Goal: Task Accomplishment & Management: Use online tool/utility

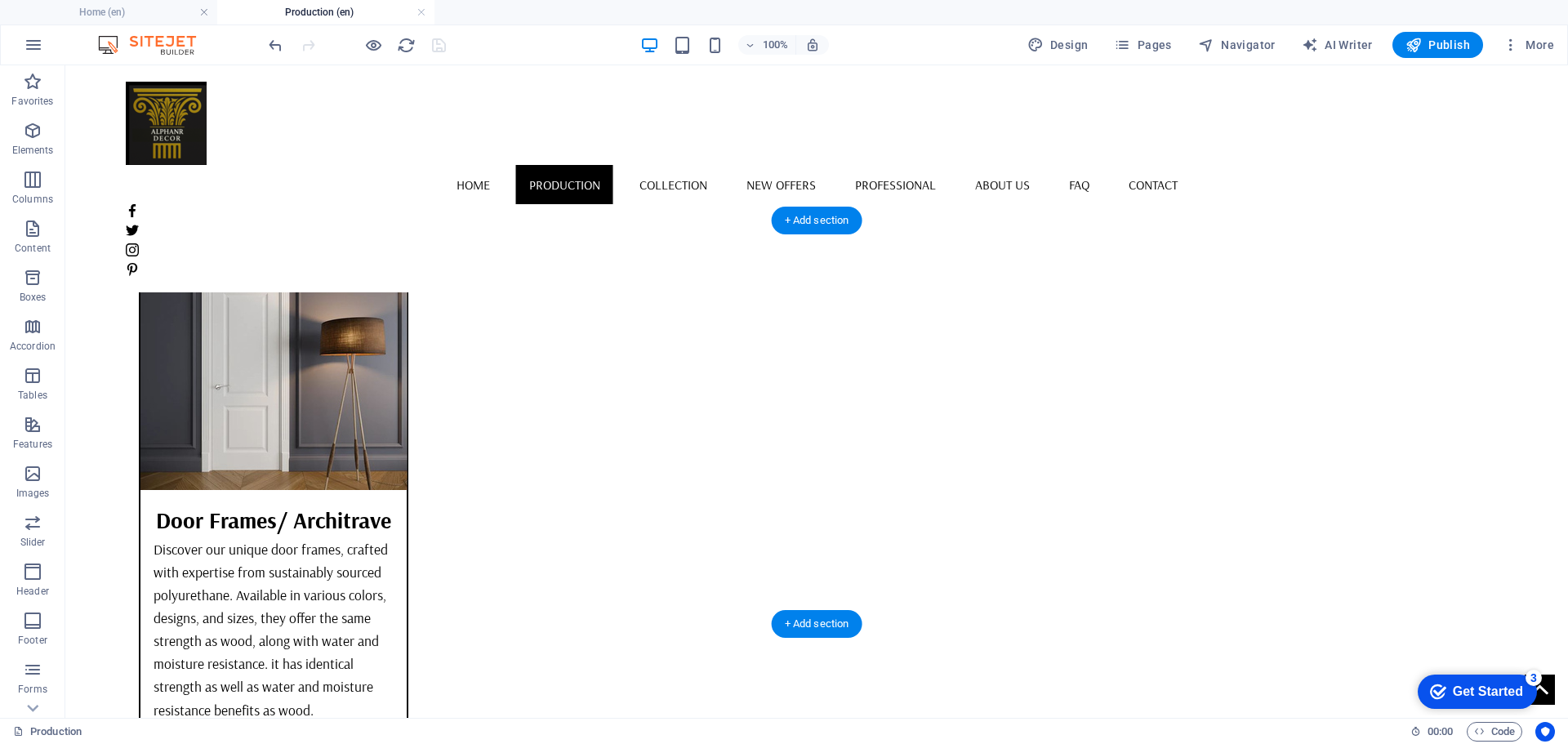
scroll to position [5238, 0]
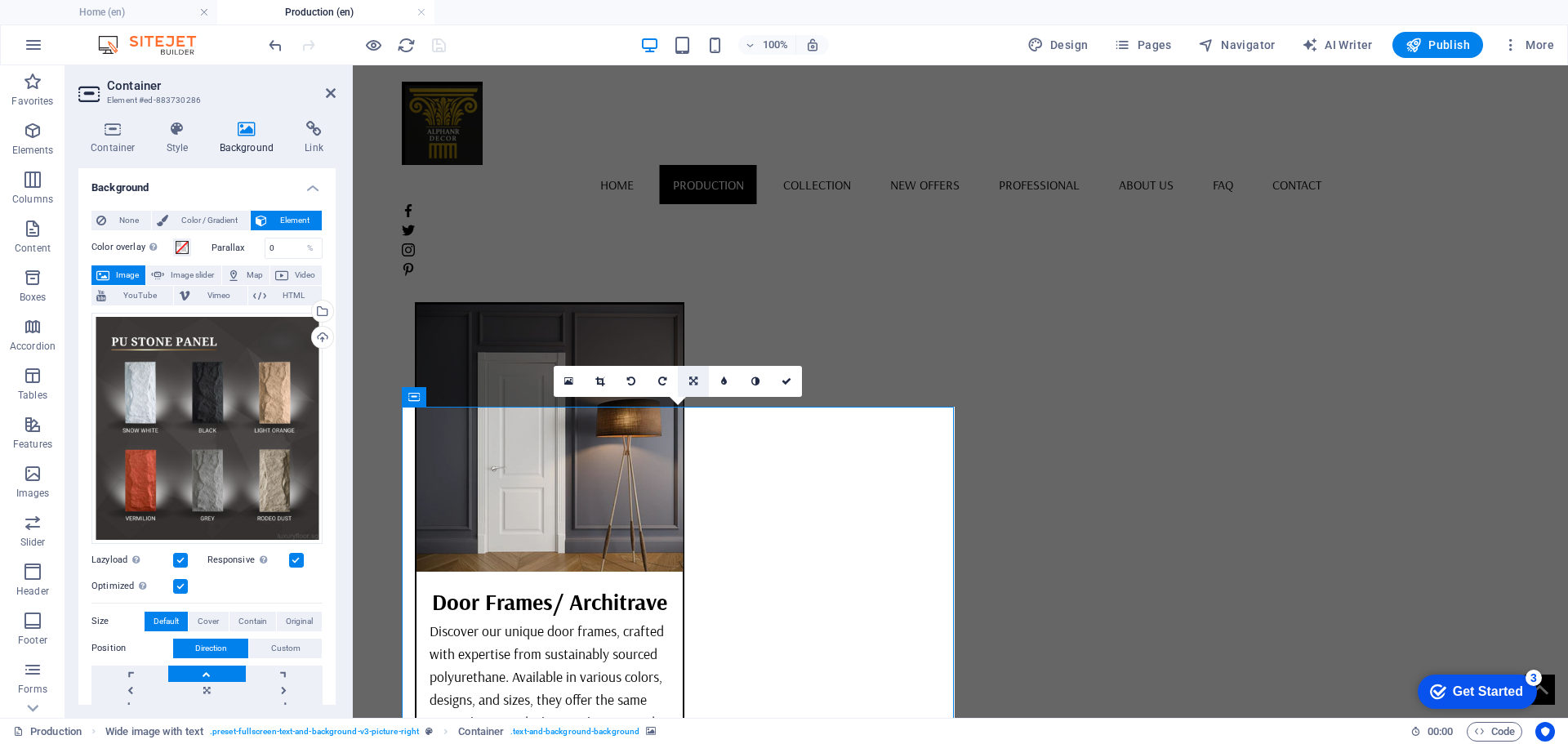
click at [692, 377] on icon at bounding box center [692, 381] width 8 height 10
click at [695, 404] on link at bounding box center [693, 412] width 31 height 31
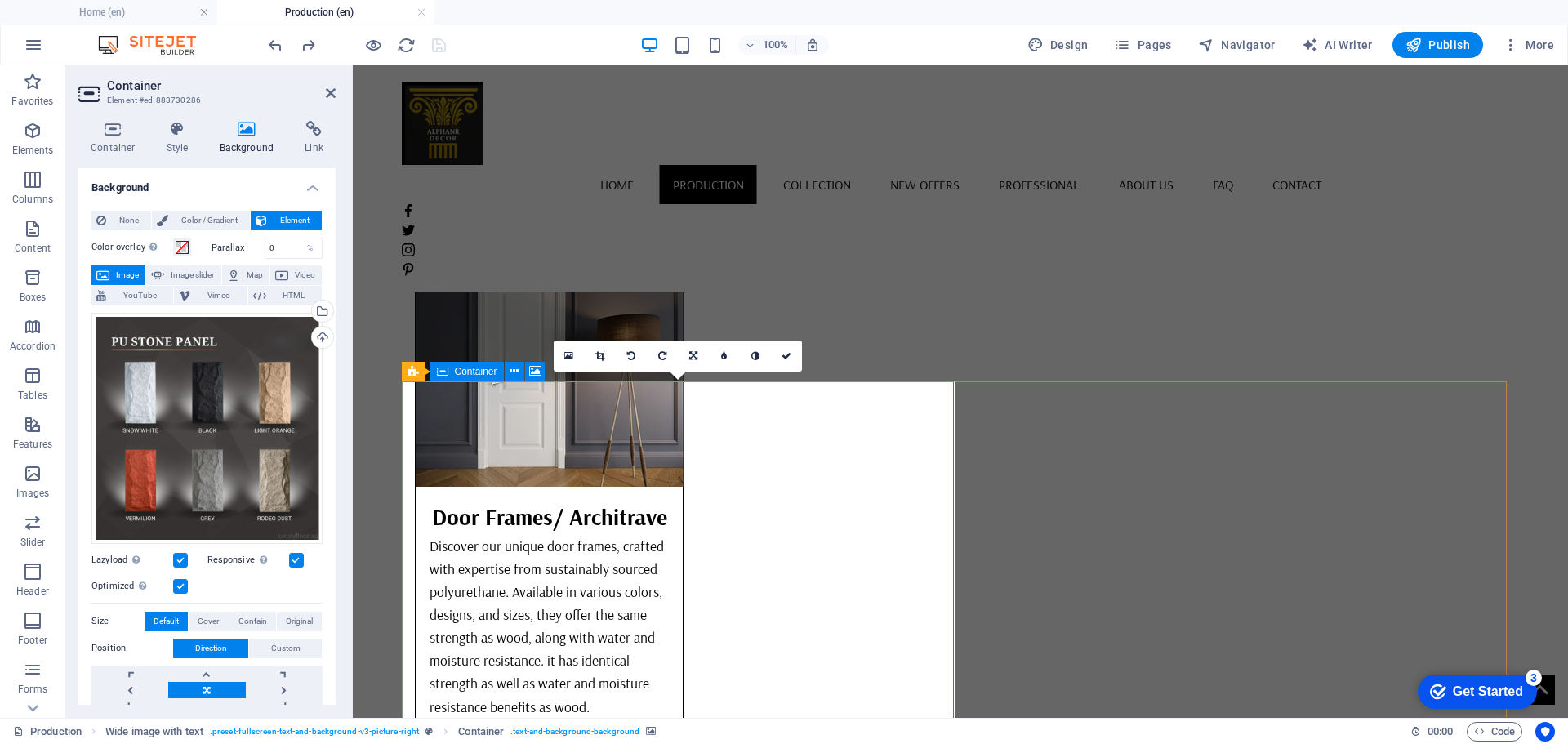
scroll to position [5402, 0]
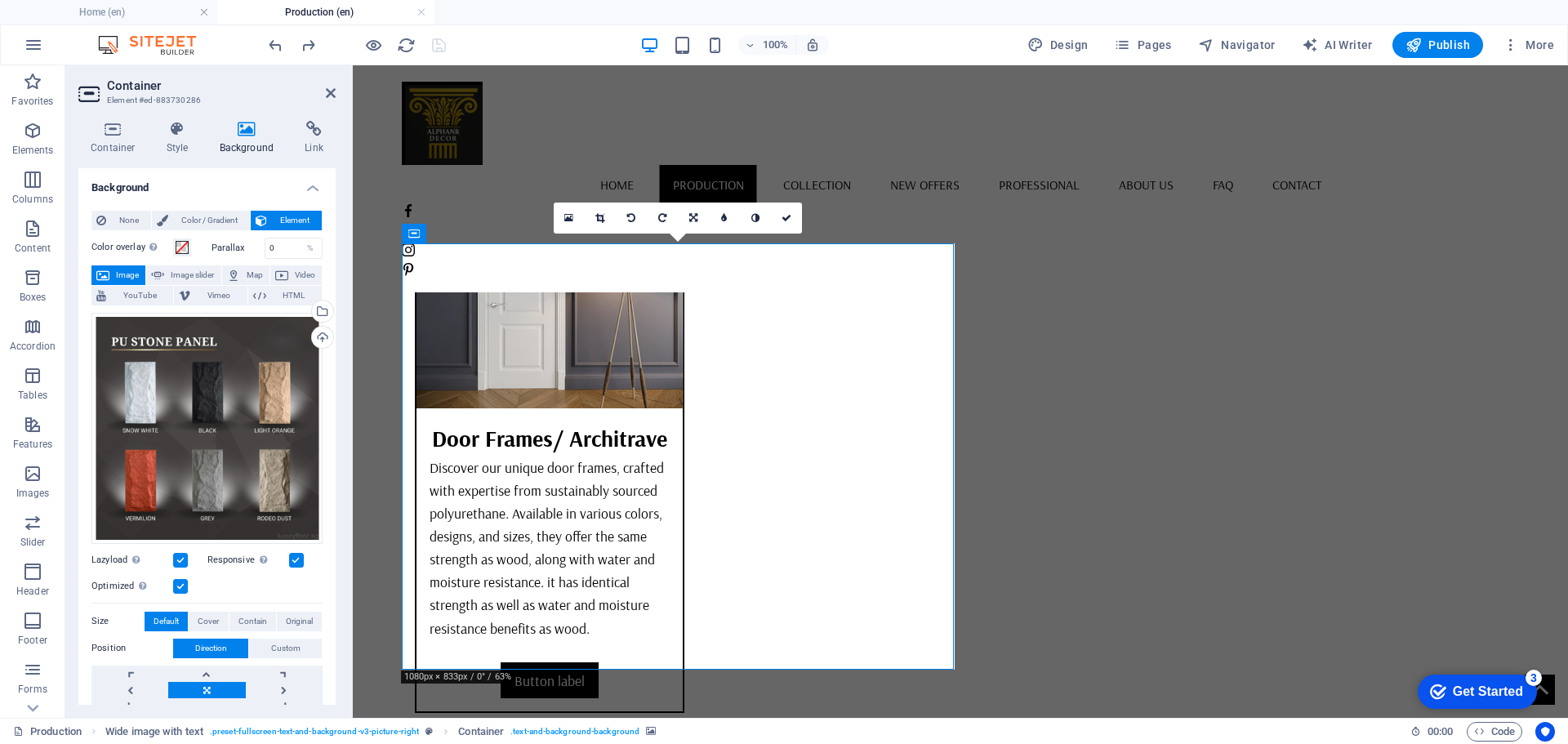
drag, startPoint x: 671, startPoint y: 396, endPoint x: 670, endPoint y: 426, distance: 30.0
click at [686, 212] on link at bounding box center [693, 218] width 31 height 31
click at [692, 249] on icon at bounding box center [693, 249] width 10 height 10
click at [699, 215] on link at bounding box center [693, 218] width 31 height 31
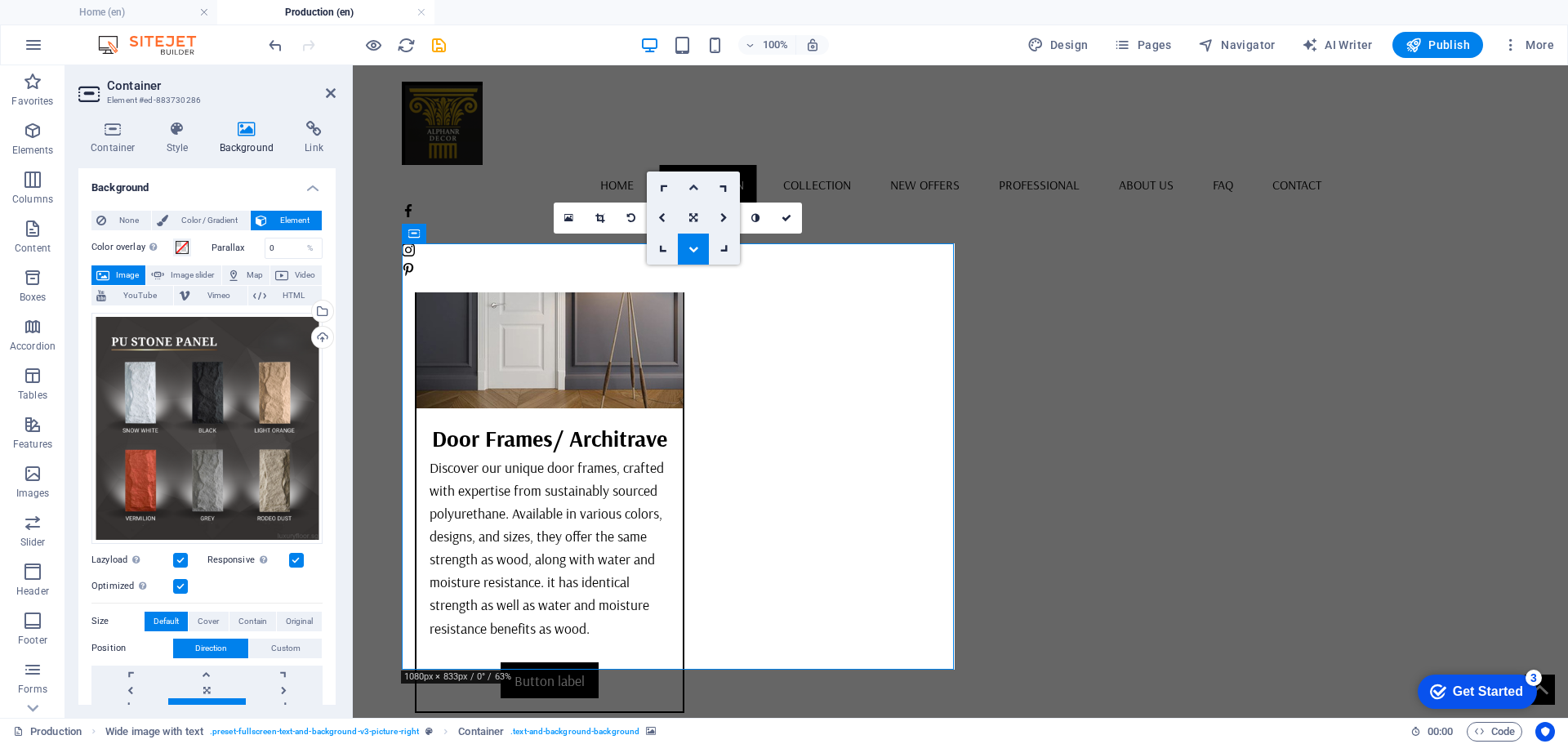
click at [695, 182] on icon at bounding box center [693, 187] width 10 height 10
click at [694, 218] on icon at bounding box center [693, 218] width 10 height 10
click at [692, 213] on icon at bounding box center [692, 218] width 8 height 10
click at [689, 215] on icon at bounding box center [692, 218] width 8 height 10
drag, startPoint x: 688, startPoint y: 191, endPoint x: 335, endPoint y: 127, distance: 358.8
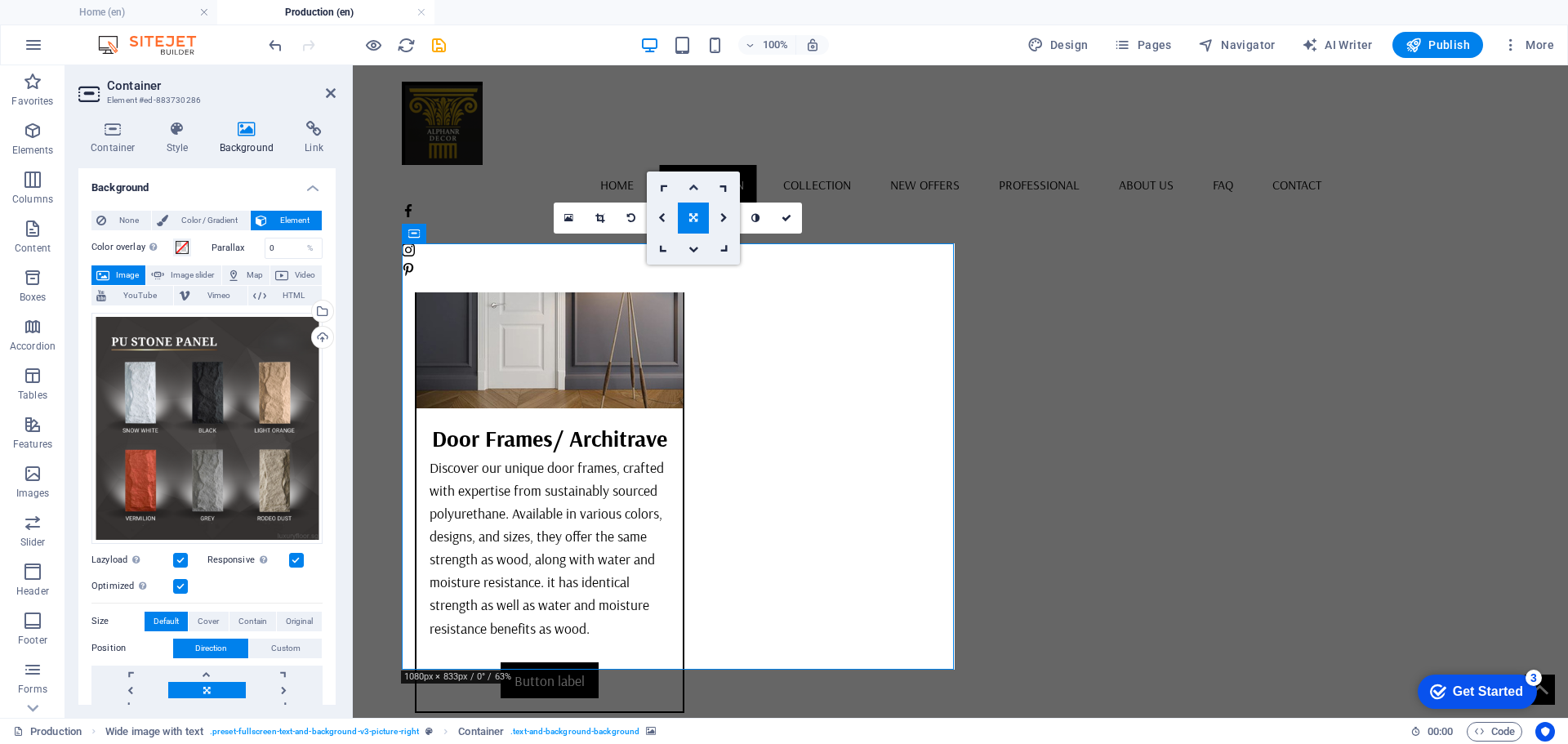
click at [689, 191] on icon at bounding box center [693, 187] width 10 height 10
drag, startPoint x: 702, startPoint y: 423, endPoint x: 692, endPoint y: 494, distance: 71.7
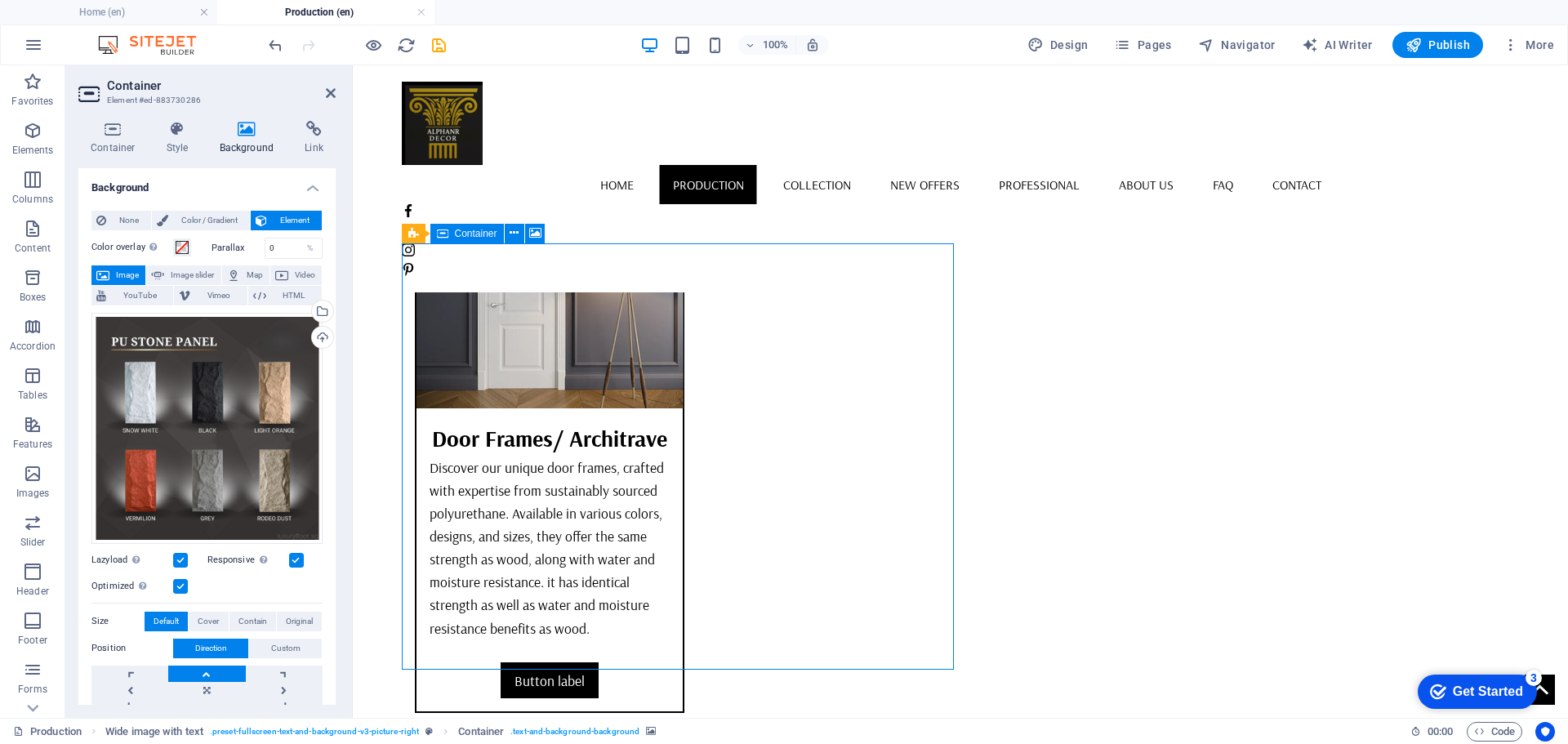
drag, startPoint x: 676, startPoint y: 339, endPoint x: 737, endPoint y: 262, distance: 98.2
drag, startPoint x: 790, startPoint y: 302, endPoint x: 753, endPoint y: 180, distance: 127.5
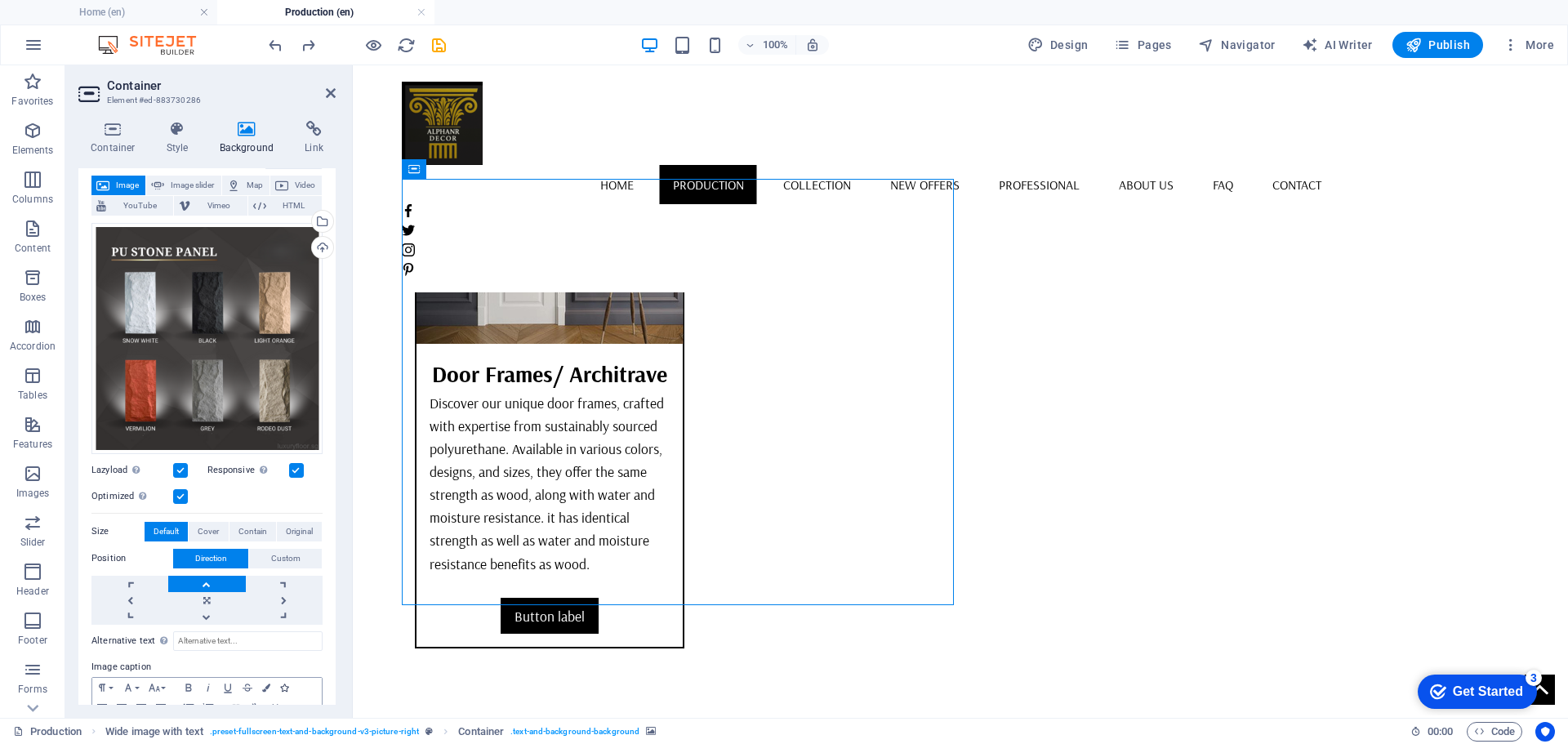
scroll to position [164, 0]
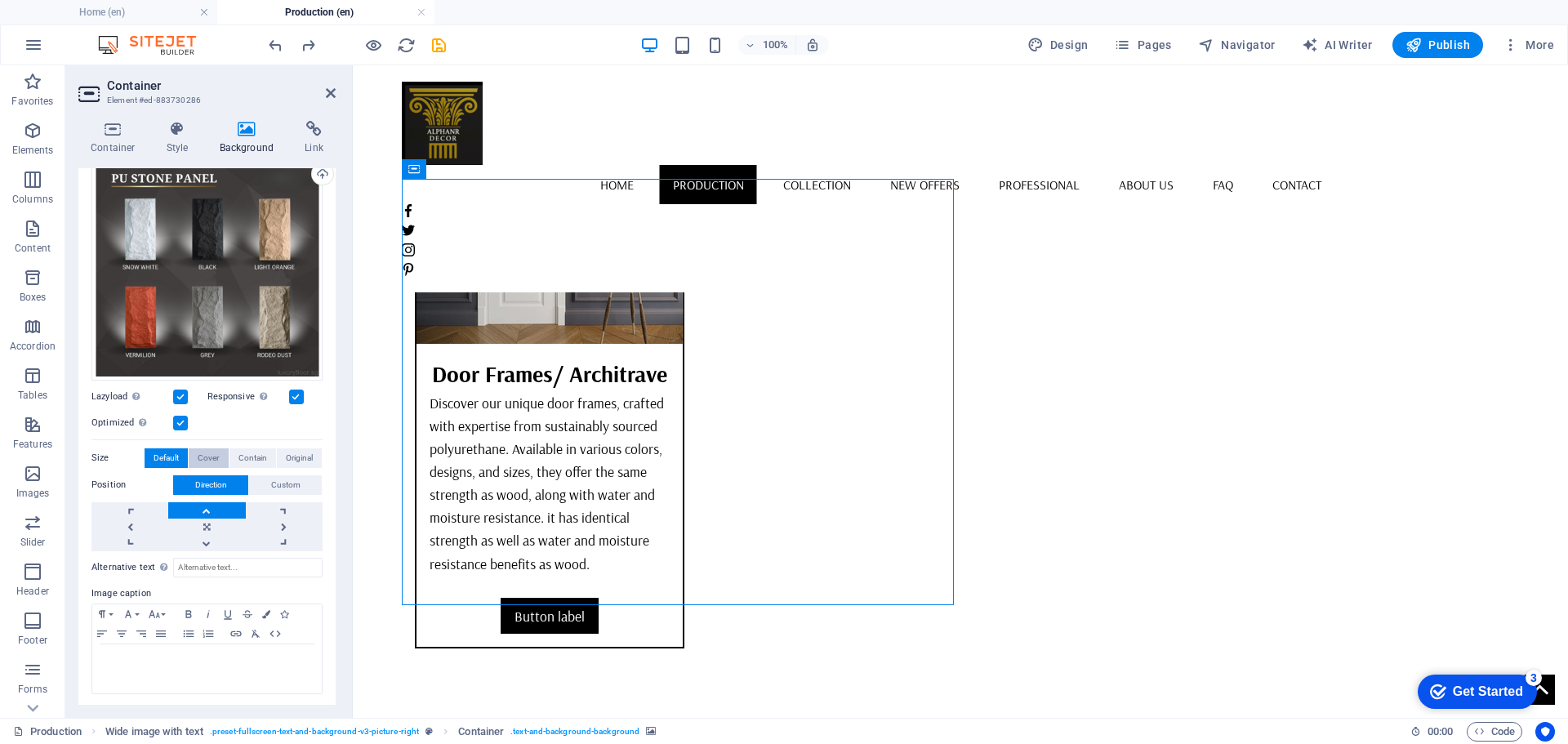
click at [209, 450] on span "Cover" at bounding box center [208, 457] width 21 height 19
click at [164, 614] on icon "button" at bounding box center [153, 614] width 19 height 13
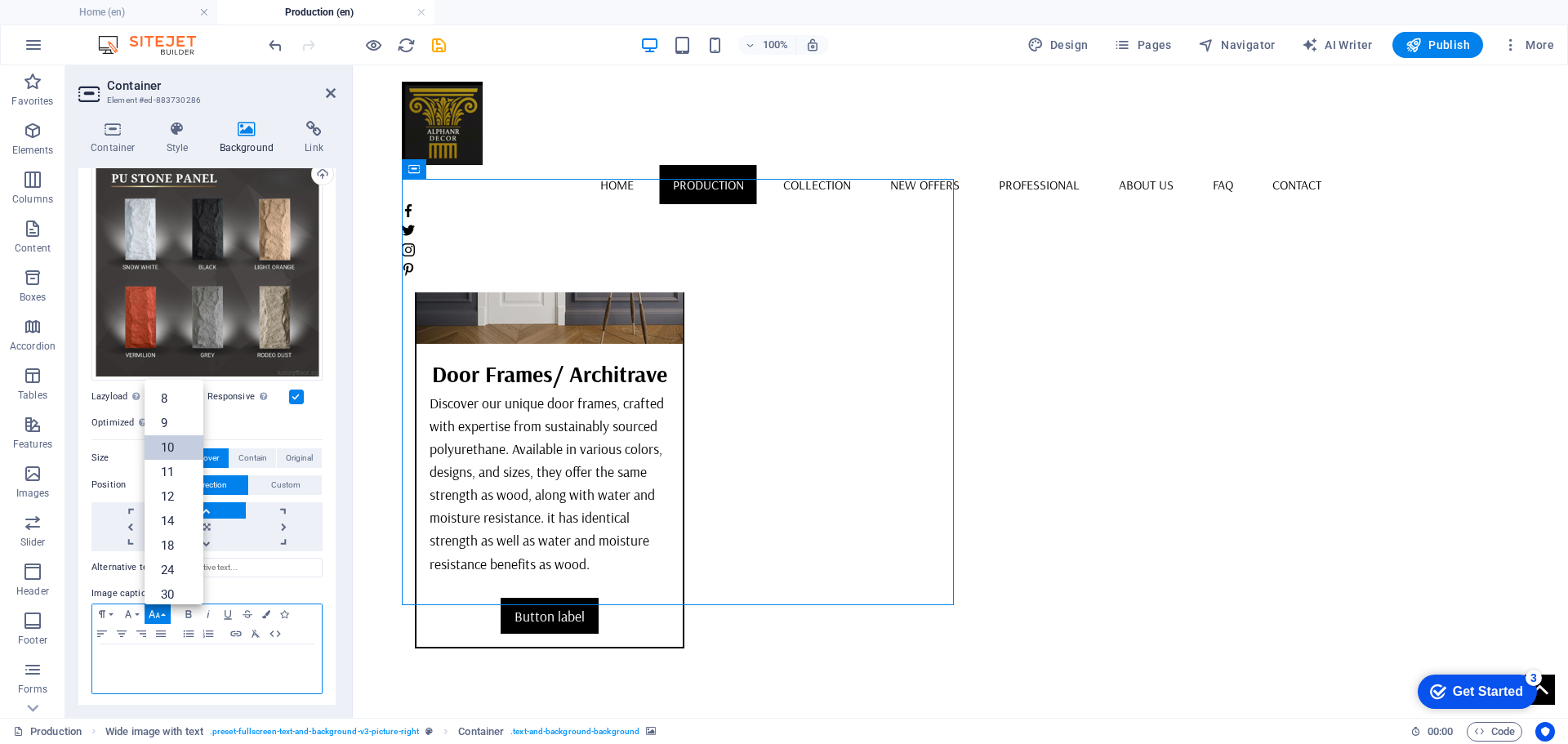
scroll to position [67, 0]
click at [180, 416] on link "12" at bounding box center [174, 428] width 59 height 24
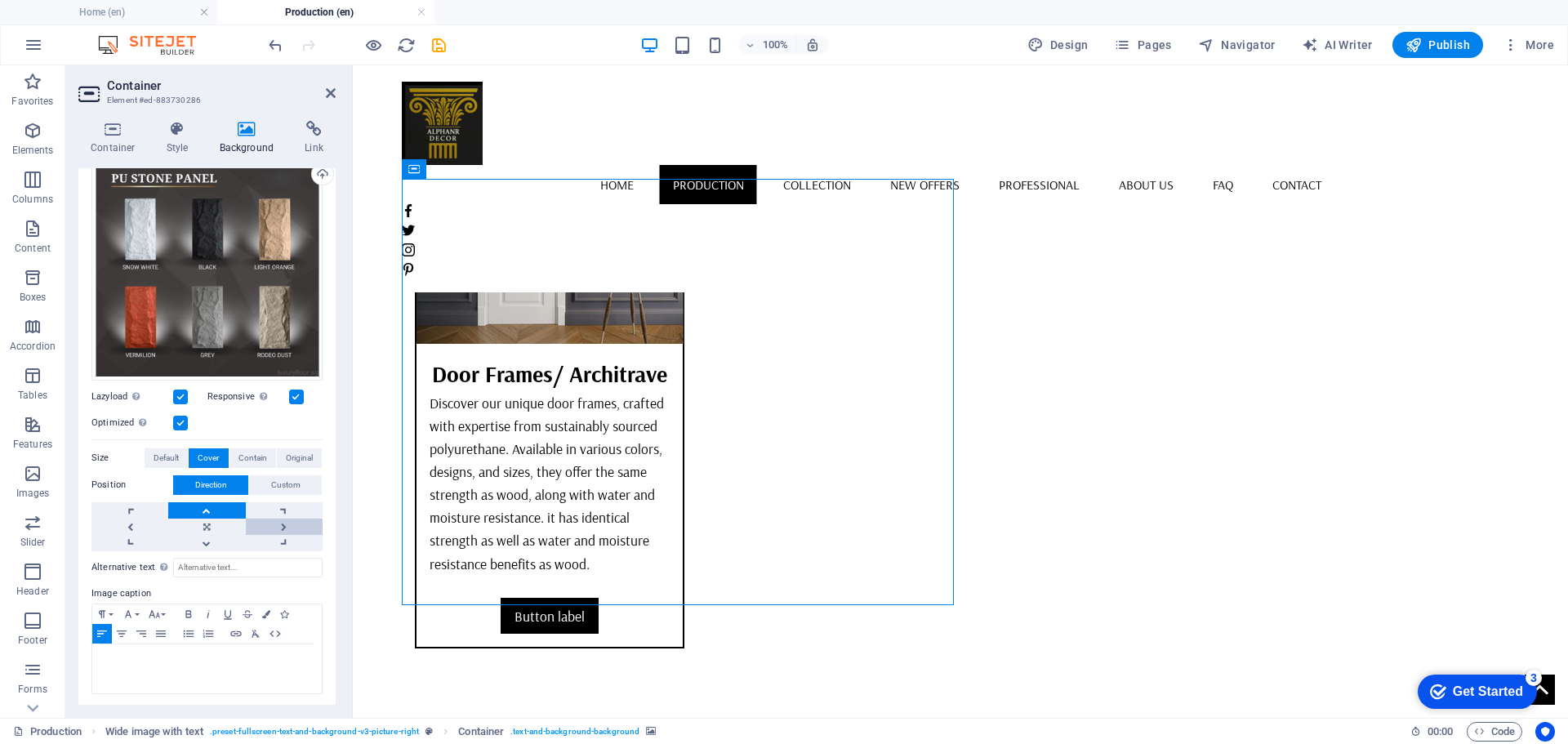
click at [281, 520] on link at bounding box center [284, 527] width 77 height 17
click at [143, 520] on link at bounding box center [129, 527] width 77 height 17
click at [286, 518] on link at bounding box center [284, 527] width 77 height 17
click at [210, 543] on link at bounding box center [206, 543] width 77 height 17
click at [210, 503] on link at bounding box center [206, 510] width 77 height 17
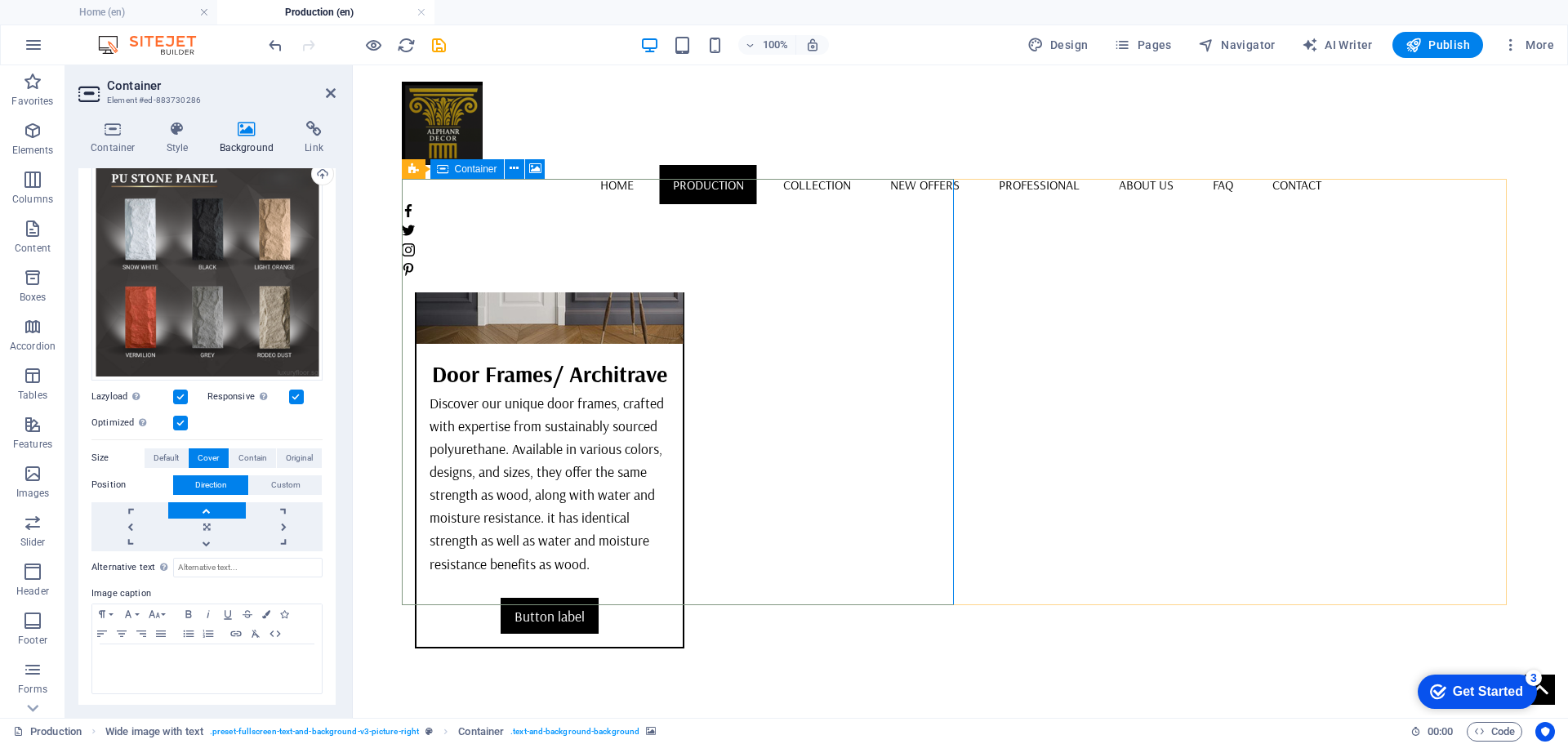
click at [183, 133] on icon at bounding box center [178, 129] width 46 height 17
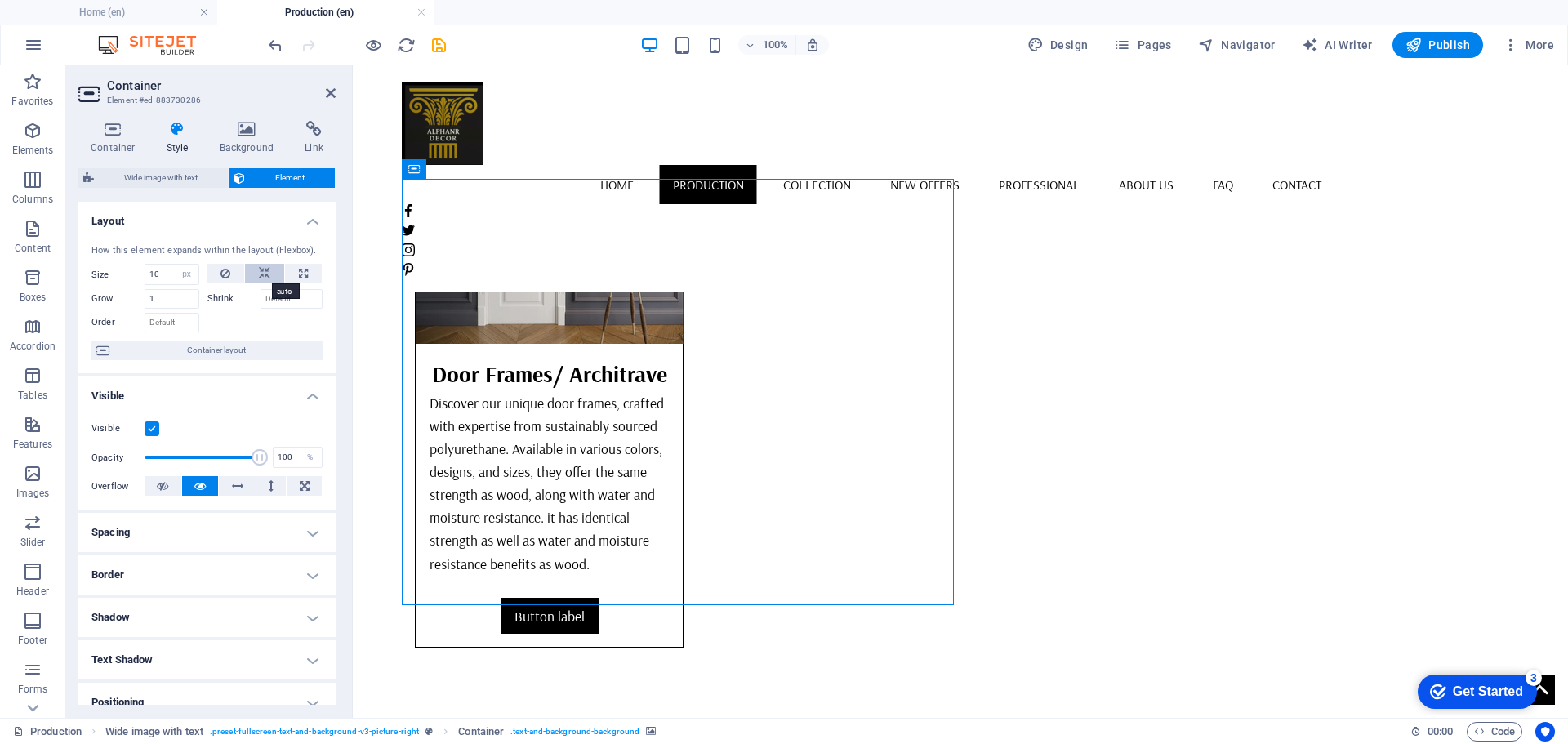
click at [259, 267] on icon at bounding box center [264, 273] width 11 height 19
drag, startPoint x: 723, startPoint y: 362, endPoint x: 717, endPoint y: 325, distance: 37.5
click at [310, 274] on button at bounding box center [303, 273] width 37 height 19
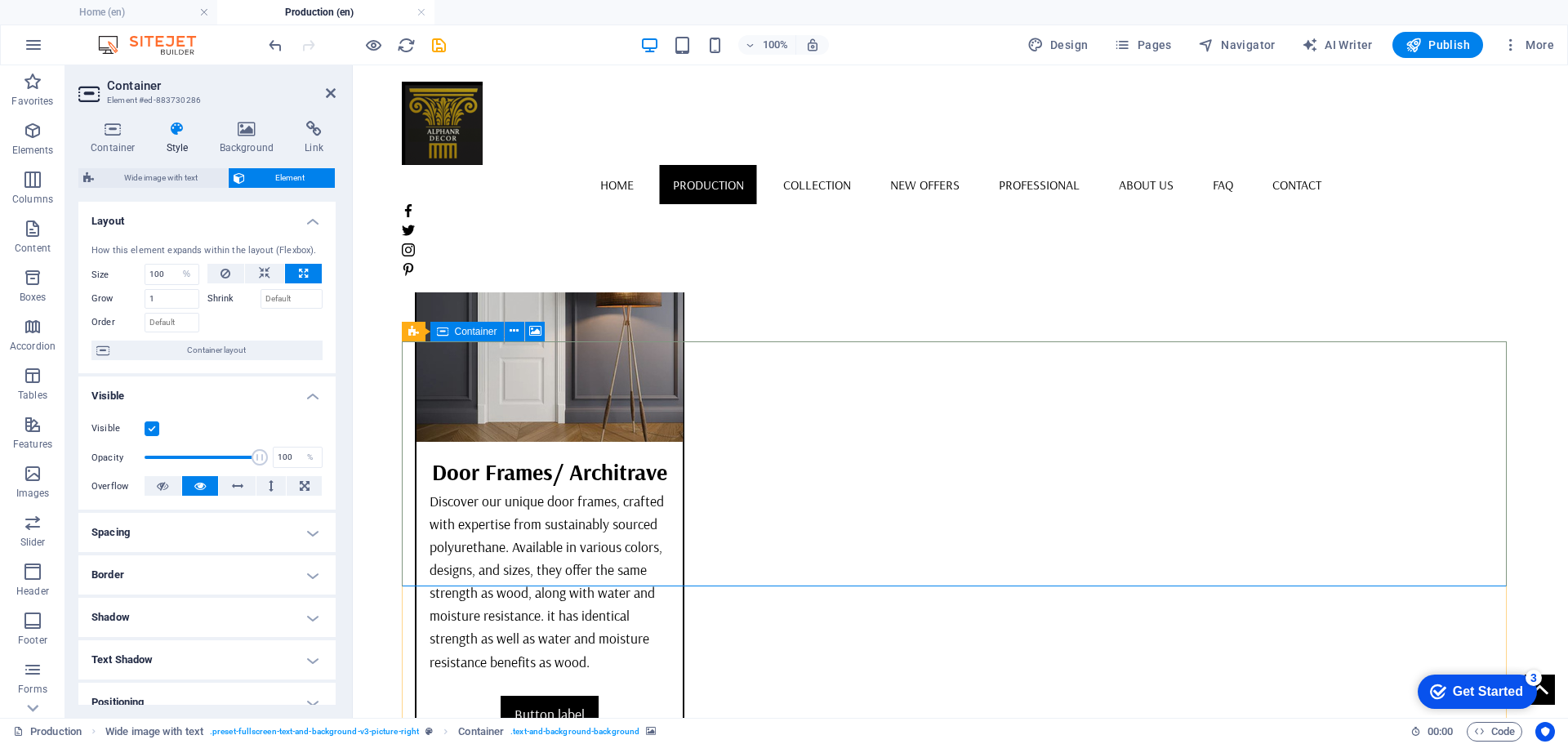
scroll to position [5466, 0]
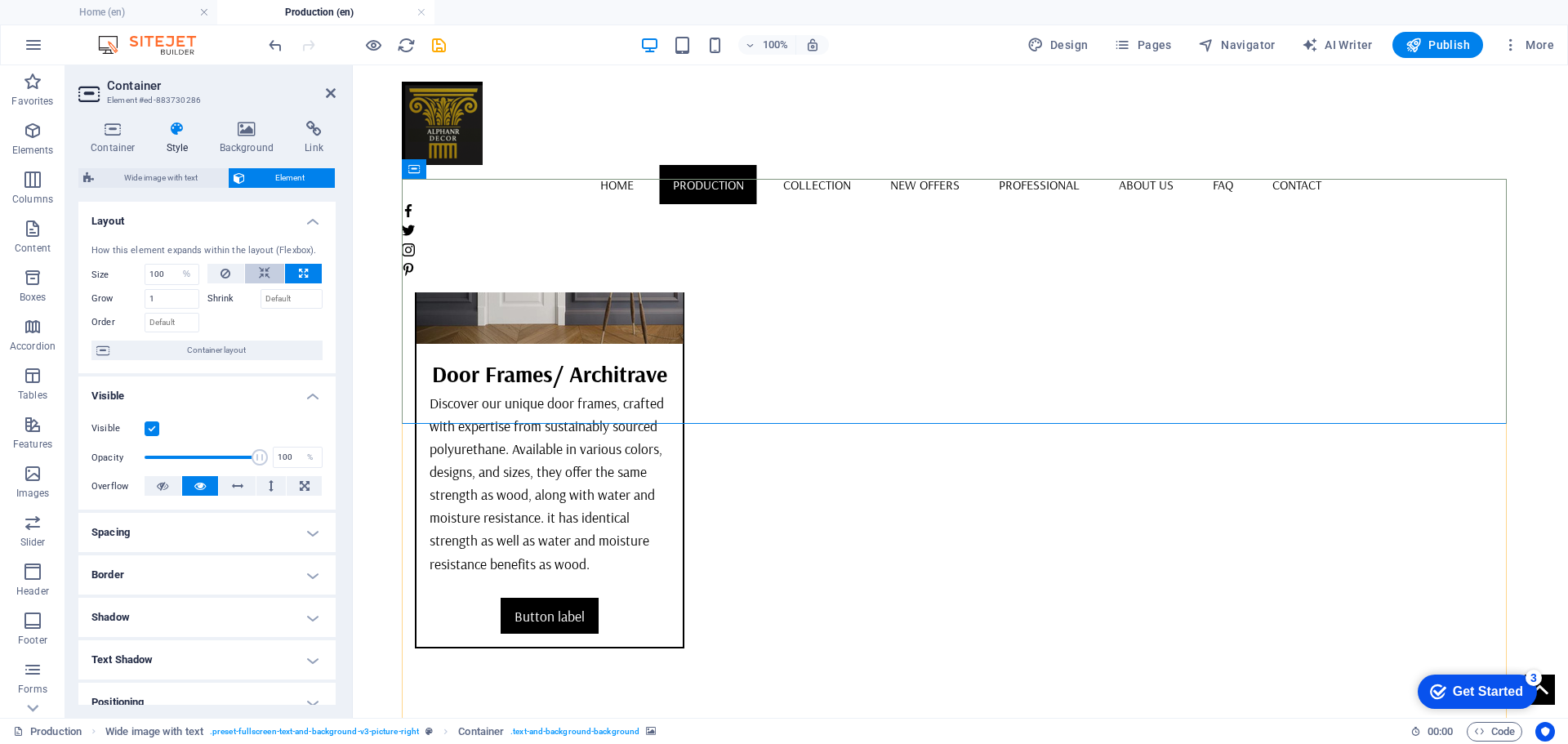
click at [273, 264] on button at bounding box center [264, 273] width 39 height 19
select select "DISABLED_OPTION_VALUE"
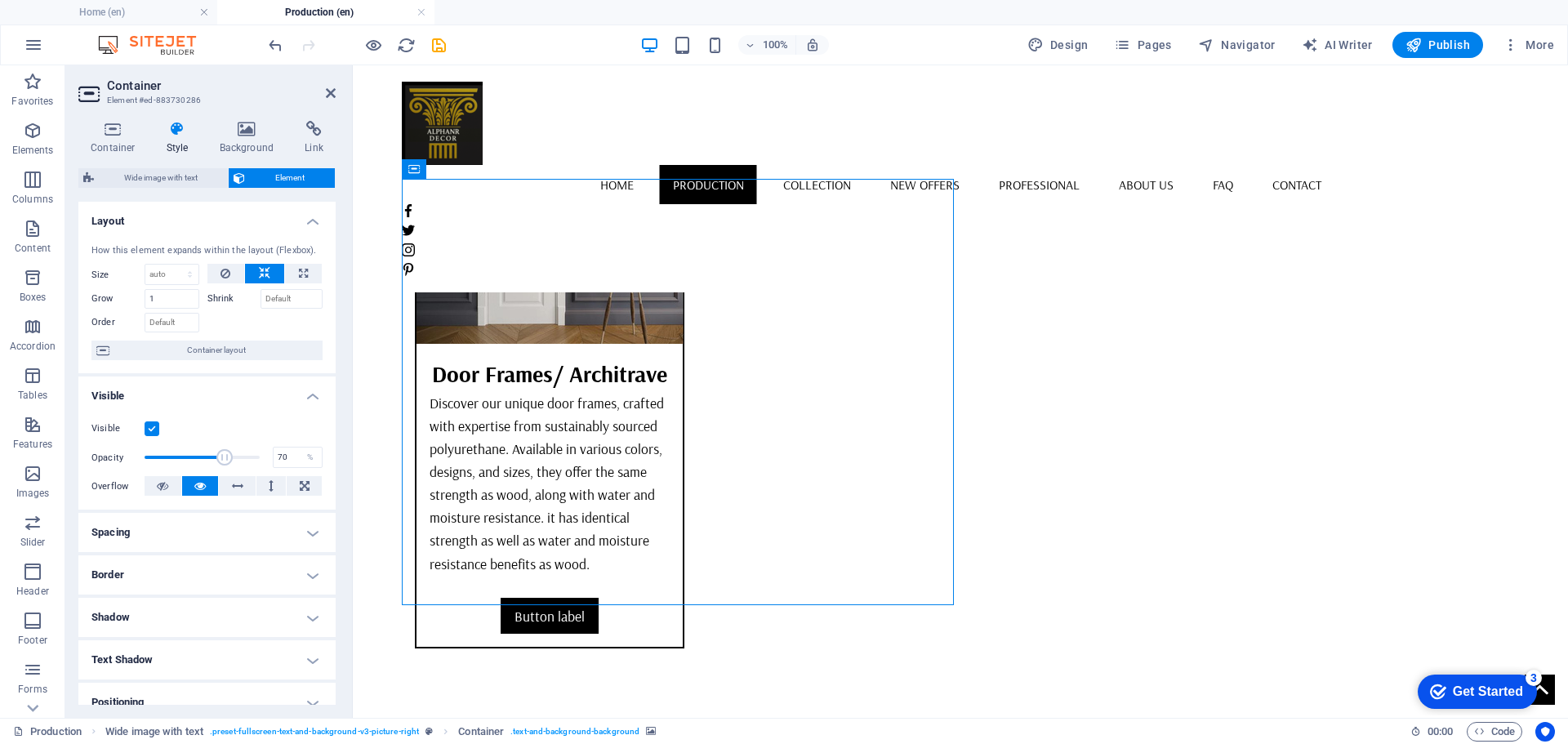
drag, startPoint x: 257, startPoint y: 458, endPoint x: 218, endPoint y: 452, distance: 39.5
click at [218, 452] on span at bounding box center [225, 457] width 17 height 17
drag, startPoint x: 221, startPoint y: 458, endPoint x: 325, endPoint y: 522, distance: 122.1
click at [298, 455] on div "Opacity 100 %" at bounding box center [207, 457] width 231 height 24
click at [271, 489] on icon at bounding box center [271, 485] width 5 height 19
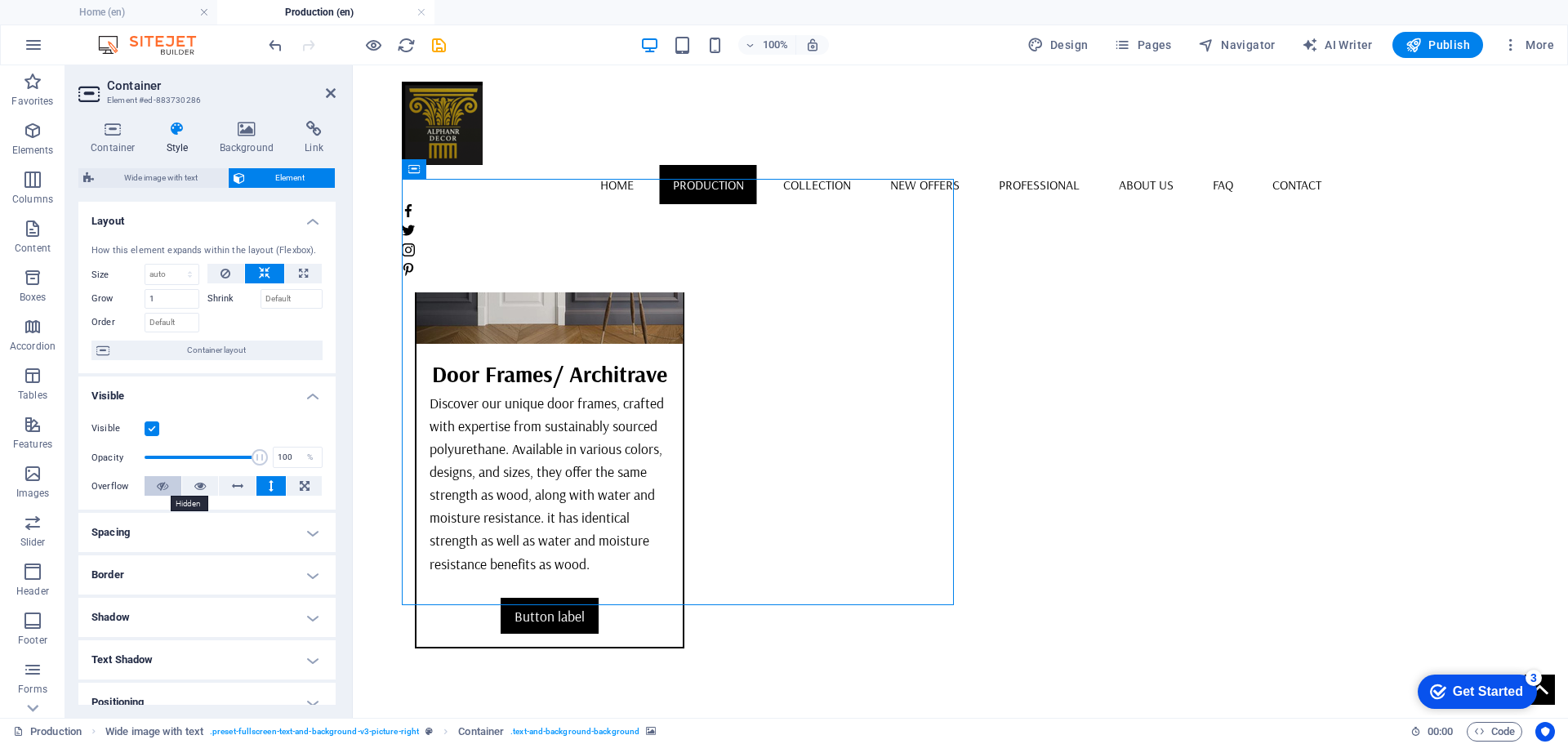
click at [165, 486] on icon at bounding box center [163, 485] width 11 height 19
drag, startPoint x: 696, startPoint y: 448, endPoint x: 699, endPoint y: 426, distance: 22.2
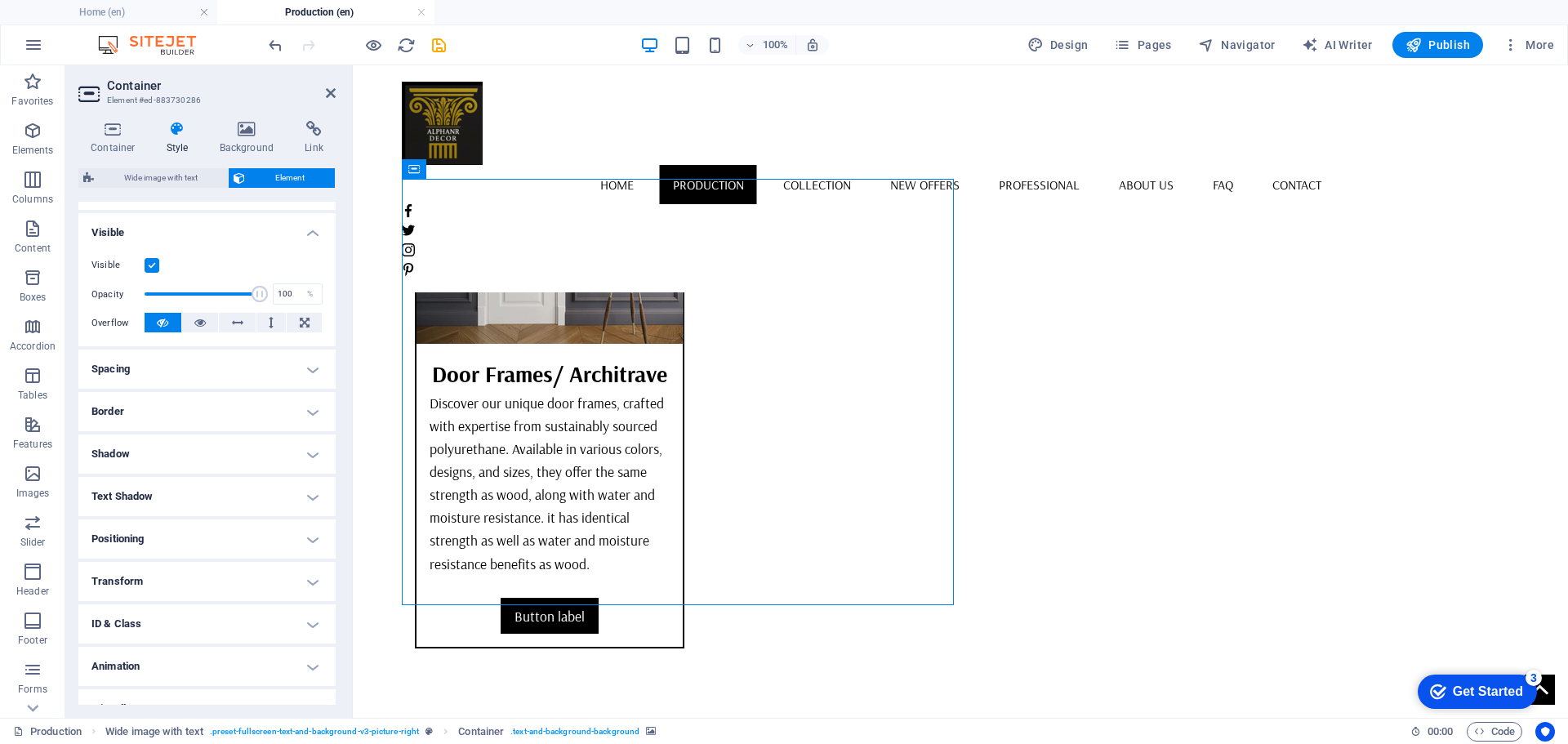
click at [304, 364] on h4 "Spacing" at bounding box center [207, 369] width 257 height 39
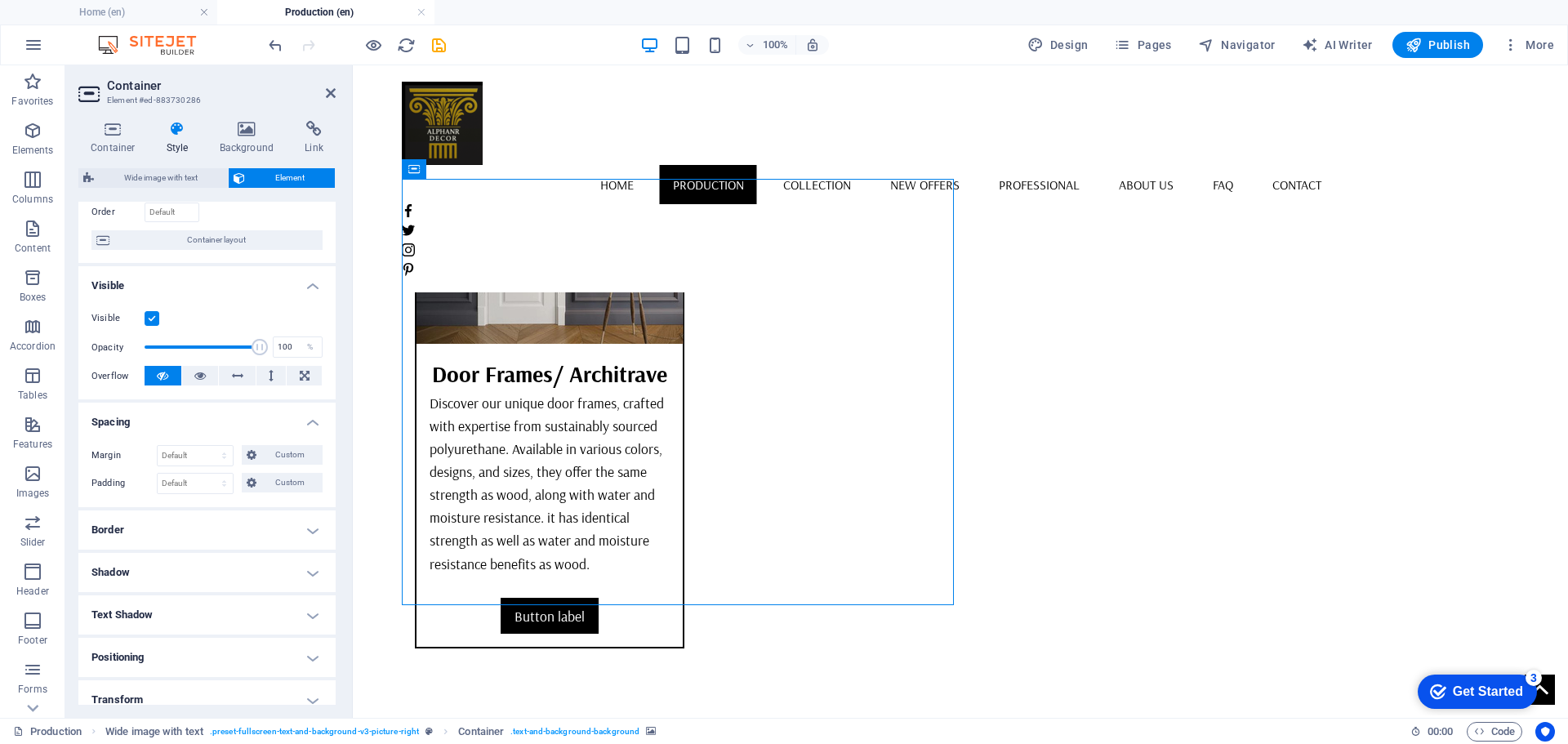
scroll to position [89, 0]
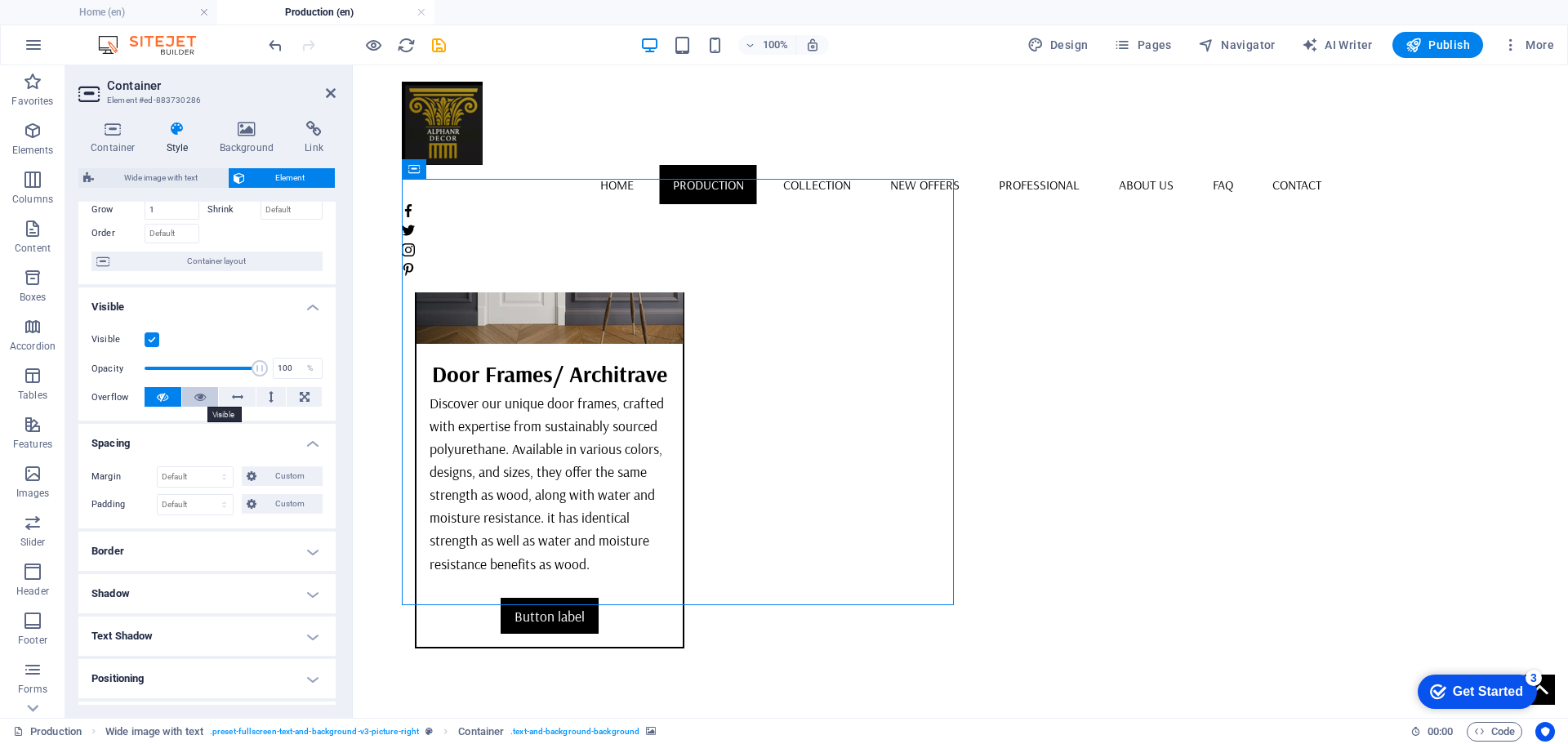
drag, startPoint x: 202, startPoint y: 398, endPoint x: 153, endPoint y: 378, distance: 52.9
click at [202, 398] on icon at bounding box center [200, 396] width 11 height 19
drag, startPoint x: 696, startPoint y: 379, endPoint x: 696, endPoint y: 329, distance: 50.0
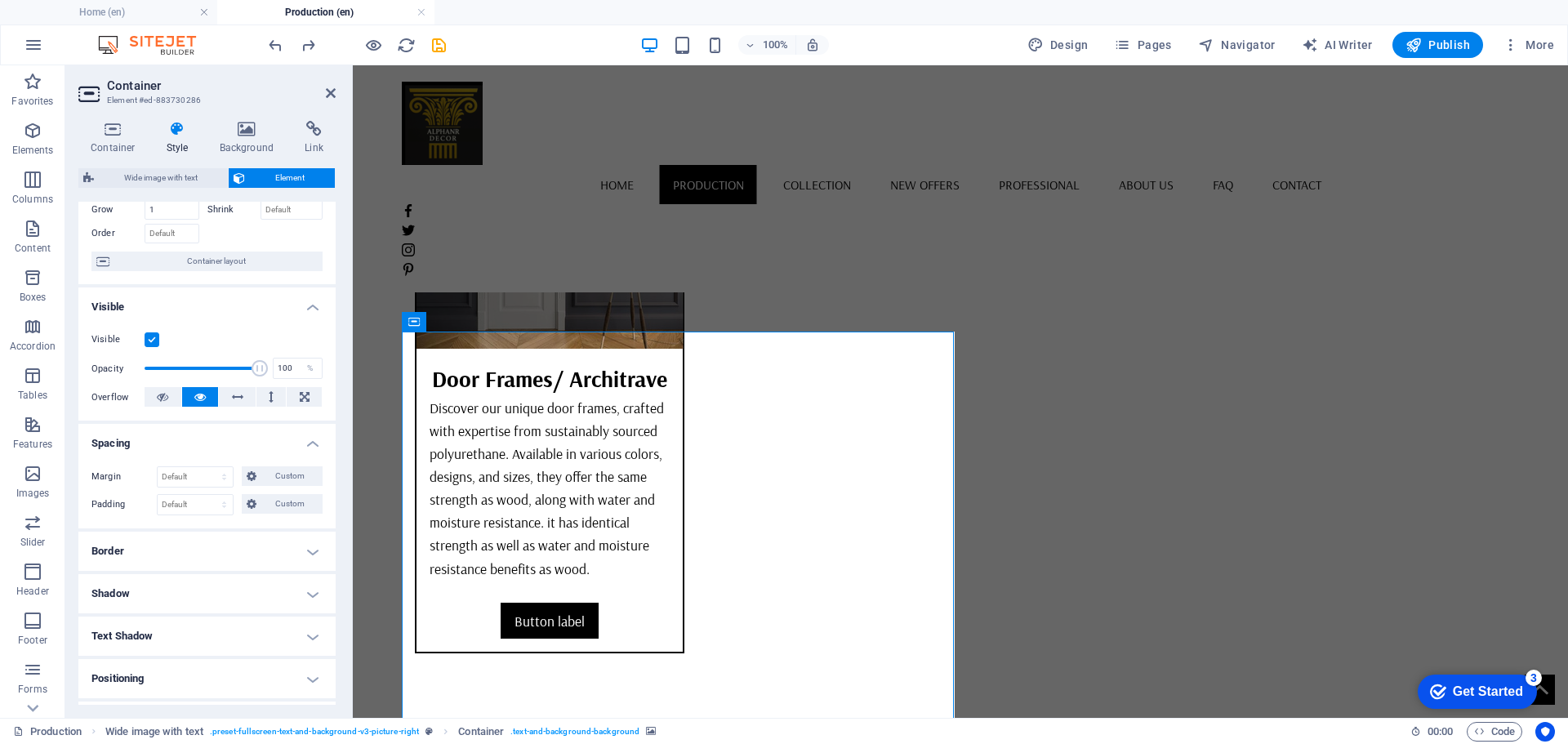
scroll to position [5466, 0]
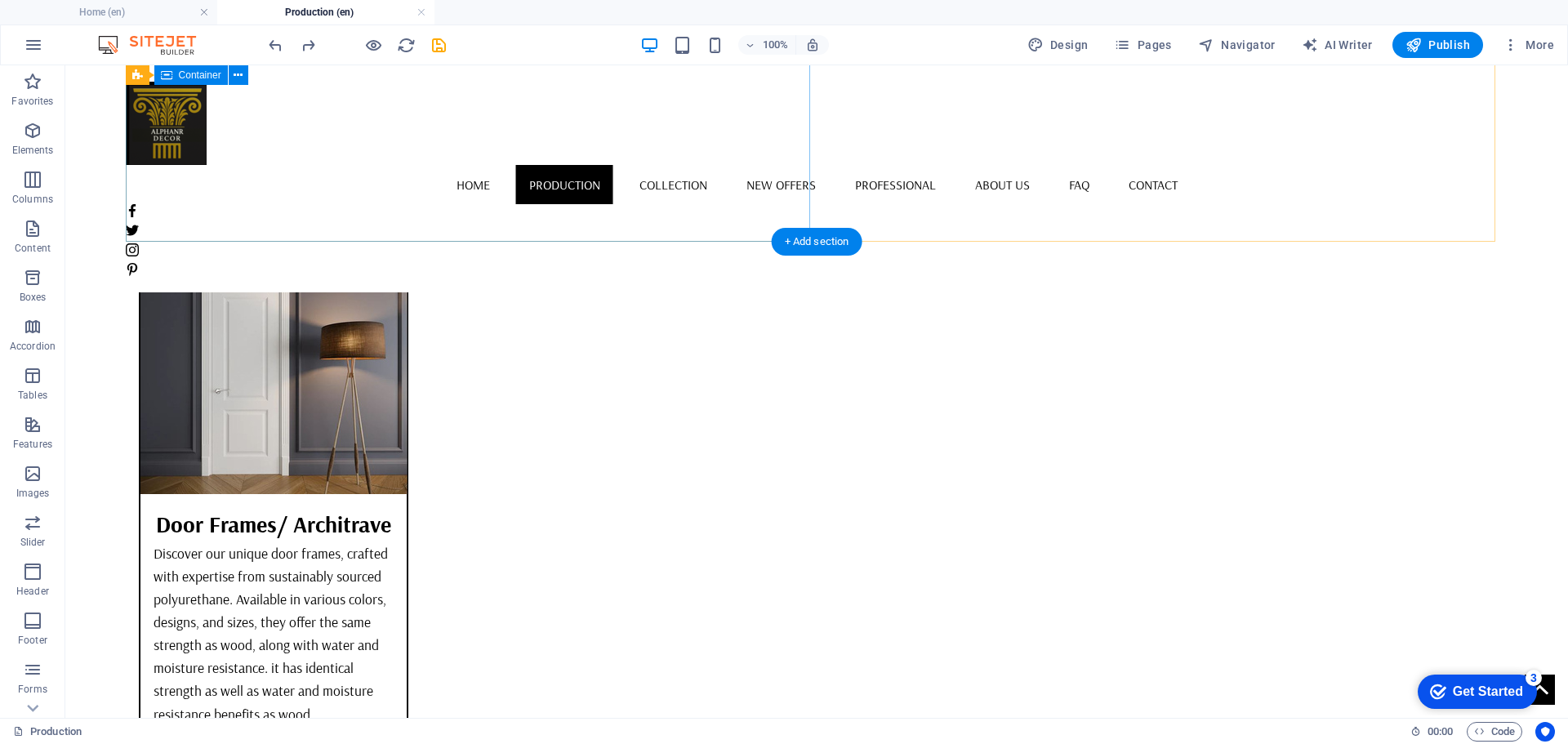
scroll to position [5299, 0]
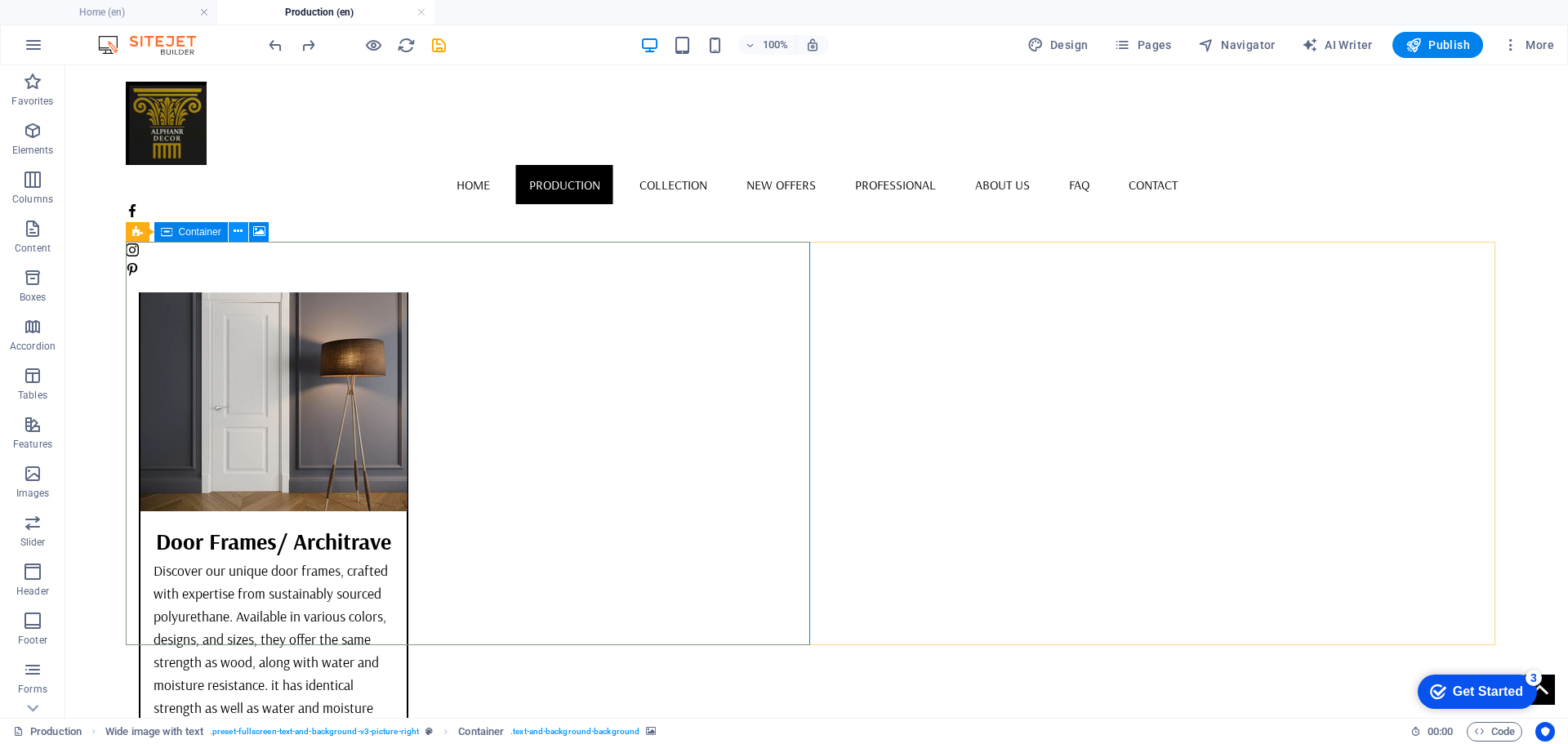
click at [239, 234] on icon at bounding box center [239, 231] width 9 height 18
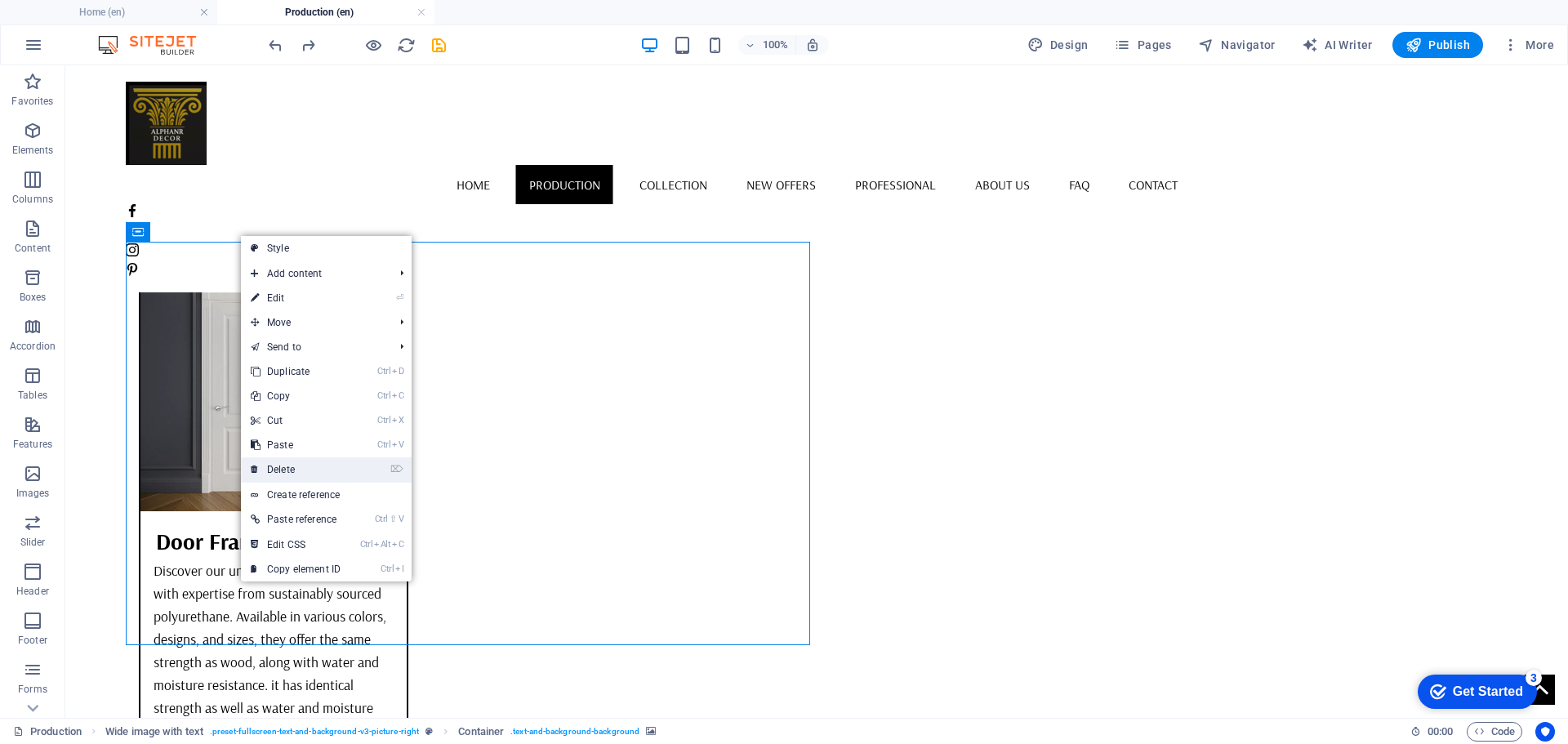
click at [281, 460] on link "⌦ Delete" at bounding box center [296, 470] width 109 height 24
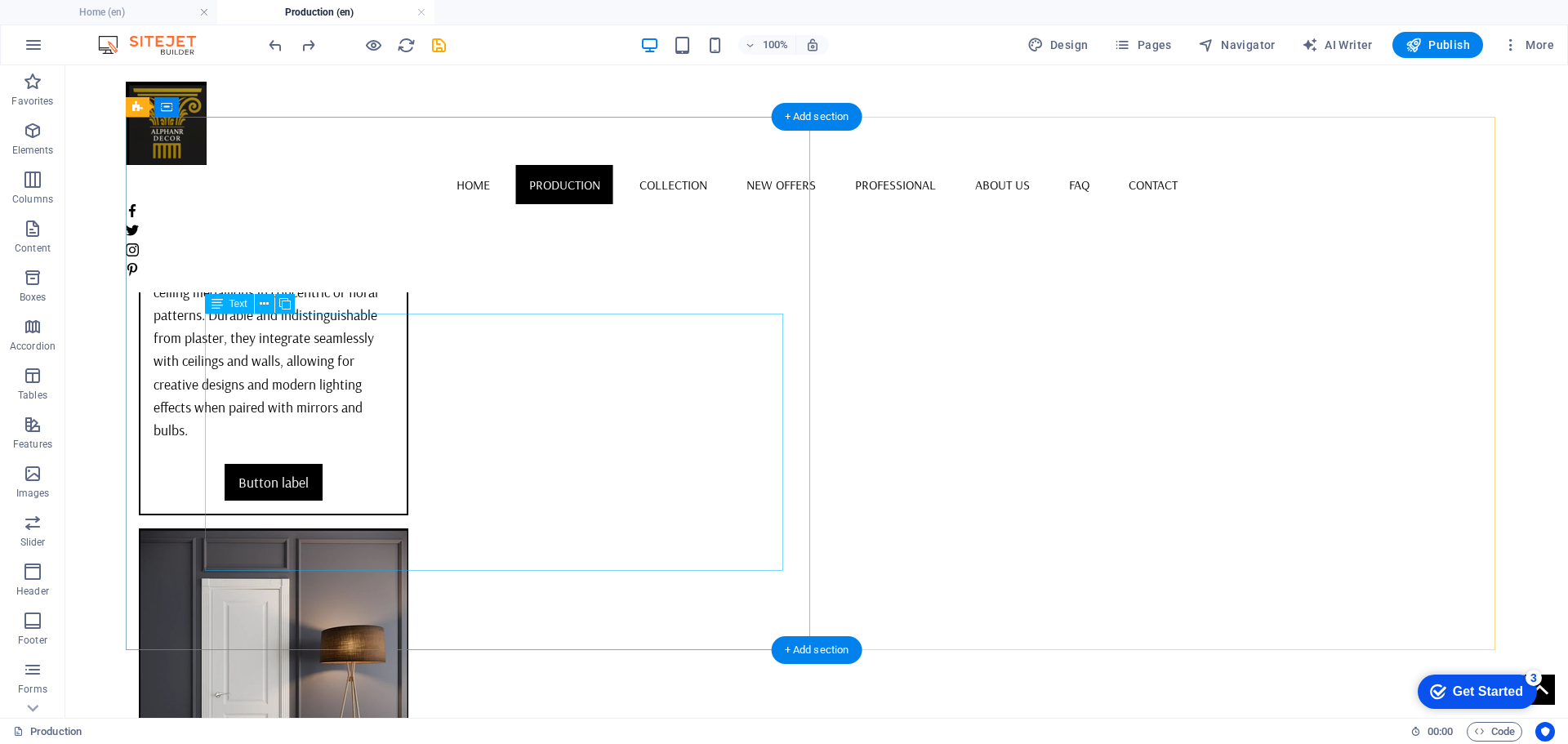
scroll to position [5217, 0]
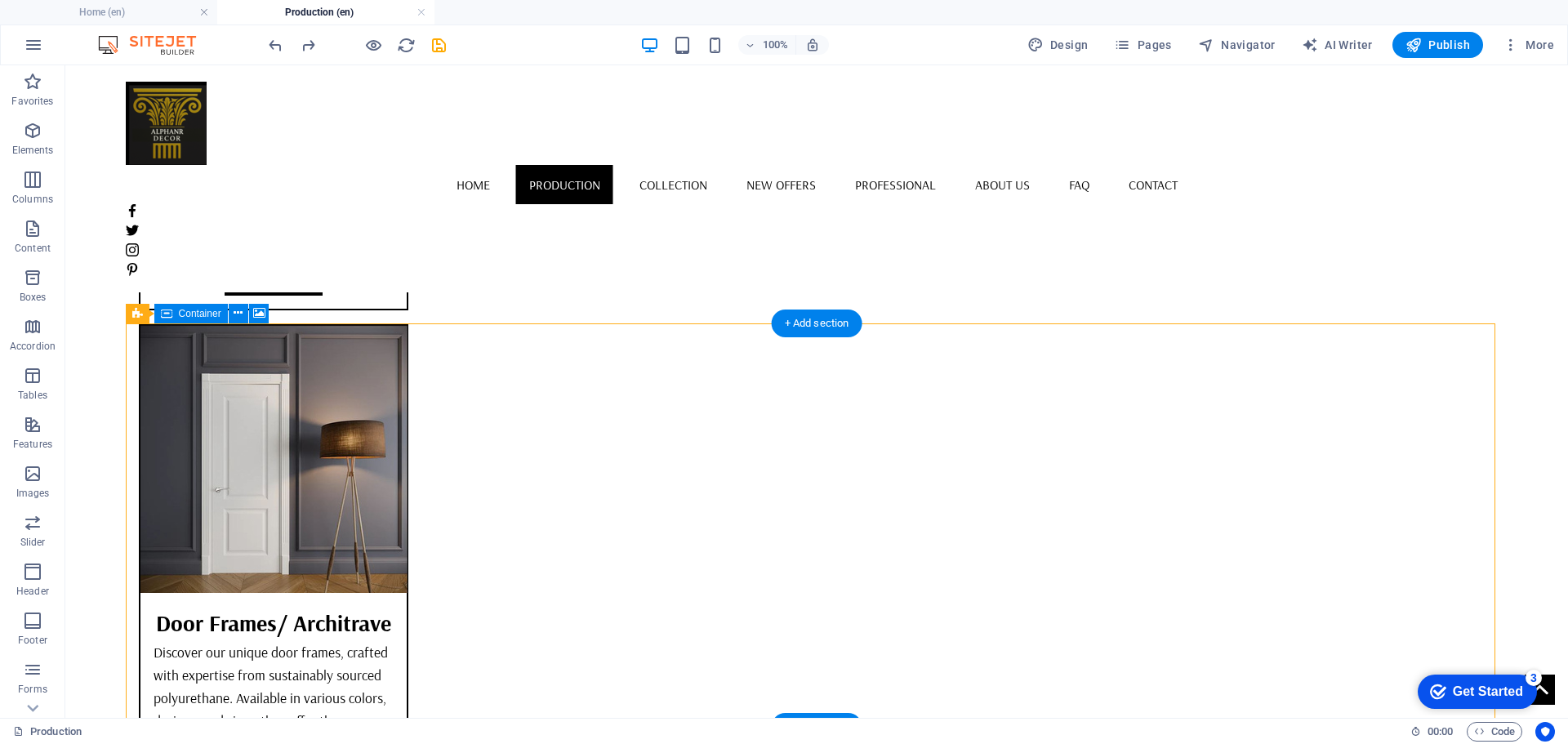
drag, startPoint x: 551, startPoint y: 388, endPoint x: 547, endPoint y: 416, distance: 28.3
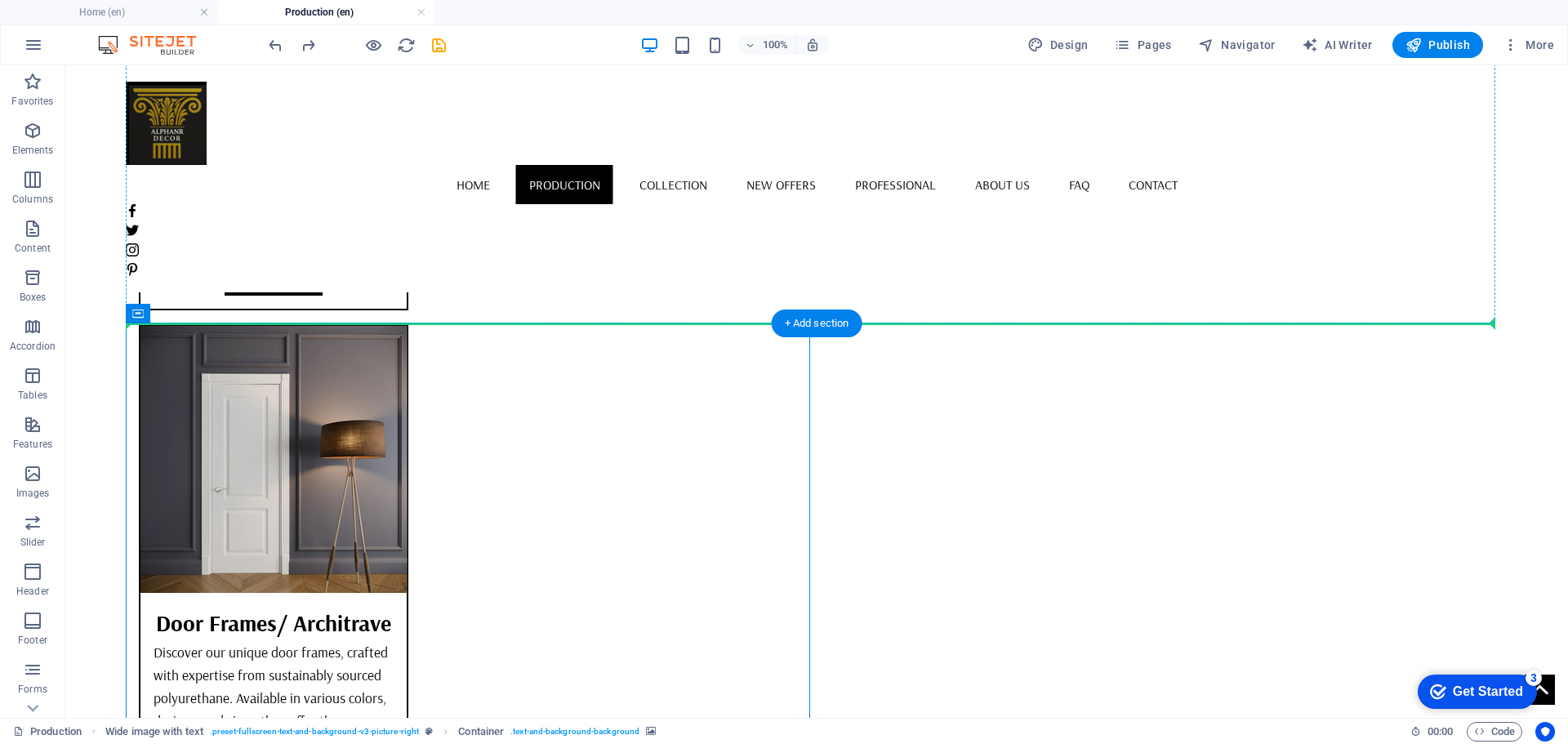
drag, startPoint x: 582, startPoint y: 373, endPoint x: 585, endPoint y: 304, distance: 69.1
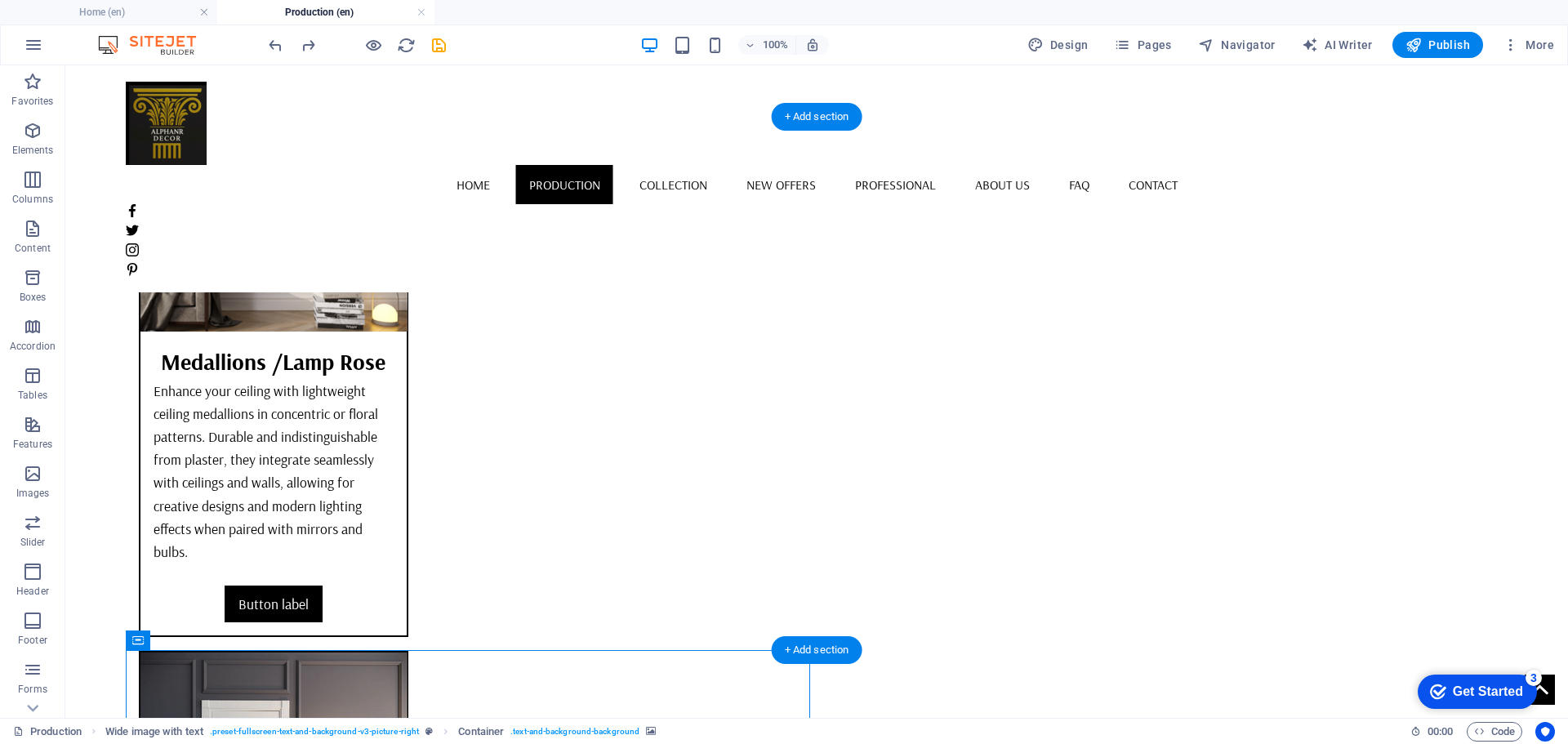
scroll to position [5299, 0]
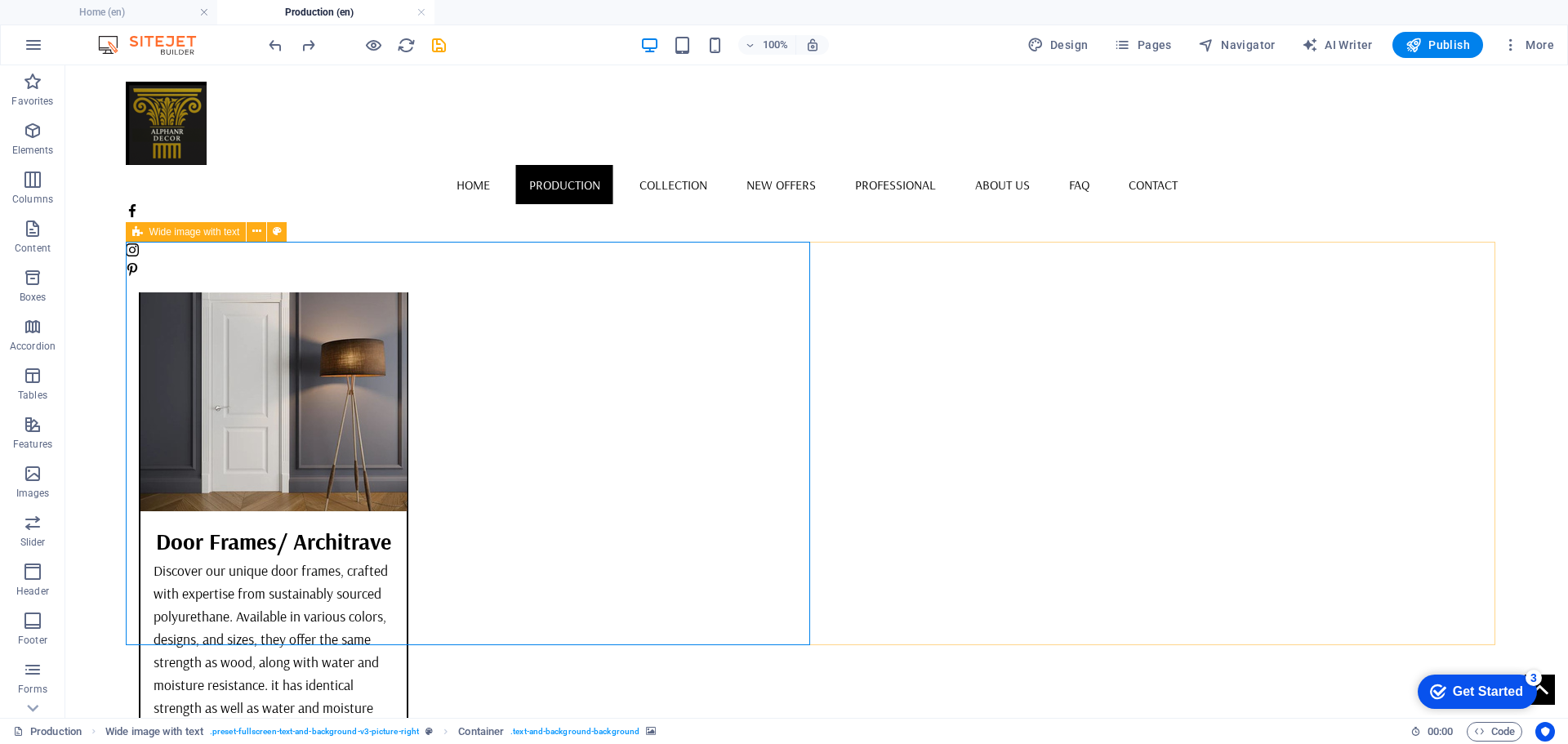
click at [135, 230] on icon at bounding box center [137, 231] width 10 height 19
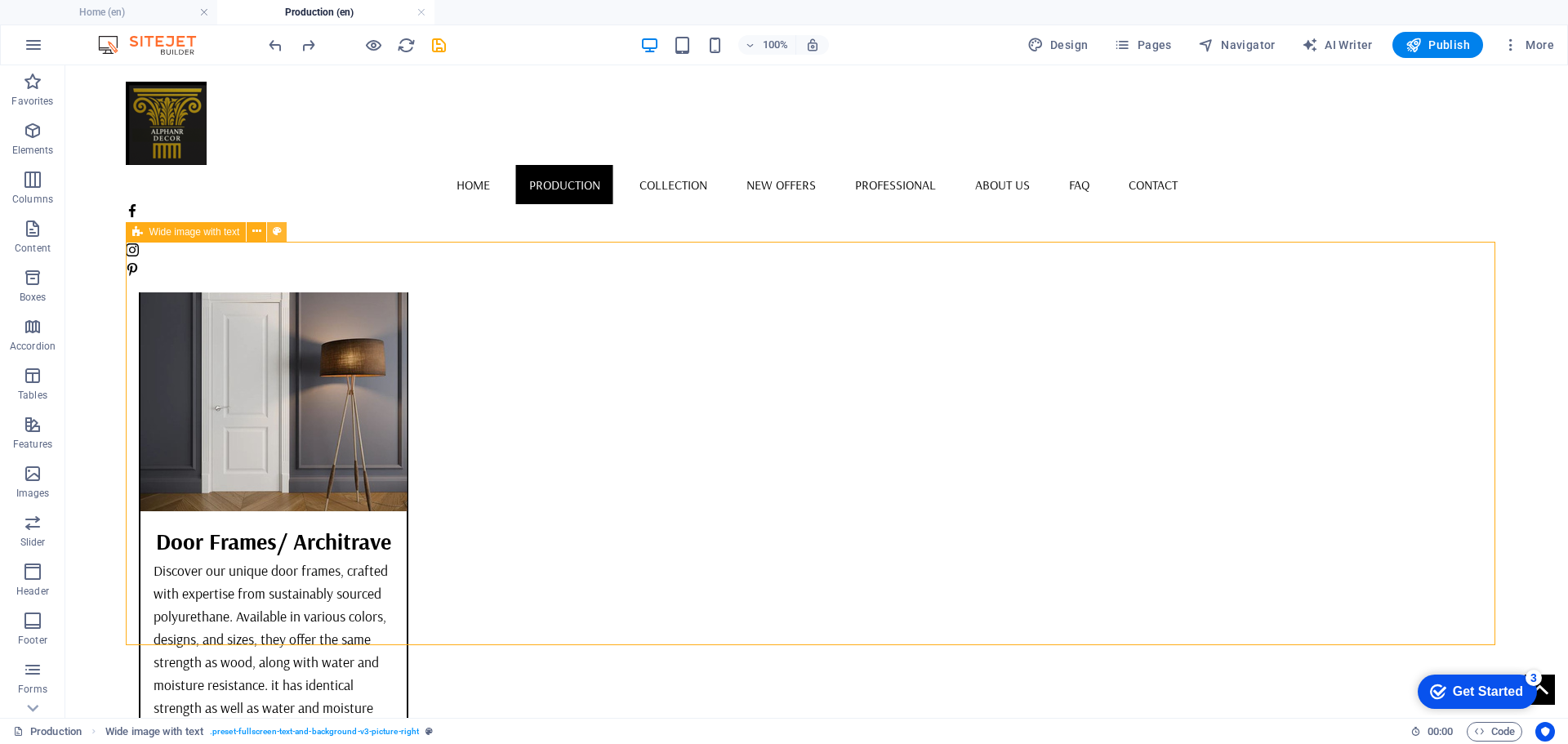
click at [276, 230] on icon at bounding box center [277, 231] width 9 height 18
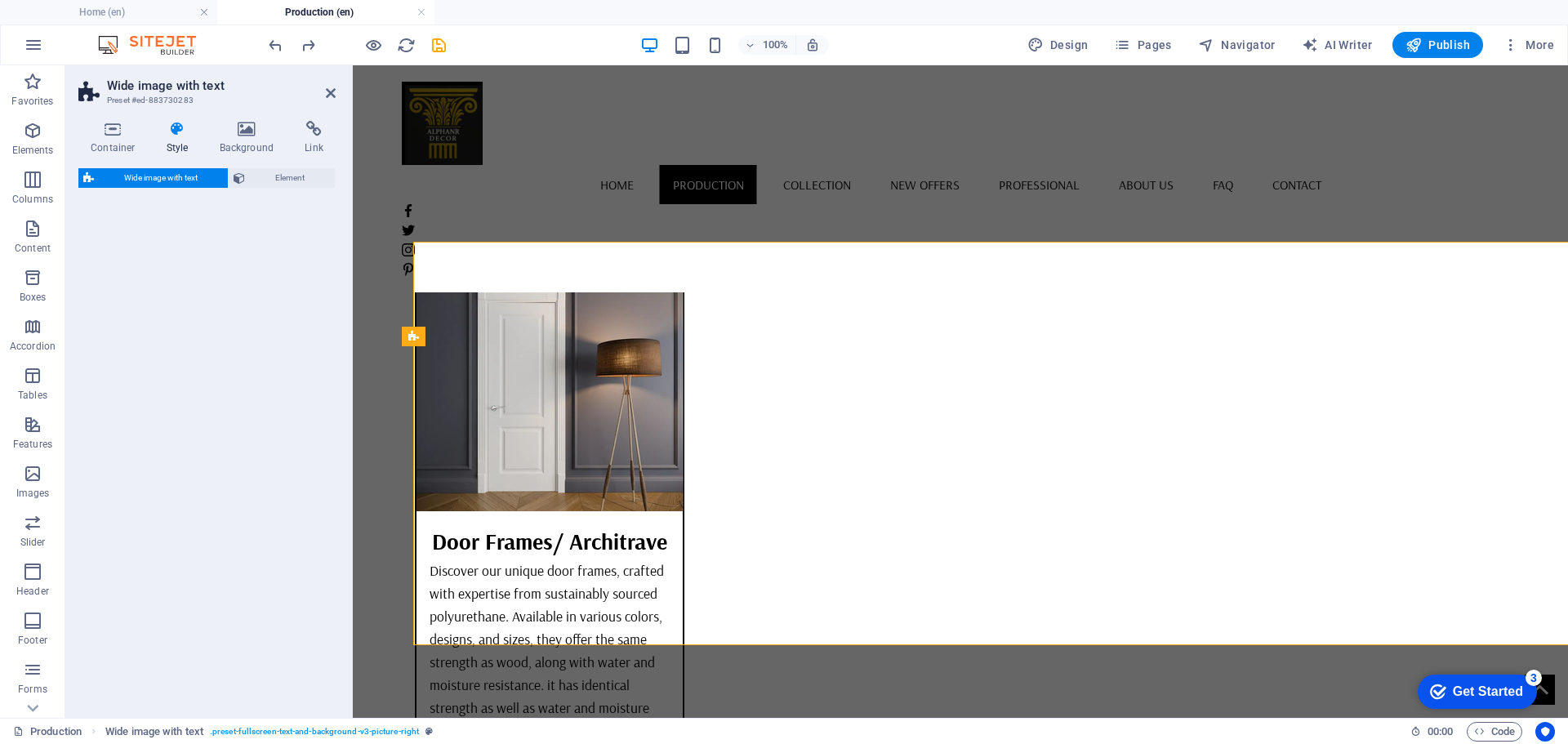
select select "%"
select select "rem"
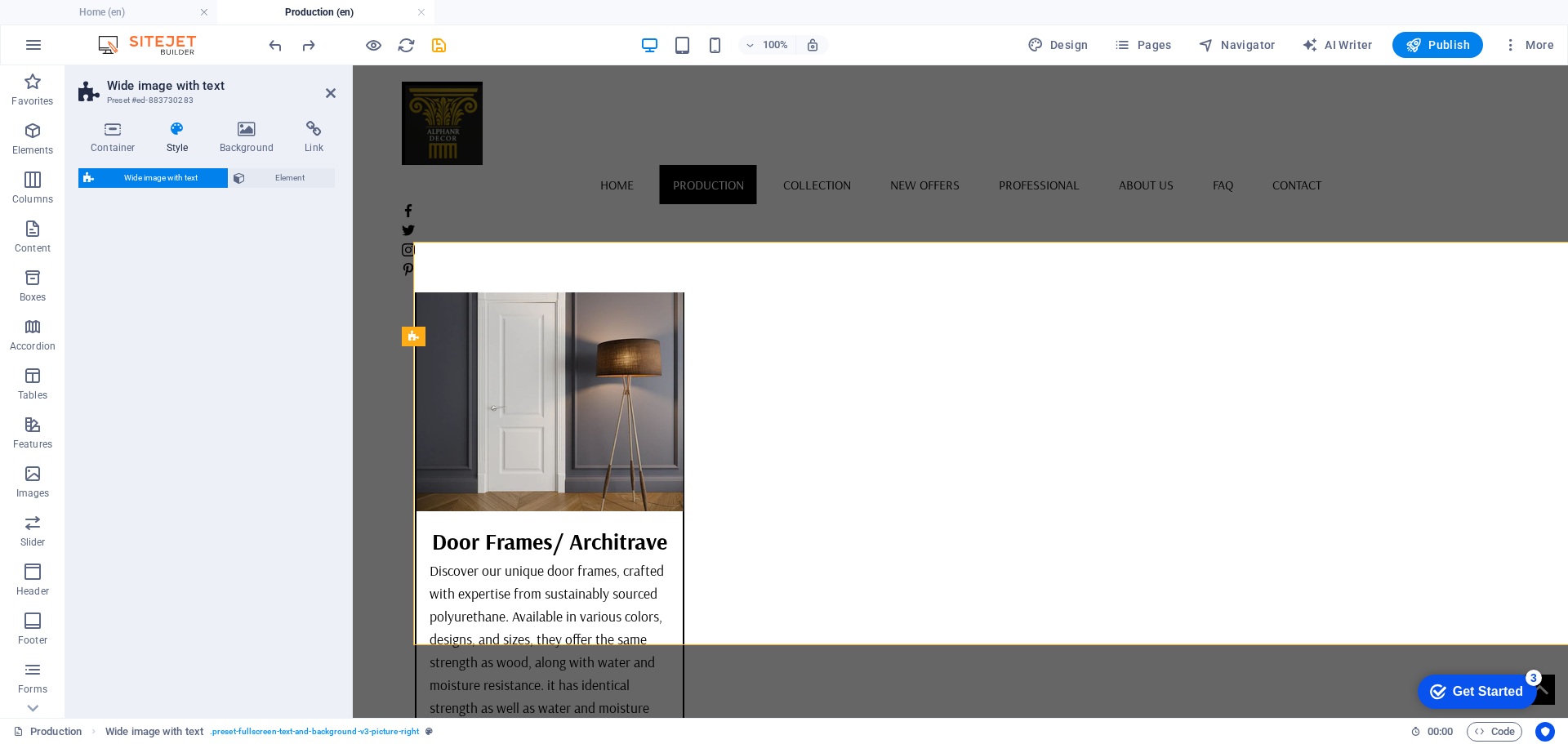
select select "preset-fullscreen-text-and-background-v3-picture-right"
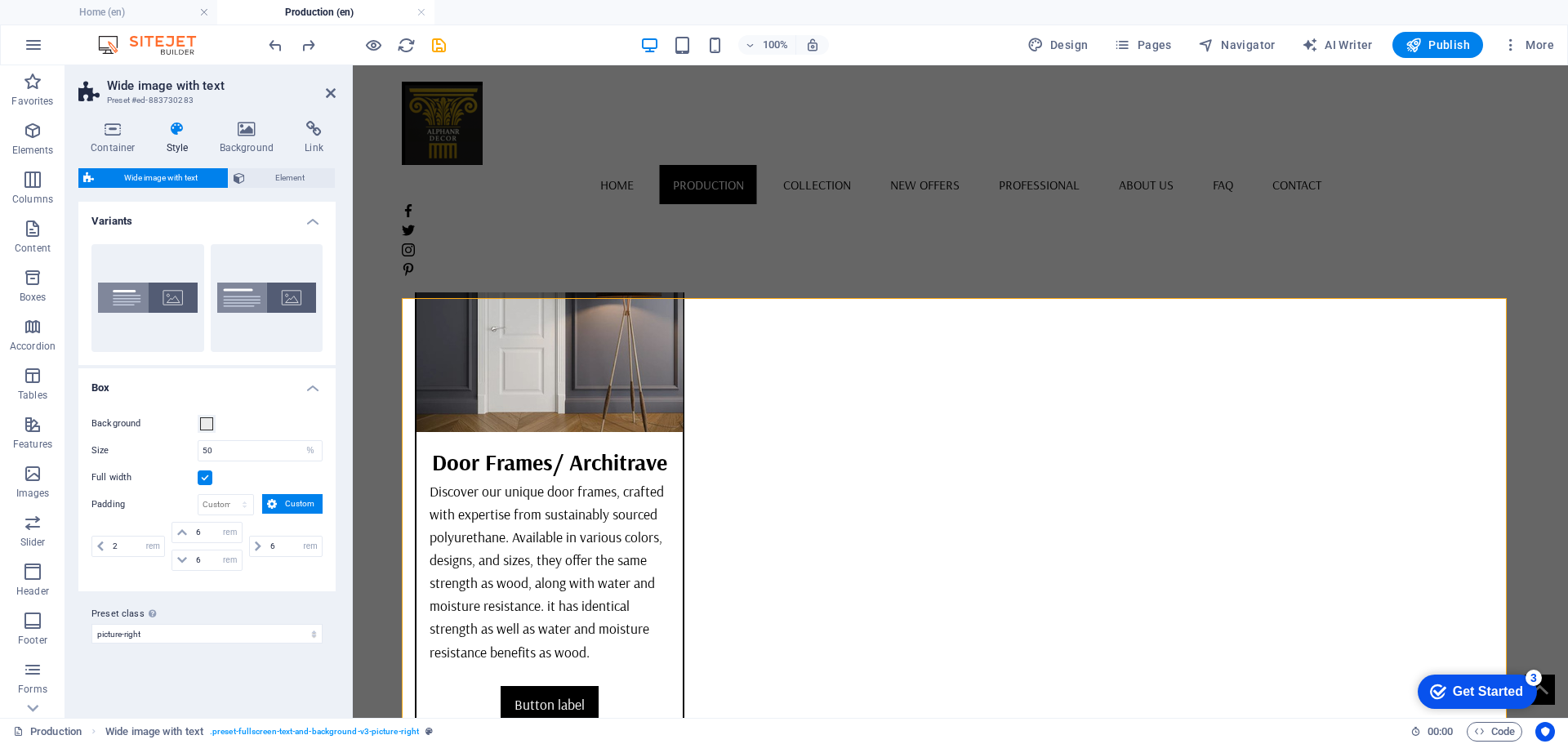
scroll to position [5381, 0]
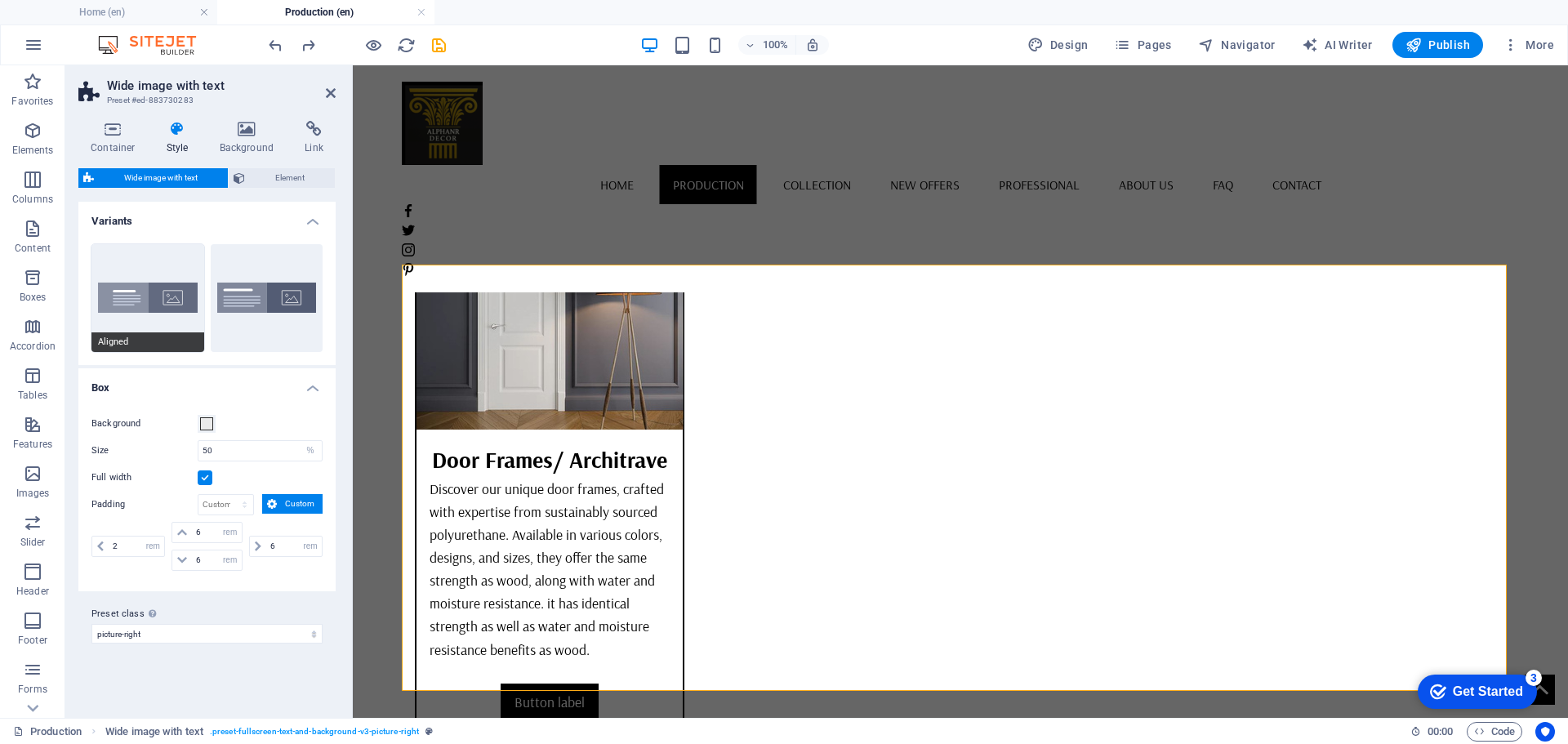
click at [159, 298] on button "Aligned" at bounding box center [148, 298] width 113 height 108
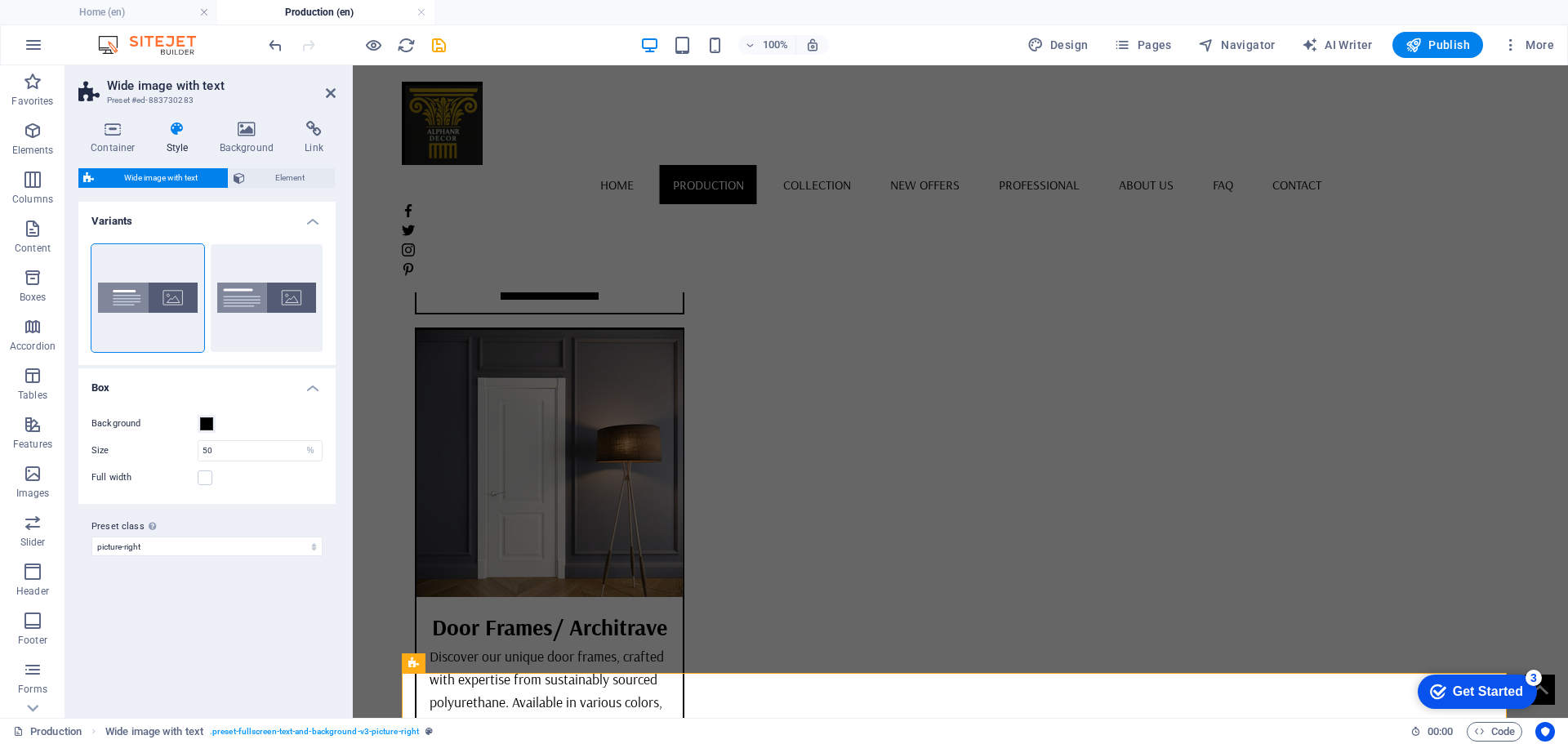
scroll to position [5462, 0]
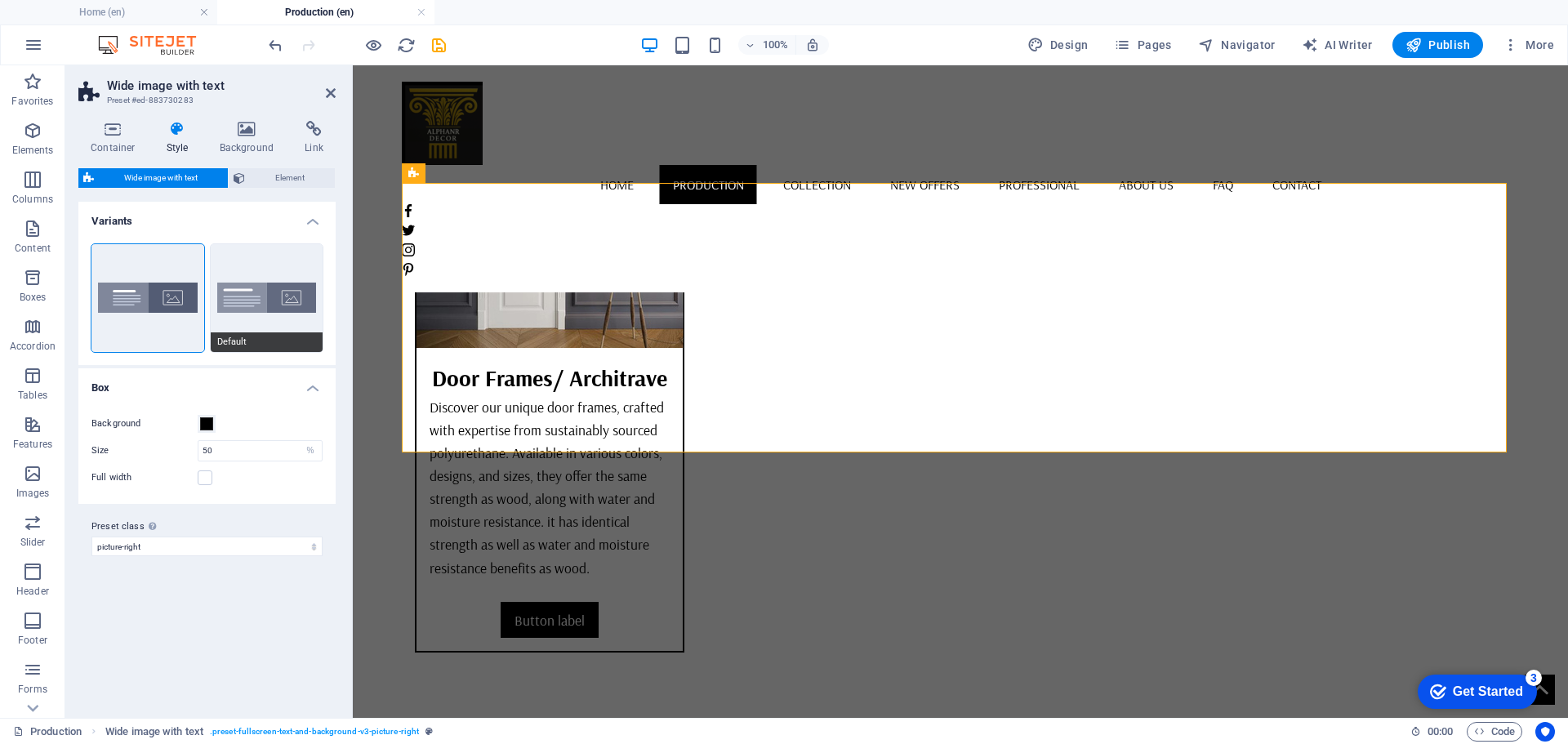
click at [269, 295] on button "Default" at bounding box center [267, 298] width 113 height 108
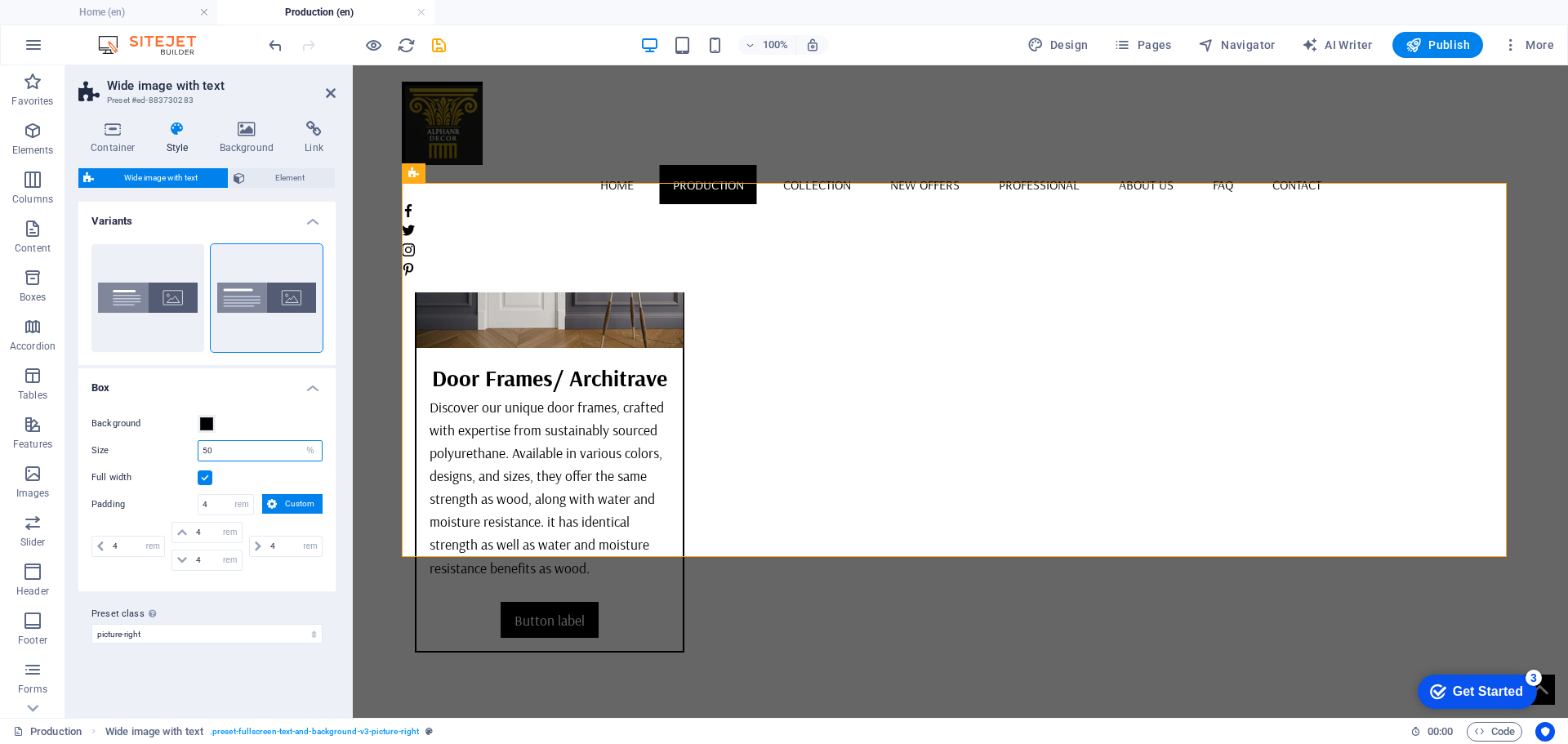
drag, startPoint x: 218, startPoint y: 452, endPoint x: 200, endPoint y: 455, distance: 18.2
click at [200, 455] on input "50" at bounding box center [260, 450] width 123 height 19
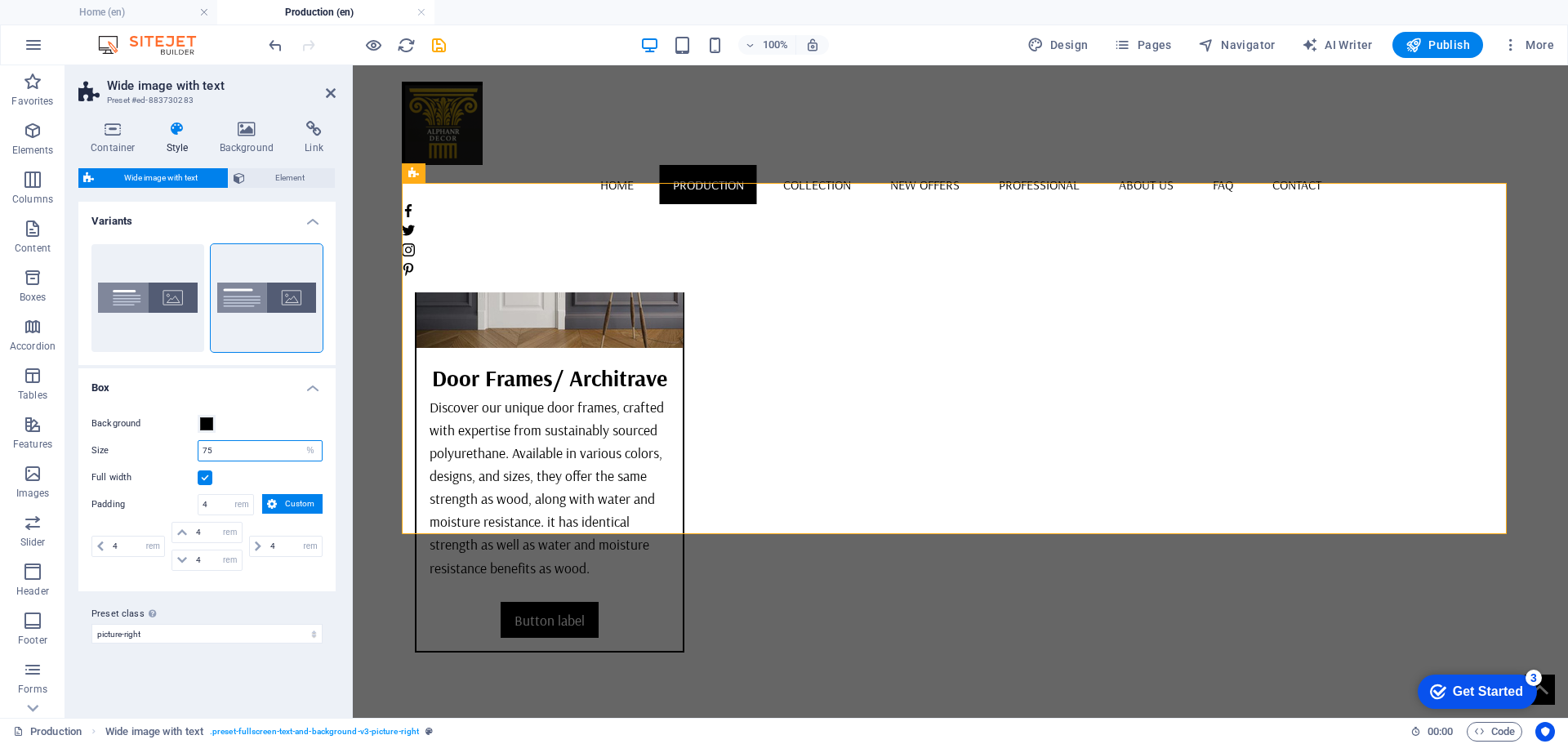
drag, startPoint x: 214, startPoint y: 450, endPoint x: 198, endPoint y: 454, distance: 16.5
click at [198, 454] on div "75 px rem % vh vw" at bounding box center [260, 450] width 125 height 21
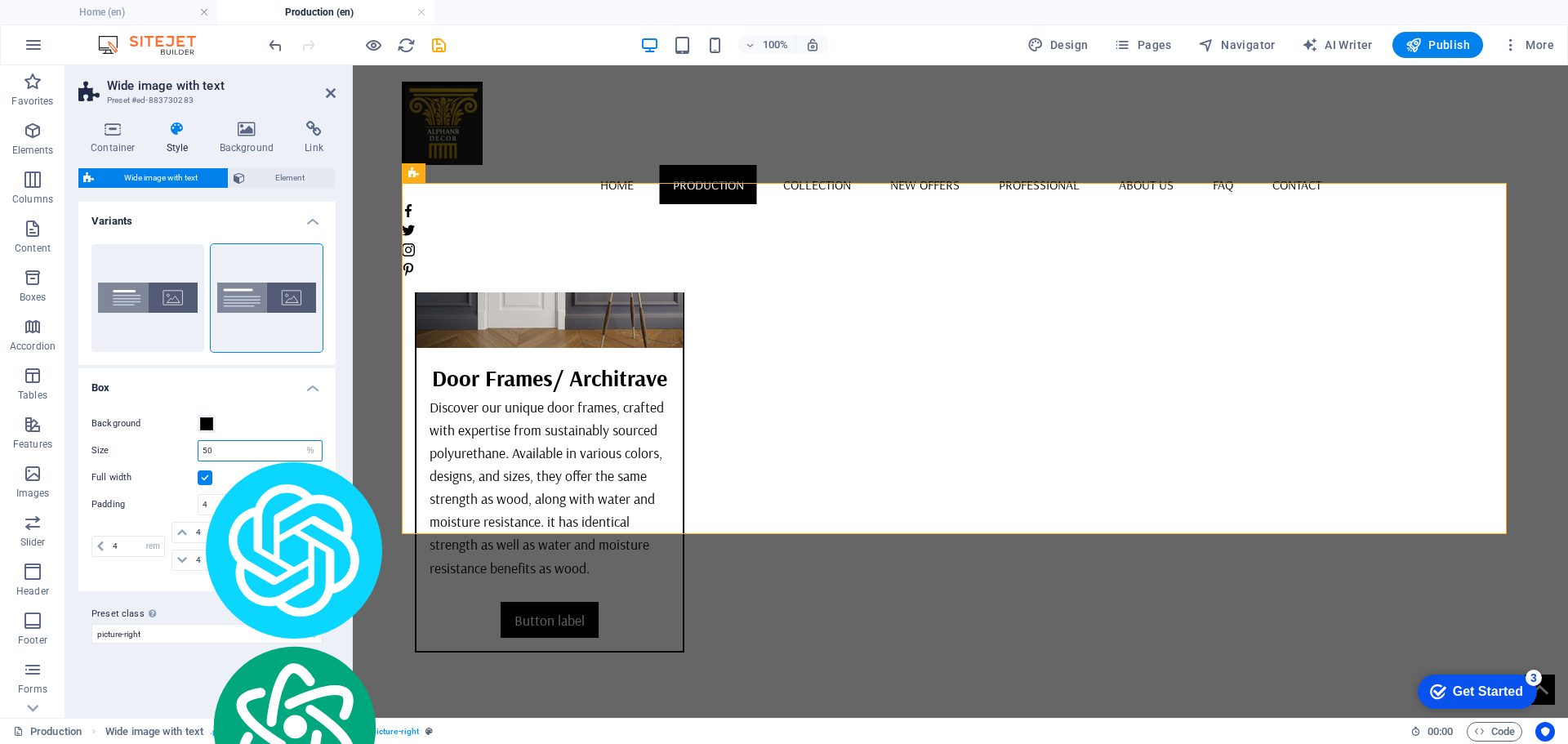
type input "50"
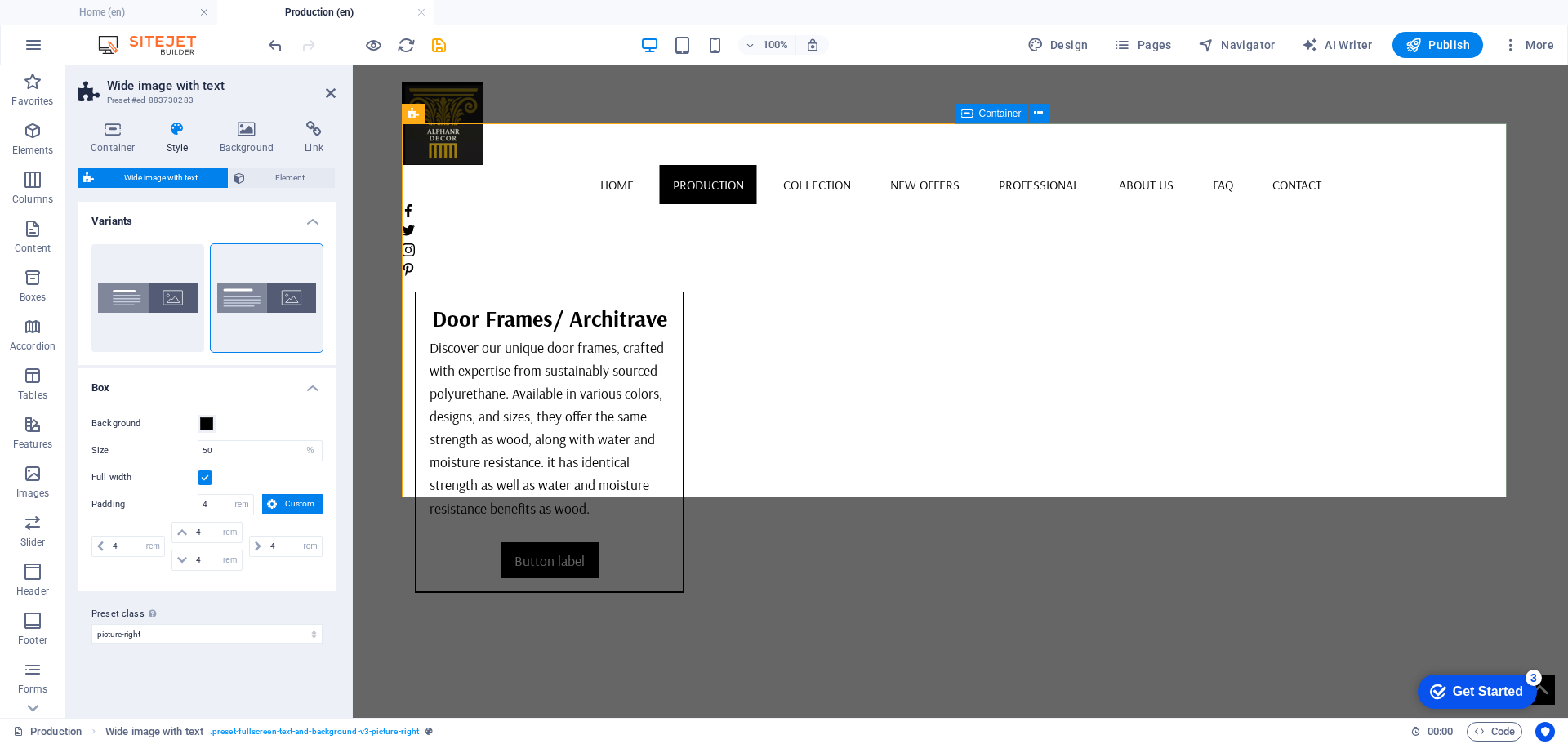
scroll to position [5440, 0]
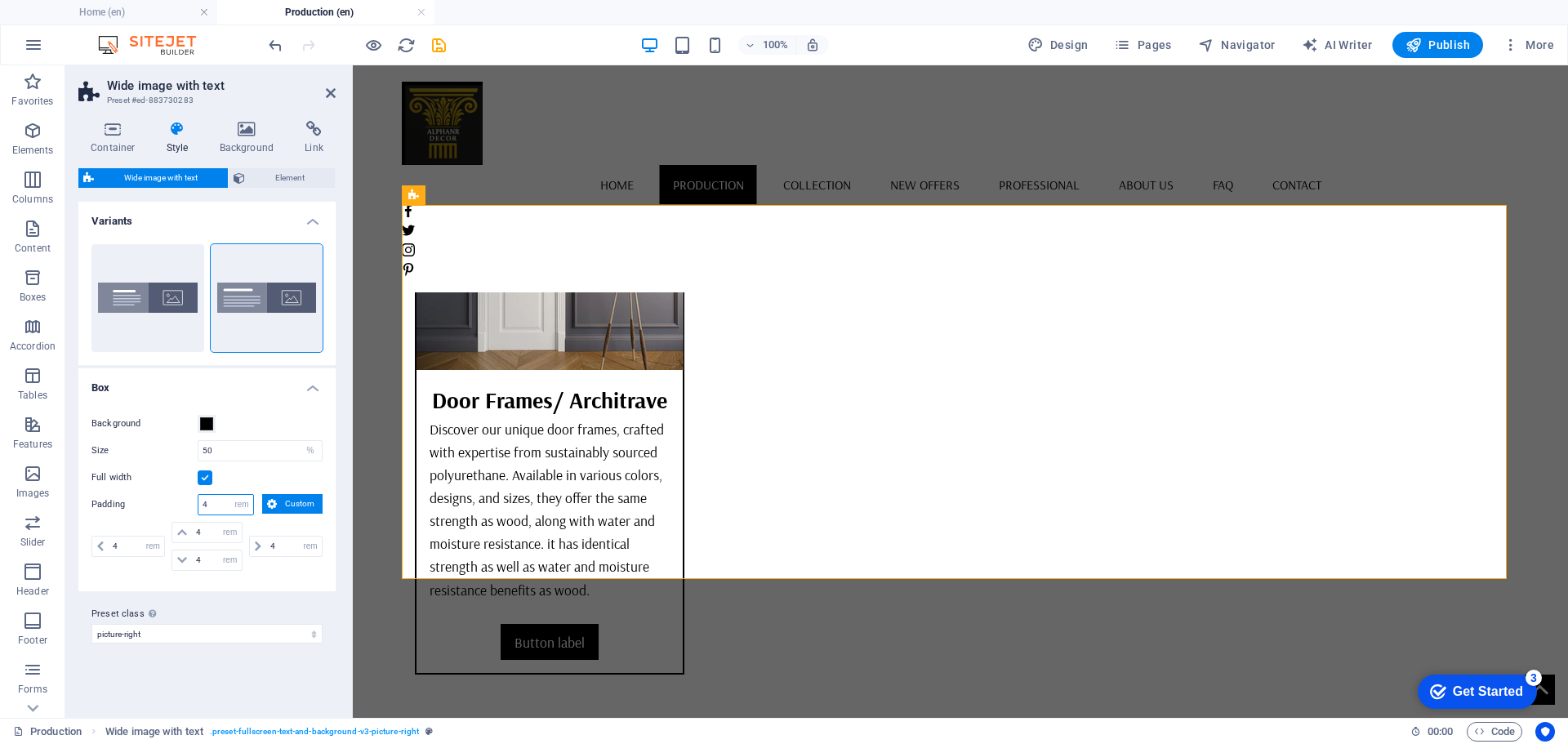
click at [228, 503] on input "4" at bounding box center [226, 504] width 55 height 19
drag, startPoint x: 214, startPoint y: 503, endPoint x: 199, endPoint y: 510, distance: 16.6
click at [199, 510] on input "4" at bounding box center [226, 504] width 55 height 19
type input "10"
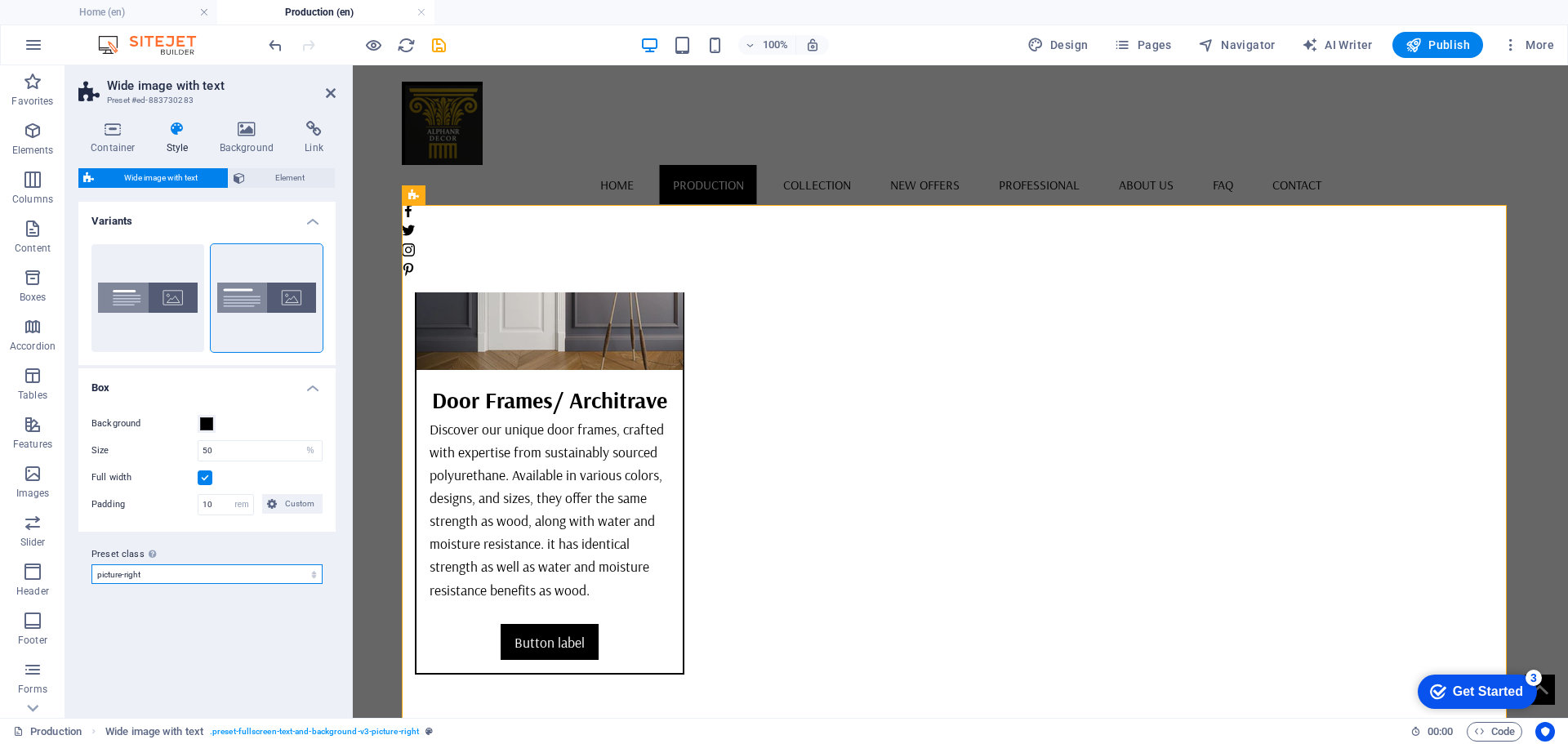
click at [162, 578] on select "default picture-right Add preset class" at bounding box center [207, 573] width 231 height 19
click at [92, 564] on select "default picture-right Add preset class" at bounding box center [207, 573] width 231 height 19
select select "preset-fullscreen-text-and-background-v3-picture-right"
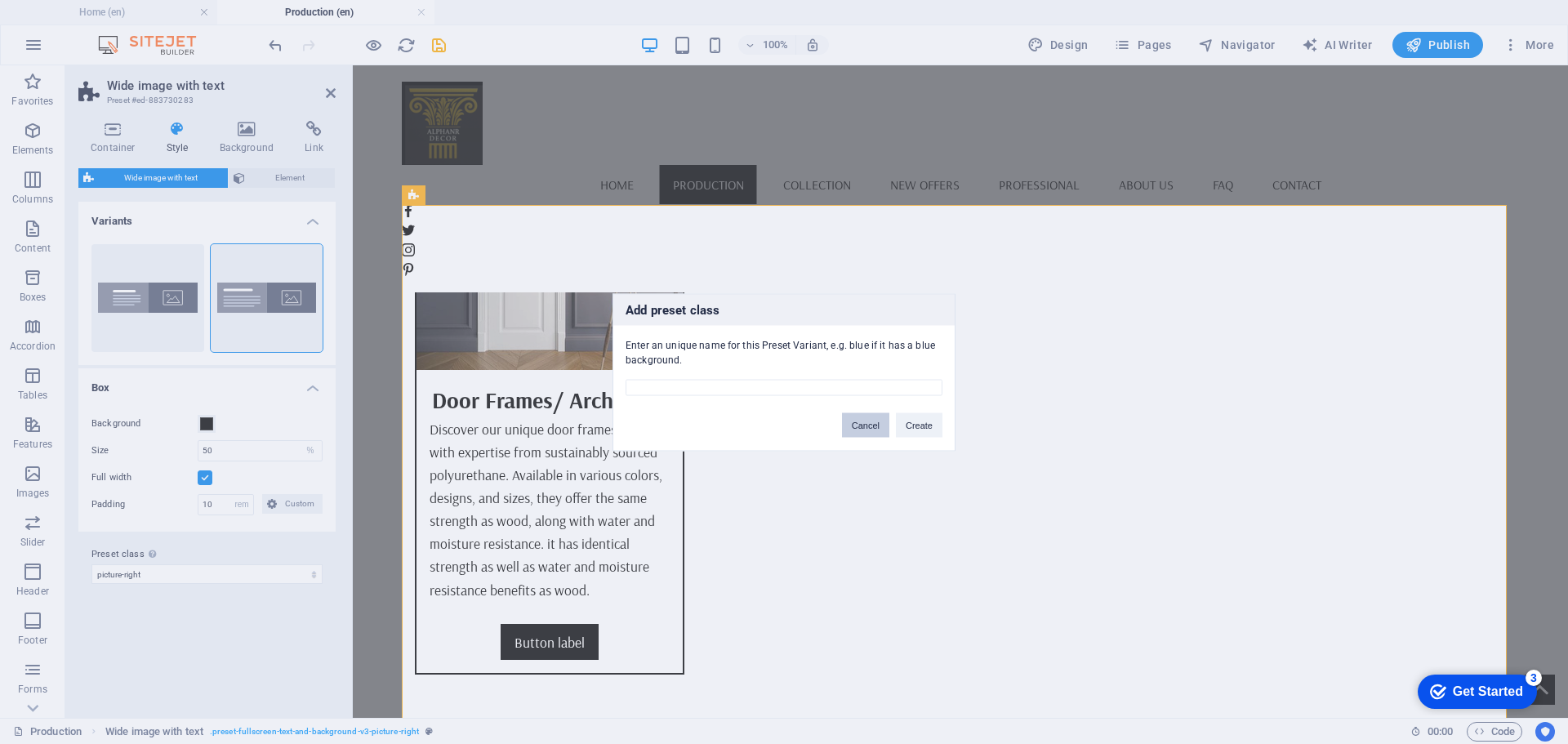
click at [871, 419] on button "Cancel" at bounding box center [865, 424] width 47 height 24
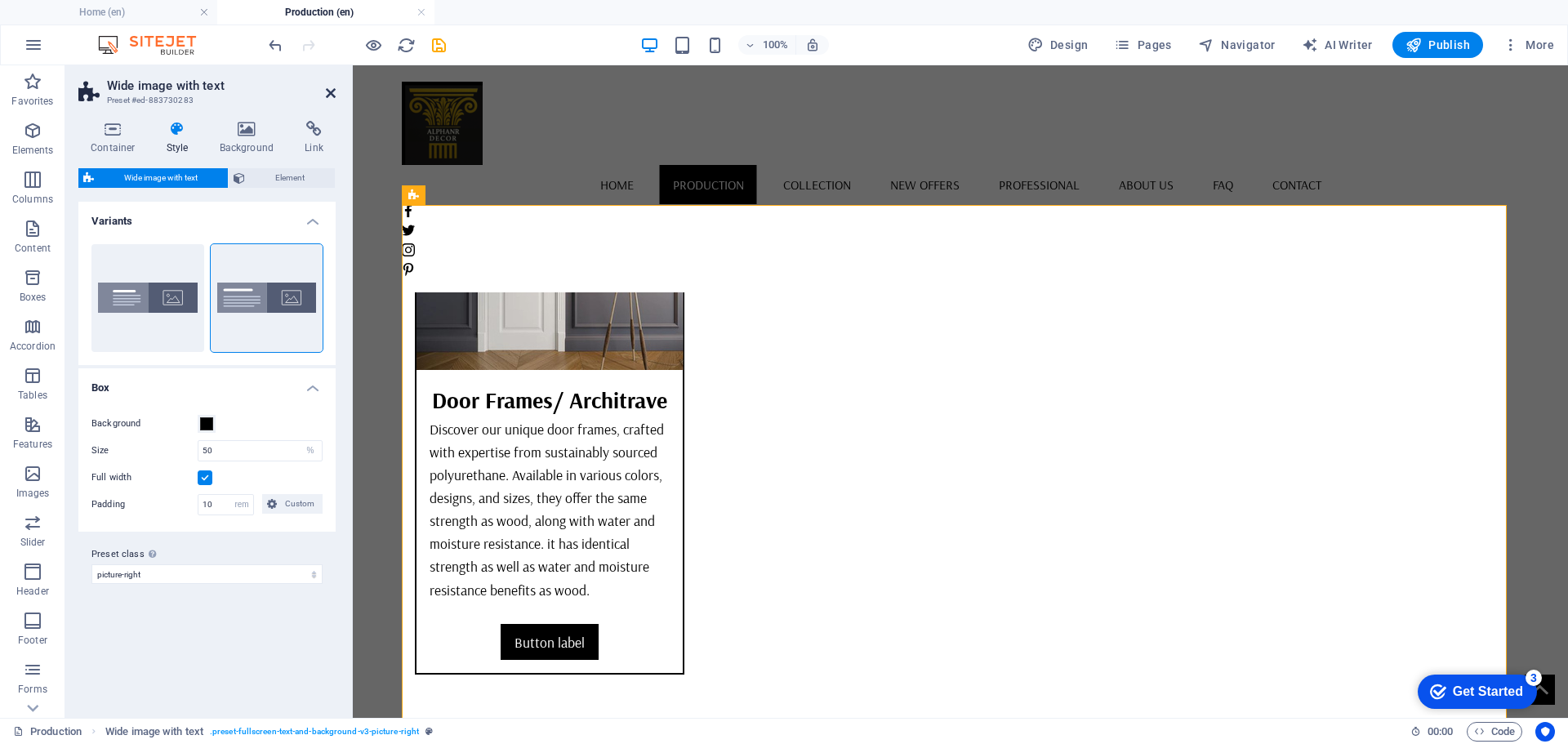
click at [334, 88] on icon at bounding box center [330, 93] width 10 height 13
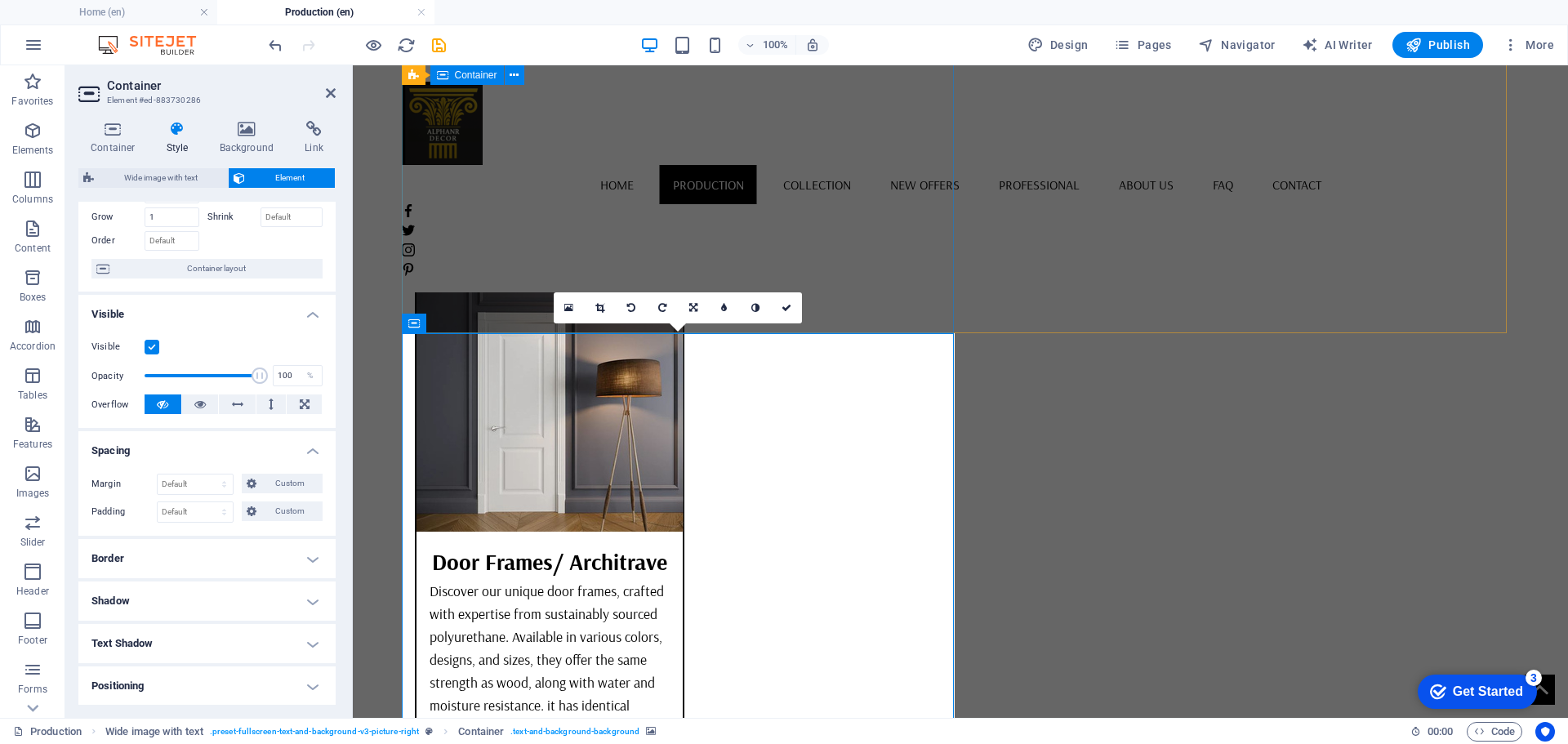
scroll to position [5276, 0]
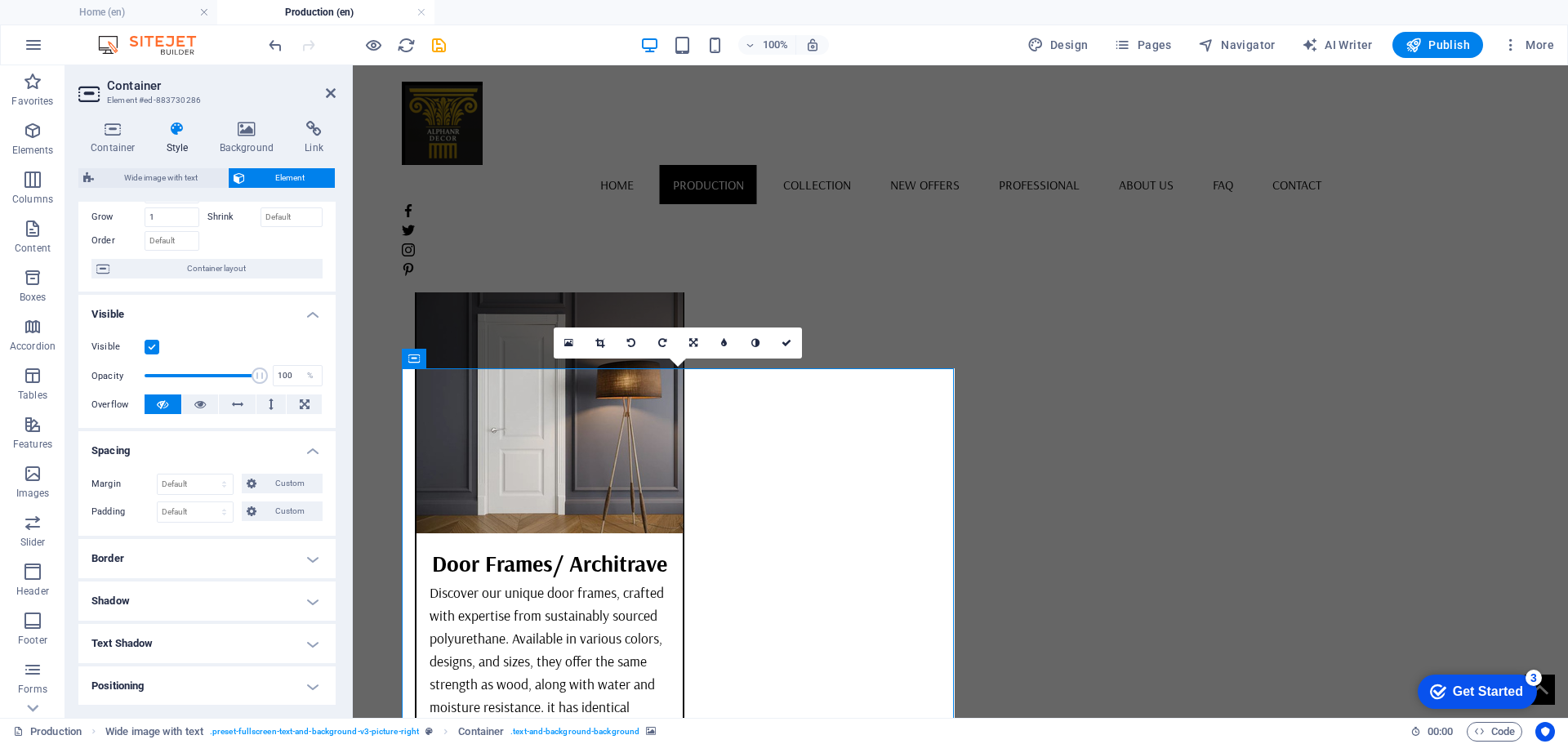
drag, startPoint x: 601, startPoint y: 348, endPoint x: 806, endPoint y: 408, distance: 213.6
click at [601, 348] on link at bounding box center [600, 343] width 31 height 31
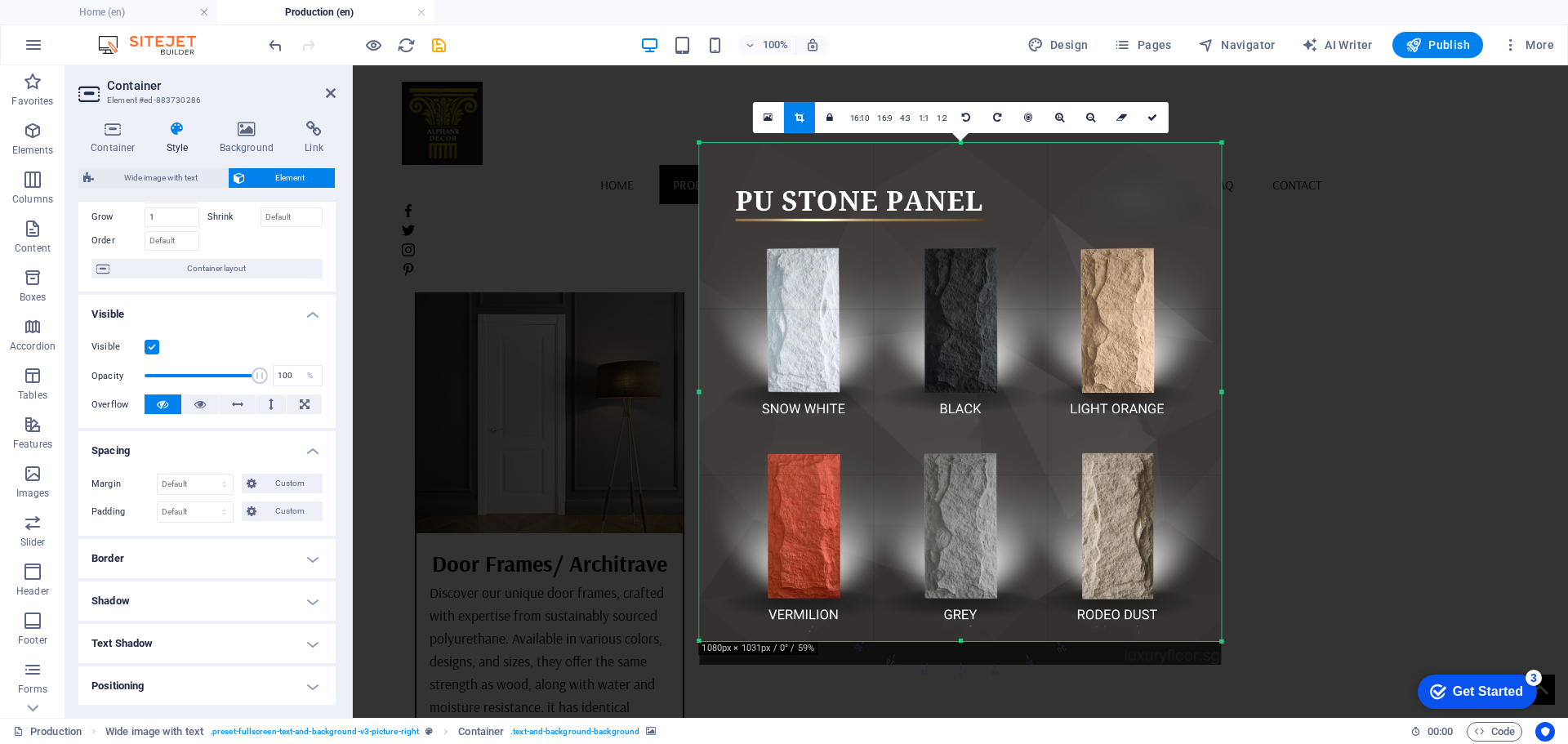
drag, startPoint x: 959, startPoint y: 654, endPoint x: 958, endPoint y: 631, distance: 23.0
click at [958, 631] on div "180 170 160 150 140 130 120 110 100 90 80 70 60 50 40 30 20 10 0 -10 -20 -30 -4…" at bounding box center [960, 391] width 521 height 498
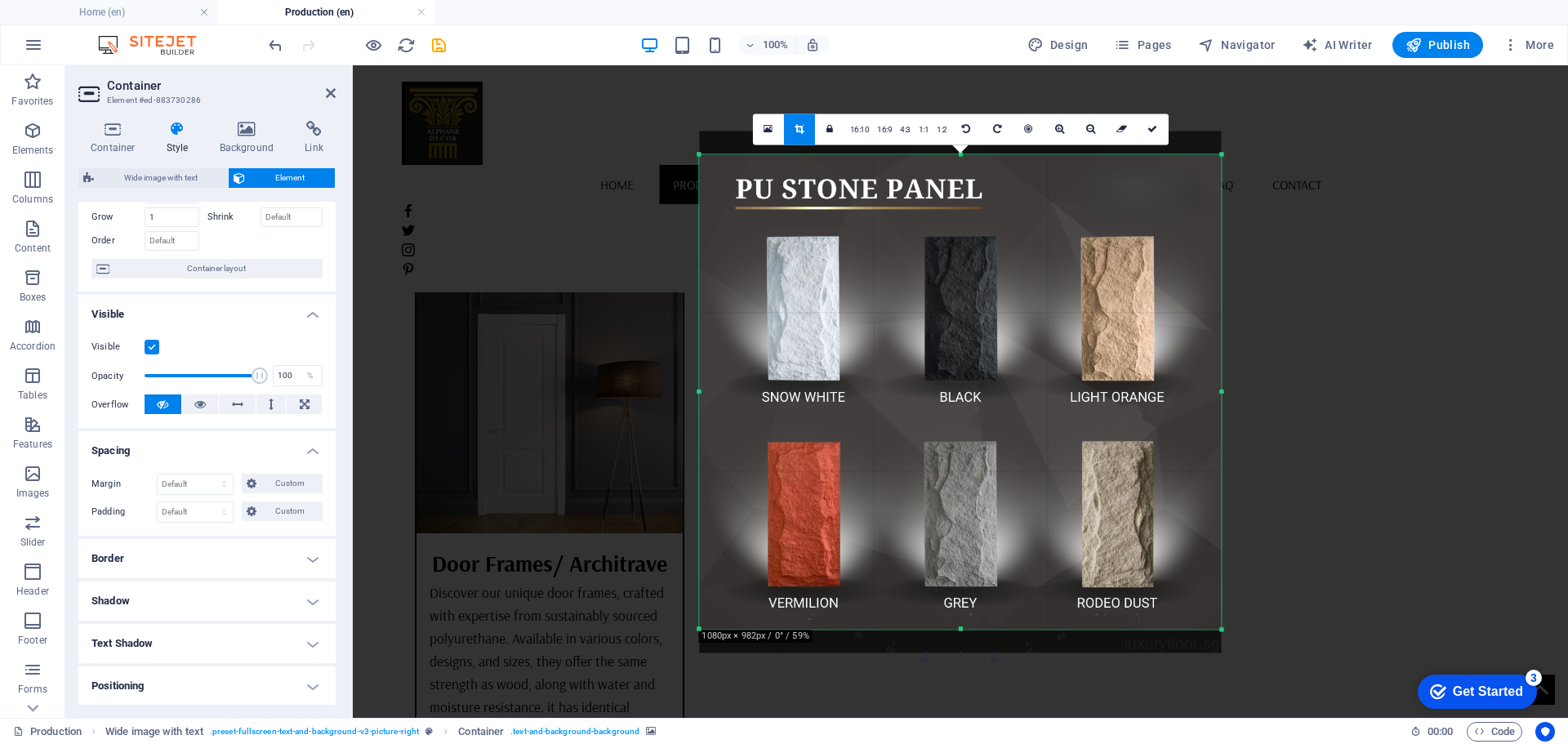
drag, startPoint x: 959, startPoint y: 143, endPoint x: 951, endPoint y: 167, distance: 25.3
click at [951, 167] on div "180 170 160 150 140 130 120 110 100 90 80 70 60 50 40 30 20 10 0 -10 -20 -30 -4…" at bounding box center [960, 391] width 521 height 474
drag, startPoint x: 1152, startPoint y: 125, endPoint x: 869, endPoint y: 183, distance: 288.9
click at [1152, 125] on icon at bounding box center [1152, 128] width 10 height 10
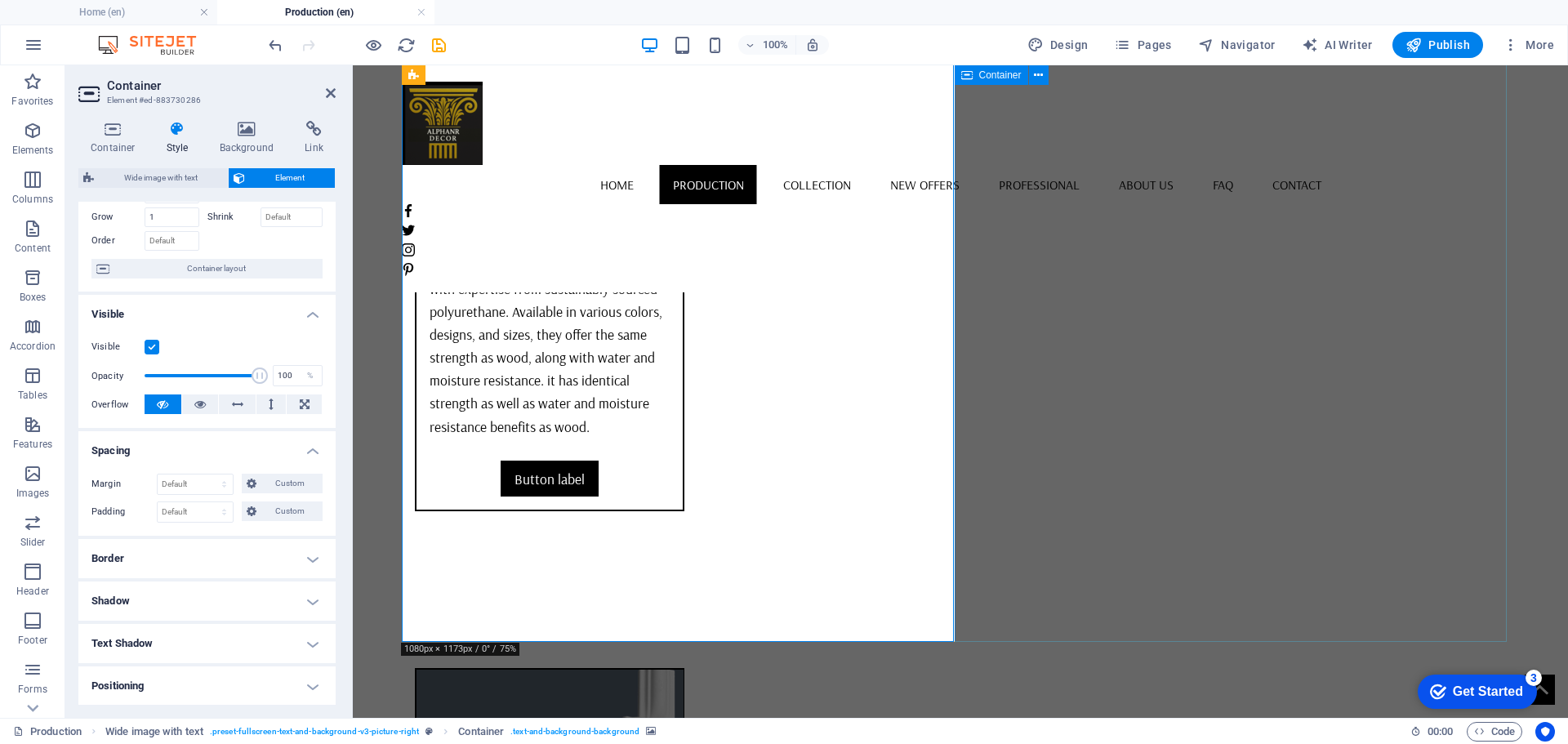
scroll to position [5440, 0]
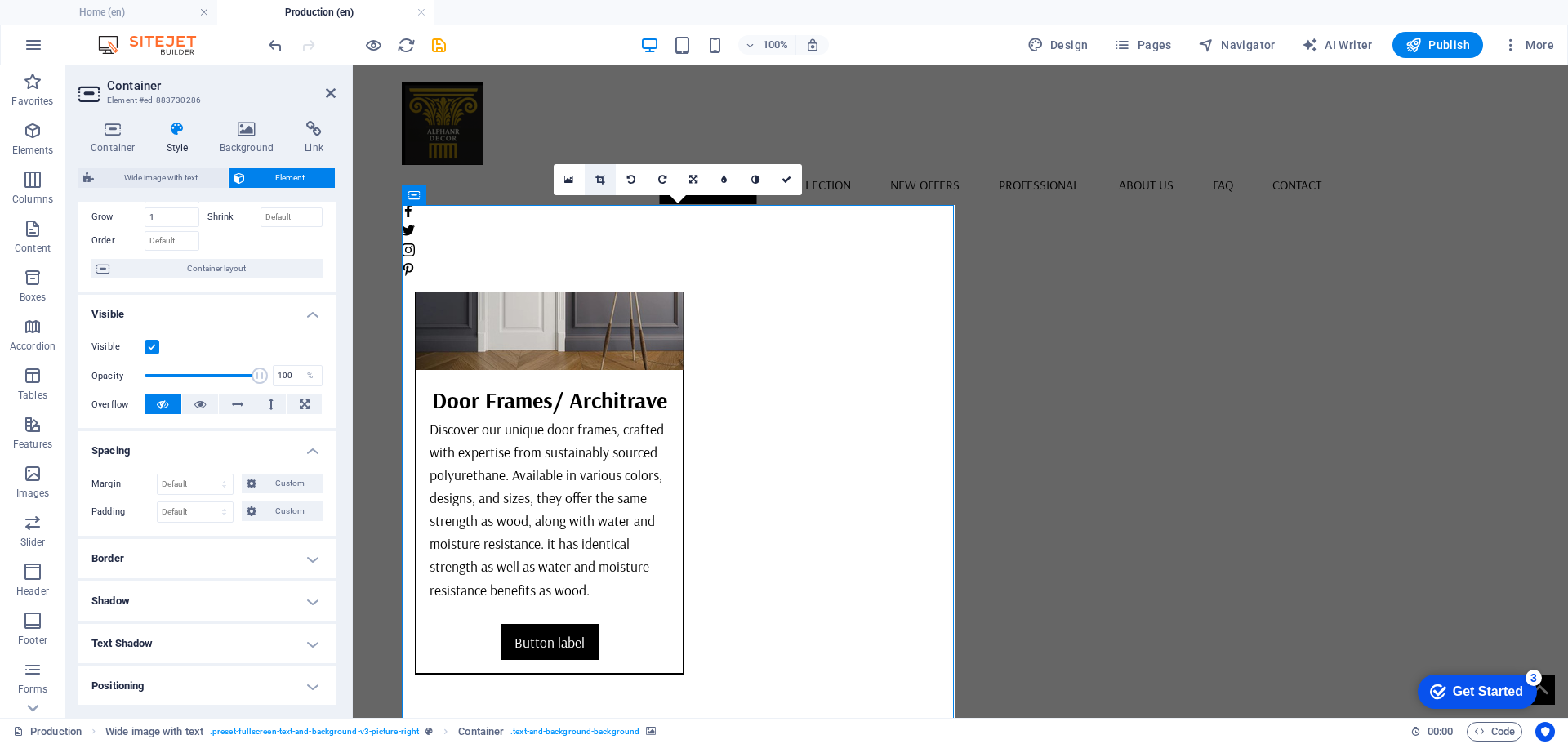
click at [598, 179] on icon at bounding box center [600, 179] width 9 height 10
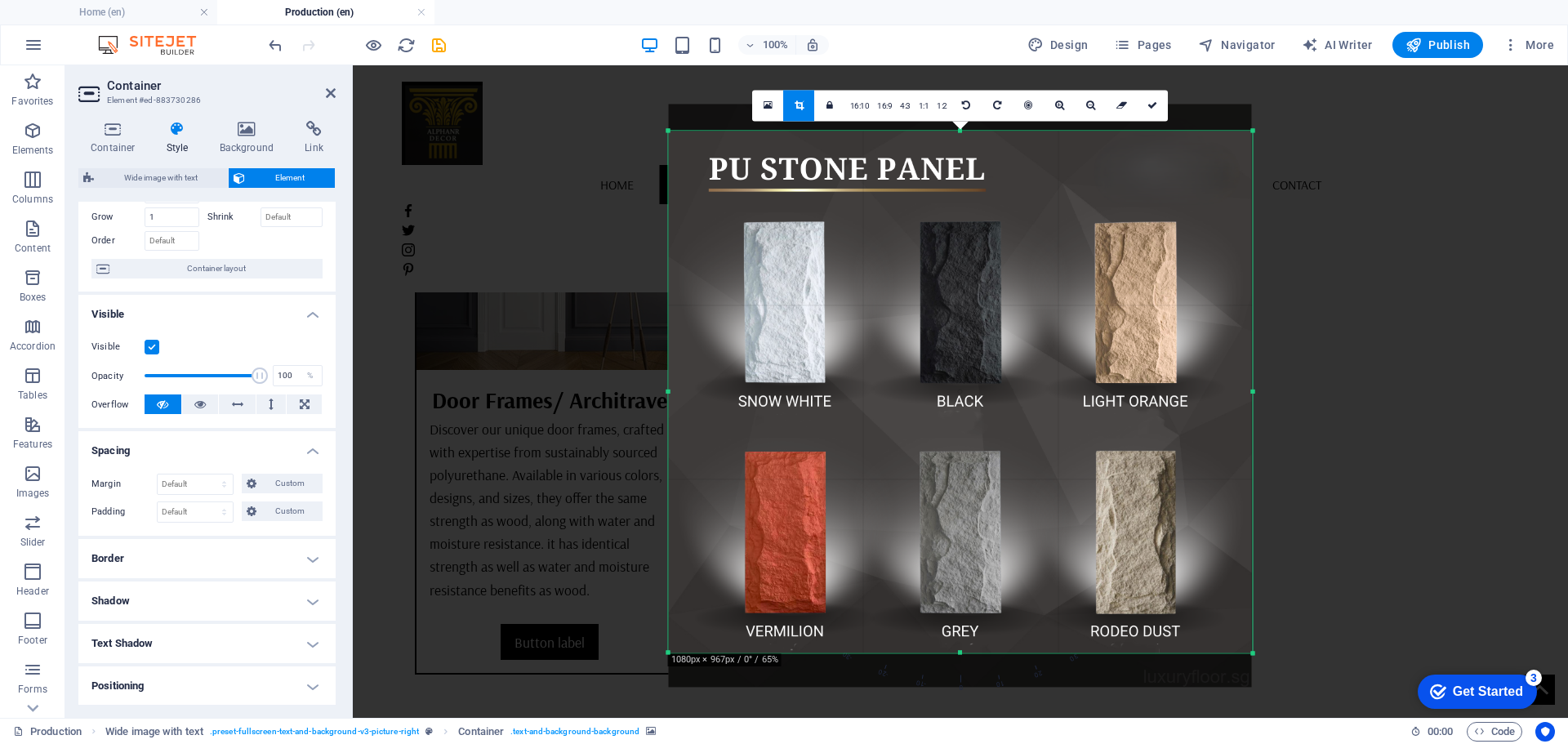
drag, startPoint x: 673, startPoint y: 393, endPoint x: 664, endPoint y: 396, distance: 9.5
click at [668, 396] on div "180 170 160 150 140 130 120 110 100 90 80 70 60 50 40 30 20 10 0 -10 -20 -30 -4…" at bounding box center [961, 391] width 584 height 521
click at [1031, 102] on icon at bounding box center [1028, 105] width 8 height 10
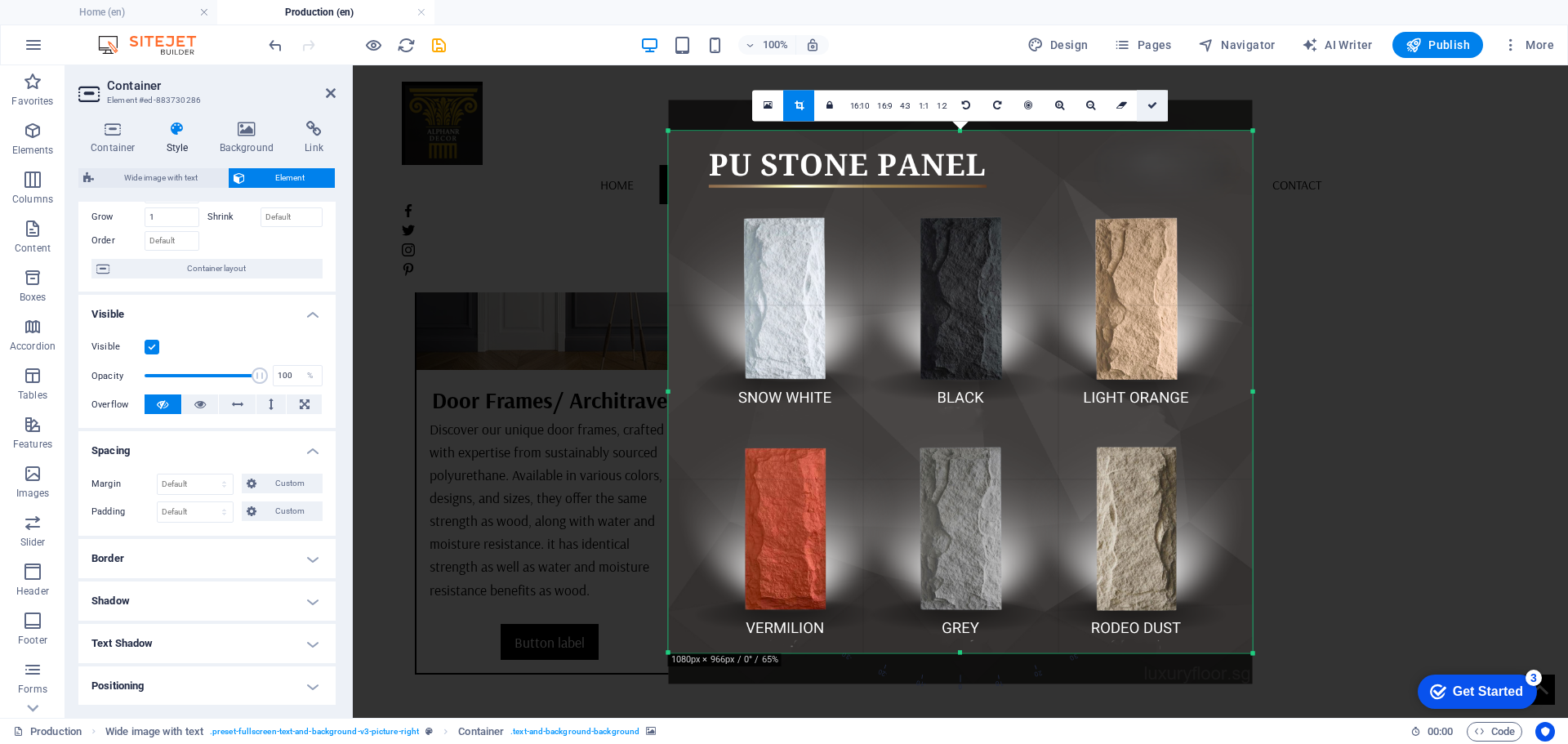
click at [1149, 102] on icon at bounding box center [1152, 105] width 10 height 10
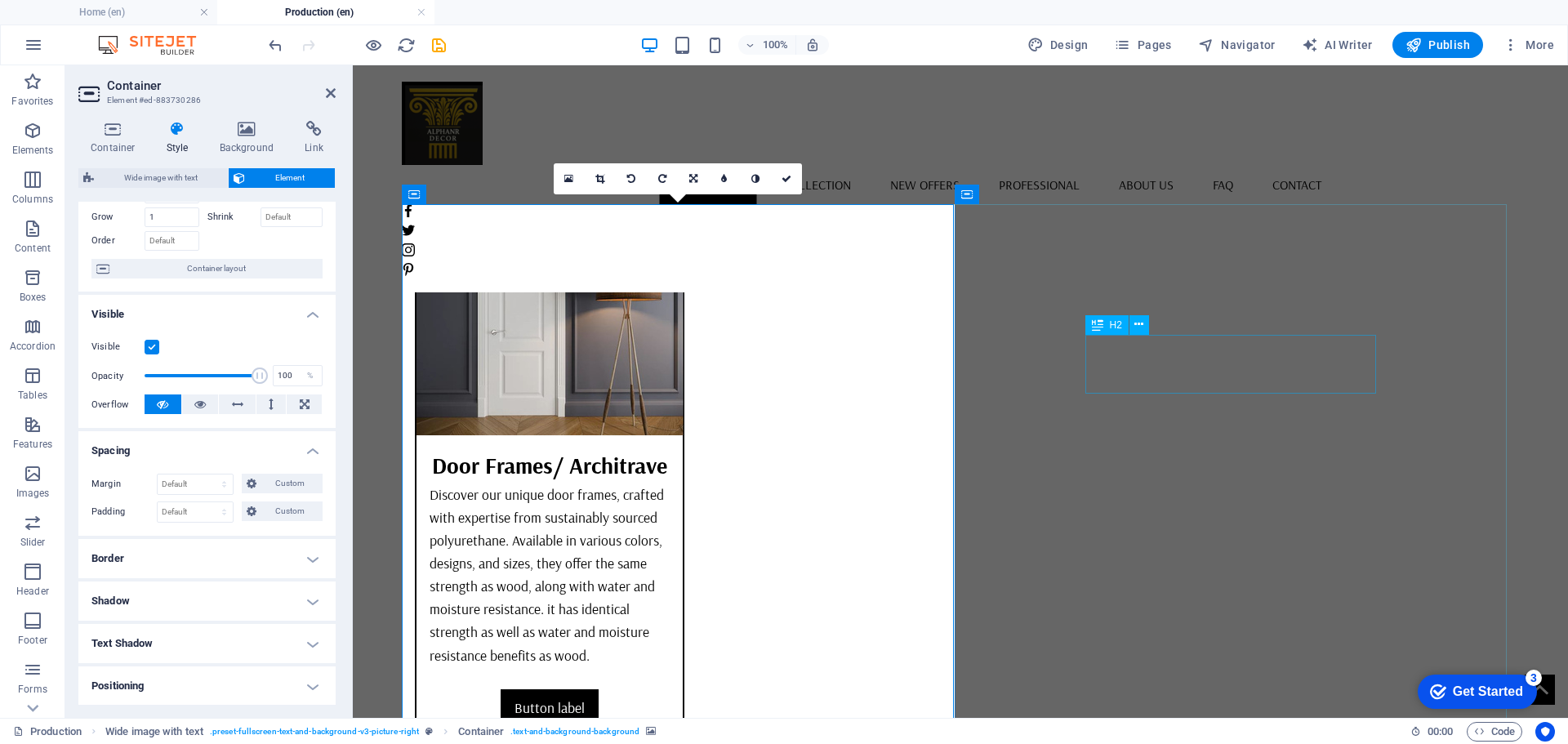
scroll to position [5359, 0]
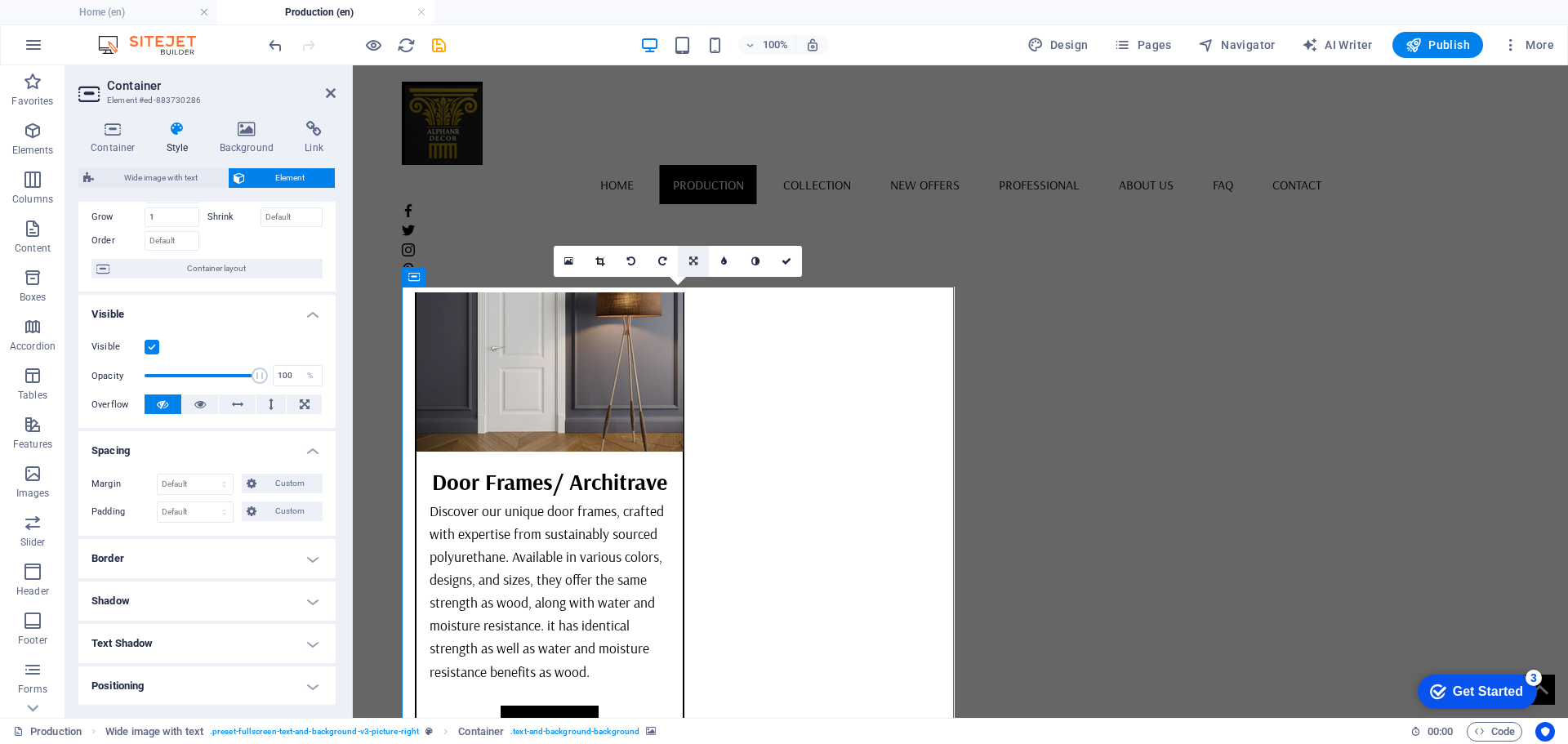
click at [693, 249] on link at bounding box center [693, 262] width 31 height 31
click at [664, 260] on icon at bounding box center [662, 261] width 7 height 10
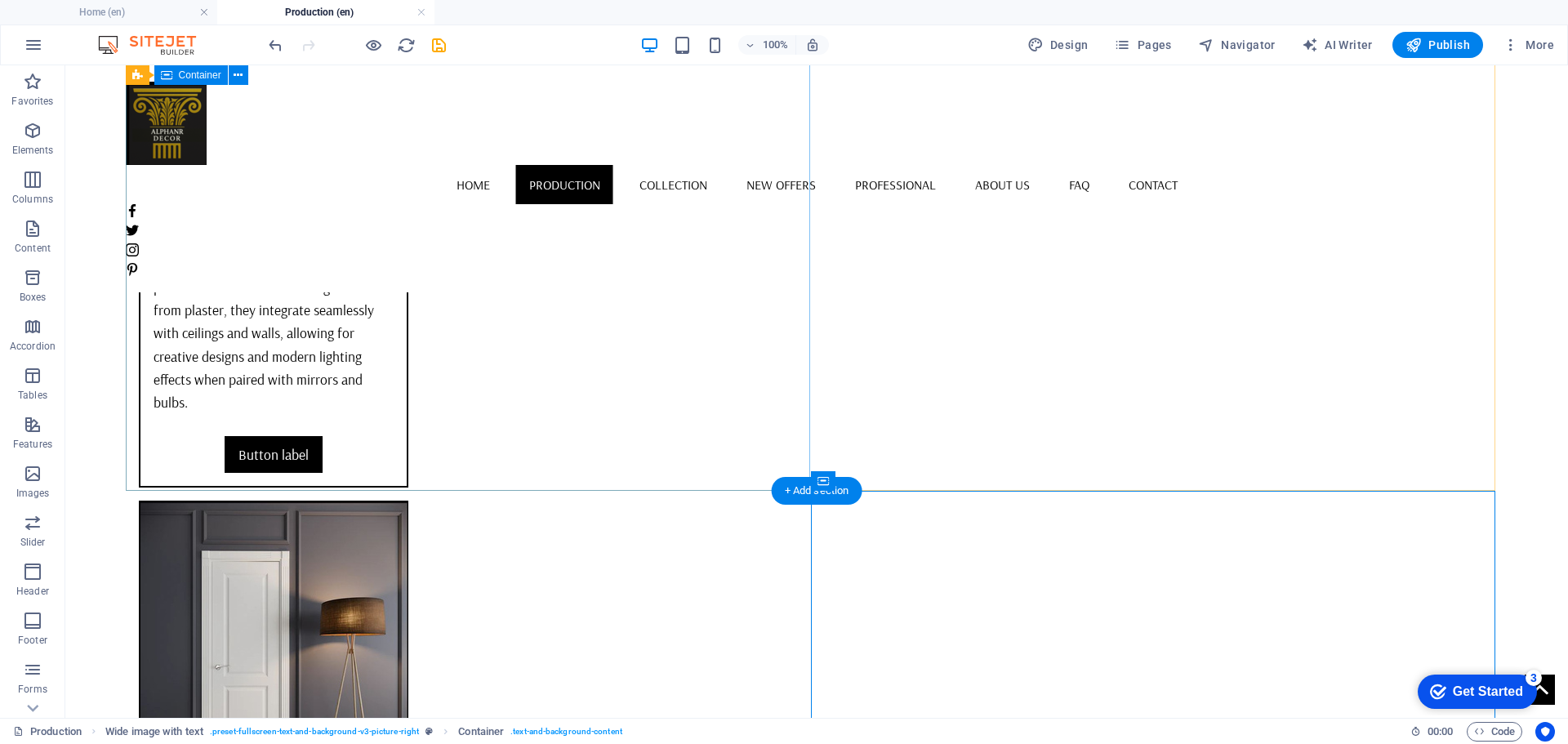
scroll to position [5032, 0]
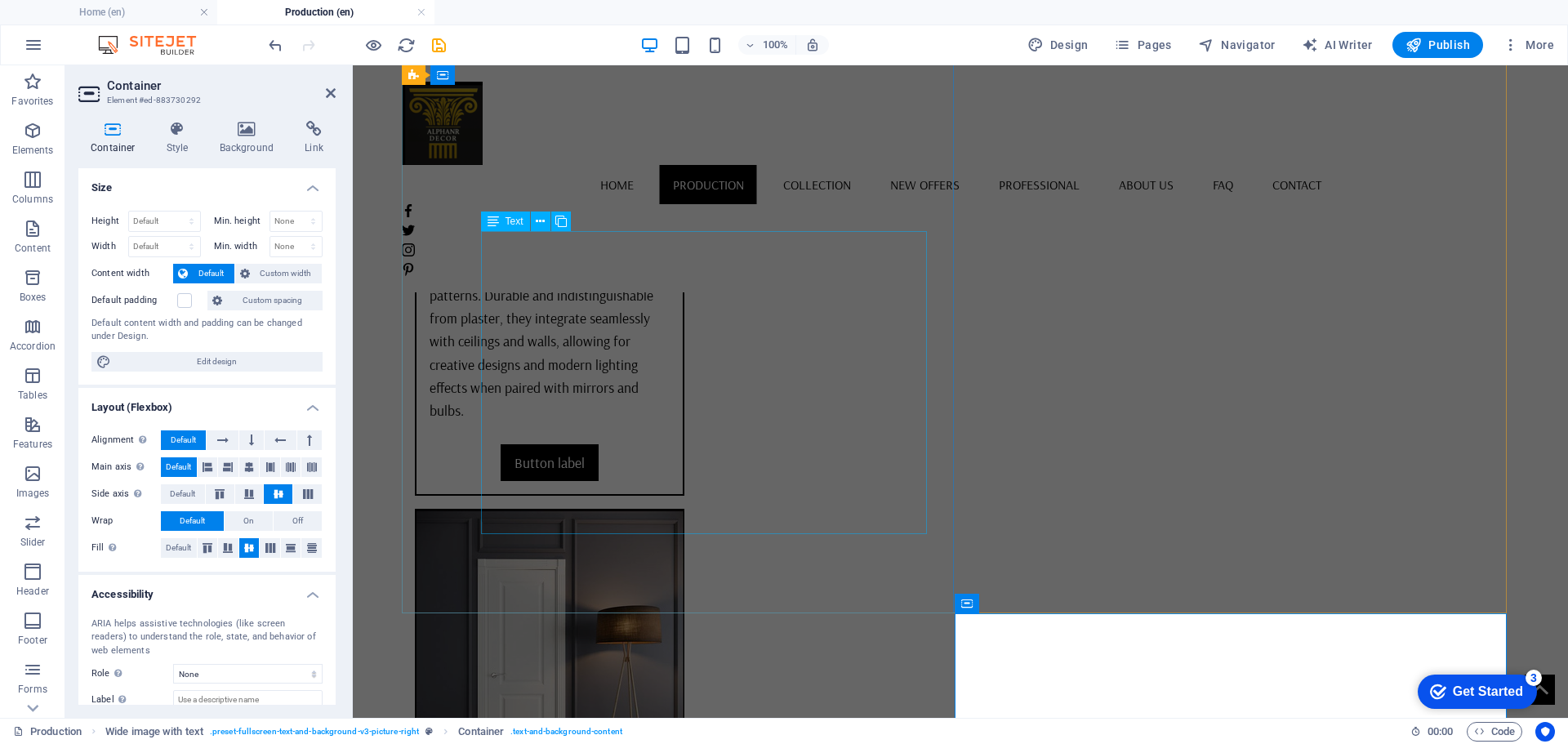
scroll to position [5359, 0]
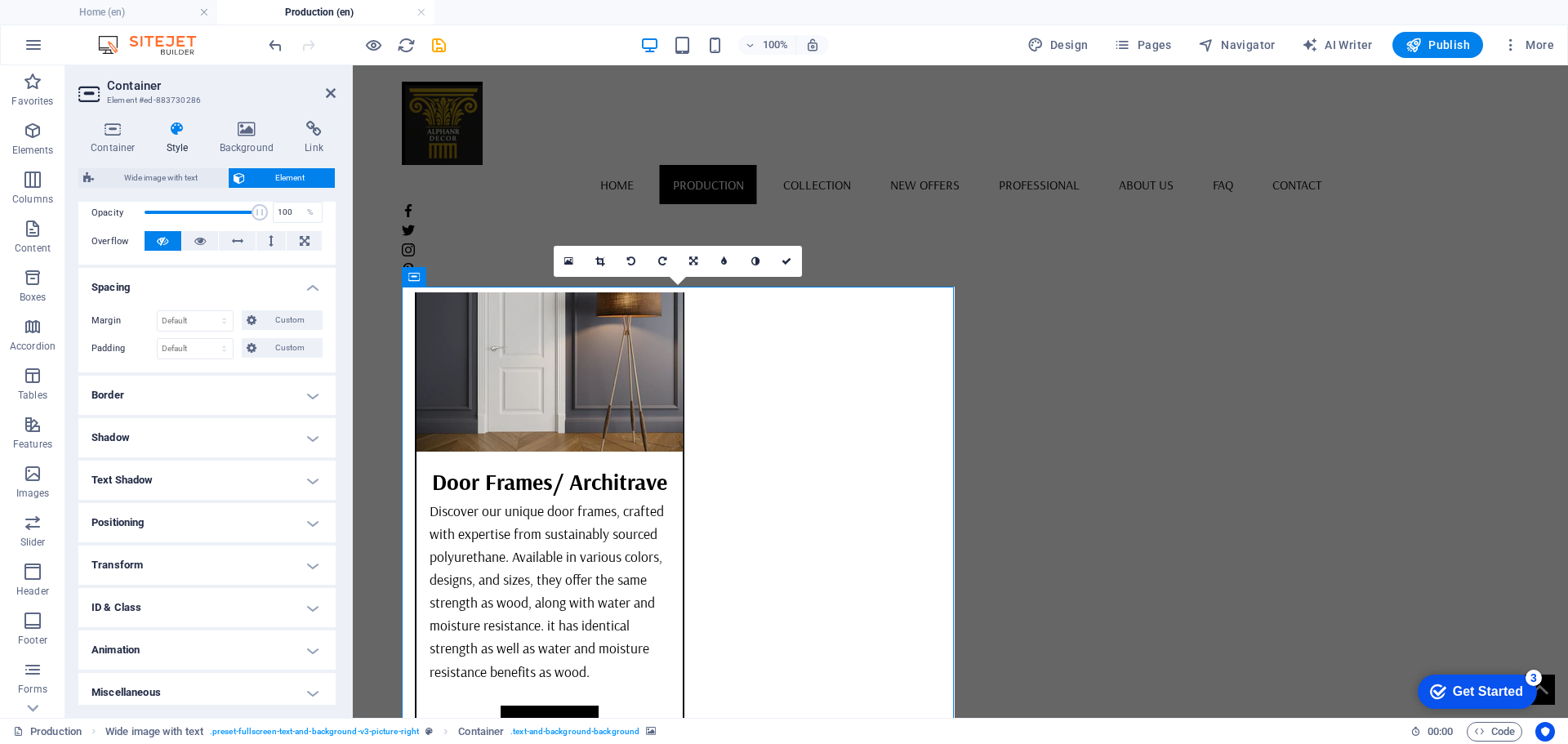
scroll to position [0, 0]
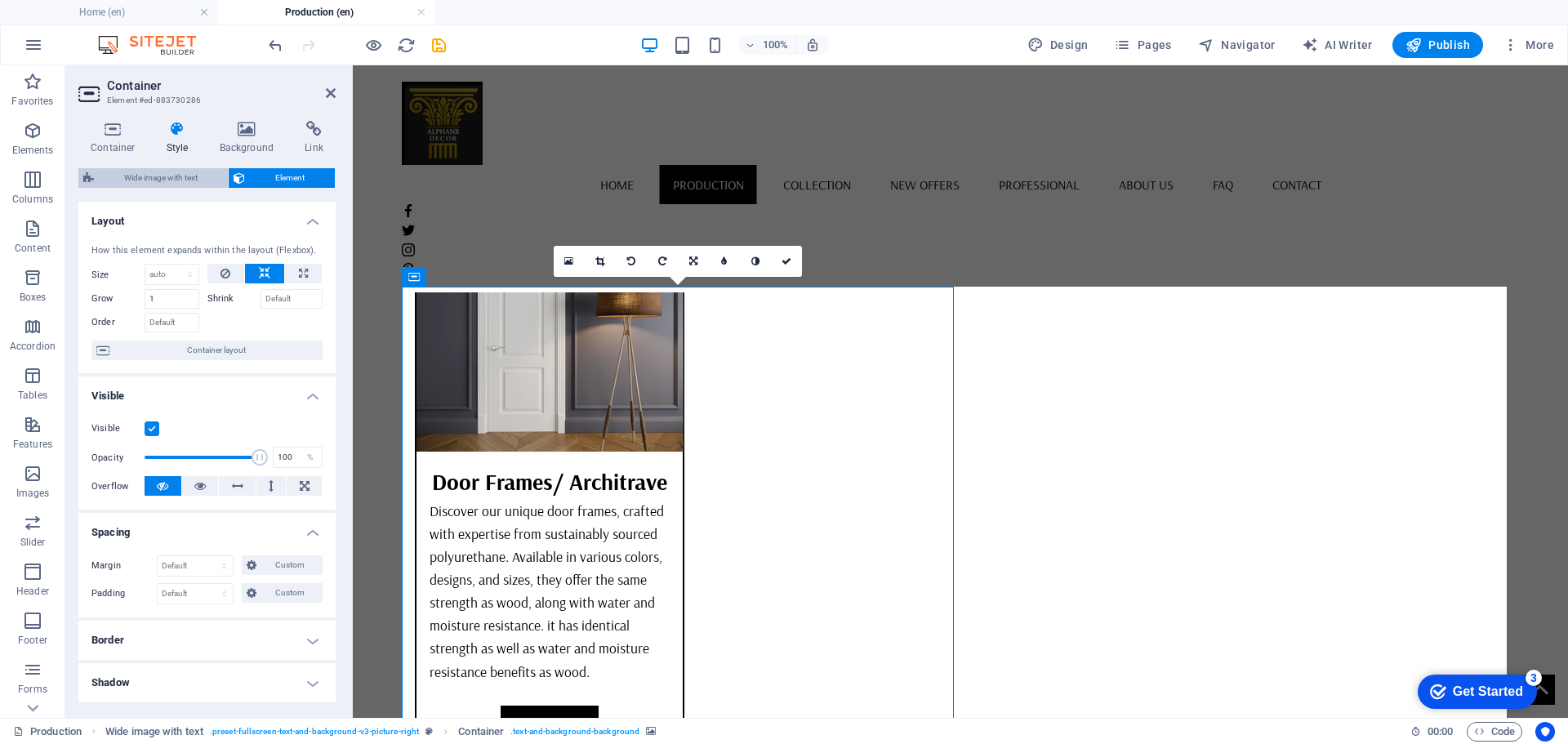
click at [147, 178] on span "Wide image with text" at bounding box center [161, 177] width 124 height 19
select select "%"
select select "rem"
select select "preset-fullscreen-text-and-background-v3-picture-right"
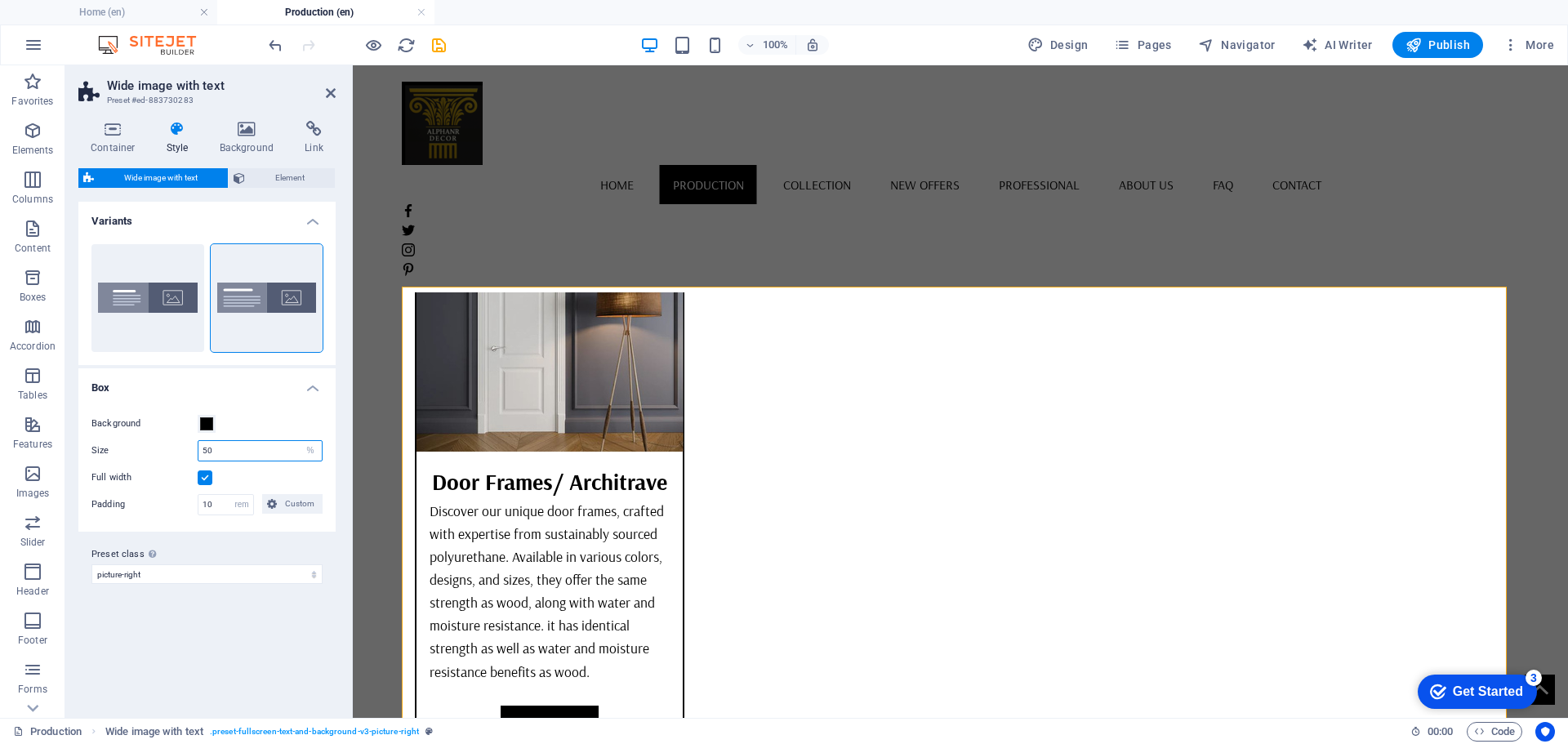
drag, startPoint x: 214, startPoint y: 441, endPoint x: 192, endPoint y: 440, distance: 22.0
click at [192, 440] on div "Size 50 px rem % vh vw" at bounding box center [207, 450] width 231 height 21
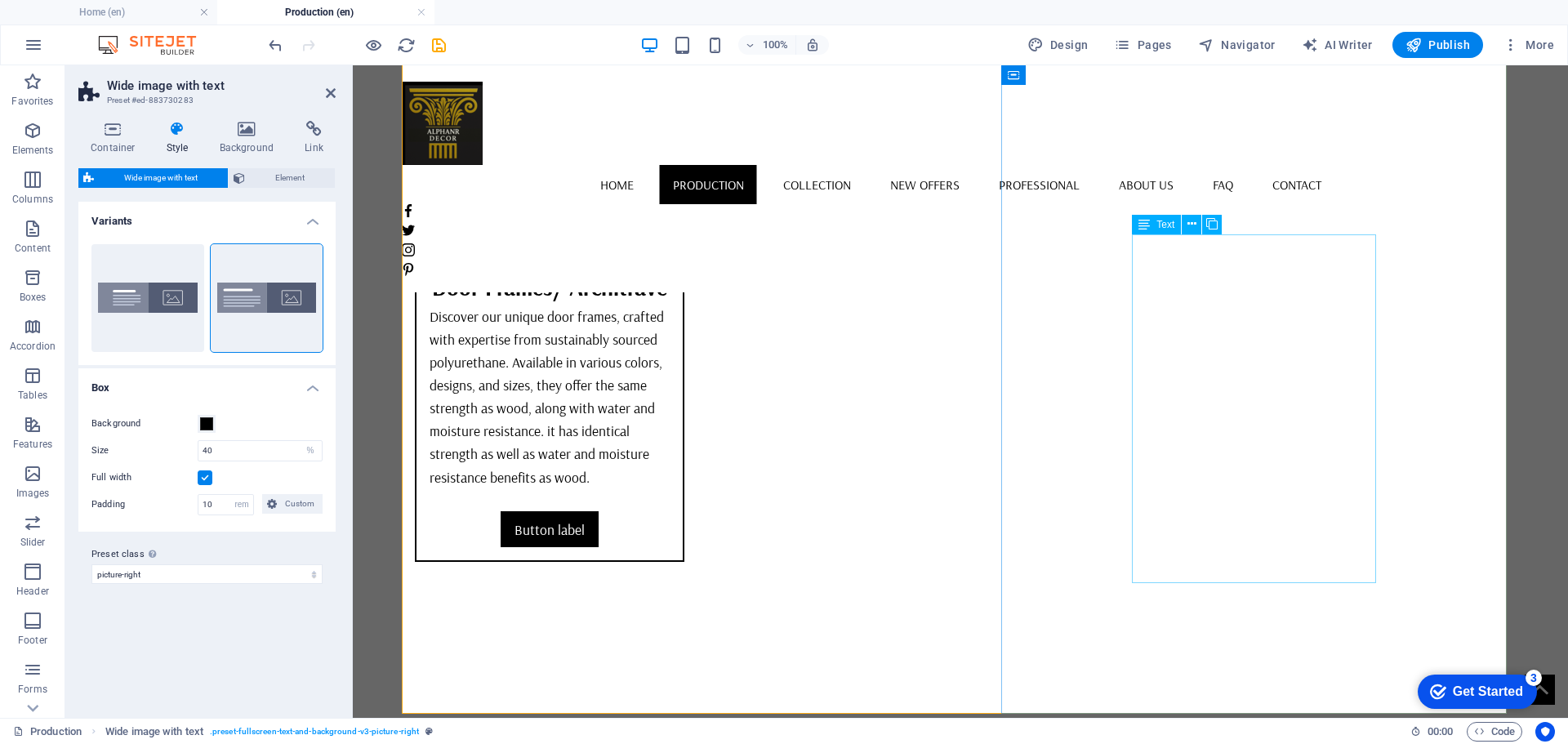
scroll to position [5604, 0]
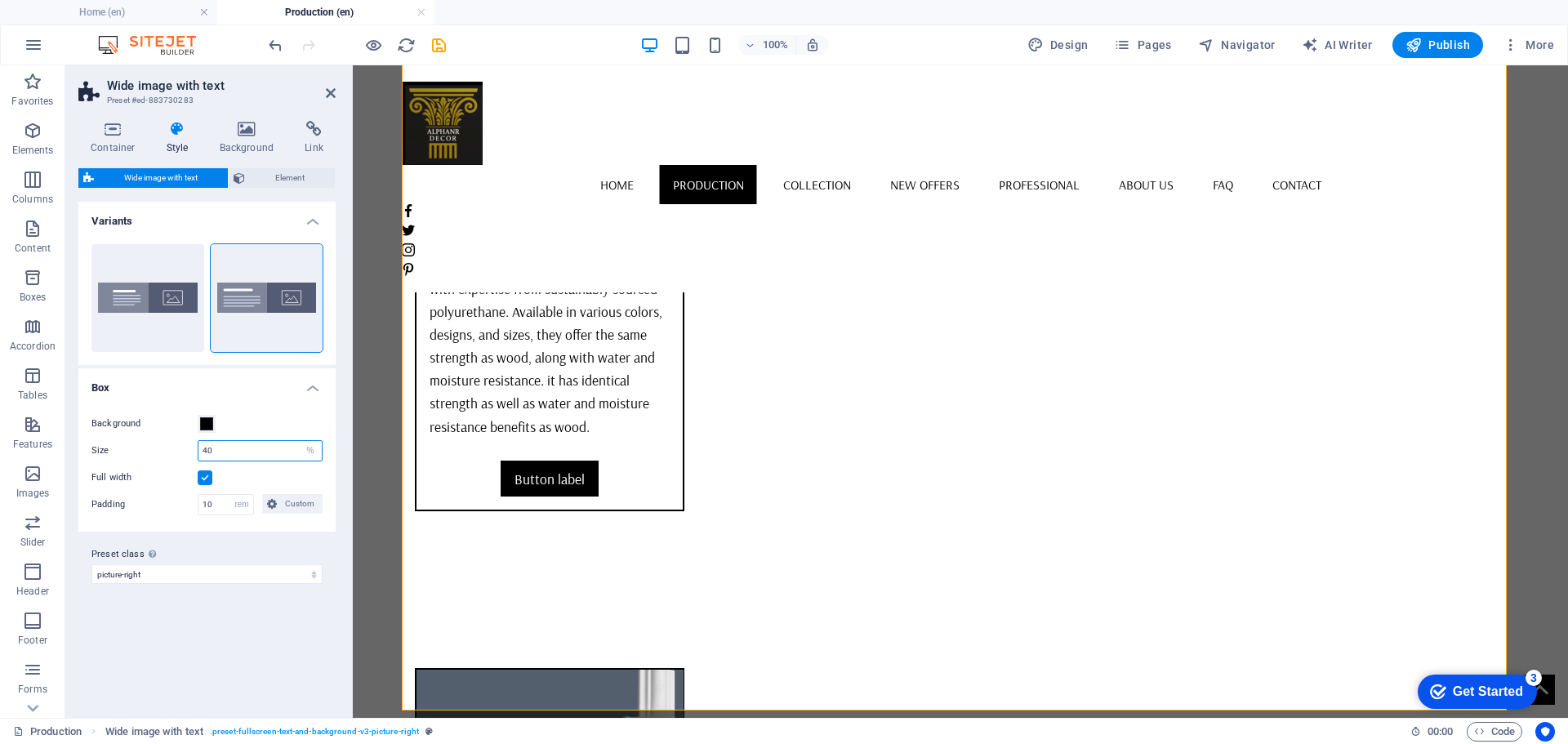
drag, startPoint x: 236, startPoint y: 457, endPoint x: 188, endPoint y: 458, distance: 48.0
click at [188, 458] on div "Size 40 px rem % vh vw" at bounding box center [207, 450] width 231 height 21
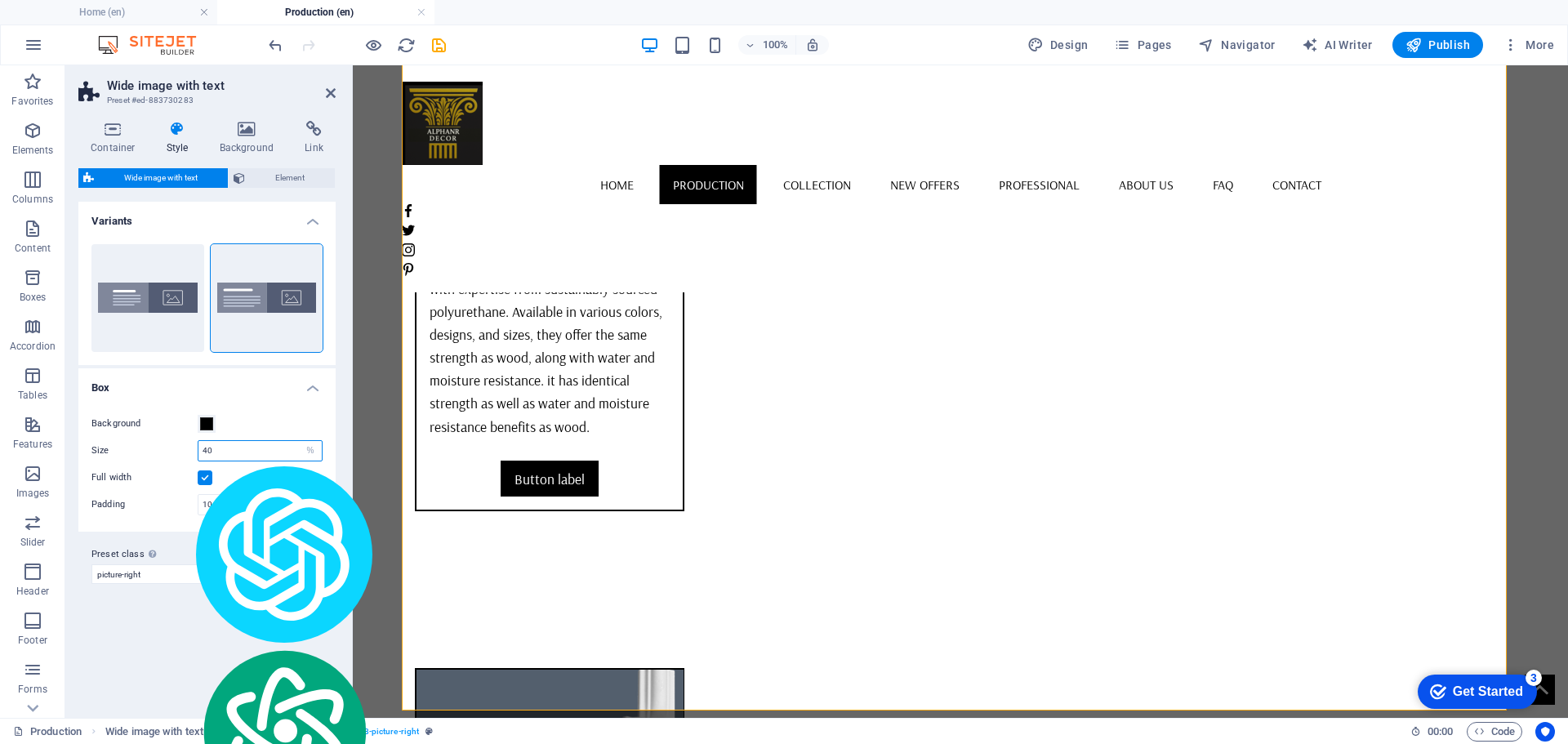
type input "0"
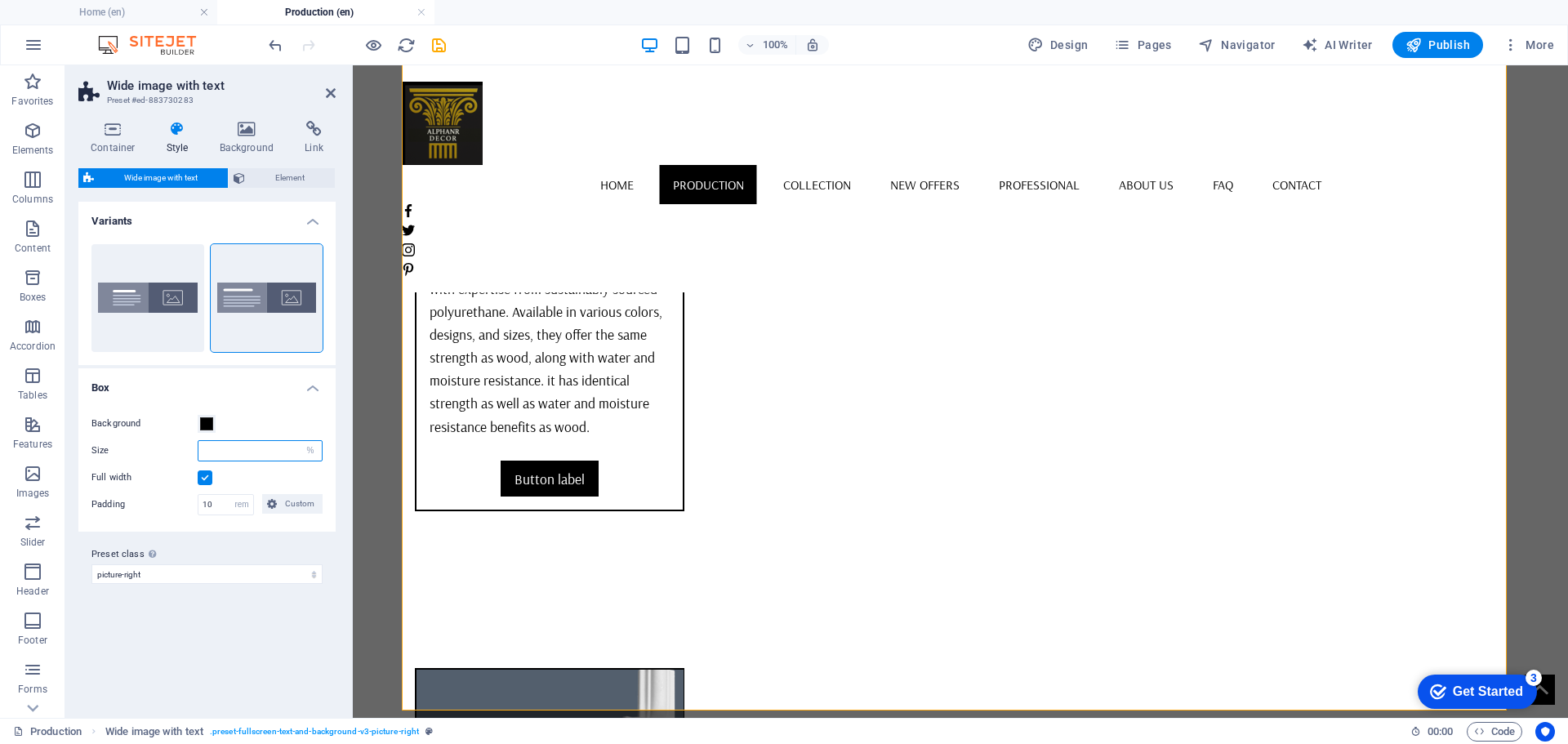
type input "0"
drag, startPoint x: 211, startPoint y: 452, endPoint x: 192, endPoint y: 453, distance: 19.0
click at [192, 453] on div "Size 0 px rem % vh vw" at bounding box center [207, 450] width 231 height 21
type input "50"
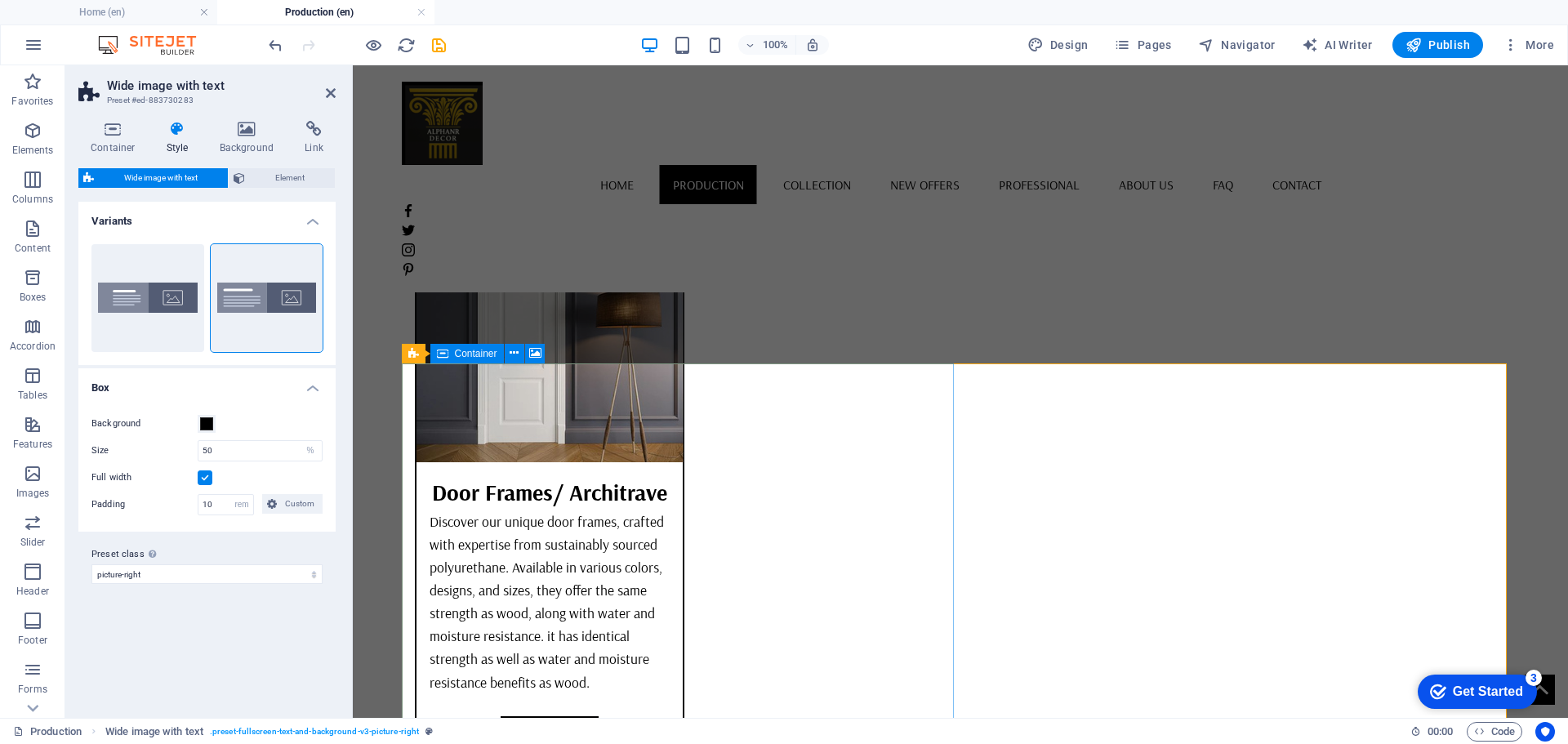
scroll to position [5440, 0]
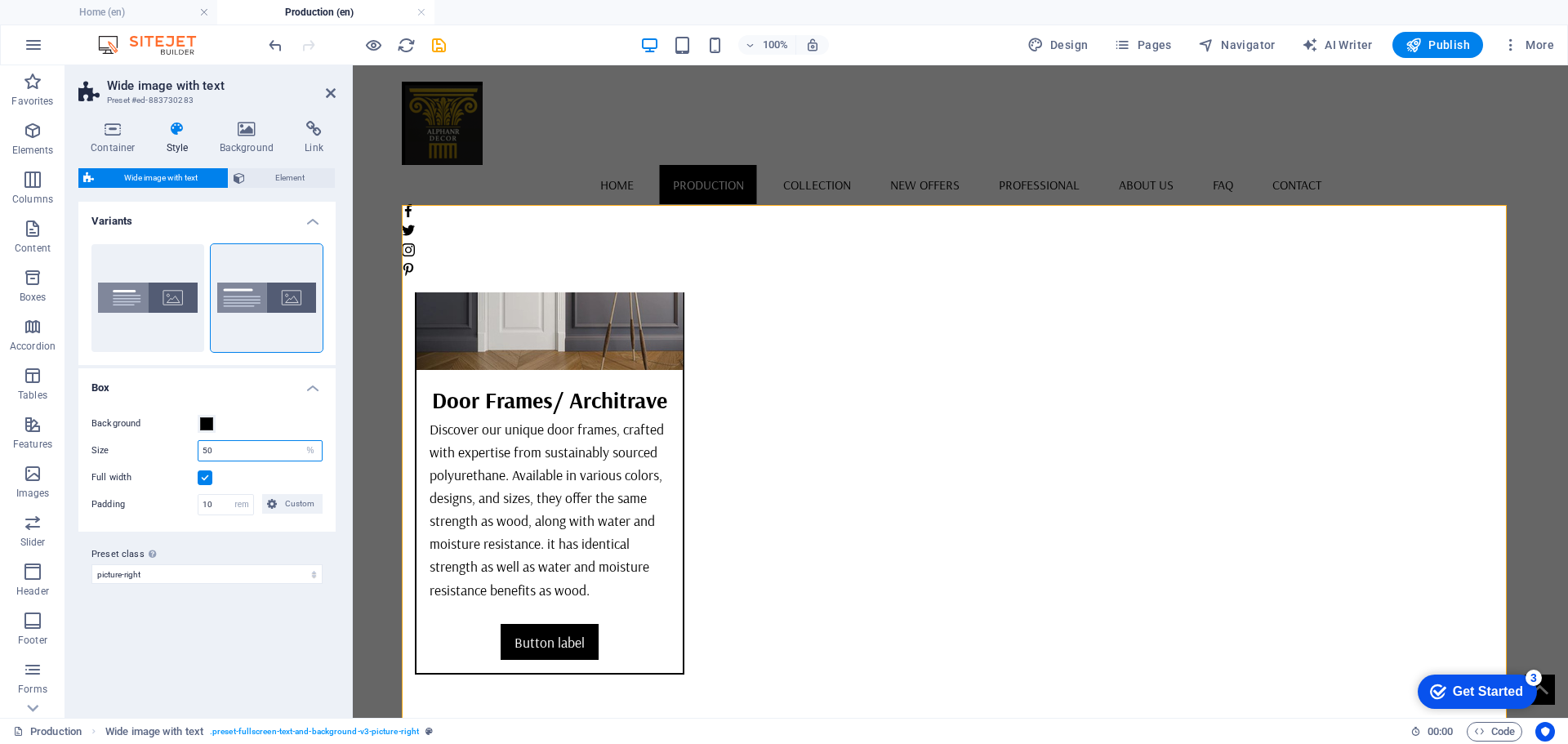
drag, startPoint x: 223, startPoint y: 452, endPoint x: 179, endPoint y: 449, distance: 44.1
click at [179, 449] on div "Size 50 px rem % vh vw" at bounding box center [207, 450] width 231 height 21
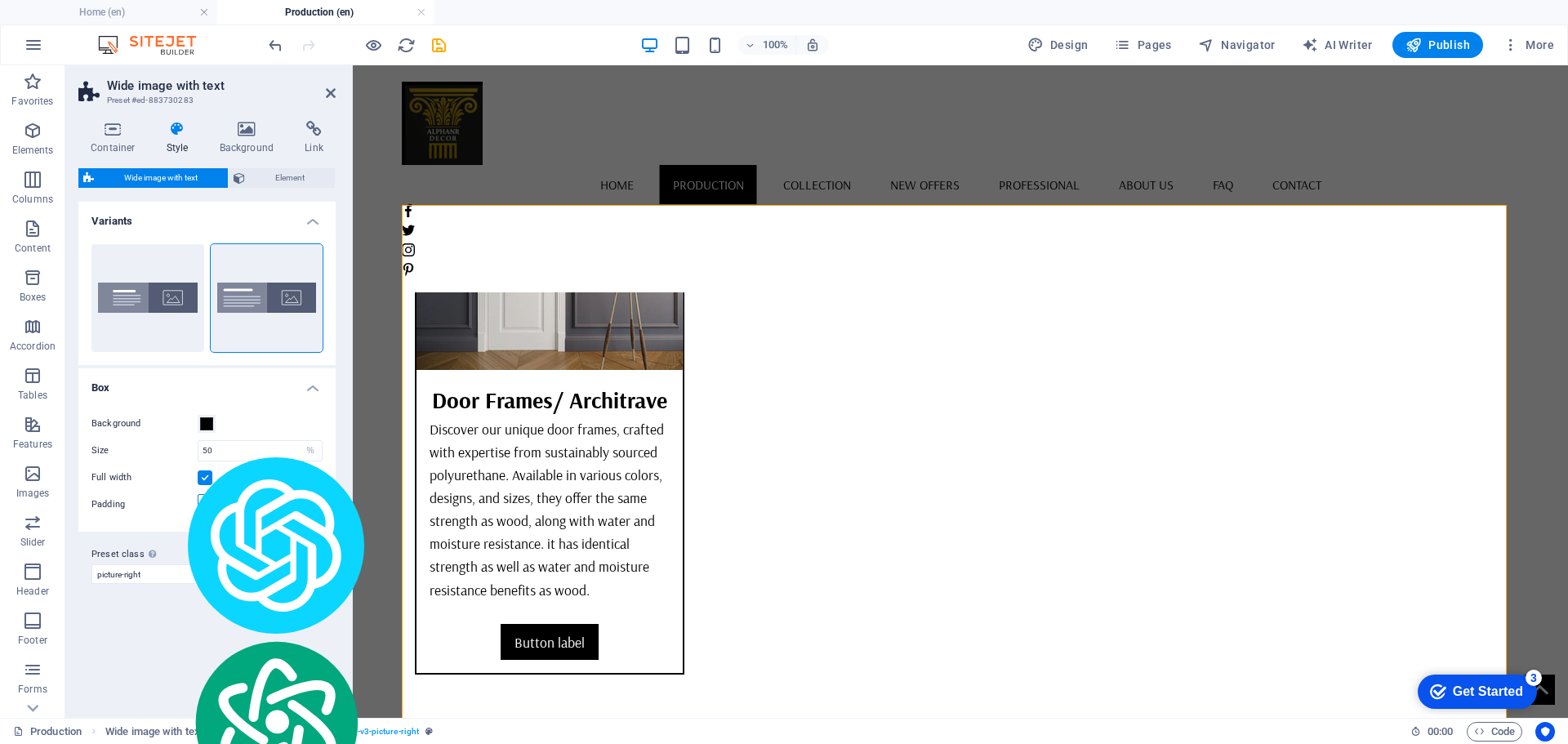
drag, startPoint x: 219, startPoint y: 506, endPoint x: 165, endPoint y: 516, distance: 54.9
click at [165, 516] on div "Background Size 50 px rem % vh vw Full width Padding 10 px rem % vh vw Custom C…" at bounding box center [206, 464] width 263 height 134
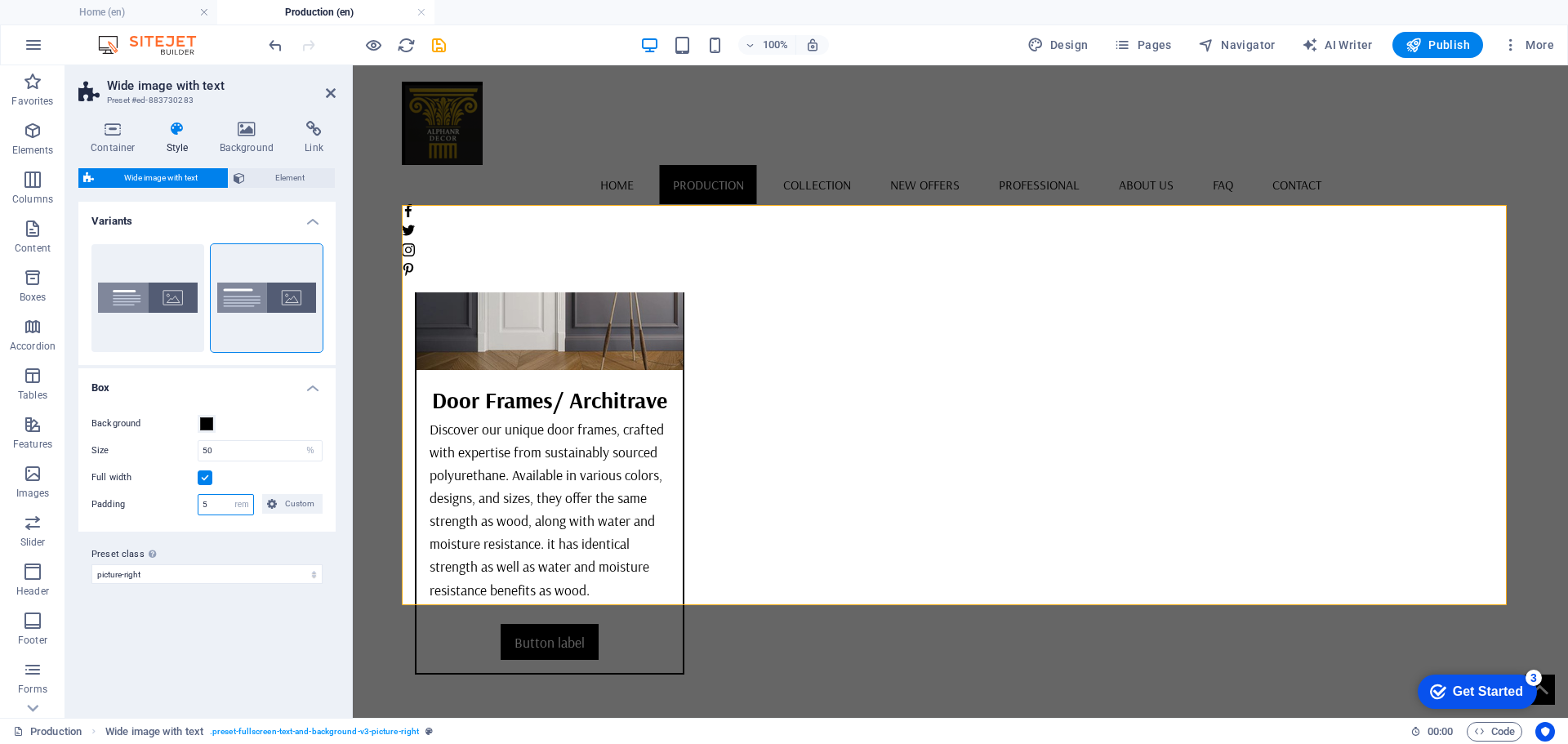
drag, startPoint x: 207, startPoint y: 512, endPoint x: 199, endPoint y: 513, distance: 8.1
click at [199, 513] on input "5" at bounding box center [226, 504] width 55 height 19
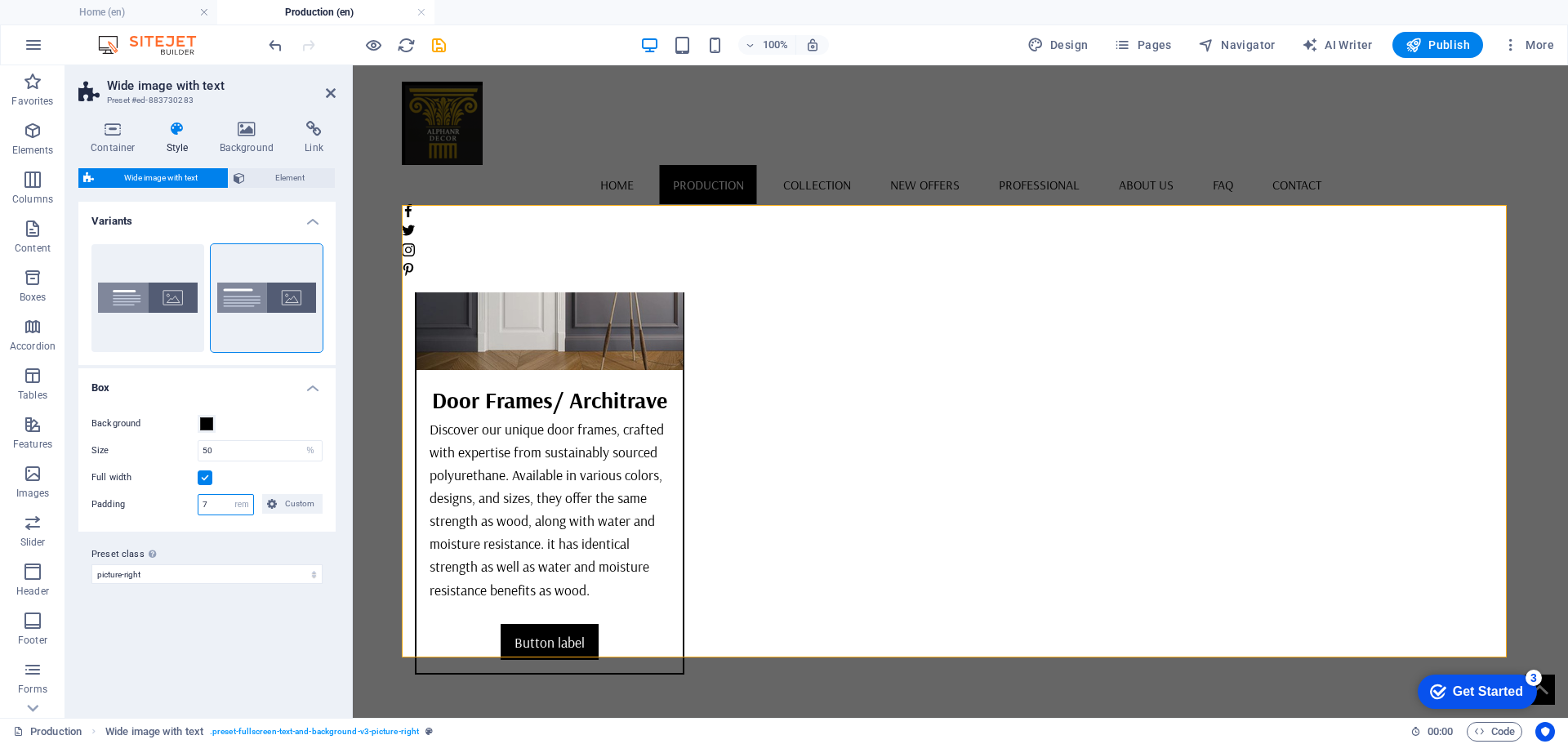
drag, startPoint x: 227, startPoint y: 508, endPoint x: 190, endPoint y: 505, distance: 37.1
click at [190, 505] on div "Padding 7 px rem % vh vw Custom Custom" at bounding box center [207, 504] width 231 height 21
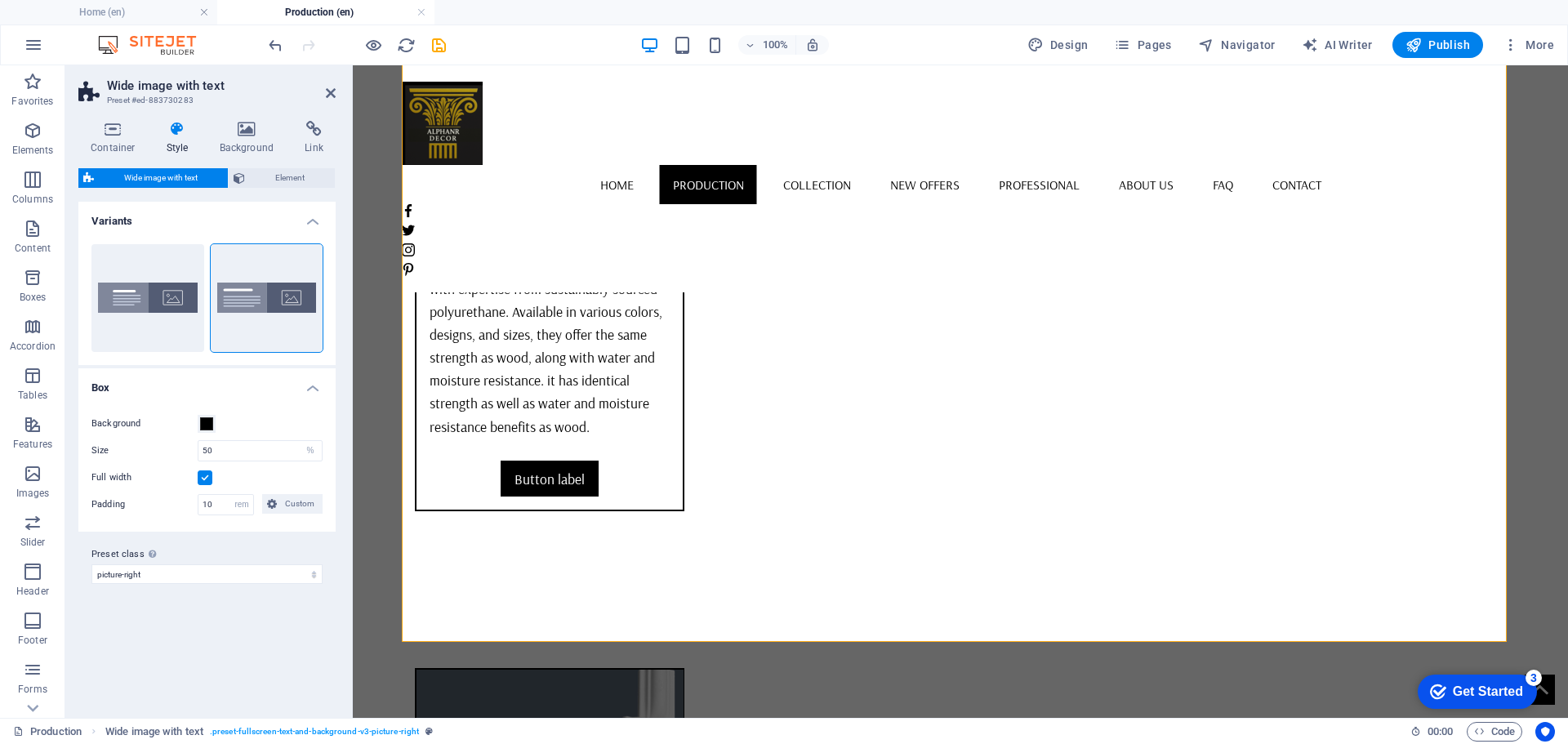
scroll to position [5521, 0]
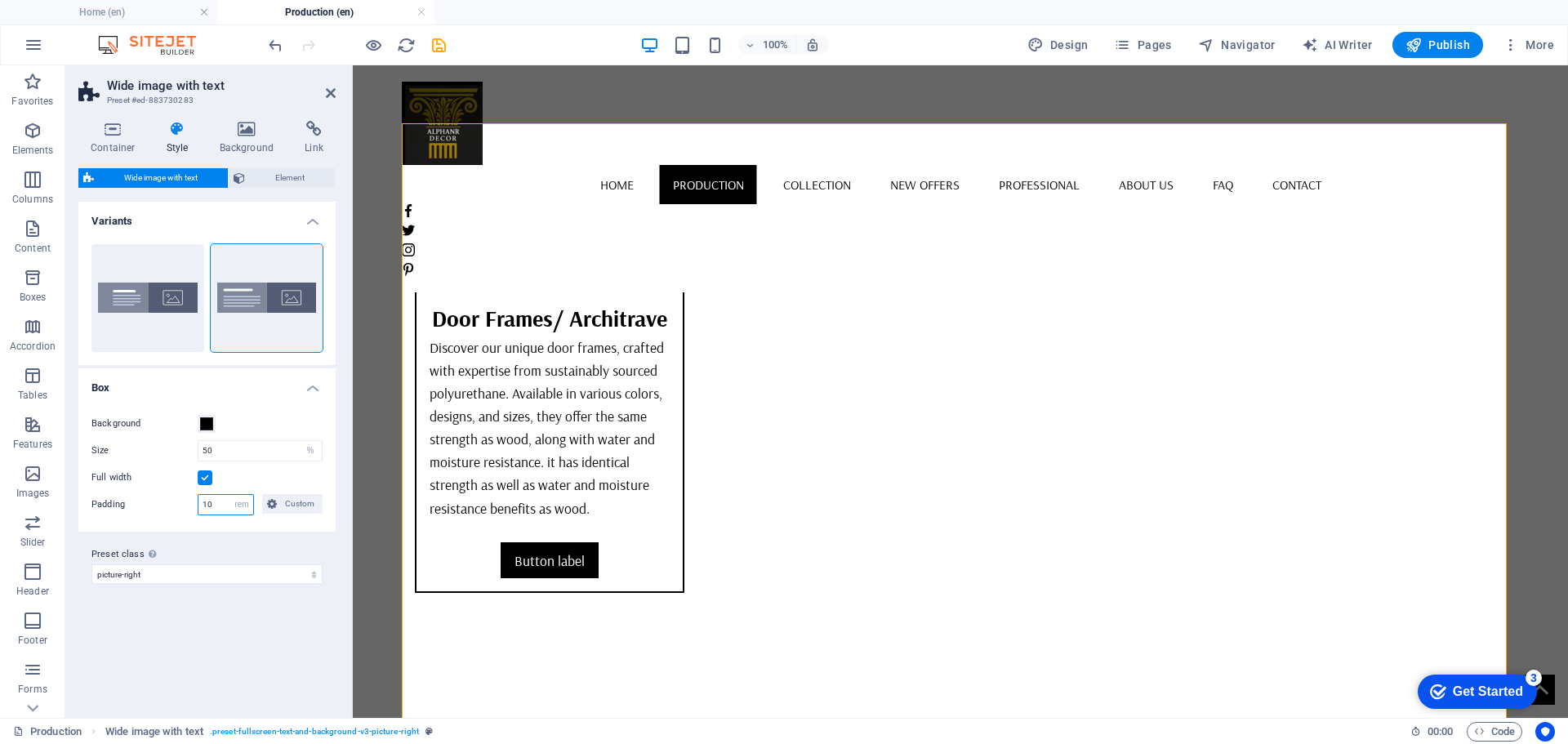
drag, startPoint x: 220, startPoint y: 501, endPoint x: 199, endPoint y: 504, distance: 21.2
click at [199, 504] on input "10" at bounding box center [226, 504] width 55 height 19
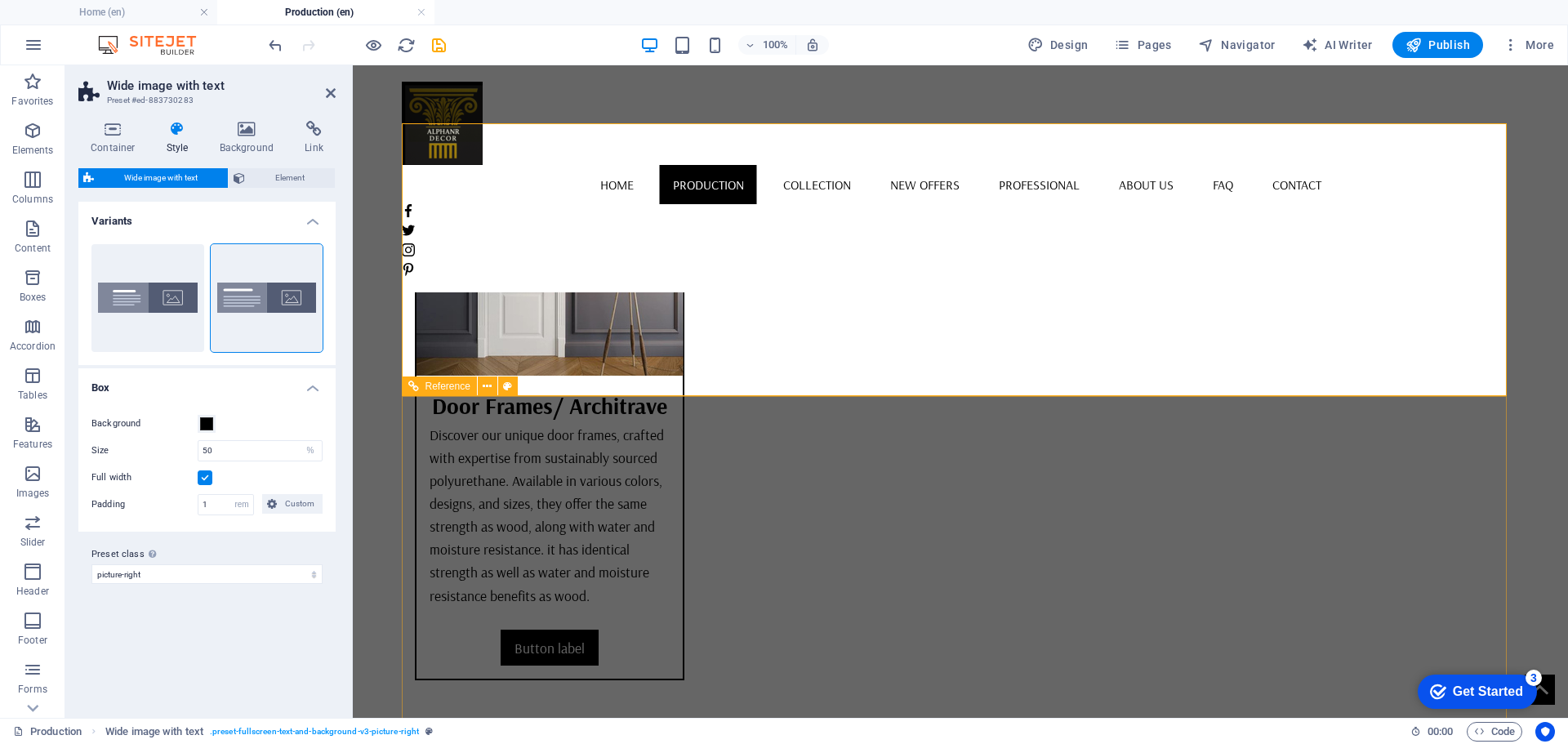
scroll to position [5359, 0]
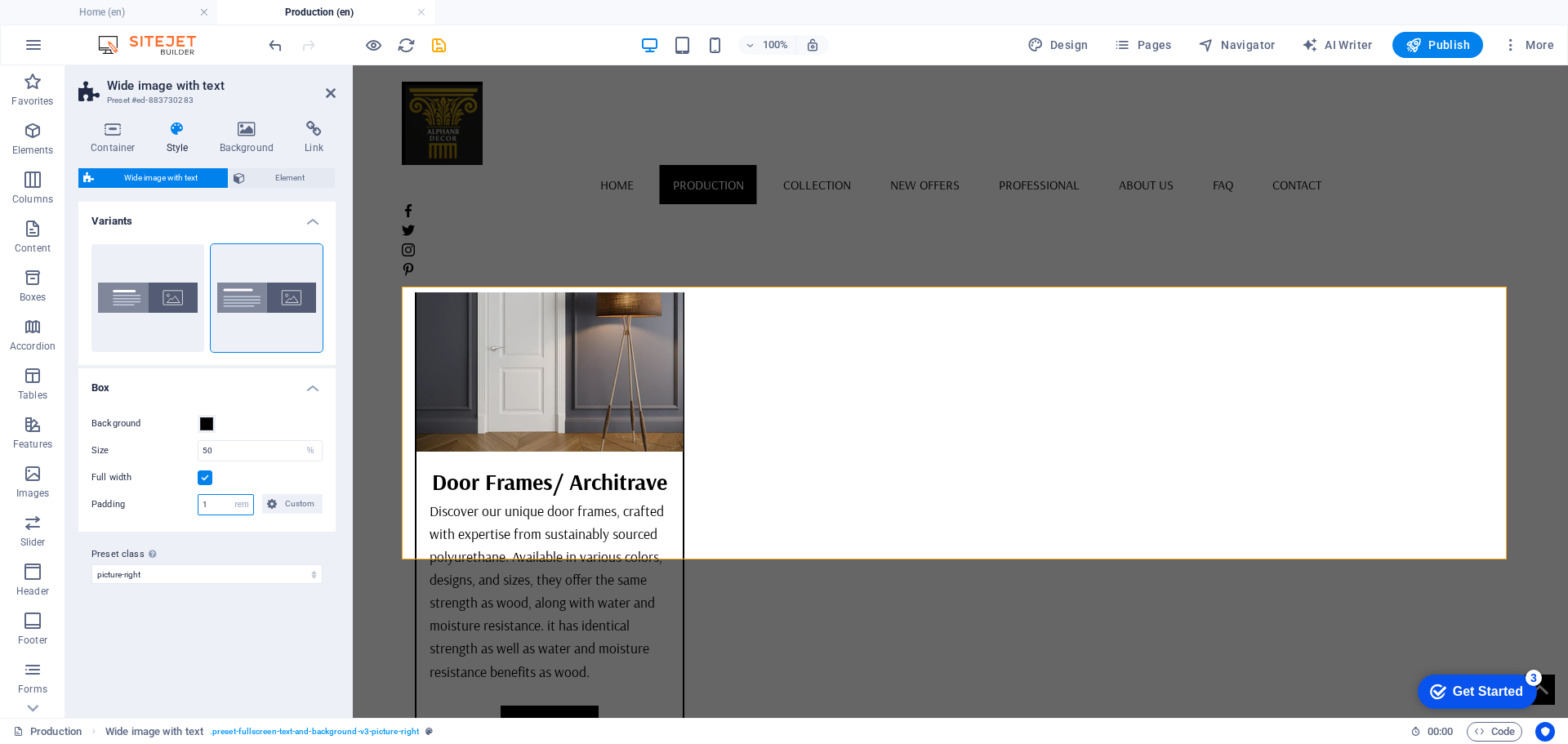
drag, startPoint x: 209, startPoint y: 503, endPoint x: 194, endPoint y: 505, distance: 15.1
click at [194, 505] on div "Padding 1 px rem % vh vw Custom Custom" at bounding box center [207, 504] width 231 height 21
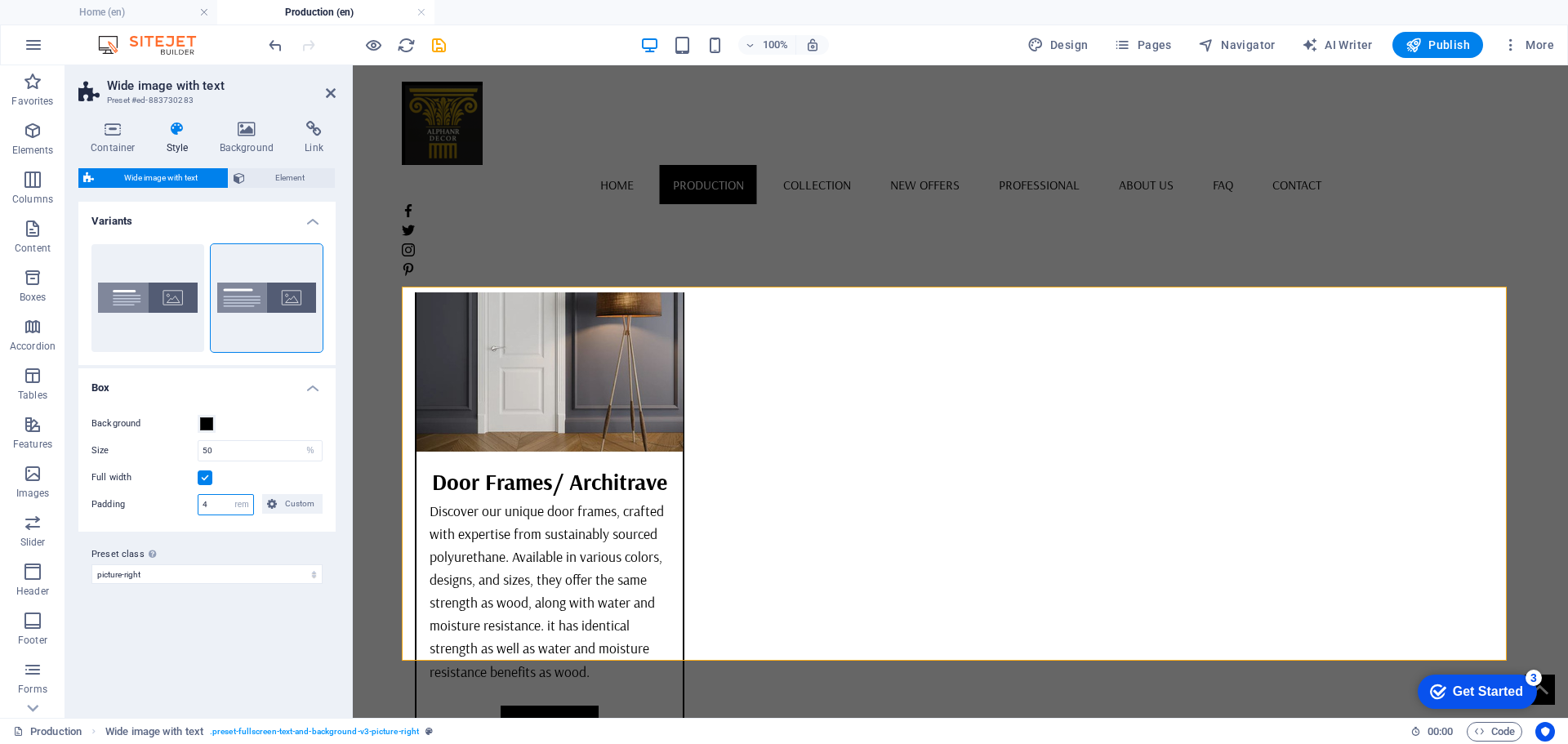
drag, startPoint x: 211, startPoint y: 505, endPoint x: 183, endPoint y: 505, distance: 28.0
click at [183, 505] on div "Padding 4 px rem % vh vw Custom Custom" at bounding box center [207, 504] width 231 height 21
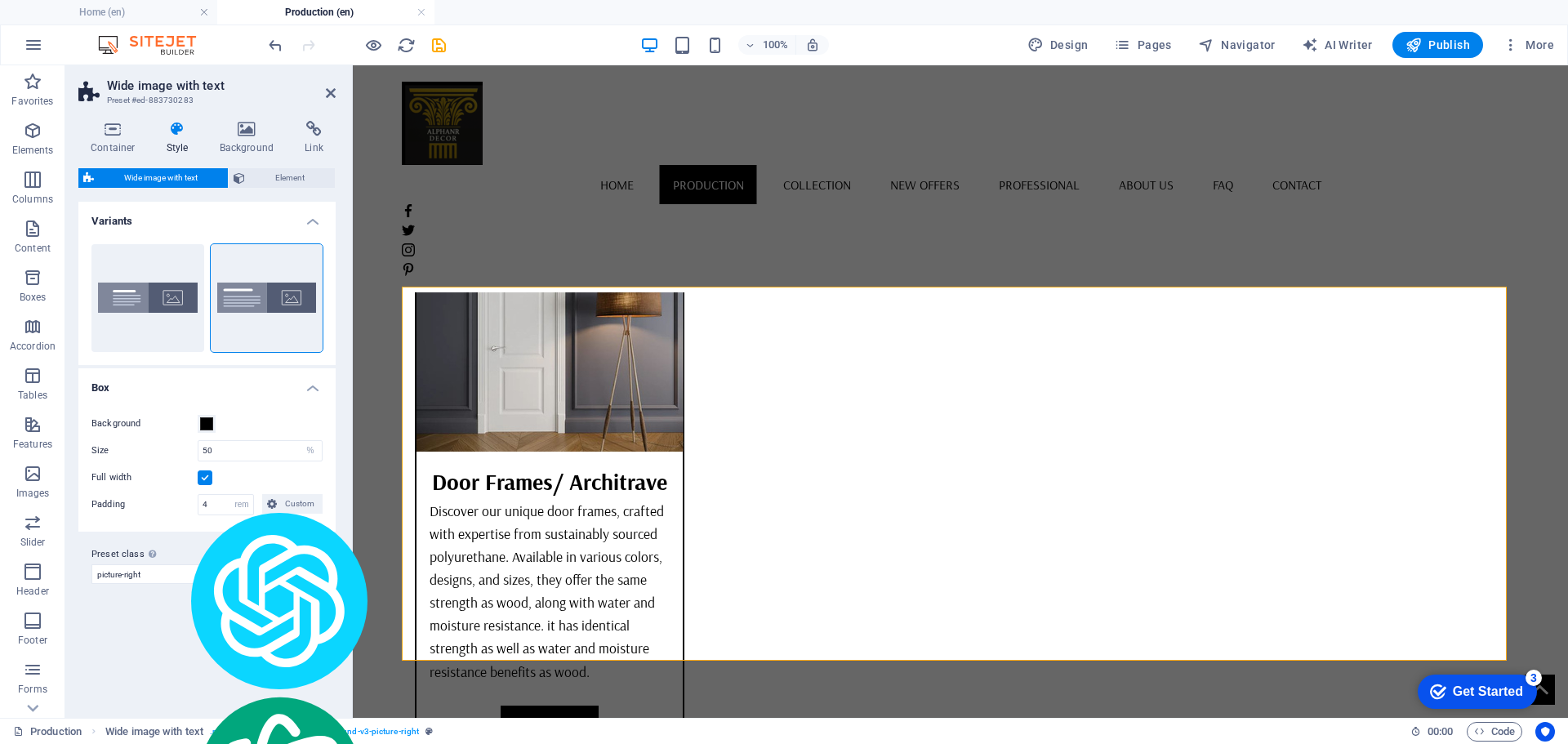
click at [206, 474] on label at bounding box center [205, 478] width 15 height 15
click at [0, 0] on input "Full width" at bounding box center [0, 0] width 0 height 0
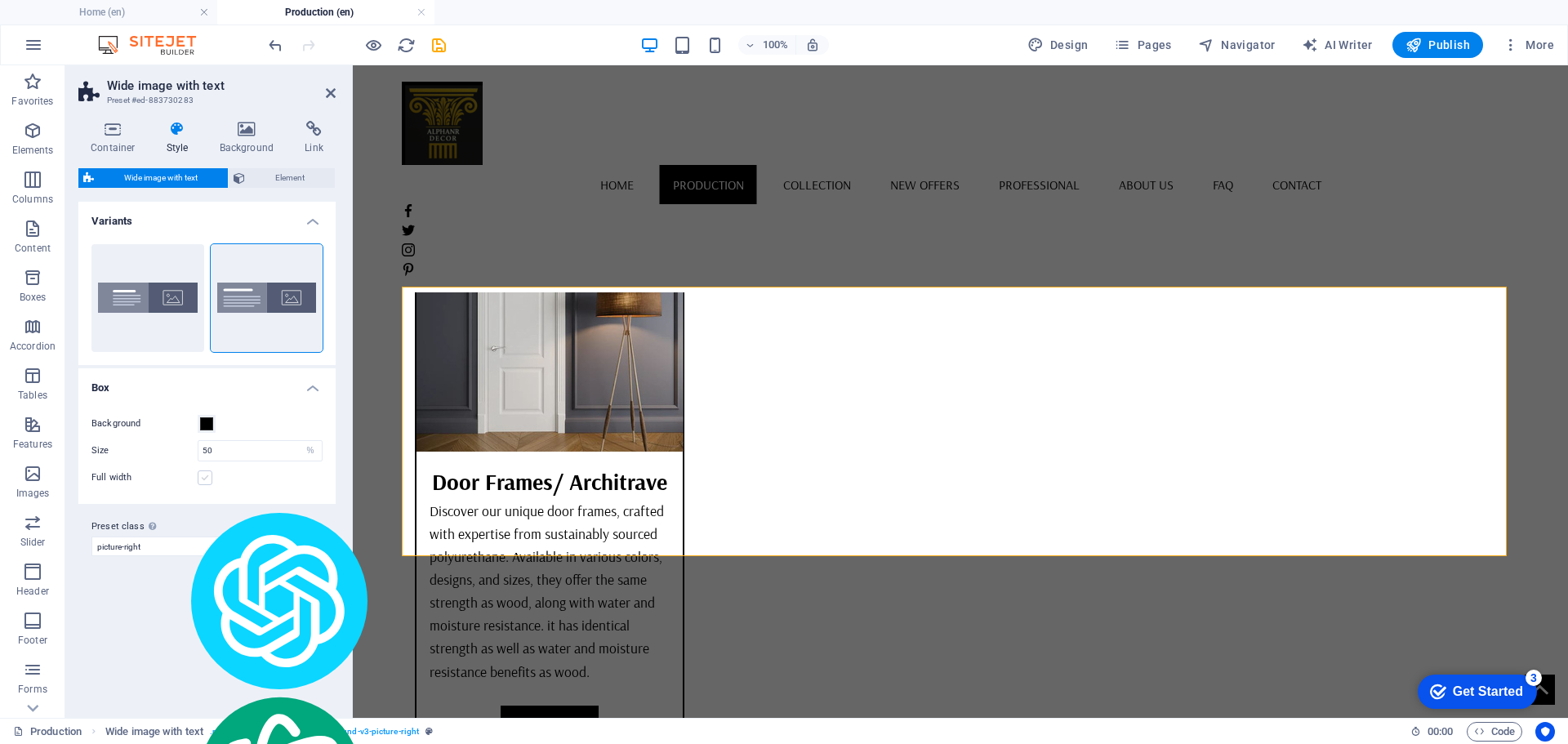
click at [205, 477] on label at bounding box center [205, 478] width 15 height 15
click at [0, 0] on input "Full width" at bounding box center [0, 0] width 0 height 0
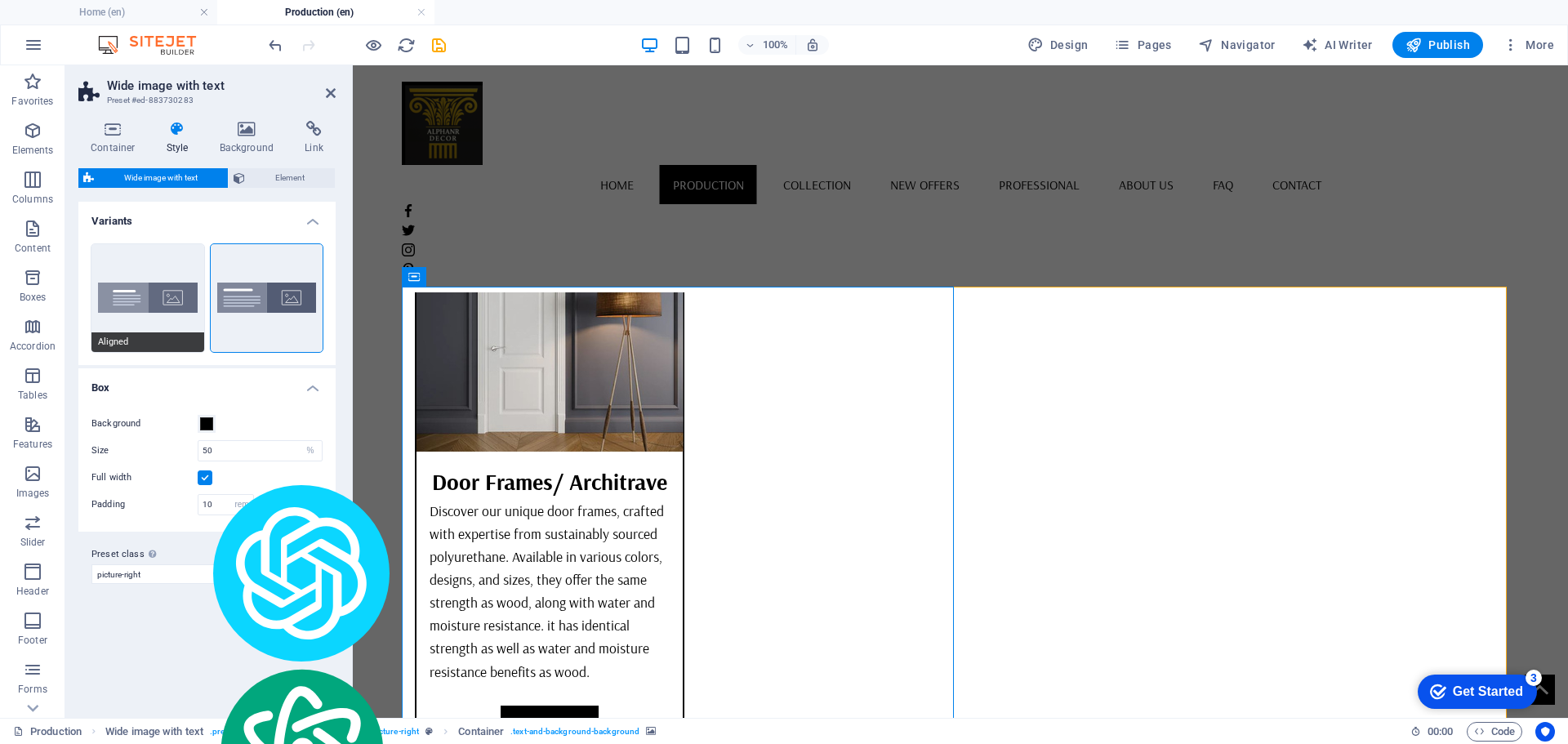
click at [152, 287] on button "Aligned" at bounding box center [148, 298] width 113 height 108
type input "4"
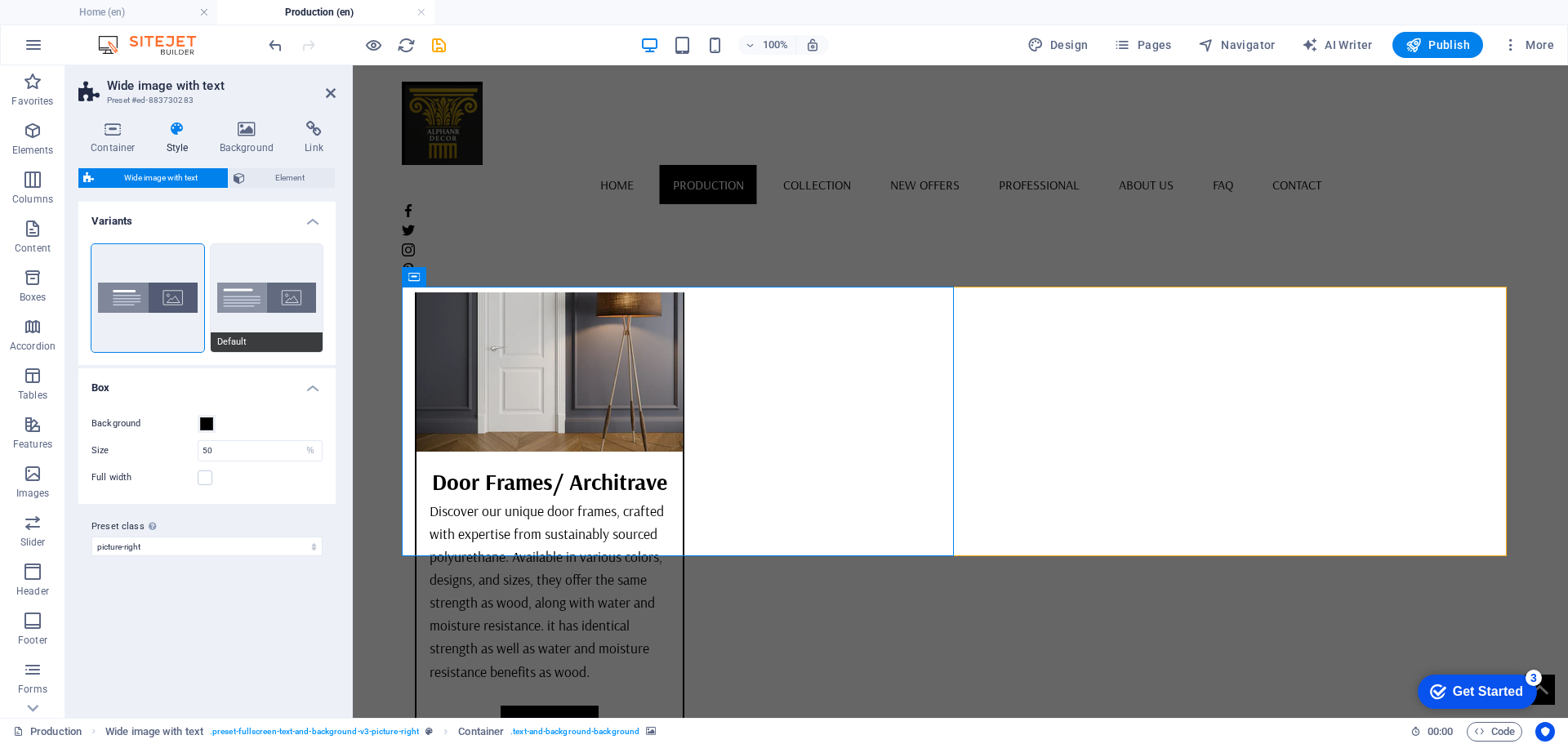
click at [269, 263] on button "Default" at bounding box center [267, 298] width 113 height 108
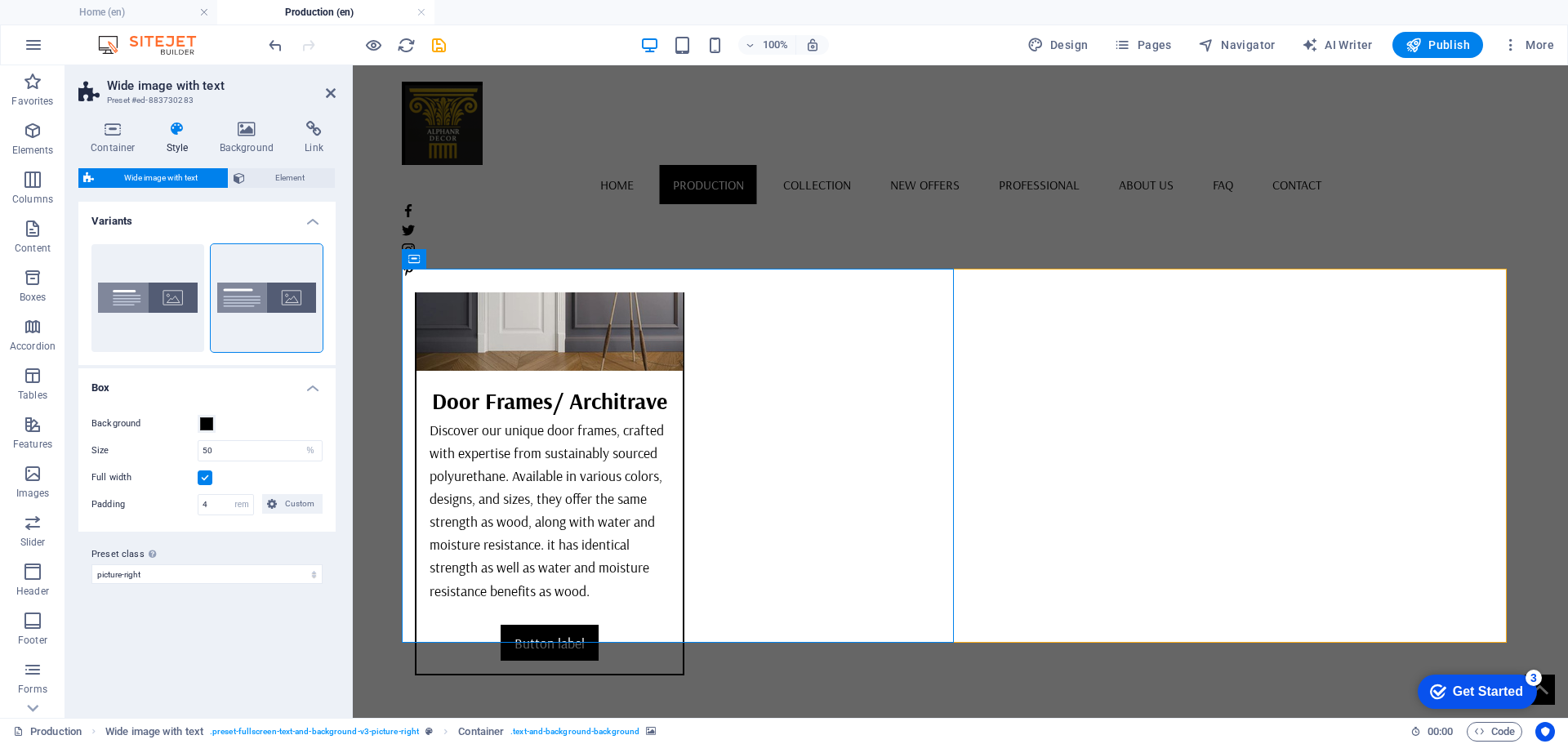
scroll to position [5440, 0]
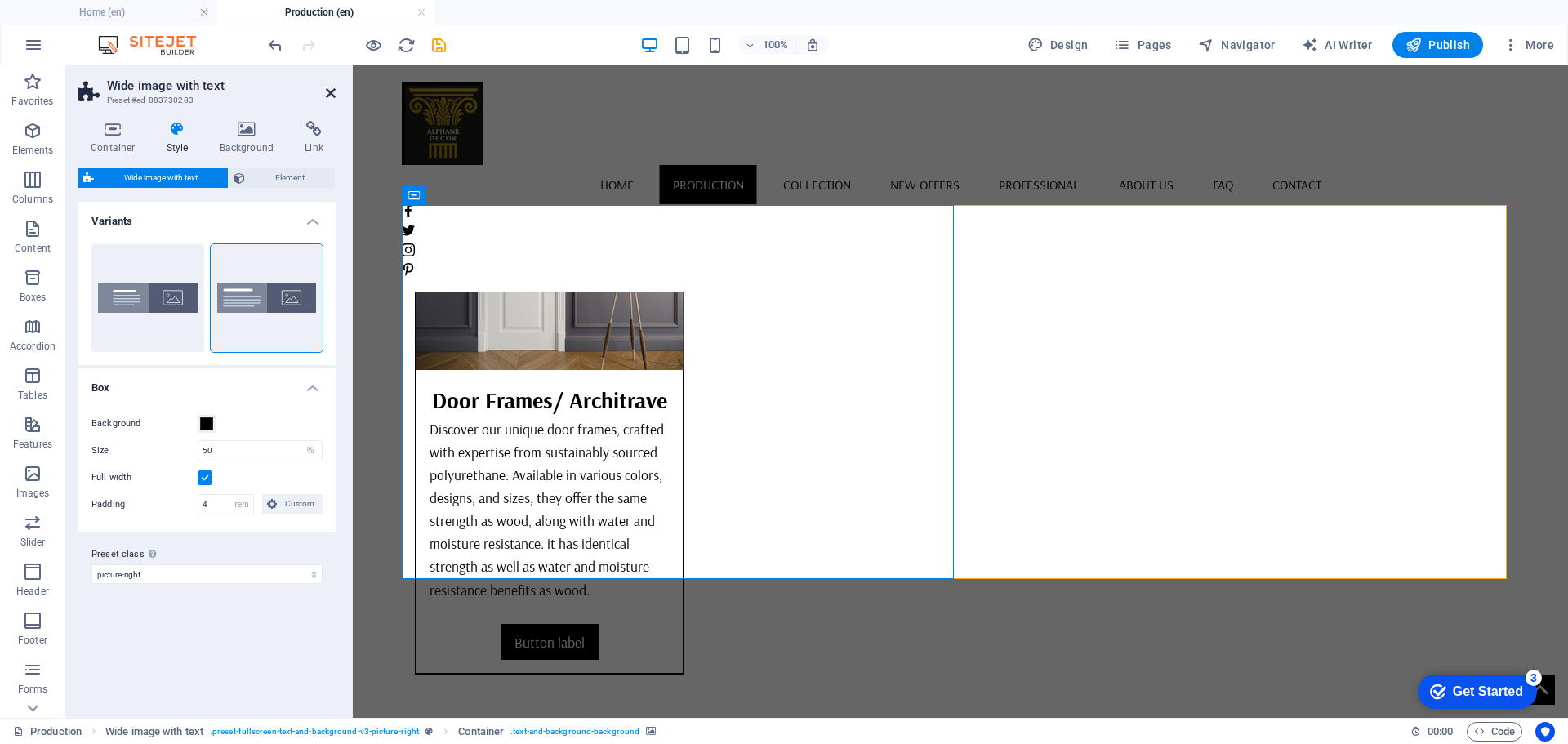
drag, startPoint x: 808, startPoint y: 132, endPoint x: 326, endPoint y: 91, distance: 483.7
click at [326, 91] on icon at bounding box center [330, 93] width 10 height 13
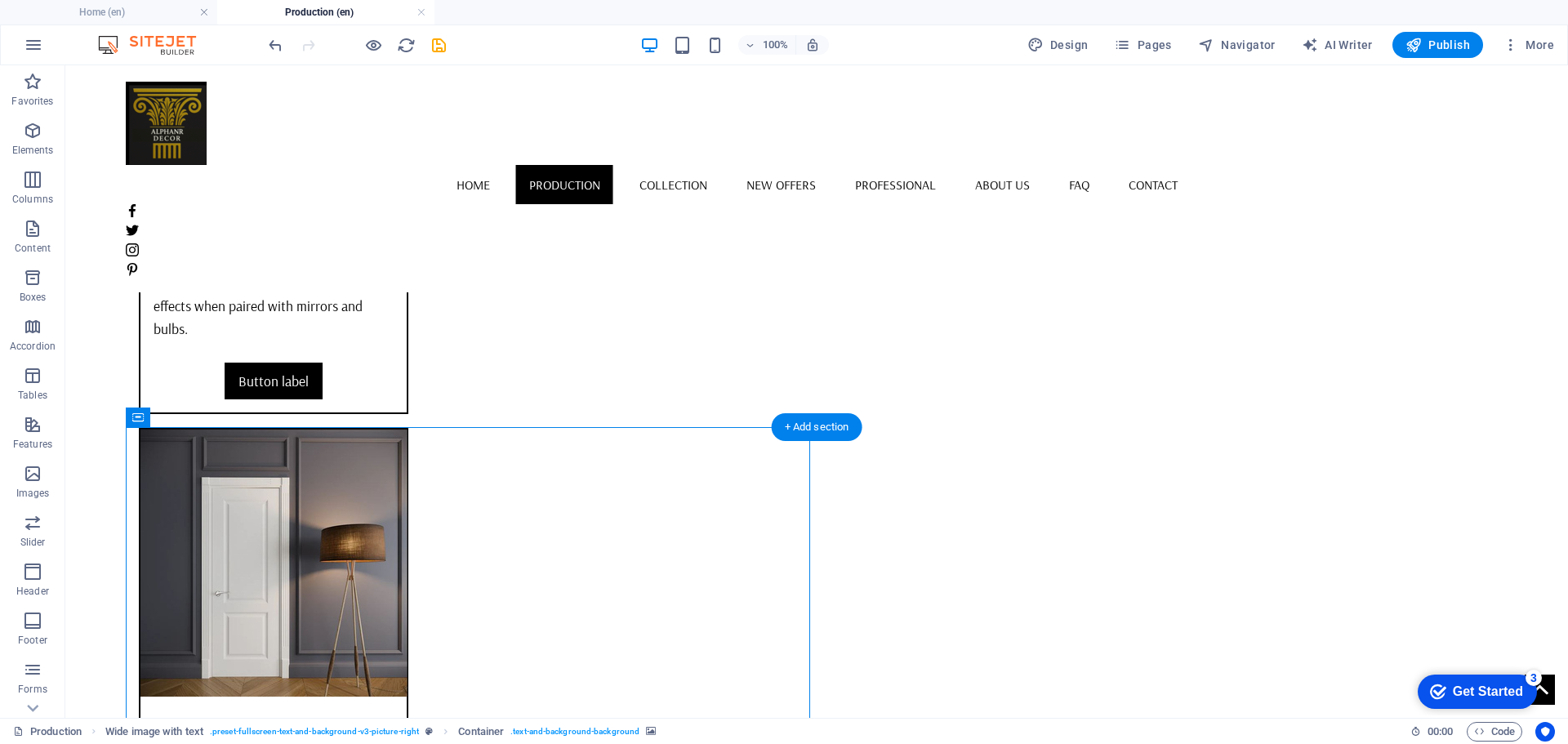
scroll to position [5359, 0]
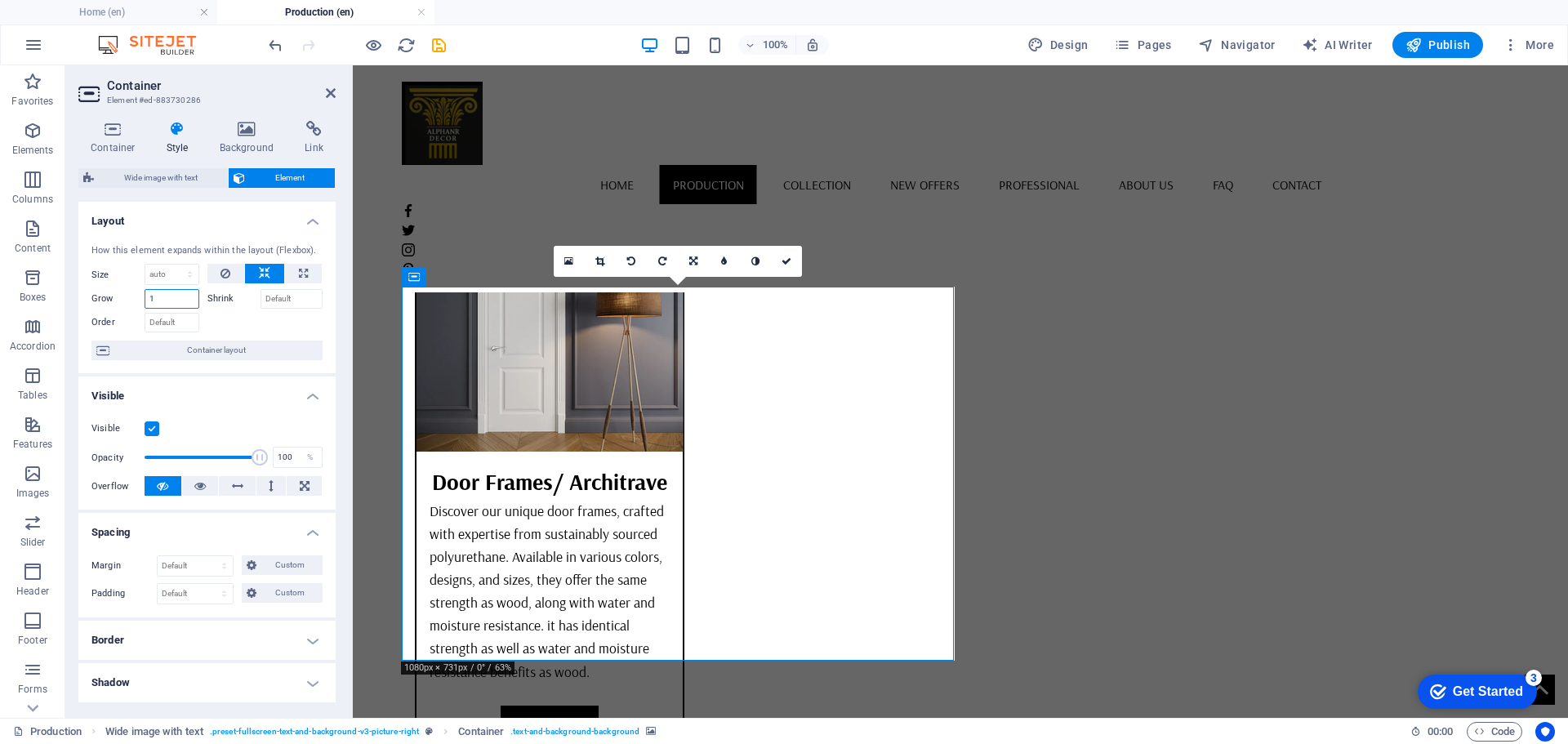
drag, startPoint x: 163, startPoint y: 295, endPoint x: 144, endPoint y: 303, distance: 20.6
click at [144, 303] on input "1" at bounding box center [171, 299] width 55 height 19
drag, startPoint x: 163, startPoint y: 305, endPoint x: 125, endPoint y: 304, distance: 38.0
click at [125, 304] on div "Grow 2" at bounding box center [145, 299] width 108 height 19
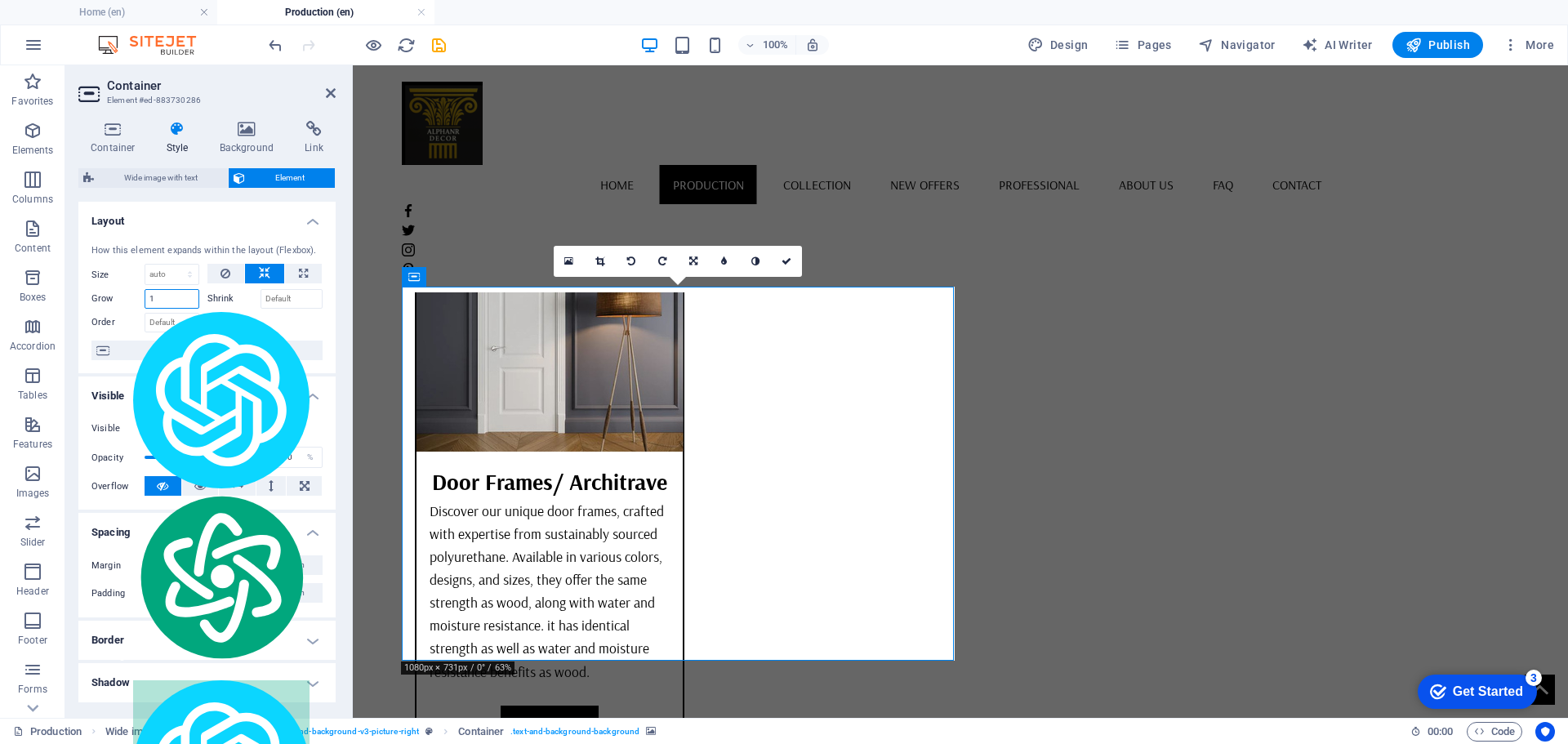
type input "1"
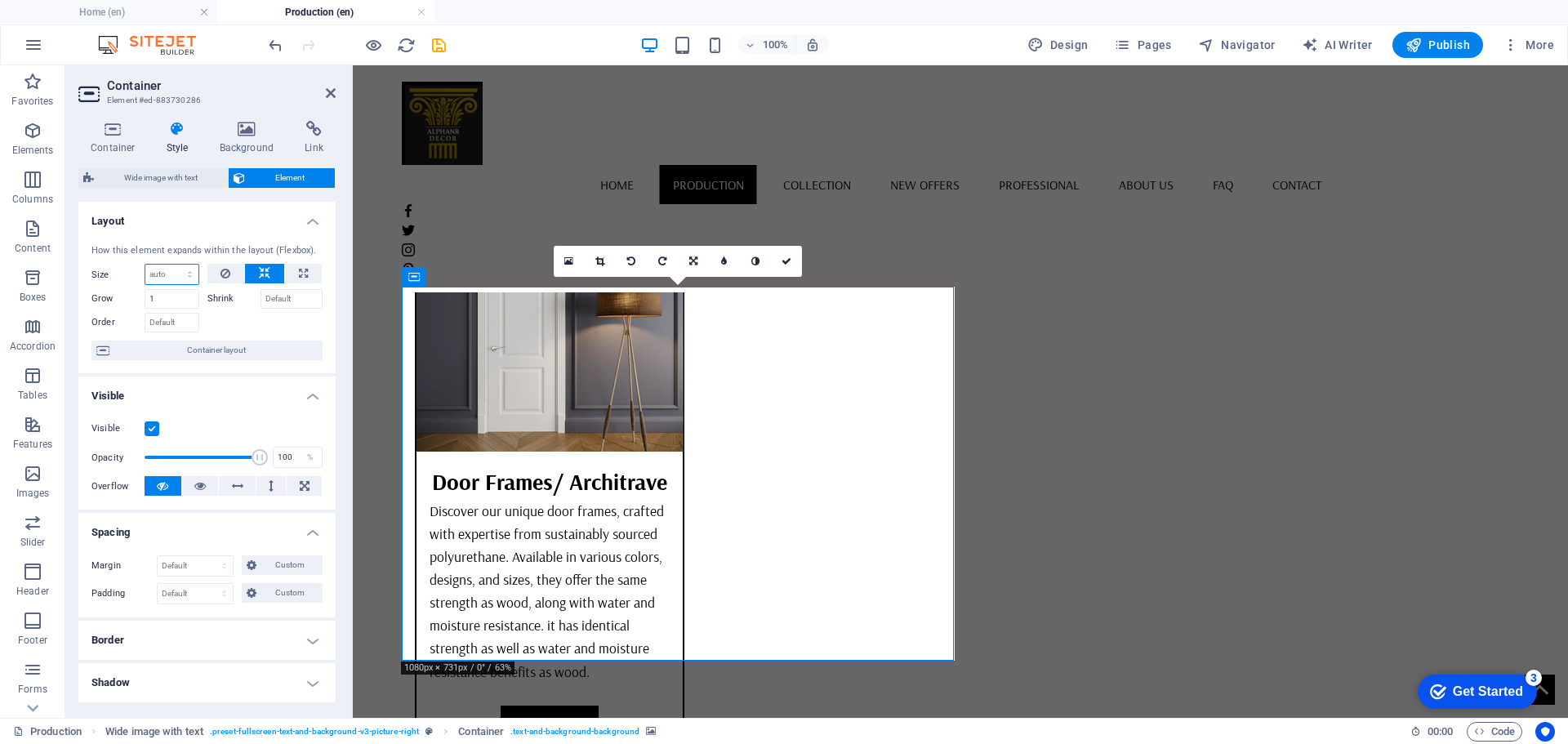
click at [189, 274] on select "Default auto px % 1/1 1/2 1/3 1/4 1/5 1/6 1/7 1/8 1/9 1/10" at bounding box center [171, 274] width 53 height 19
click at [173, 264] on select "Default auto px % 1/1 1/2 1/3 1/4 1/5 1/6 1/7 1/8 1/9 1/10" at bounding box center [171, 274] width 53 height 19
select select "%"
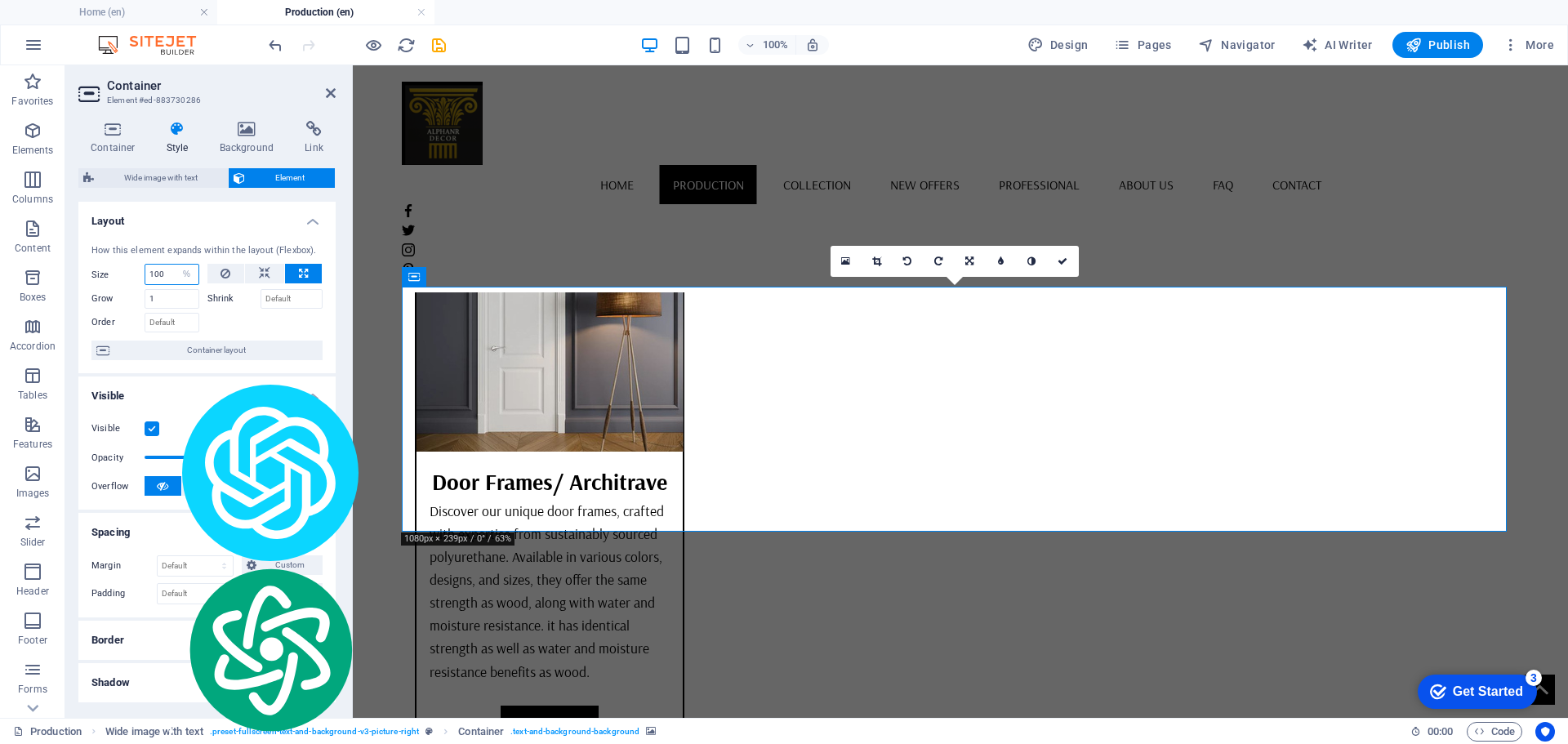
type input "100"
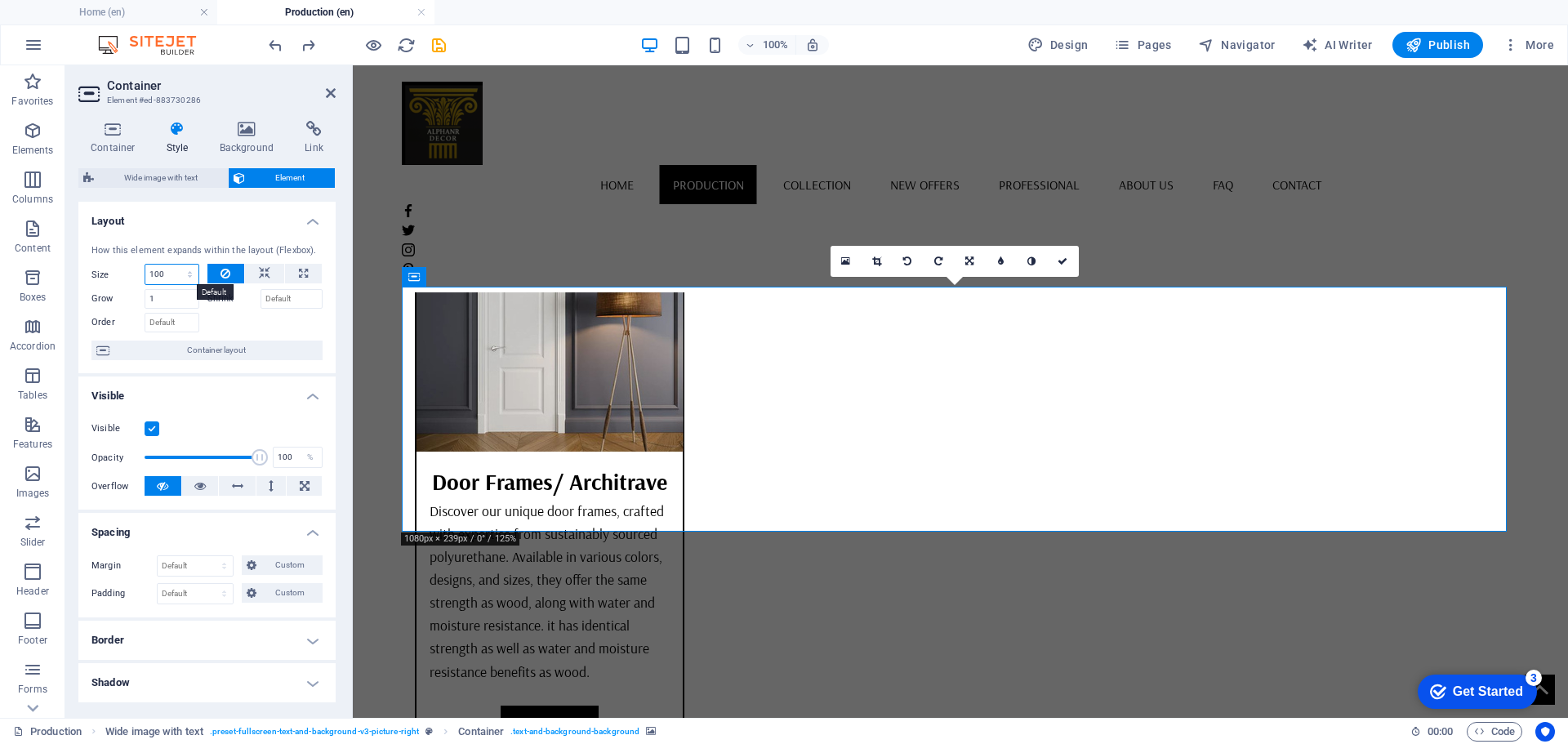
drag, startPoint x: 190, startPoint y: 269, endPoint x: 190, endPoint y: 283, distance: 14.0
click at [190, 269] on select "Default auto px % 1/1 1/2 1/3 1/4 1/5 1/6 1/7 1/8 1/9 1/10" at bounding box center [171, 274] width 53 height 19
click at [145, 264] on select "Default auto px % 1/1 1/2 1/3 1/4 1/5 1/6 1/7 1/8 1/9 1/10" at bounding box center [171, 274] width 53 height 19
select select "DISABLED_OPTION_VALUE"
click at [274, 46] on icon "undo" at bounding box center [276, 45] width 18 height 18
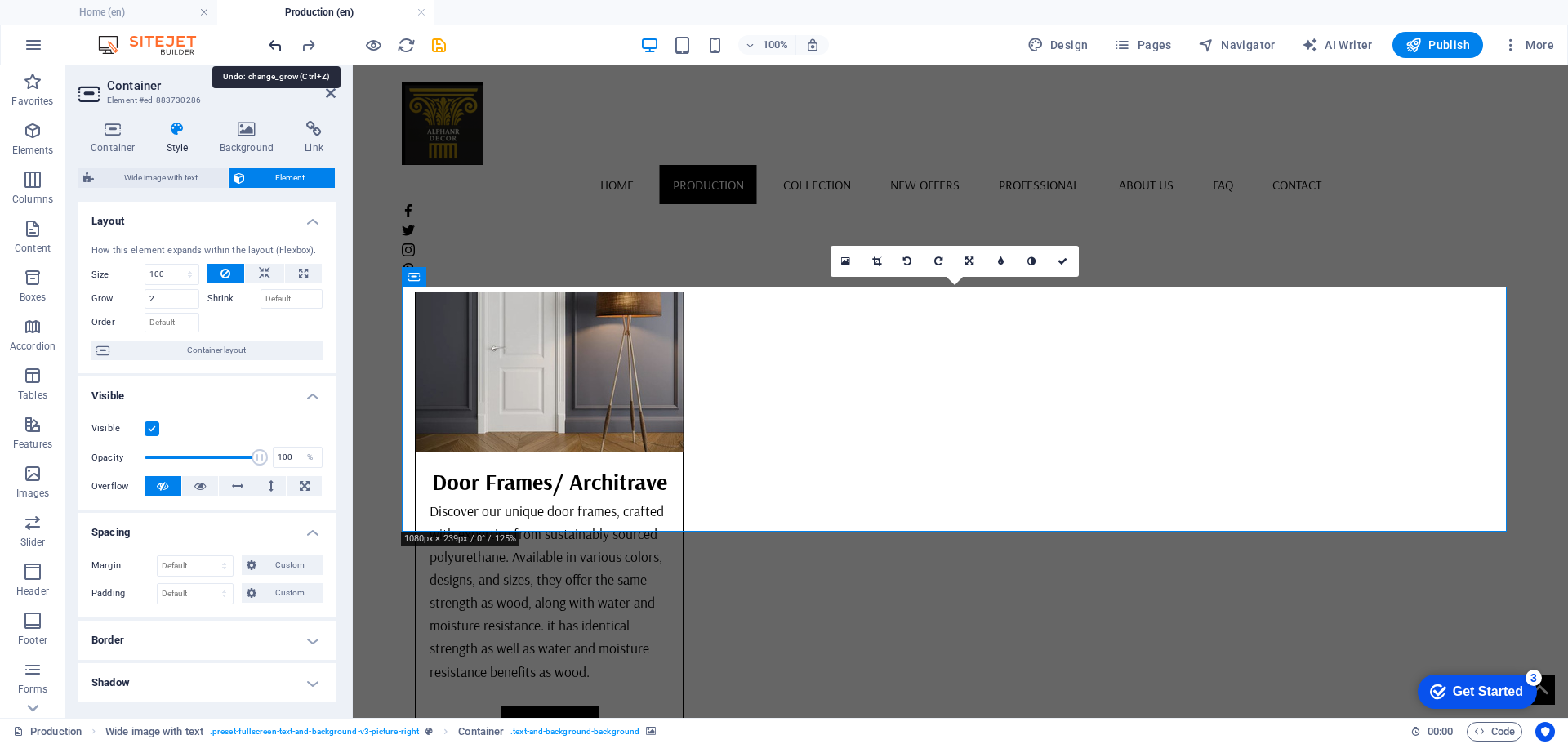
click at [275, 46] on icon "undo" at bounding box center [276, 45] width 18 height 18
type input "1"
click at [337, 98] on aside "Container Element #ed-883730286 Container Style Background Link Size Height Def…" at bounding box center [209, 392] width 288 height 653
drag, startPoint x: 325, startPoint y: 91, endPoint x: 399, endPoint y: 156, distance: 98.5
click at [325, 91] on icon at bounding box center [330, 93] width 10 height 13
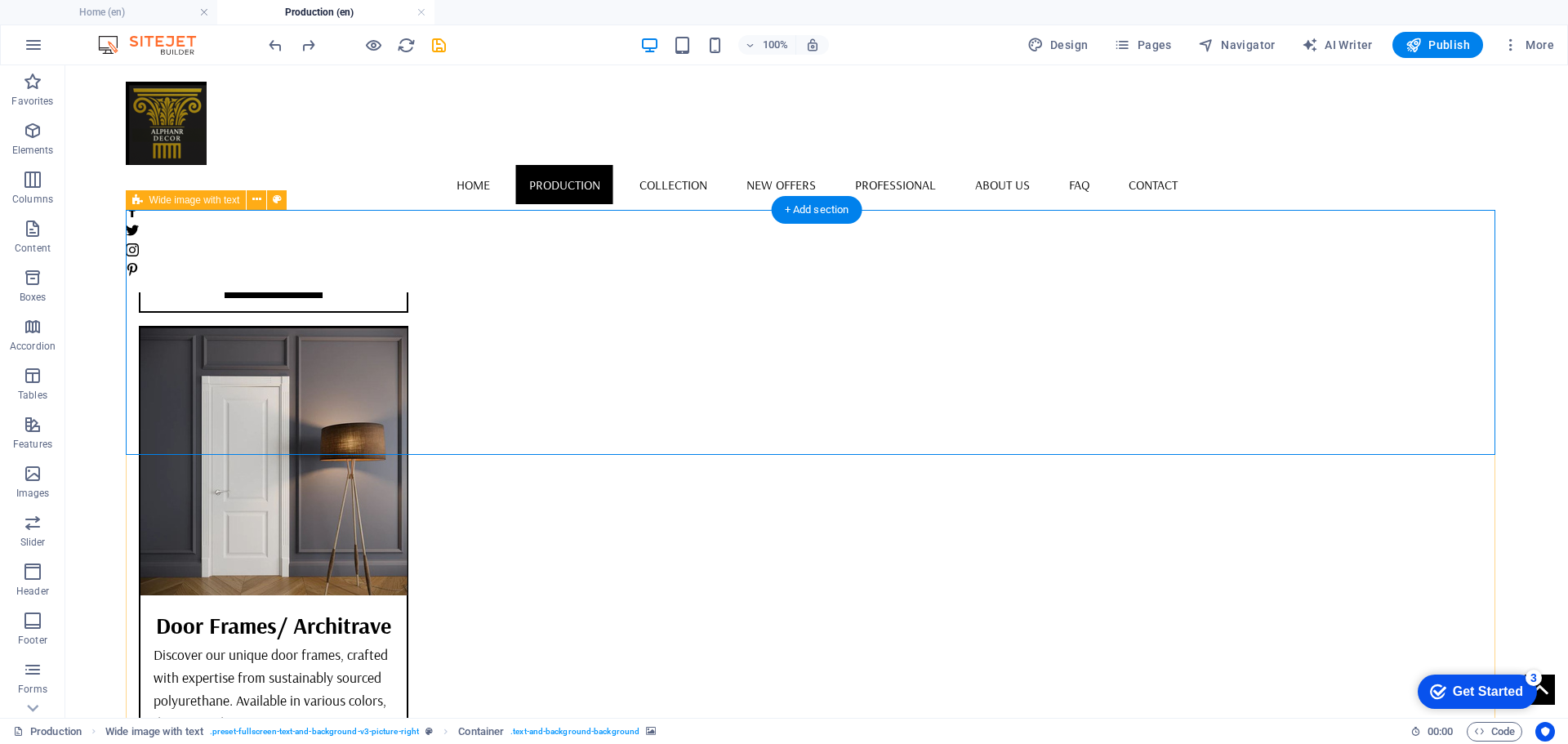
scroll to position [5114, 0]
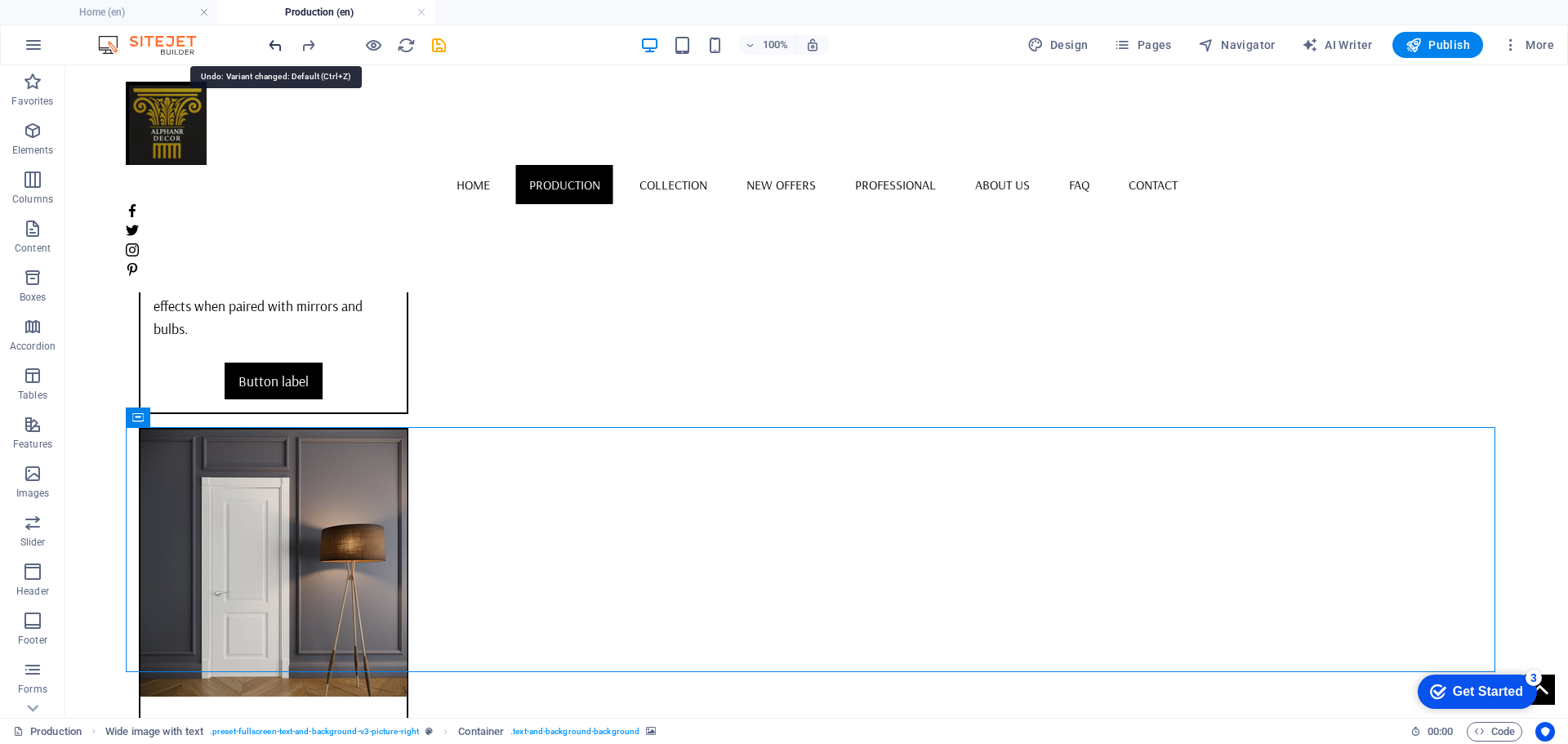
click at [276, 41] on icon "undo" at bounding box center [276, 45] width 18 height 18
click at [276, 42] on icon "undo" at bounding box center [276, 45] width 18 height 18
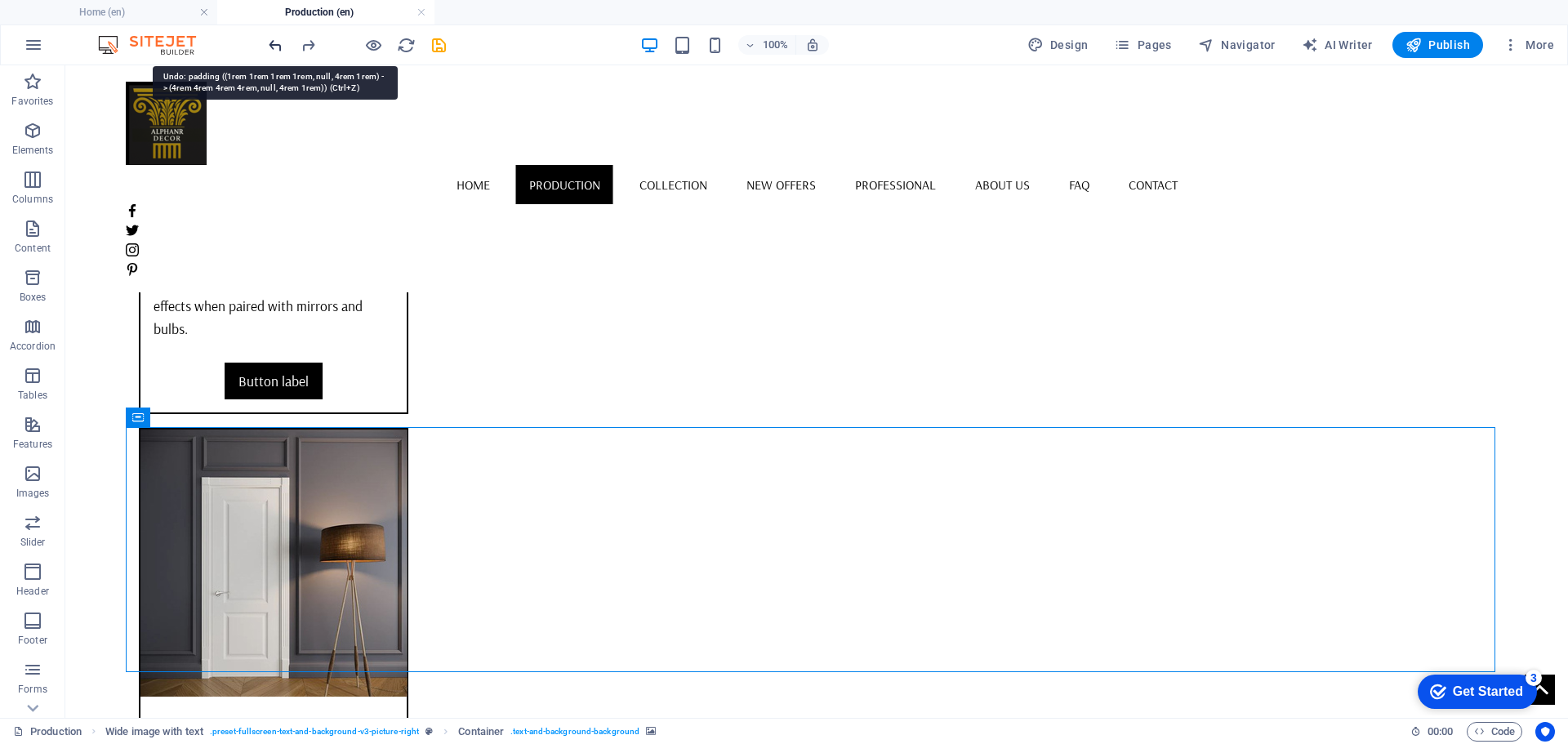
click at [276, 51] on icon "undo" at bounding box center [276, 45] width 18 height 18
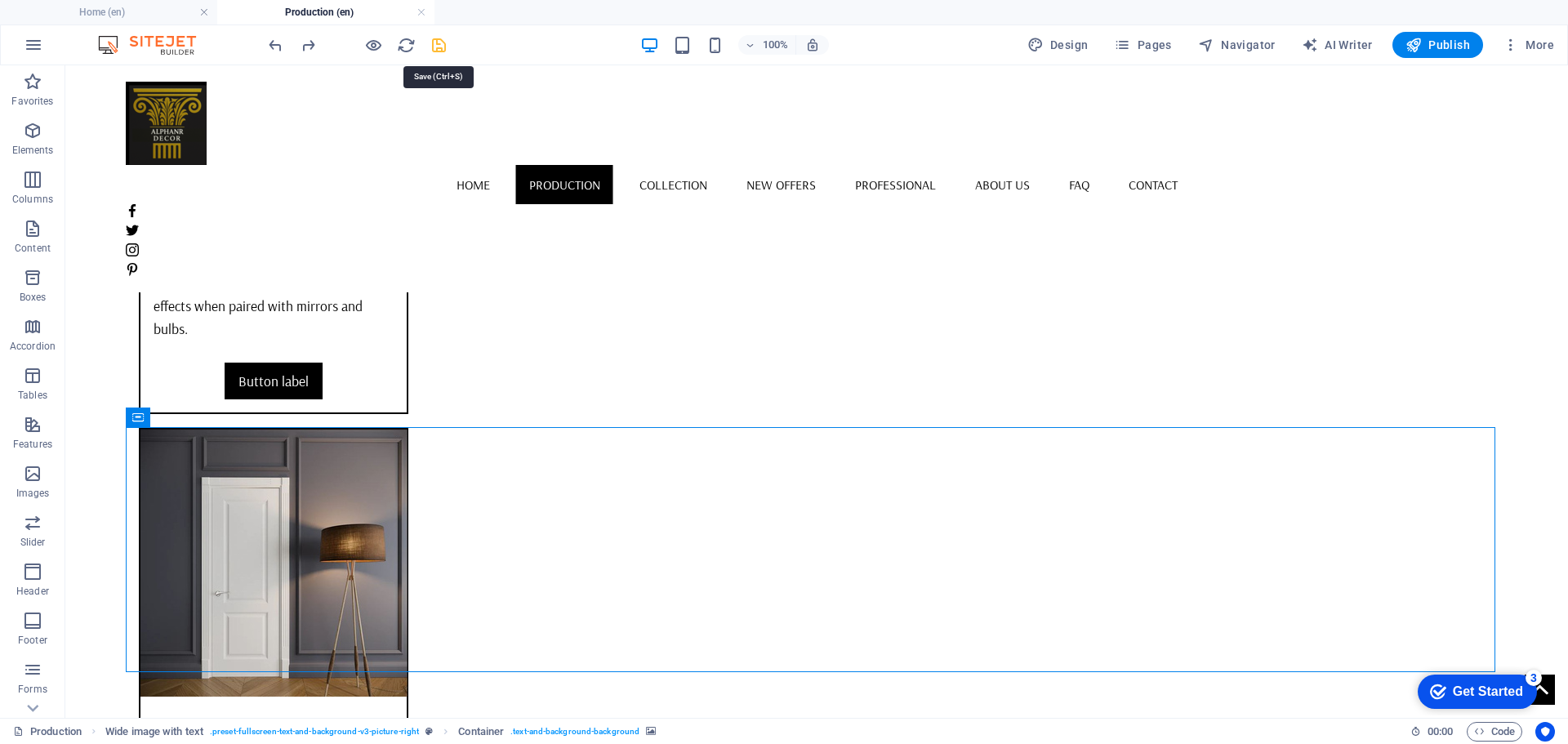
drag, startPoint x: 436, startPoint y: 39, endPoint x: 566, endPoint y: 46, distance: 130.2
click at [436, 39] on icon "save" at bounding box center [439, 45] width 18 height 18
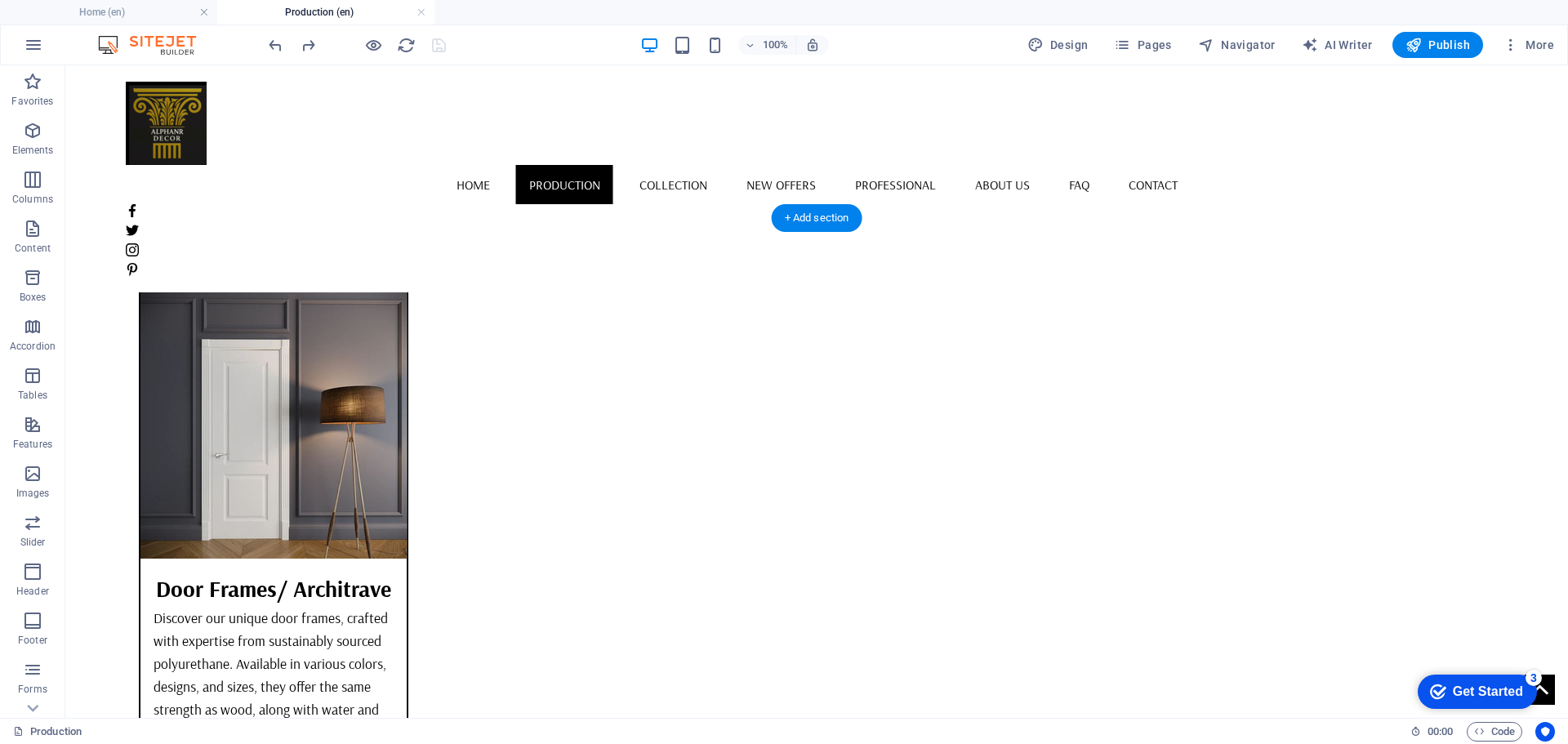
scroll to position [5327, 0]
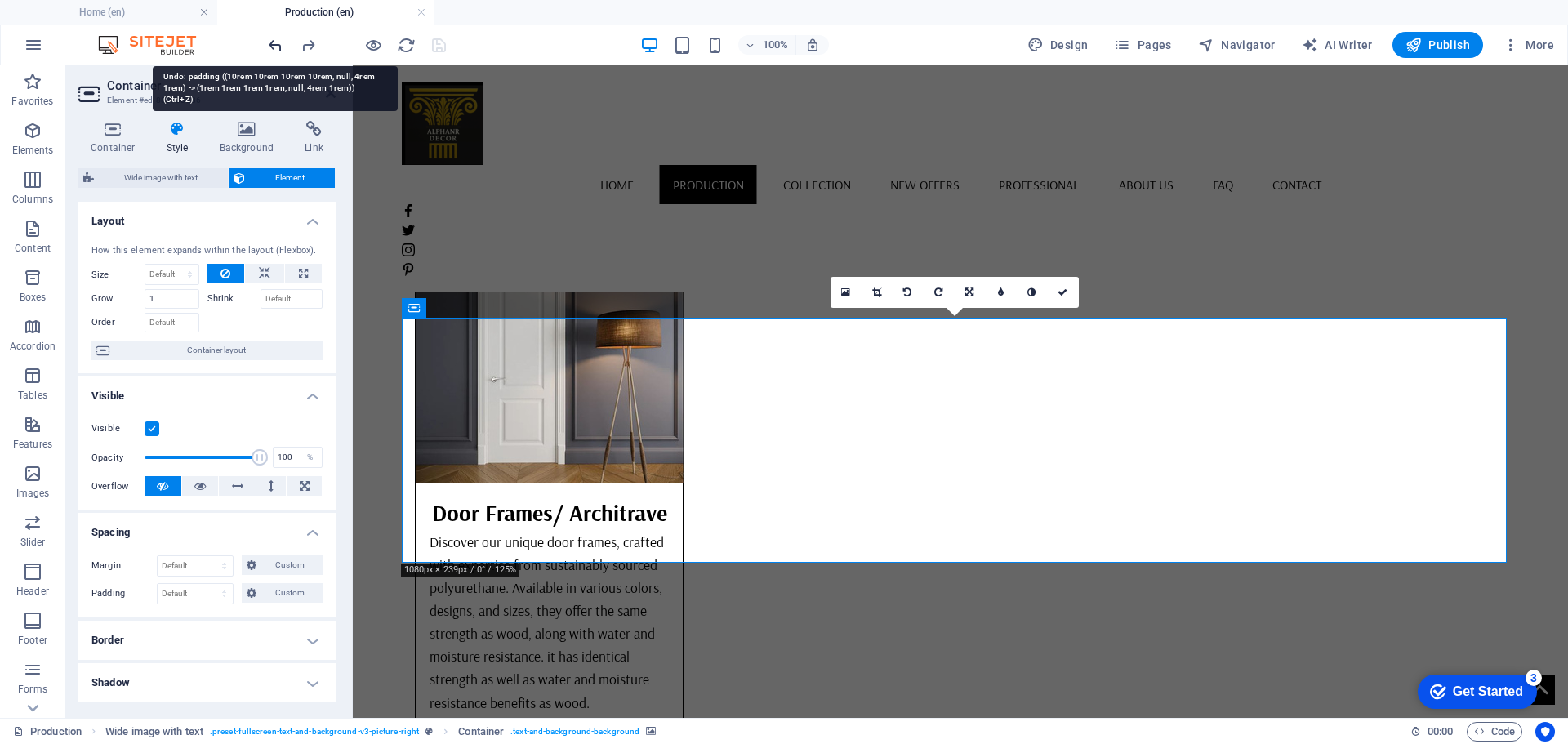
click at [270, 43] on icon "undo" at bounding box center [276, 45] width 18 height 18
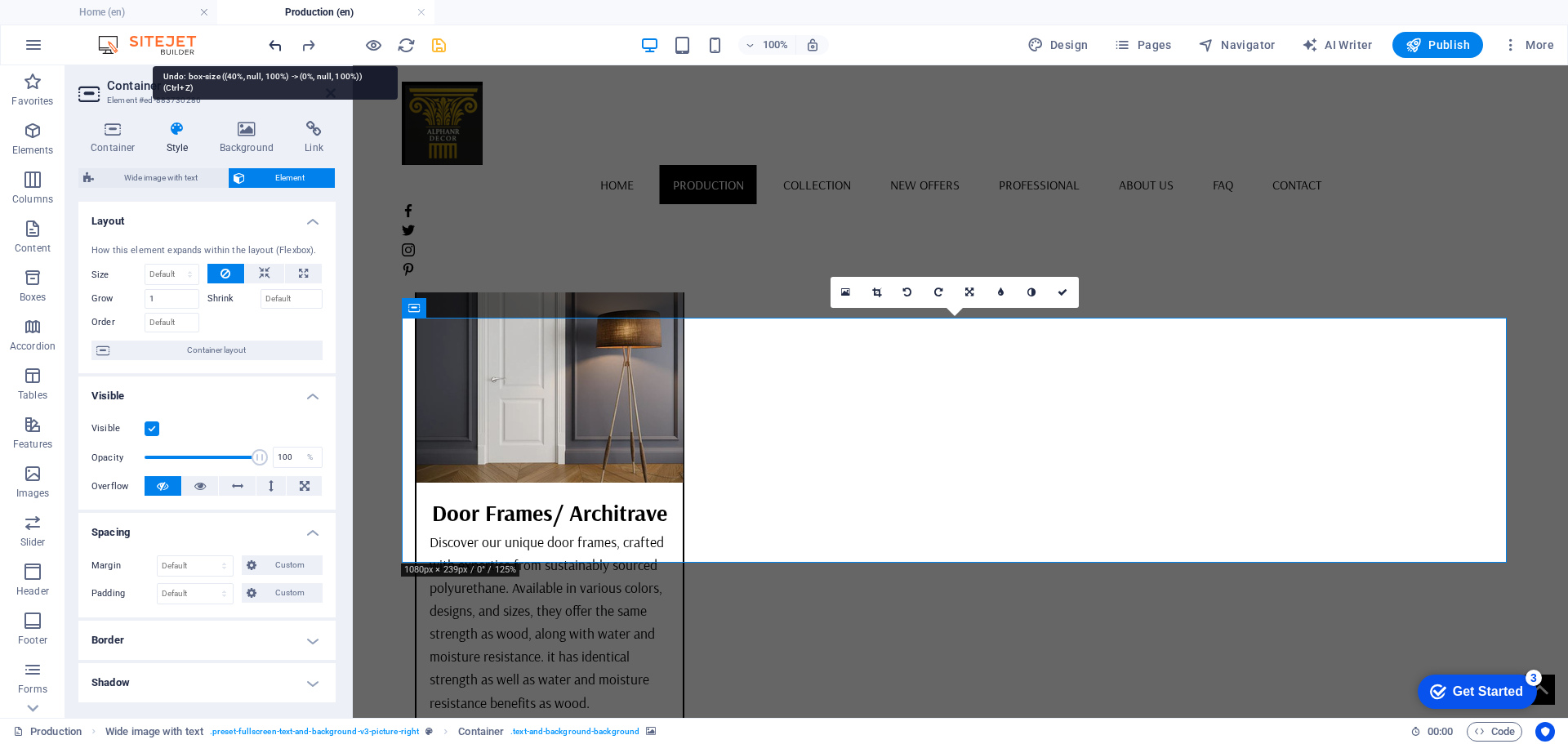
click at [270, 43] on icon "undo" at bounding box center [276, 45] width 18 height 18
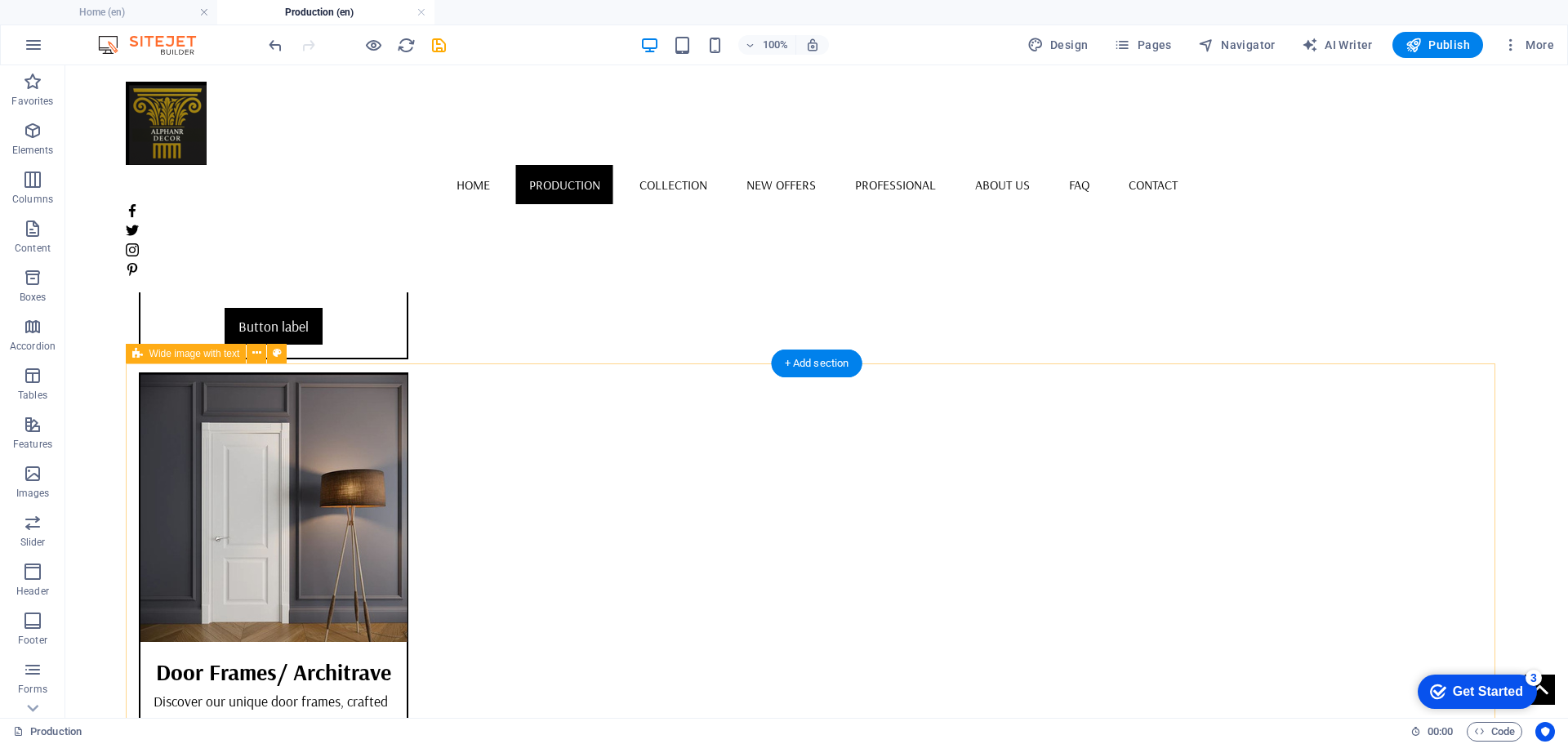
scroll to position [5165, 0]
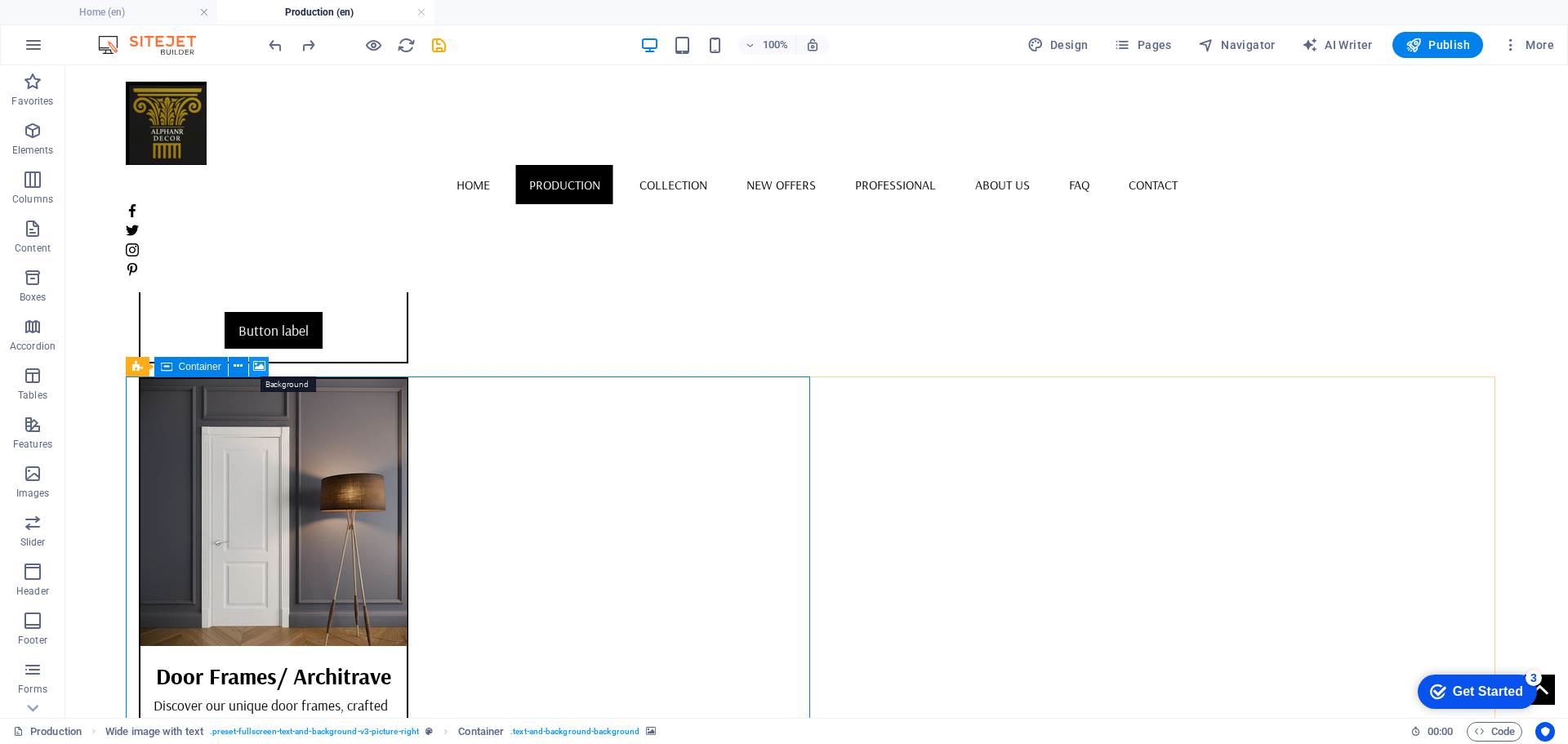
click at [258, 363] on icon at bounding box center [259, 366] width 12 height 18
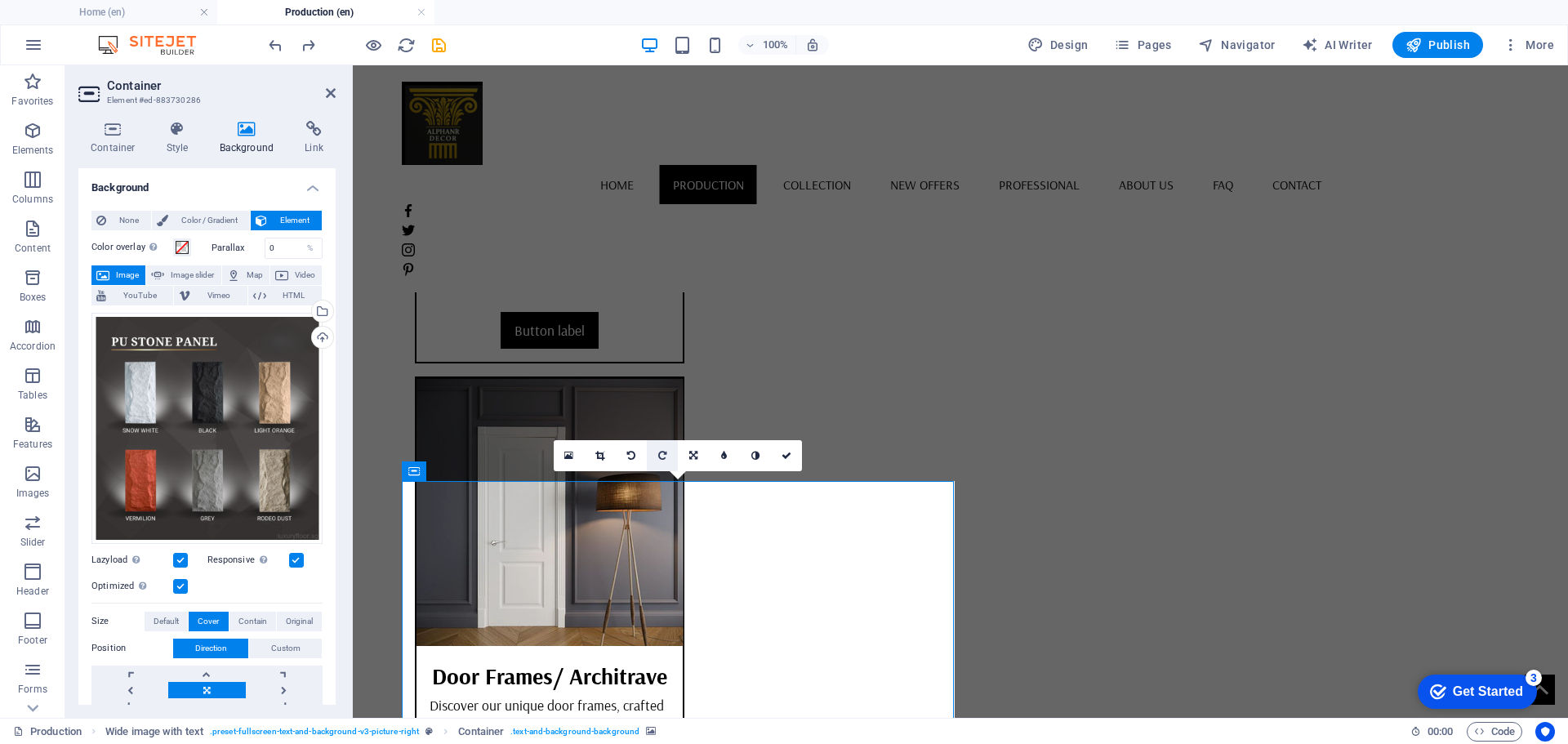
click at [668, 456] on link at bounding box center [663, 456] width 31 height 31
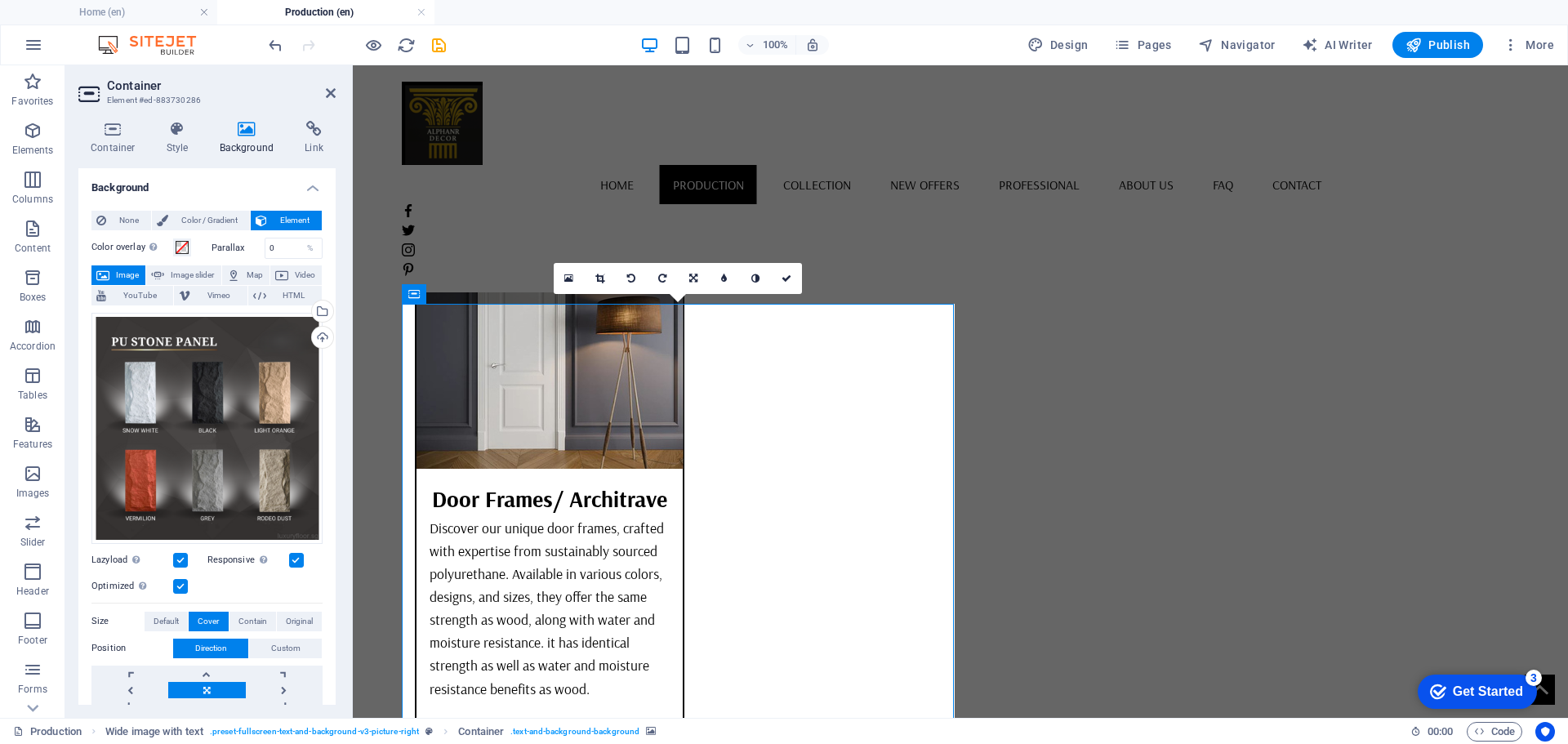
scroll to position [5409, 0]
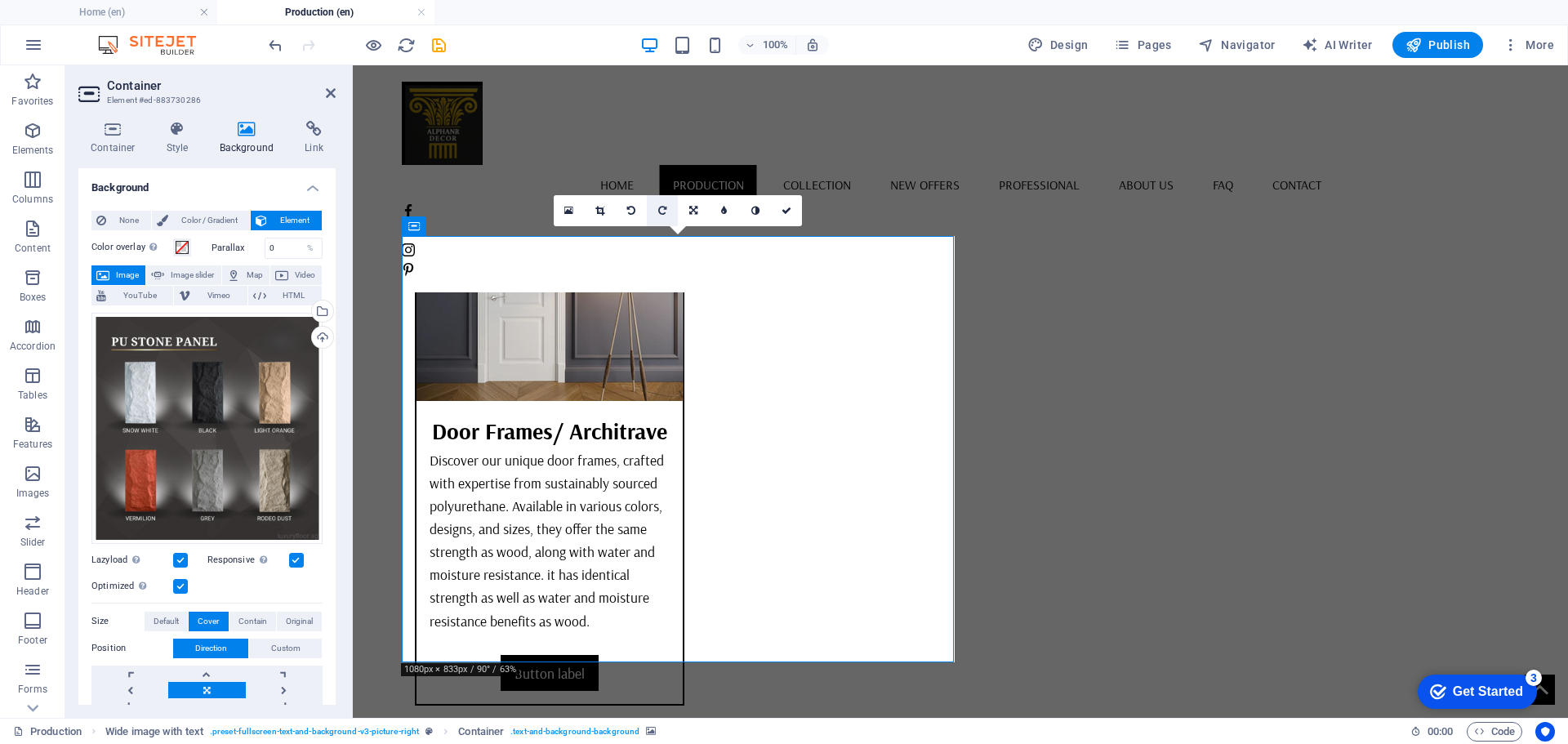
click at [660, 213] on icon at bounding box center [662, 211] width 8 height 10
click at [656, 212] on link at bounding box center [663, 211] width 31 height 31
click at [661, 212] on icon at bounding box center [662, 211] width 8 height 10
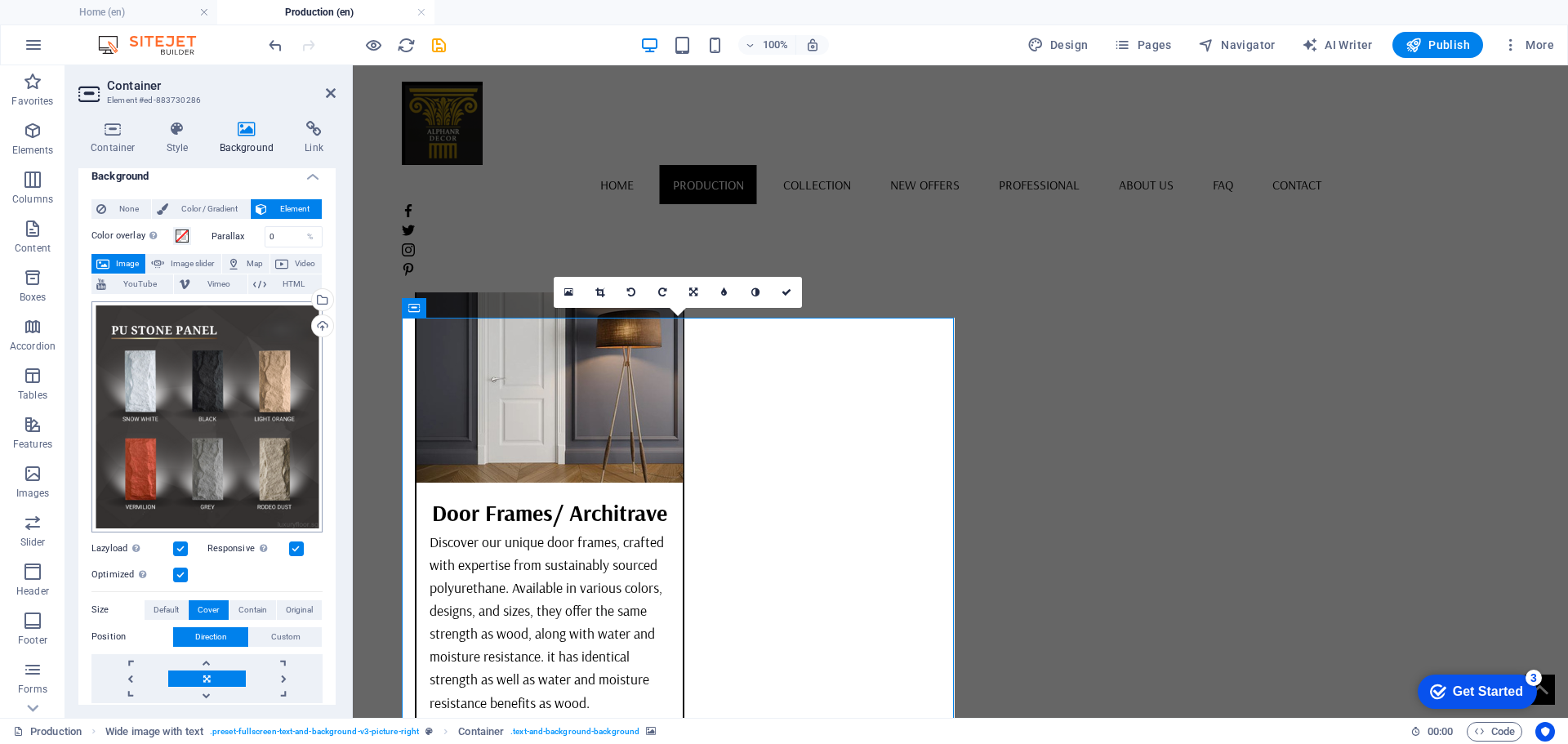
scroll to position [0, 0]
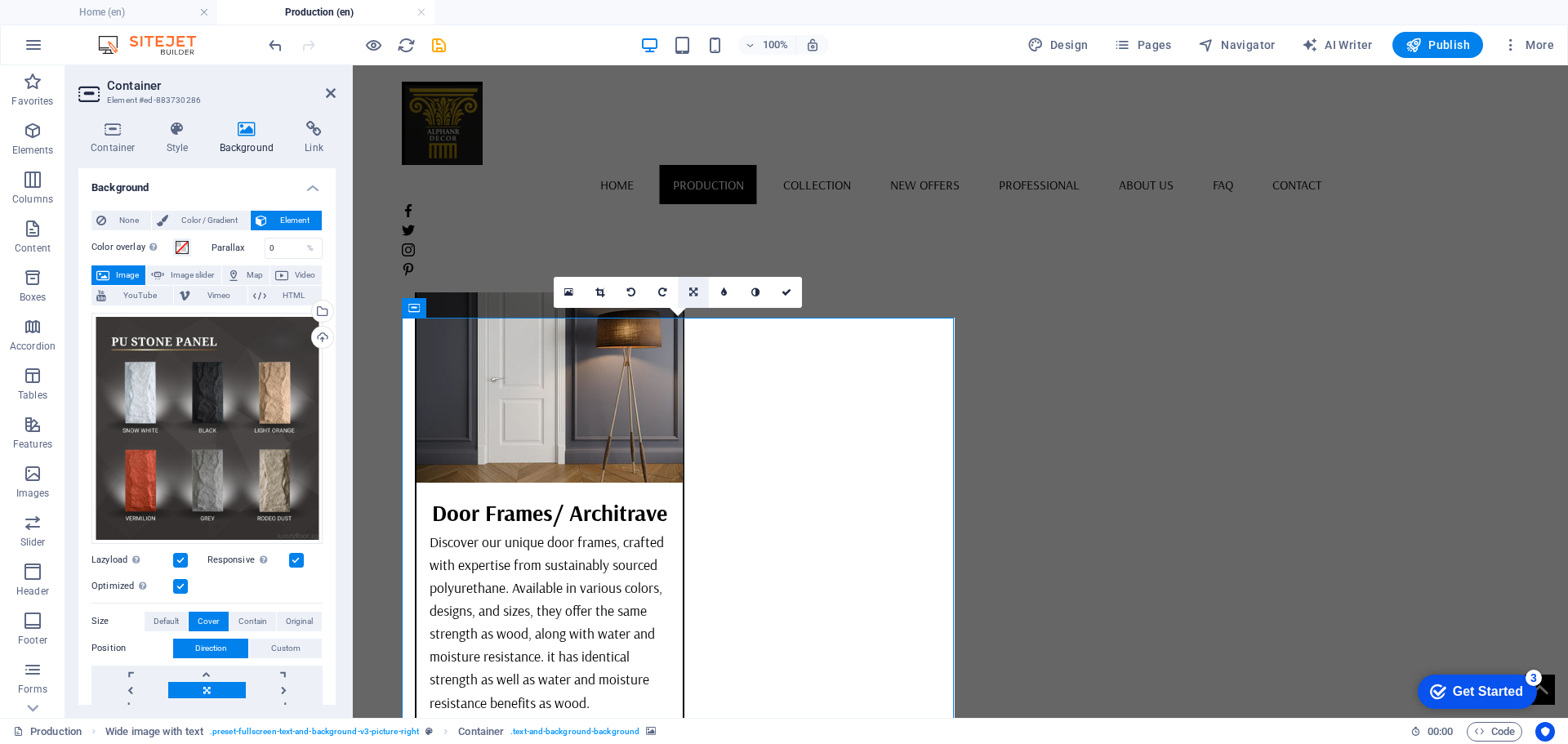
click at [695, 295] on icon at bounding box center [692, 292] width 8 height 10
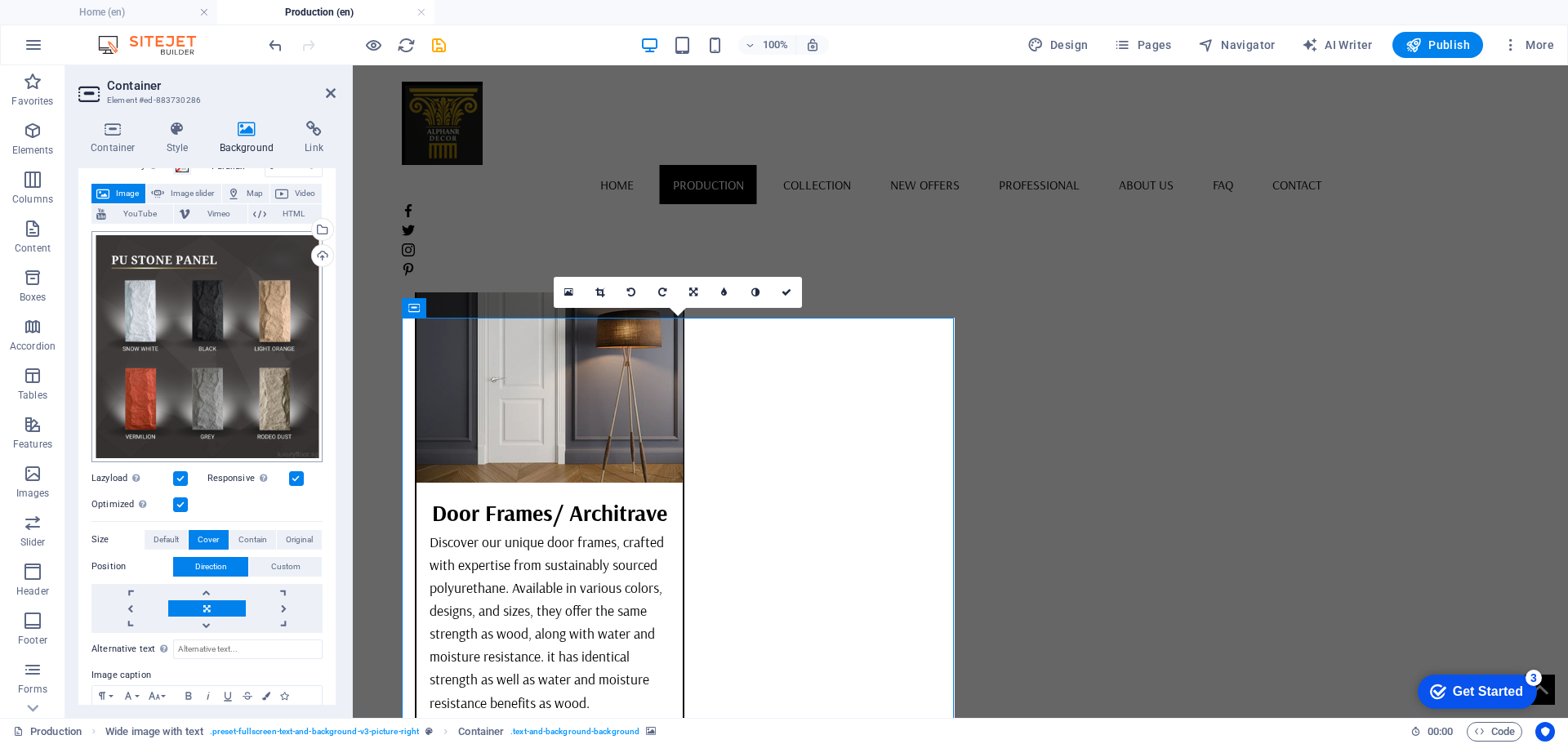
scroll to position [164, 0]
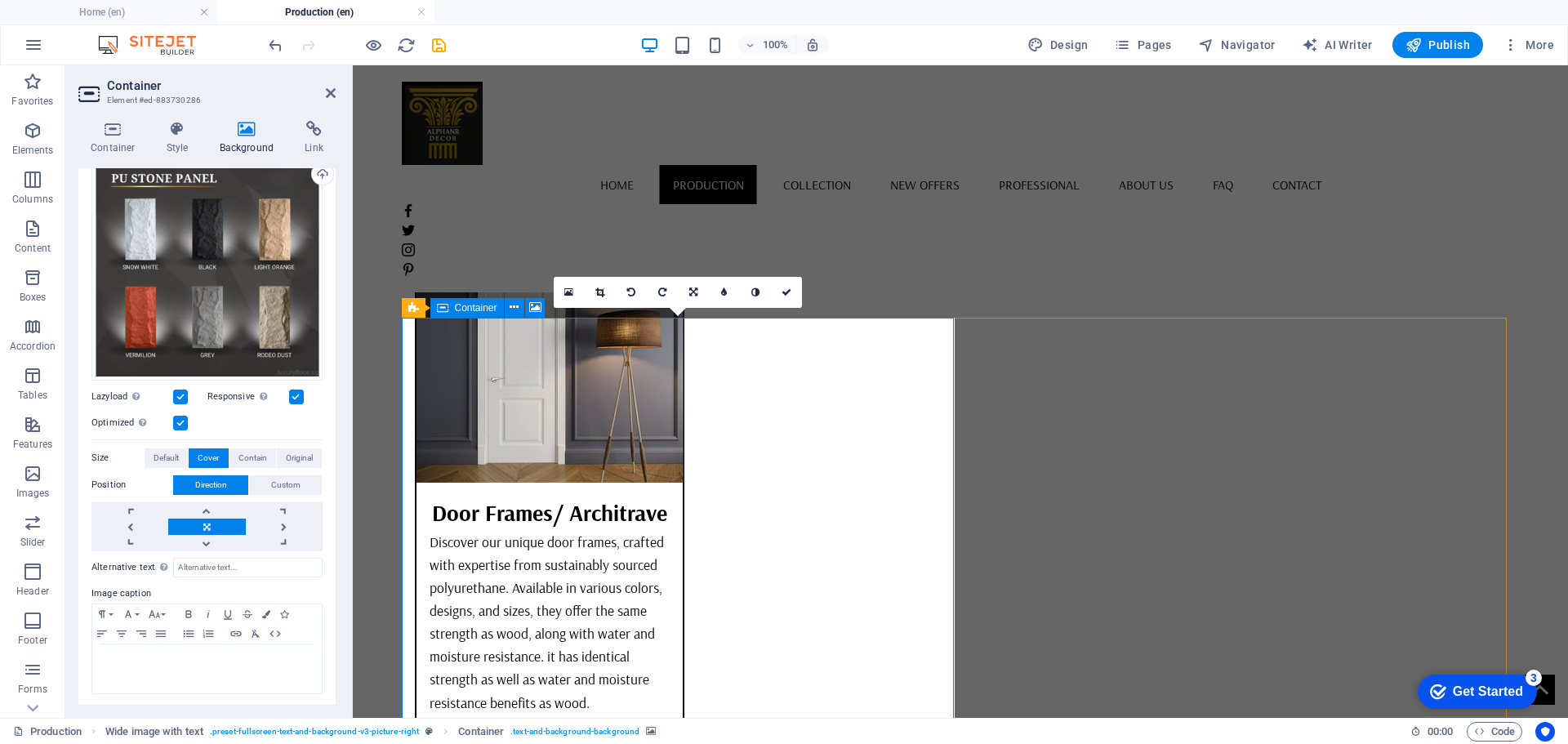
click at [255, 450] on span "Contain" at bounding box center [252, 457] width 29 height 19
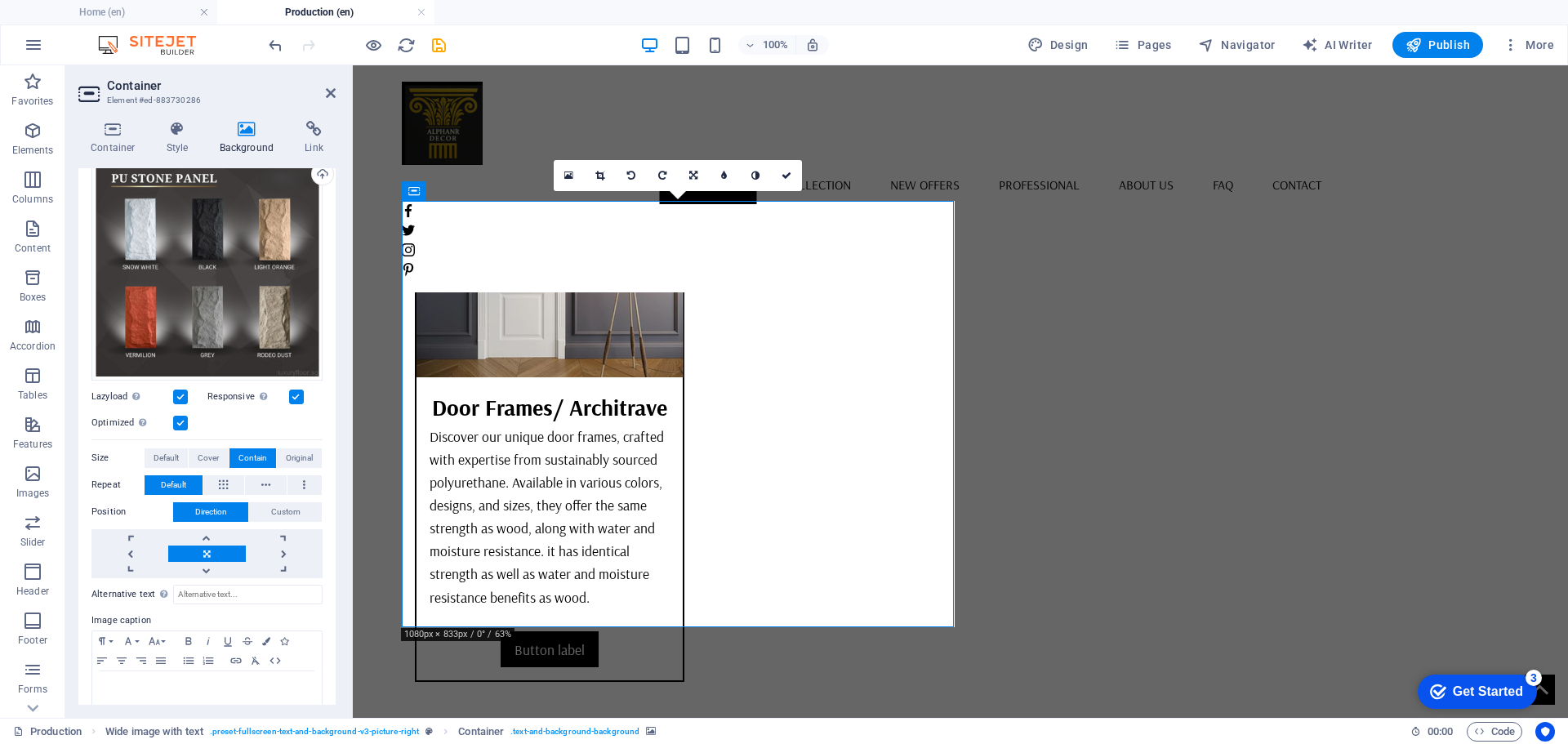
scroll to position [5409, 0]
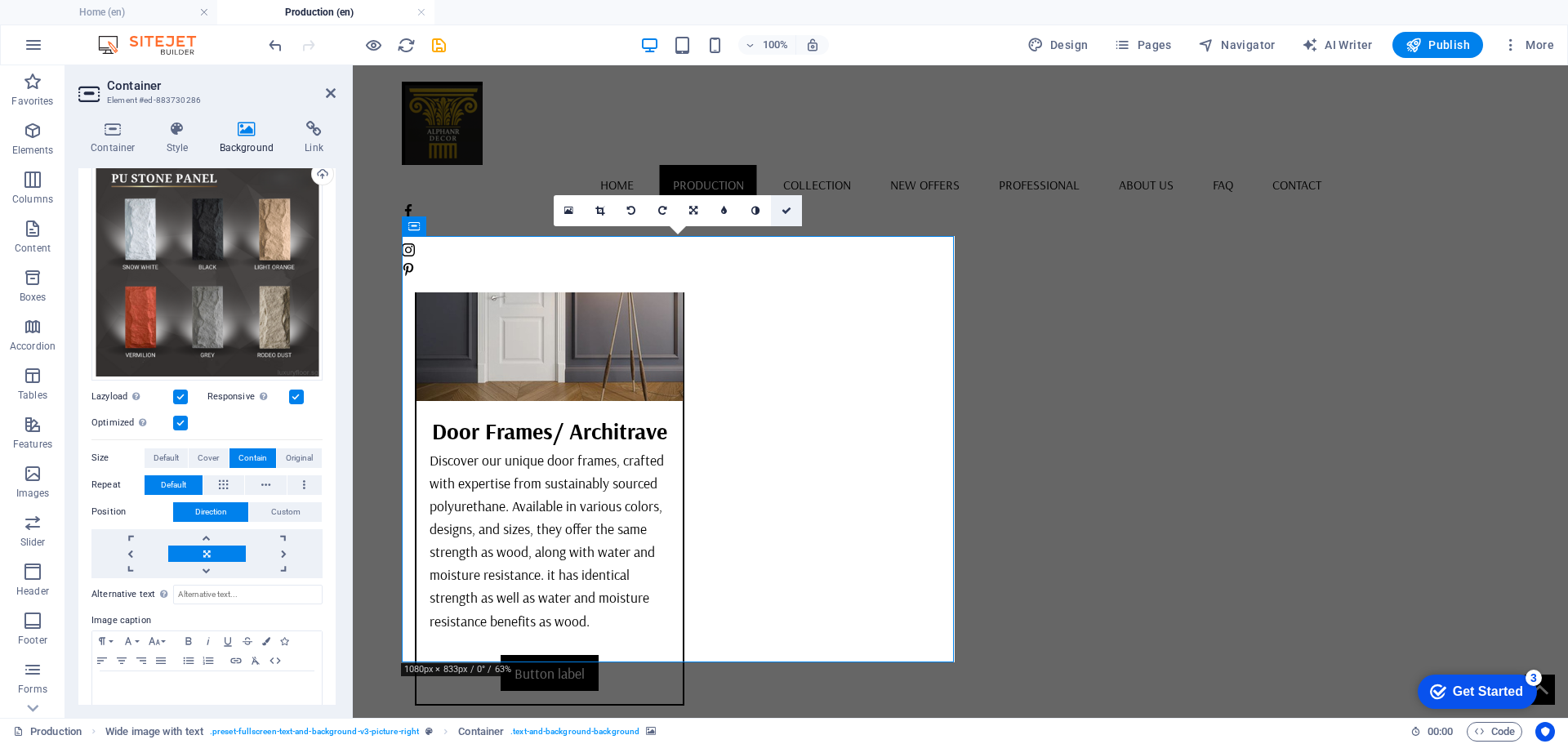
drag, startPoint x: 783, startPoint y: 203, endPoint x: 811, endPoint y: 203, distance: 28.0
click at [783, 203] on link at bounding box center [787, 211] width 31 height 31
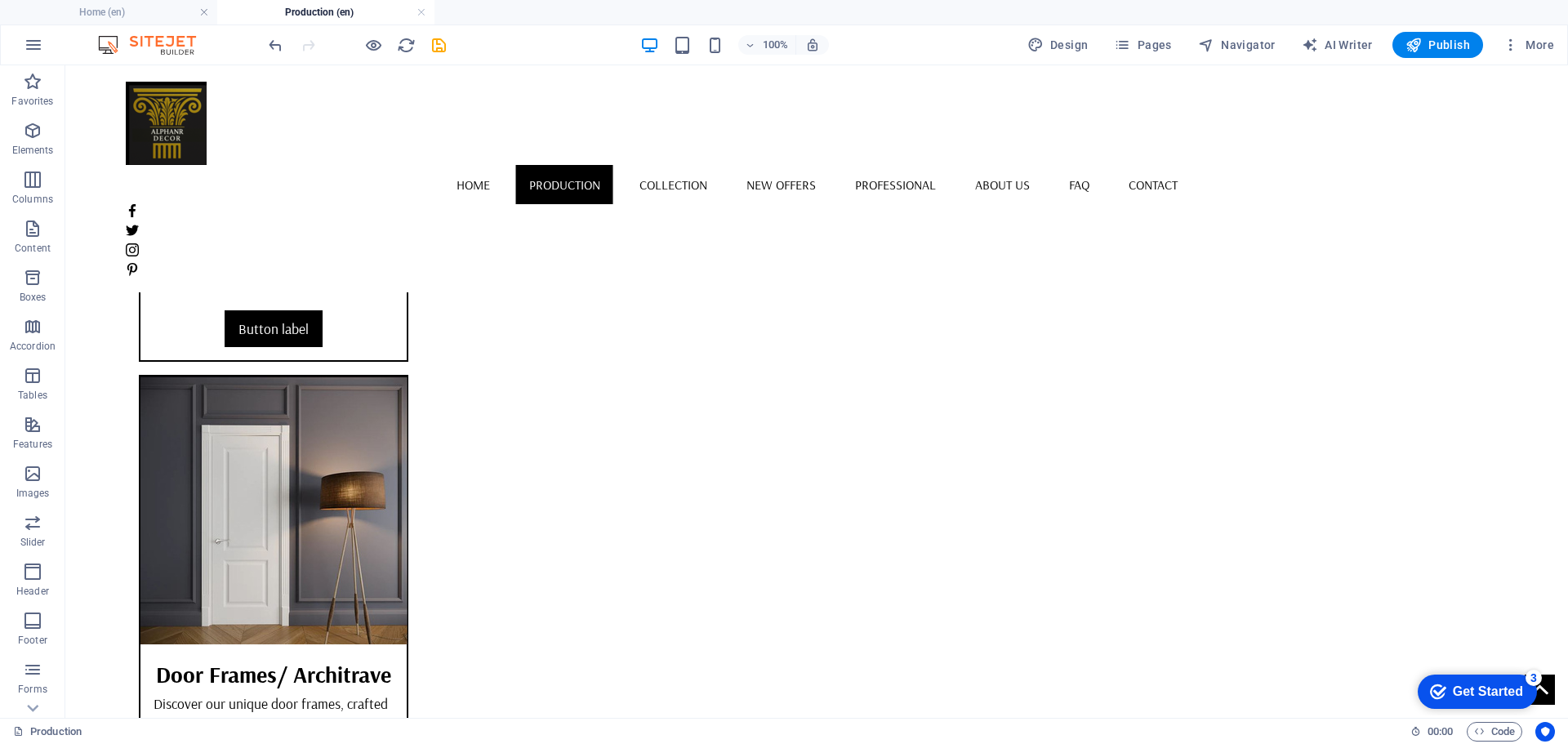
scroll to position [5165, 0]
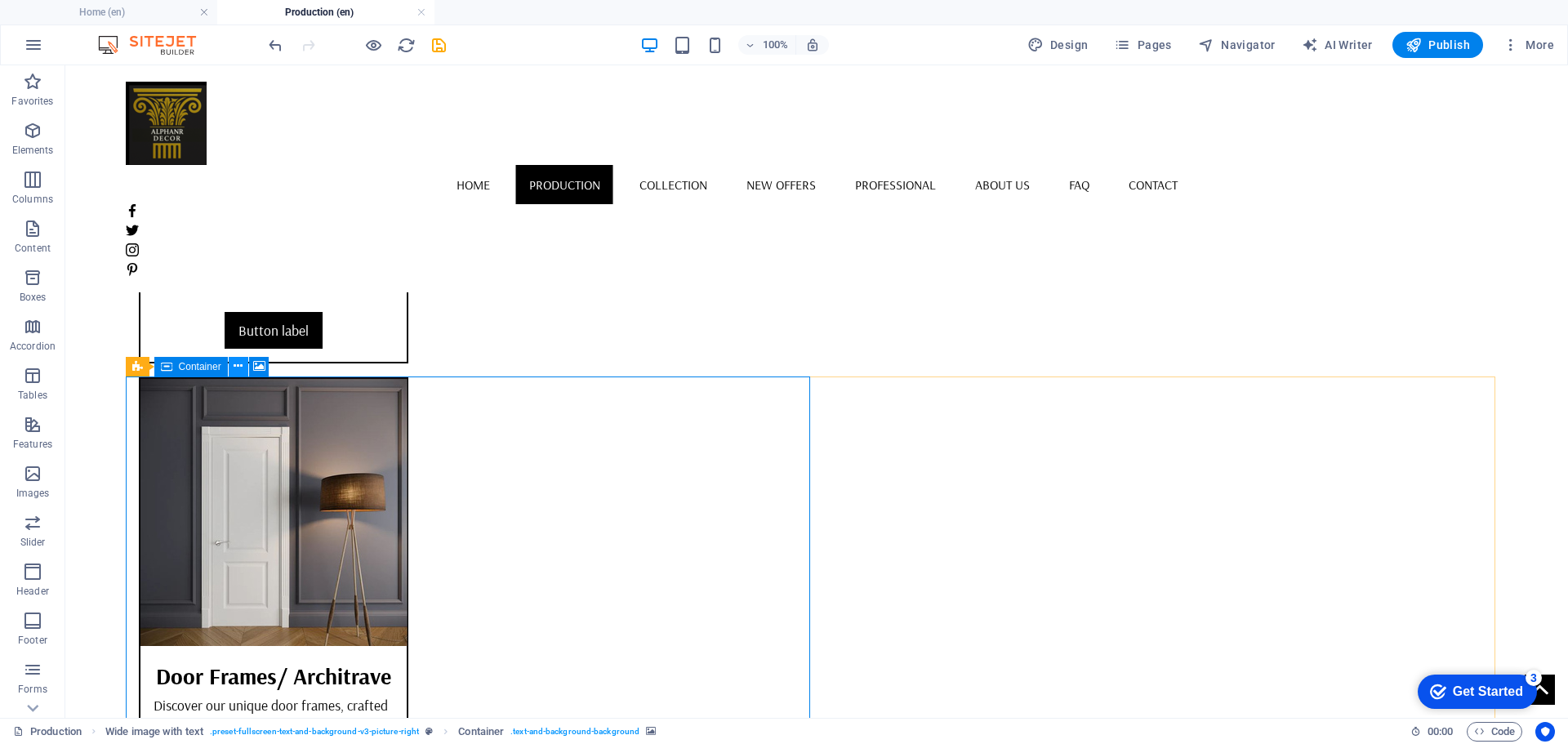
click at [239, 363] on icon at bounding box center [239, 366] width 9 height 18
click at [235, 364] on icon at bounding box center [239, 366] width 9 height 18
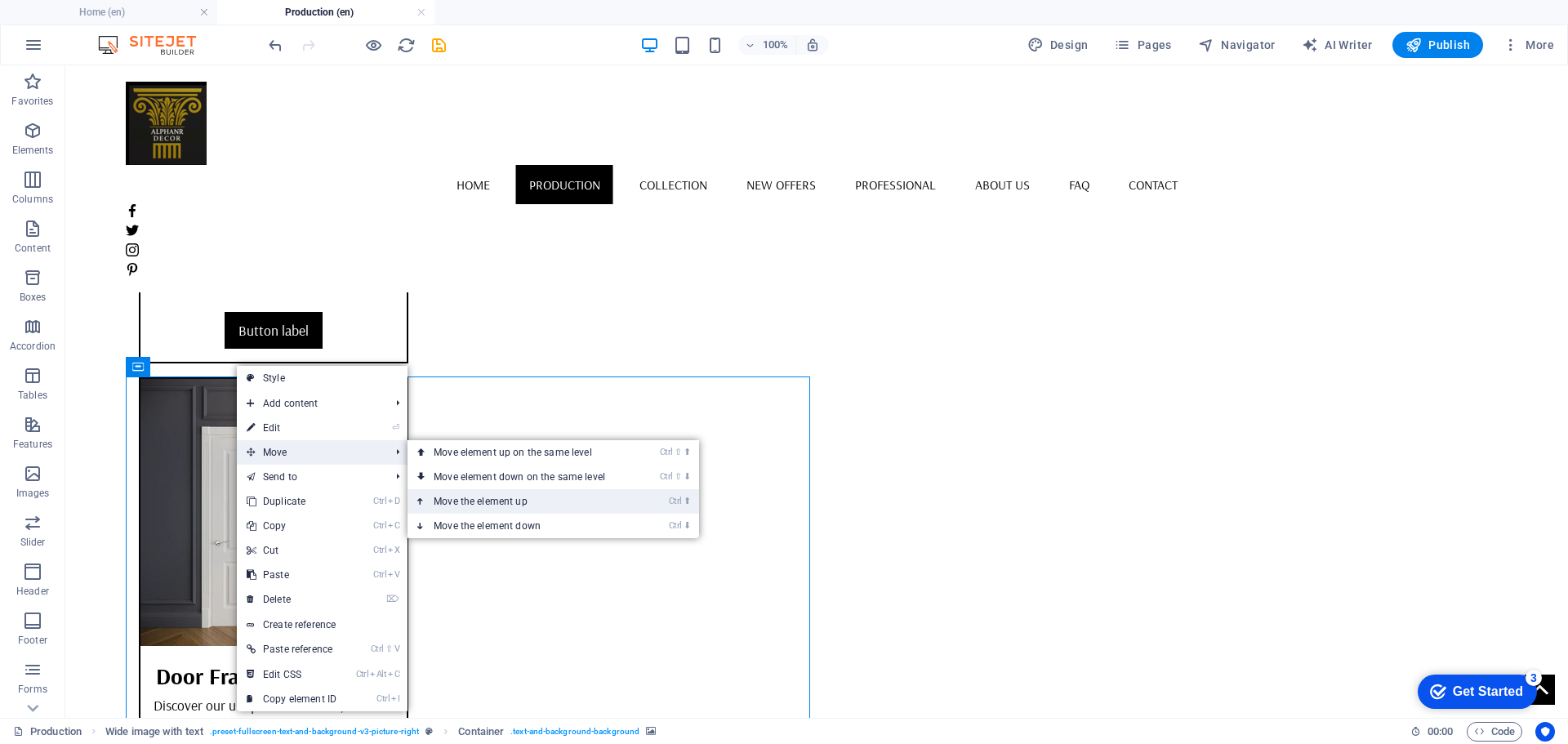
drag, startPoint x: 484, startPoint y: 500, endPoint x: 1112, endPoint y: 396, distance: 636.6
click at [484, 500] on link "Ctrl ⬆ Move the element up" at bounding box center [522, 501] width 230 height 24
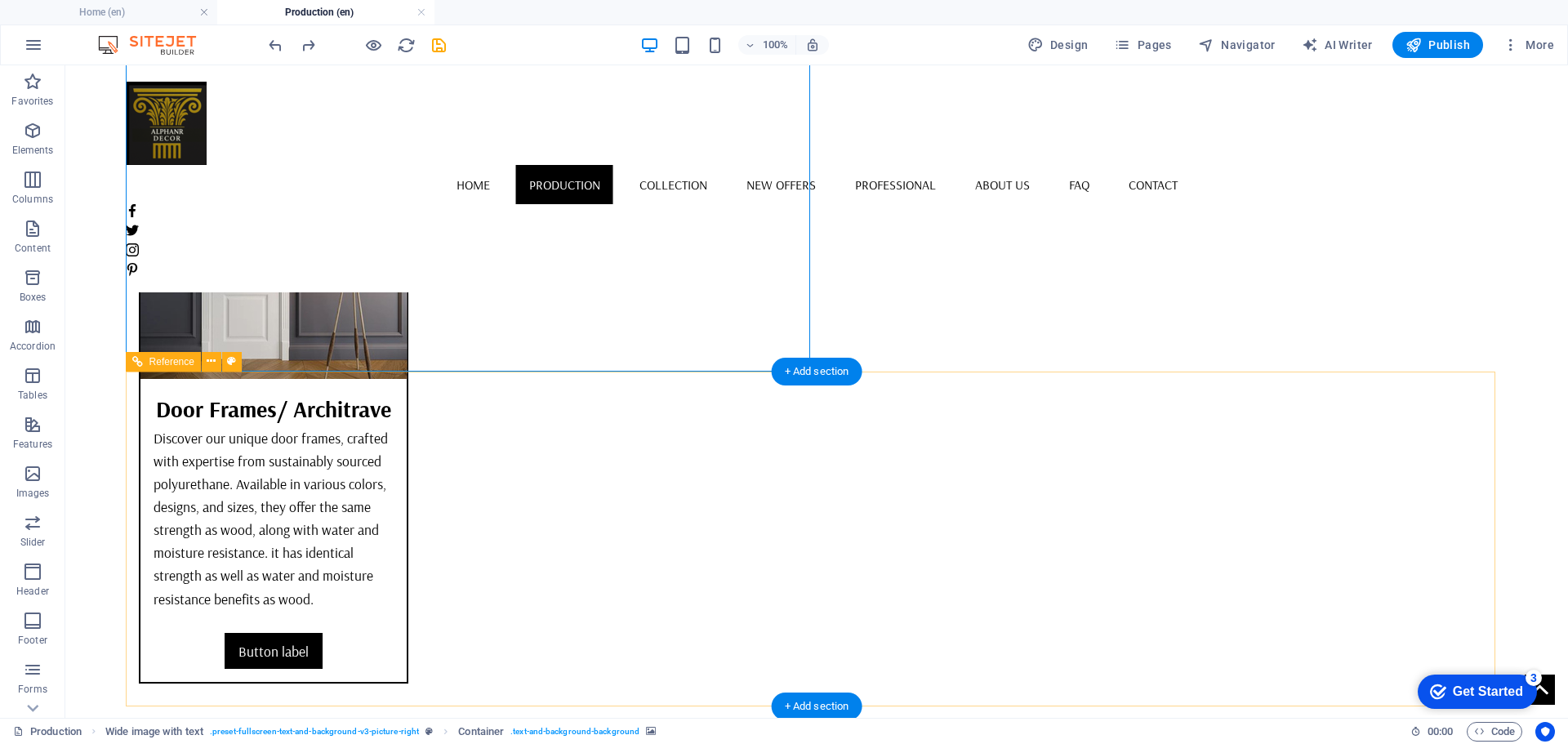
scroll to position [5246, 0]
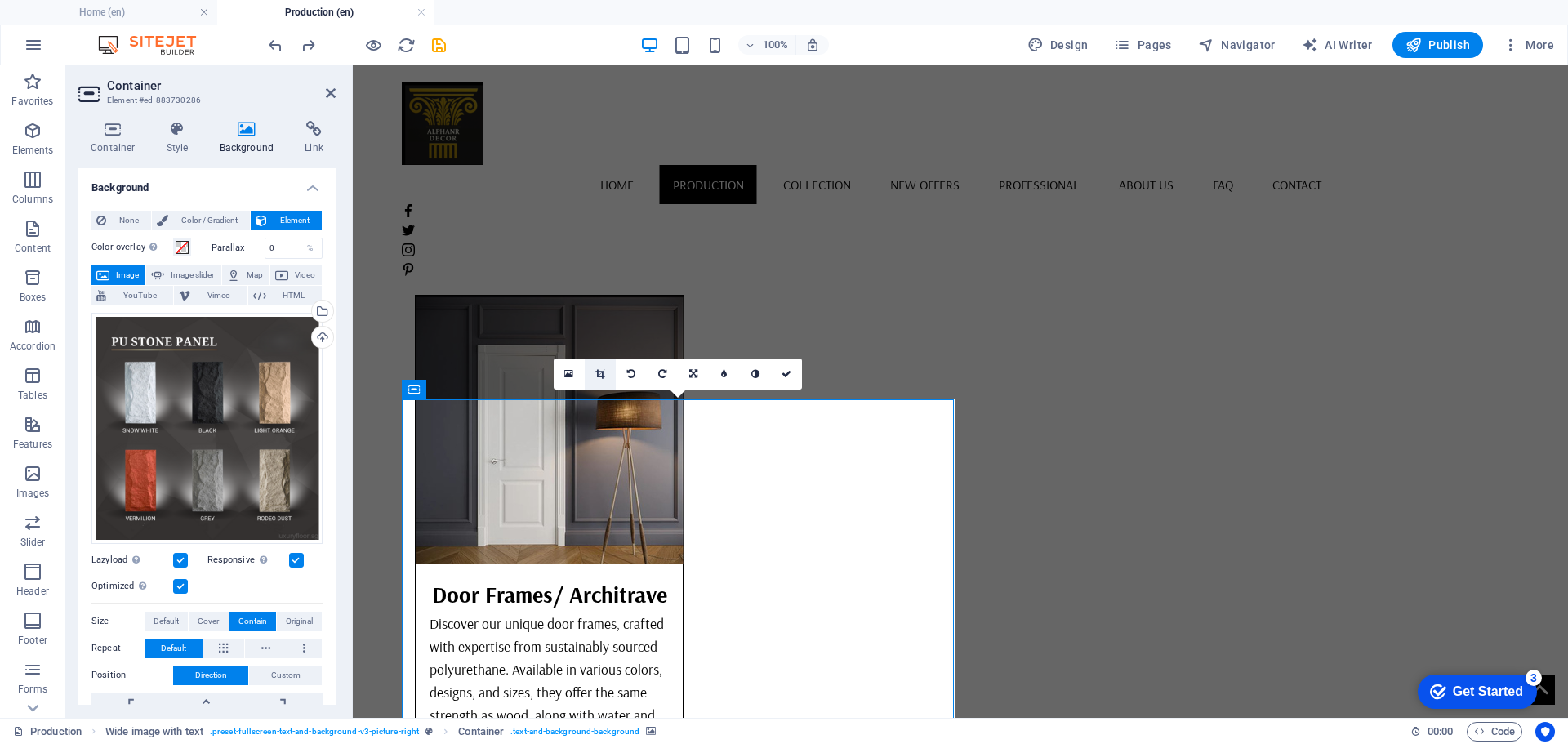
click at [593, 369] on link at bounding box center [600, 374] width 31 height 31
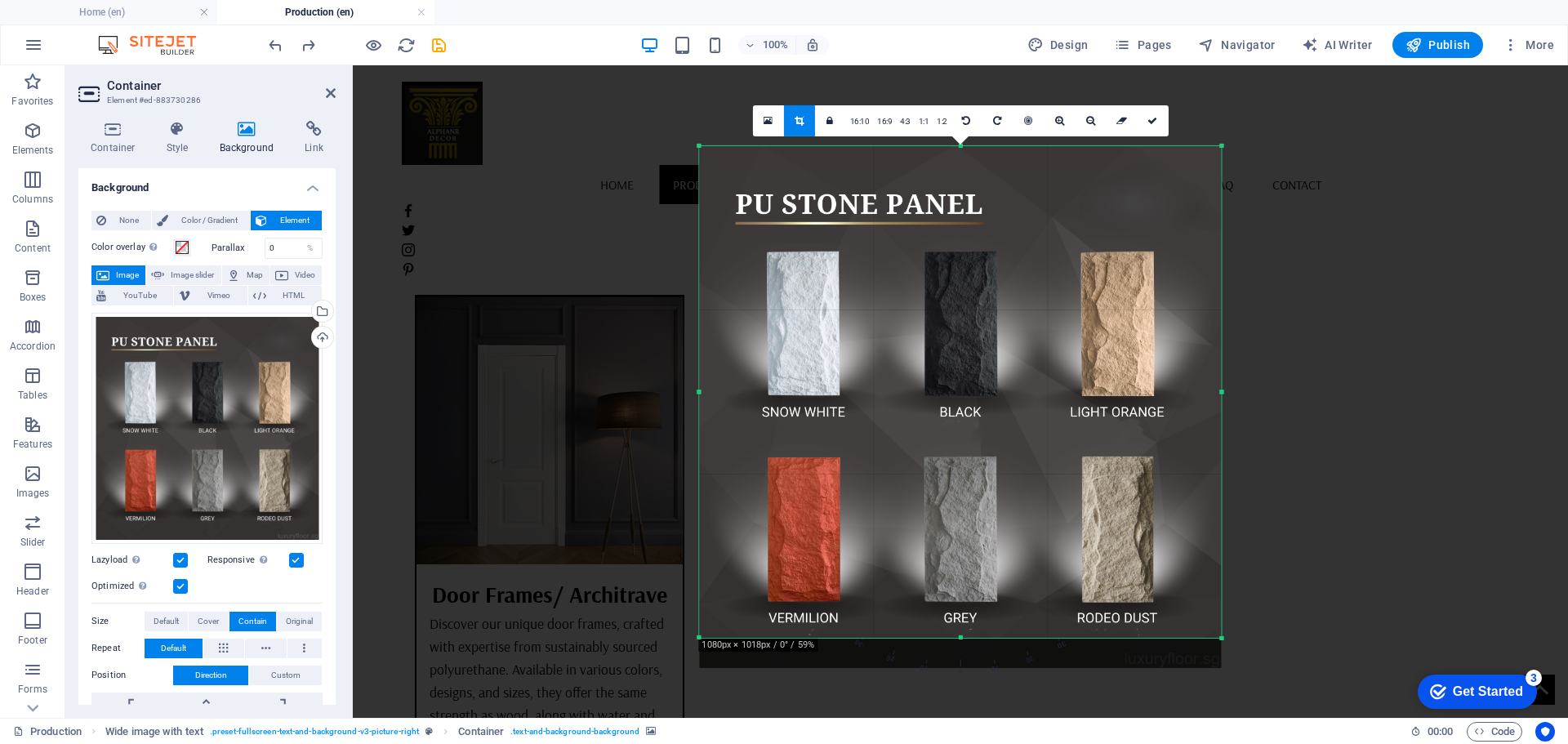
drag, startPoint x: 962, startPoint y: 654, endPoint x: 965, endPoint y: 625, distance: 29.2
click at [965, 625] on div "180 170 160 150 140 130 120 110 100 90 80 70 60 50 40 30 20 10 0 -10 -20 -30 -4…" at bounding box center [960, 391] width 521 height 492
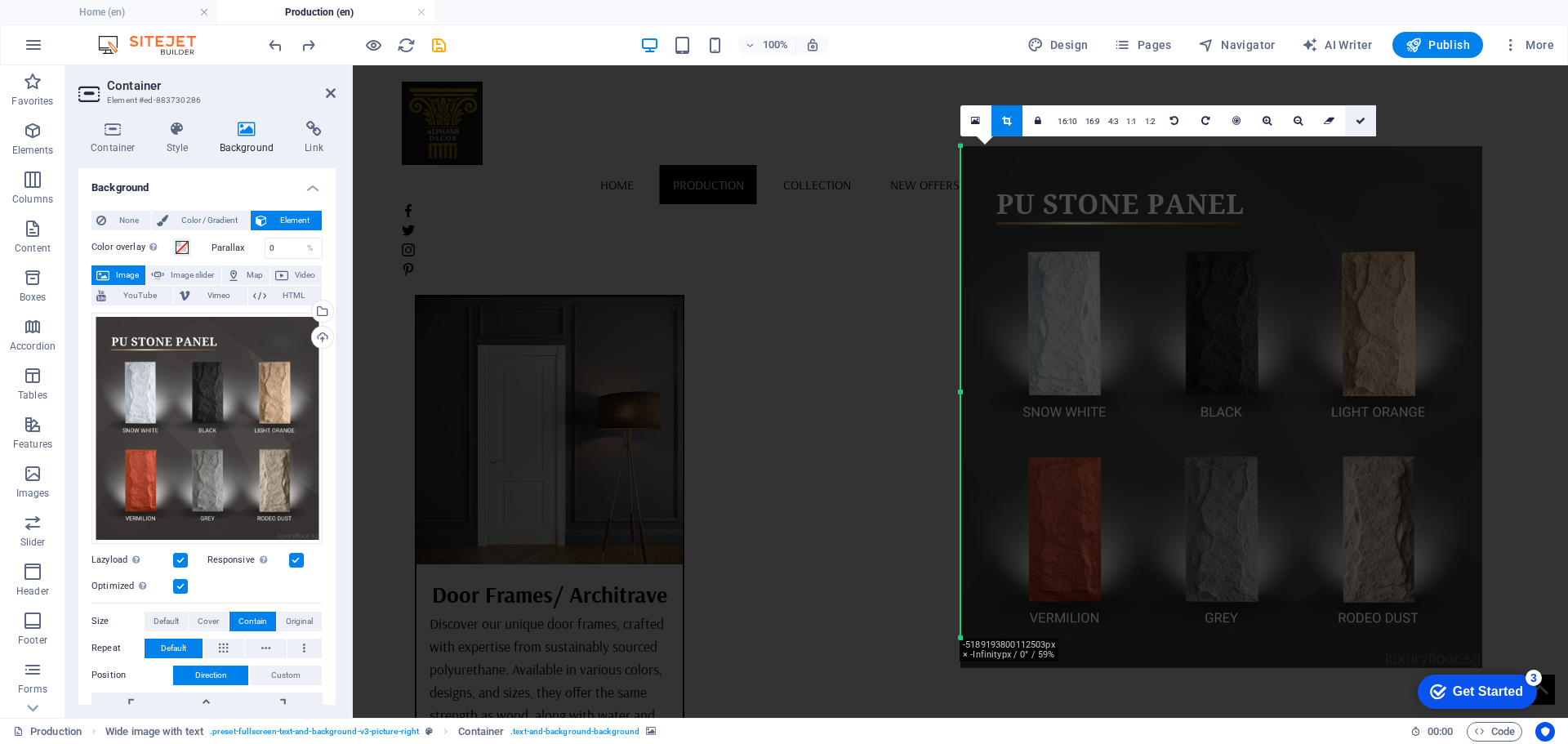
drag, startPoint x: 1363, startPoint y: 121, endPoint x: 874, endPoint y: 556, distance: 654.5
click at [1363, 121] on icon at bounding box center [1360, 120] width 10 height 10
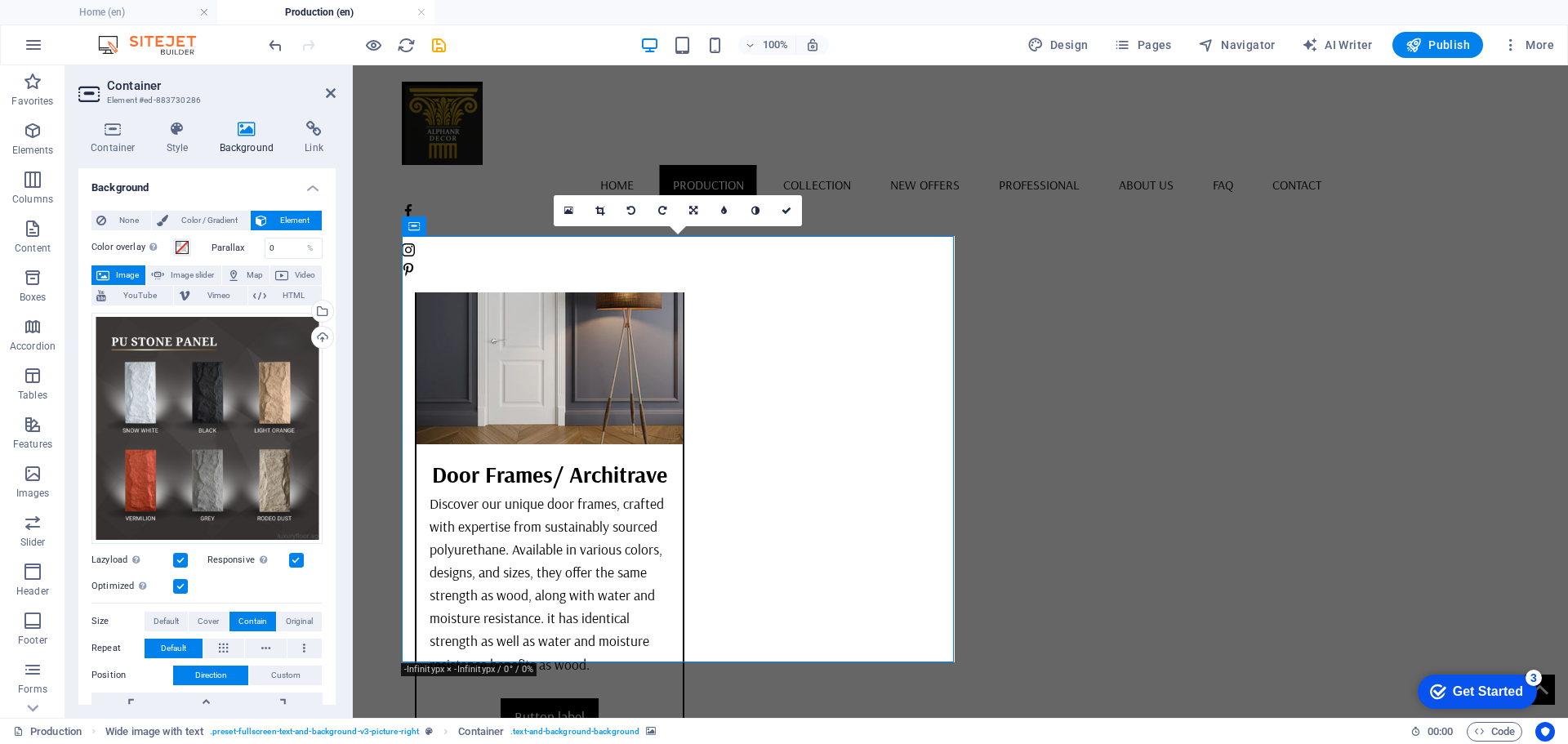
scroll to position [5327, 0]
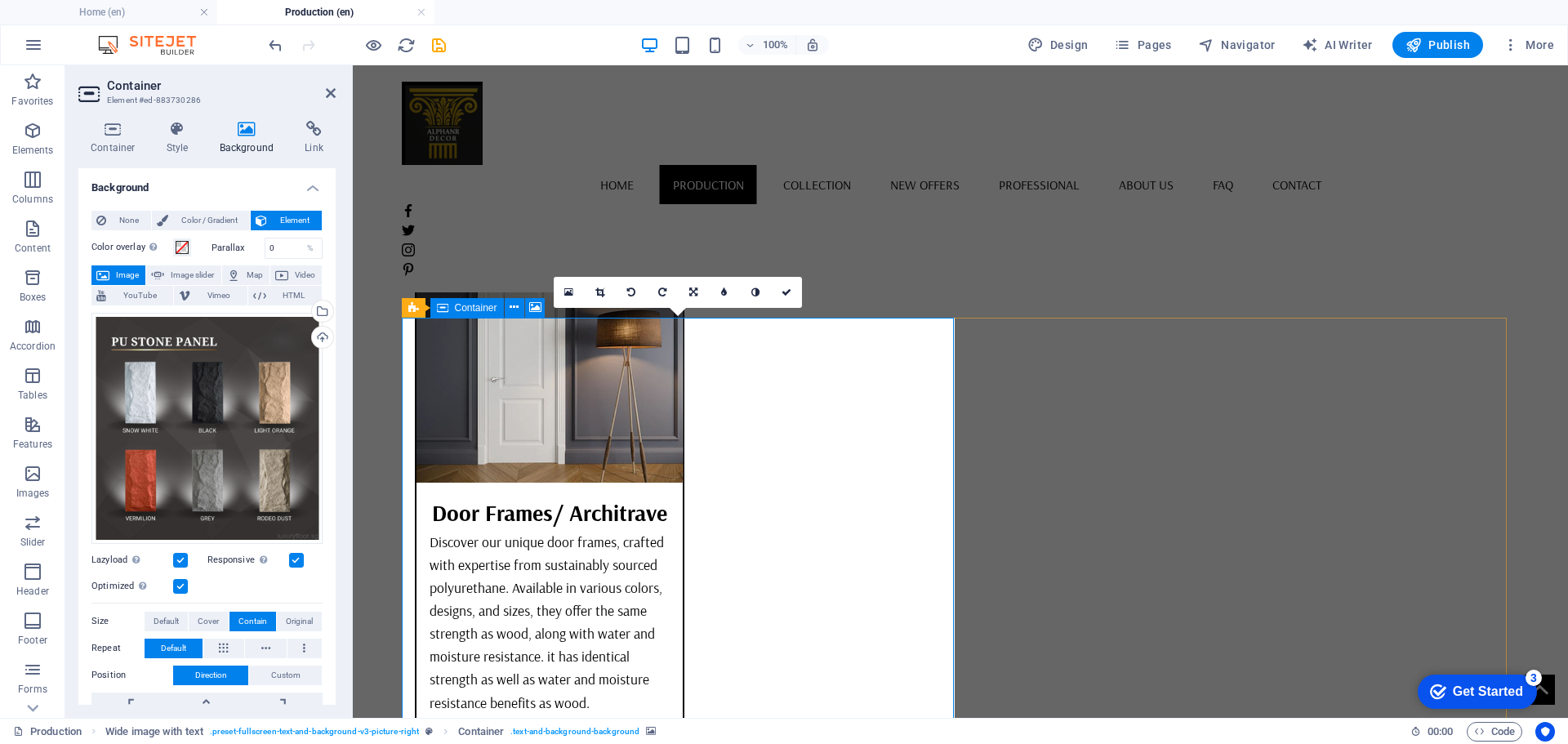
click at [601, 290] on icon at bounding box center [600, 292] width 9 height 10
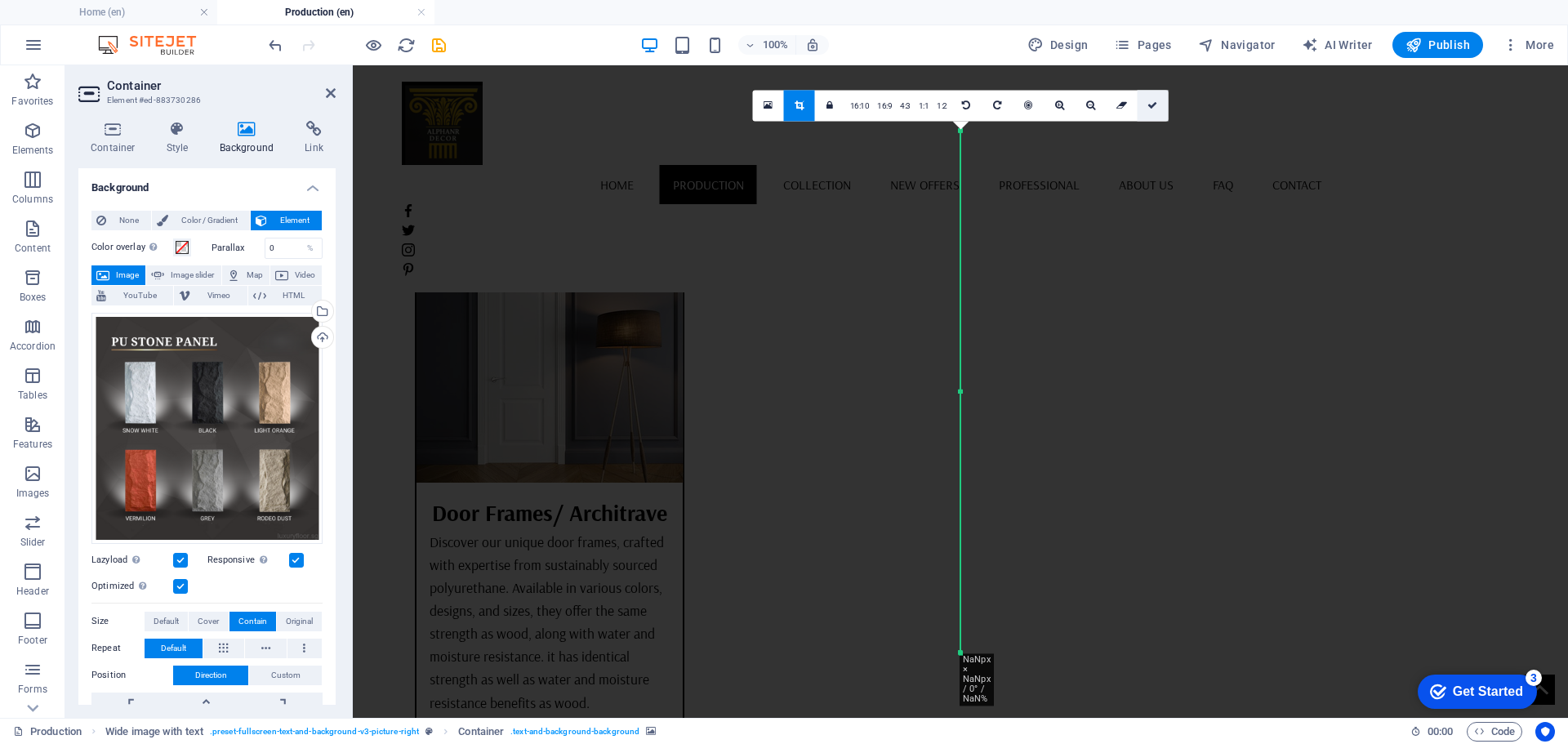
drag, startPoint x: 1163, startPoint y: 105, endPoint x: 724, endPoint y: 165, distance: 443.1
click at [1163, 105] on link at bounding box center [1153, 105] width 31 height 31
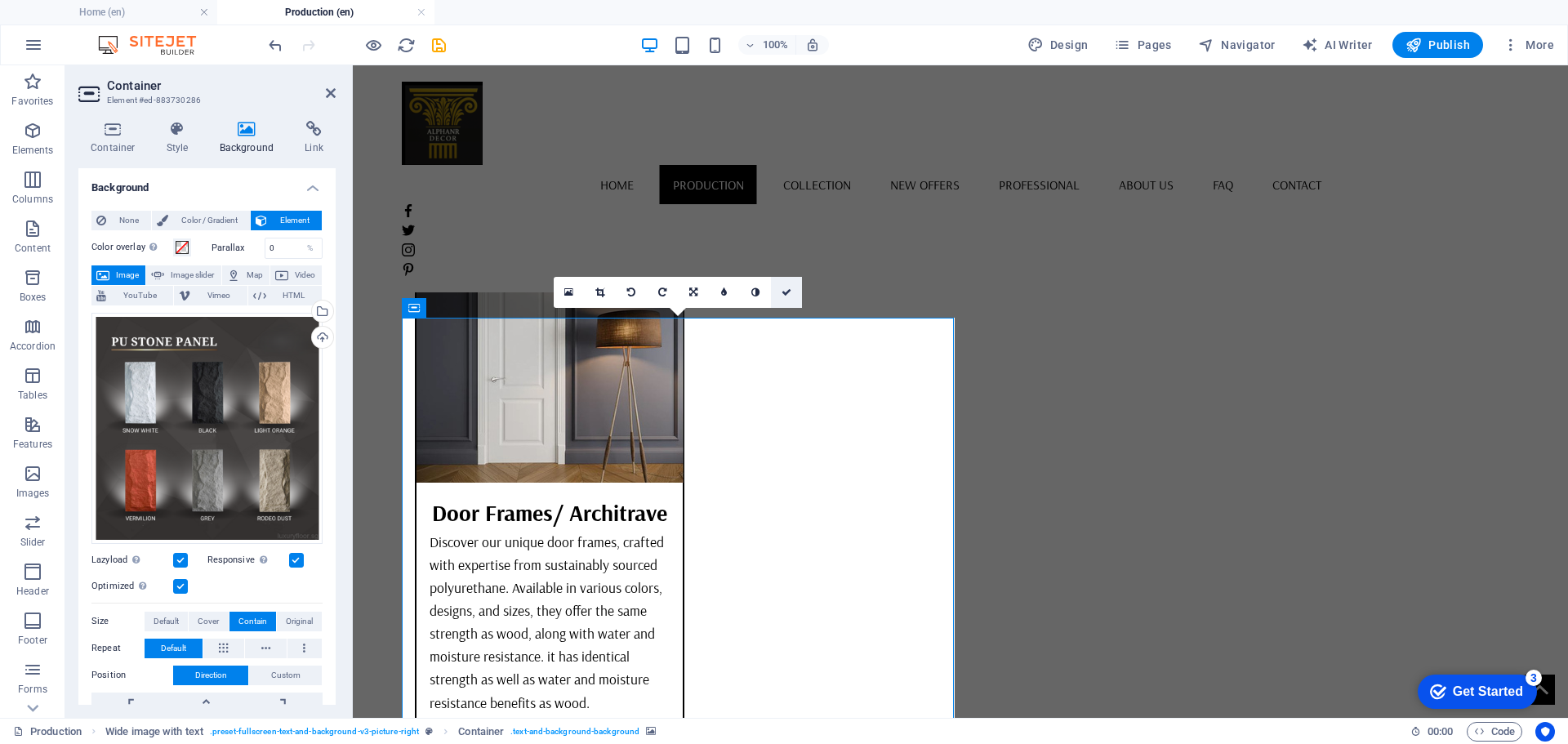
drag, startPoint x: 789, startPoint y: 289, endPoint x: 927, endPoint y: 488, distance: 242.2
click at [789, 289] on icon at bounding box center [786, 292] width 10 height 10
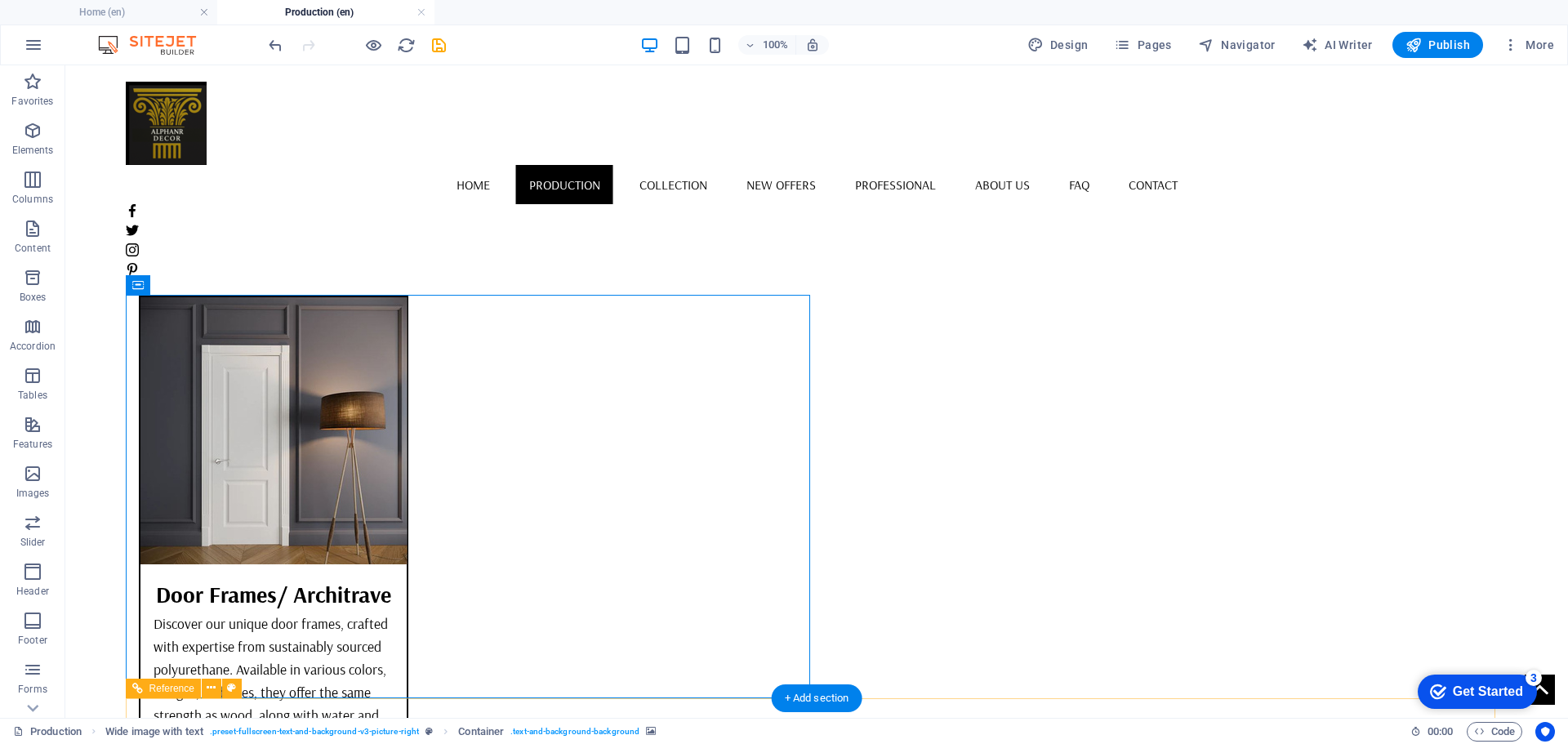
scroll to position [5409, 0]
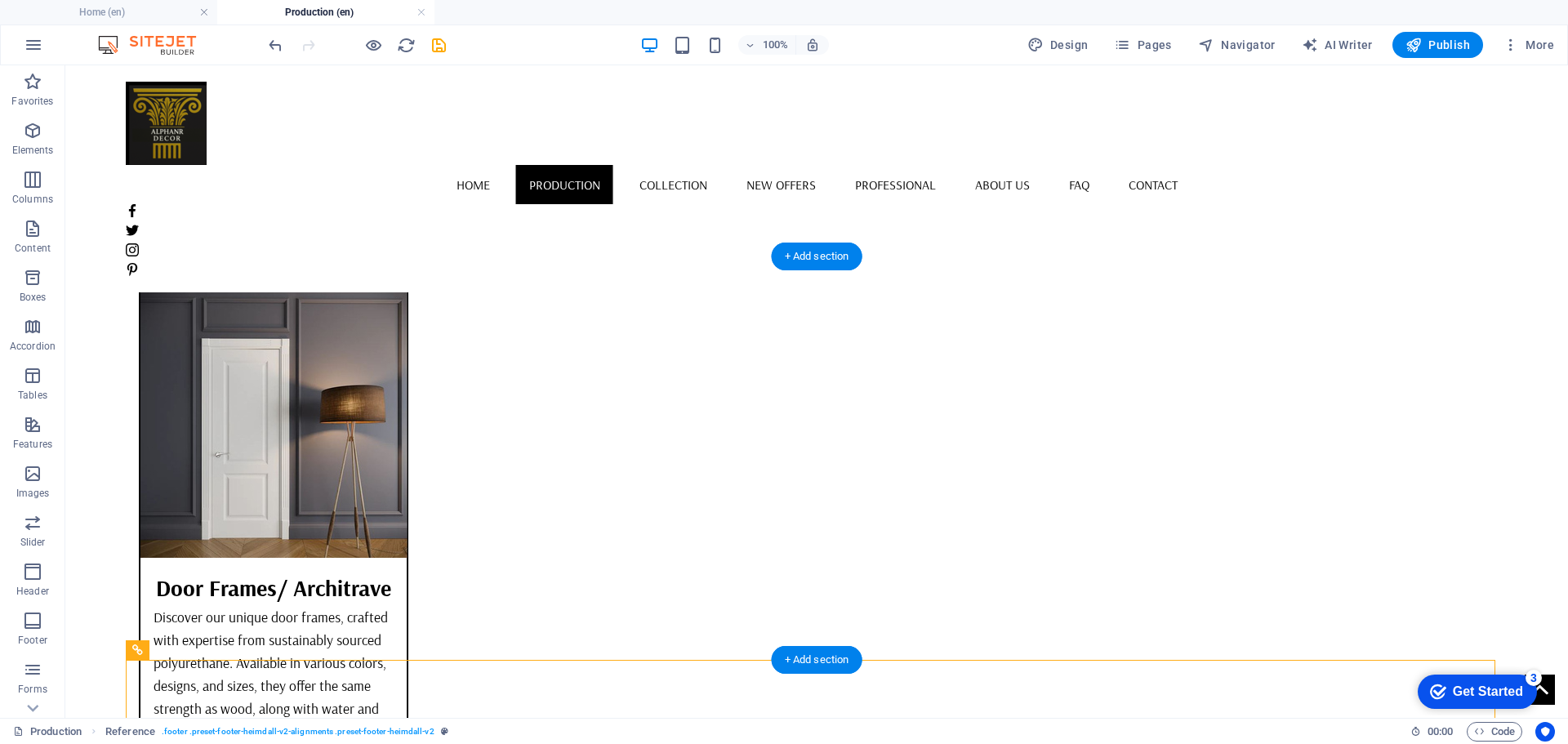
scroll to position [5246, 0]
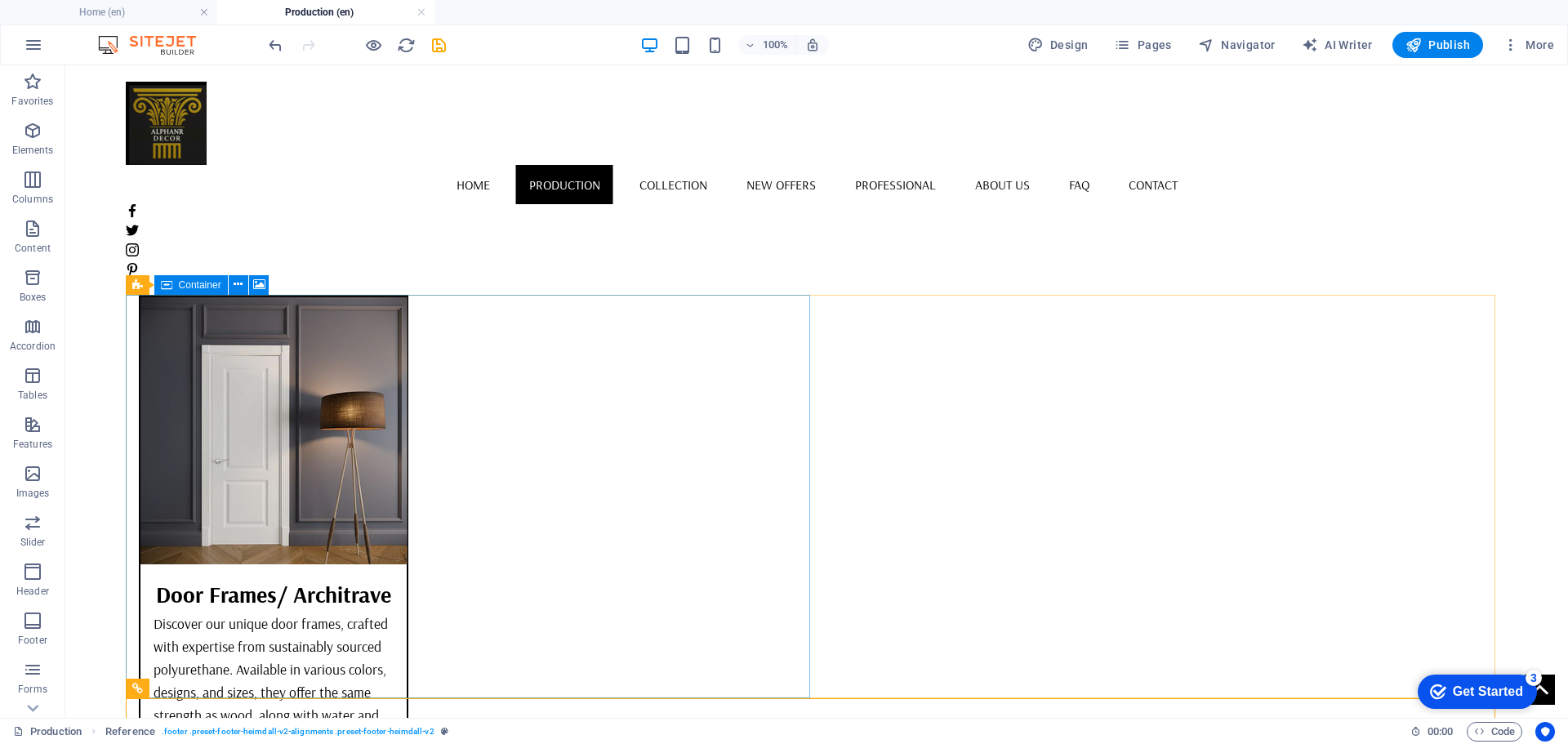
click at [192, 289] on span "Container" at bounding box center [200, 285] width 43 height 10
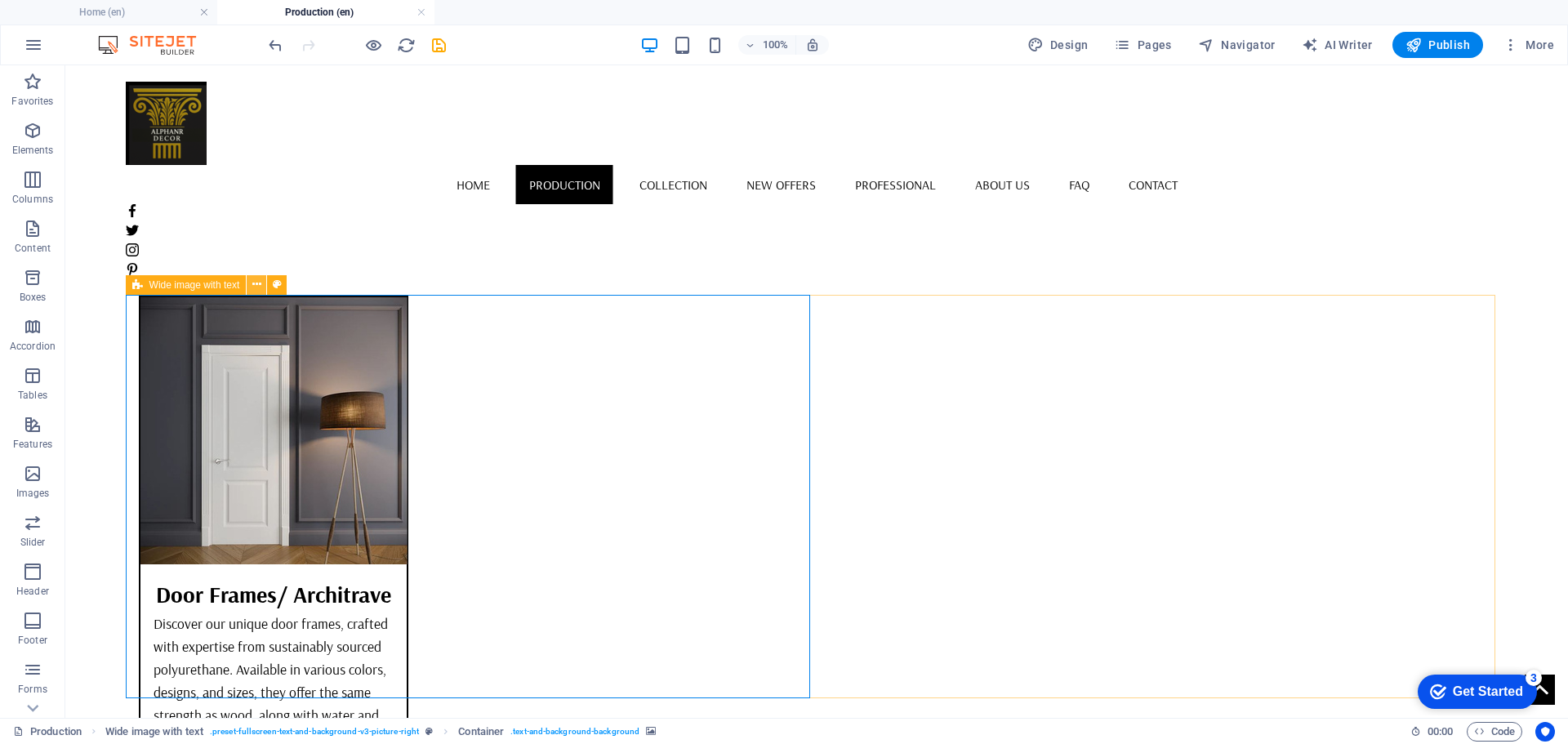
click at [255, 283] on icon at bounding box center [257, 285] width 9 height 18
click at [239, 280] on icon at bounding box center [239, 285] width 9 height 18
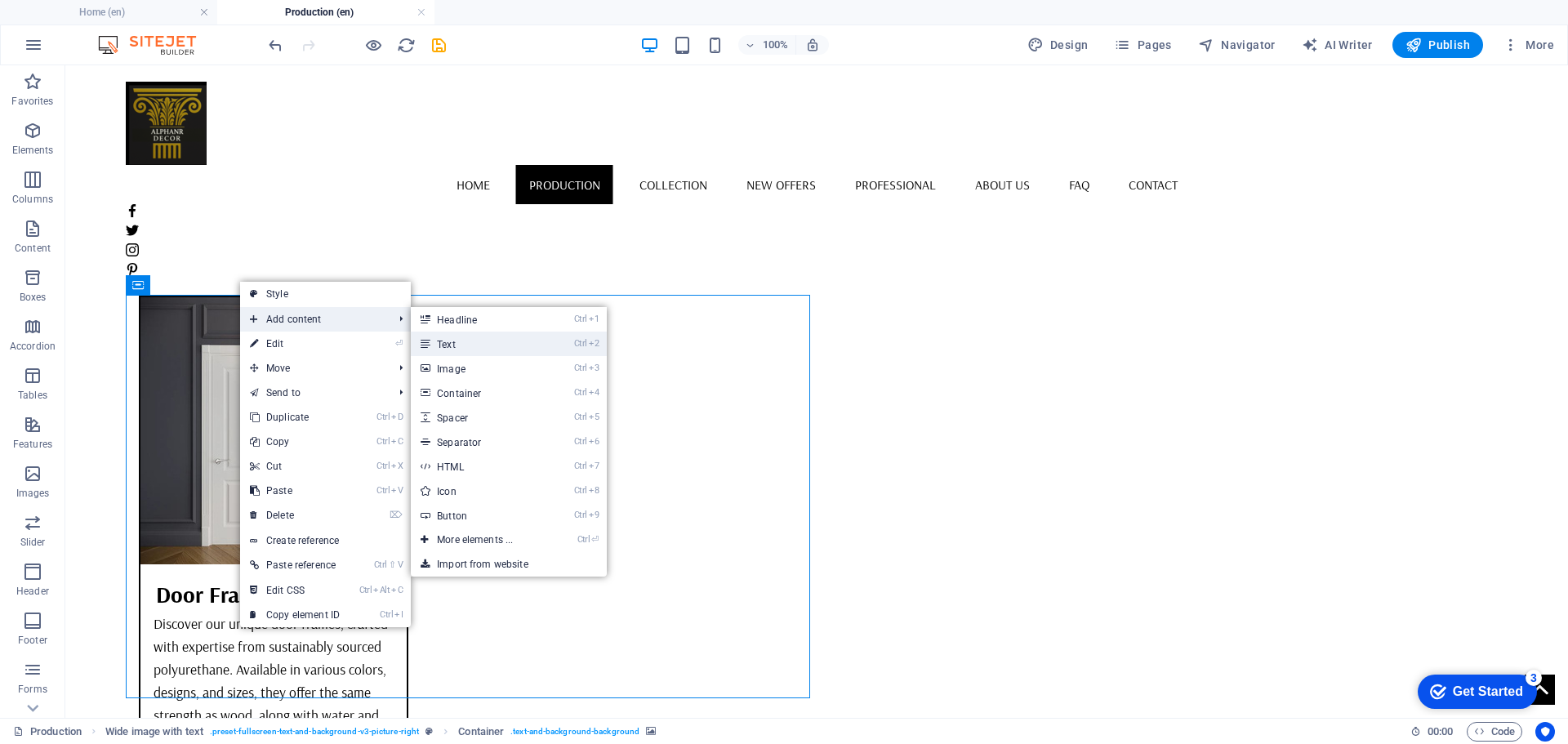
click at [465, 344] on link "Ctrl 2 Text" at bounding box center [478, 344] width 135 height 24
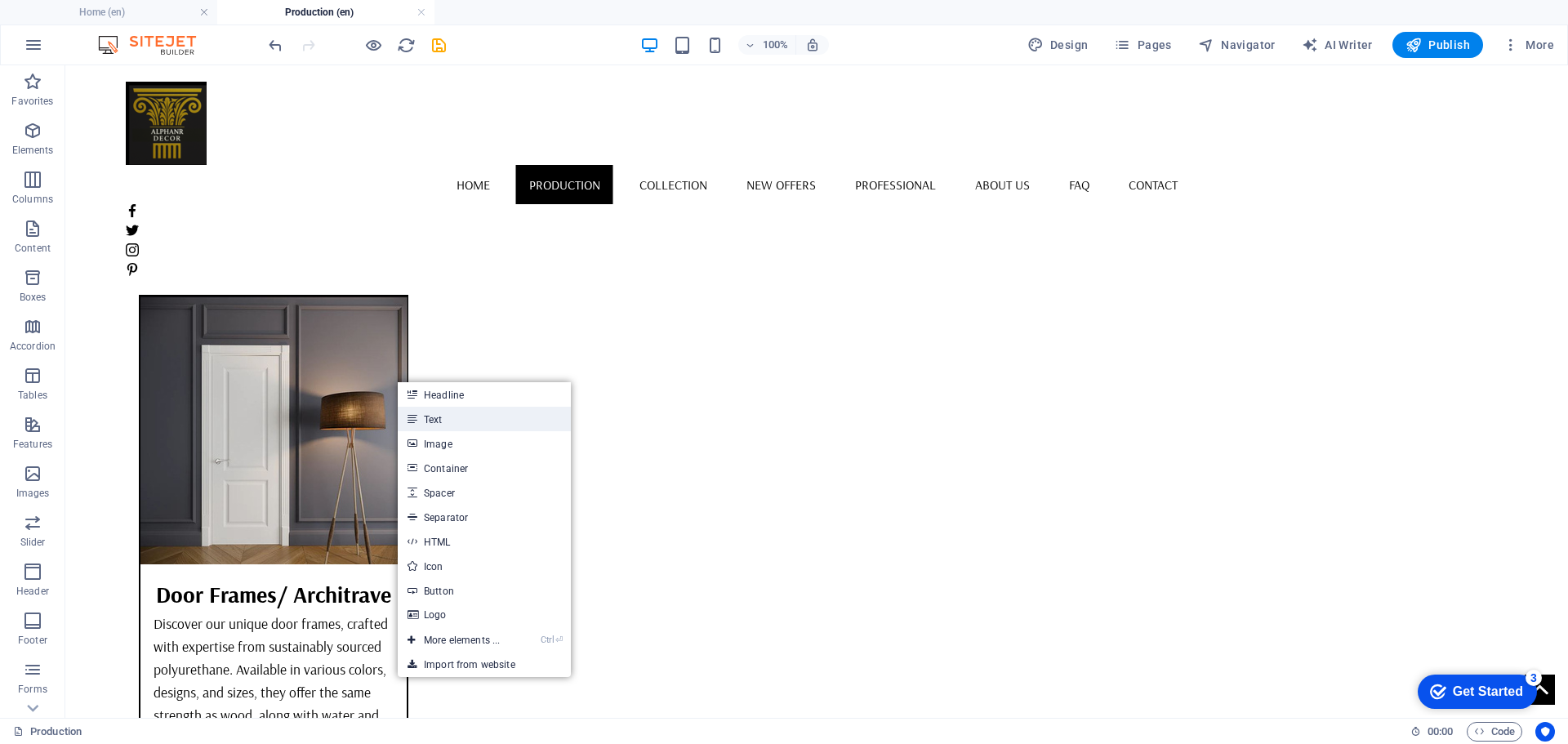
click at [443, 414] on link "Text" at bounding box center [484, 419] width 173 height 24
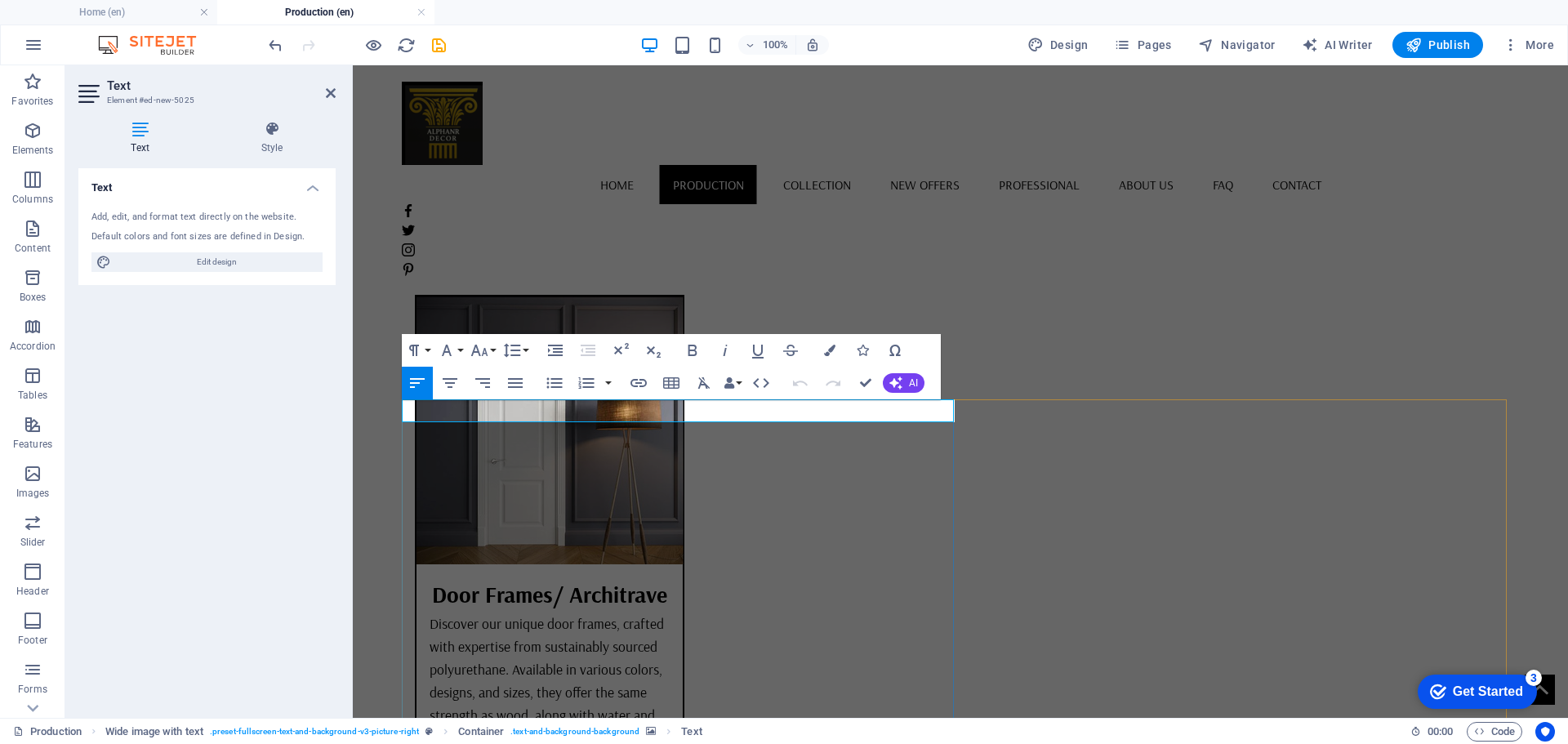
drag, startPoint x: 868, startPoint y: 390, endPoint x: 803, endPoint y: 324, distance: 92.6
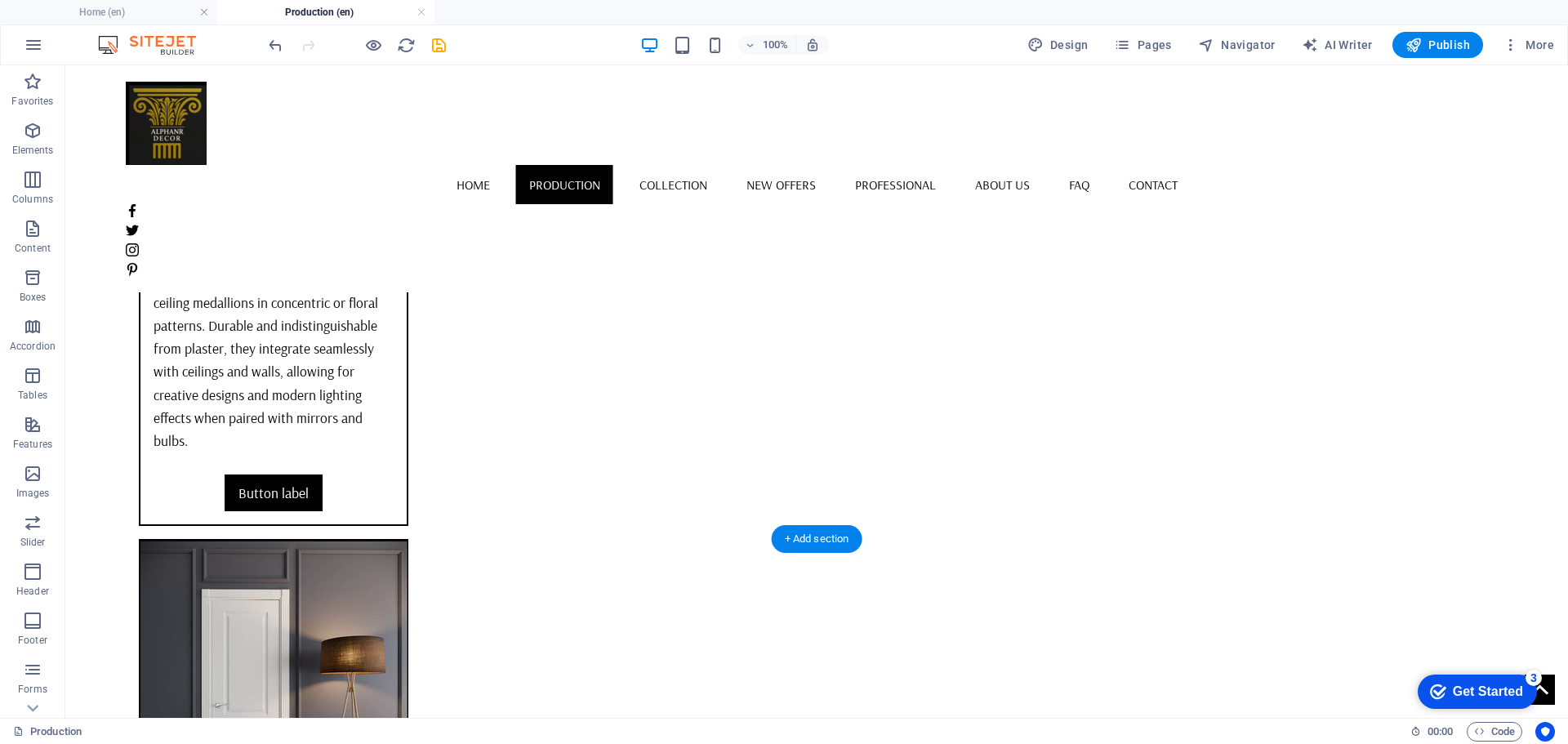
scroll to position [5247, 0]
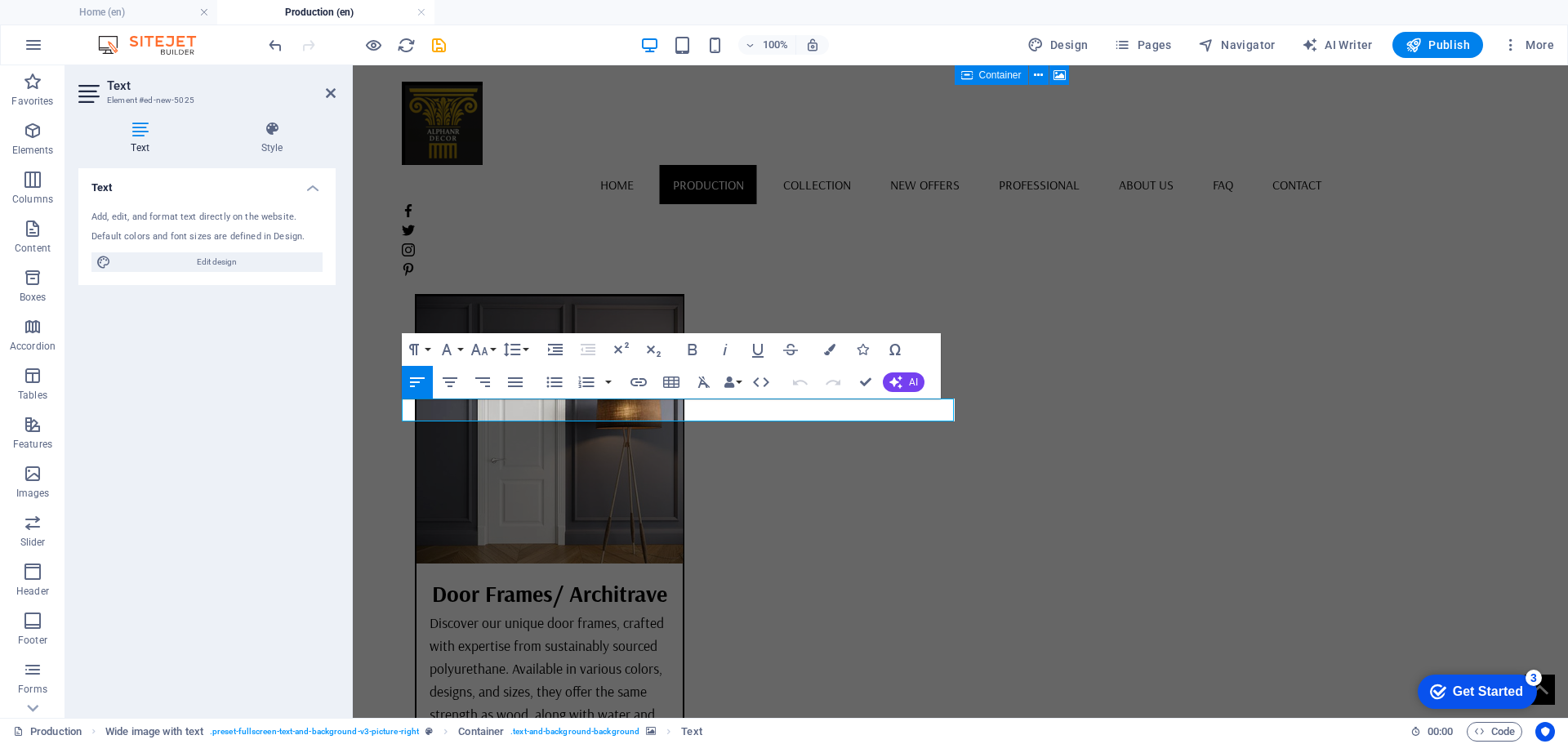
drag, startPoint x: 416, startPoint y: 413, endPoint x: 396, endPoint y: 419, distance: 20.9
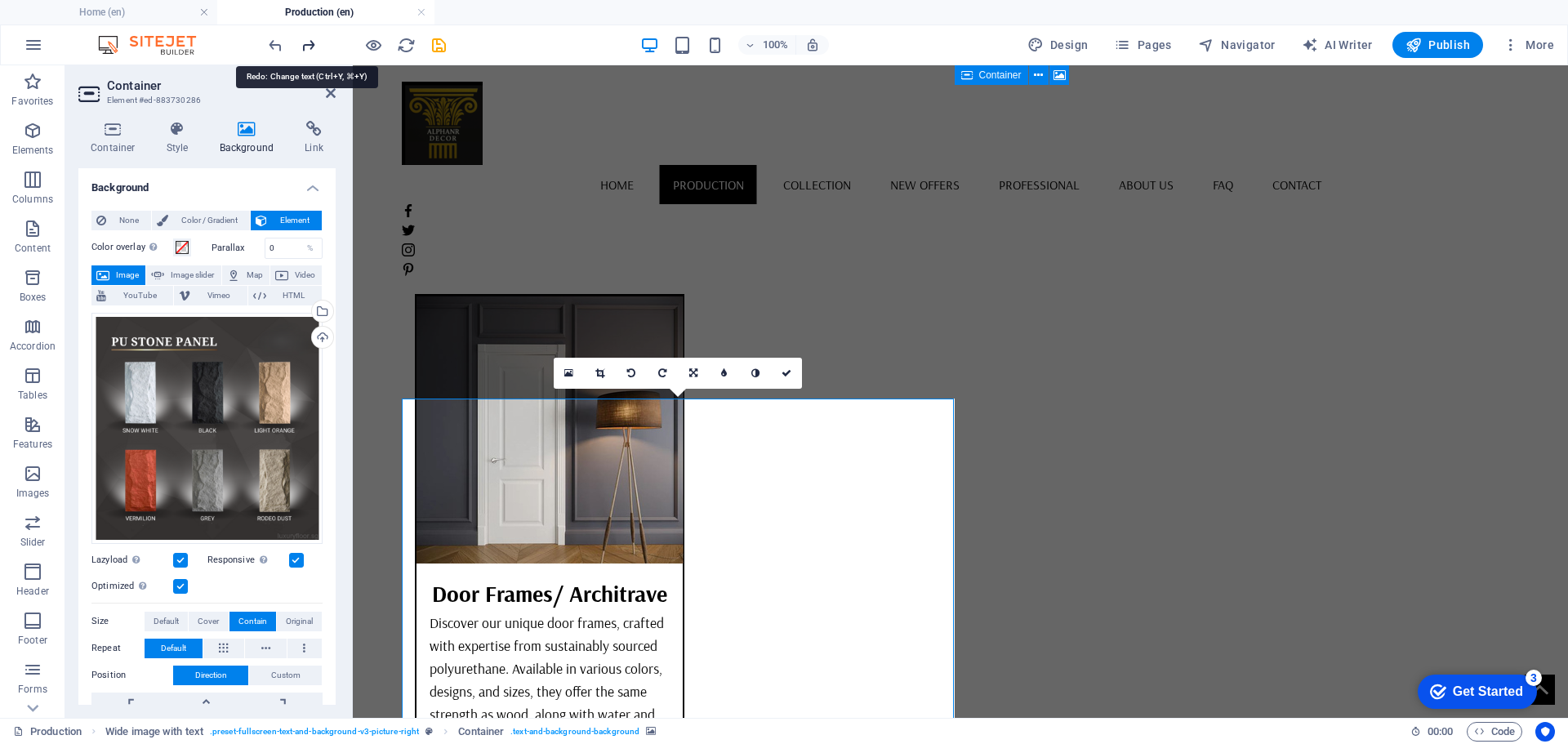
drag, startPoint x: 306, startPoint y: 47, endPoint x: 247, endPoint y: 340, distance: 298.9
click at [306, 47] on icon "redo" at bounding box center [308, 45] width 18 height 18
drag, startPoint x: 792, startPoint y: 371, endPoint x: 752, endPoint y: 387, distance: 43.1
click at [792, 371] on link at bounding box center [787, 373] width 31 height 31
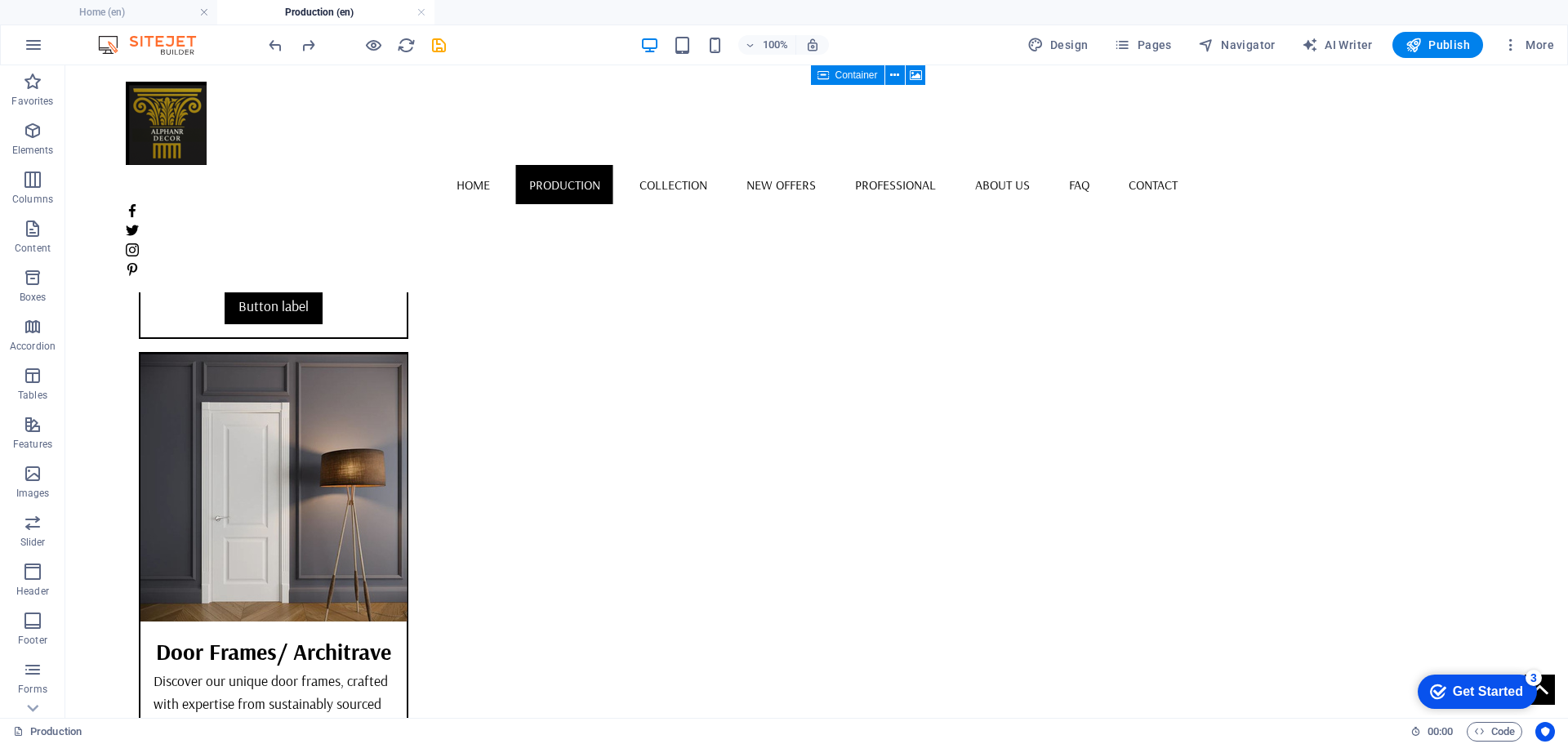
scroll to position [5328, 0]
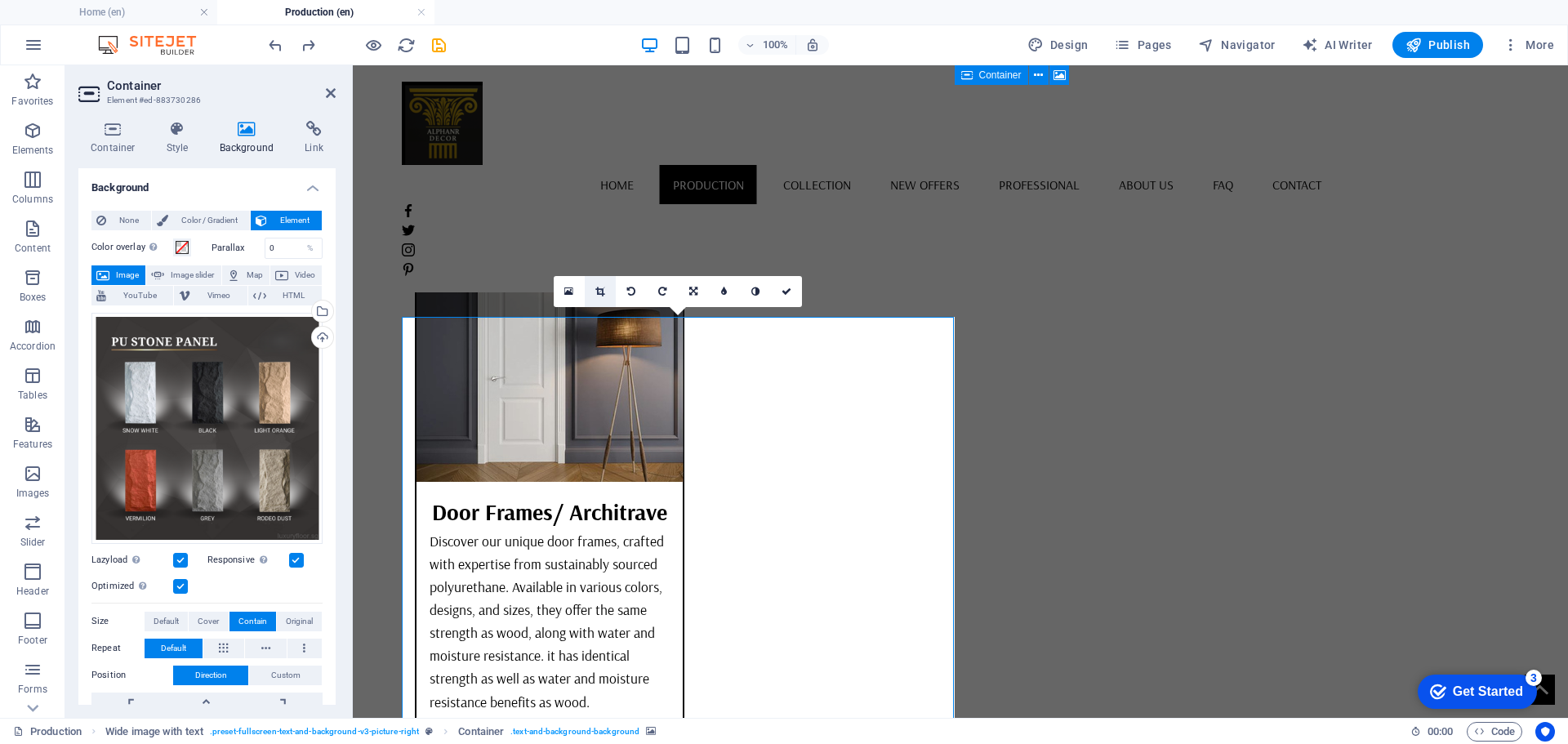
click at [598, 294] on icon at bounding box center [600, 291] width 9 height 10
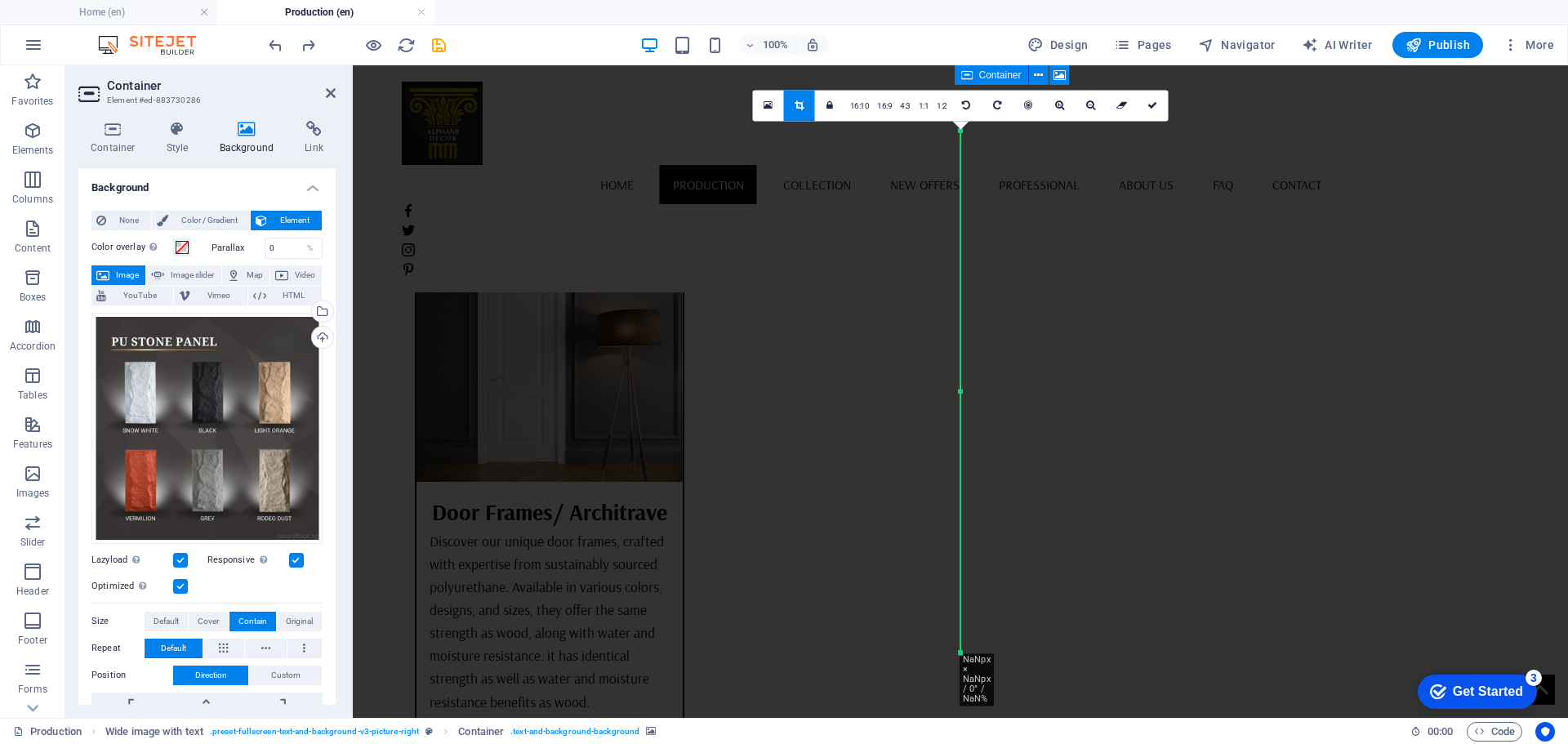
drag, startPoint x: 776, startPoint y: 104, endPoint x: 845, endPoint y: 151, distance: 83.5
click at [776, 104] on link at bounding box center [768, 105] width 31 height 31
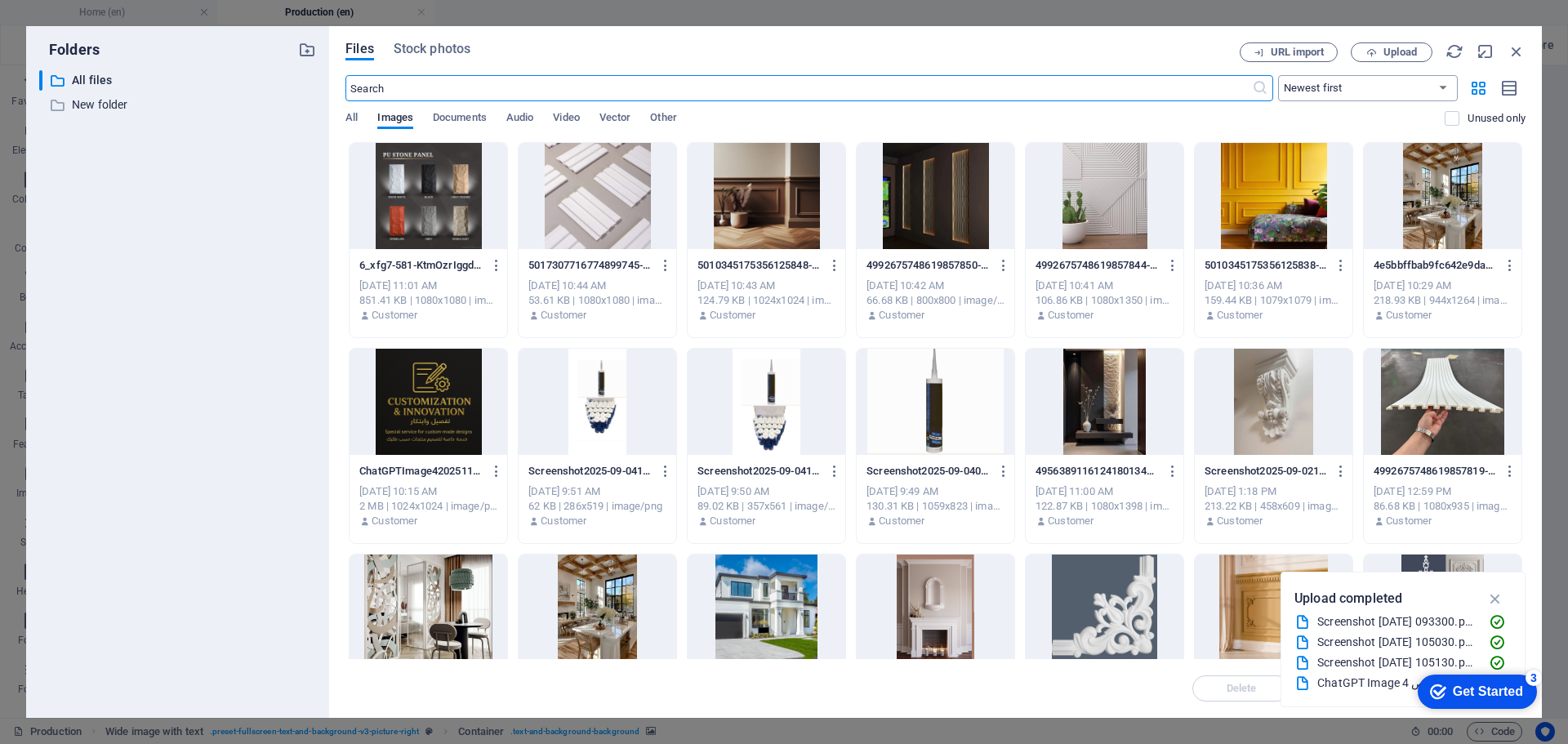
scroll to position [5323, 0]
click at [1516, 56] on icon "button" at bounding box center [1516, 51] width 18 height 18
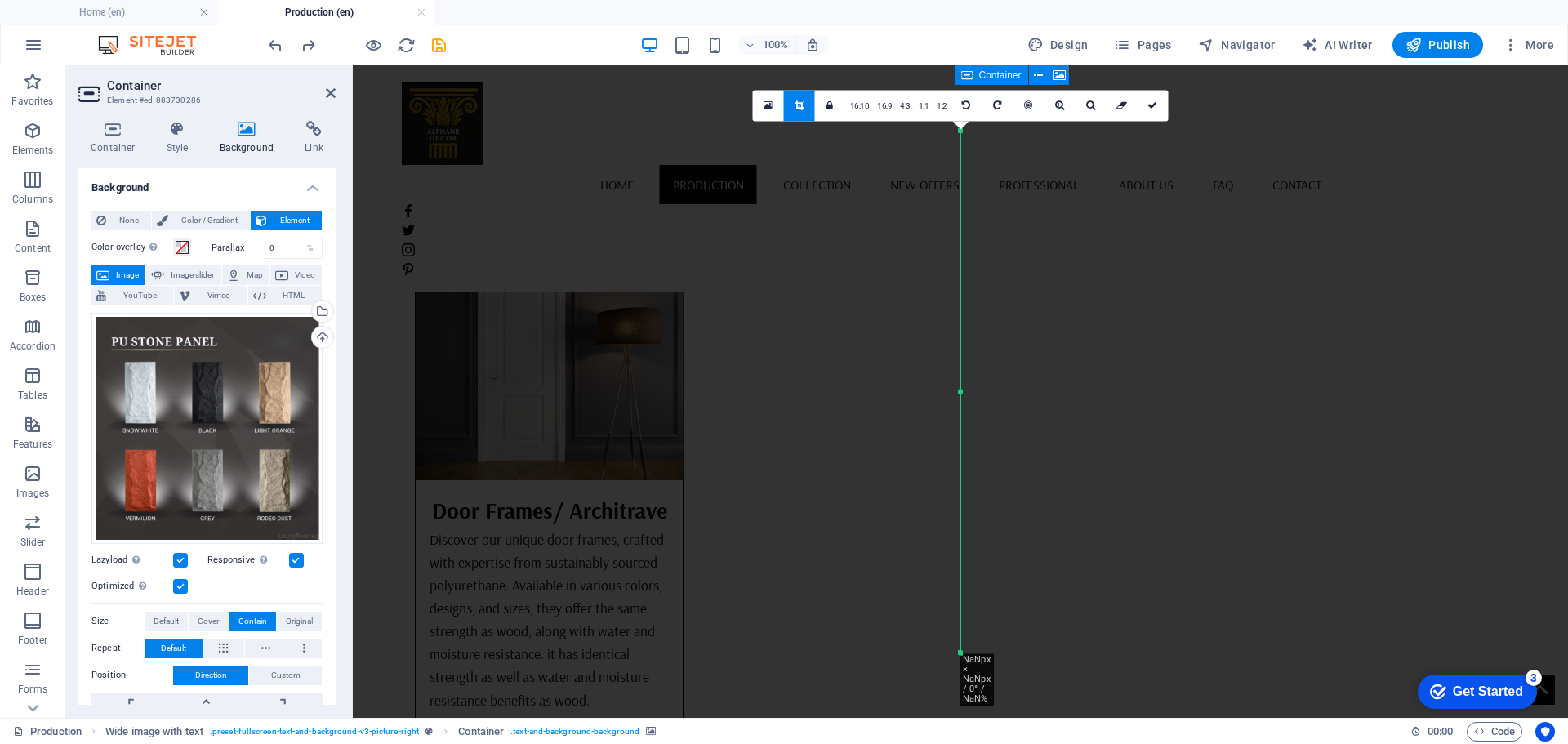
scroll to position [5329, 0]
drag, startPoint x: 1144, startPoint y: 108, endPoint x: 792, endPoint y: 43, distance: 358.0
click at [1144, 108] on link at bounding box center [1153, 105] width 31 height 31
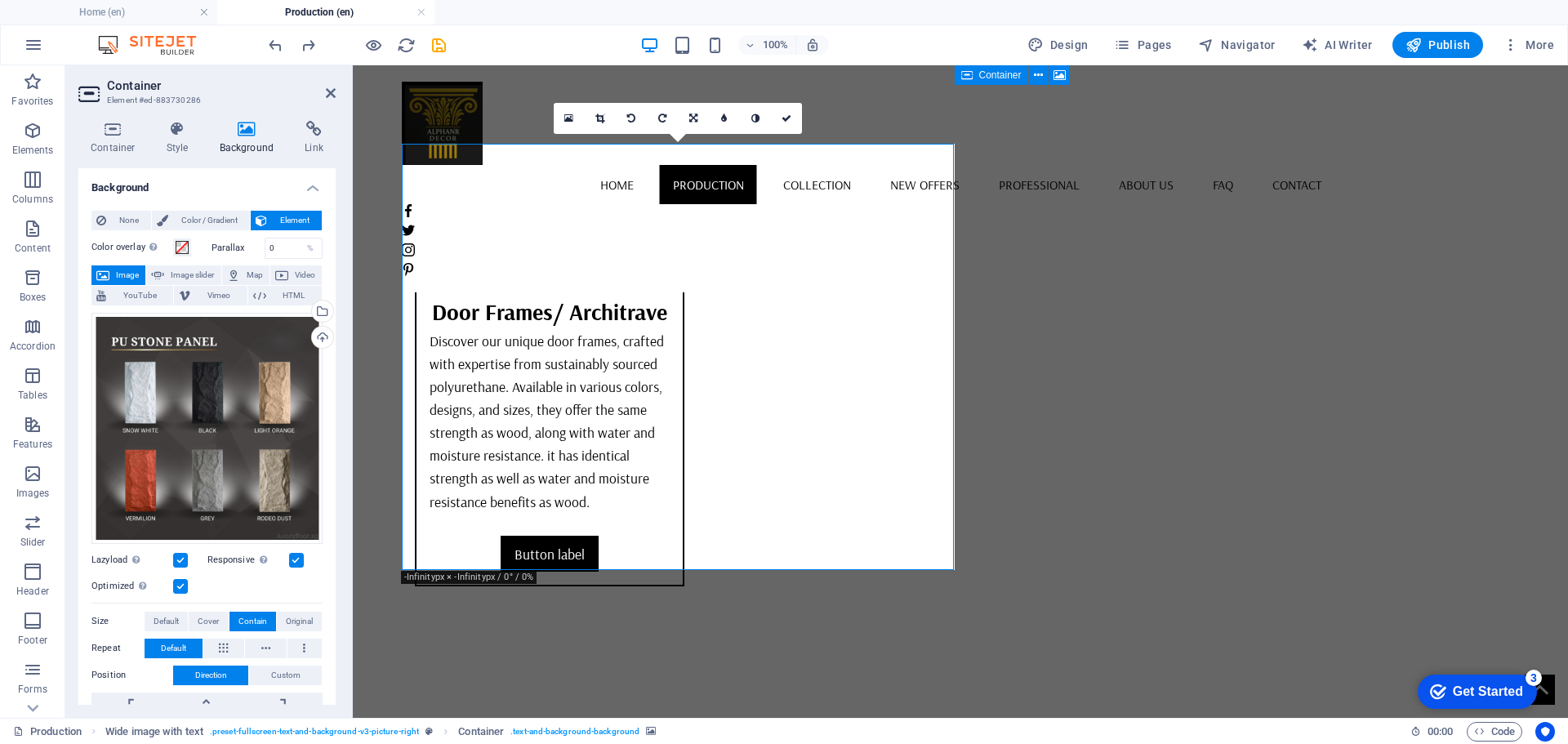
scroll to position [5410, 0]
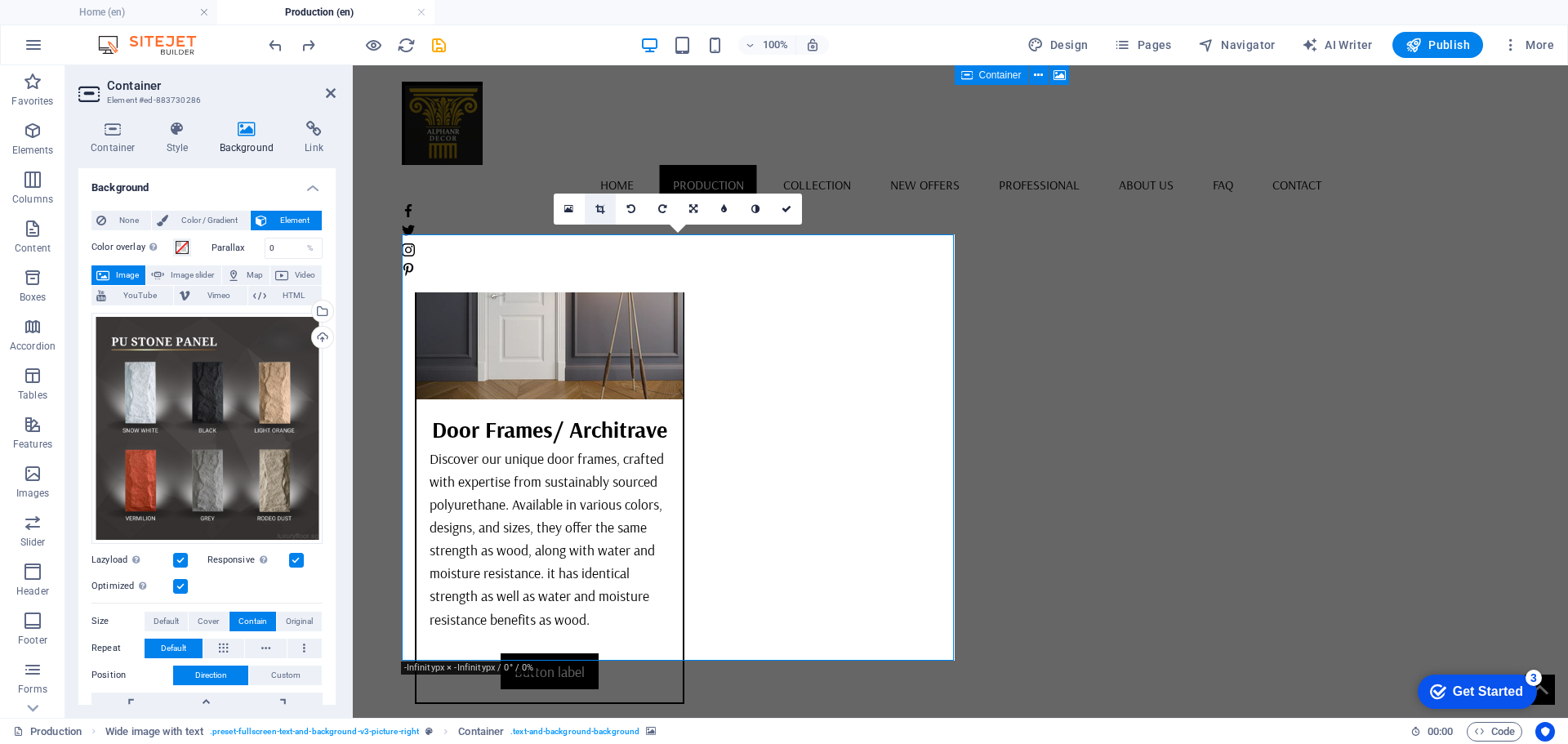
click at [598, 206] on icon at bounding box center [600, 209] width 9 height 10
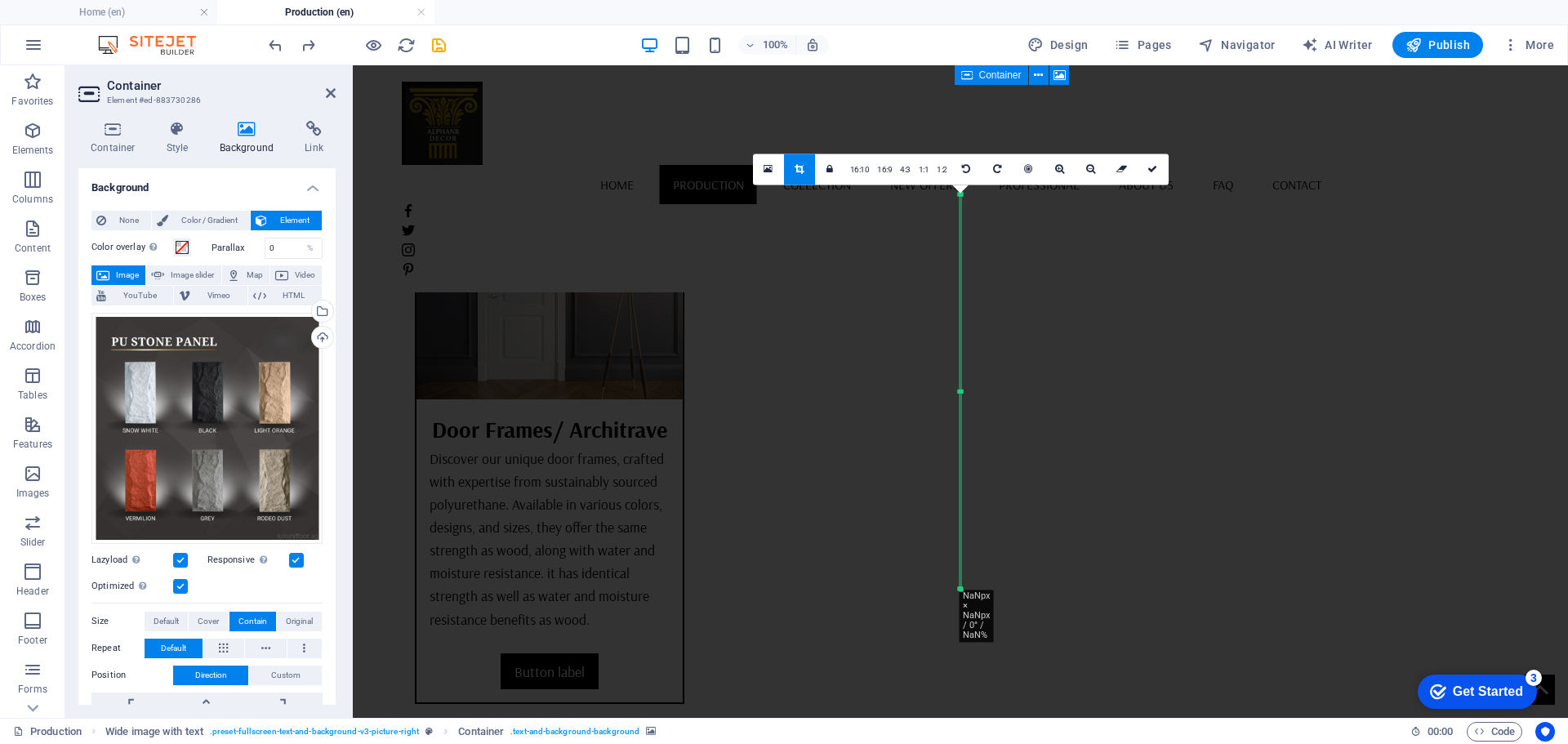
drag, startPoint x: 962, startPoint y: 654, endPoint x: 972, endPoint y: 527, distance: 127.4
click at [972, 527] on div "Drag here to replace the existing content. Press “Ctrl” if you want to create a…" at bounding box center [961, 392] width 1215 height 653
click at [1159, 166] on link at bounding box center [1153, 169] width 31 height 31
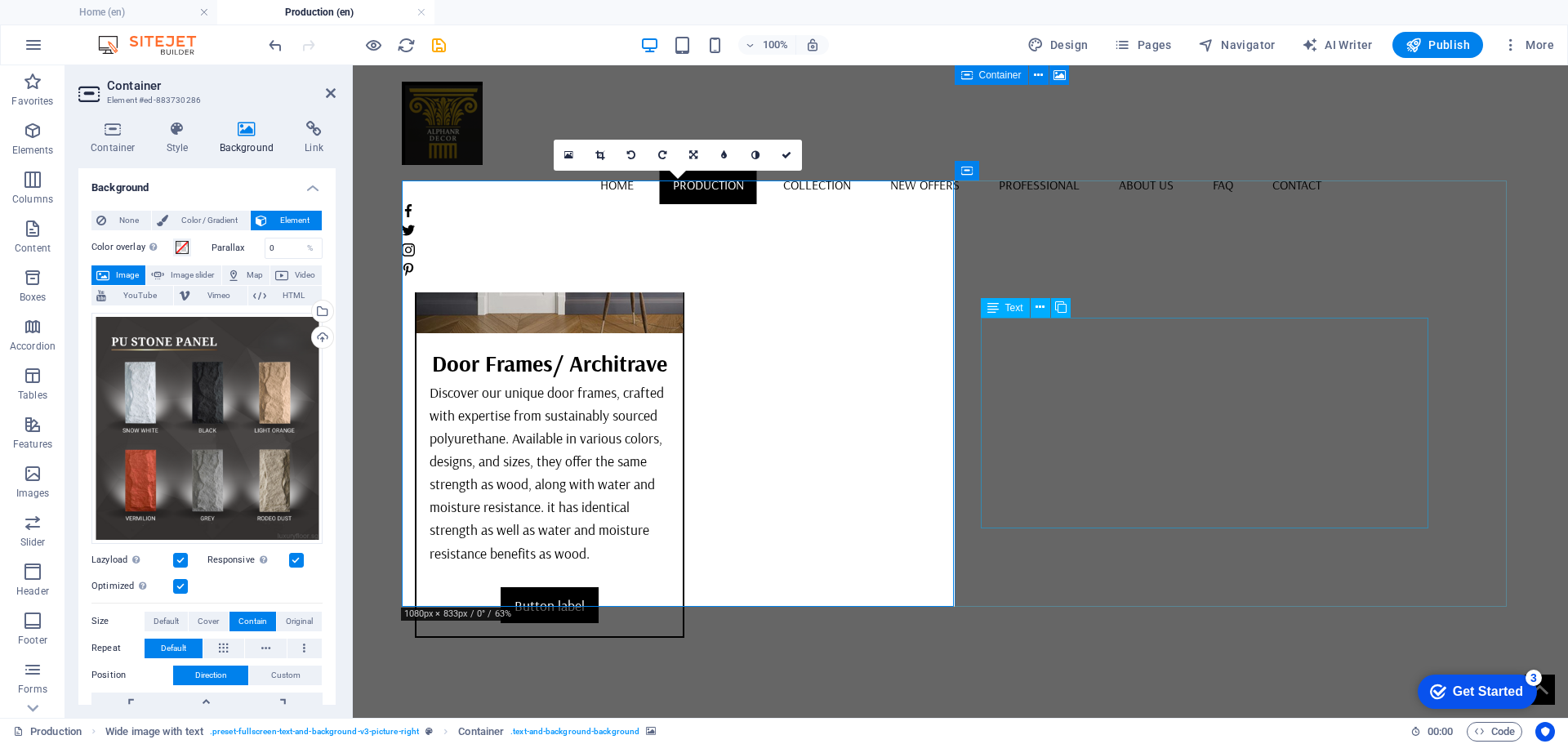
scroll to position [5493, 0]
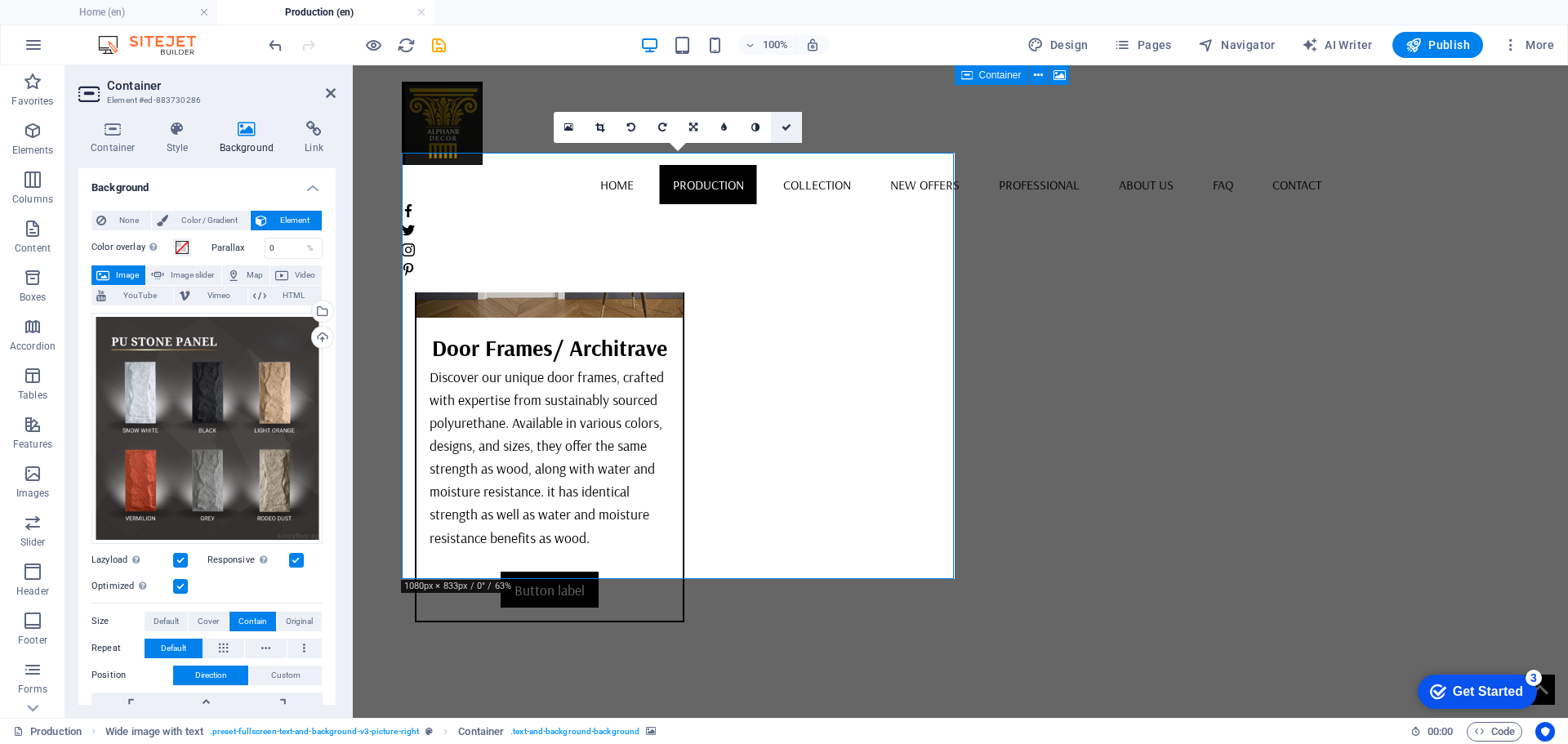
click at [791, 126] on icon at bounding box center [786, 127] width 10 height 10
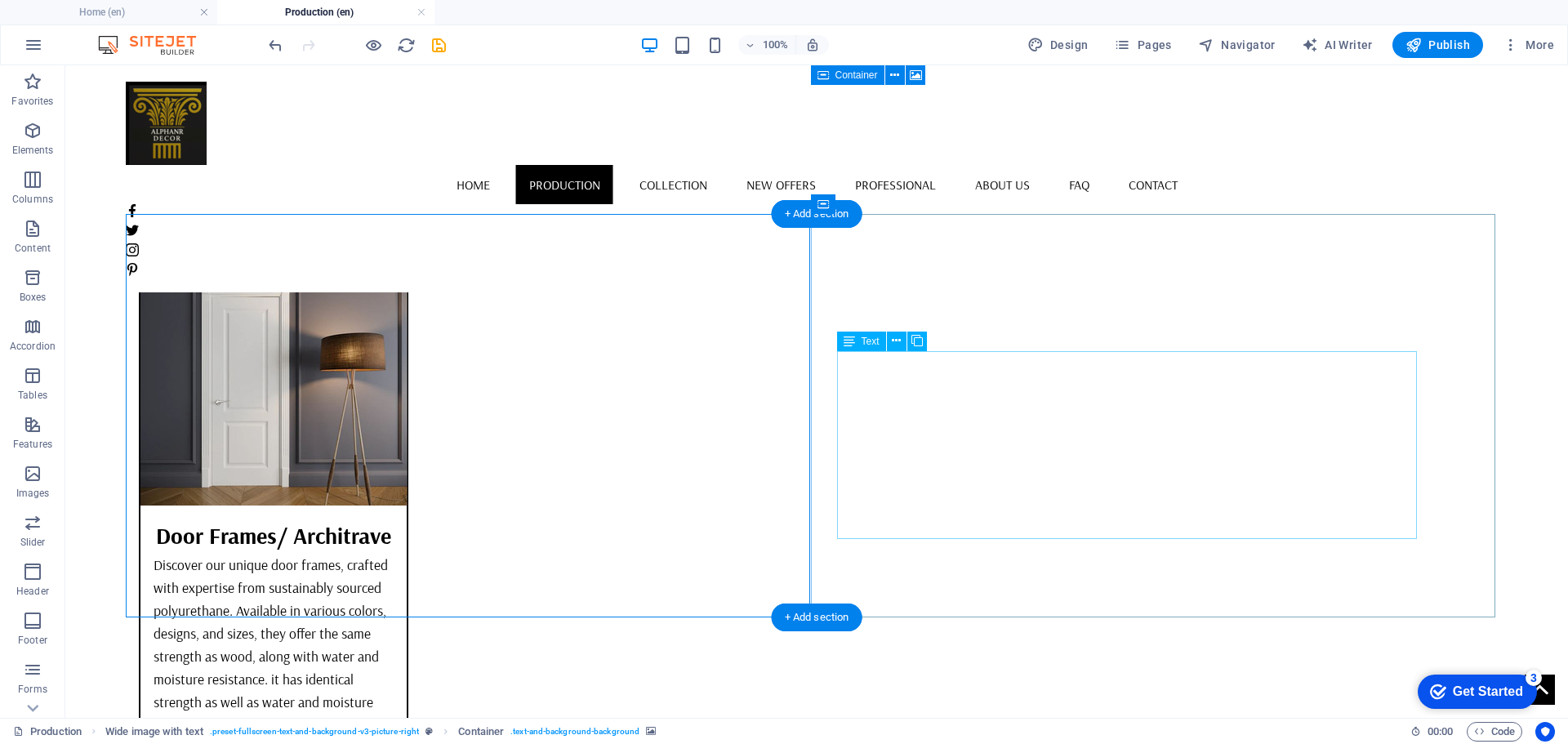
scroll to position [5329, 0]
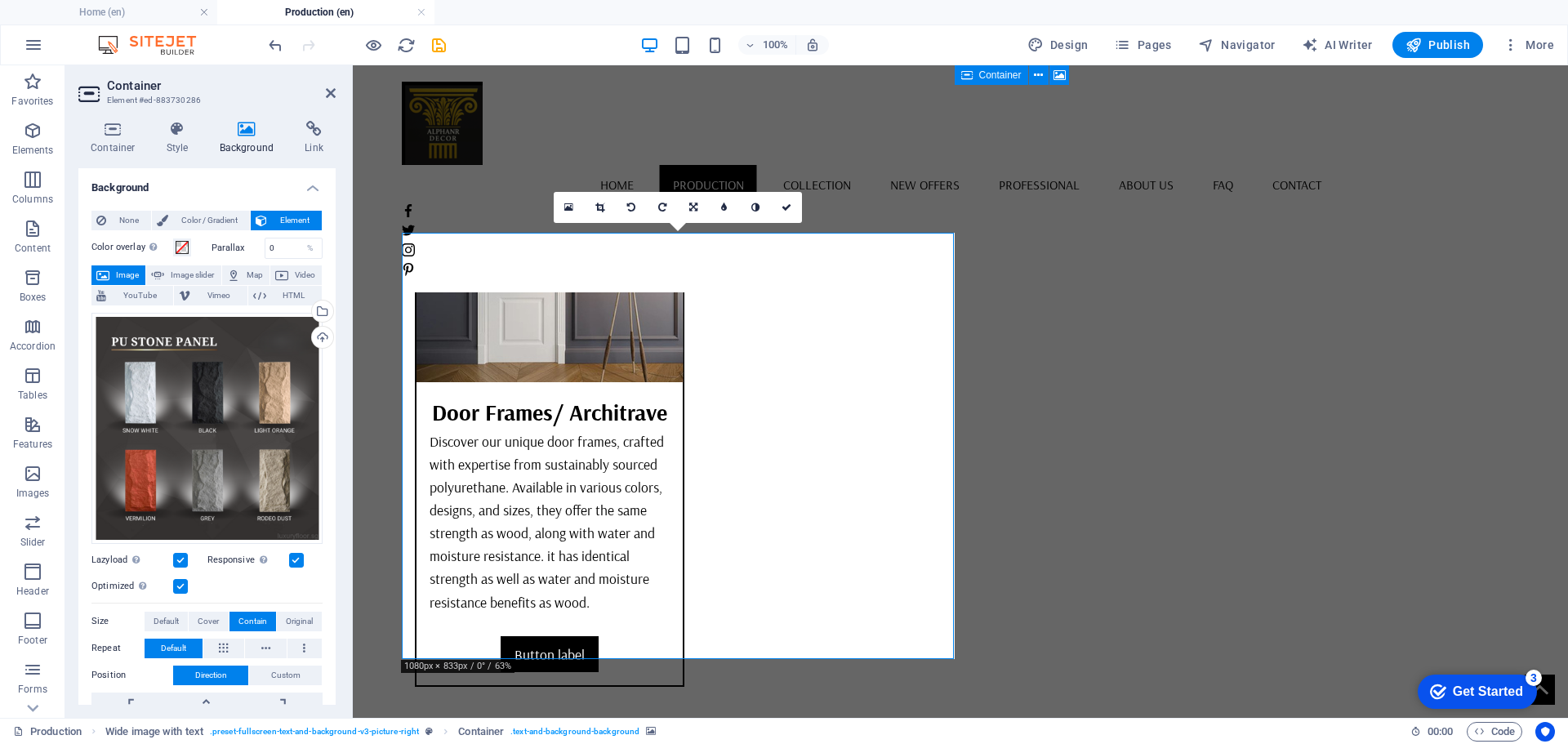
scroll to position [5410, 0]
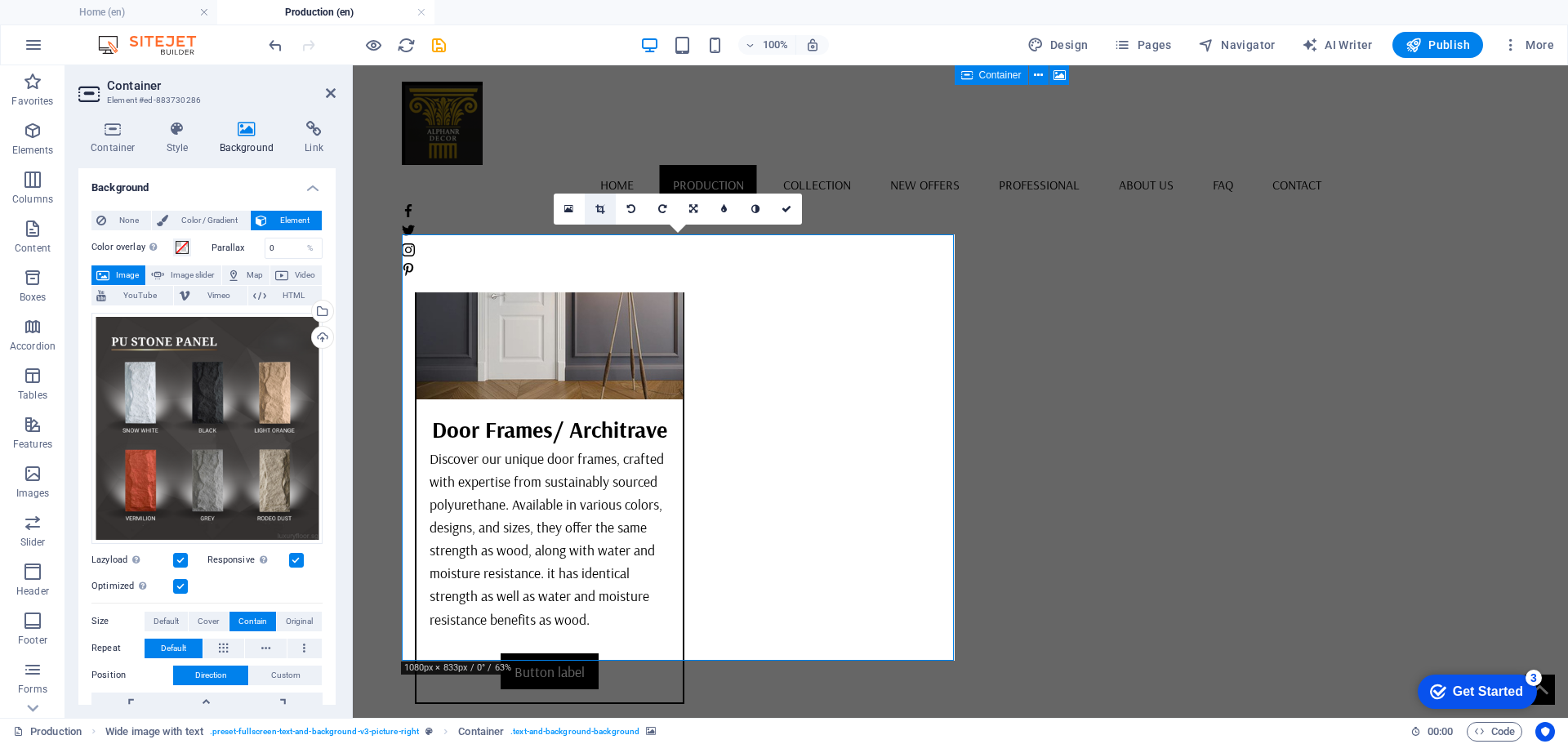
click at [613, 208] on link at bounding box center [600, 209] width 31 height 31
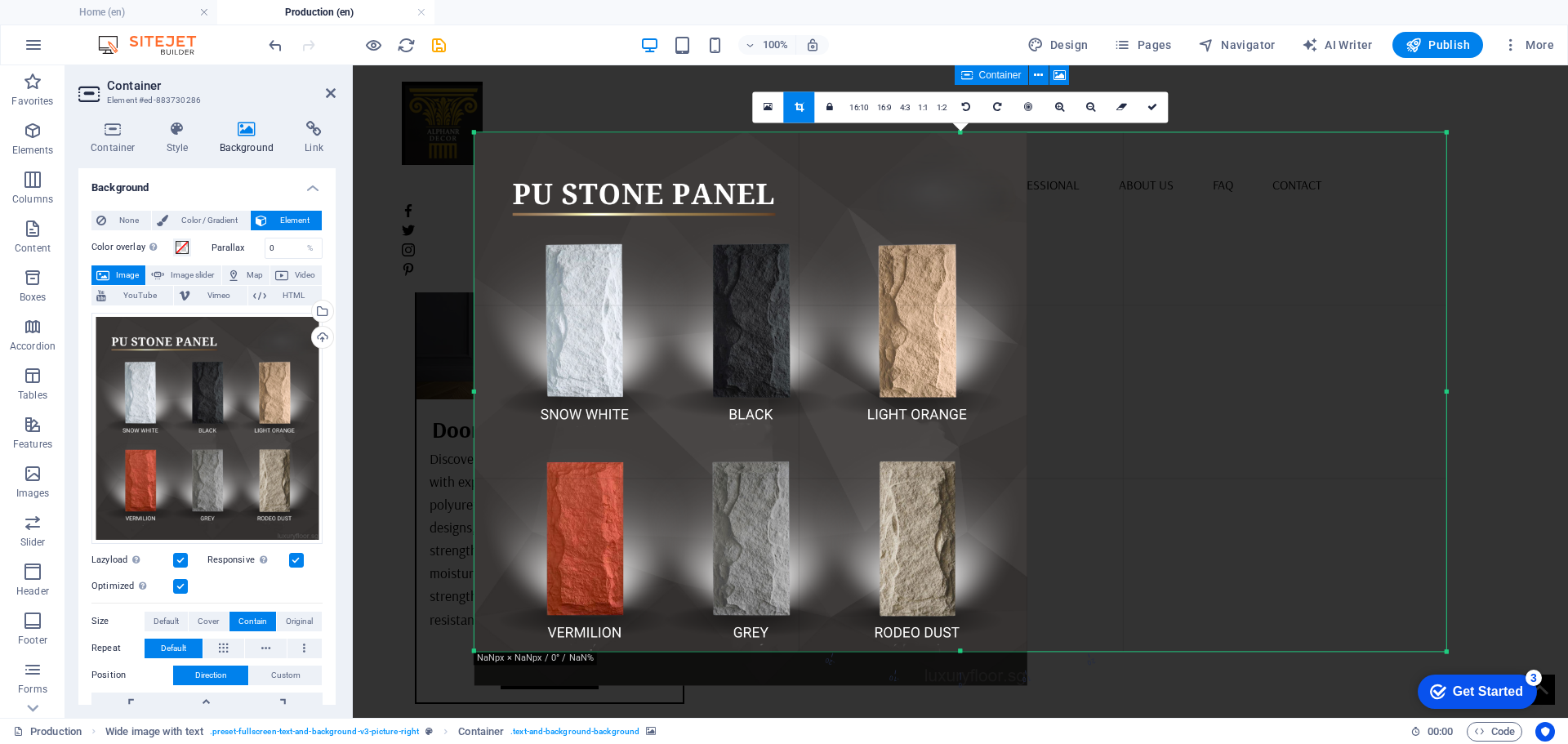
click at [958, 647] on div "180 170 160 150 140 130 120 110 100 90 80 70 60 50 40 30 20 10 0 -10 -20 -30 -4…" at bounding box center [960, 391] width 972 height 518
drag, startPoint x: 1157, startPoint y: 111, endPoint x: 997, endPoint y: 119, distance: 160.2
click at [1157, 111] on icon at bounding box center [1152, 106] width 10 height 10
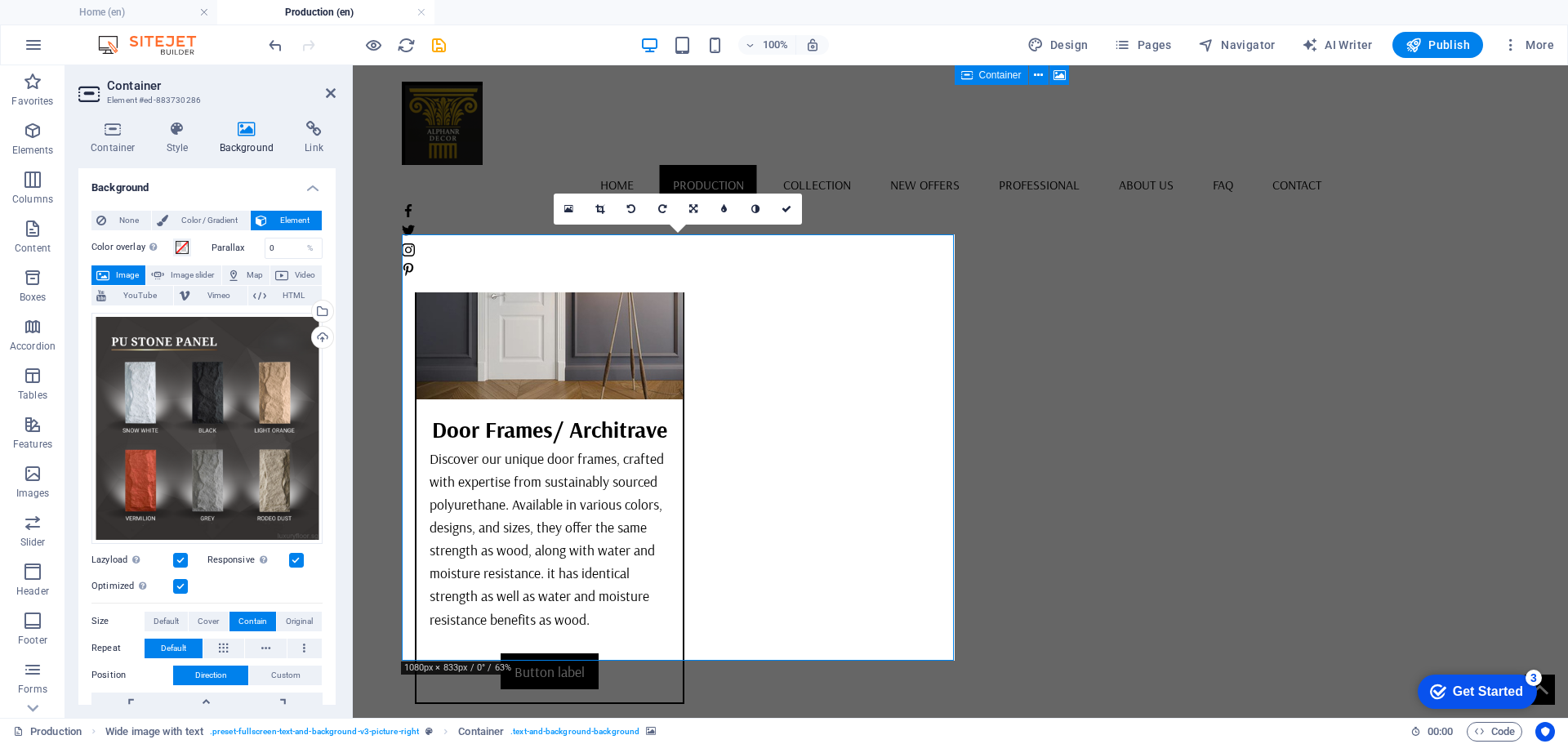
scroll to position [81, 0]
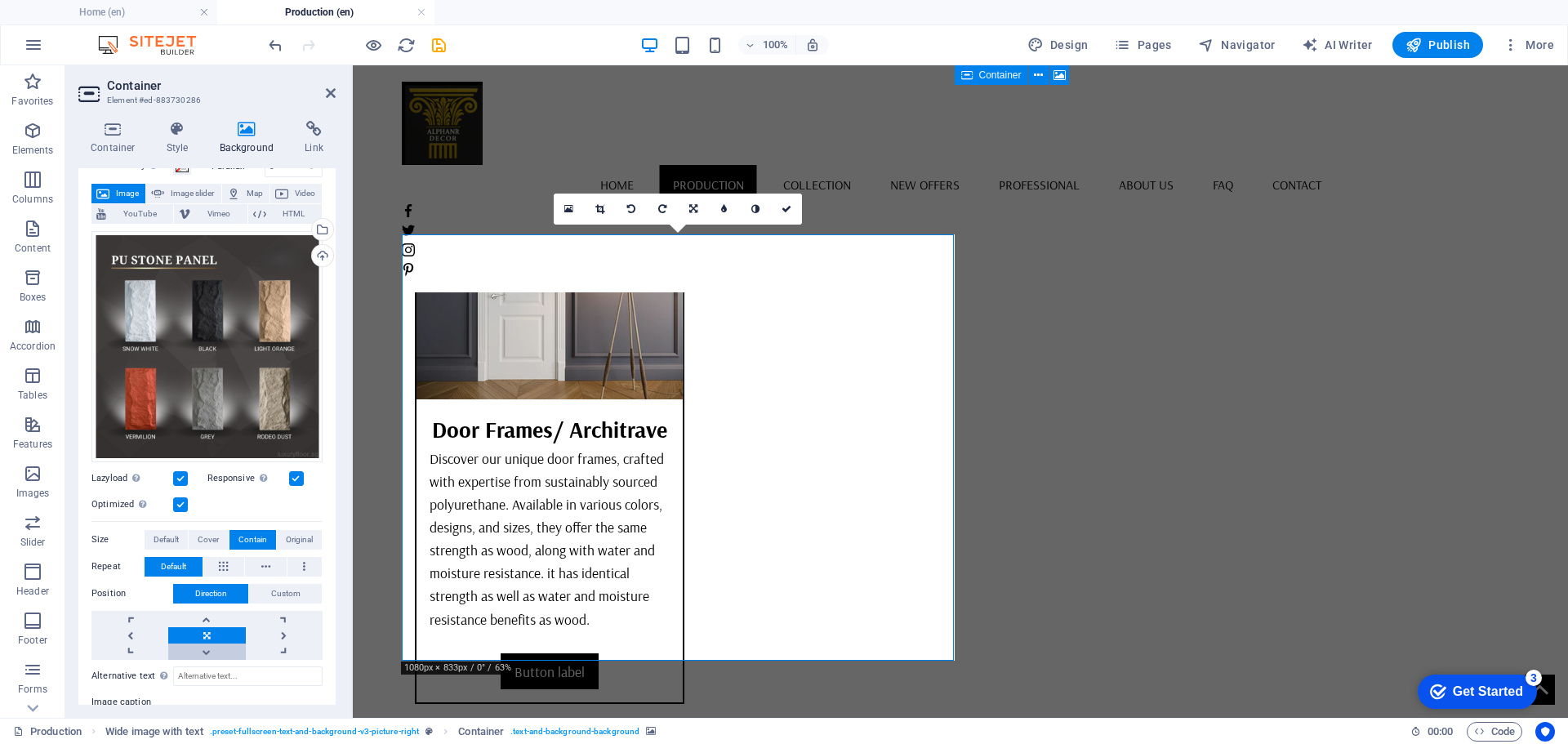
click at [202, 651] on link at bounding box center [206, 652] width 77 height 17
click at [203, 611] on link at bounding box center [206, 619] width 77 height 17
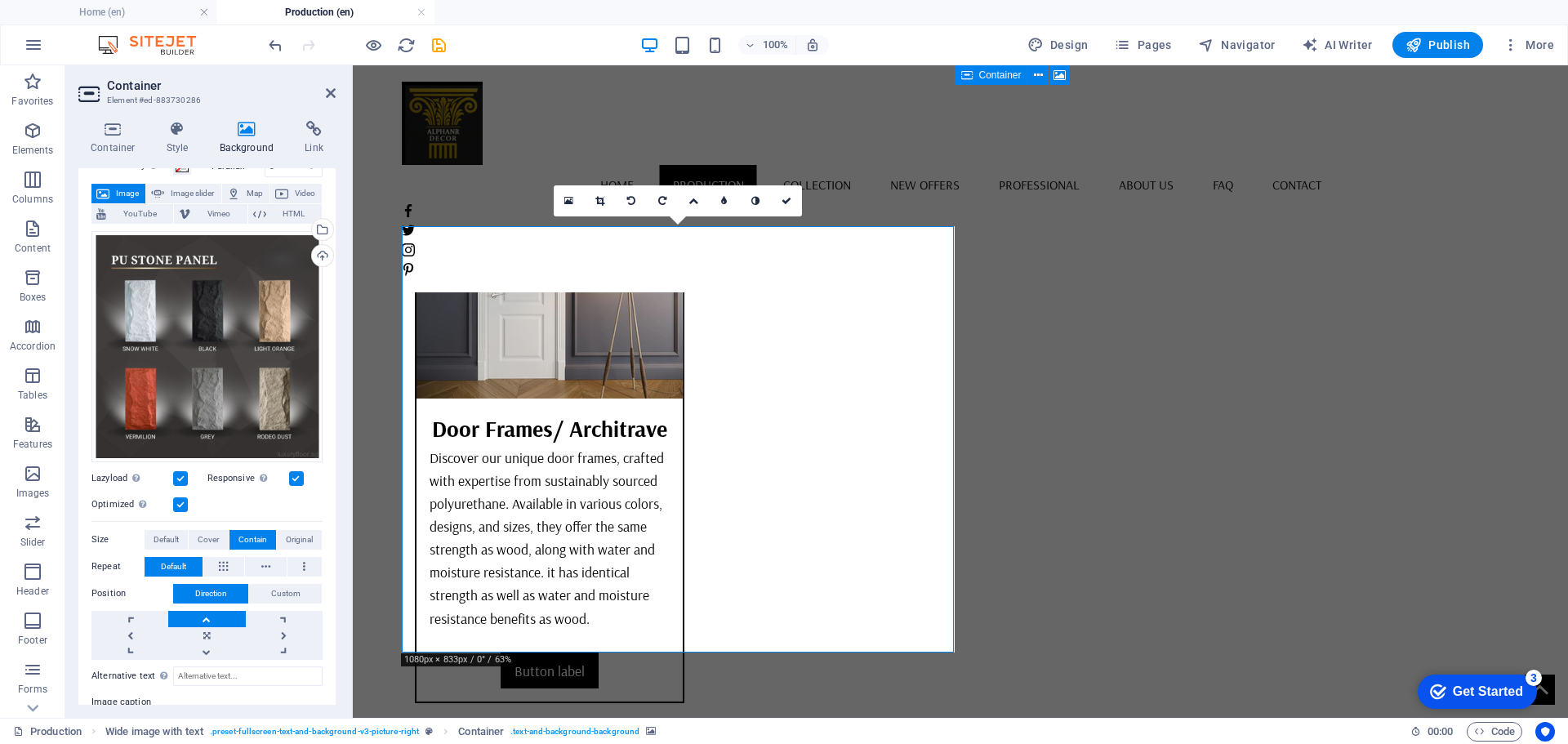
scroll to position [5410, 0]
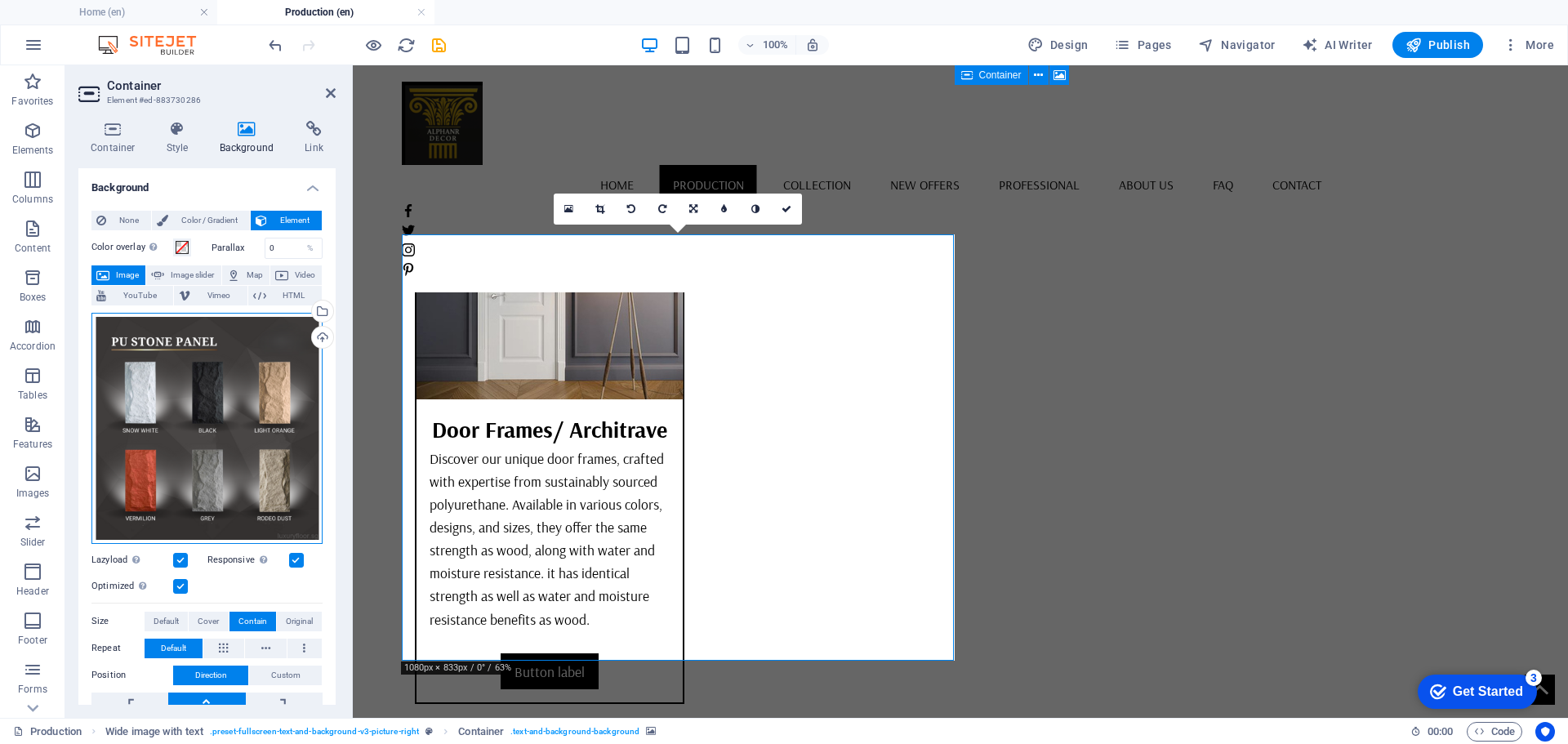
click at [170, 388] on div "Drag files here, click to choose files or select files from Files or our free s…" at bounding box center [207, 428] width 231 height 231
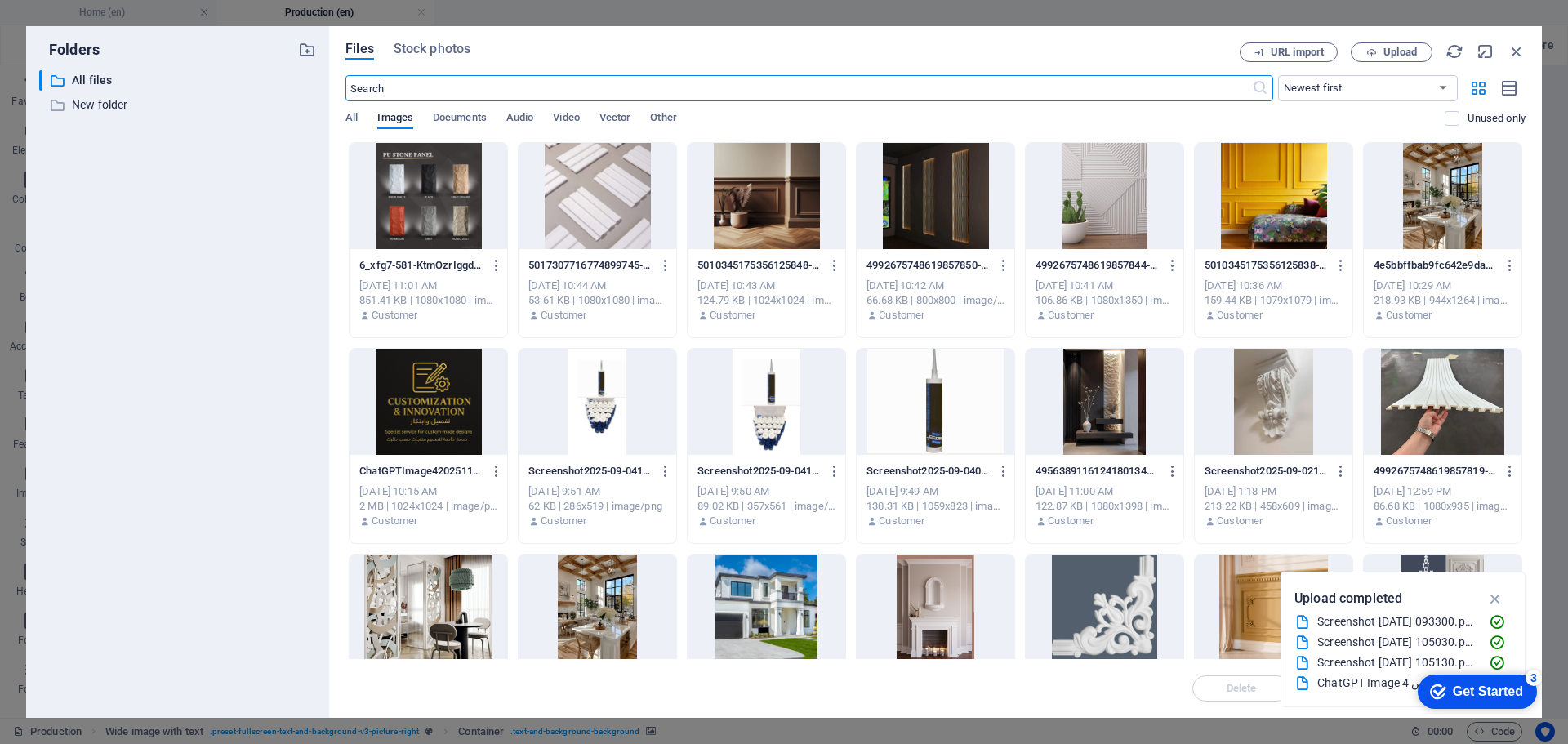
scroll to position [5396, 0]
click at [1394, 53] on span "Upload" at bounding box center [1400, 52] width 33 height 10
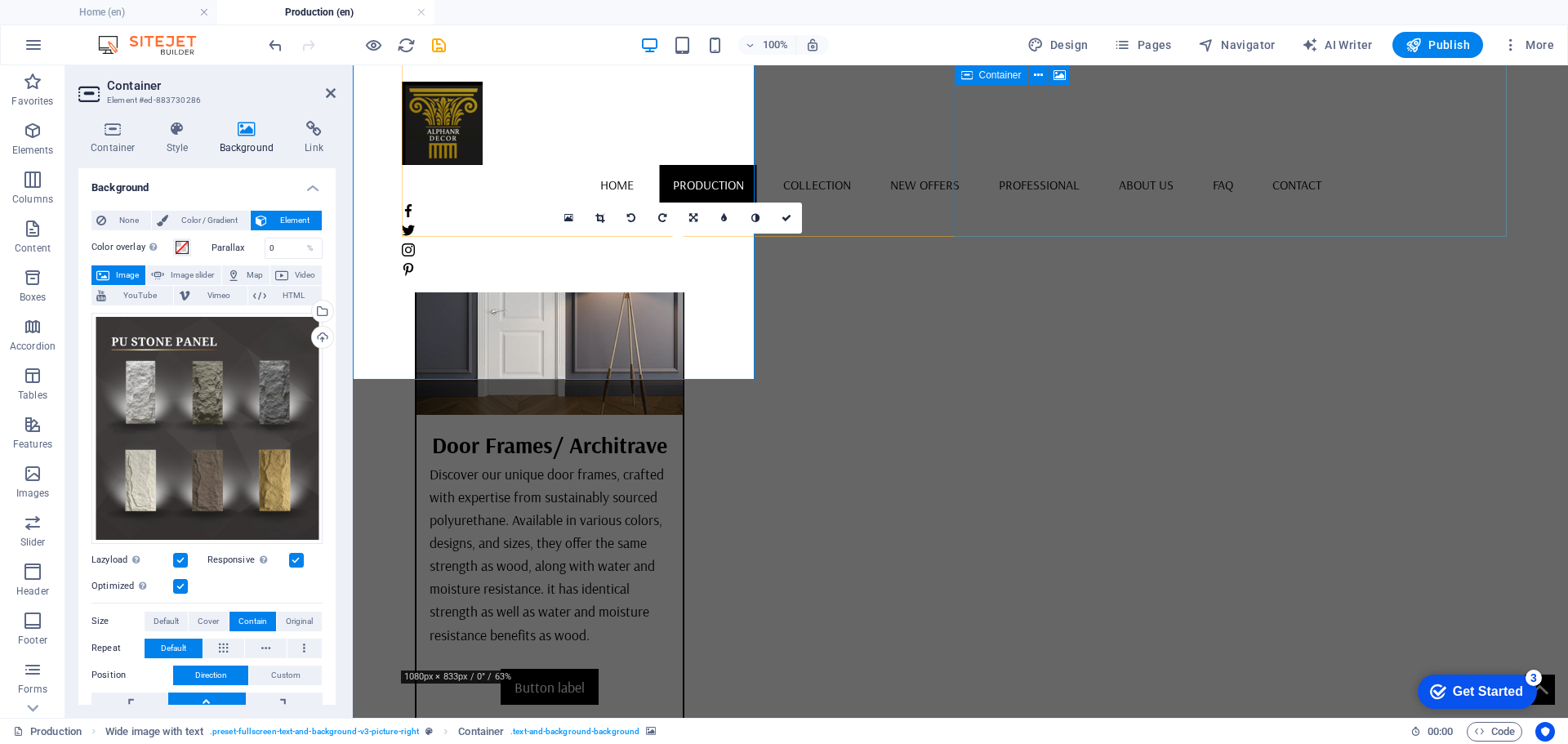
scroll to position [5402, 0]
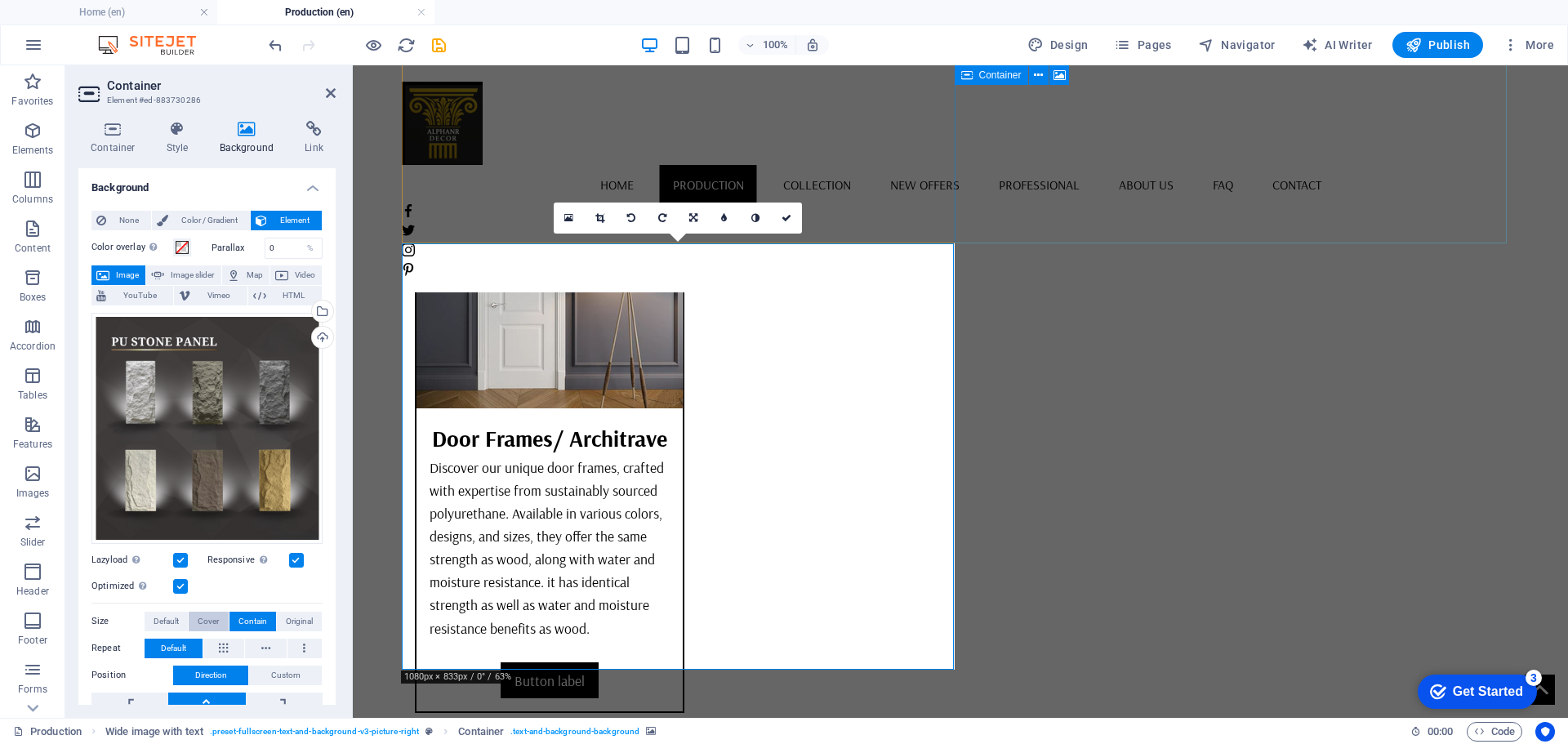
click at [206, 615] on span "Cover" at bounding box center [208, 621] width 21 height 19
click at [307, 617] on span "Original" at bounding box center [299, 621] width 27 height 19
click at [179, 616] on button "Default" at bounding box center [165, 621] width 43 height 19
drag, startPoint x: 198, startPoint y: 619, endPoint x: 10, endPoint y: 488, distance: 229.1
click at [198, 619] on span "Cover" at bounding box center [208, 621] width 21 height 19
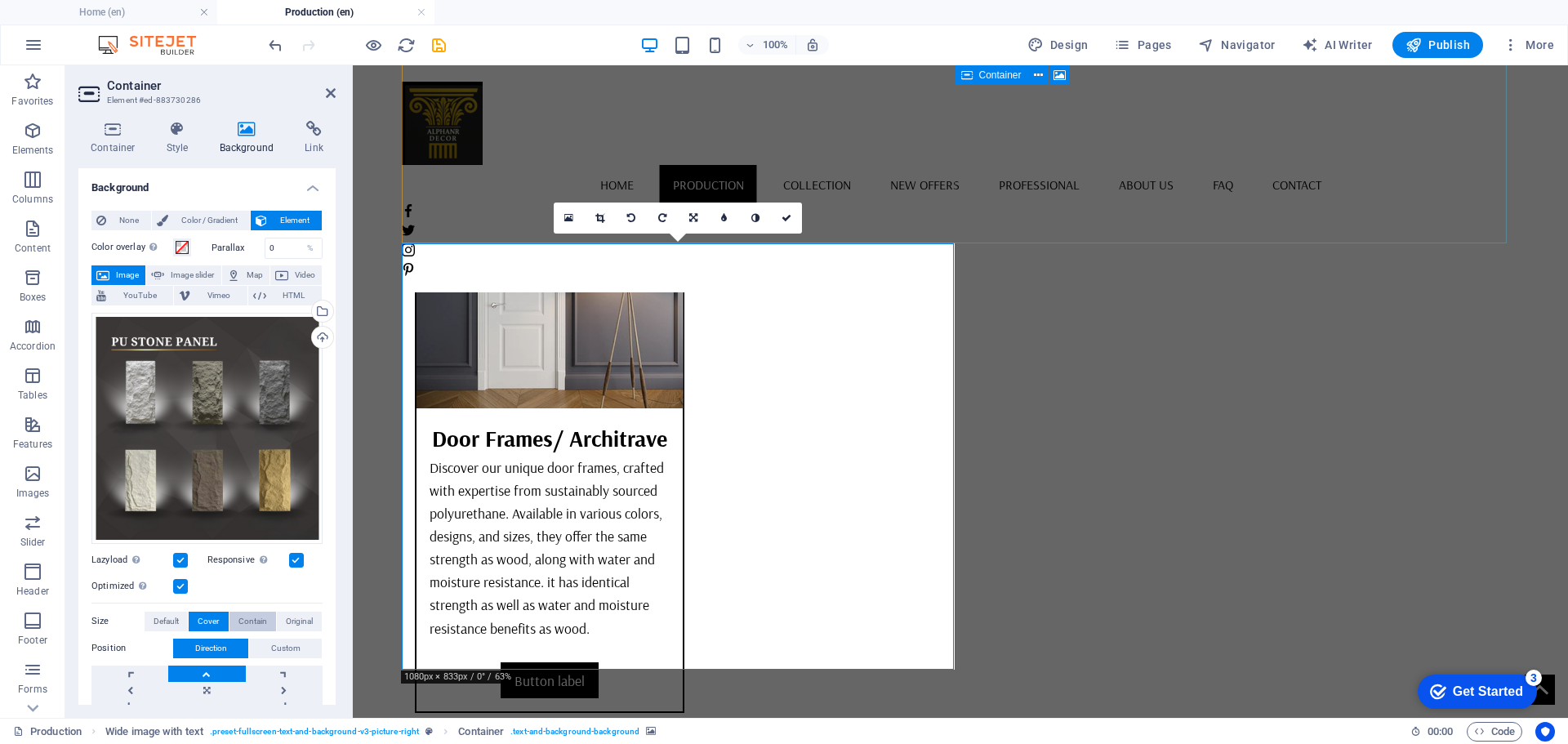
click at [246, 612] on span "Contain" at bounding box center [252, 621] width 29 height 19
click at [214, 619] on span "Cover" at bounding box center [208, 621] width 21 height 19
click at [249, 616] on span "Contain" at bounding box center [252, 621] width 29 height 19
drag, startPoint x: 728, startPoint y: 155, endPoint x: 787, endPoint y: 213, distance: 82.7
click at [787, 213] on icon at bounding box center [786, 218] width 10 height 10
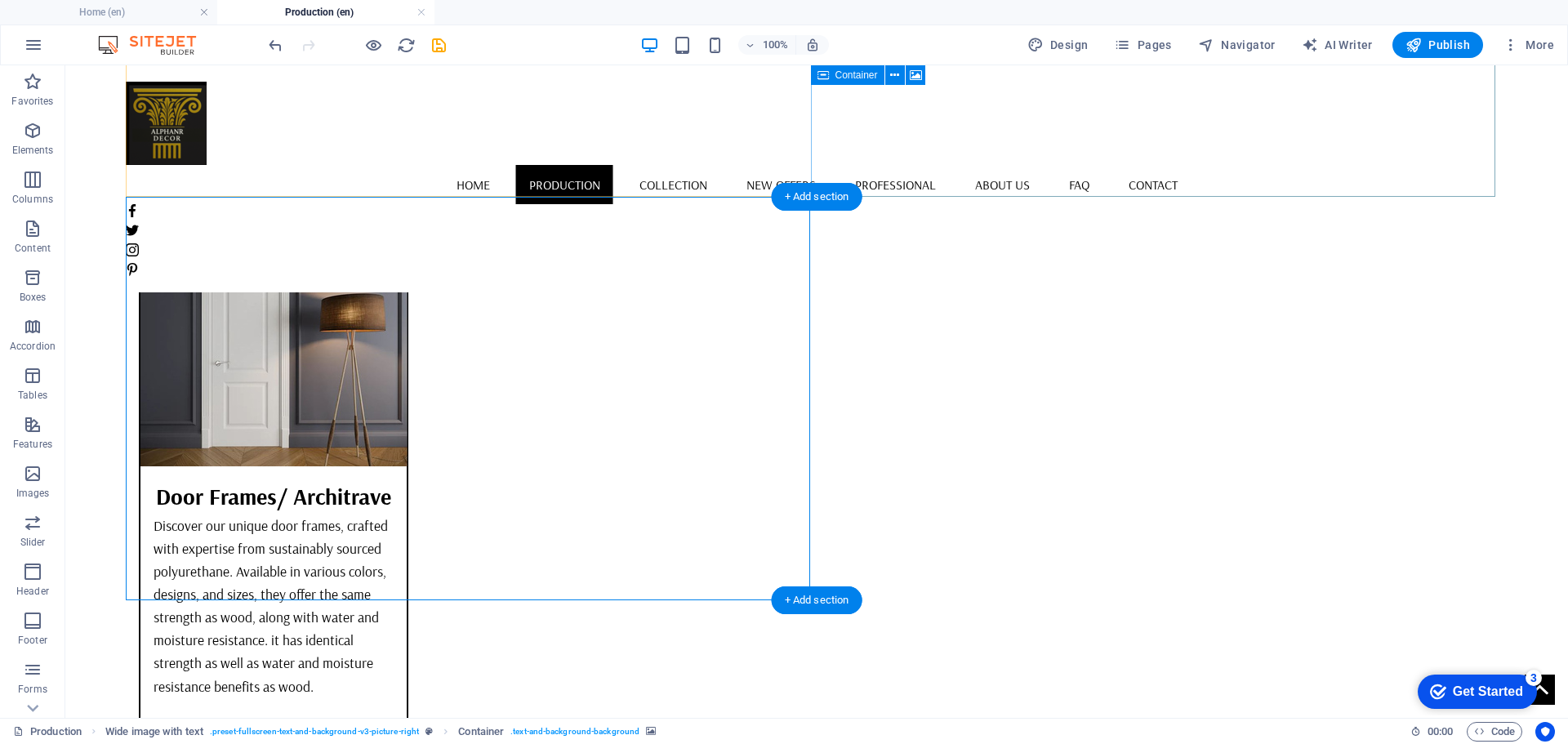
scroll to position [5320, 0]
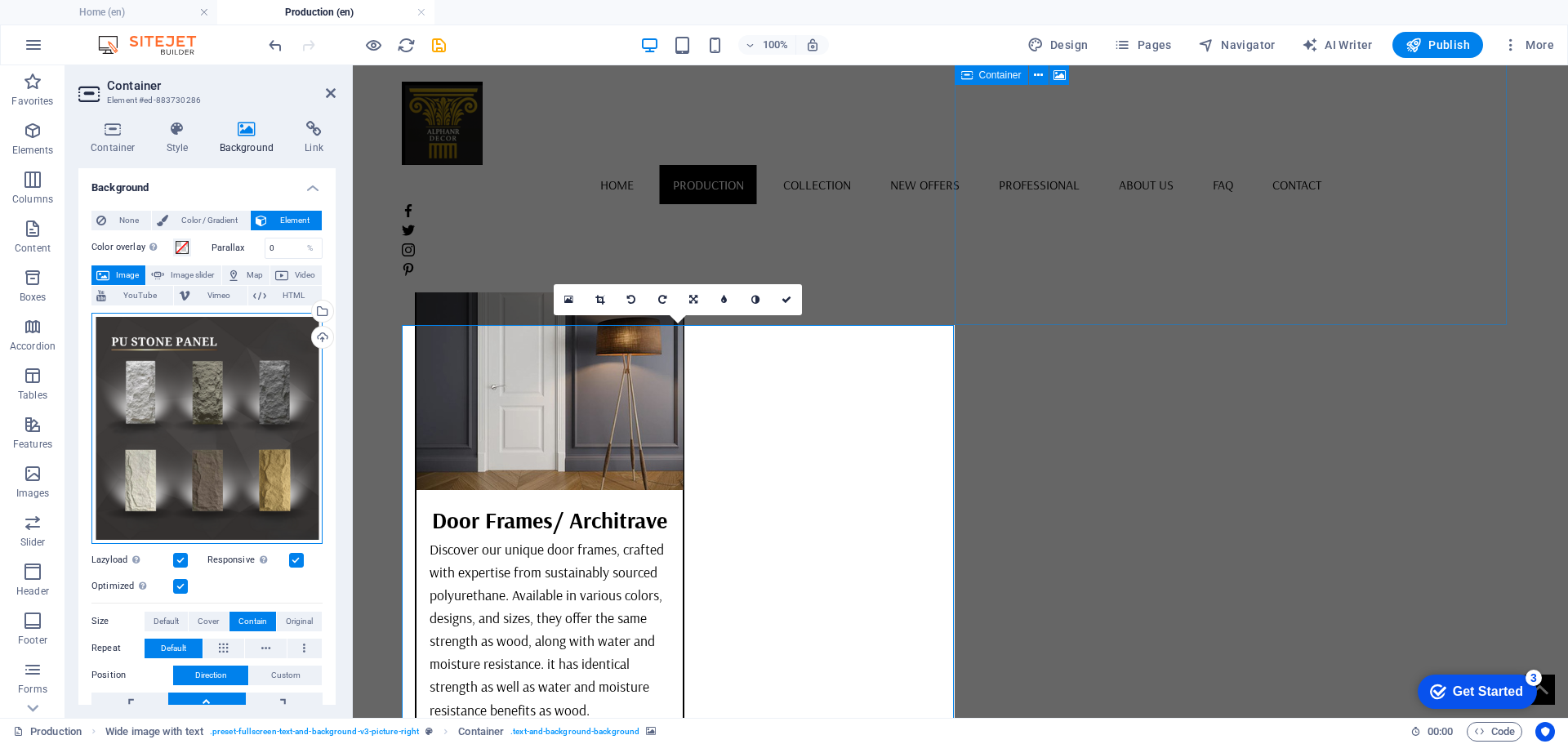
click at [174, 421] on div "Drag files here, click to choose files or select files from Files or our free s…" at bounding box center [207, 428] width 231 height 231
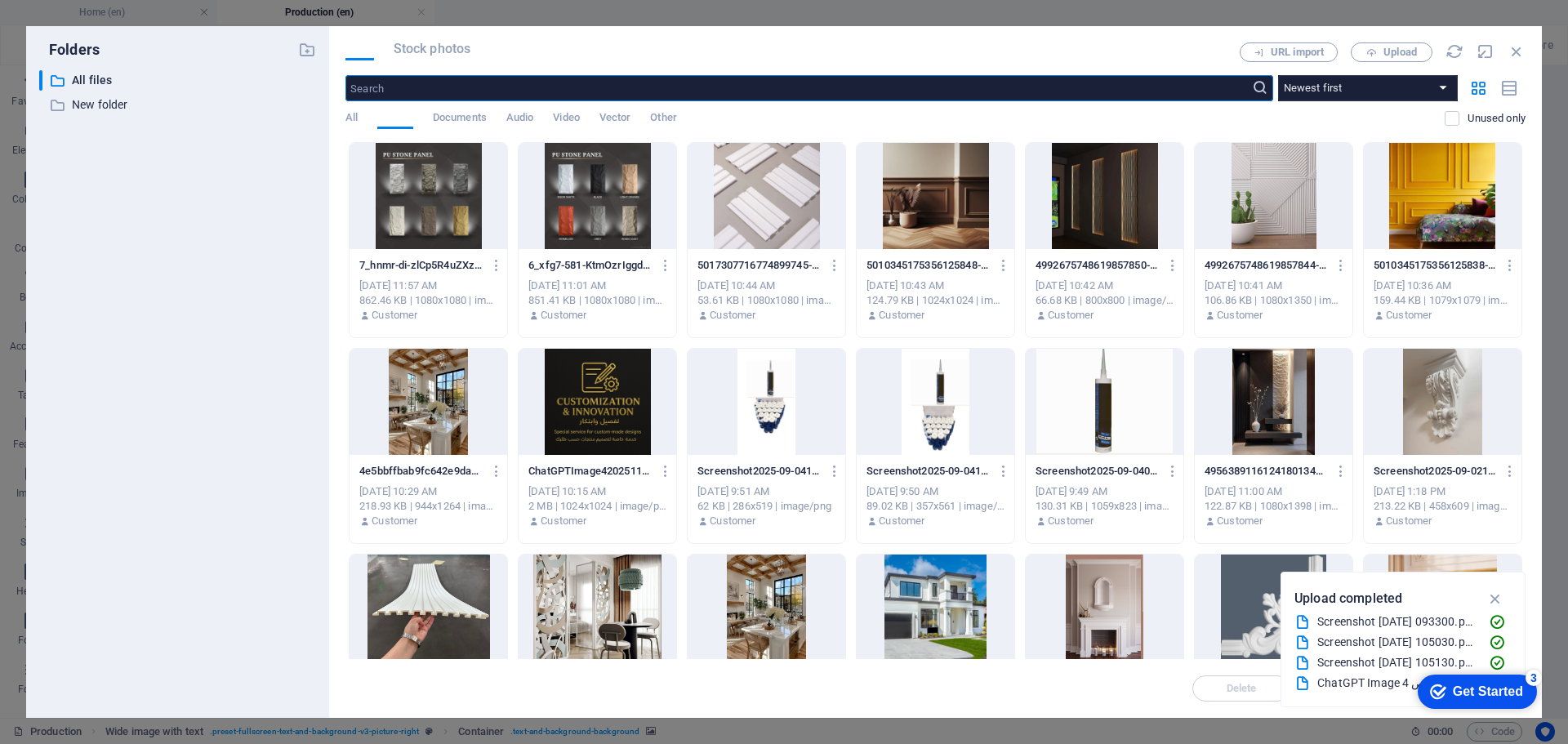
scroll to position [5314, 0]
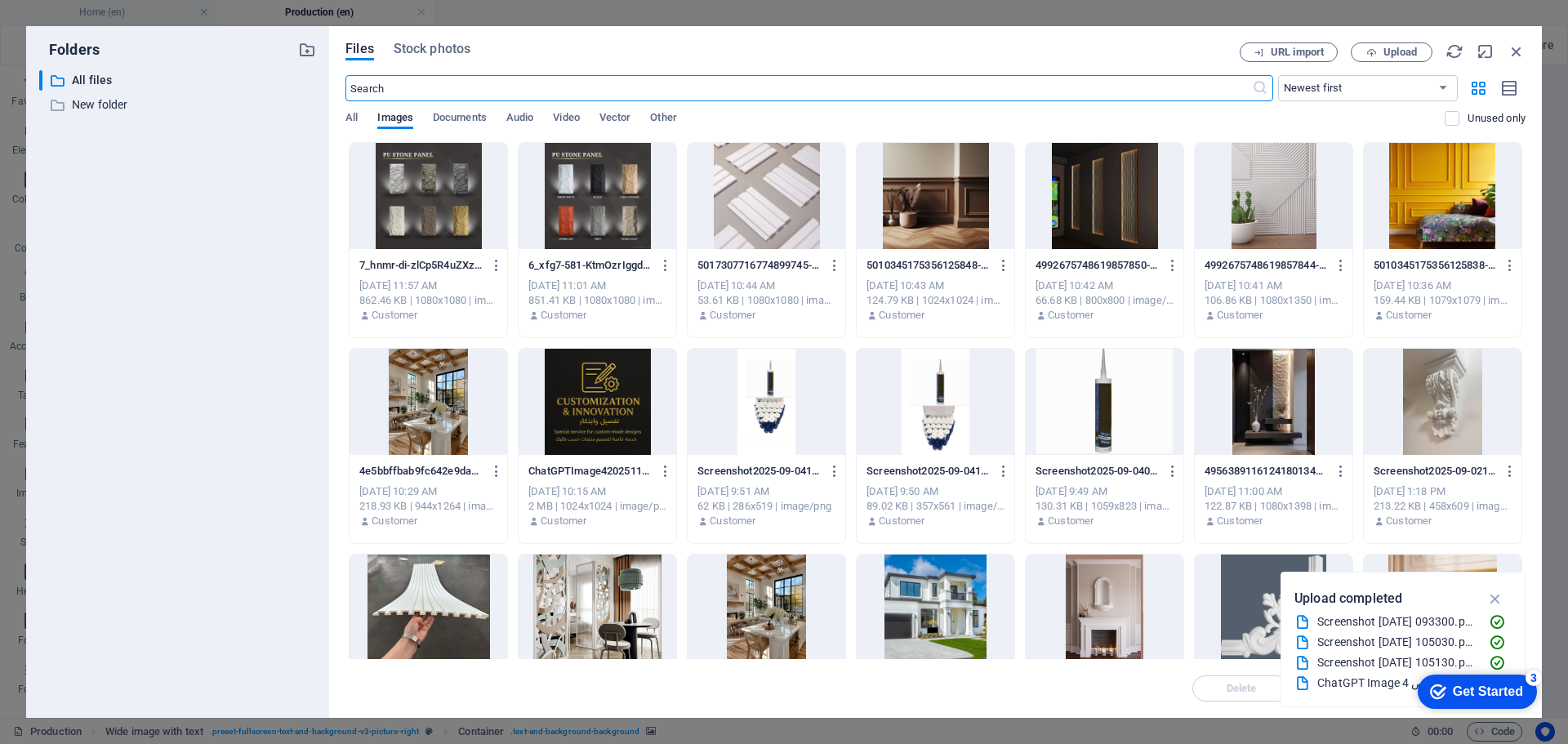
click at [1398, 43] on button "Upload" at bounding box center [1391, 52] width 81 height 19
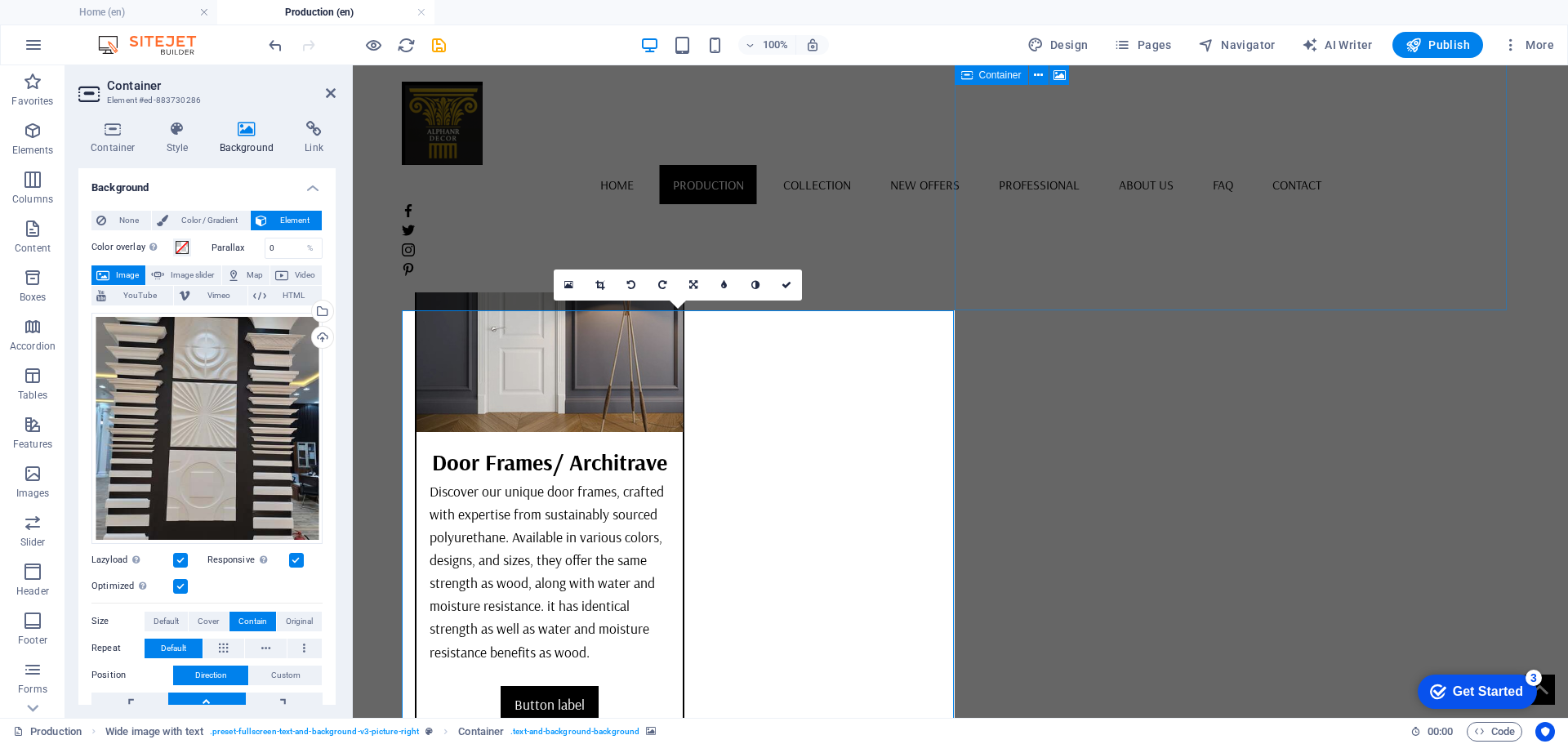
scroll to position [5321, 0]
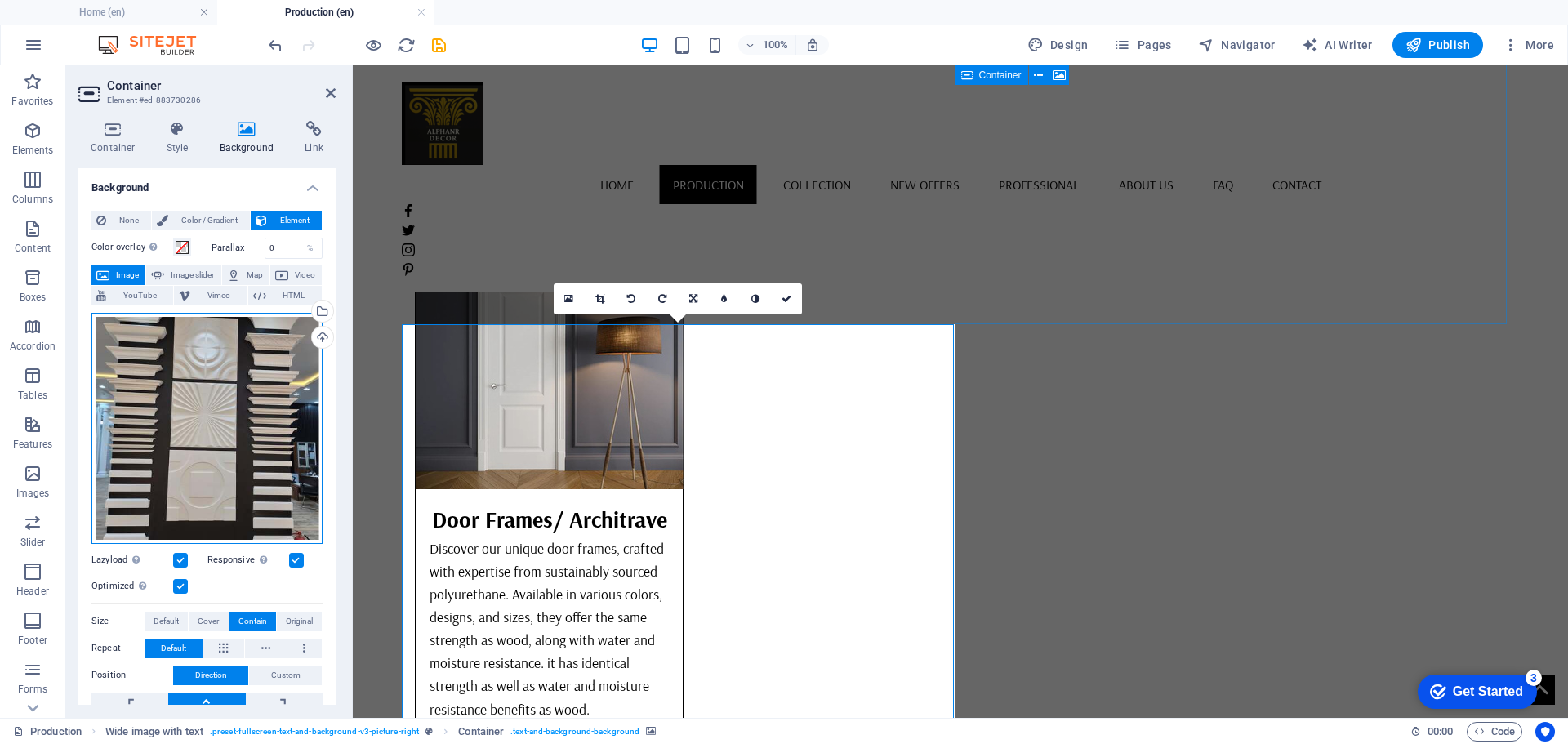
click at [227, 402] on div "Drag files here, click to choose files or select files from Files or our free s…" at bounding box center [207, 428] width 231 height 231
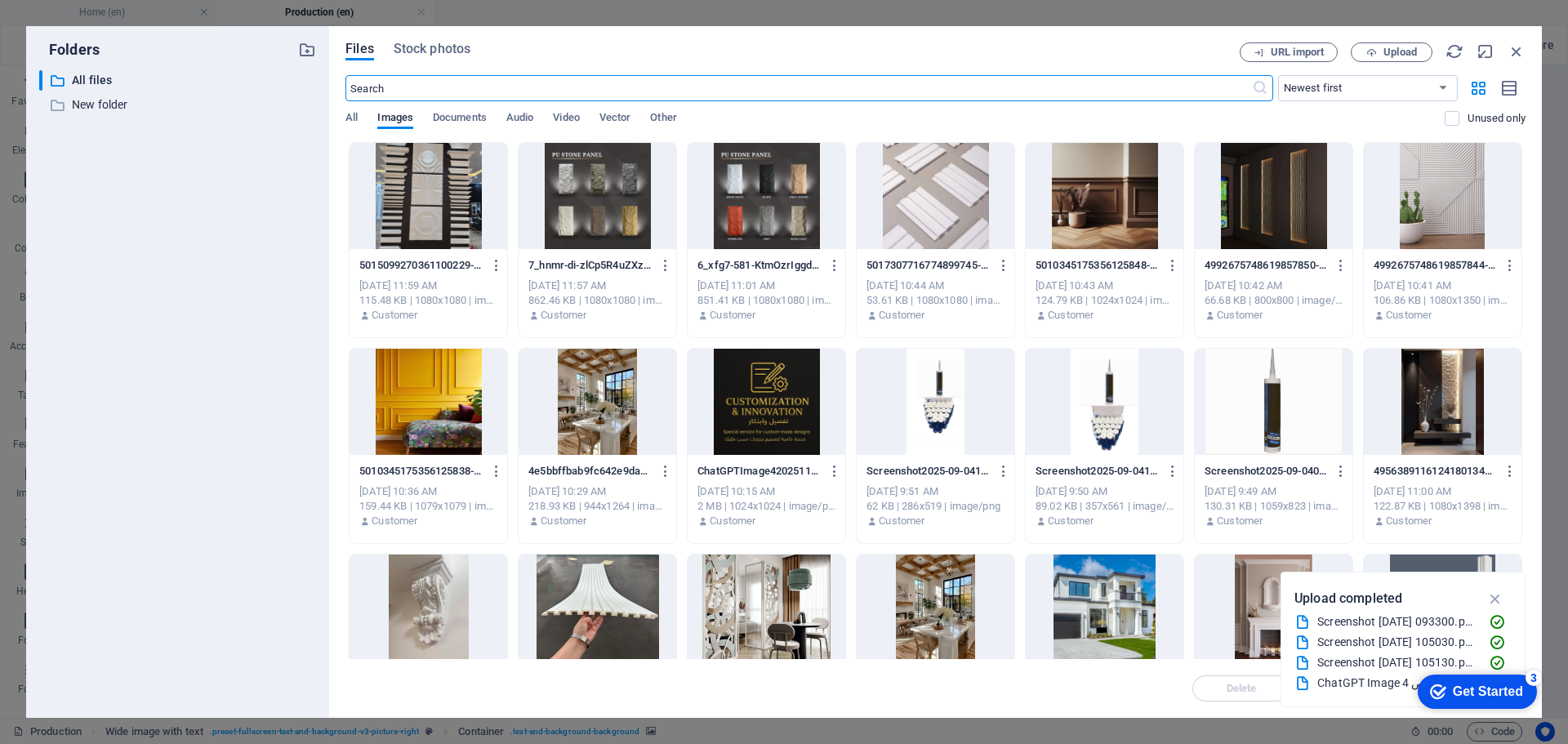
scroll to position [5315, 0]
click at [1375, 53] on icon "button" at bounding box center [1371, 52] width 10 height 10
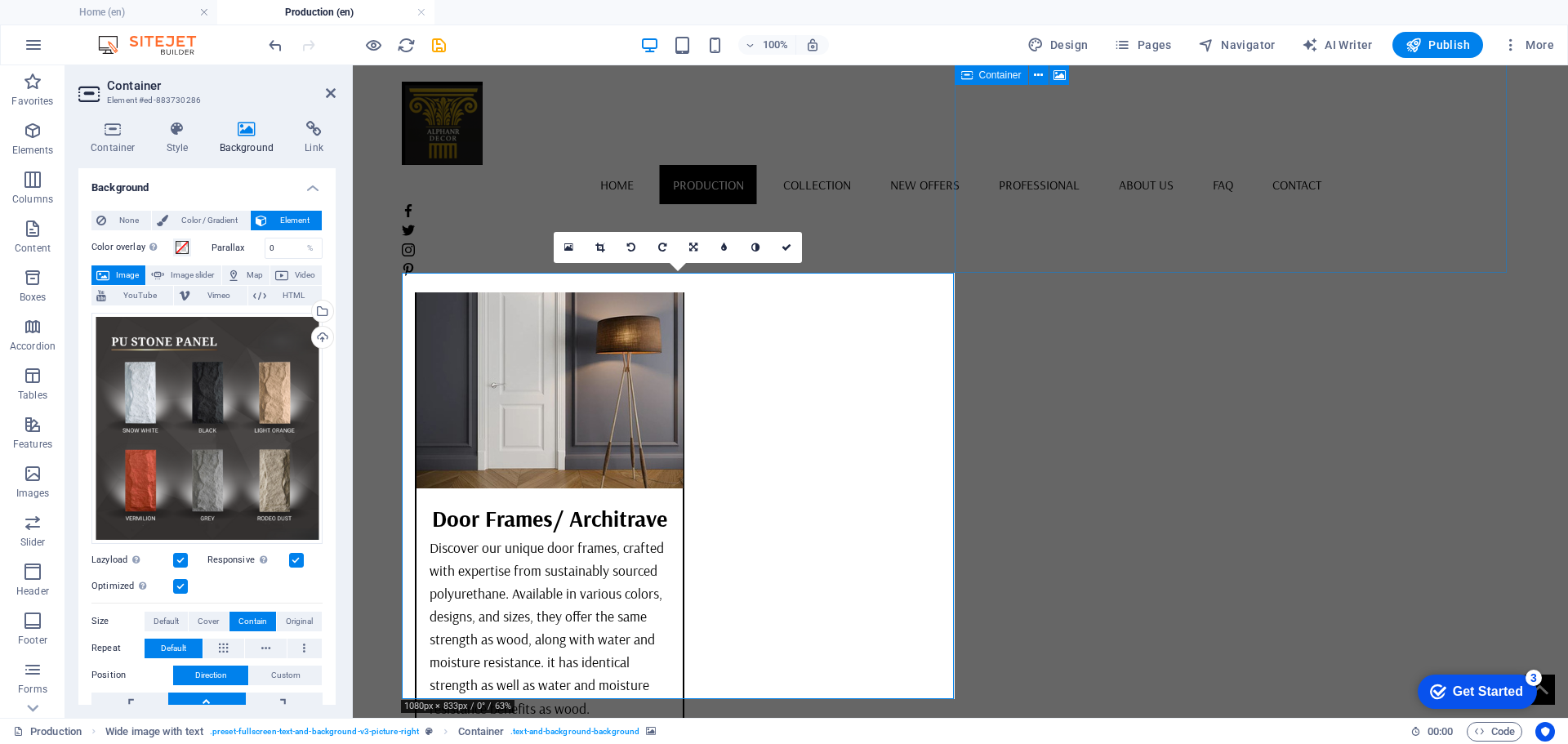
scroll to position [5485, 0]
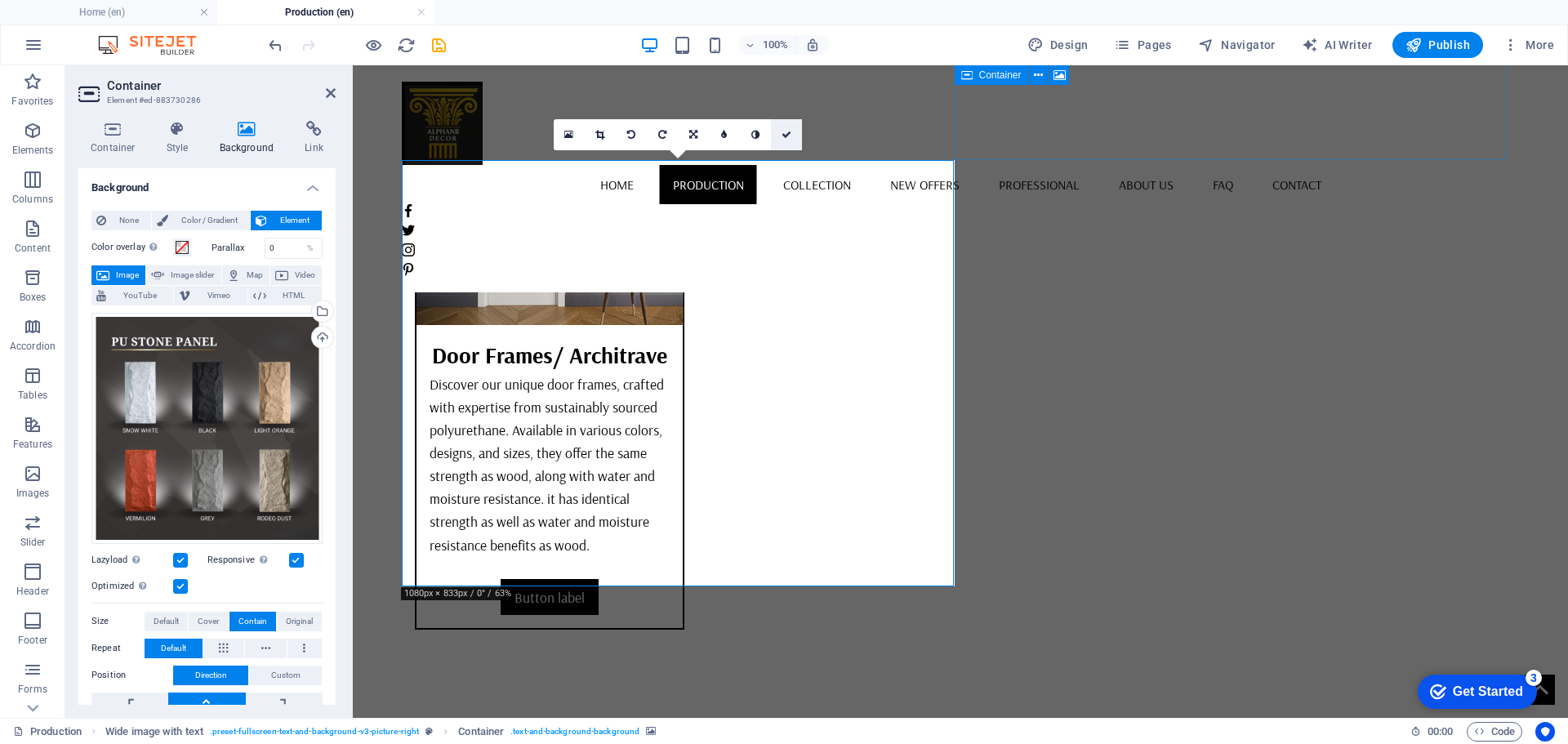
drag, startPoint x: 783, startPoint y: 138, endPoint x: 1091, endPoint y: 262, distance: 332.0
click at [783, 138] on icon at bounding box center [786, 134] width 10 height 10
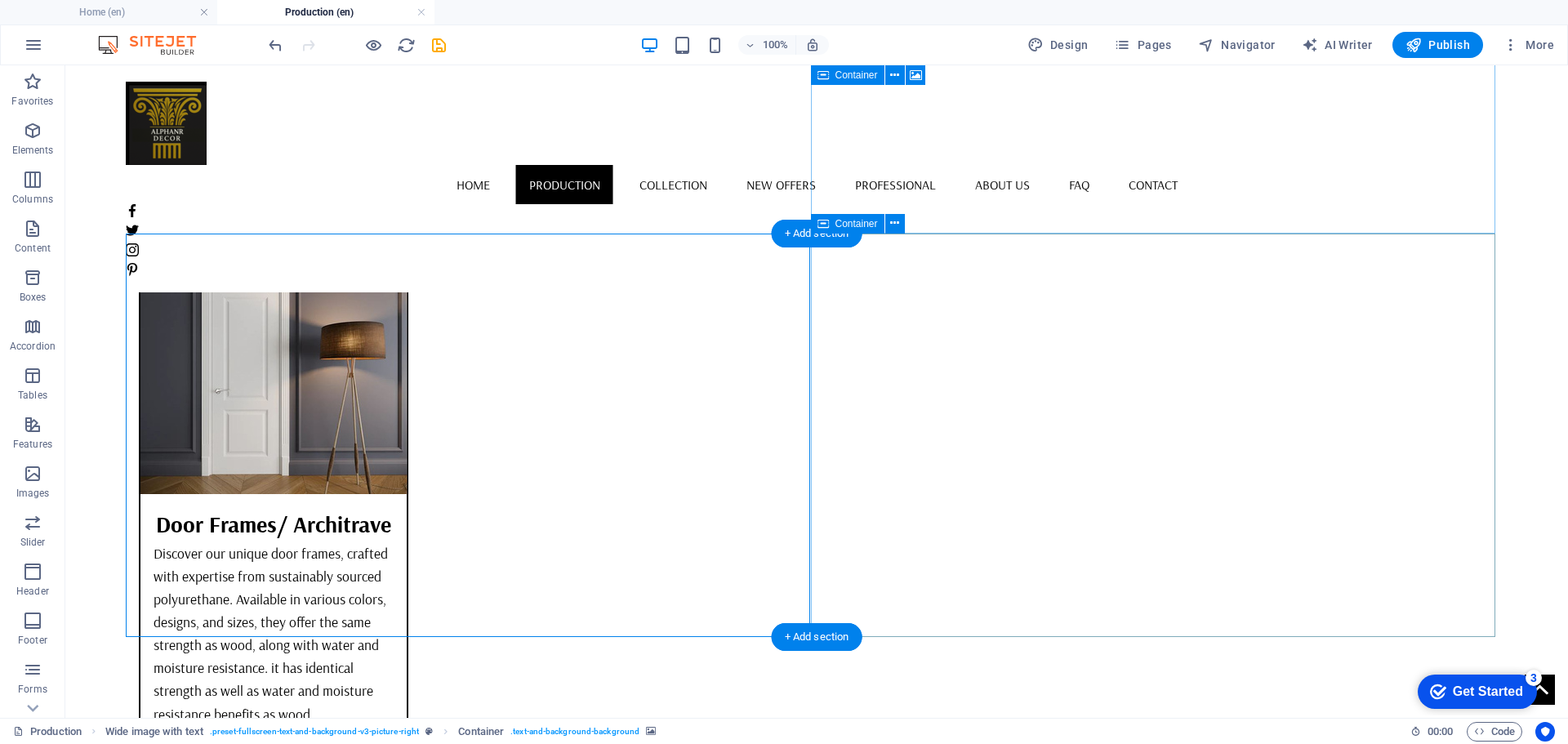
scroll to position [5322, 0]
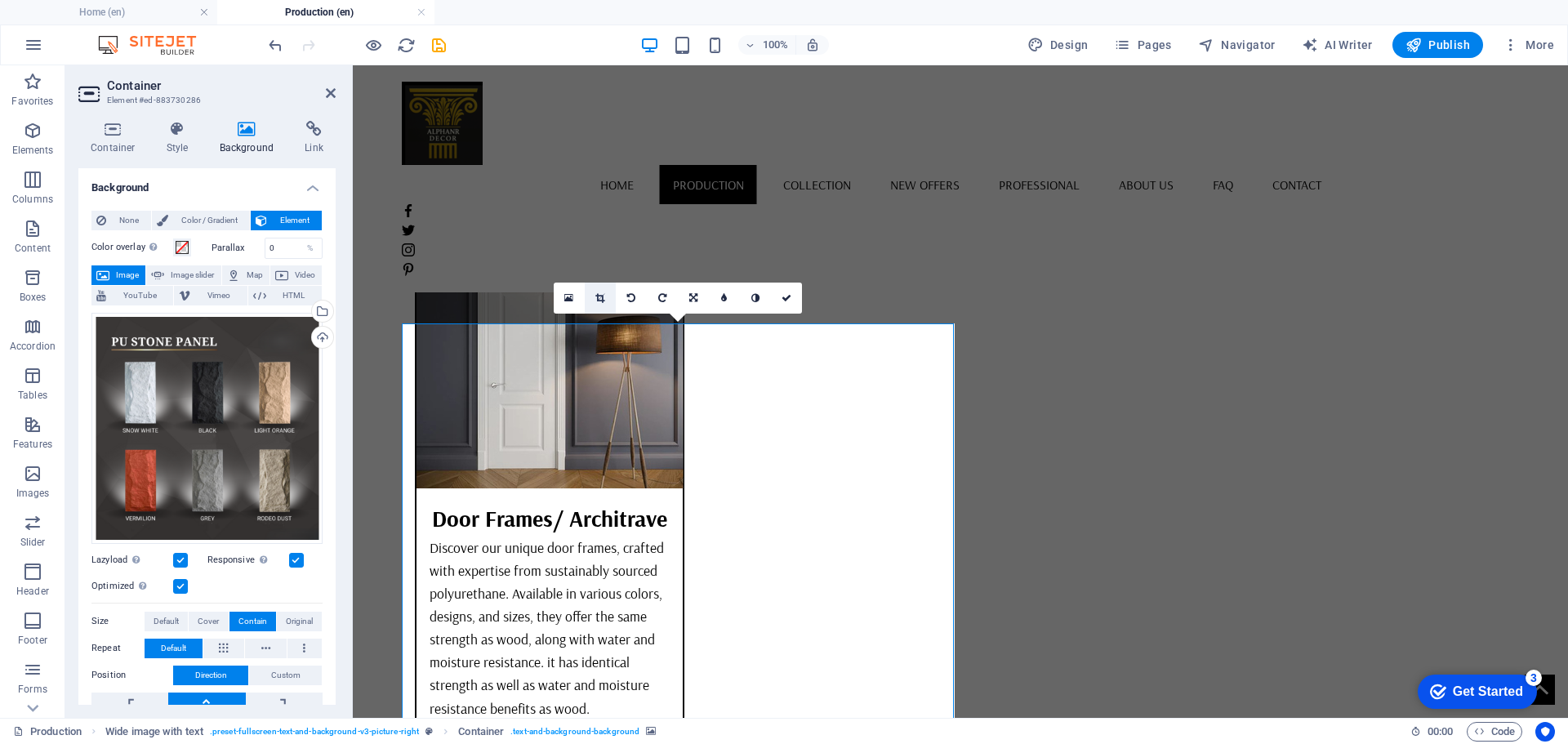
click at [598, 299] on icon at bounding box center [600, 298] width 9 height 10
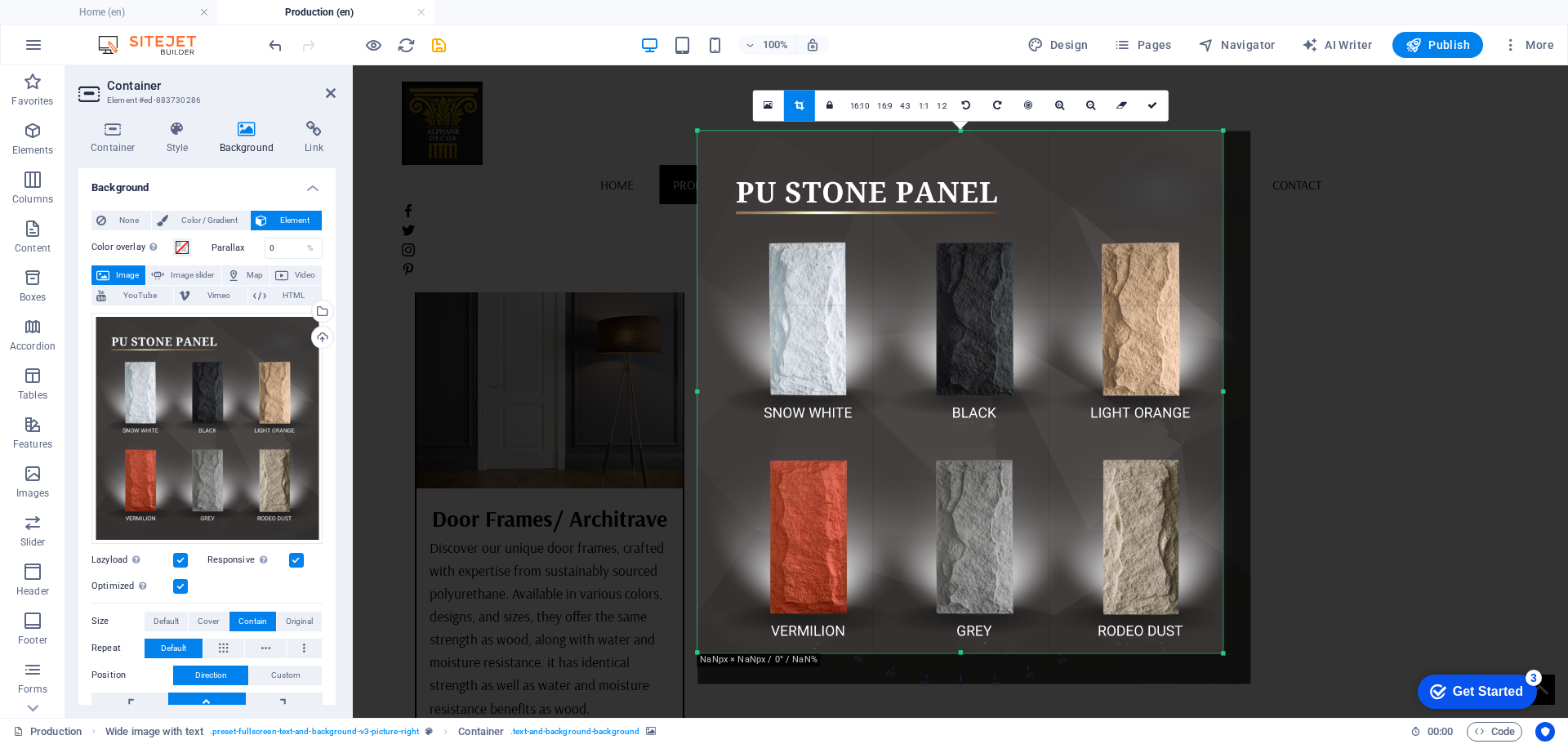
drag, startPoint x: 1450, startPoint y: 394, endPoint x: 1003, endPoint y: 431, distance: 448.5
click at [1003, 431] on div "180 170 160 150 140 130 120 110 100 90 80 70 60 50 40 30 20 10 0 -10 -20 -30 -4…" at bounding box center [960, 391] width 525 height 521
drag, startPoint x: 1151, startPoint y: 108, endPoint x: 825, endPoint y: 174, distance: 332.6
click at [1151, 108] on icon at bounding box center [1152, 105] width 10 height 10
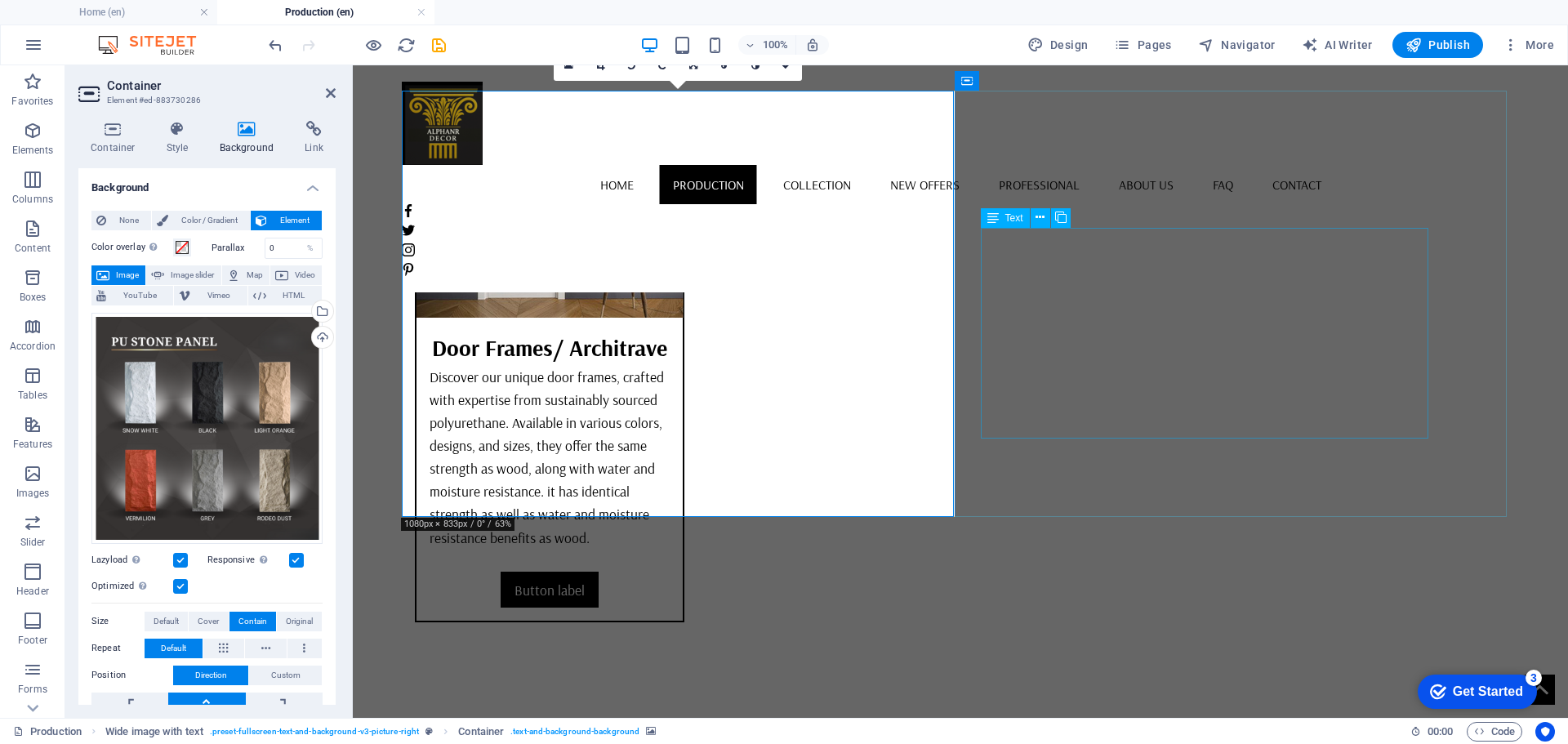
scroll to position [5403, 0]
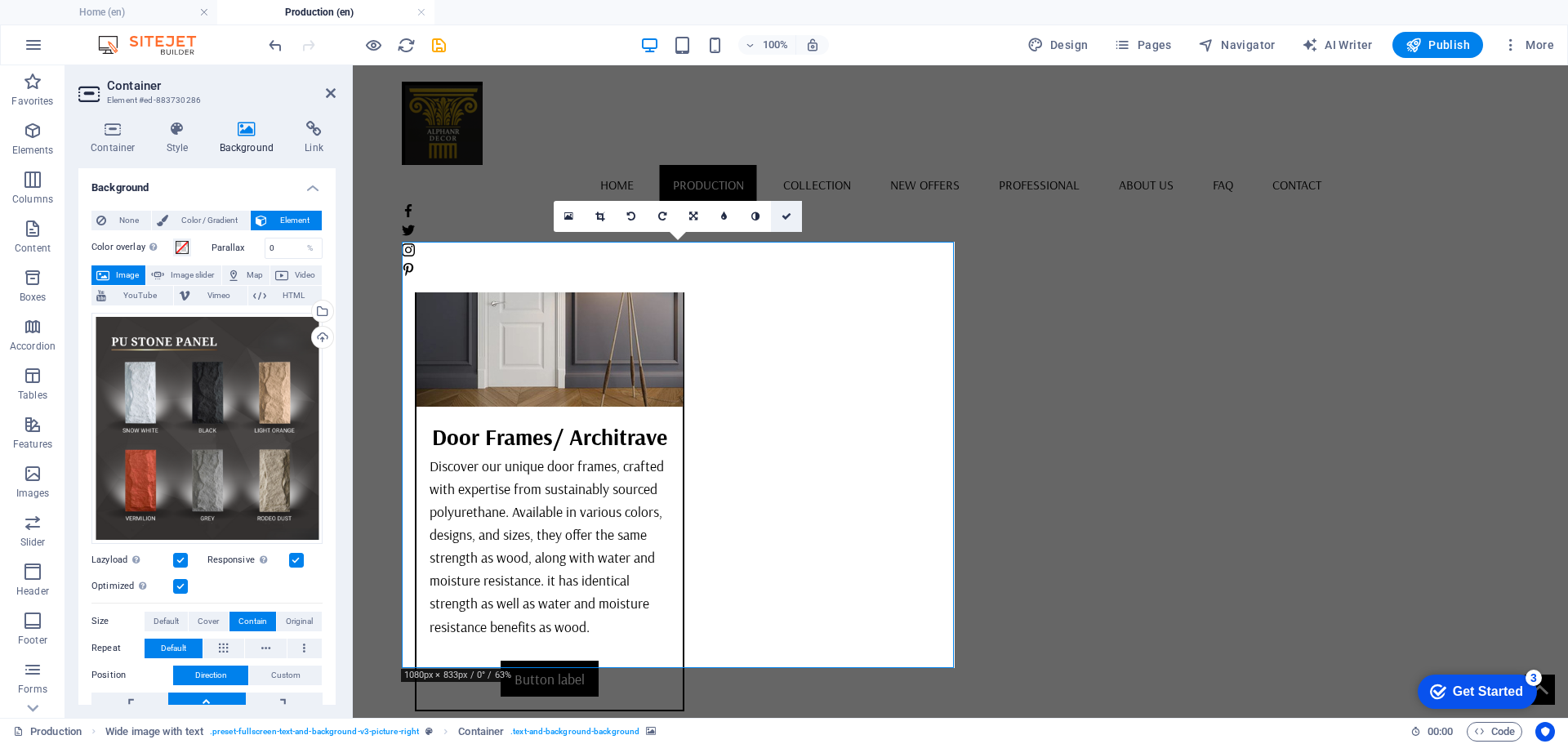
drag, startPoint x: 785, startPoint y: 218, endPoint x: 1329, endPoint y: 287, distance: 548.4
click at [785, 218] on icon at bounding box center [786, 216] width 10 height 10
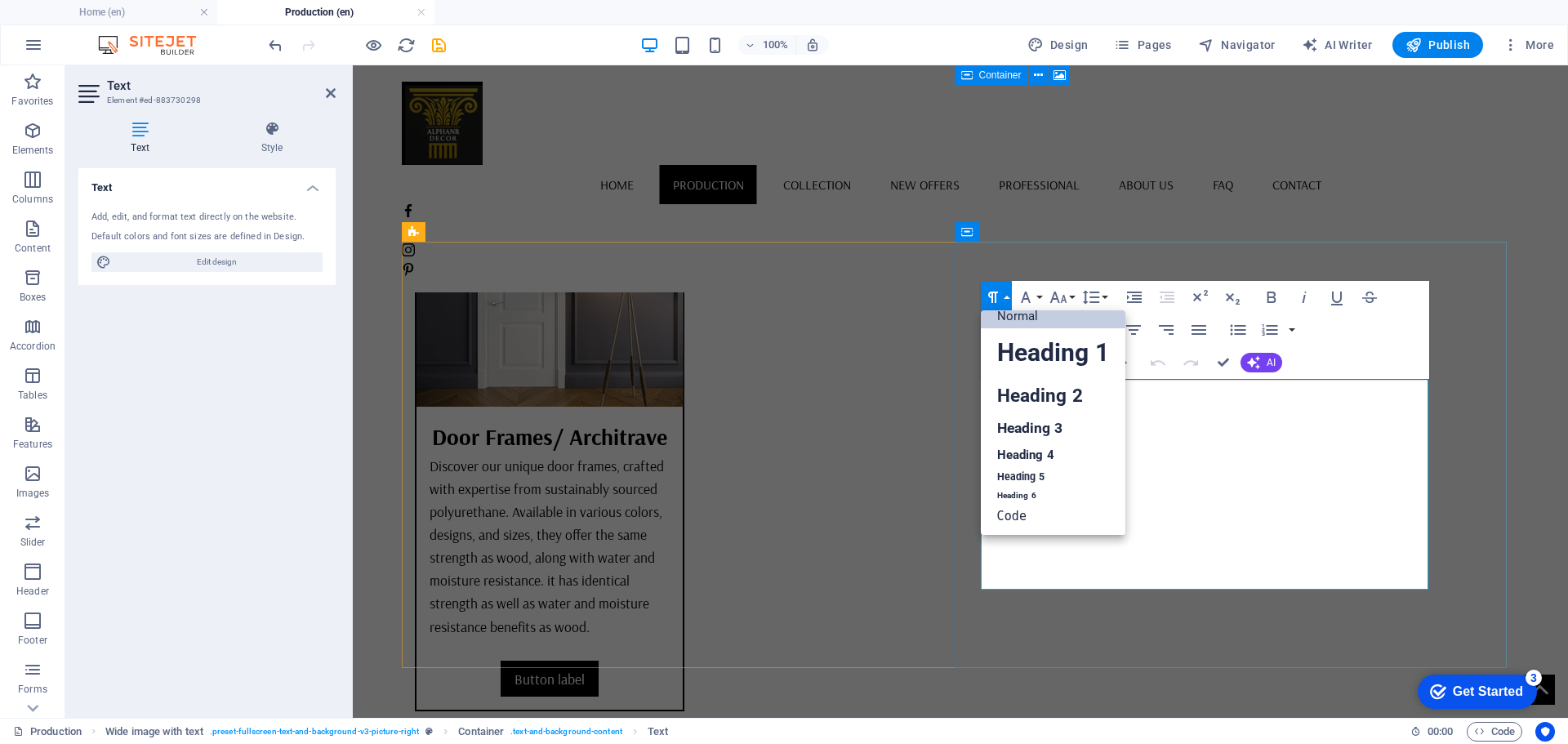
scroll to position [13, 0]
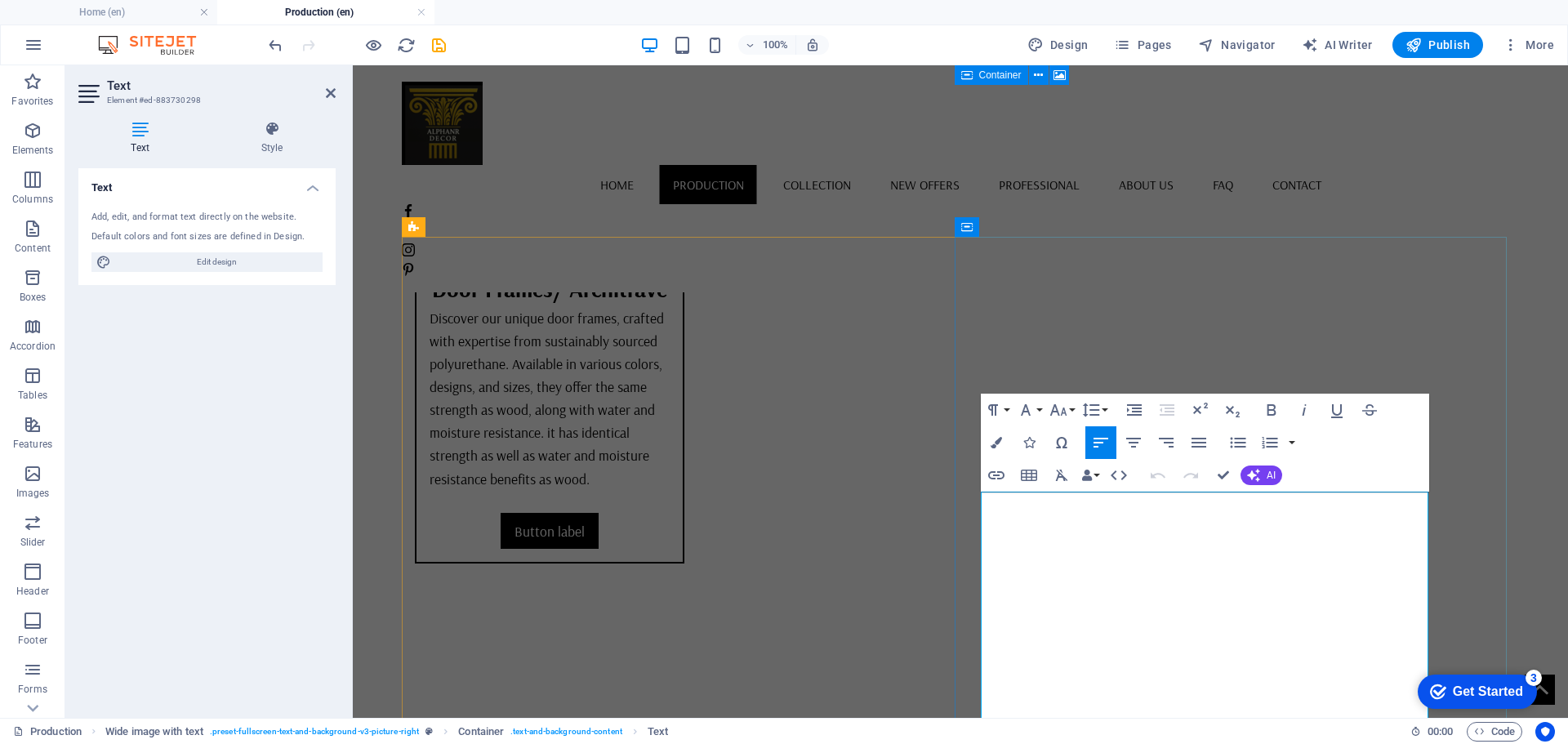
scroll to position [5567, 0]
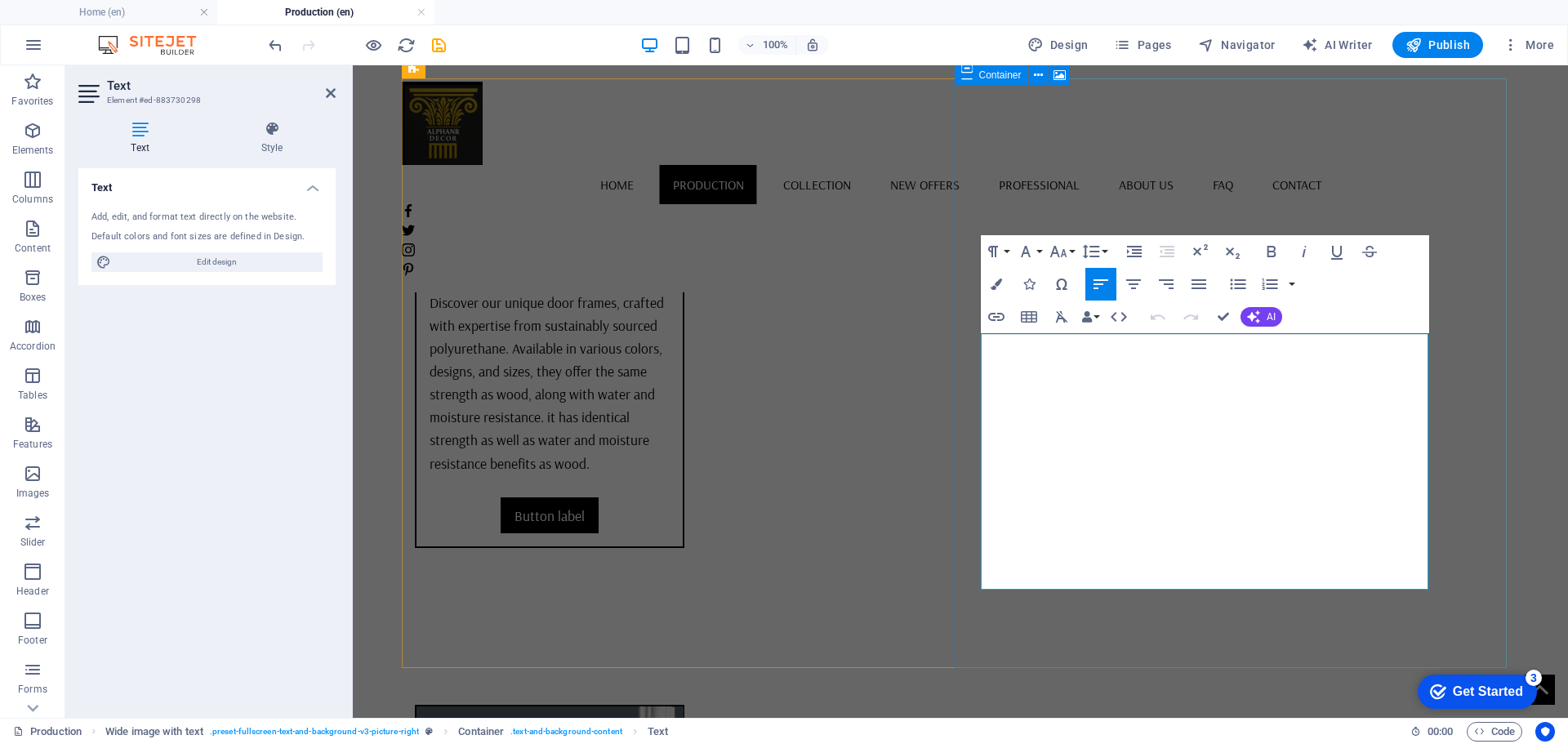
drag, startPoint x: 1302, startPoint y: 482, endPoint x: 997, endPoint y: 492, distance: 305.2
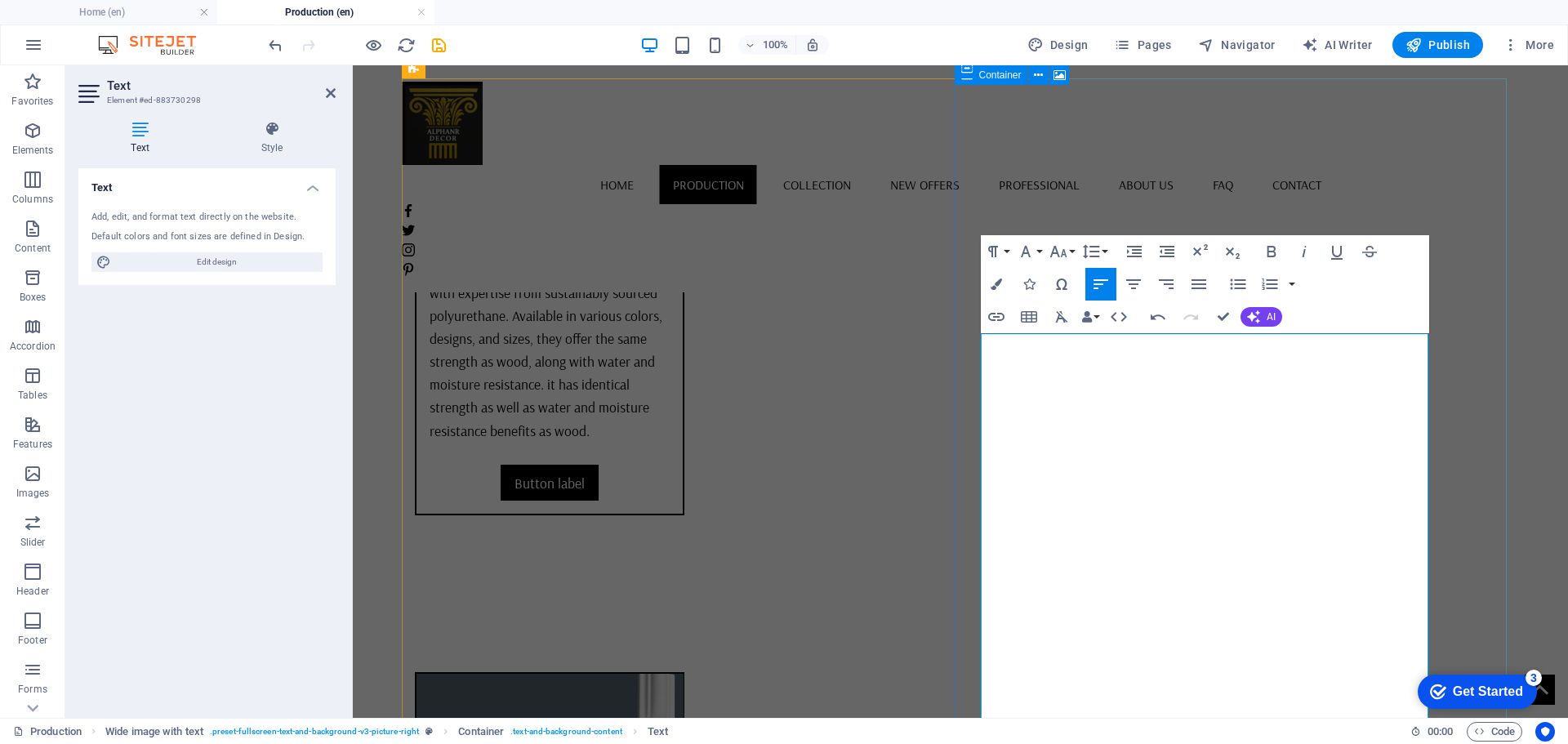
scroll to position [5812, 0]
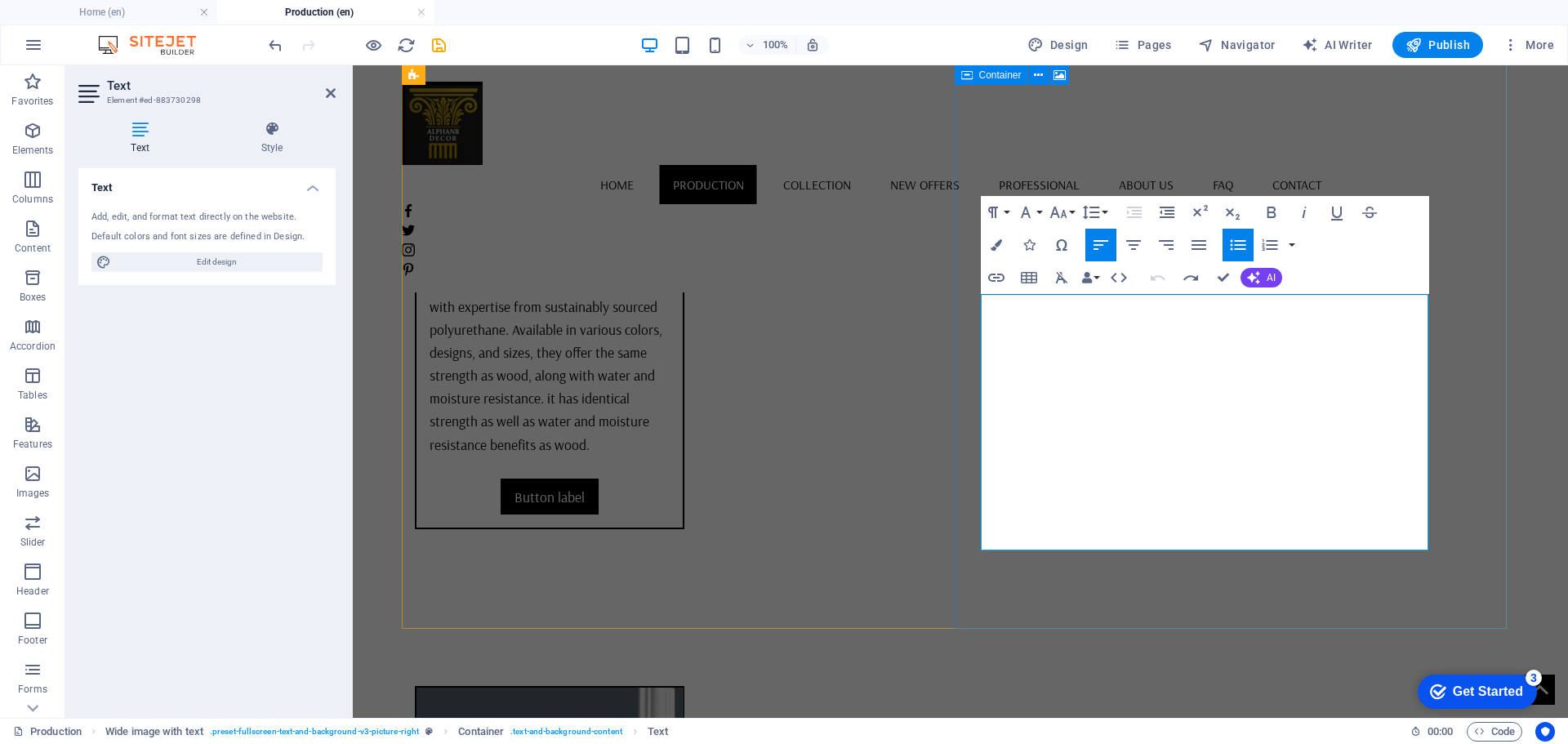
scroll to position [5567, 0]
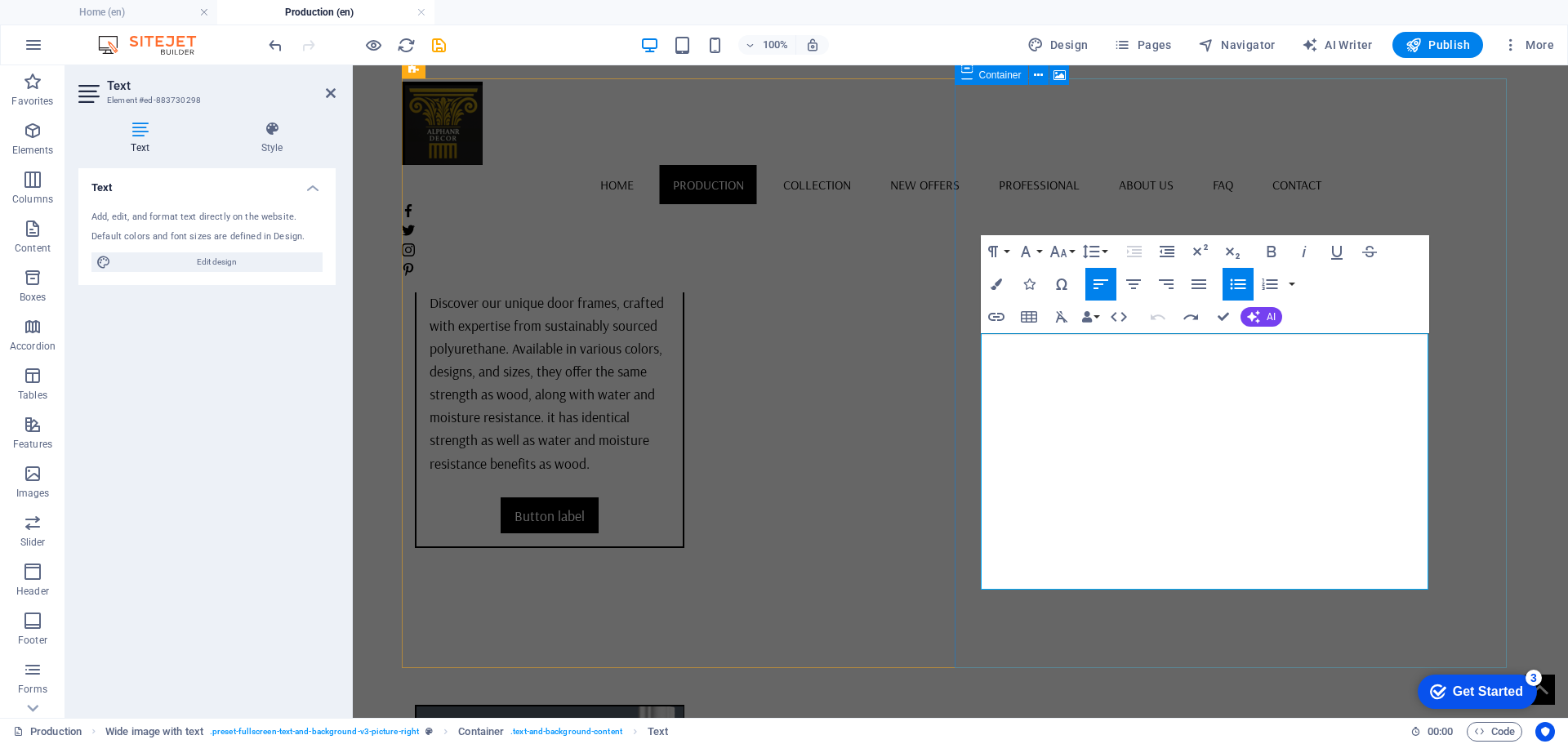
drag, startPoint x: 1303, startPoint y: 482, endPoint x: 990, endPoint y: 489, distance: 313.1
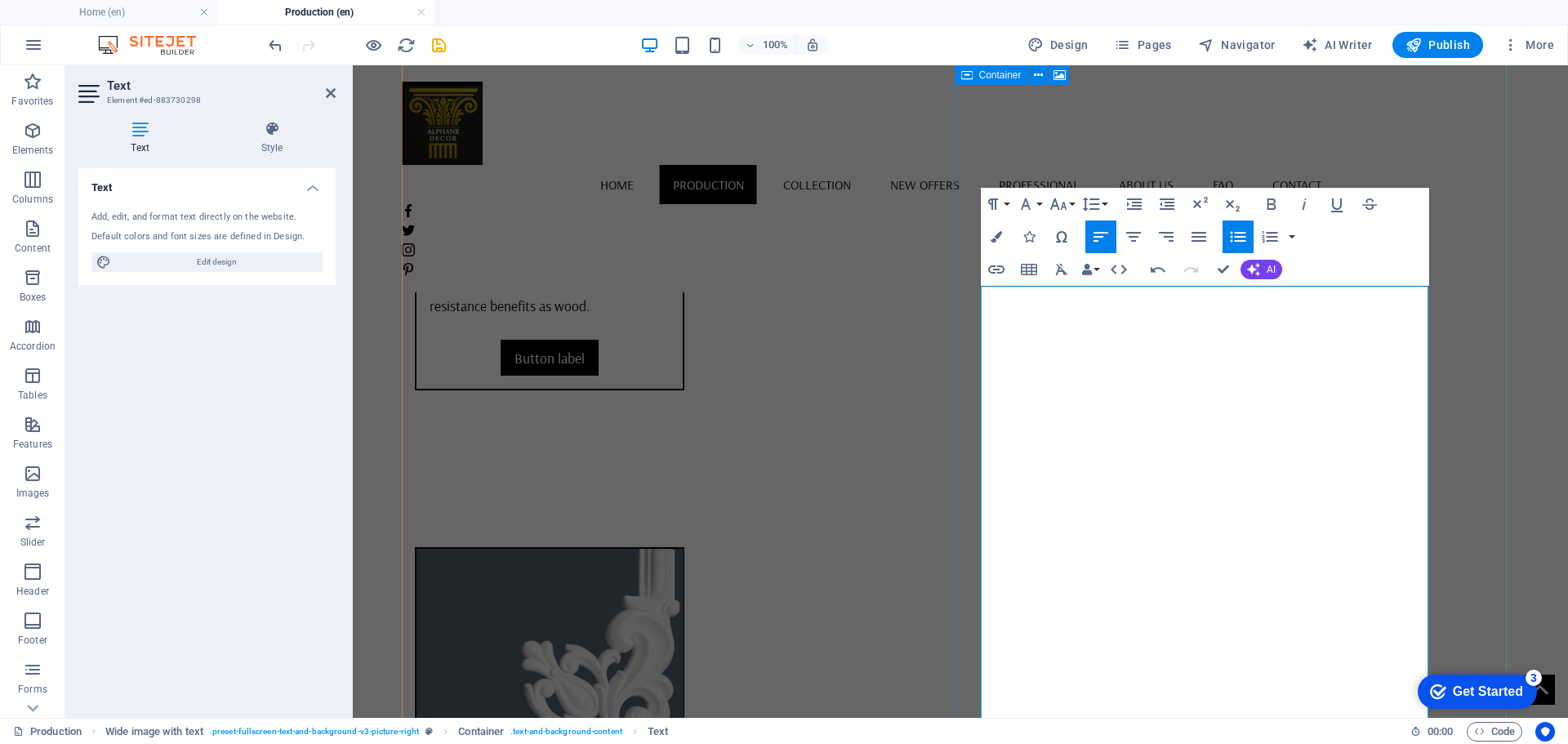
scroll to position [5730, 0]
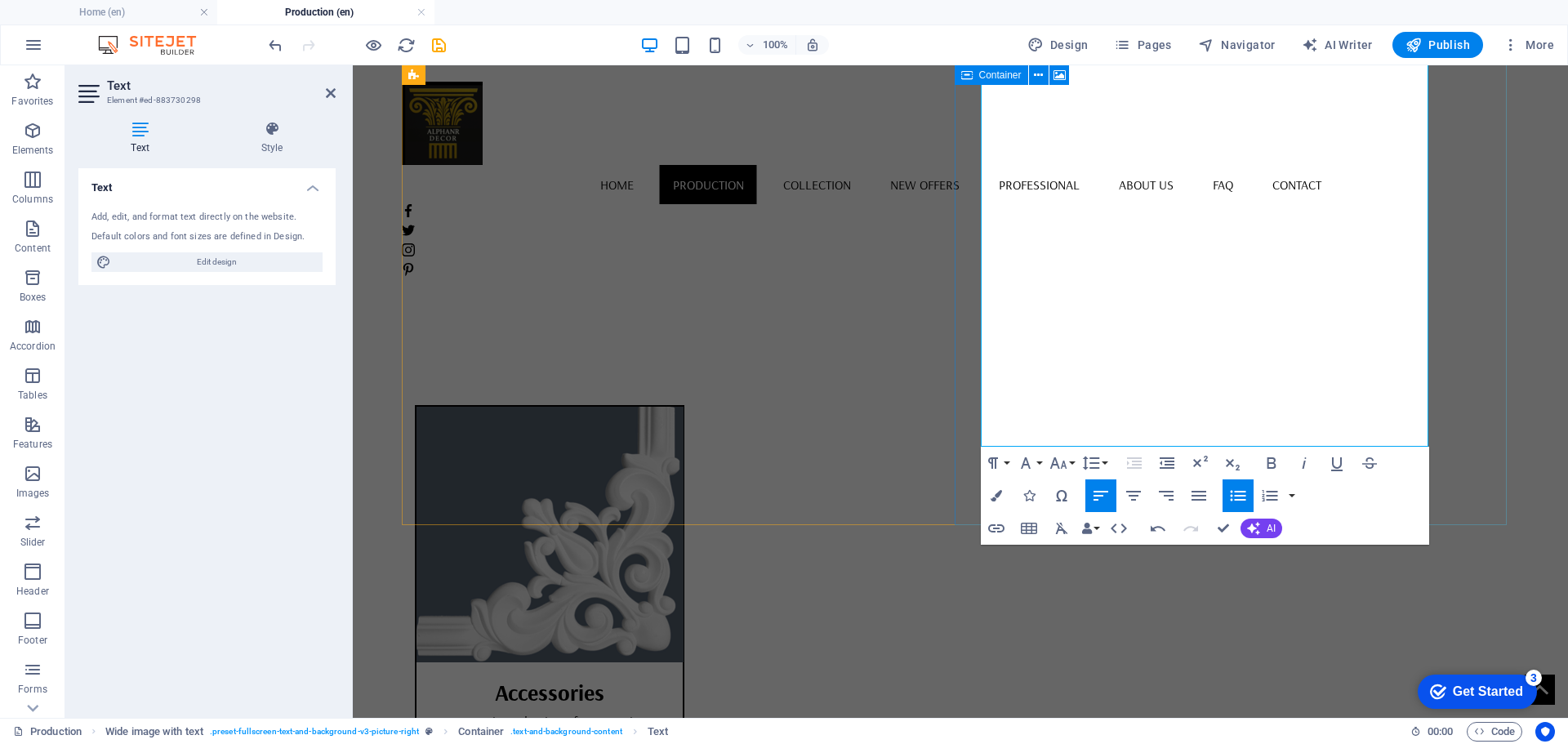
scroll to position [5893, 0]
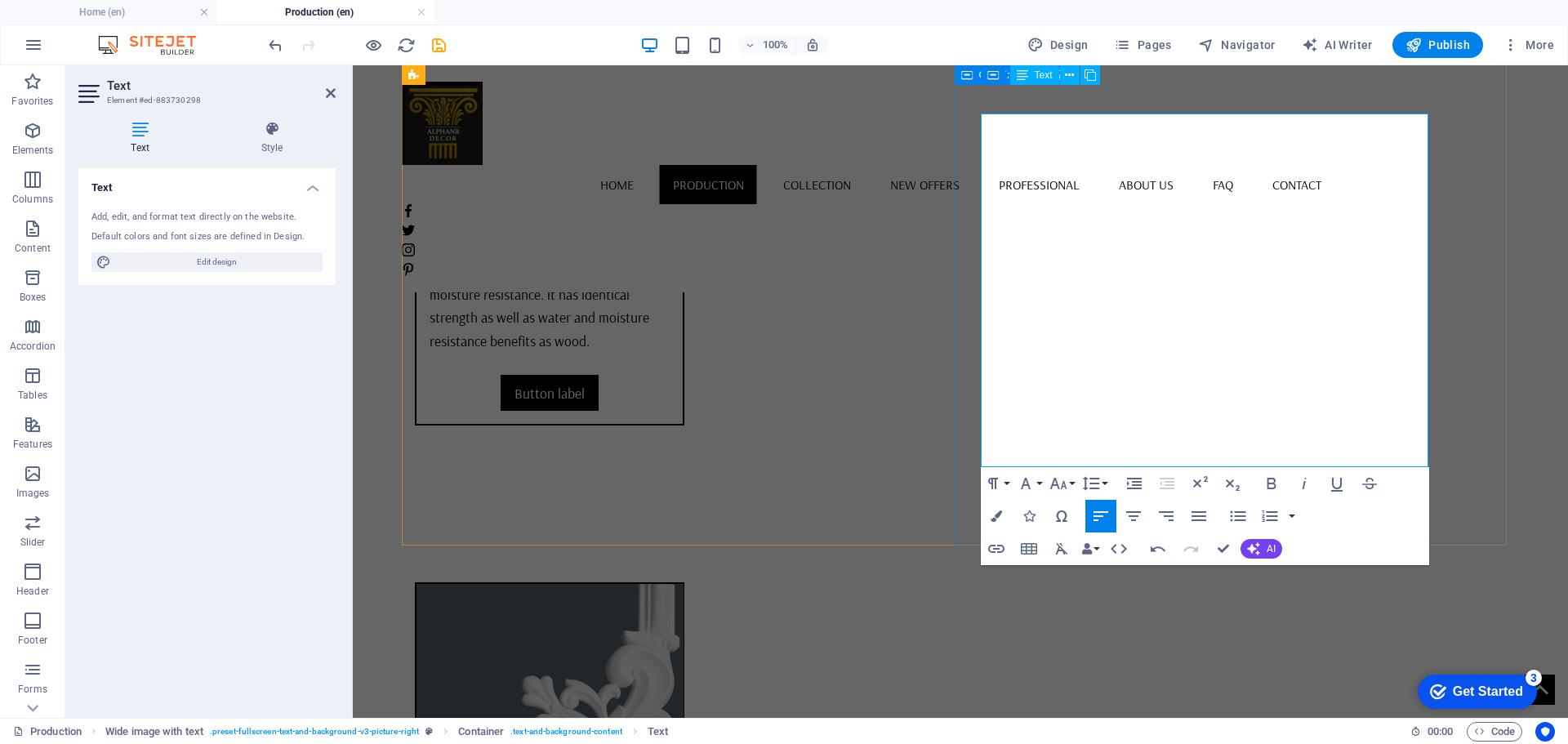
scroll to position [5648, 0]
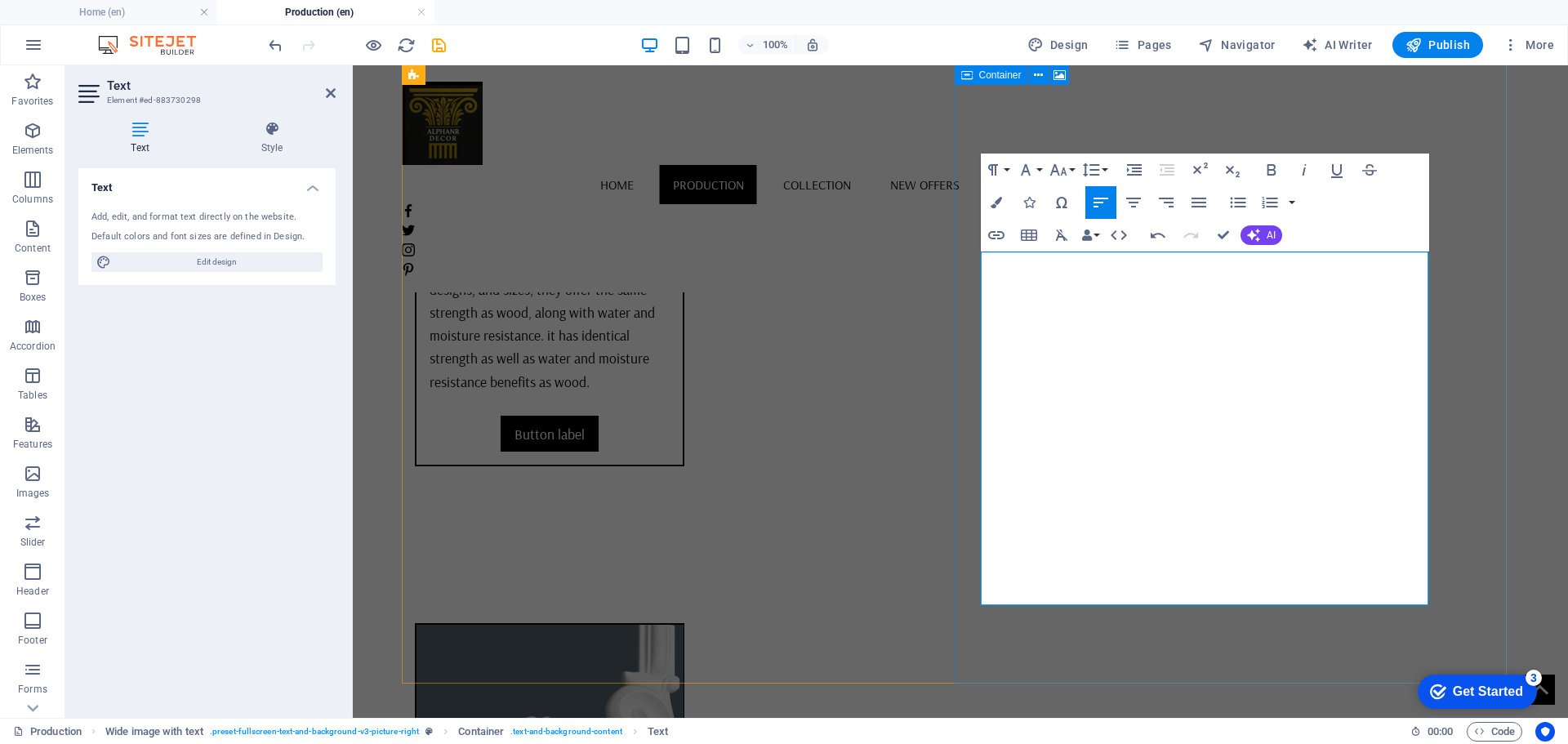
drag, startPoint x: 1017, startPoint y: 470, endPoint x: 975, endPoint y: 476, distance: 42.4
click at [1242, 199] on icon "button" at bounding box center [1237, 201] width 16 height 10
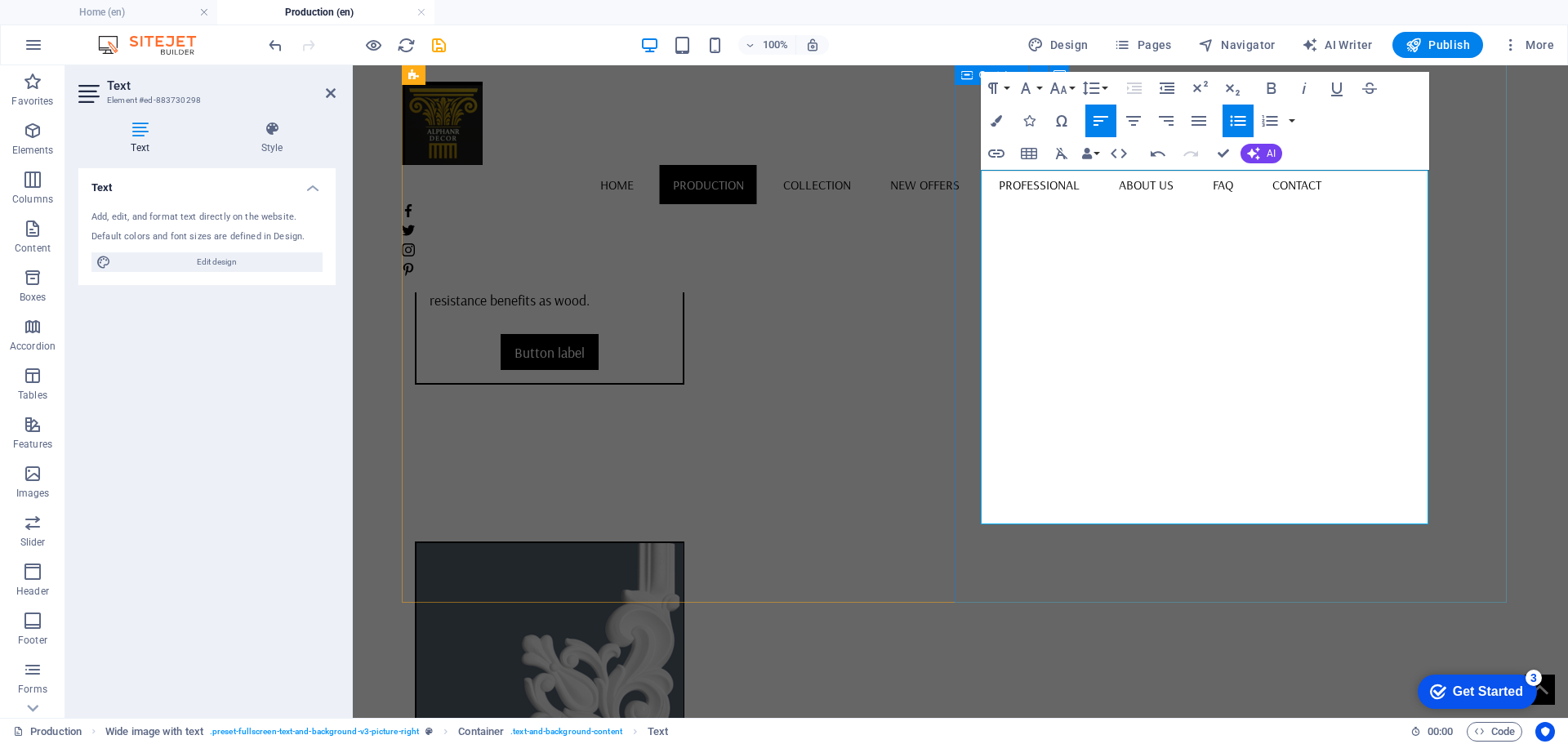
drag, startPoint x: 1239, startPoint y: 443, endPoint x: 997, endPoint y: 437, distance: 242.1
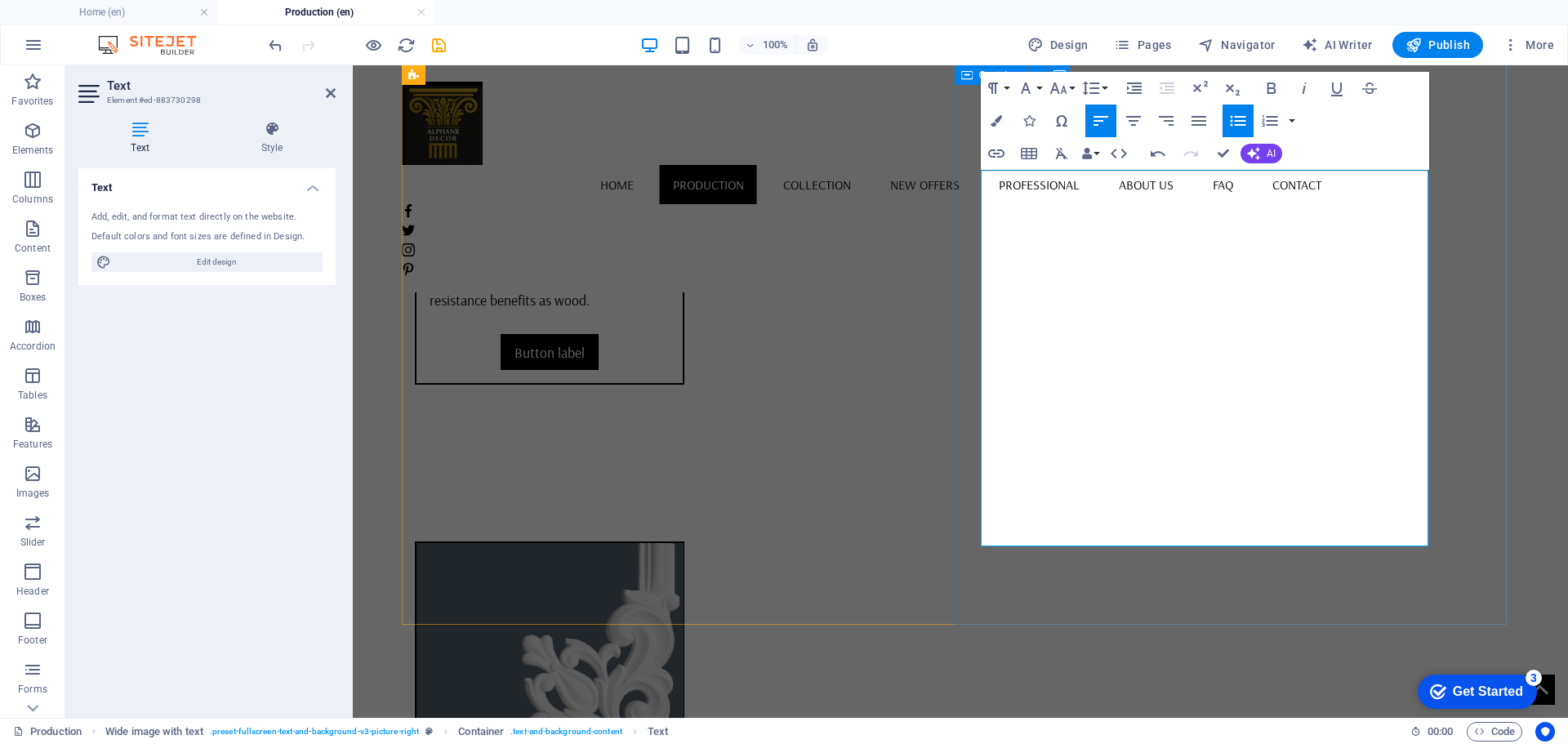
click at [1242, 120] on icon "button" at bounding box center [1237, 120] width 16 height 10
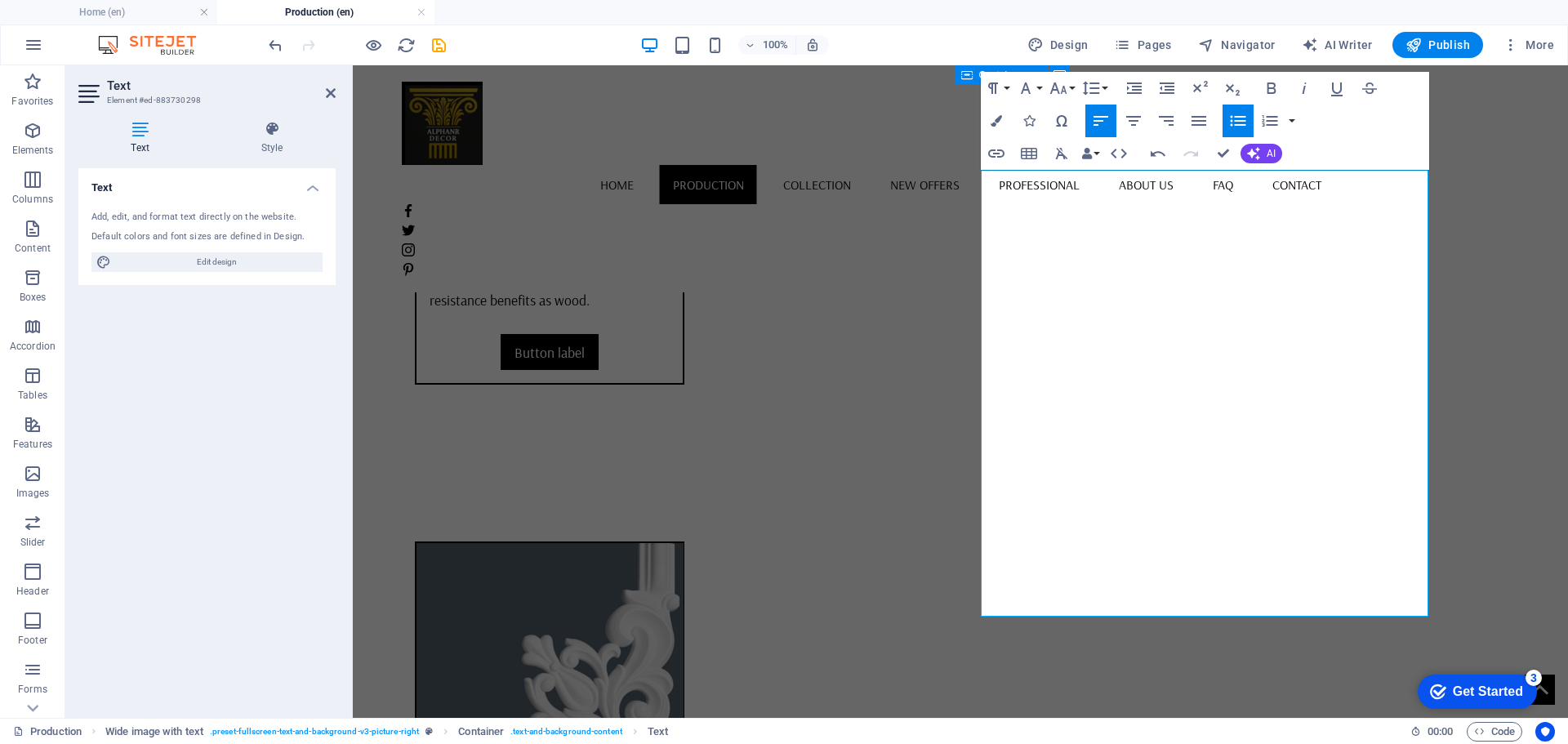
click at [1242, 120] on icon "button" at bounding box center [1237, 120] width 16 height 10
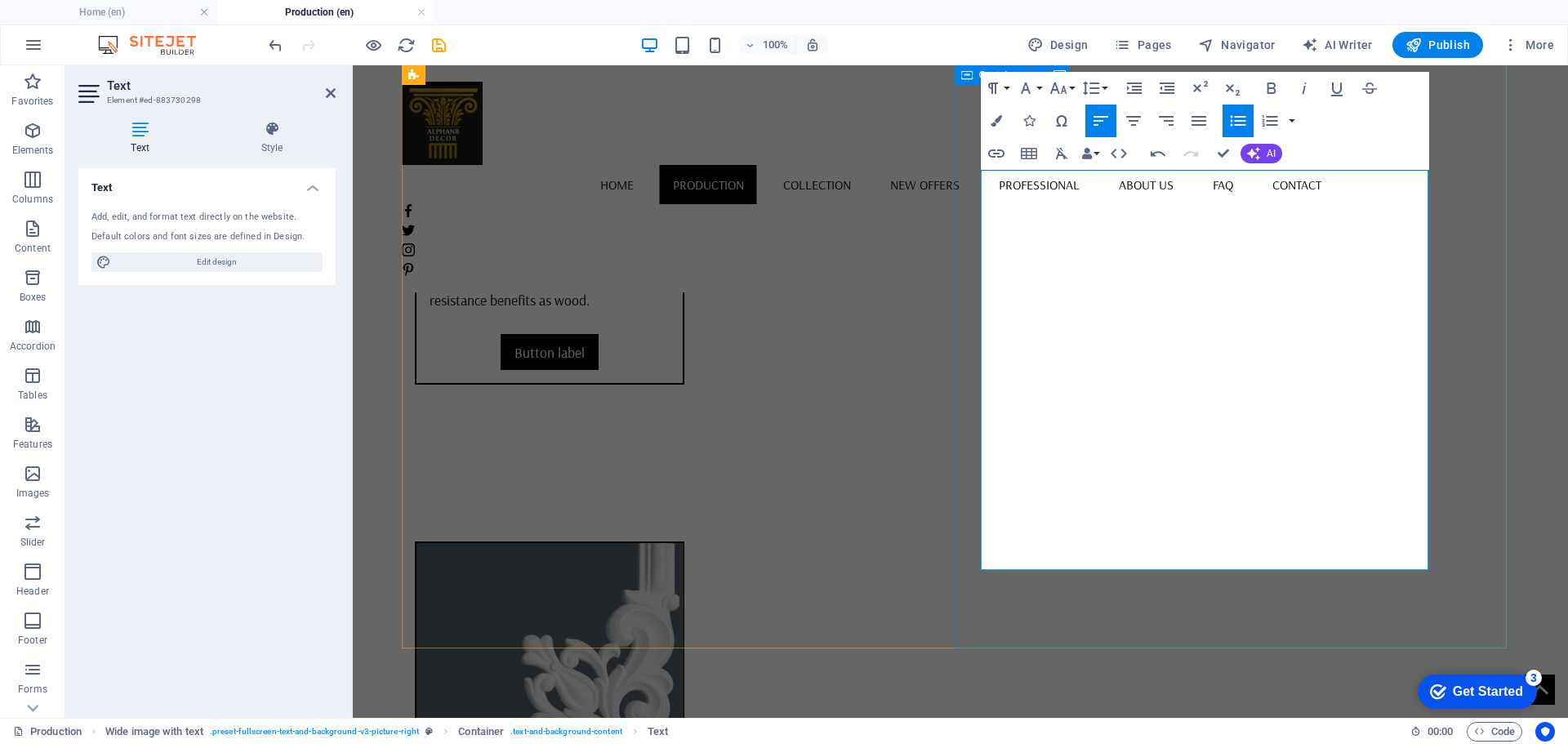
drag, startPoint x: 1065, startPoint y: 468, endPoint x: 1011, endPoint y: 467, distance: 54.0
drag, startPoint x: 1030, startPoint y: 465, endPoint x: 1005, endPoint y: 465, distance: 25.0
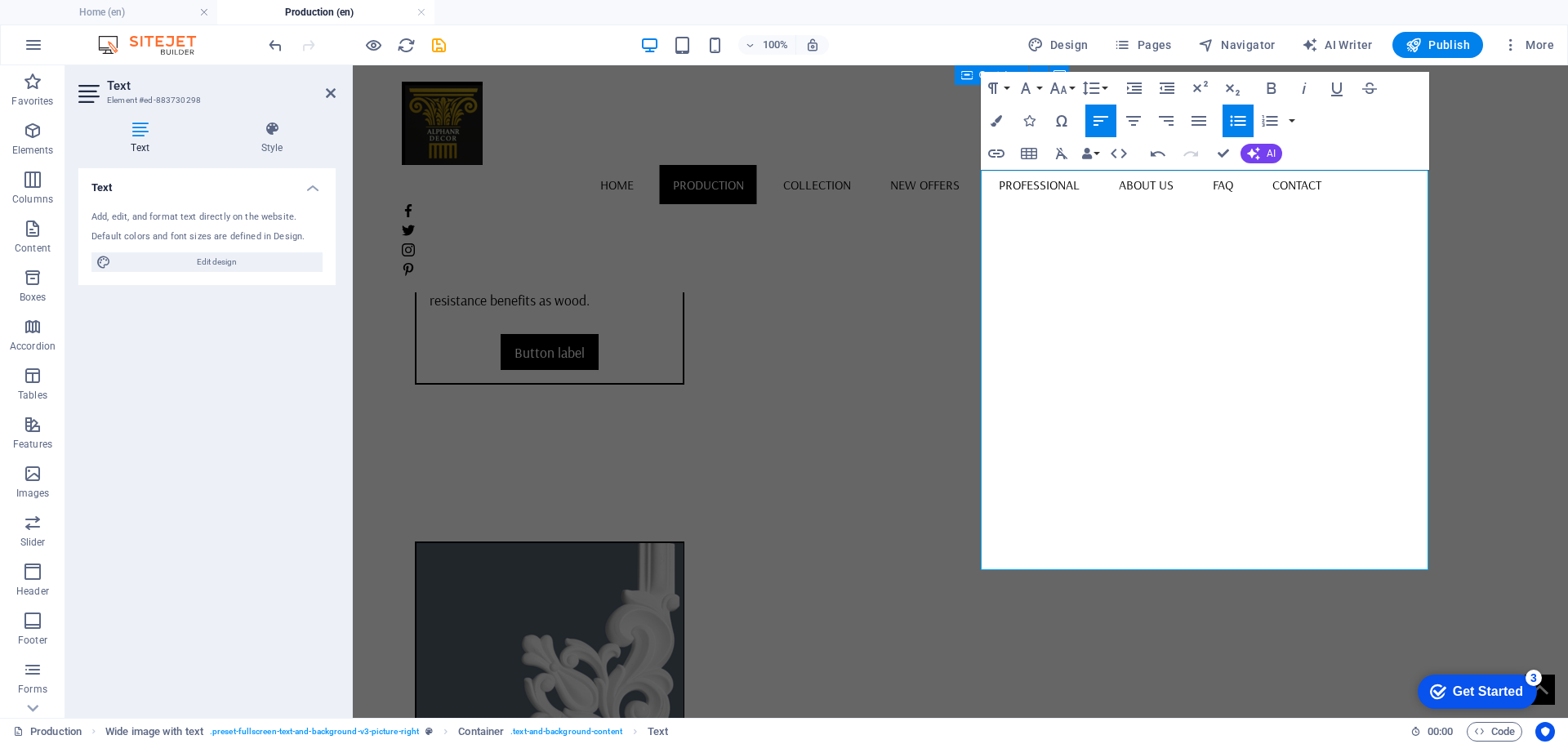
click at [1236, 119] on icon "button" at bounding box center [1237, 120] width 19 height 19
drag, startPoint x: 1061, startPoint y: 517, endPoint x: 1130, endPoint y: 513, distance: 69.1
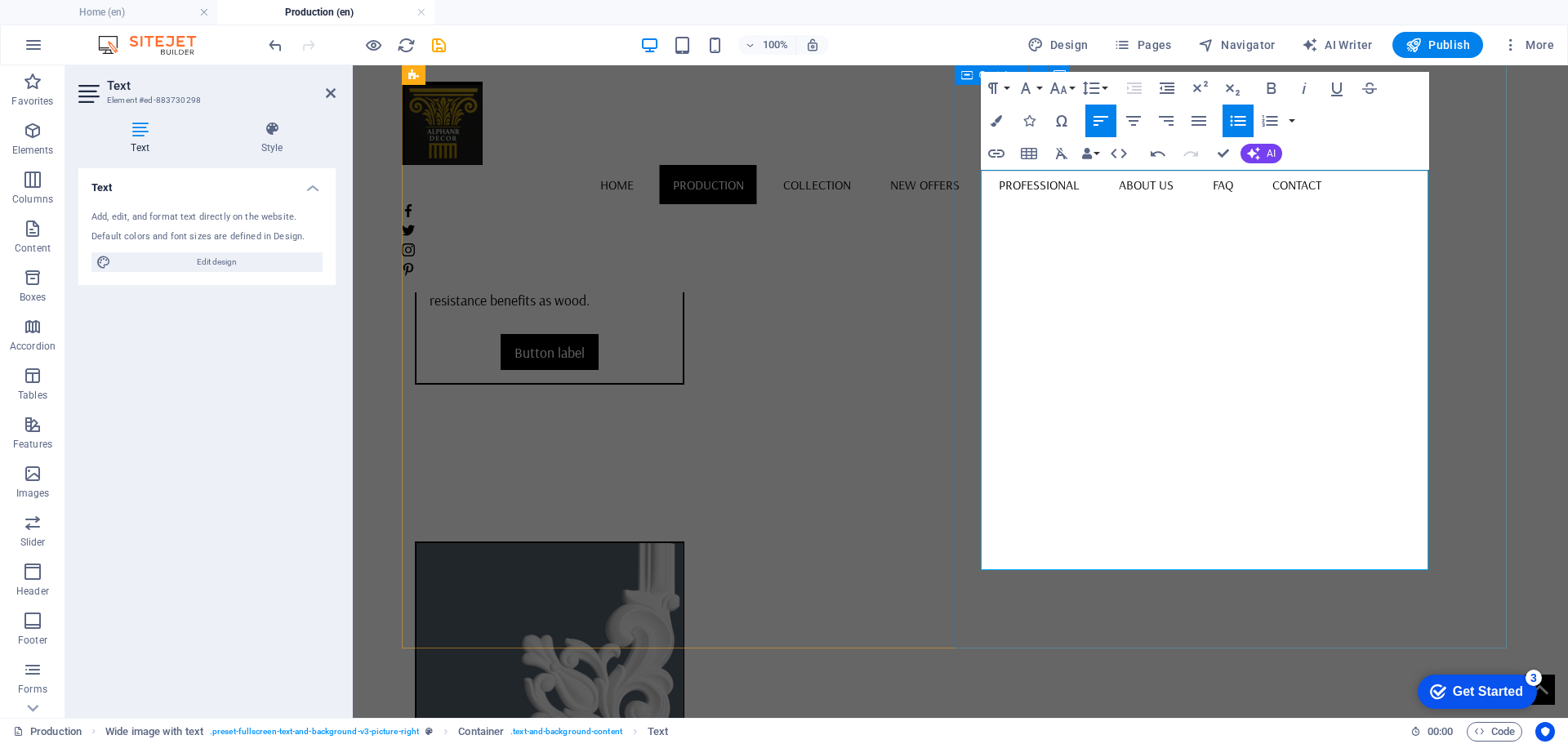
drag, startPoint x: 1285, startPoint y: 512, endPoint x: 994, endPoint y: 507, distance: 291.0
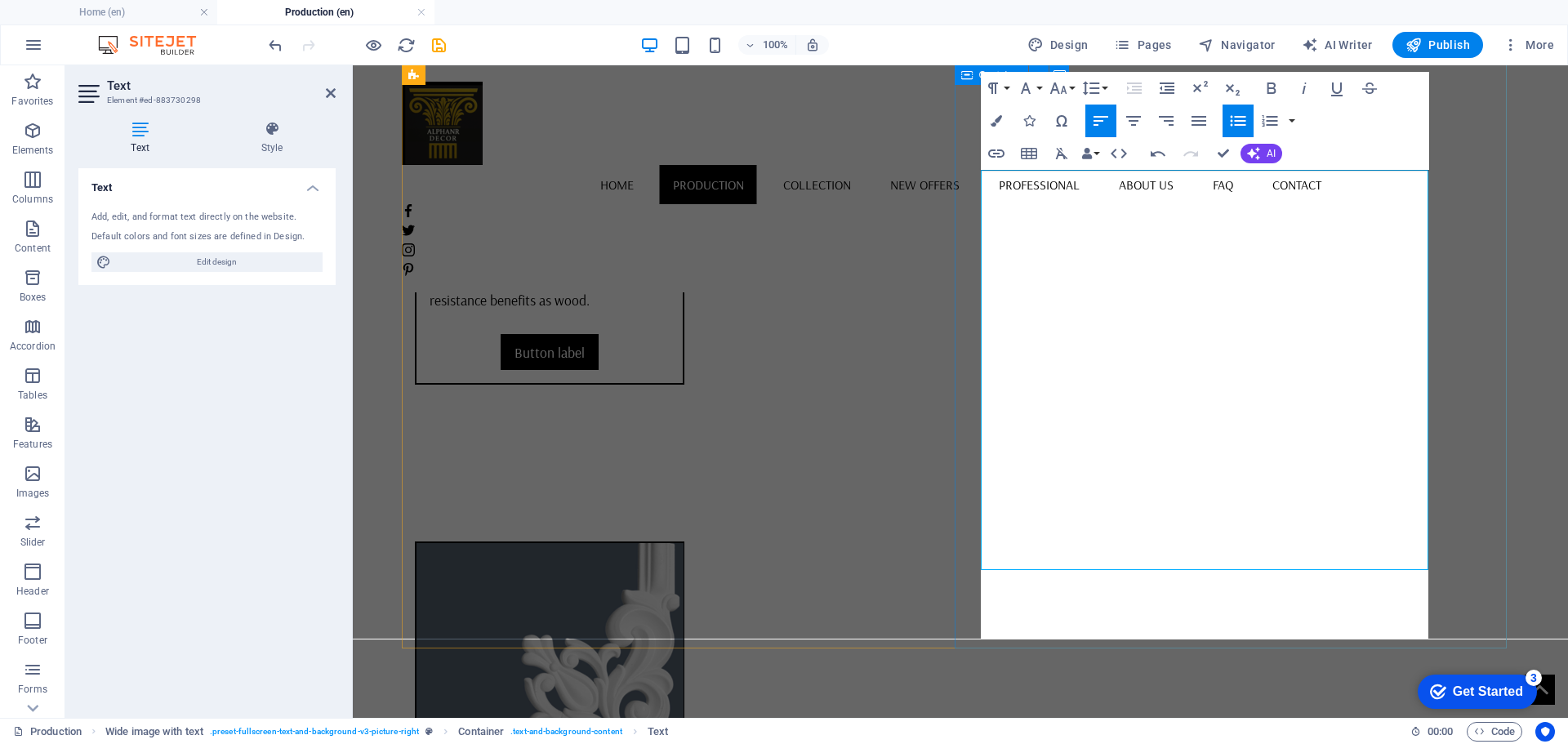
scroll to position [1841, 3]
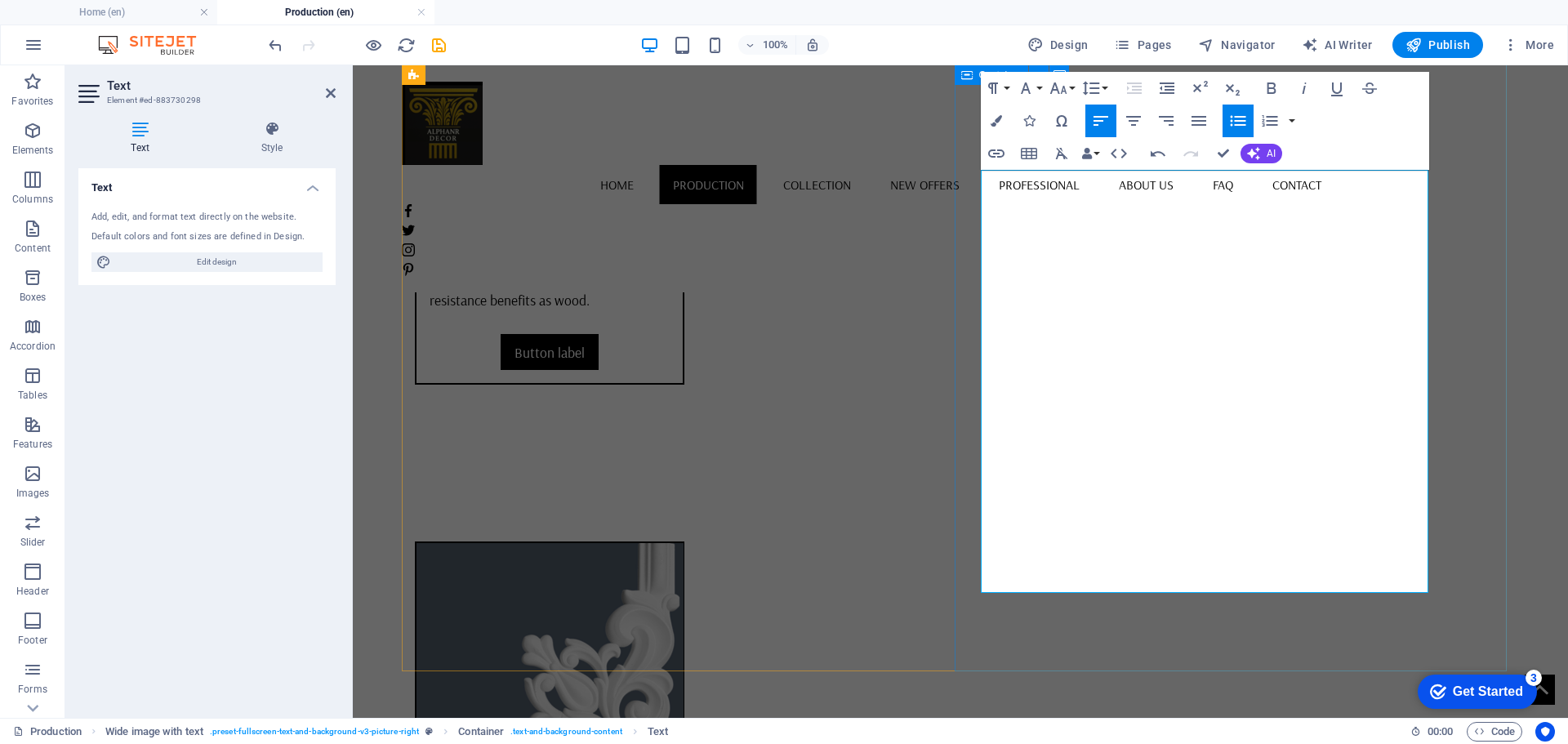
scroll to position [5893, 0]
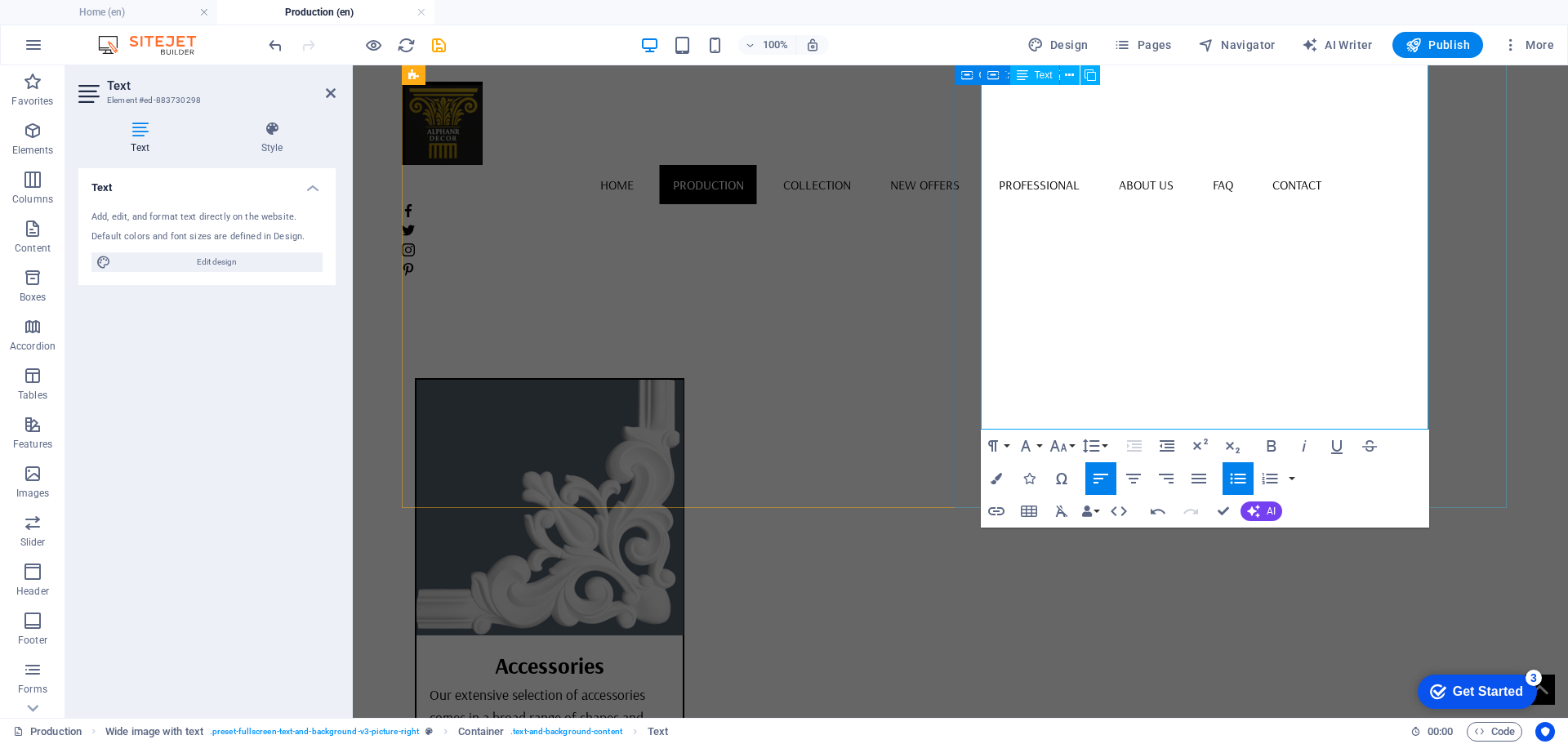
drag, startPoint x: 1247, startPoint y: 397, endPoint x: 994, endPoint y: 392, distance: 253.0
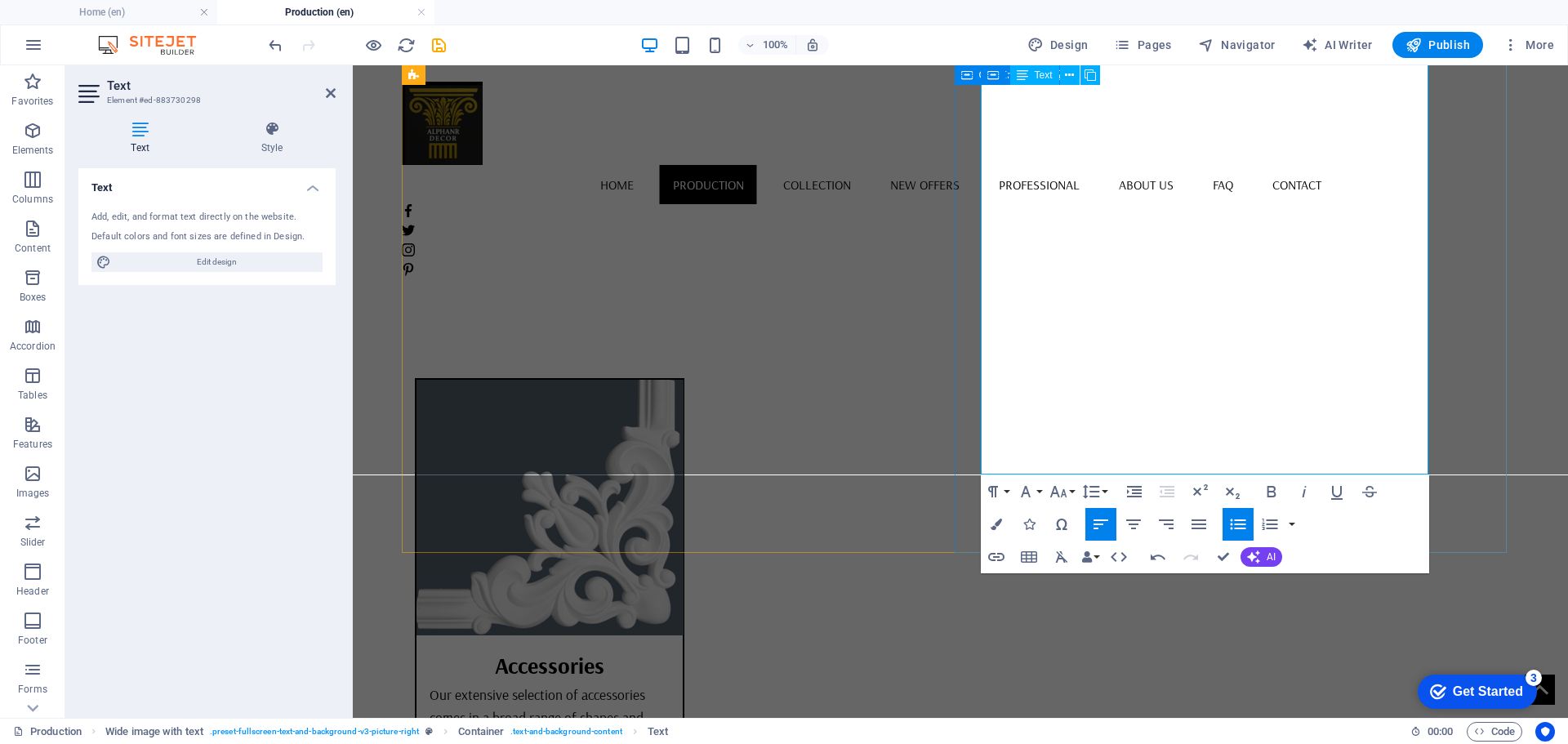
drag, startPoint x: 1280, startPoint y: 462, endPoint x: 997, endPoint y: 469, distance: 283.1
drag, startPoint x: 1287, startPoint y: 464, endPoint x: 996, endPoint y: 459, distance: 291.0
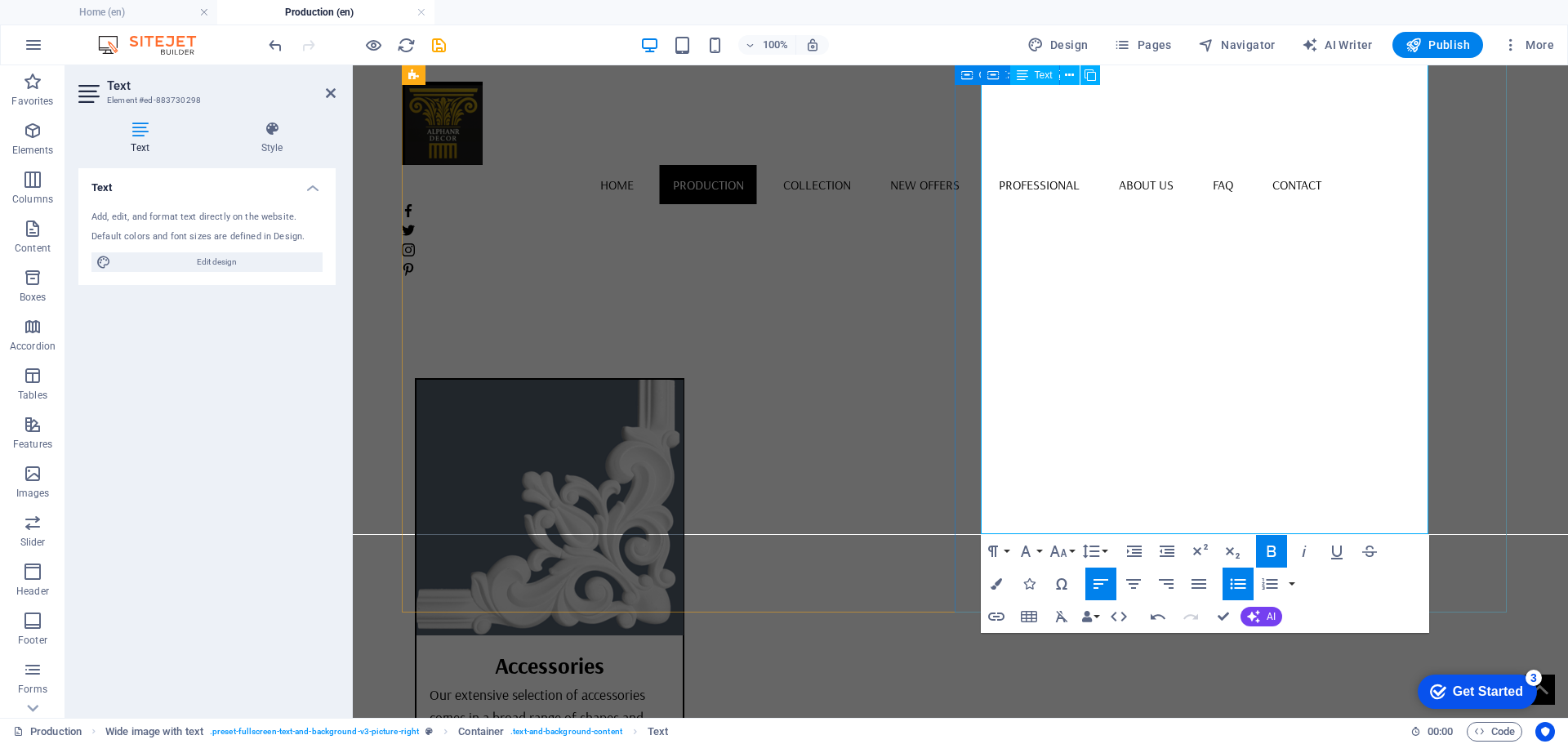
drag, startPoint x: 1201, startPoint y: 458, endPoint x: 997, endPoint y: 452, distance: 204.1
click at [1276, 543] on icon "button" at bounding box center [1271, 551] width 19 height 19
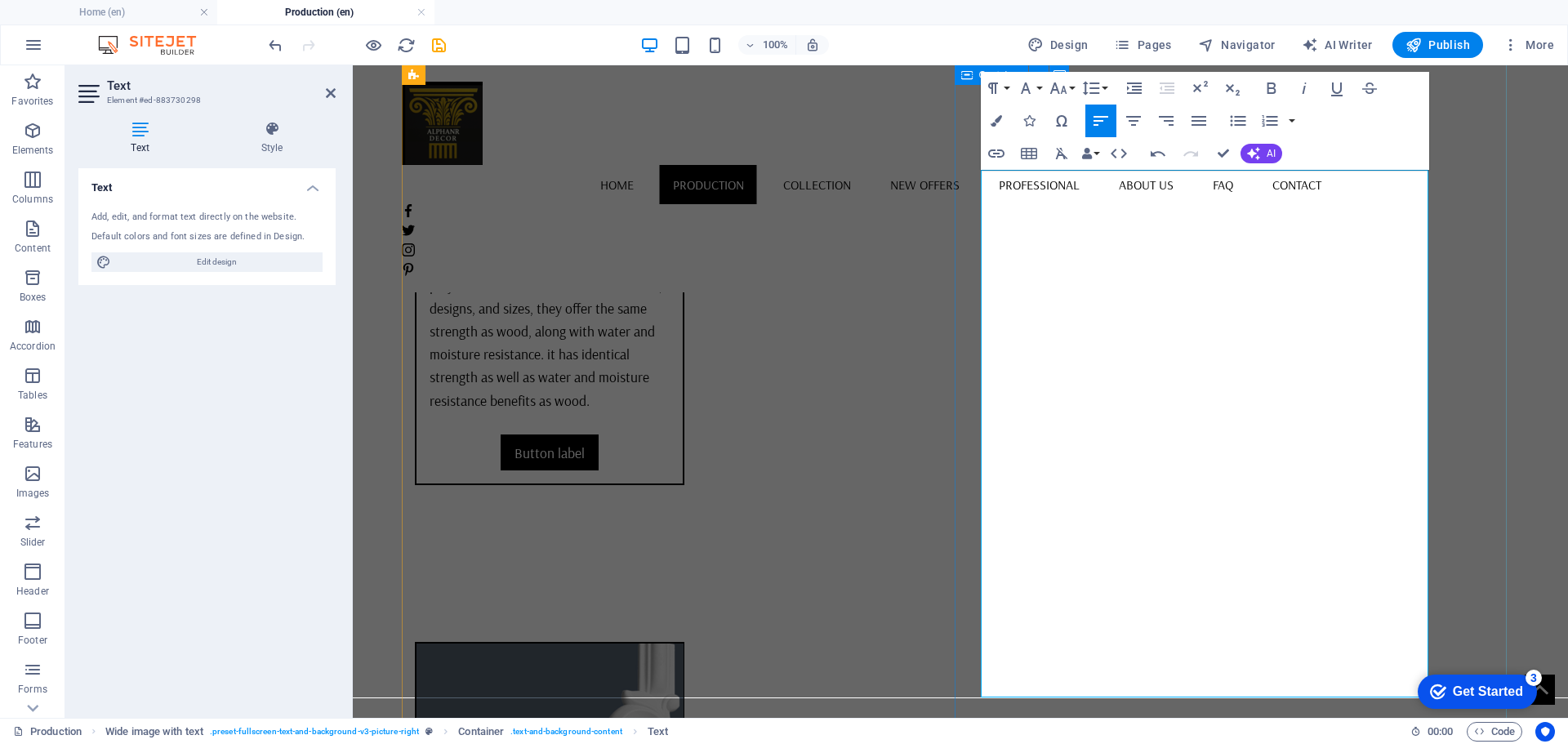
scroll to position [5485, 0]
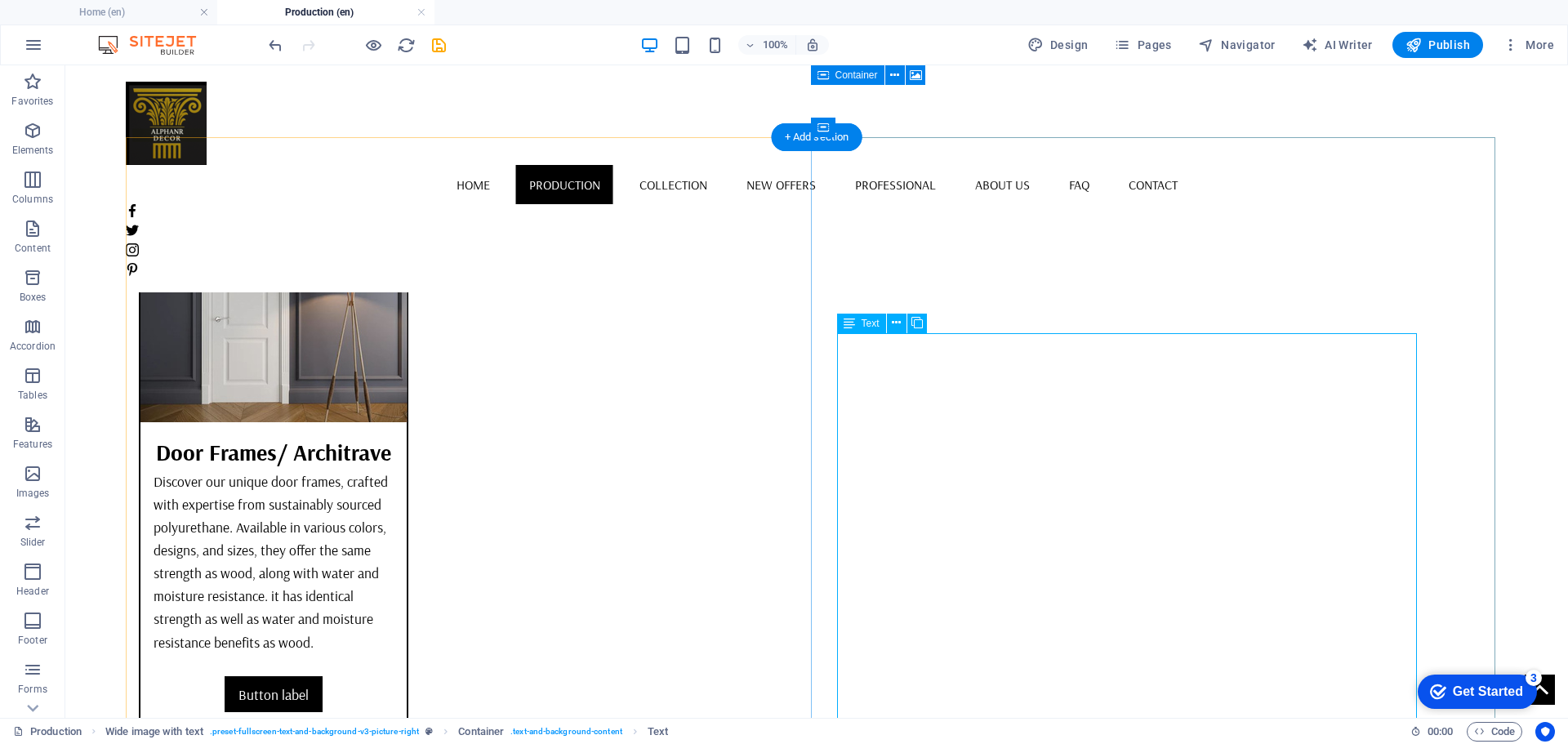
scroll to position [5403, 0]
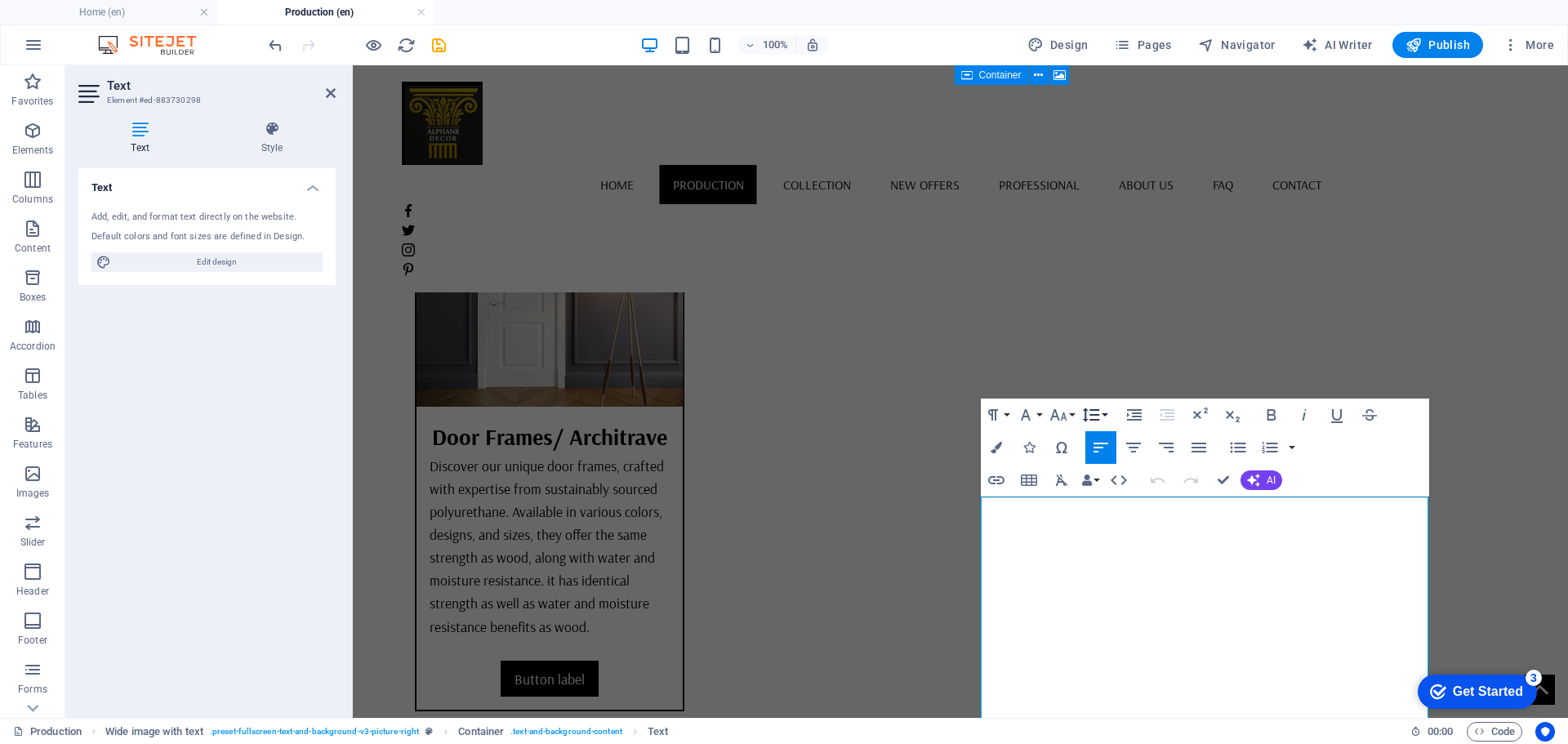
click at [1103, 409] on button "Line Height" at bounding box center [1095, 414] width 31 height 32
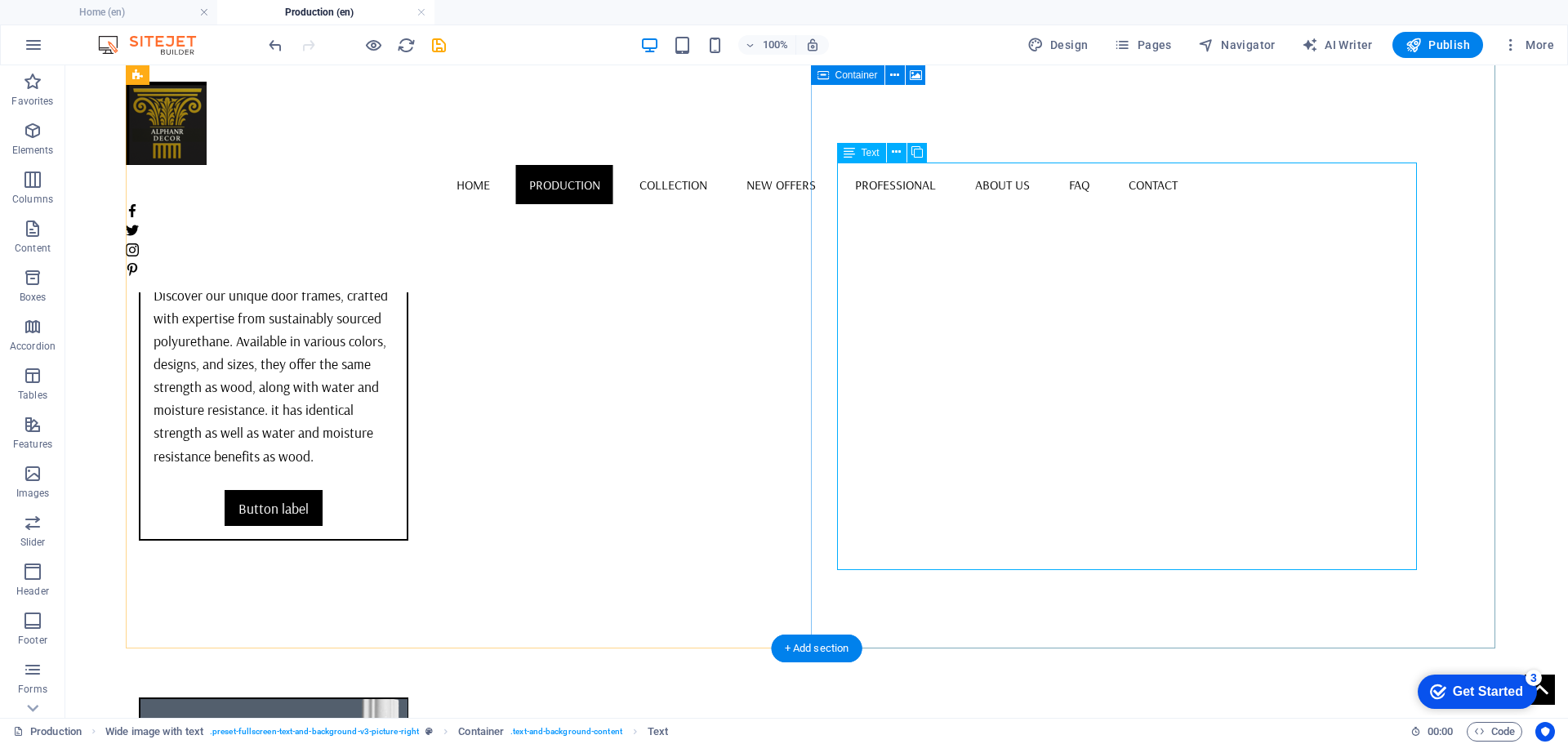
scroll to position [5655, 0]
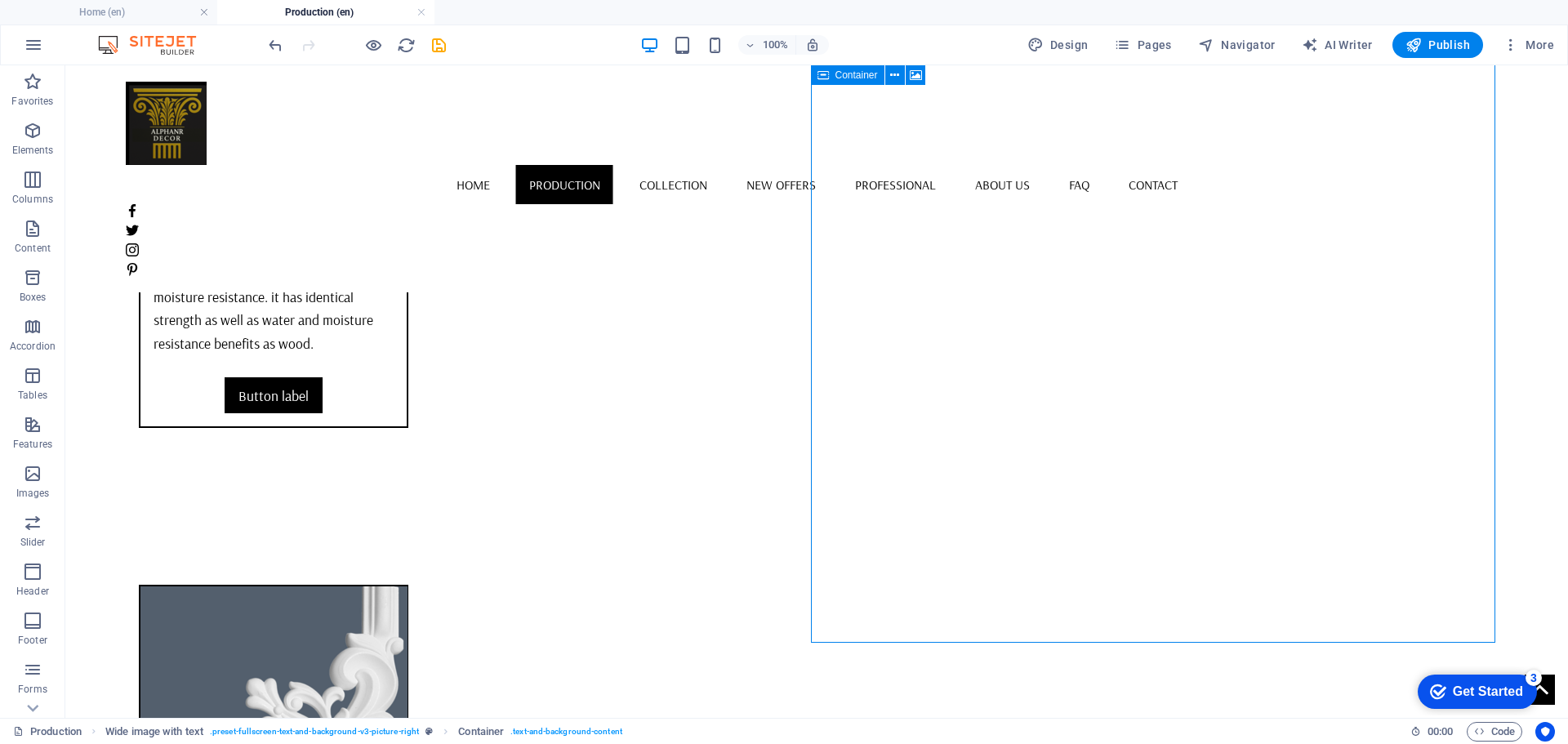
scroll to position [5819, 0]
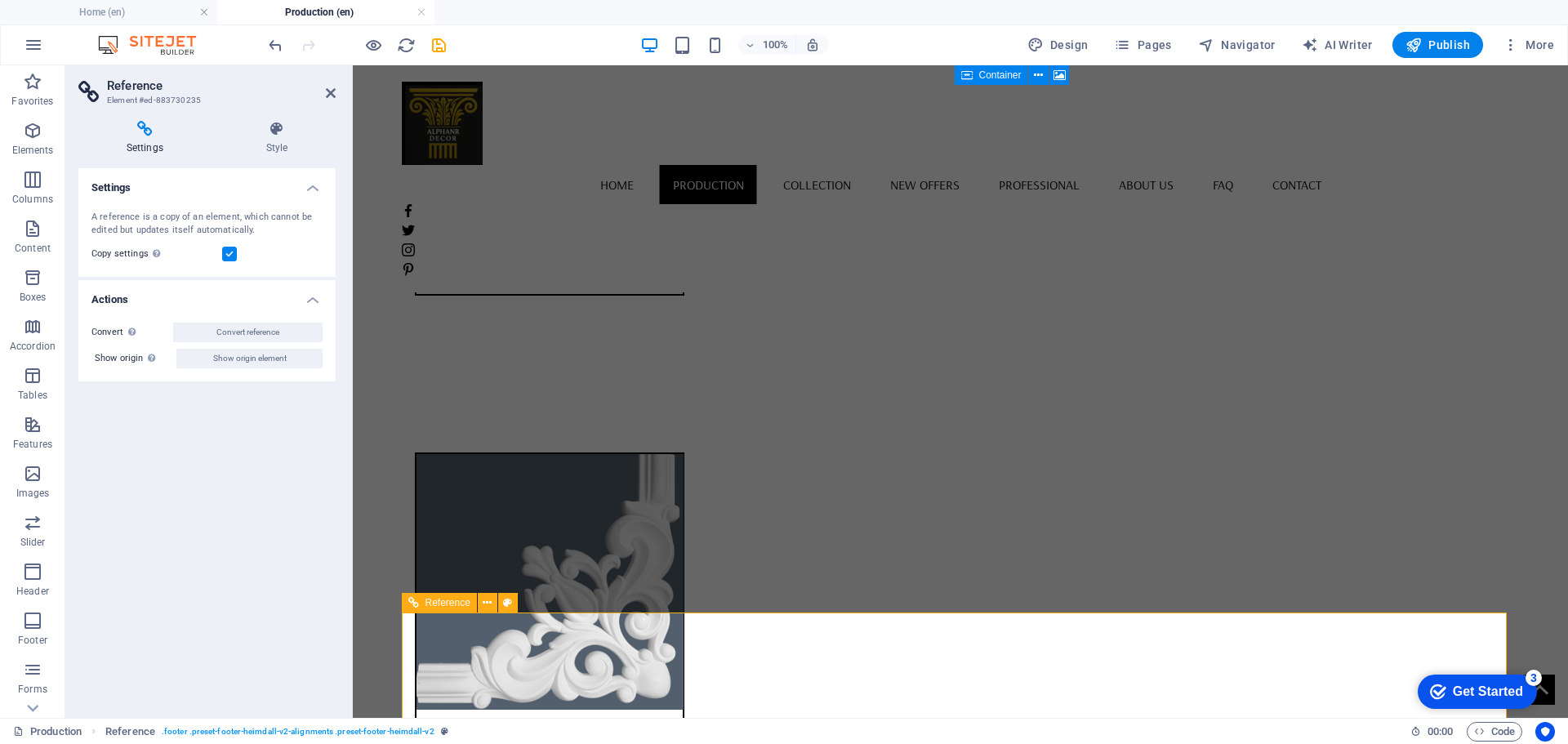
scroll to position [6097, 0]
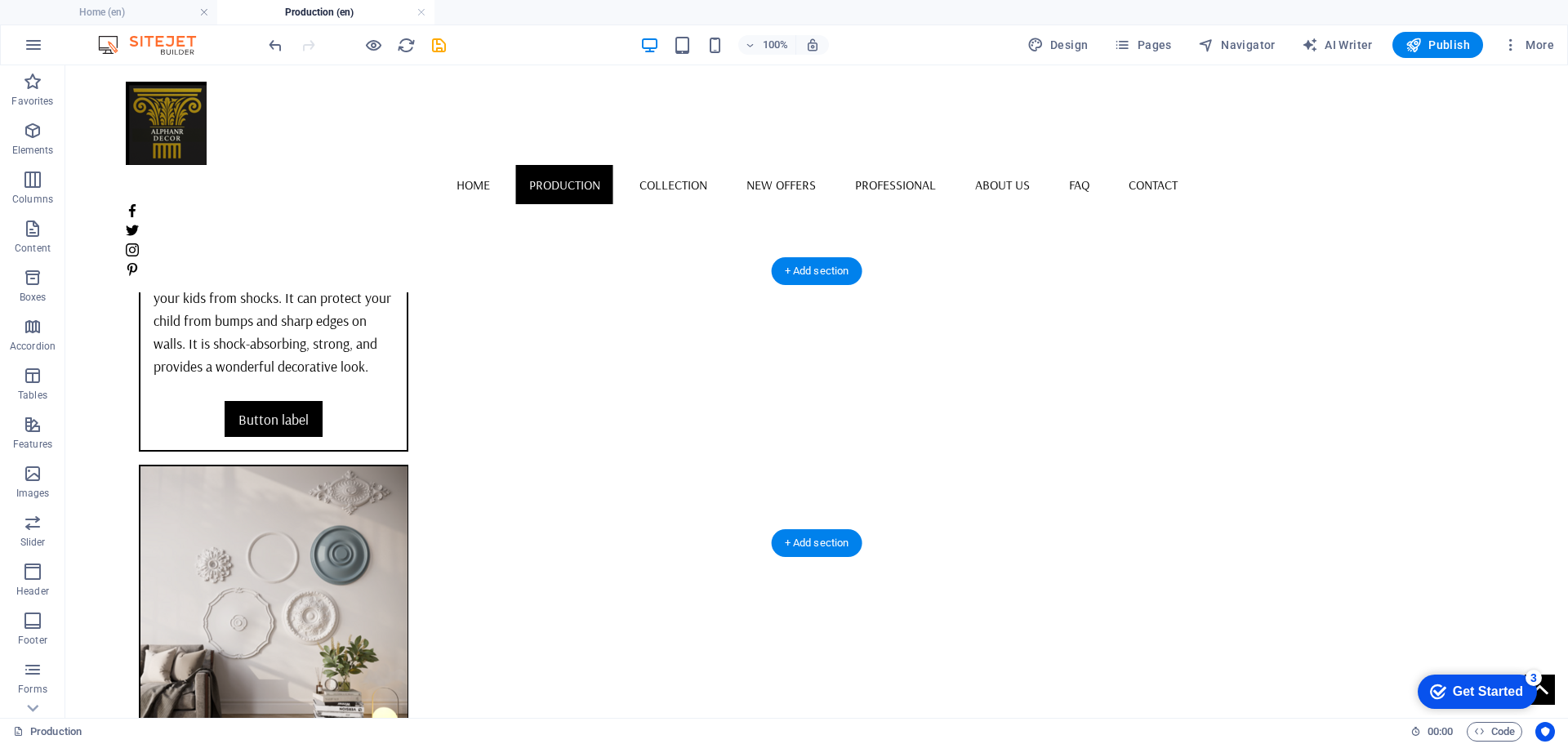
scroll to position [4465, 0]
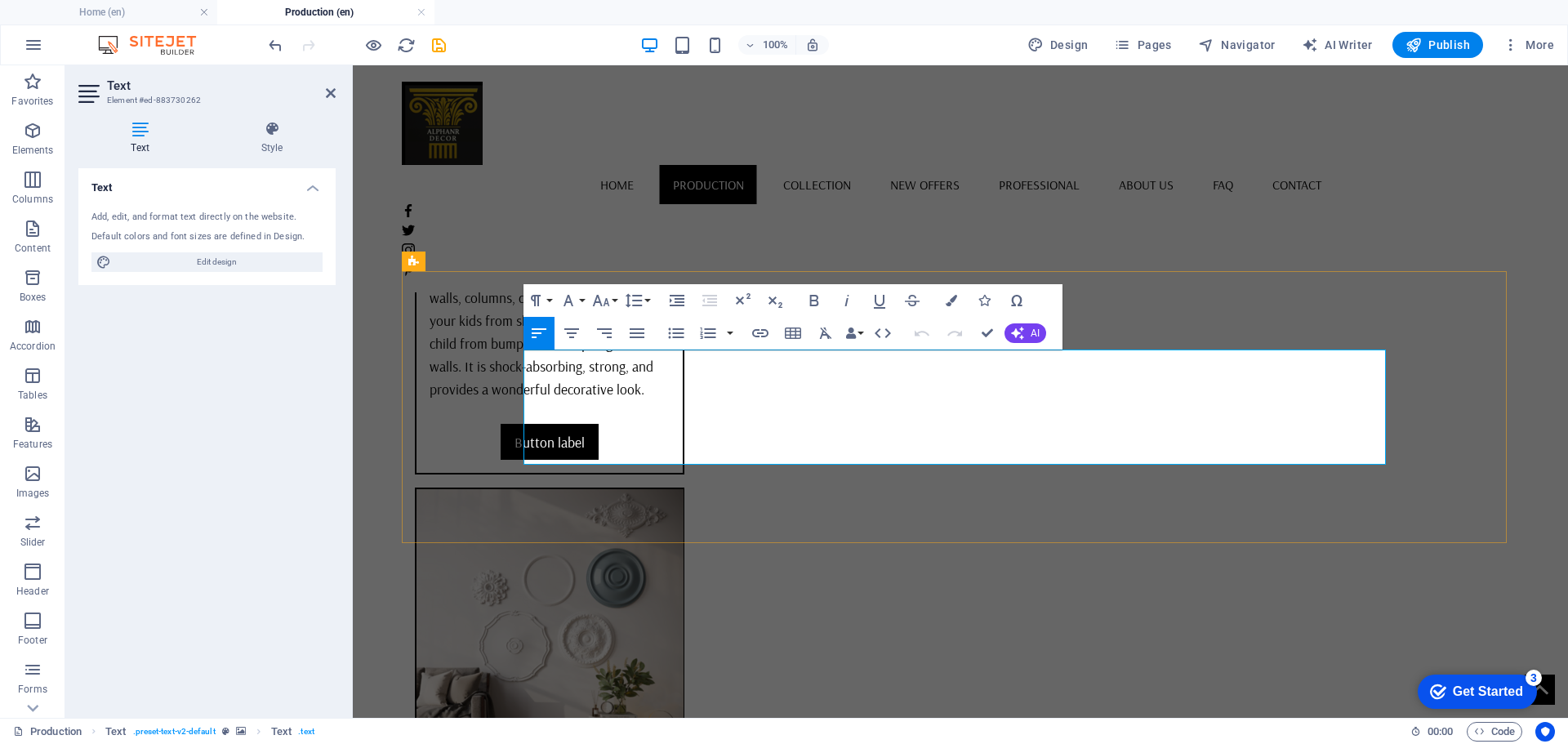
click at [584, 300] on button "Font Family" at bounding box center [572, 299] width 31 height 32
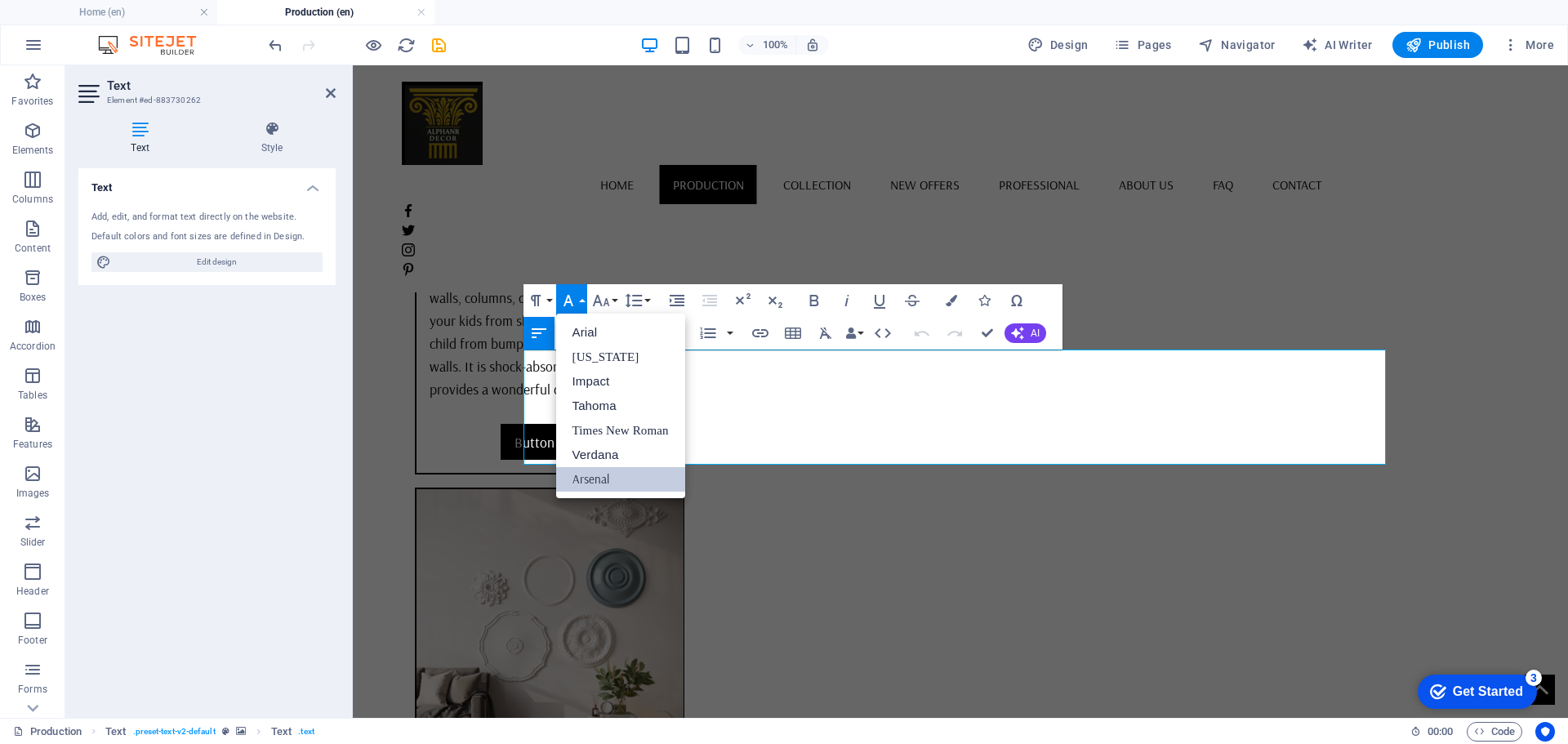
scroll to position [0, 0]
click at [581, 351] on link "[US_STATE]" at bounding box center [621, 357] width 129 height 24
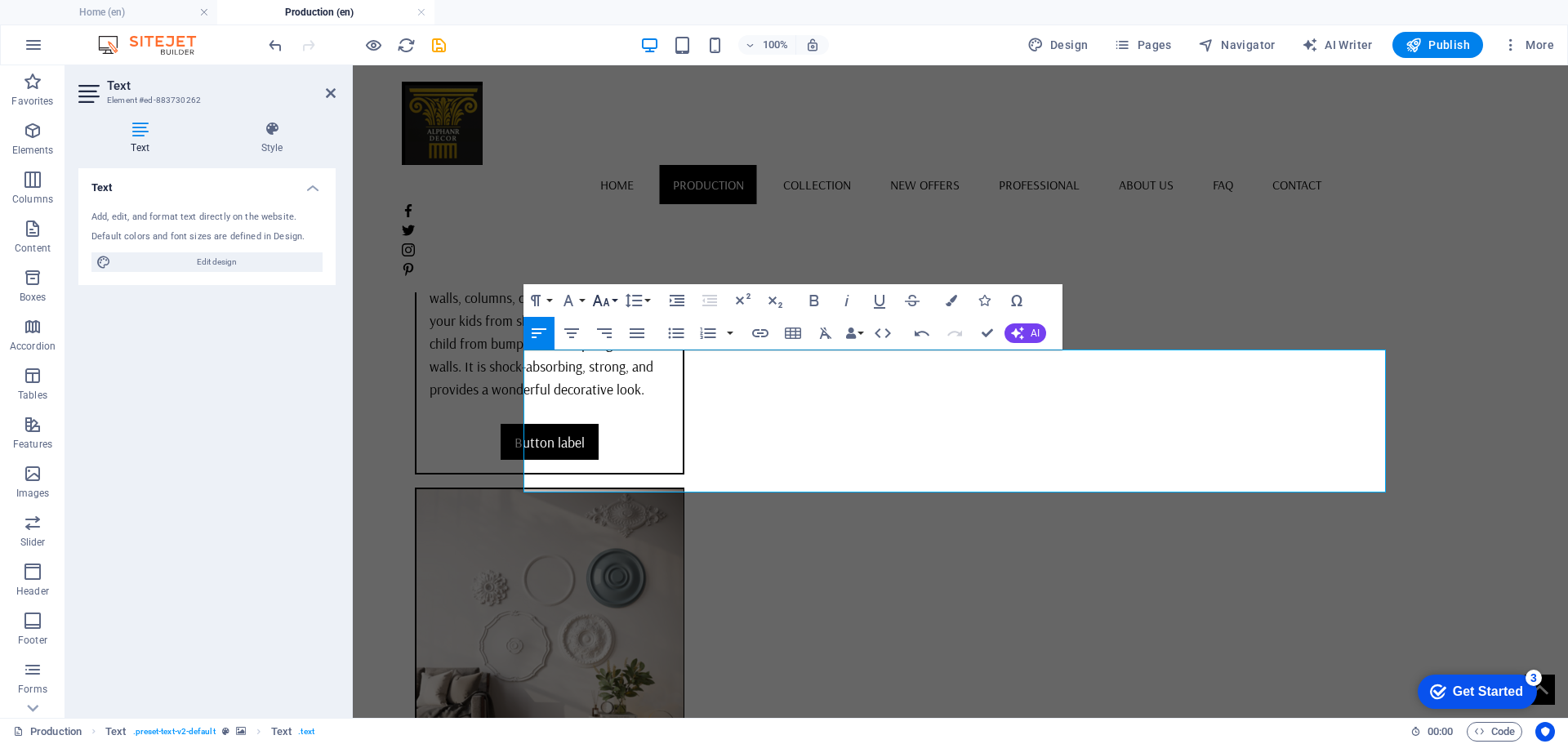
click at [611, 299] on button "Font Size" at bounding box center [605, 299] width 31 height 32
click at [616, 408] on link "11" at bounding box center [619, 406] width 59 height 24
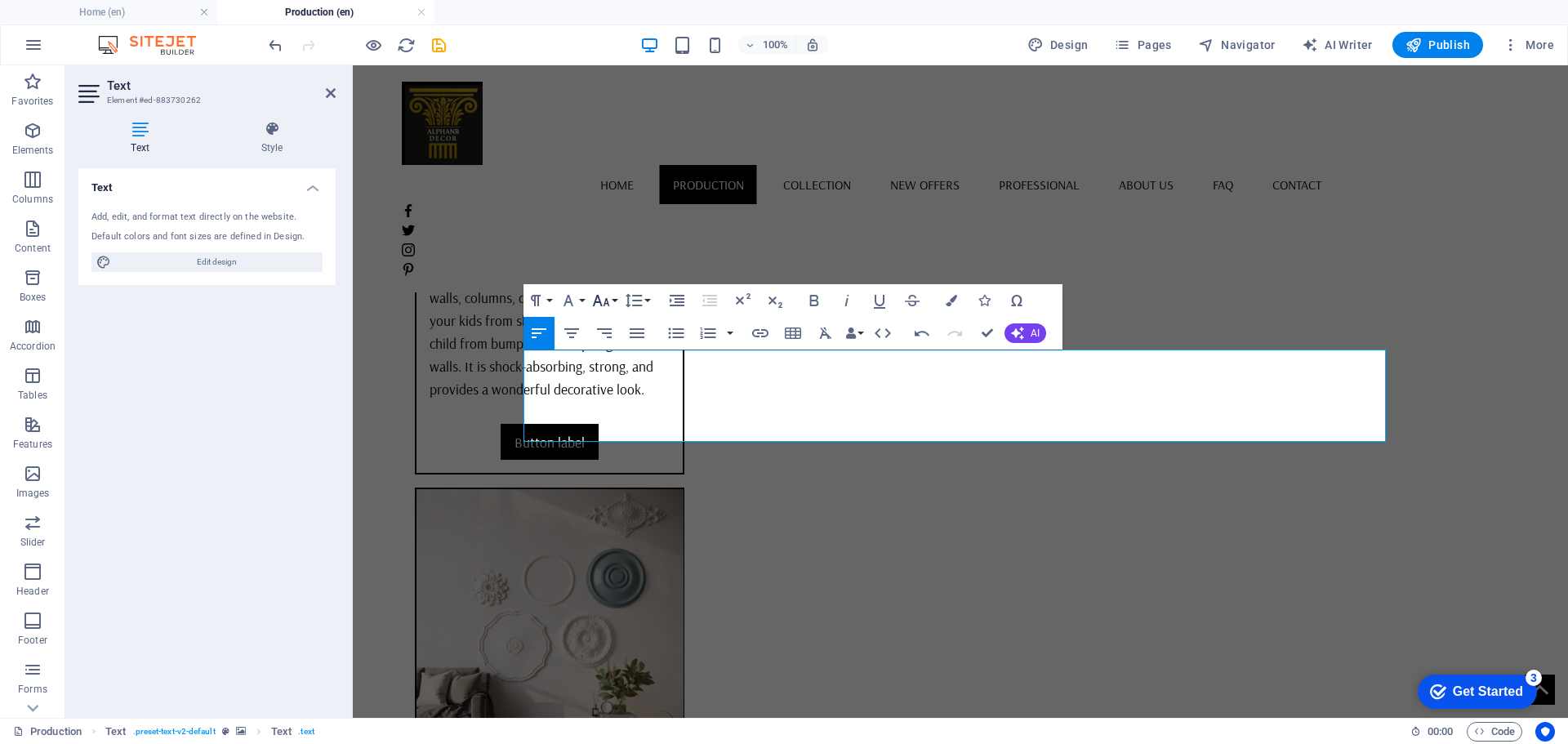
click at [612, 300] on button "Font Size" at bounding box center [605, 299] width 31 height 32
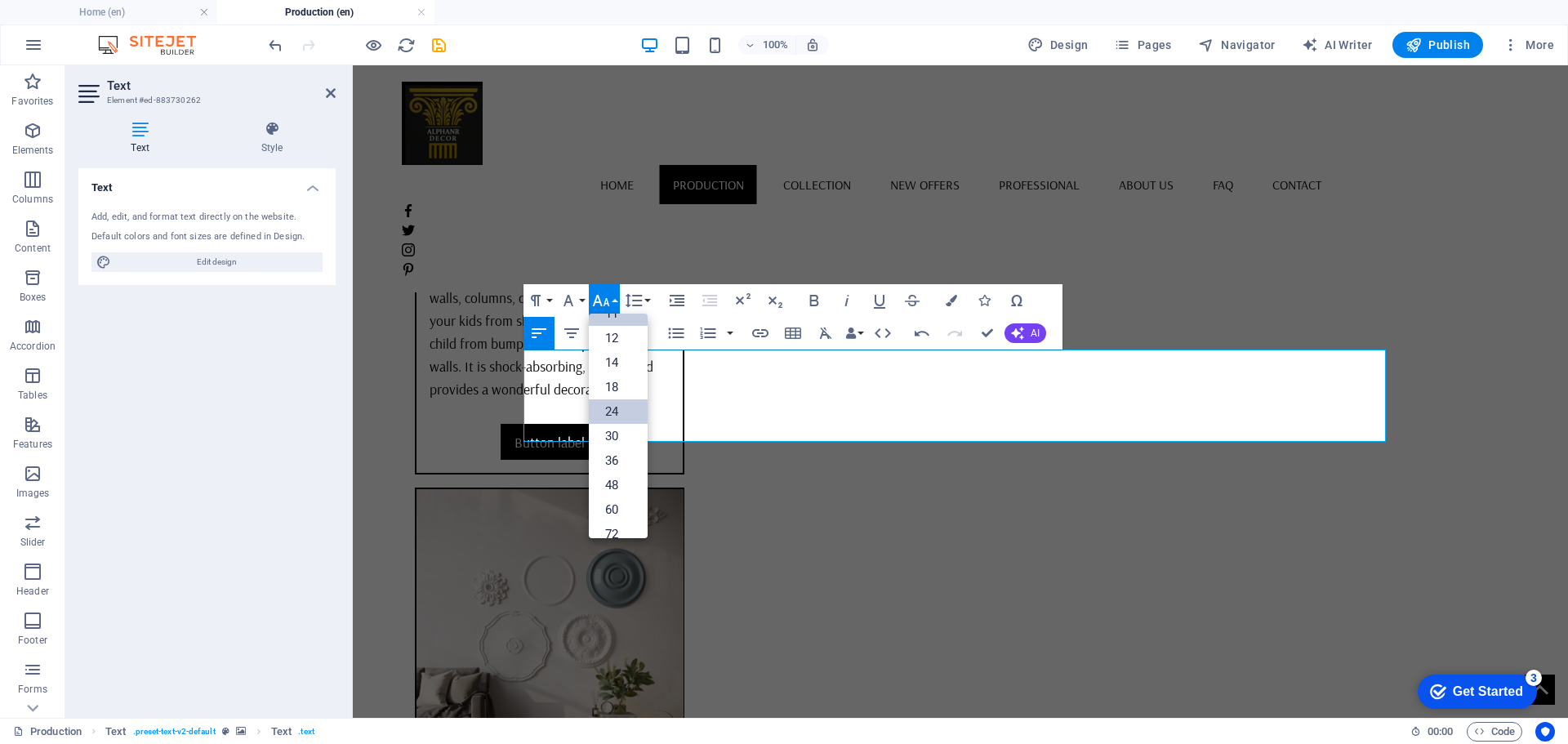
click at [605, 407] on link "24" at bounding box center [619, 411] width 59 height 24
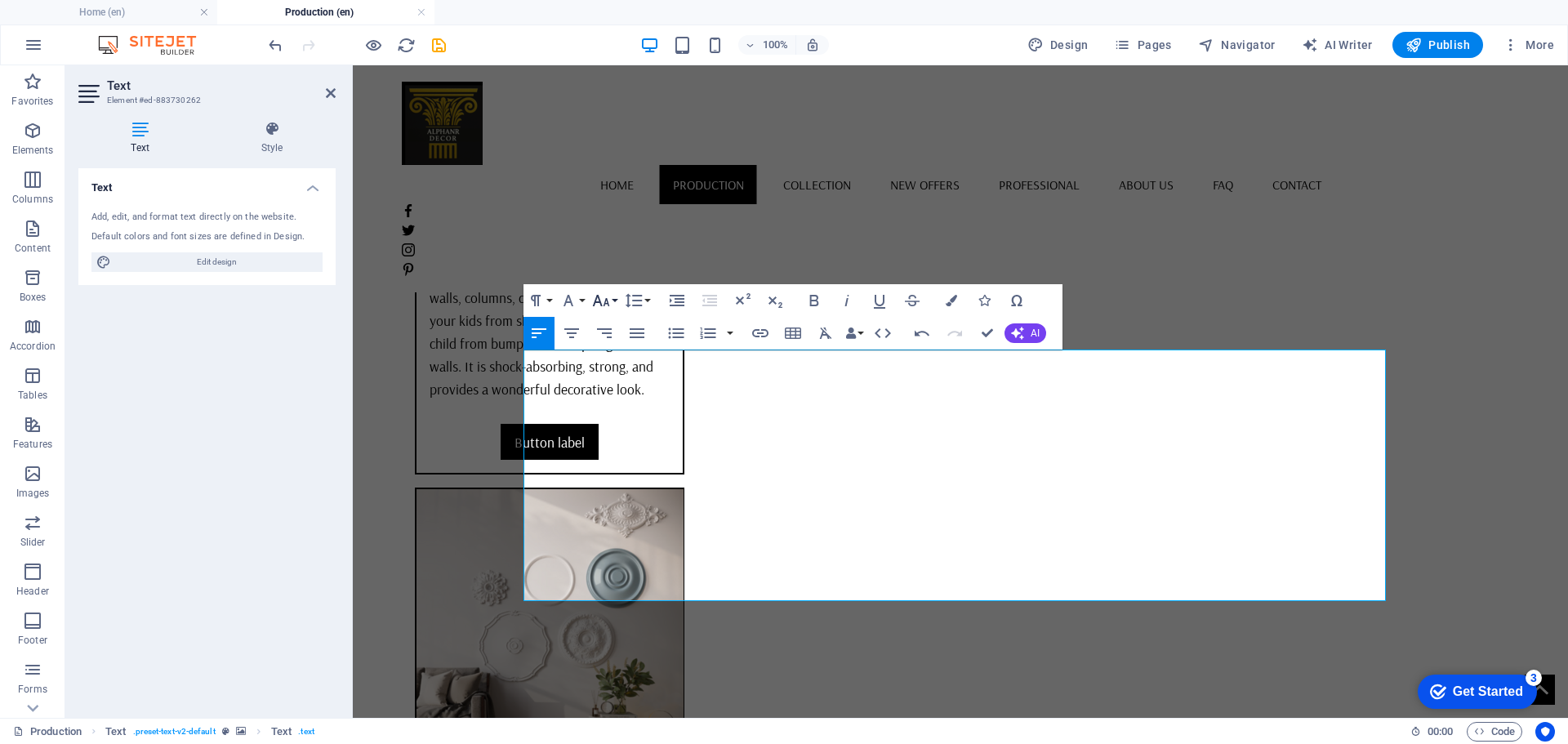
click at [613, 296] on button "Font Size" at bounding box center [605, 299] width 31 height 32
click at [622, 405] on link "14" at bounding box center [619, 405] width 59 height 24
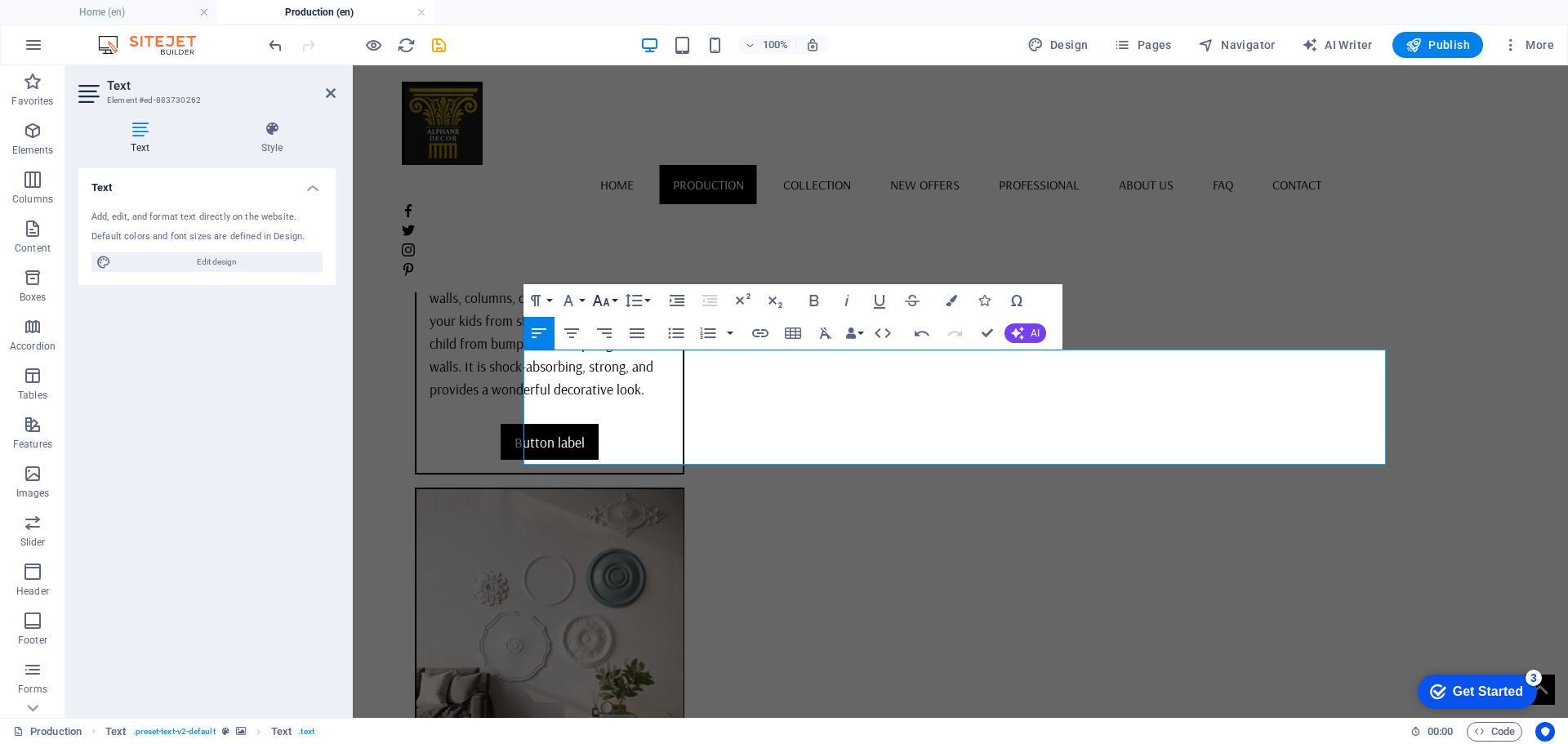
click at [606, 297] on icon "button" at bounding box center [600, 299] width 19 height 19
click at [626, 481] on link "18" at bounding box center [619, 479] width 59 height 24
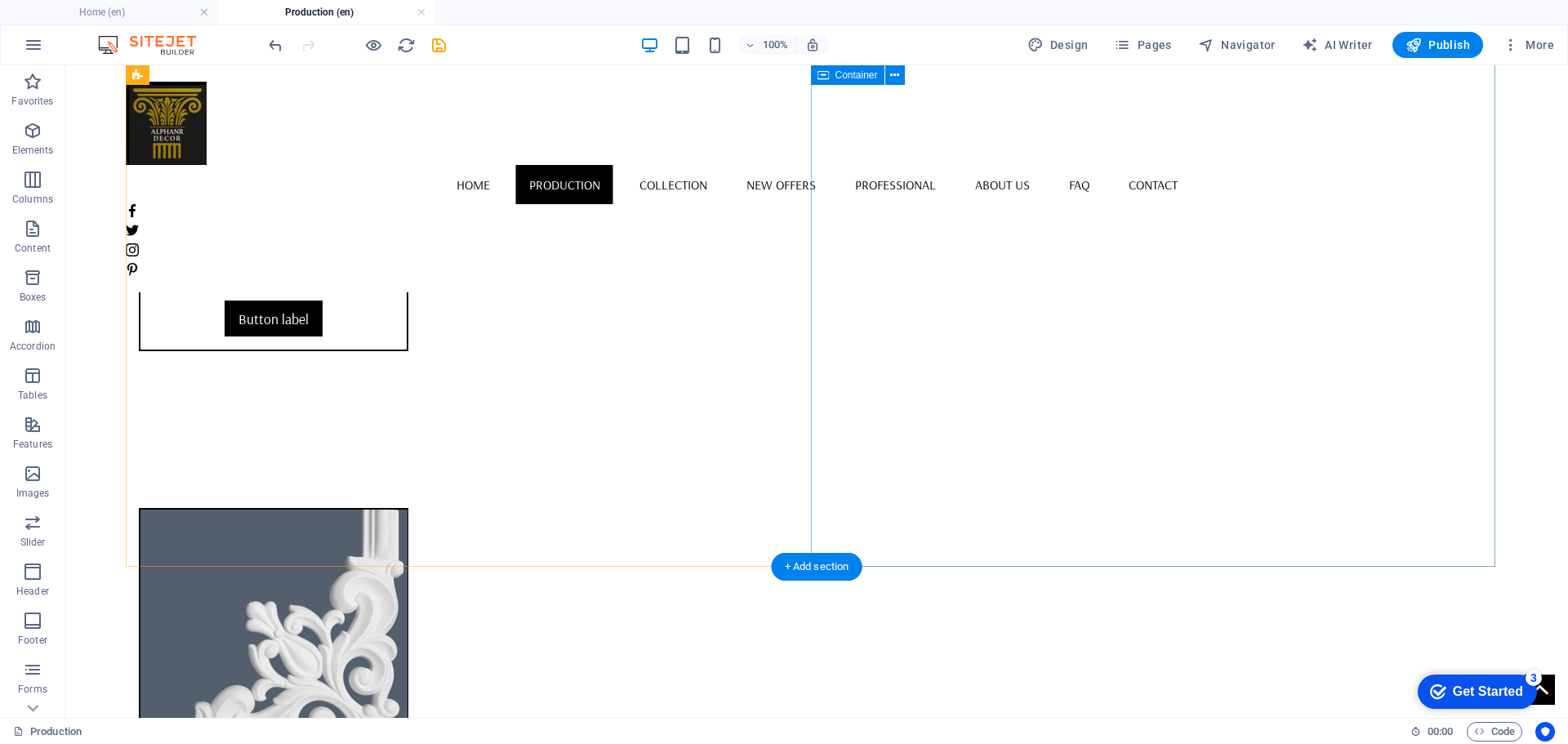
scroll to position [5686, 0]
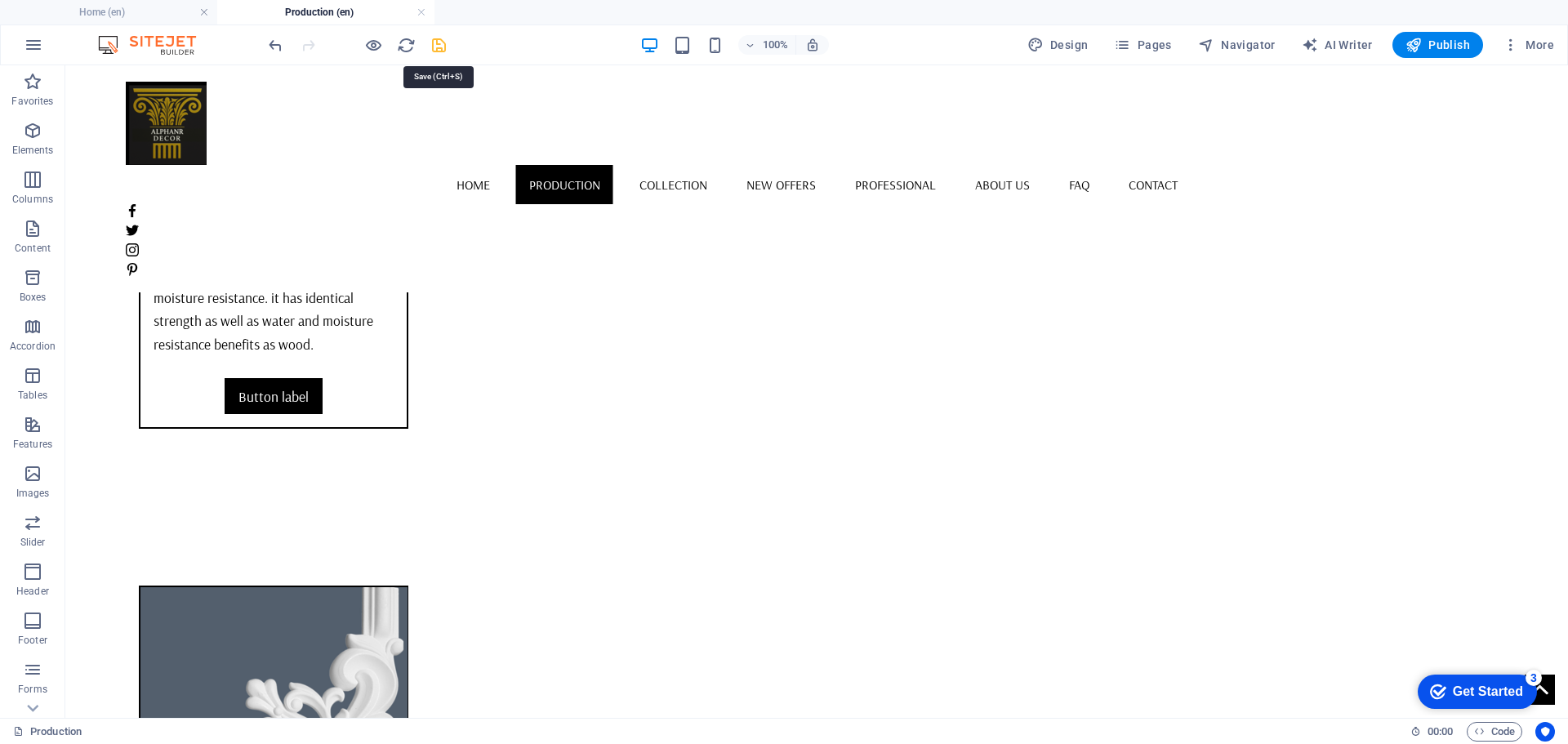
click at [436, 41] on icon "save" at bounding box center [439, 45] width 18 height 18
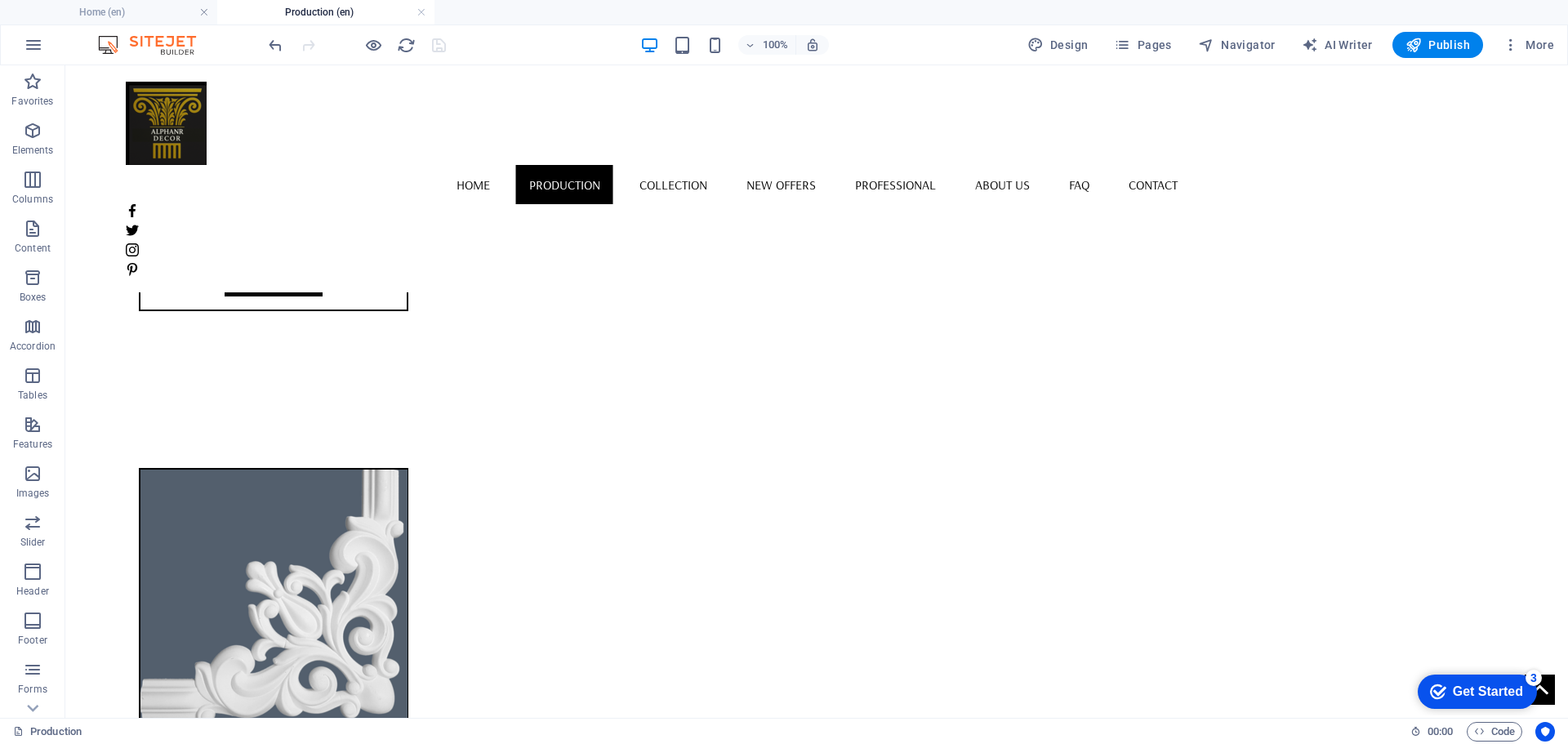
scroll to position [5931, 0]
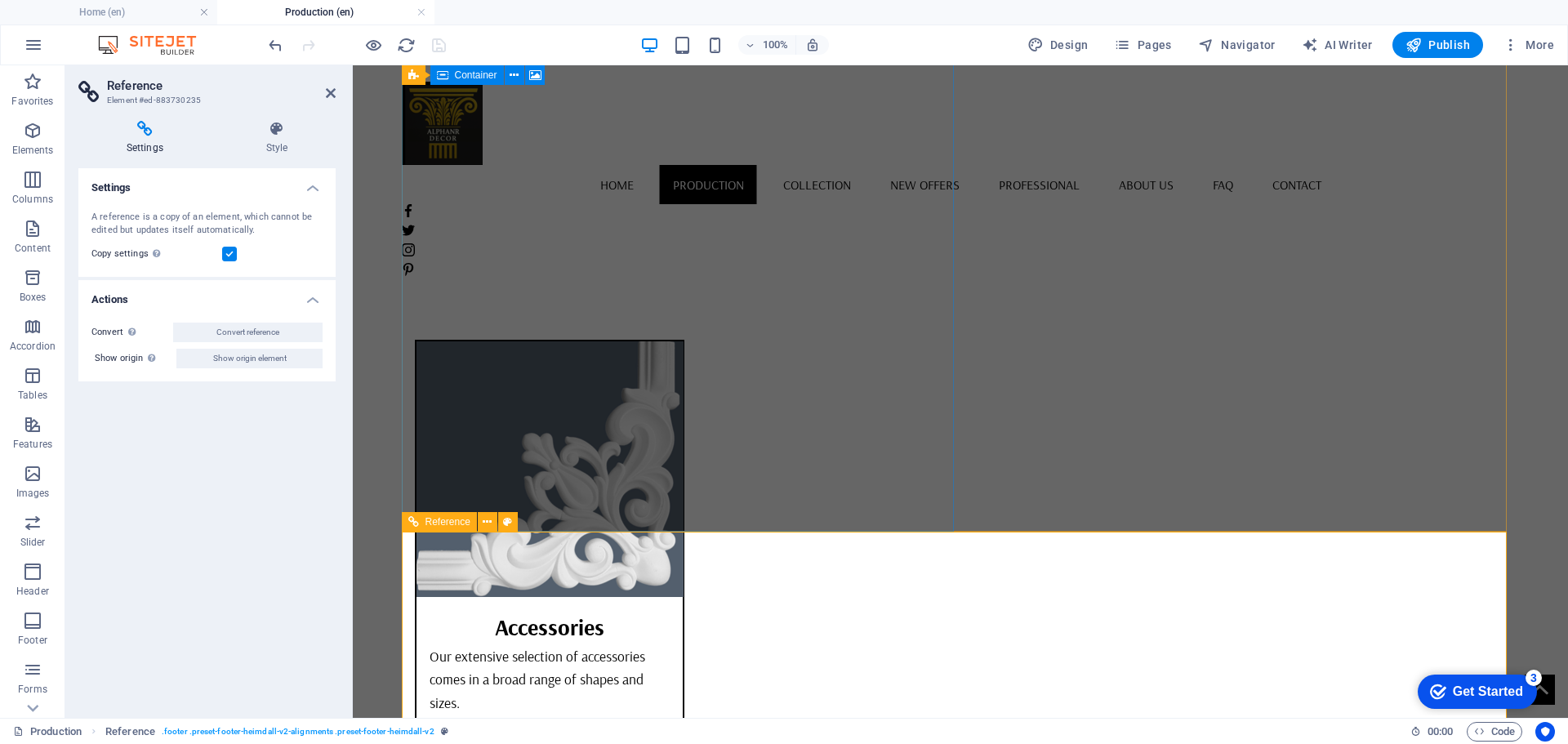
scroll to position [6094, 0]
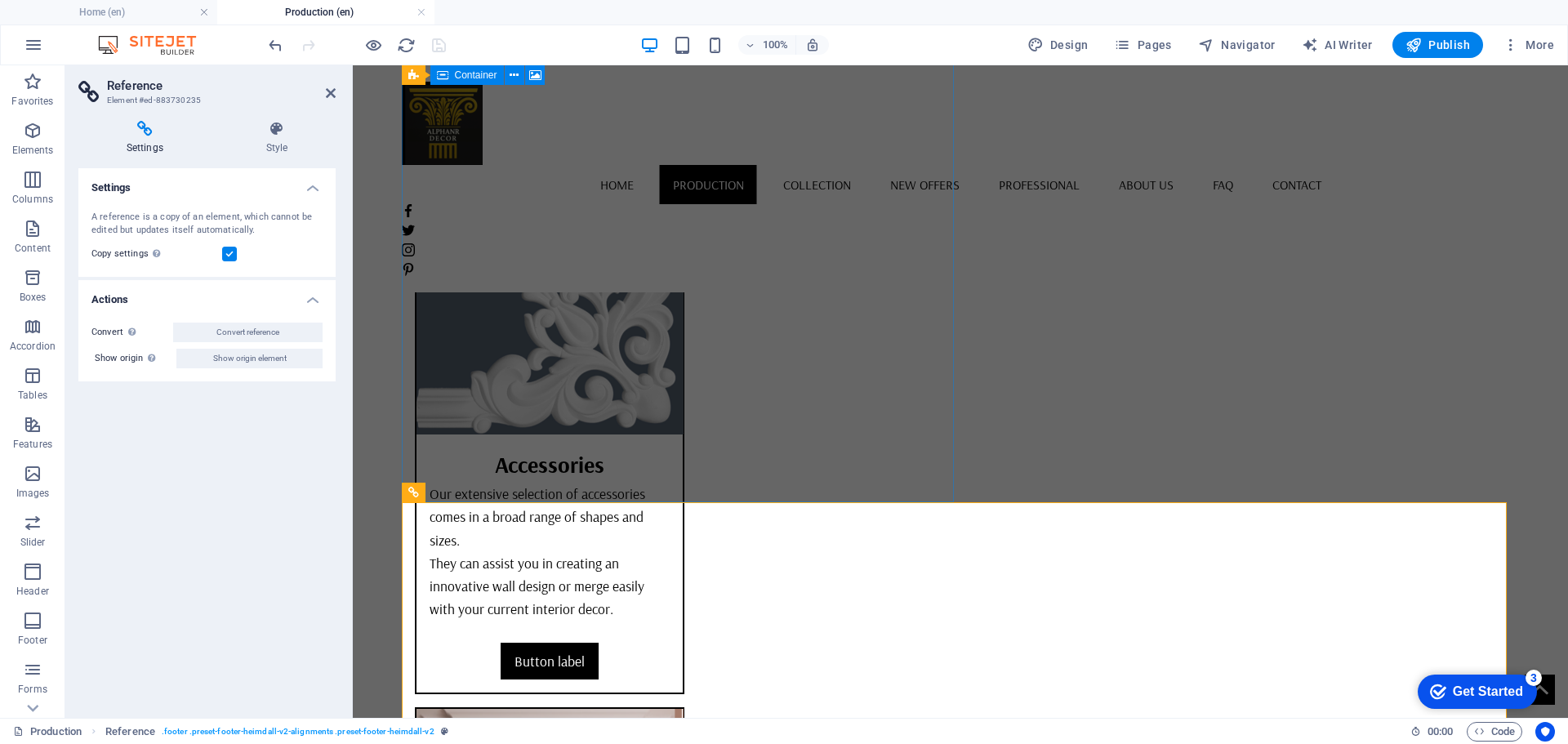
scroll to position [5523, 0]
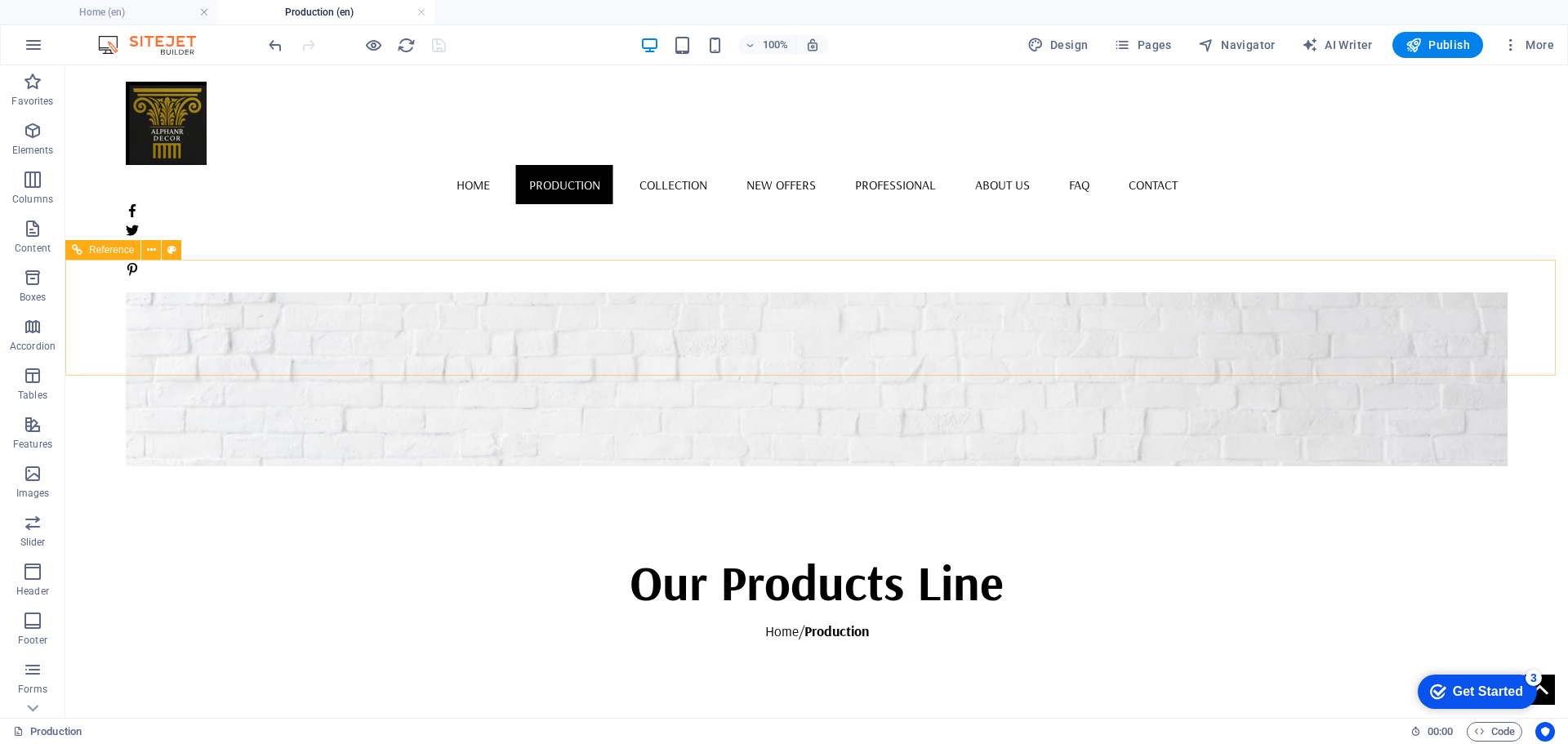
scroll to position [0, 0]
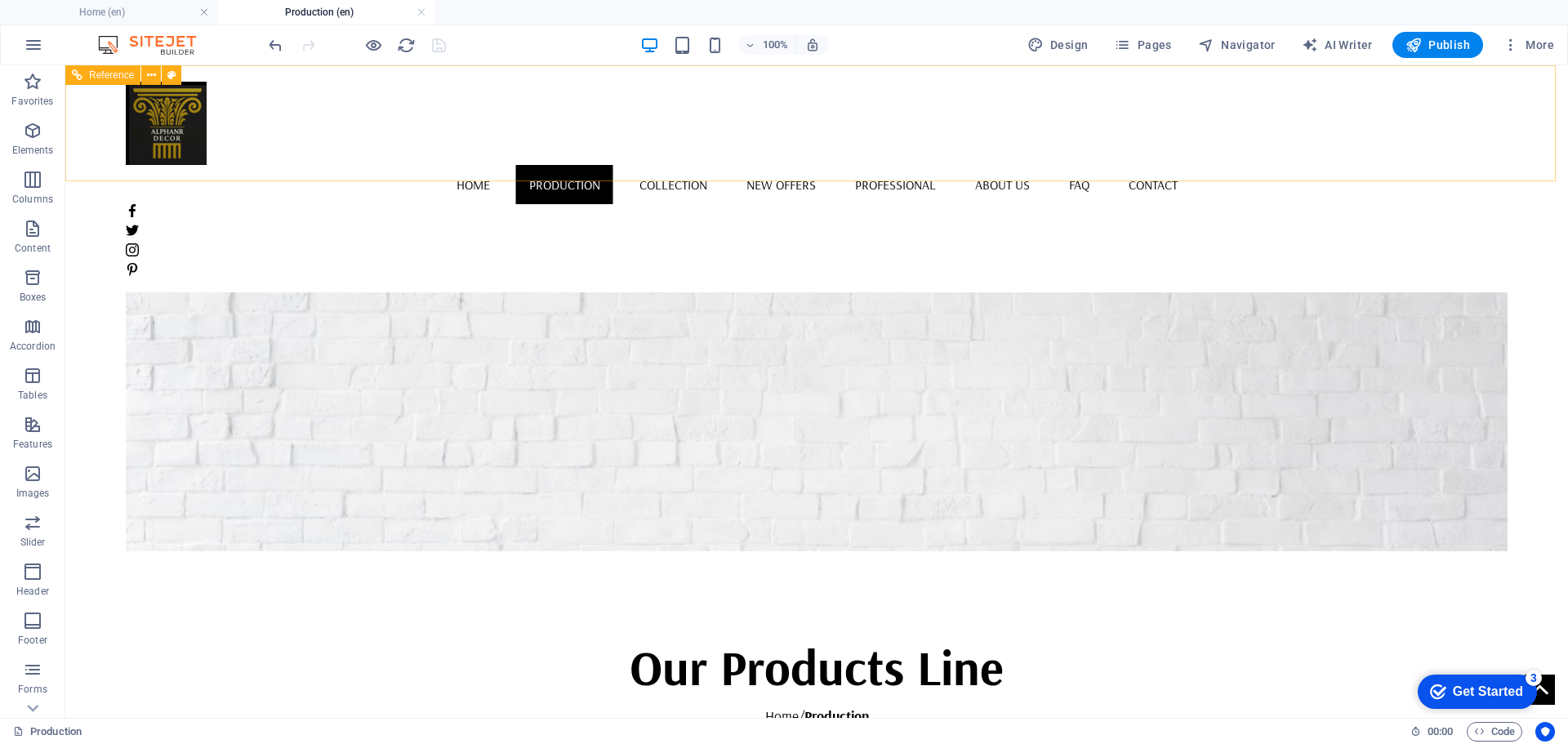
click at [461, 165] on nav "Home Production Collection New Offers Professional About us FAQ Contact" at bounding box center [816, 184] width 1382 height 39
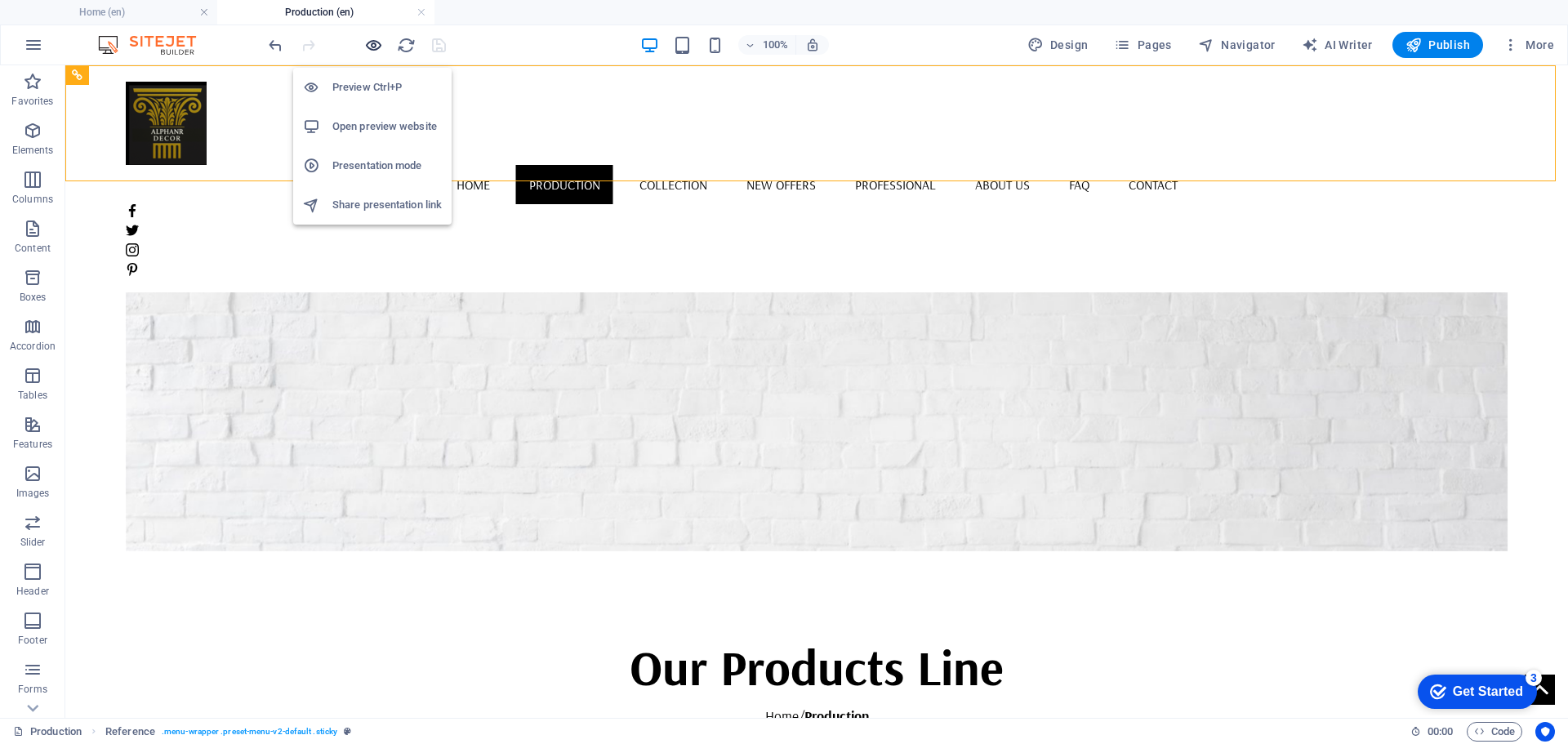
click at [374, 43] on icon "button" at bounding box center [374, 45] width 18 height 18
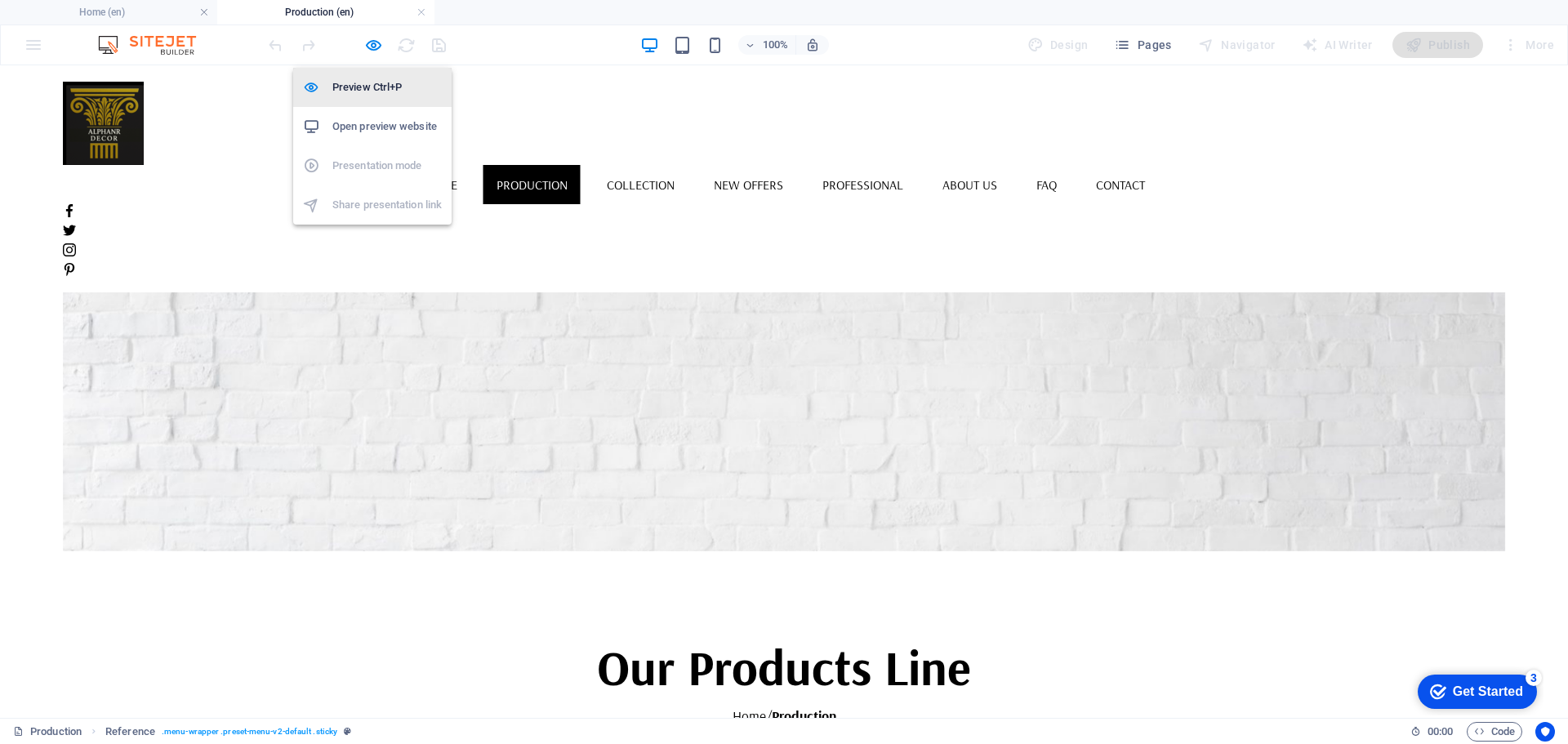
click at [352, 88] on h6 "Preview Ctrl+P" at bounding box center [386, 87] width 109 height 19
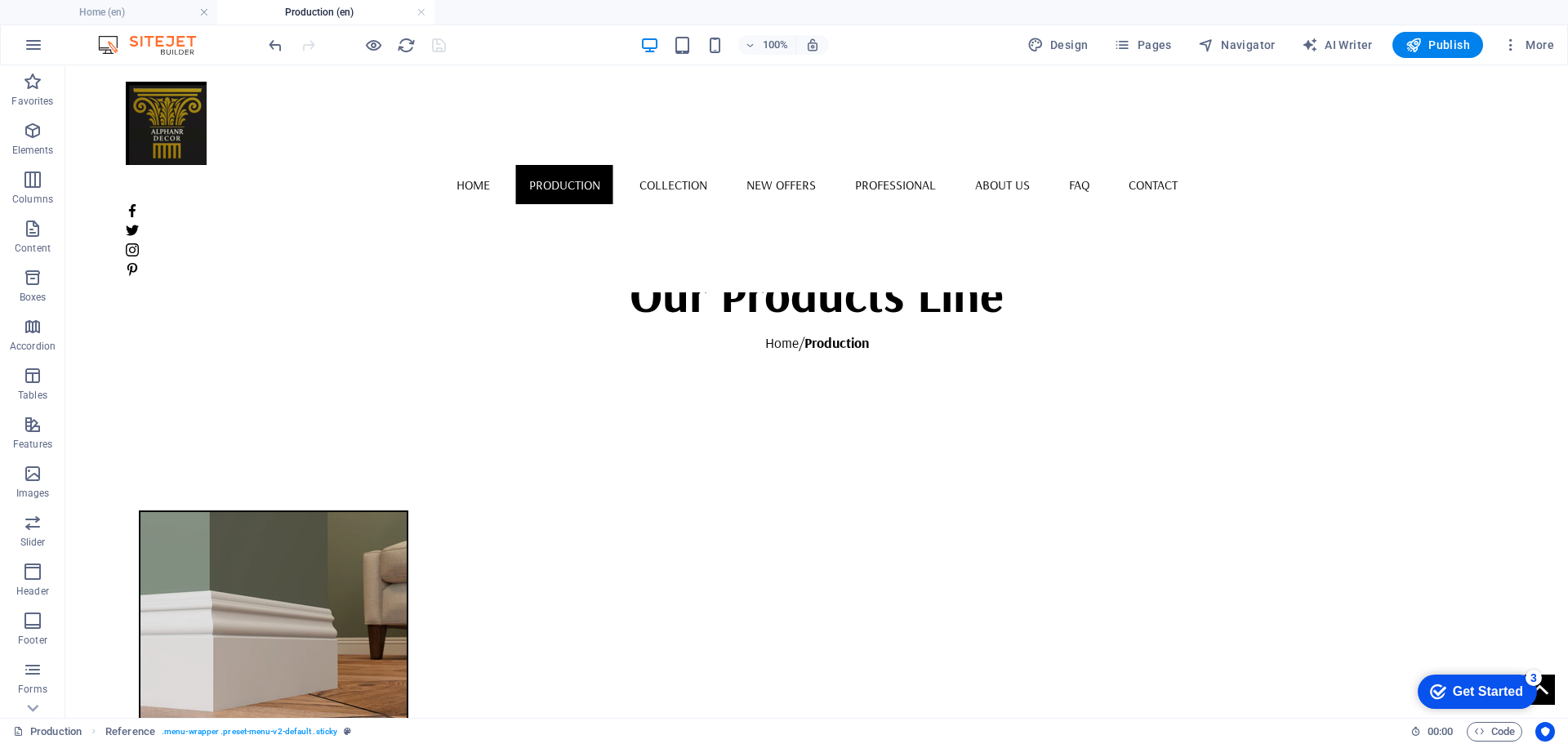
scroll to position [409, 0]
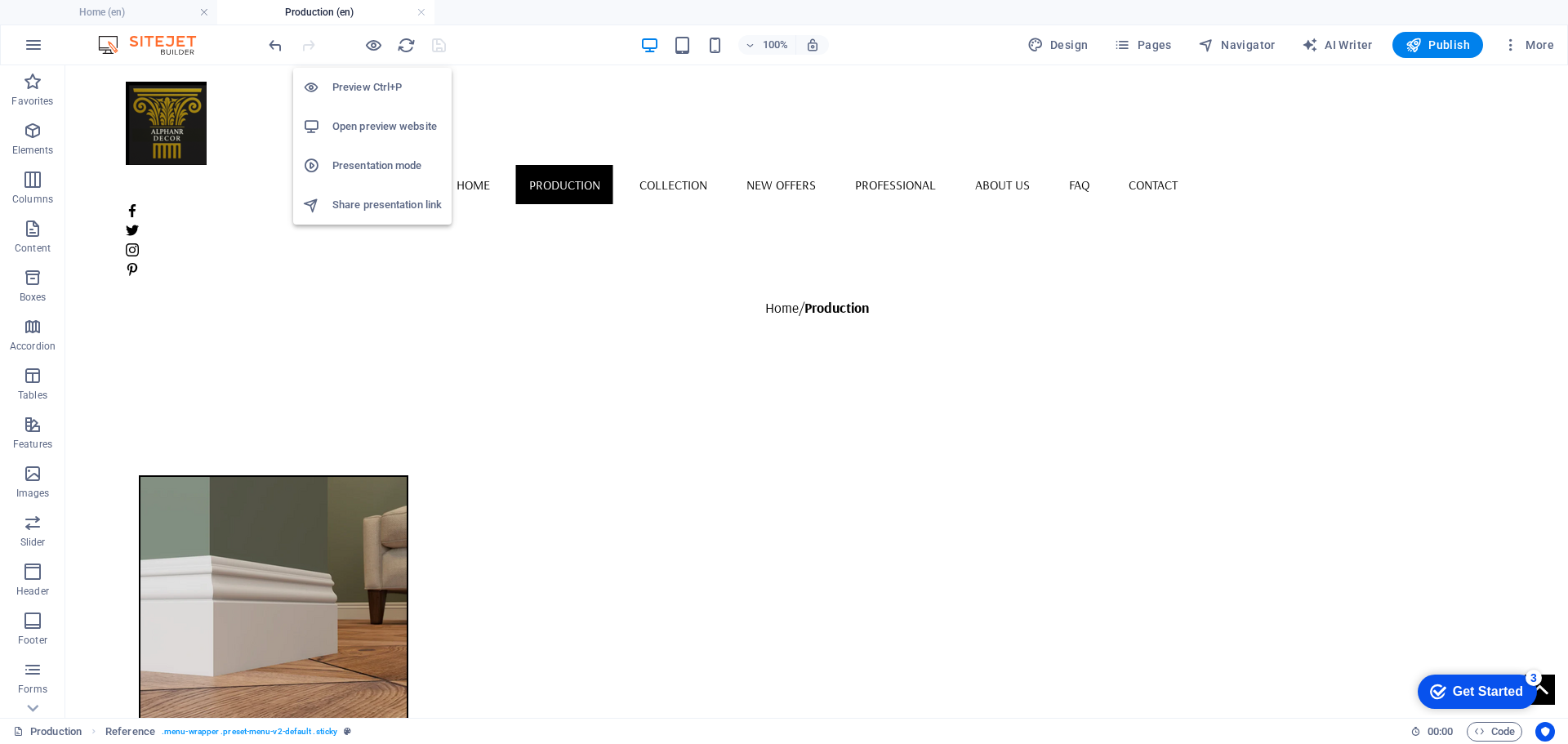
drag, startPoint x: 354, startPoint y: 88, endPoint x: 575, endPoint y: 117, distance: 222.9
click at [354, 88] on h6 "Preview Ctrl+P" at bounding box center [386, 87] width 109 height 19
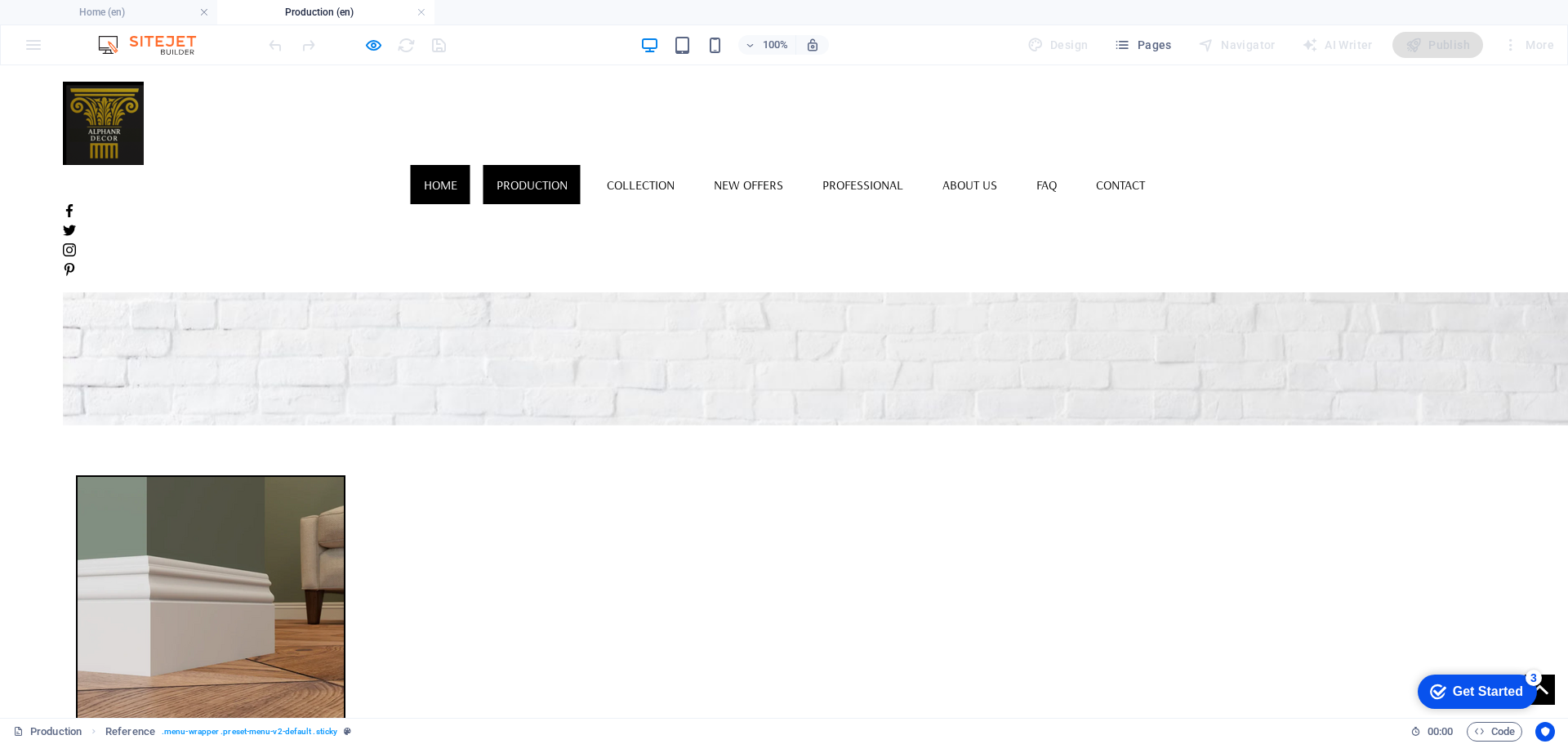
drag, startPoint x: 447, startPoint y: 126, endPoint x: 425, endPoint y: 122, distance: 22.4
click at [425, 165] on link "Home" at bounding box center [440, 184] width 59 height 39
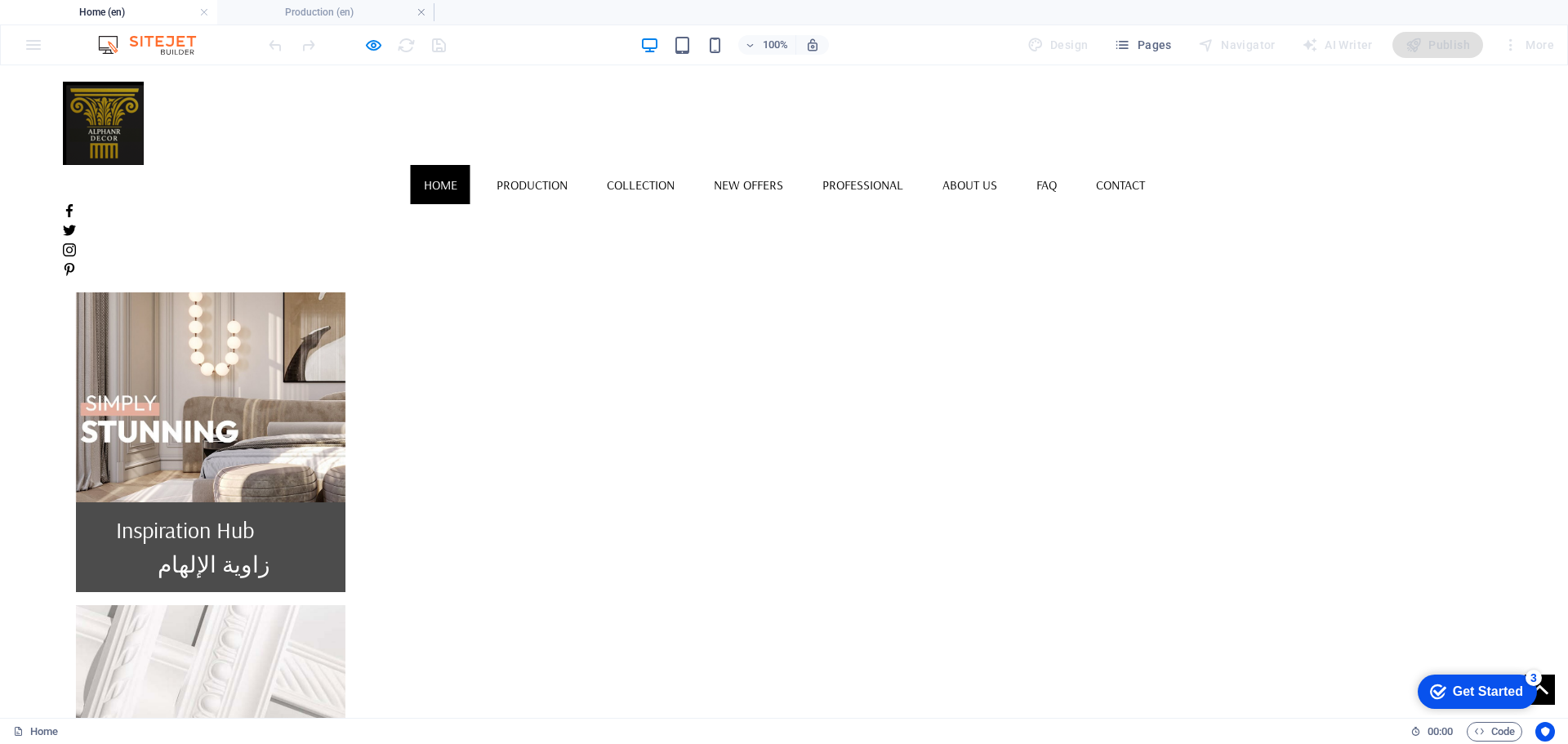
scroll to position [1552, 0]
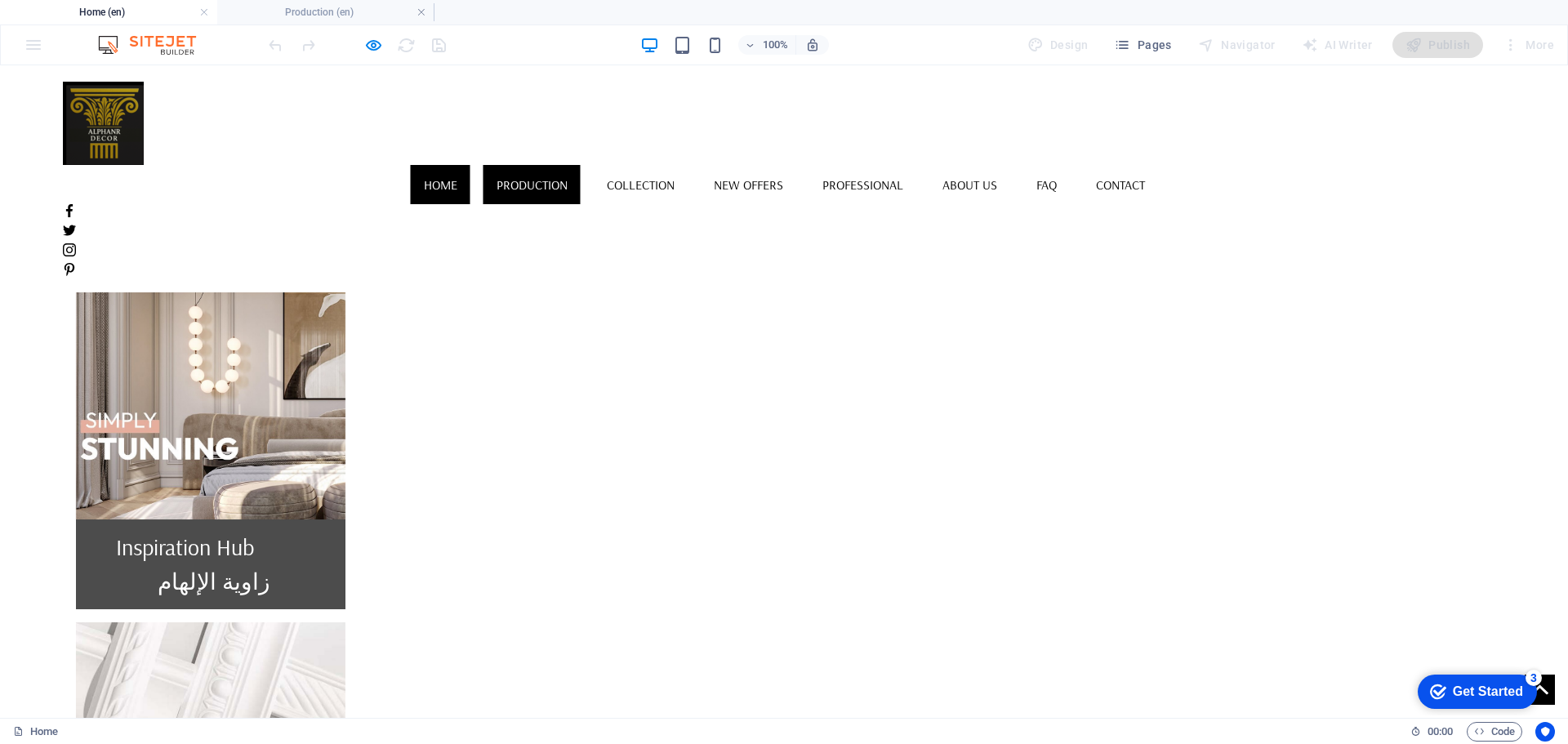
click at [526, 165] on link "Production" at bounding box center [532, 184] width 97 height 39
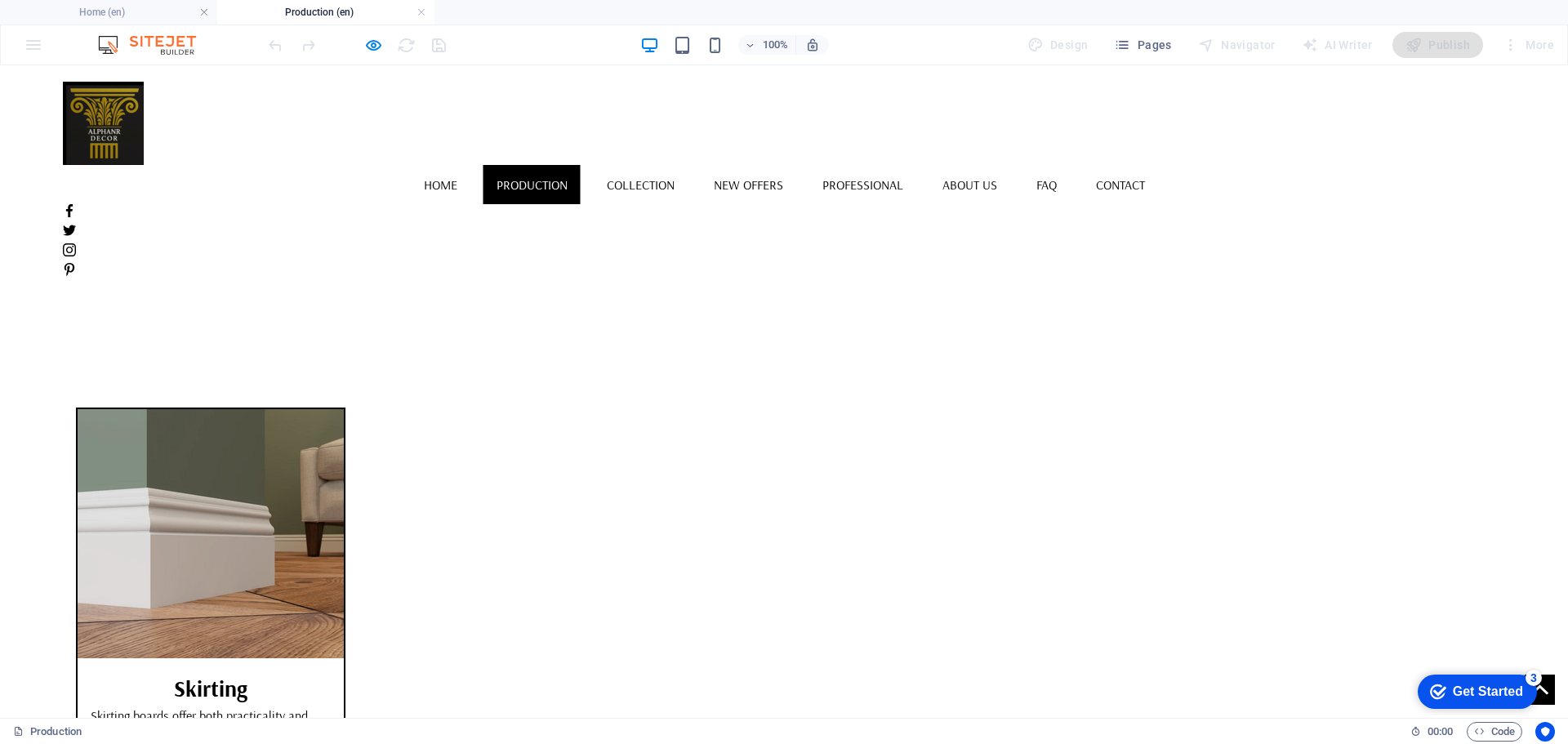
scroll to position [490, 0]
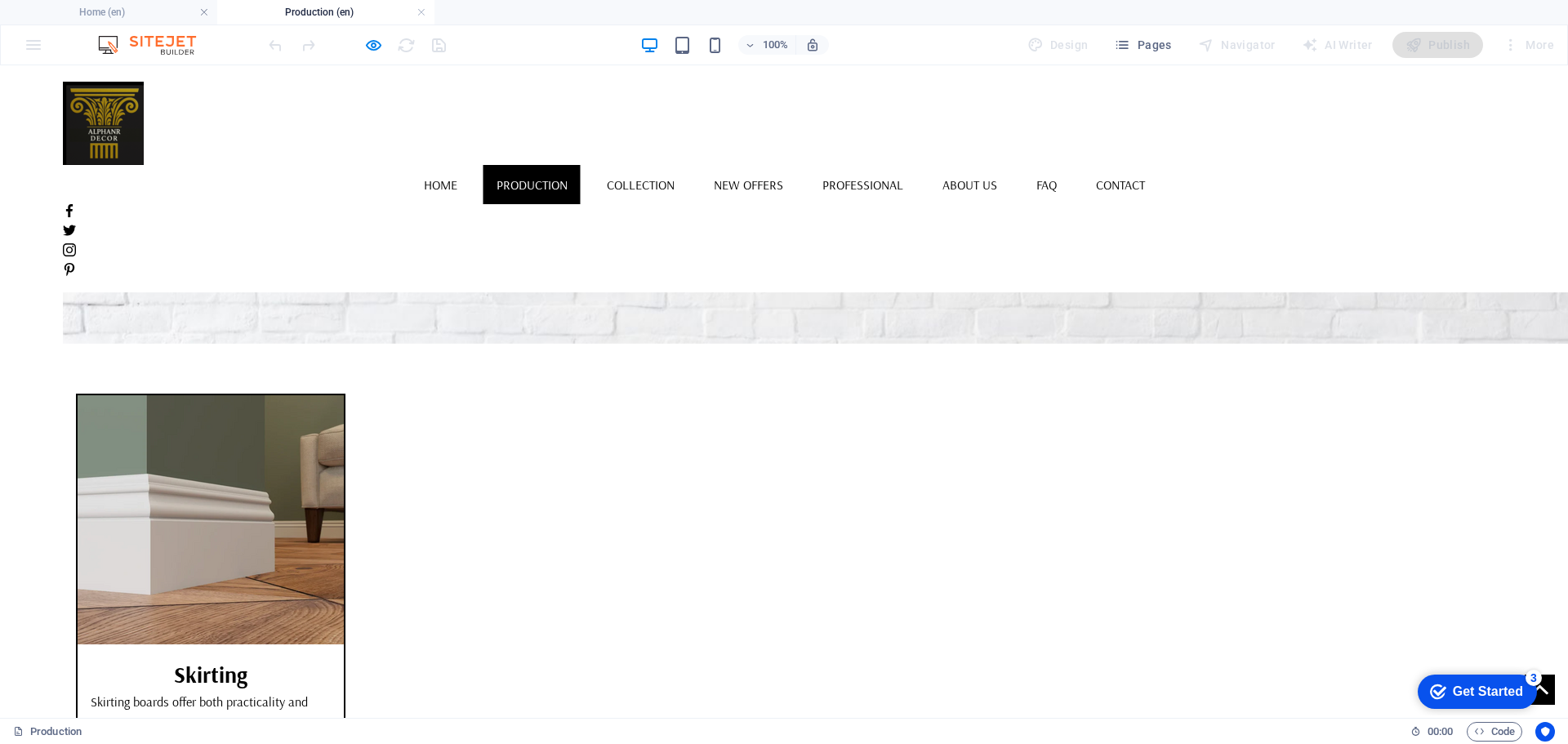
scroll to position [409, 0]
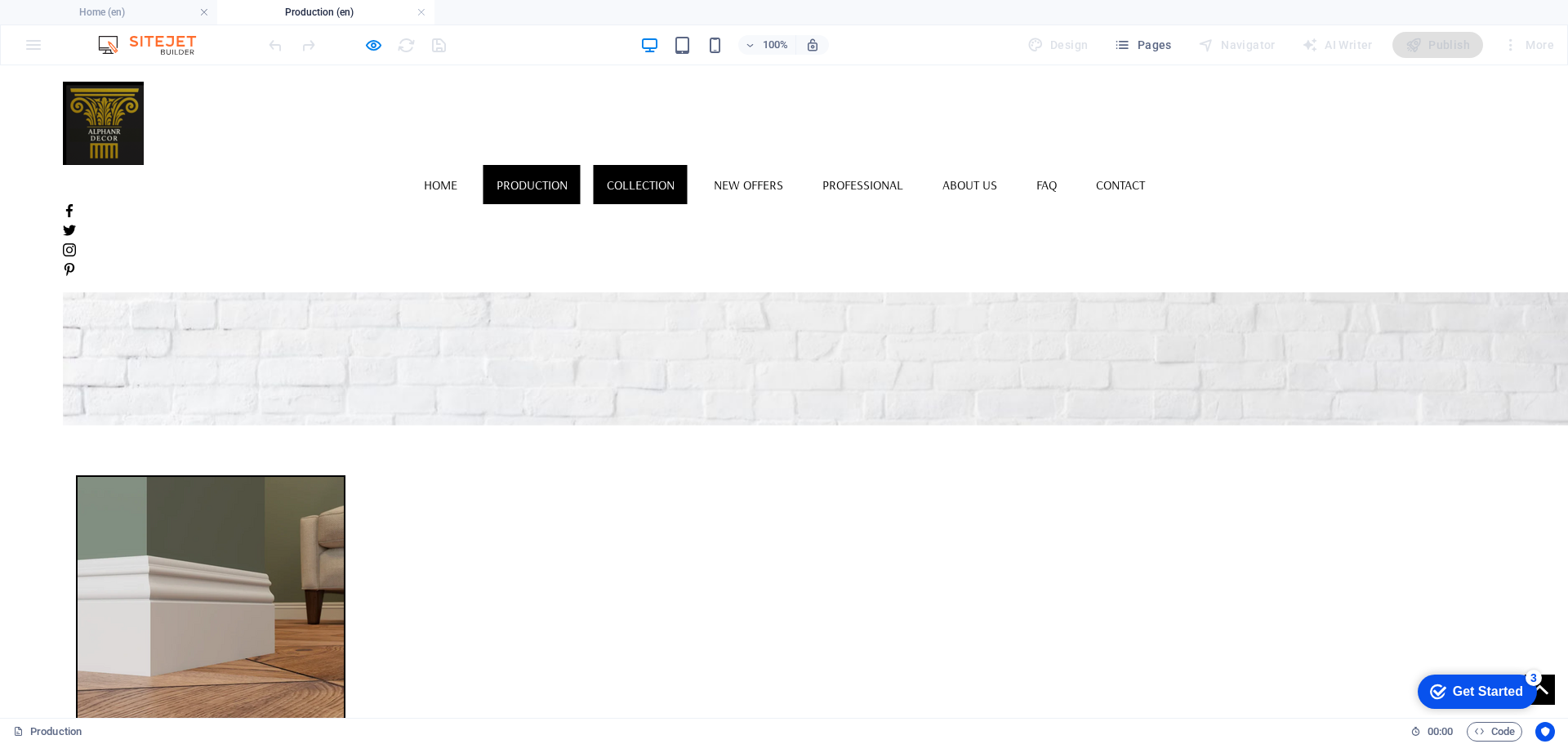
click at [633, 165] on link "Collection" at bounding box center [641, 184] width 94 height 39
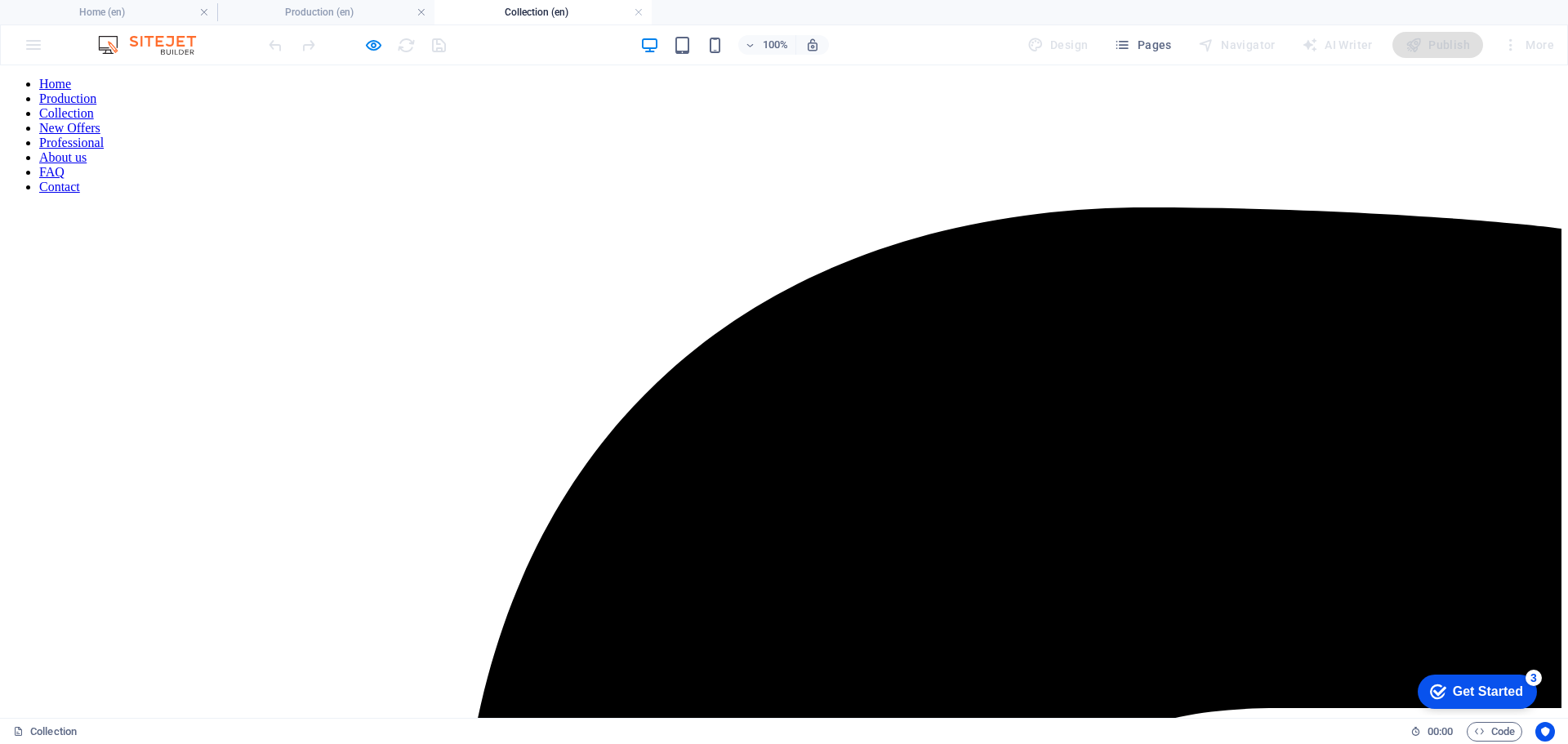
scroll to position [245, 0]
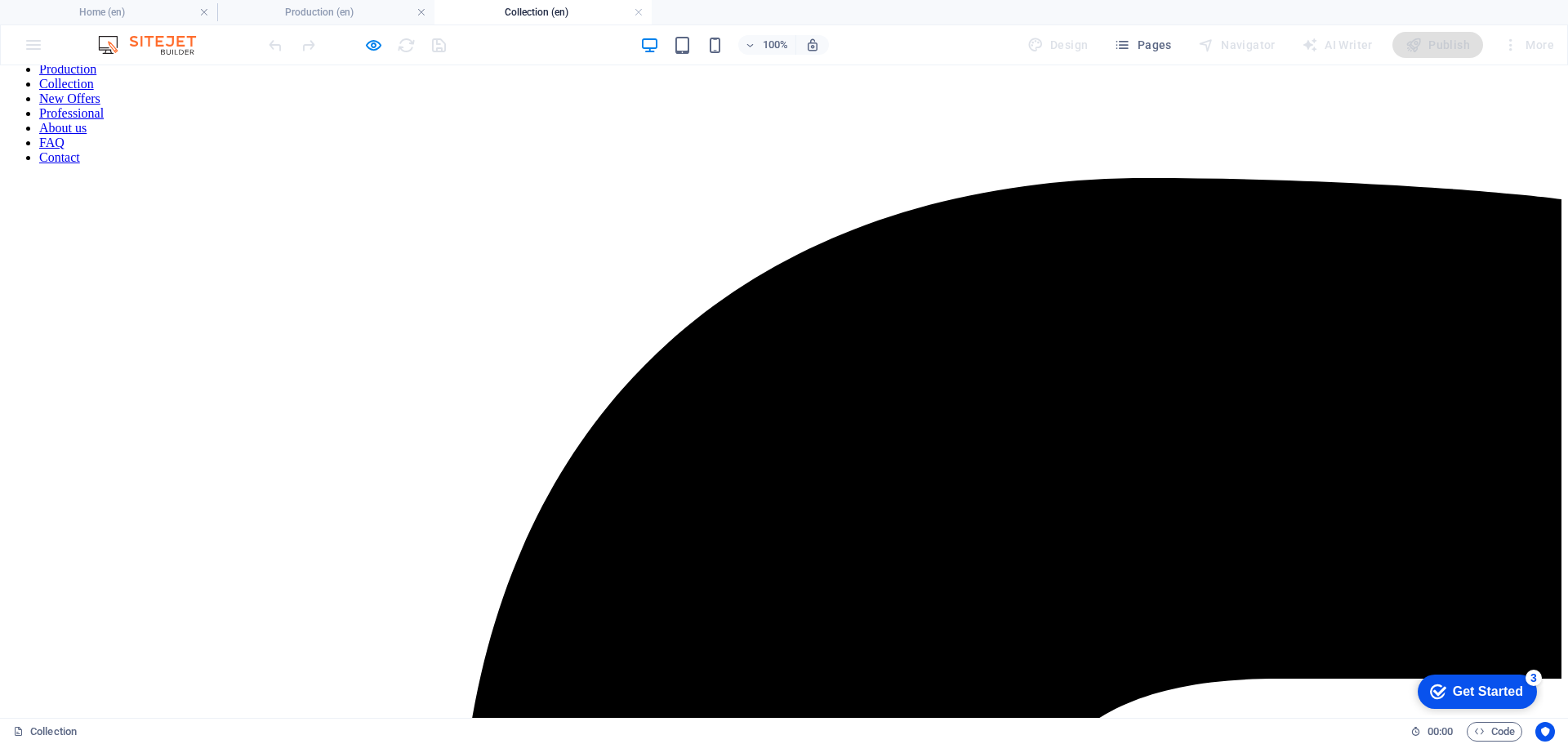
scroll to position [0, 0]
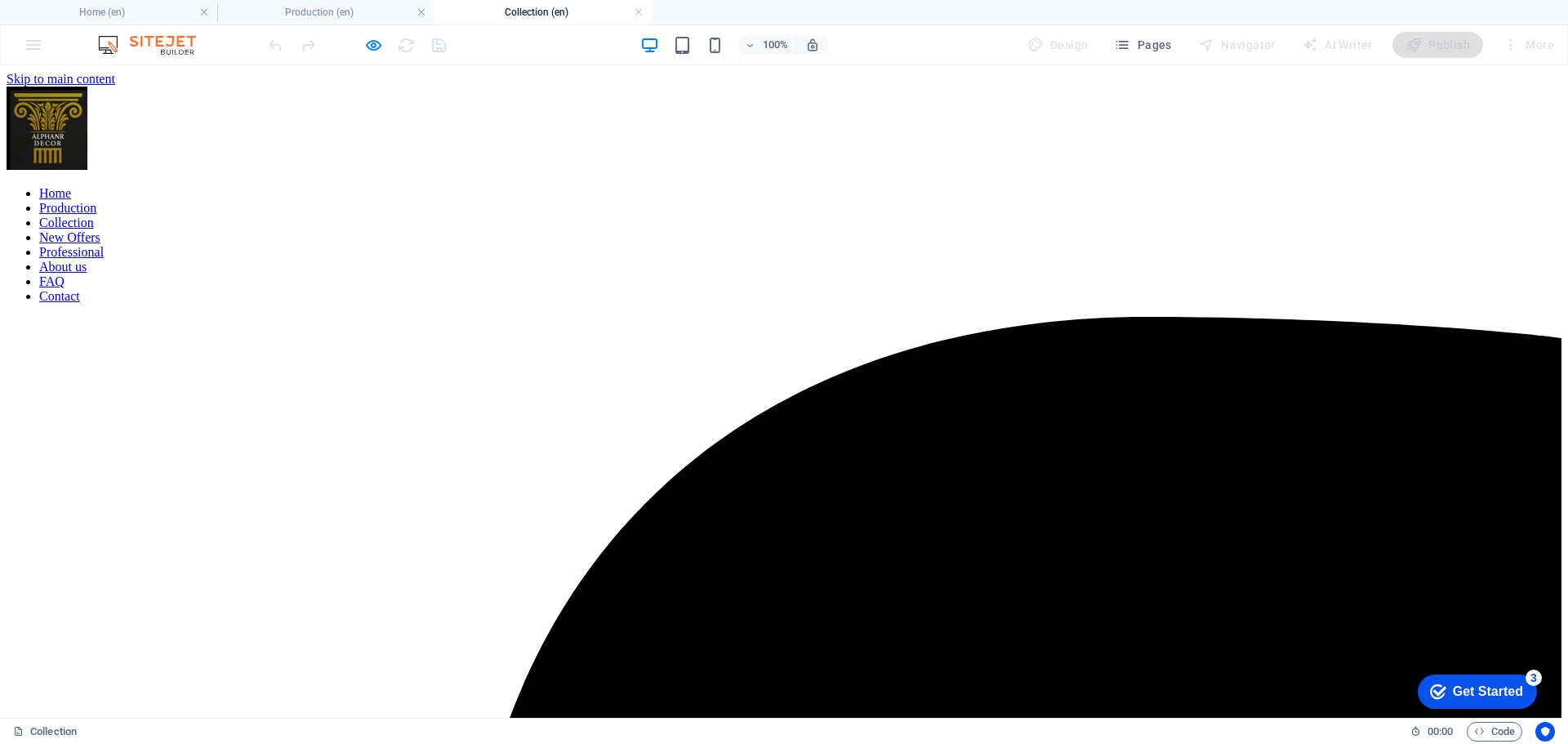
click at [523, 186] on nav "Home Production Collection New Offers Professional About us FAQ Contact" at bounding box center [784, 244] width 1555 height 117
click at [416, 186] on nav "Home Production Collection New Offers Professional About us FAQ Contact" at bounding box center [784, 244] width 1555 height 117
drag, startPoint x: 361, startPoint y: 88, endPoint x: 805, endPoint y: 85, distance: 444.0
click at [361, 88] on h6 "Preview Ctrl+P" at bounding box center [386, 87] width 109 height 19
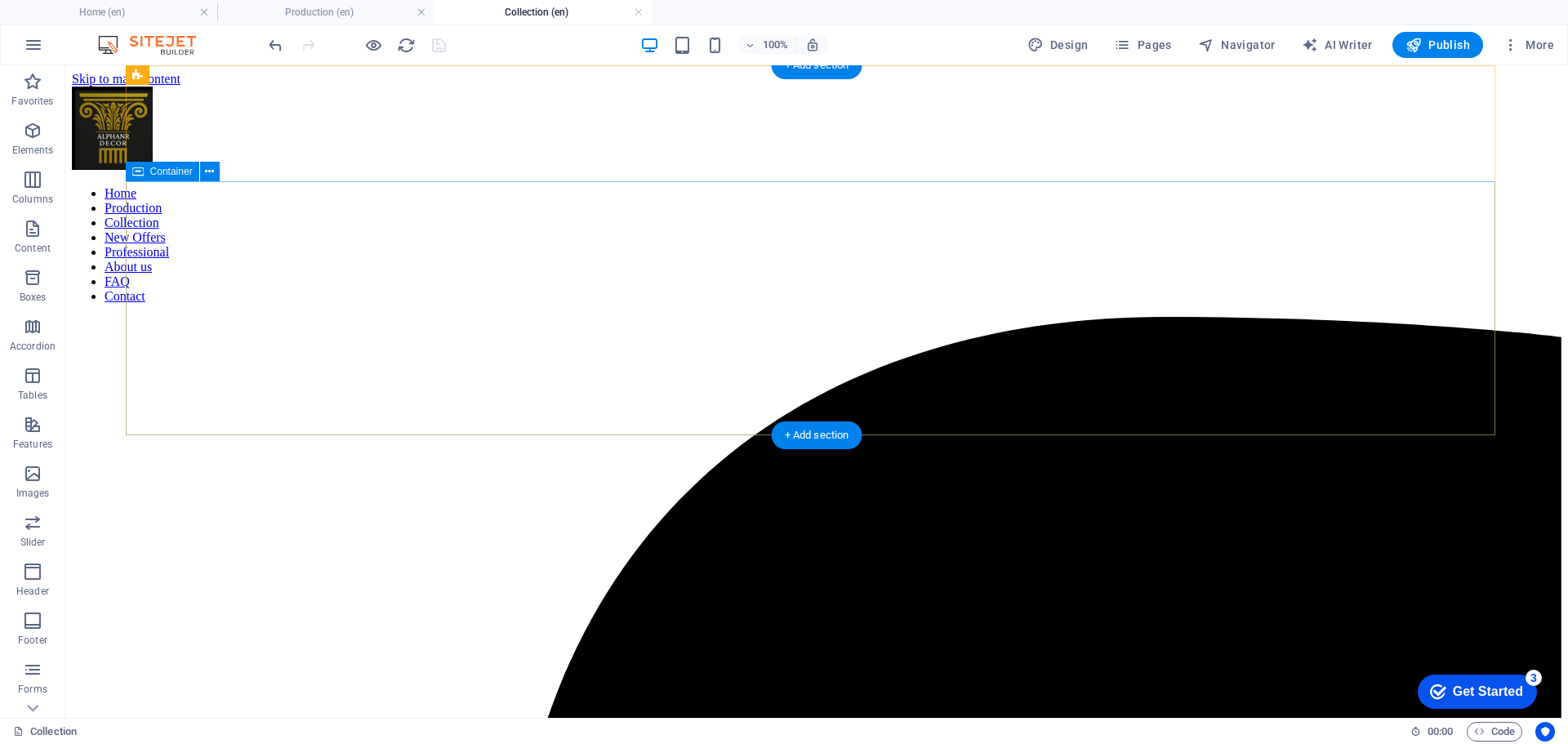
scroll to position [245, 0]
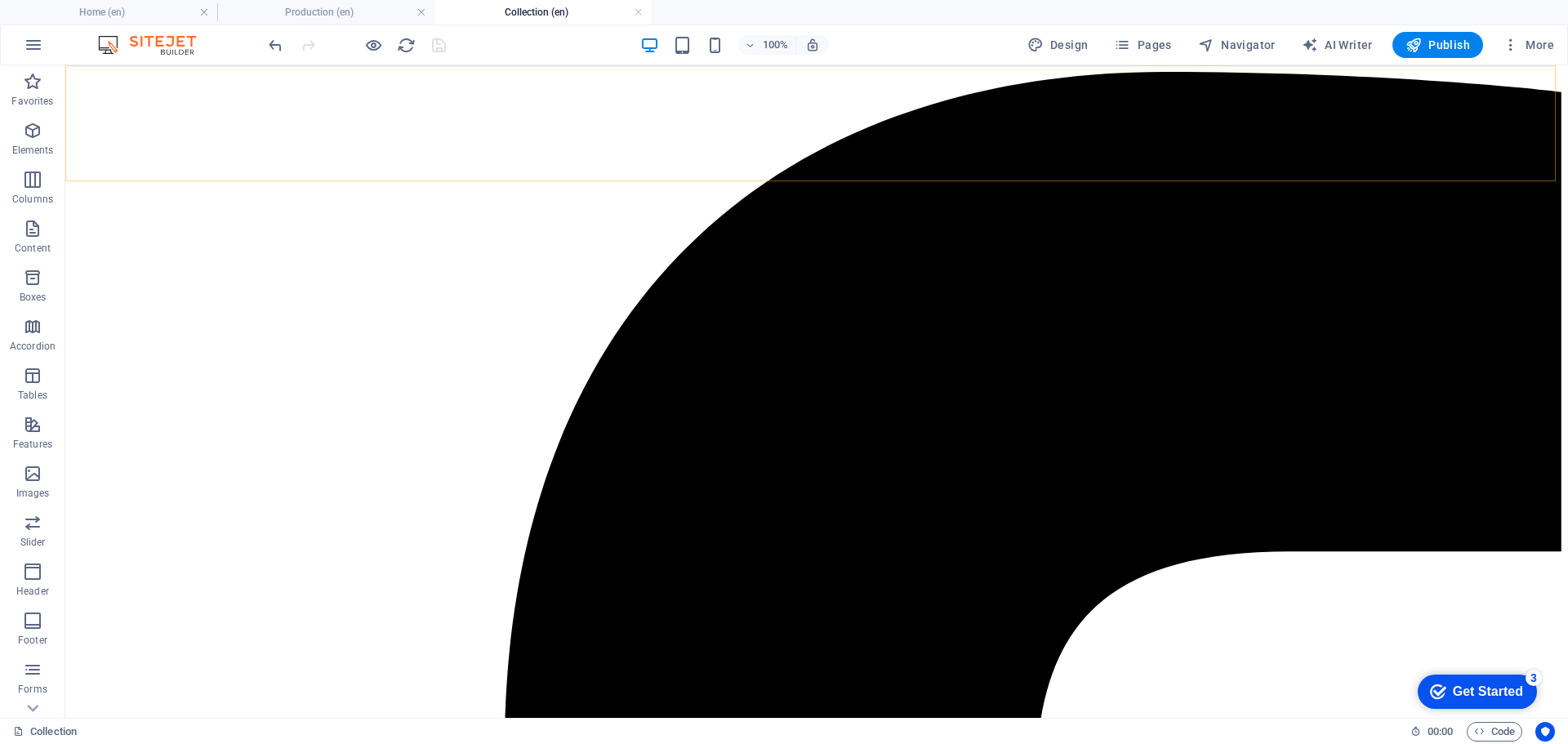
click at [522, 59] on nav "Home Production Collection New Offers Professional About us FAQ Contact" at bounding box center [816, -1] width 1489 height 117
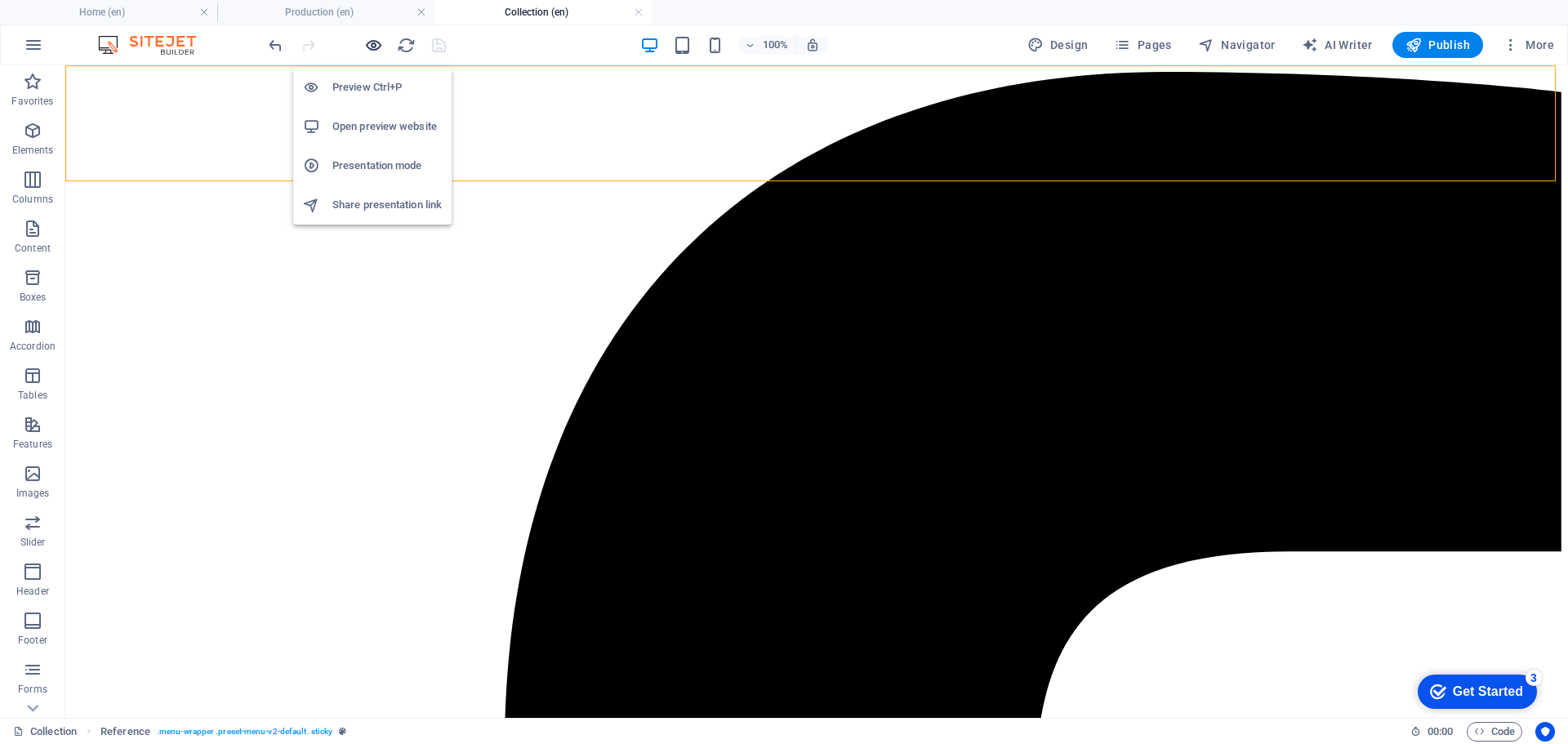
click at [376, 49] on icon "button" at bounding box center [374, 45] width 18 height 18
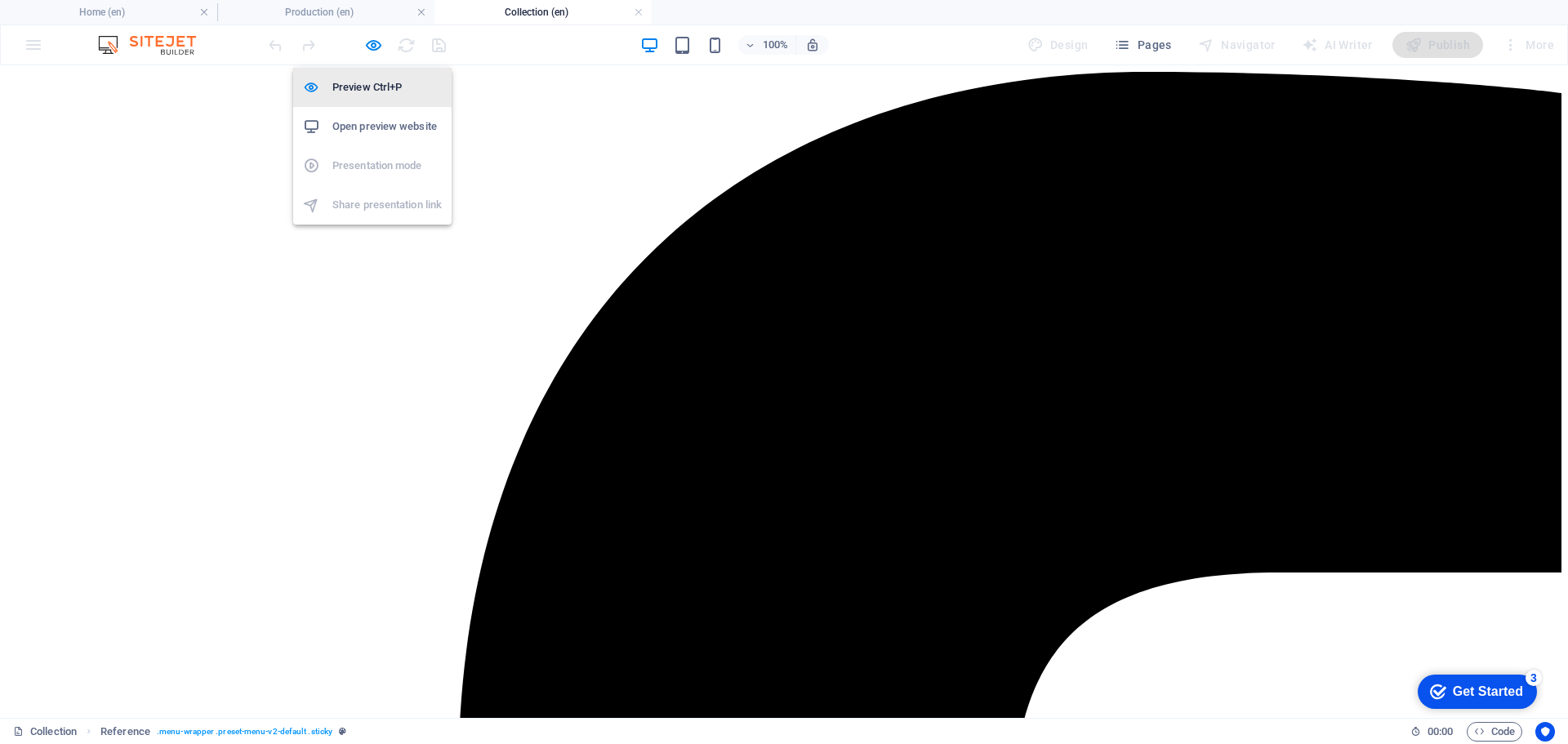
drag, startPoint x: 356, startPoint y: 80, endPoint x: 907, endPoint y: 124, distance: 552.8
click at [356, 80] on h6 "Preview Ctrl+P" at bounding box center [386, 87] width 109 height 19
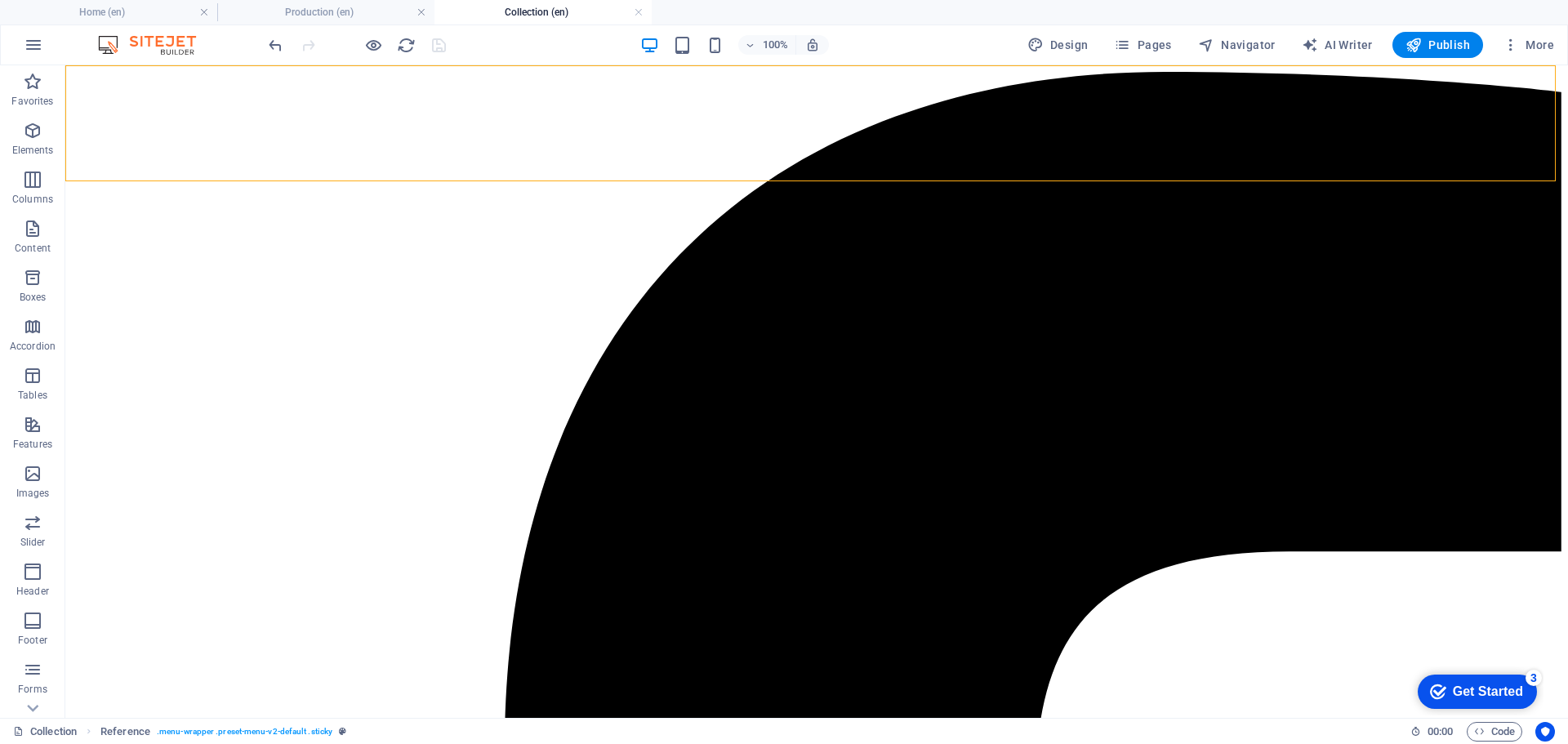
scroll to position [0, 0]
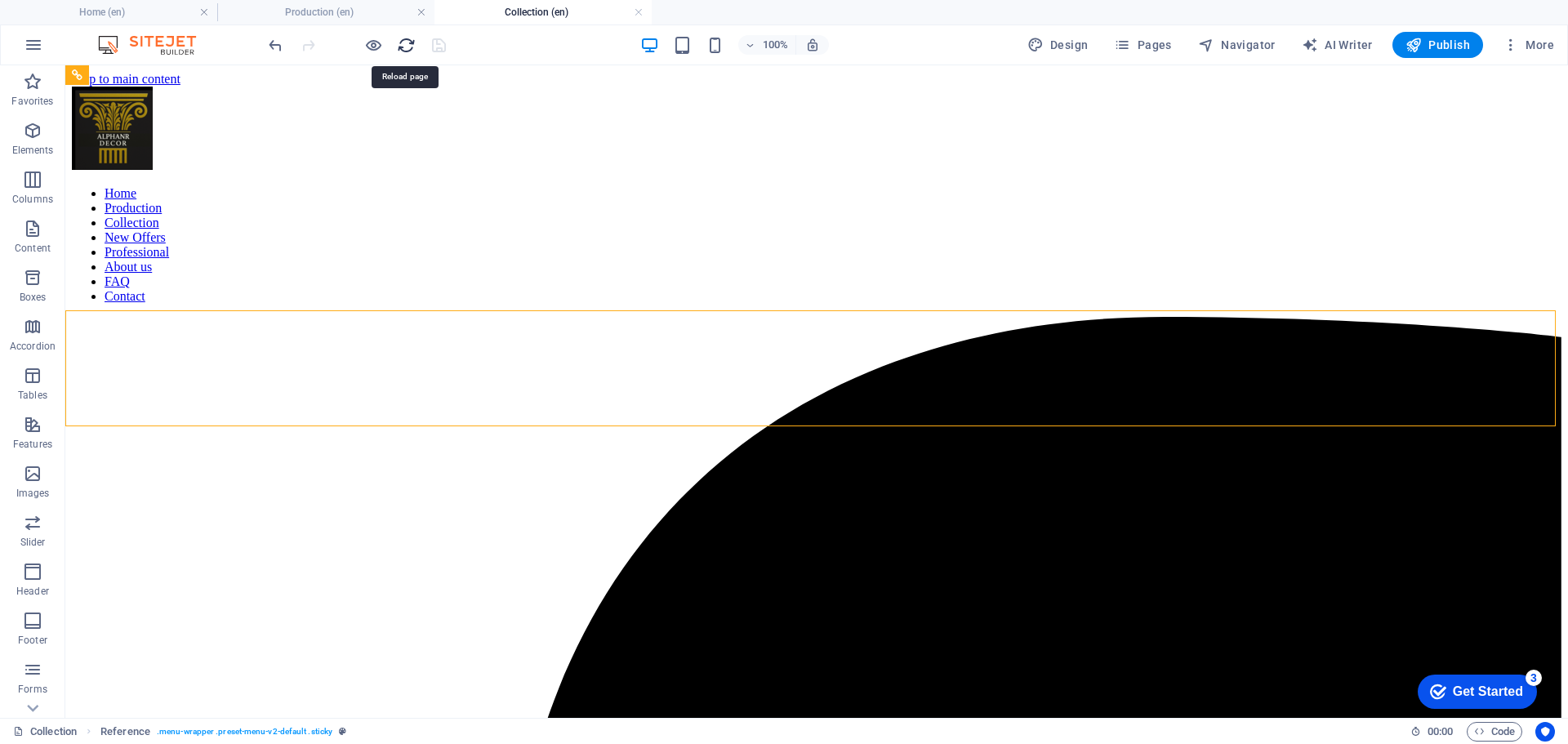
click at [402, 52] on icon "reload" at bounding box center [406, 45] width 18 height 18
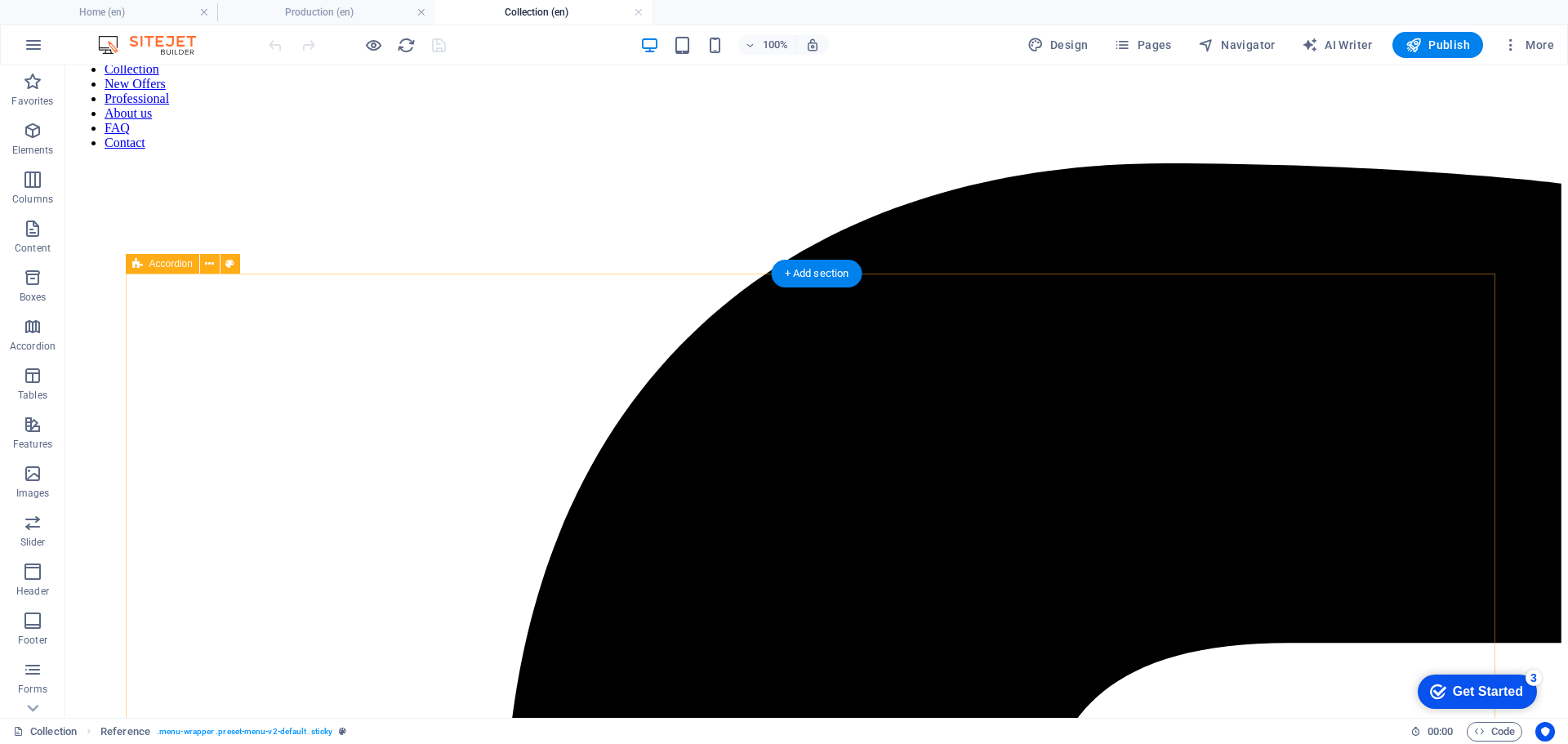
scroll to position [164, 0]
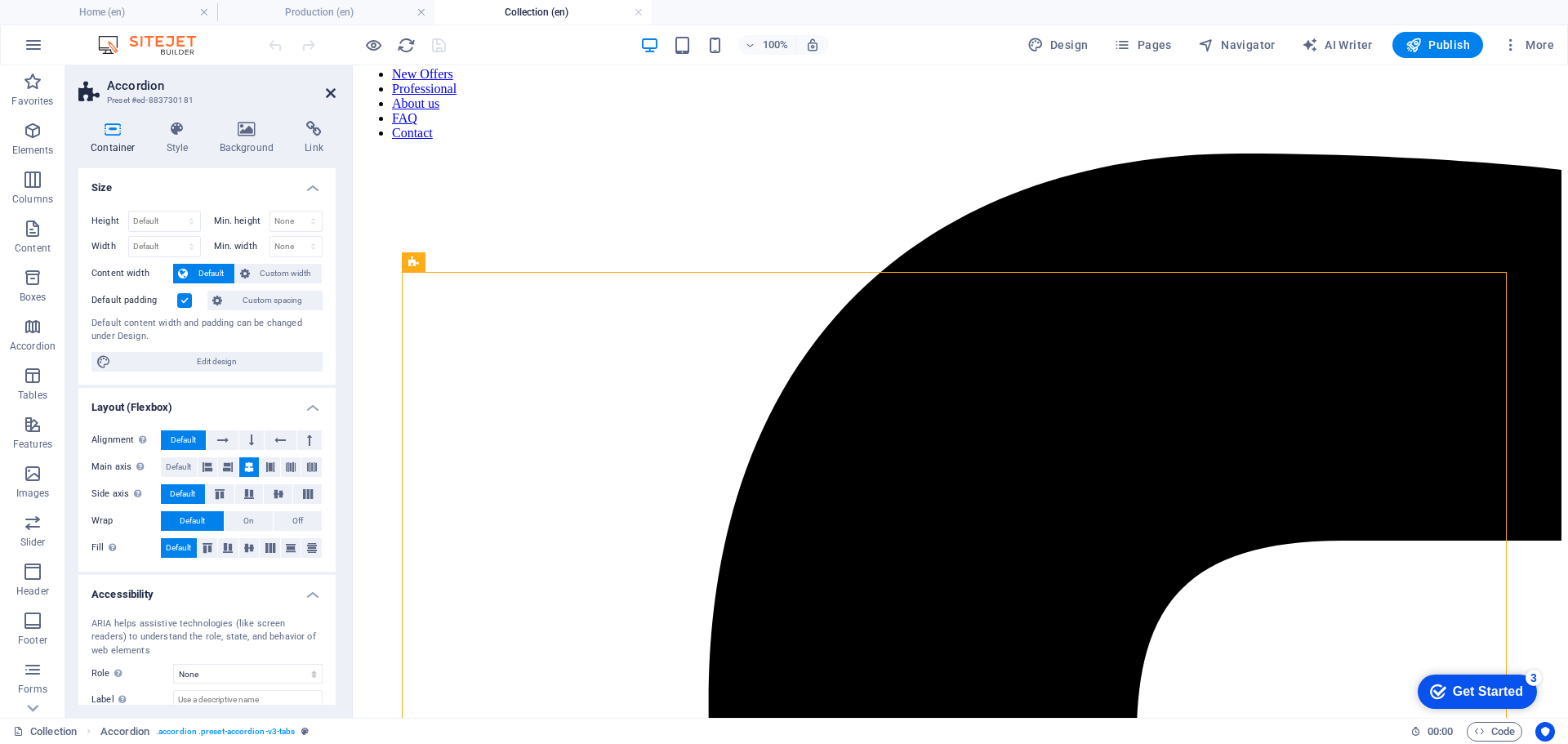
drag, startPoint x: 299, startPoint y: 47, endPoint x: 334, endPoint y: 91, distance: 56.2
click at [334, 91] on icon at bounding box center [330, 93] width 10 height 13
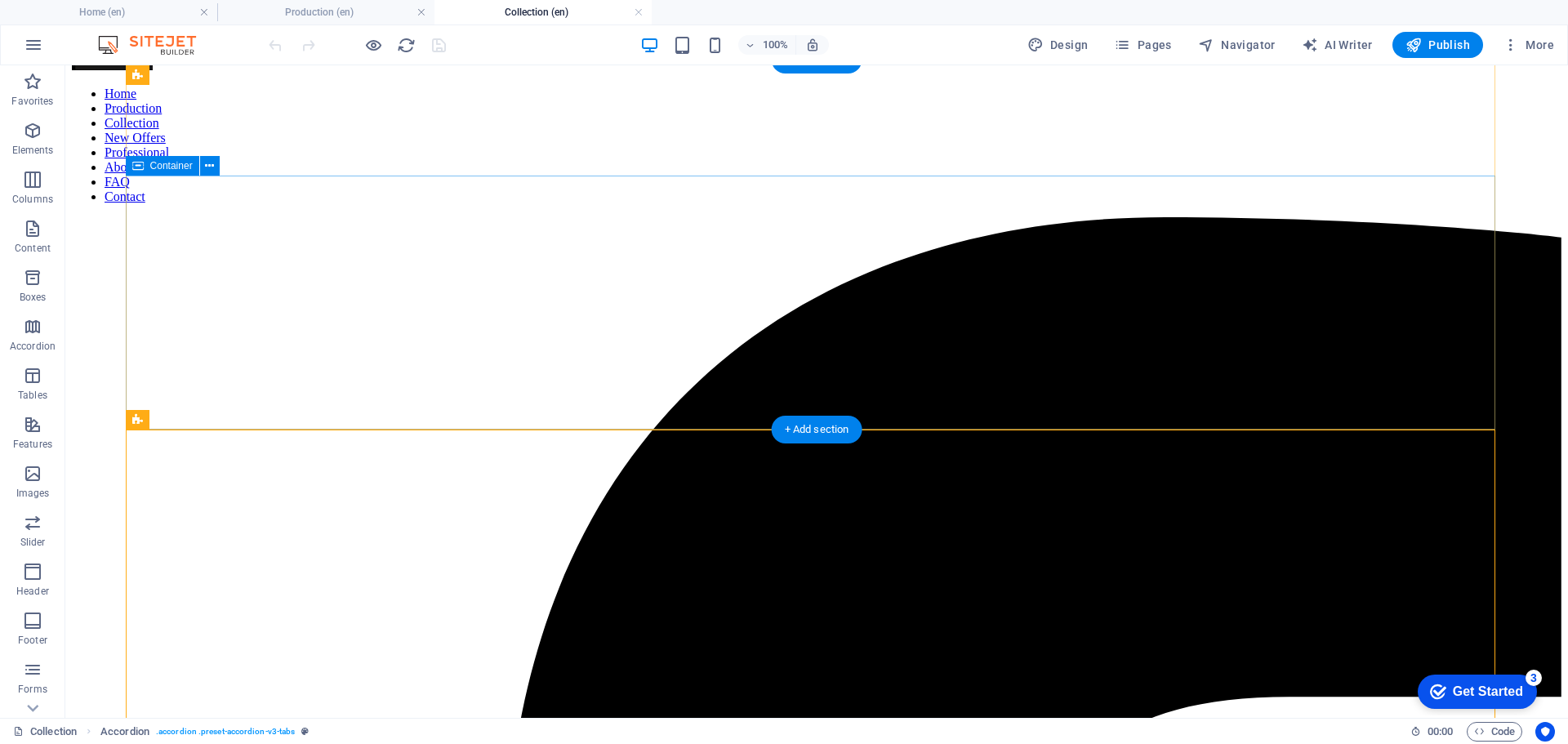
scroll to position [0, 0]
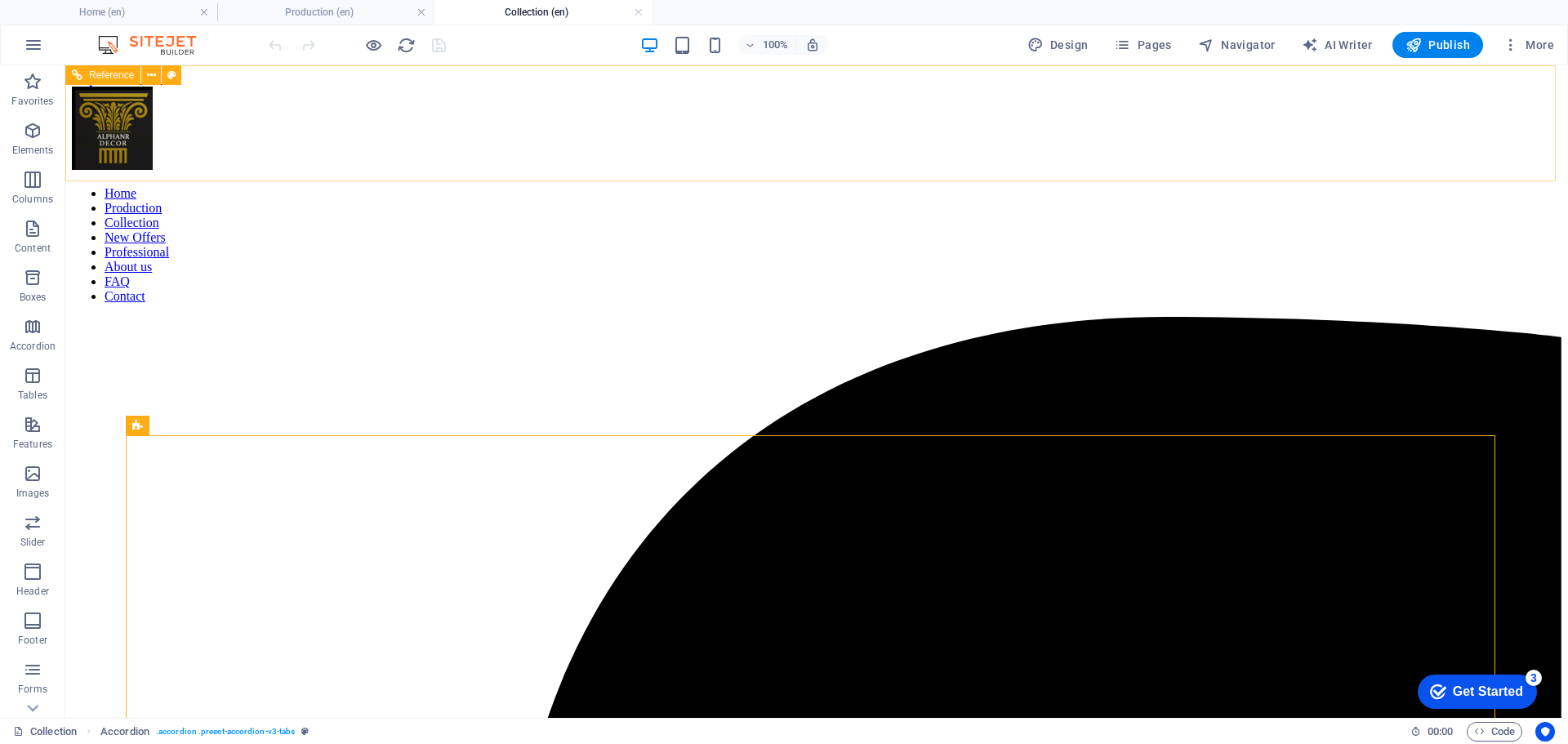
click at [458, 186] on nav "Home Production Collection New Offers Professional About us FAQ Contact" at bounding box center [816, 244] width 1489 height 117
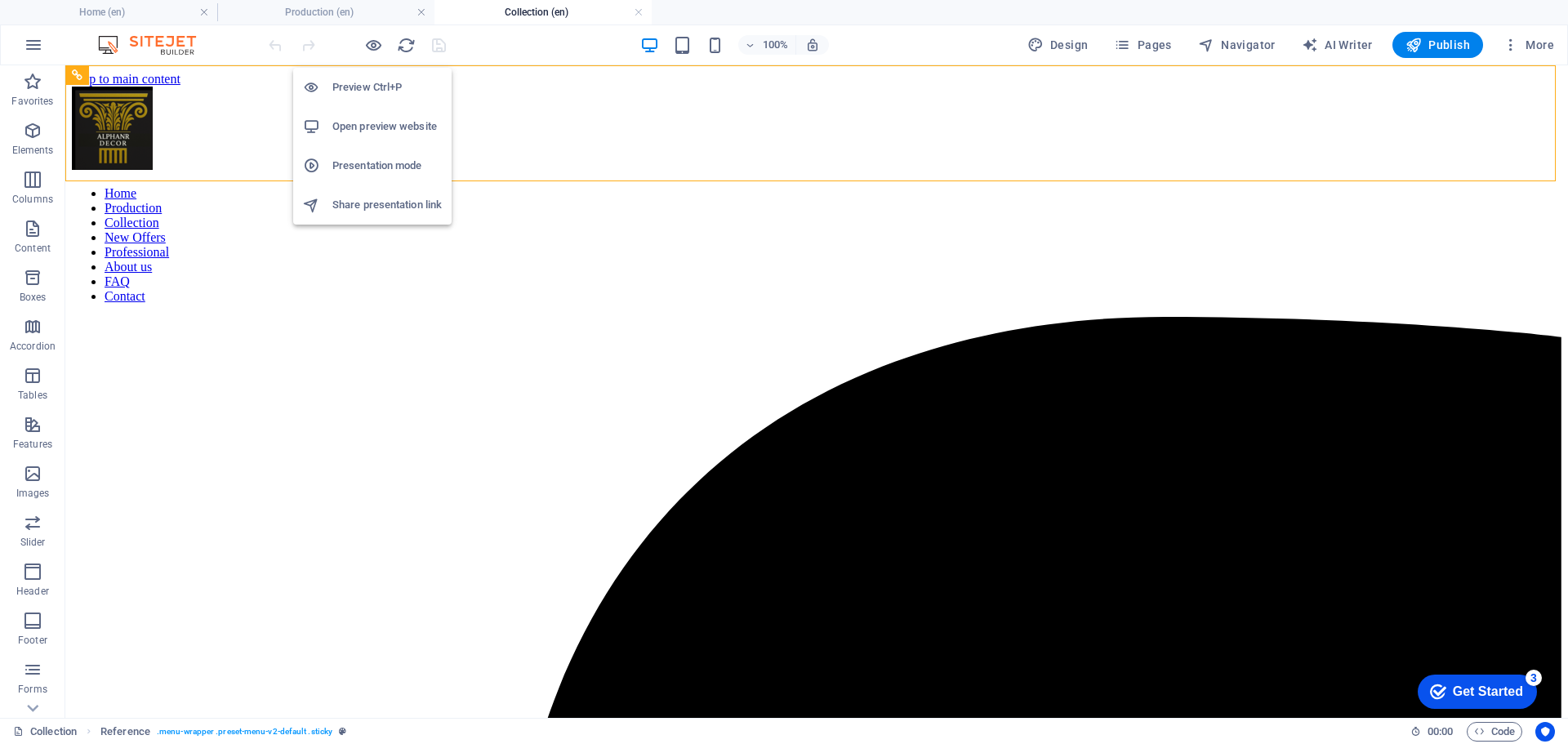
click at [361, 91] on h6 "Preview Ctrl+P" at bounding box center [386, 87] width 109 height 19
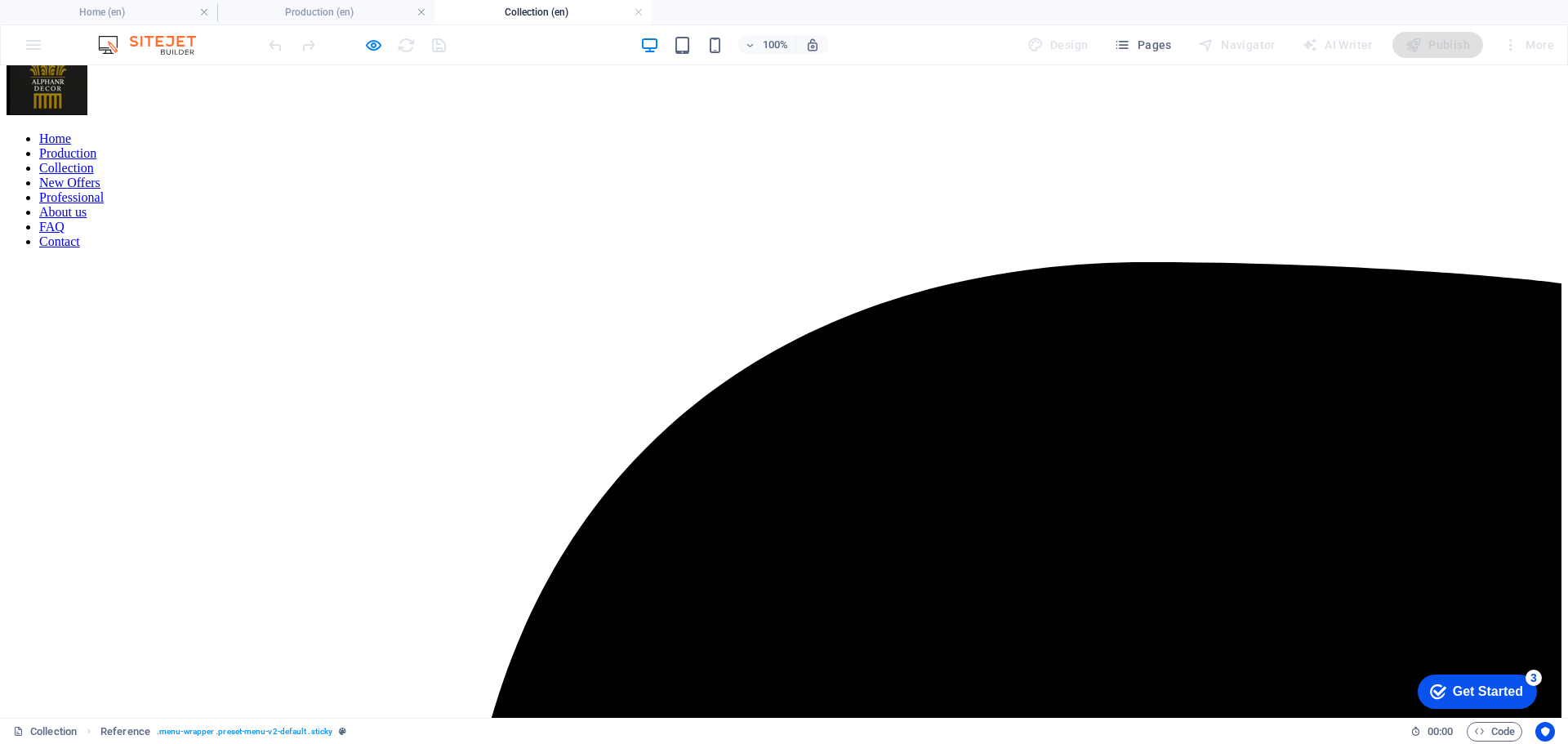
scroll to position [81, 0]
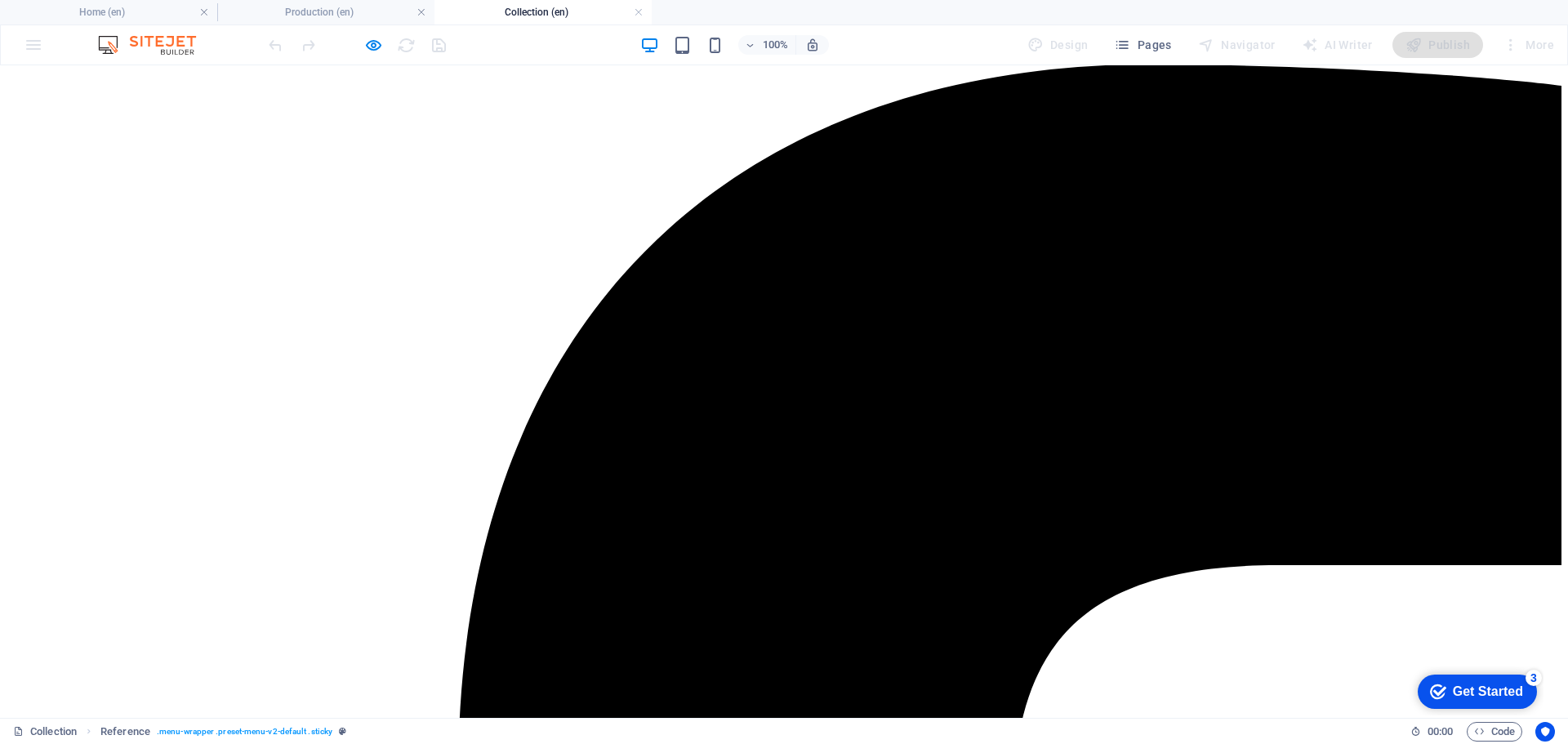
scroll to position [245, 0]
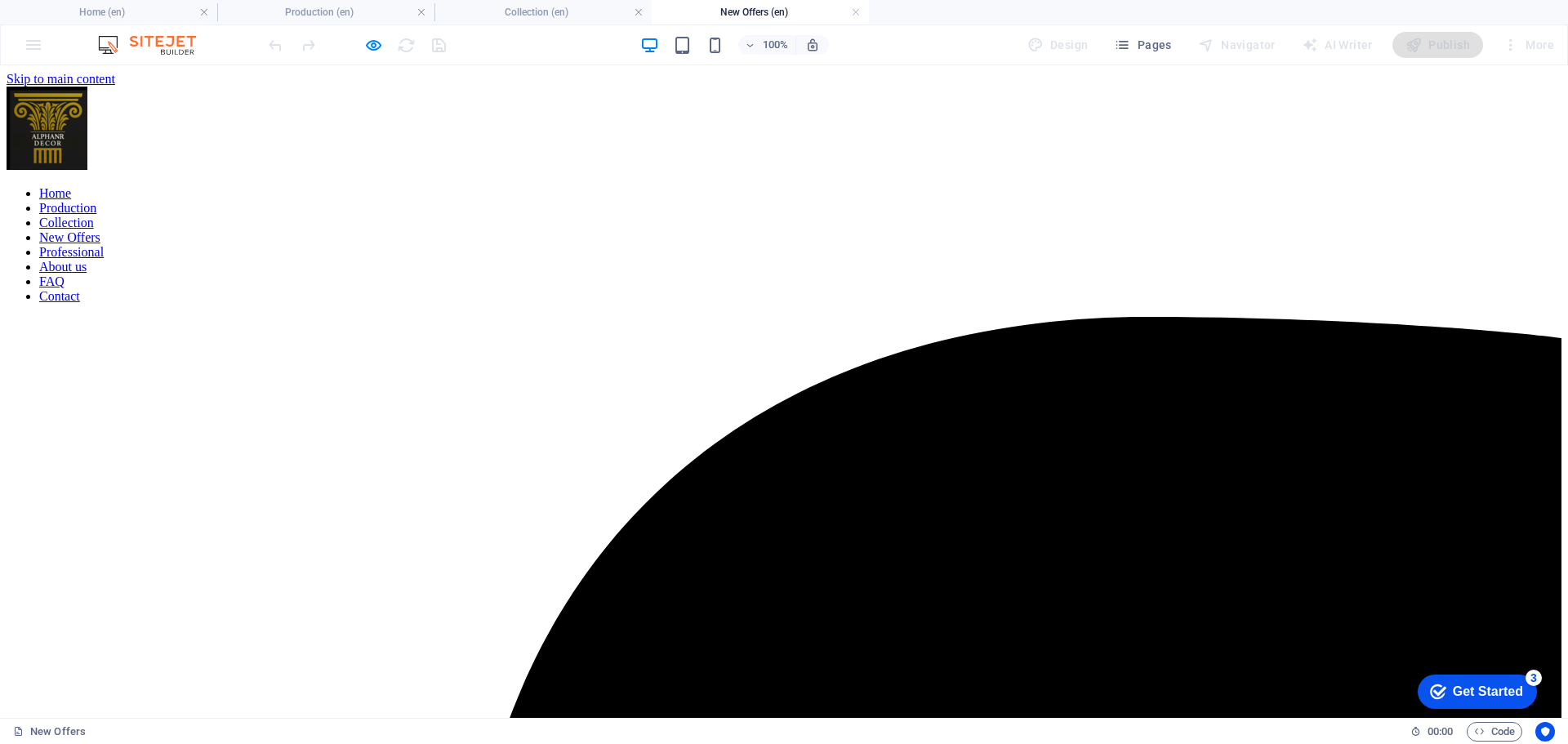
scroll to position [0, 0]
click at [629, 186] on nav "Home Production Collection New Offers Professional About us FAQ Contact" at bounding box center [784, 244] width 1555 height 117
drag, startPoint x: 342, startPoint y: 93, endPoint x: 544, endPoint y: 40, distance: 208.8
click at [342, 93] on h6 "Preview Ctrl+P" at bounding box center [386, 87] width 109 height 19
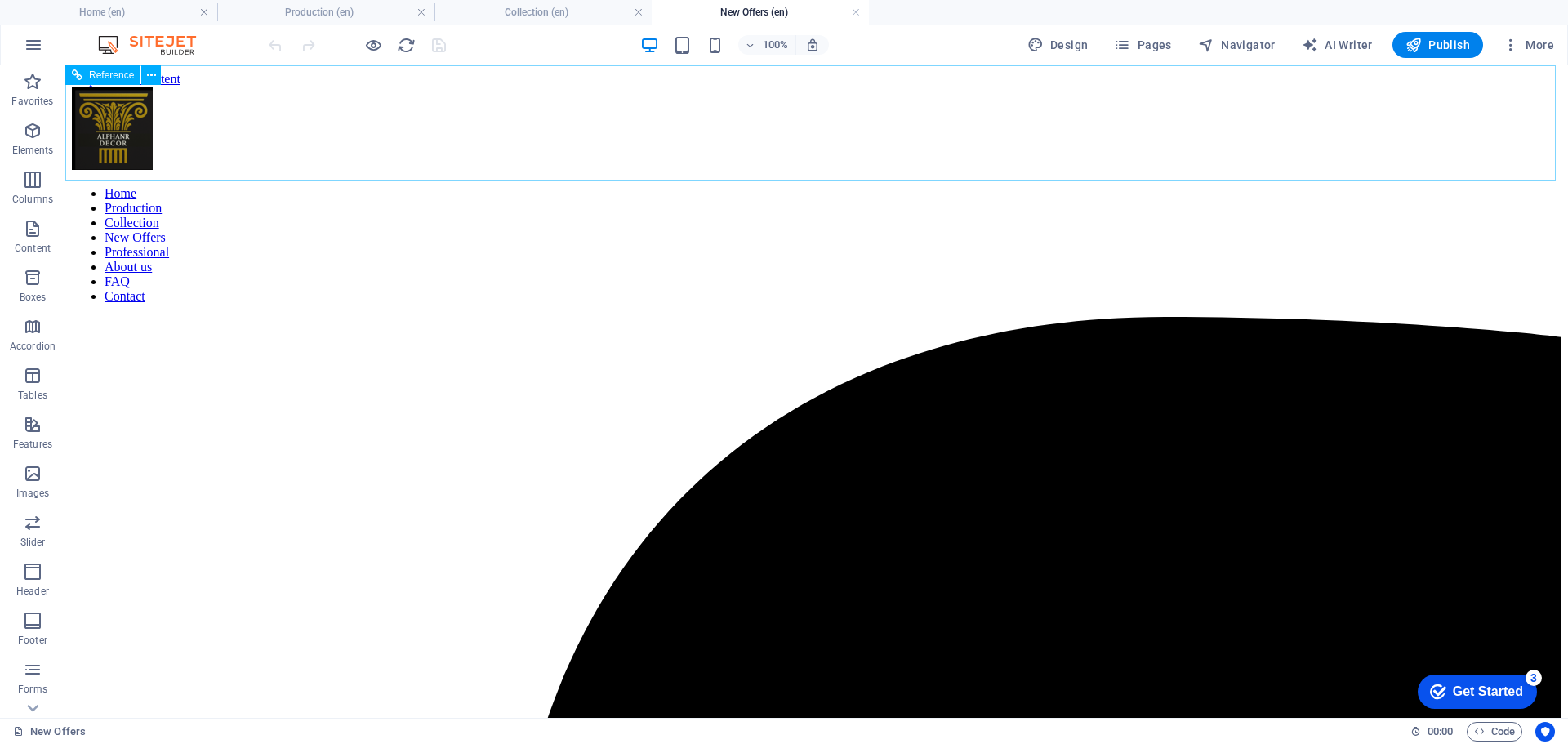
click at [552, 186] on nav "Home Production Collection New Offers Professional About us FAQ Contact" at bounding box center [816, 244] width 1489 height 117
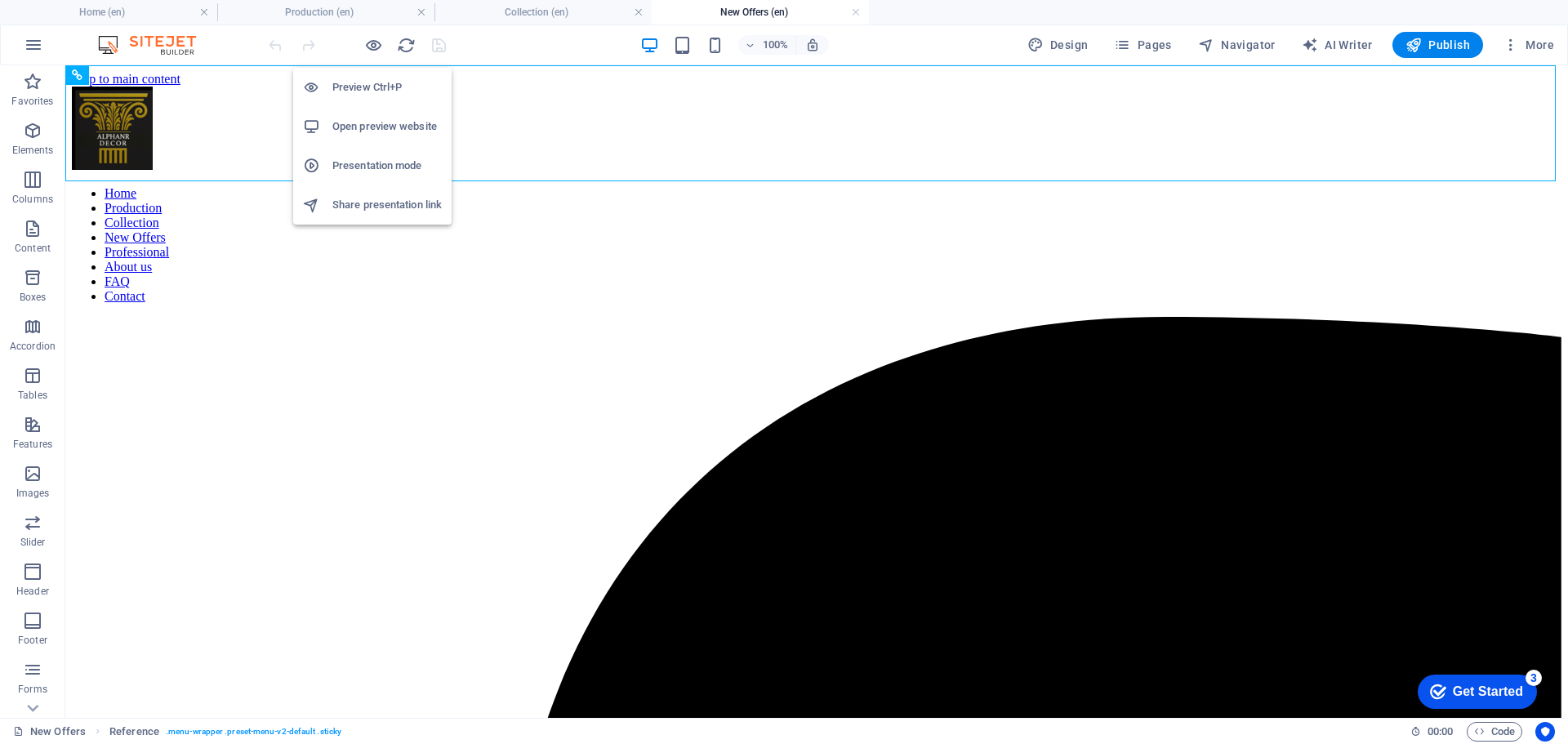
click at [361, 79] on h6 "Preview Ctrl+P" at bounding box center [386, 87] width 109 height 19
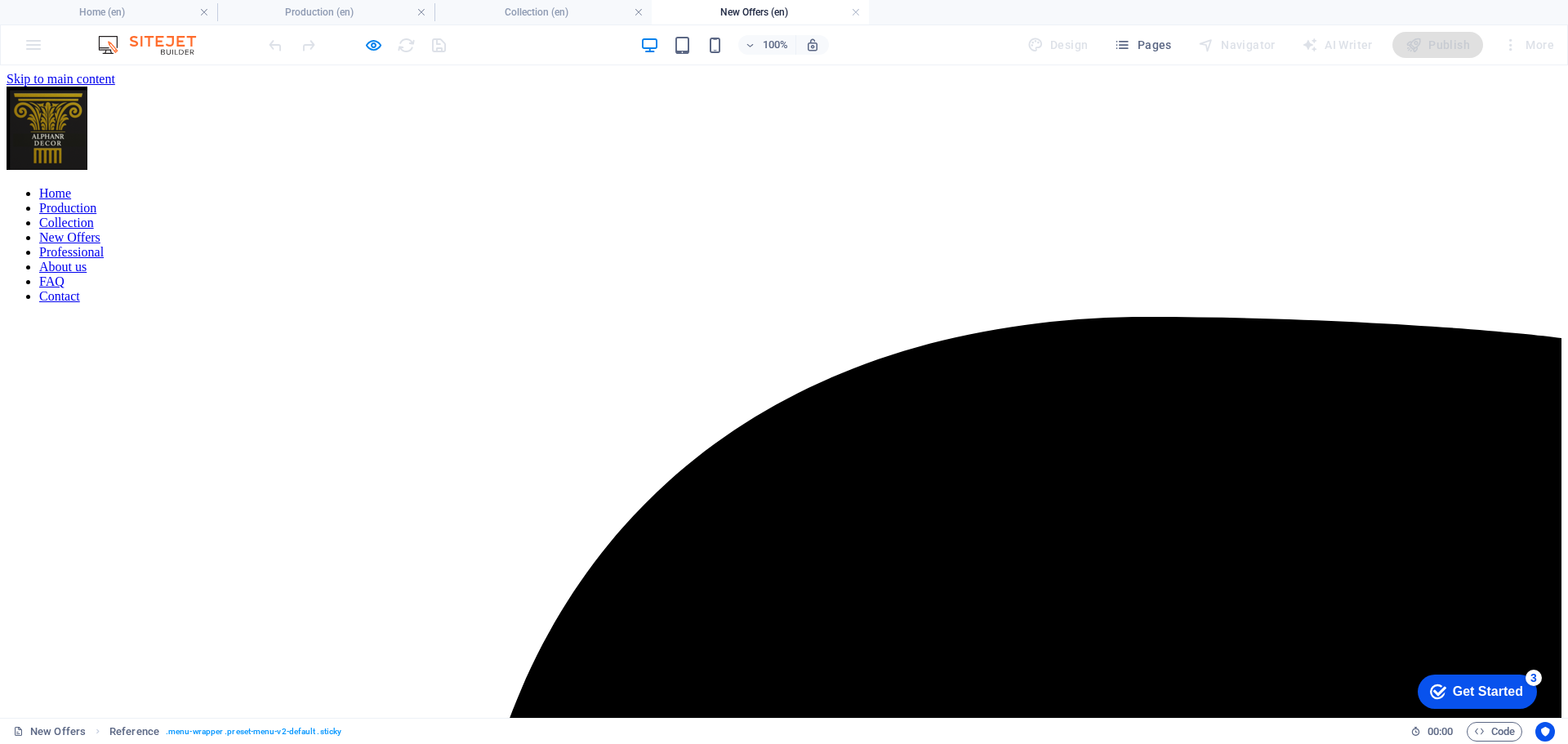
click at [96, 201] on link "Production" at bounding box center [67, 207] width 57 height 14
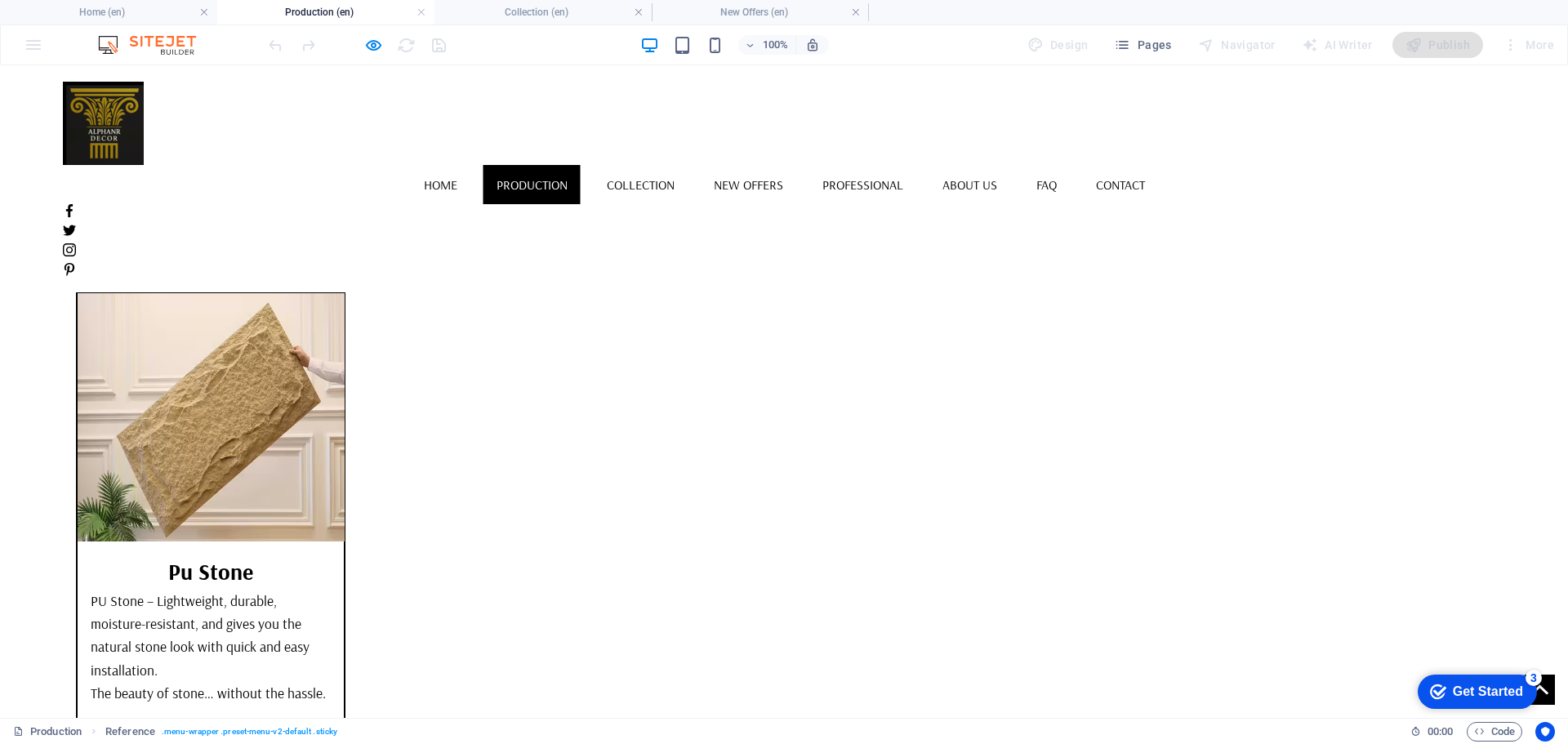
scroll to position [1714, 0]
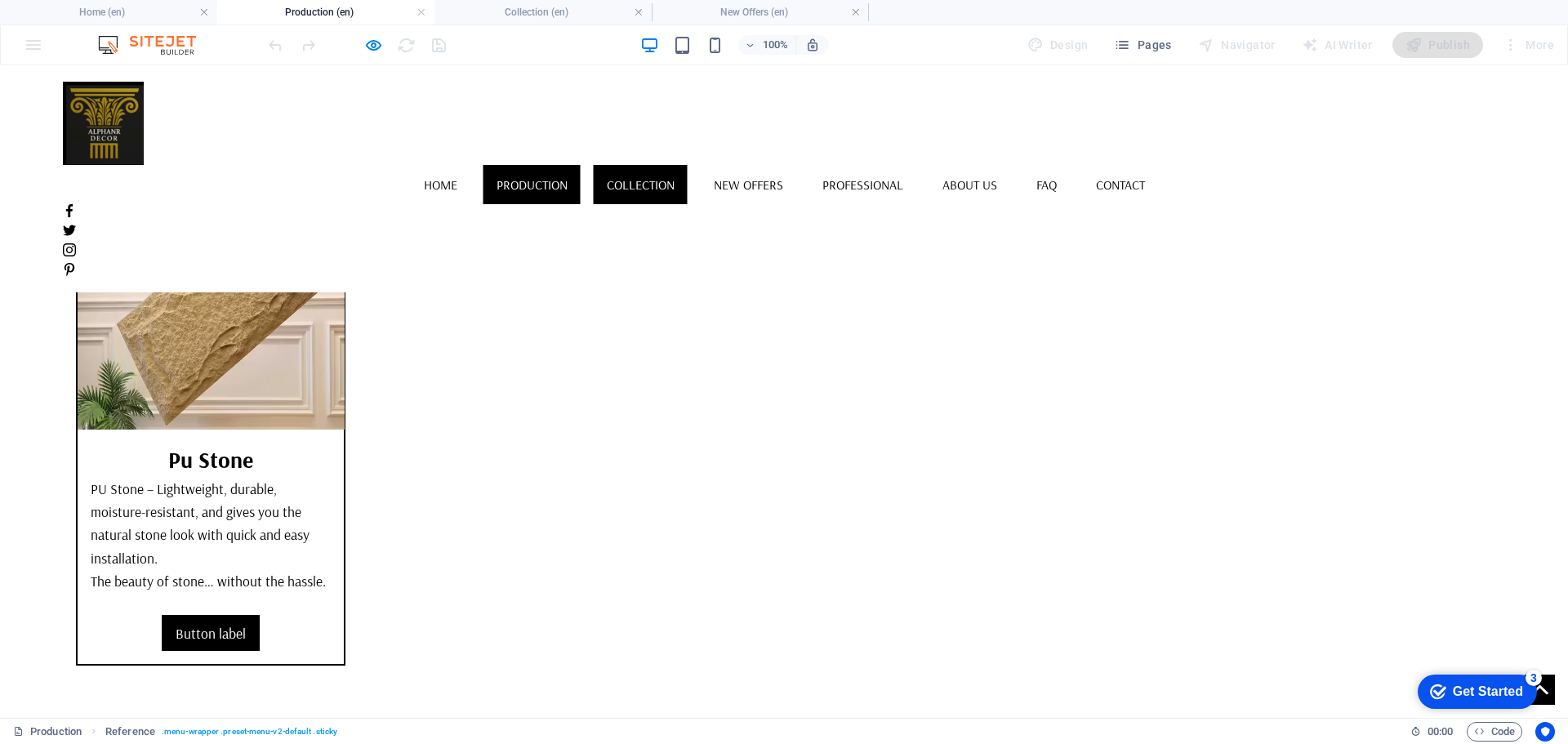
click at [631, 165] on link "Collection" at bounding box center [641, 184] width 94 height 39
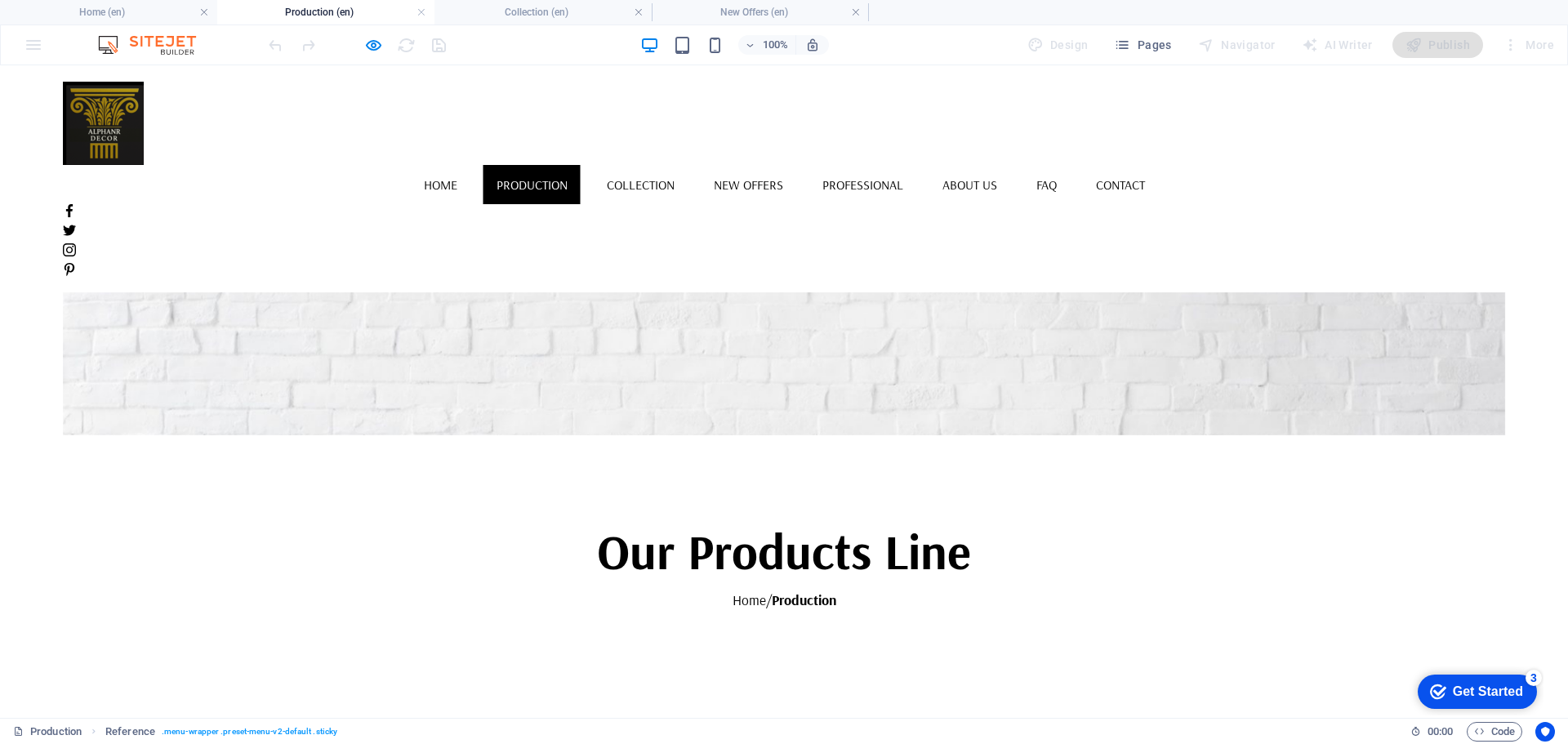
scroll to position [245, 0]
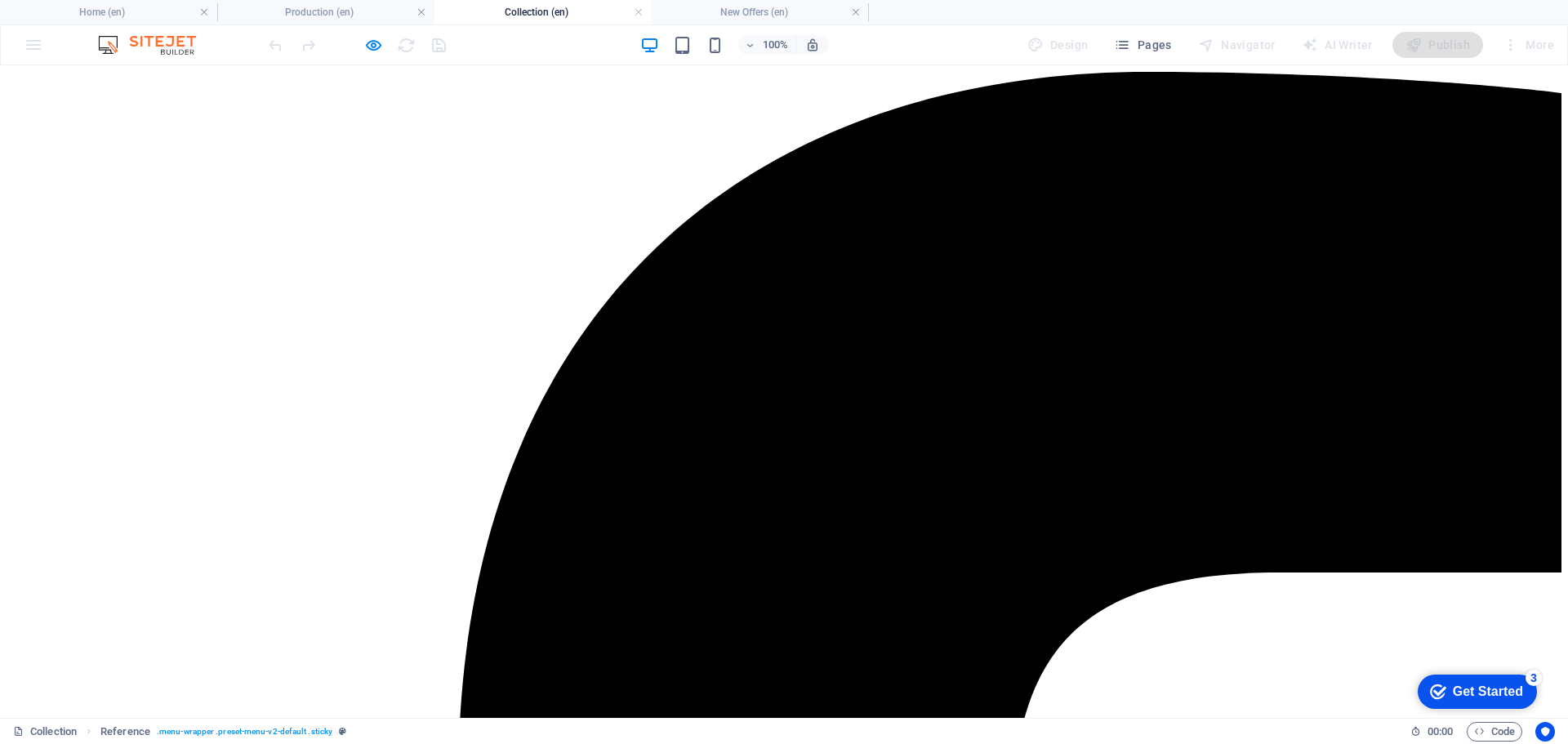
click at [104, 14] on link "Professional" at bounding box center [71, 6] width 65 height 14
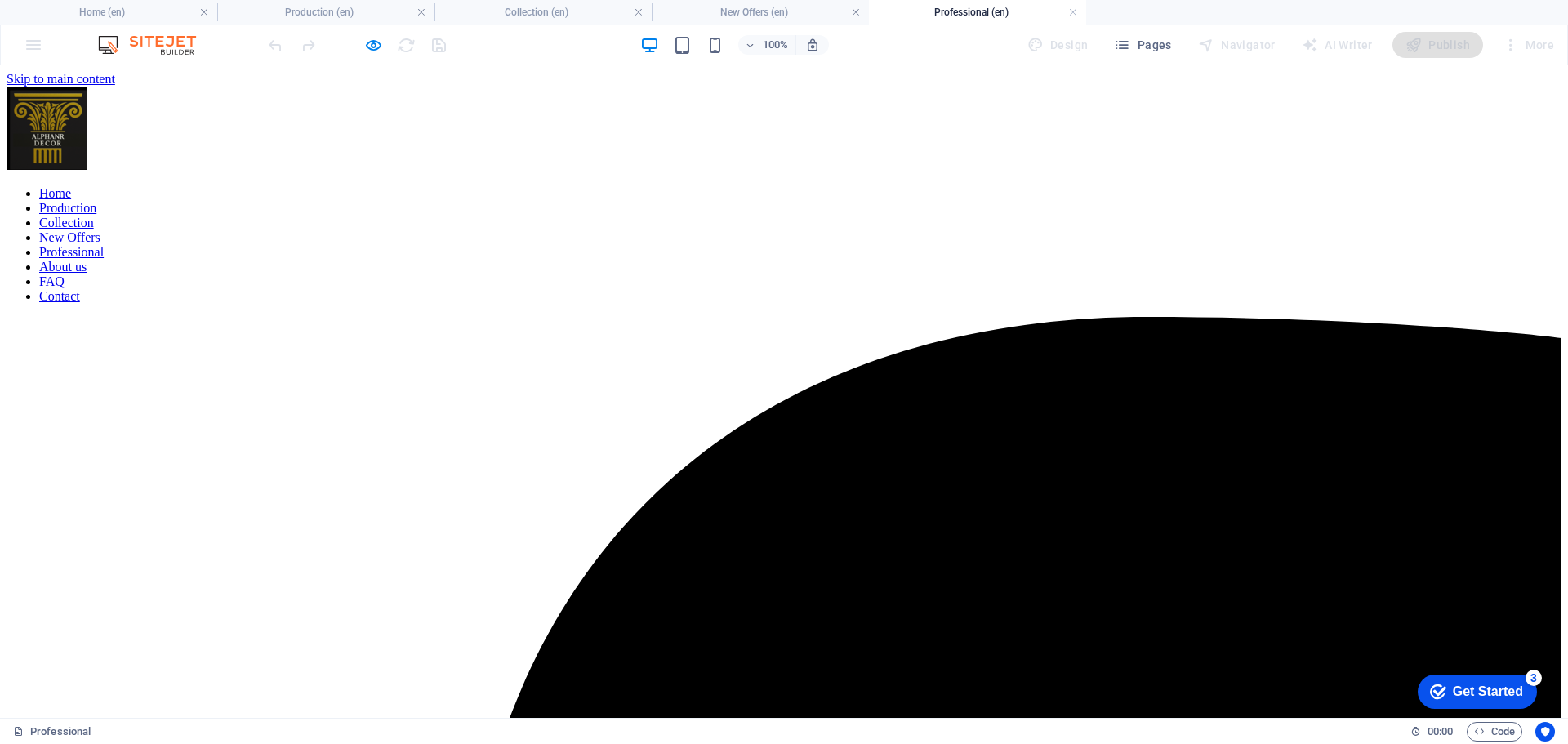
scroll to position [0, 0]
click at [359, 80] on h6 "Preview Ctrl+P" at bounding box center [386, 87] width 109 height 19
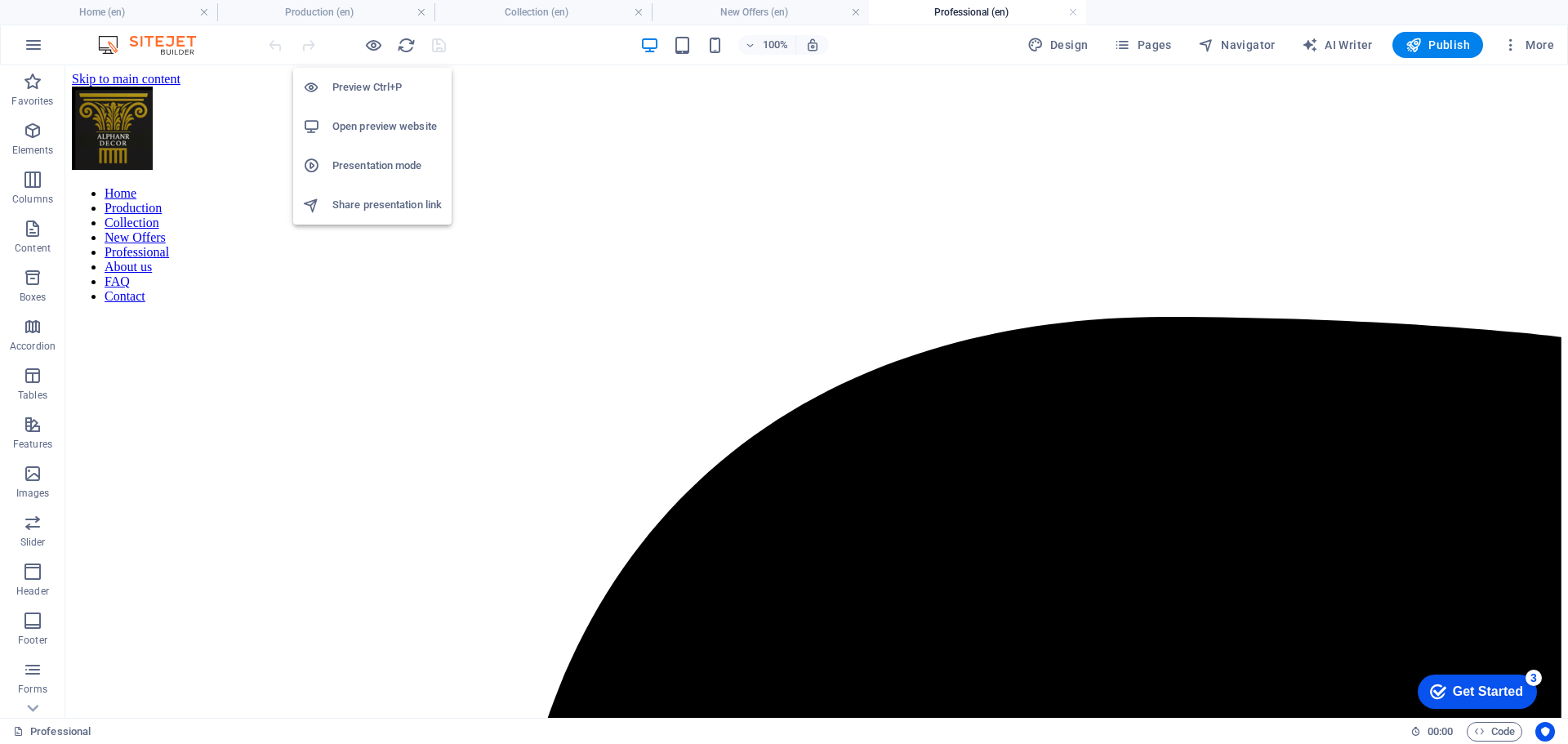
click at [356, 91] on h6 "Preview Ctrl+P" at bounding box center [386, 87] width 109 height 19
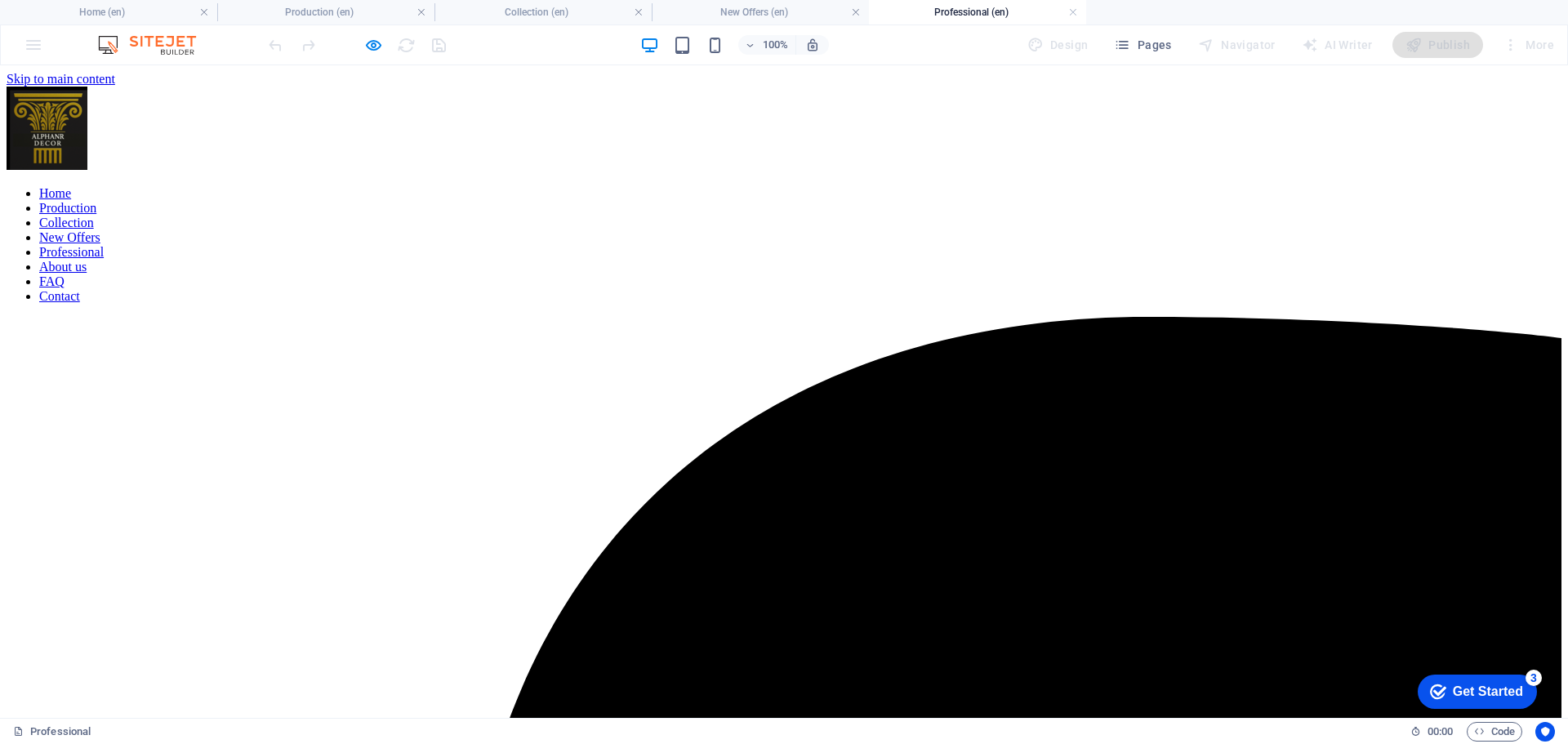
click at [71, 186] on link "Home" at bounding box center [55, 192] width 31 height 14
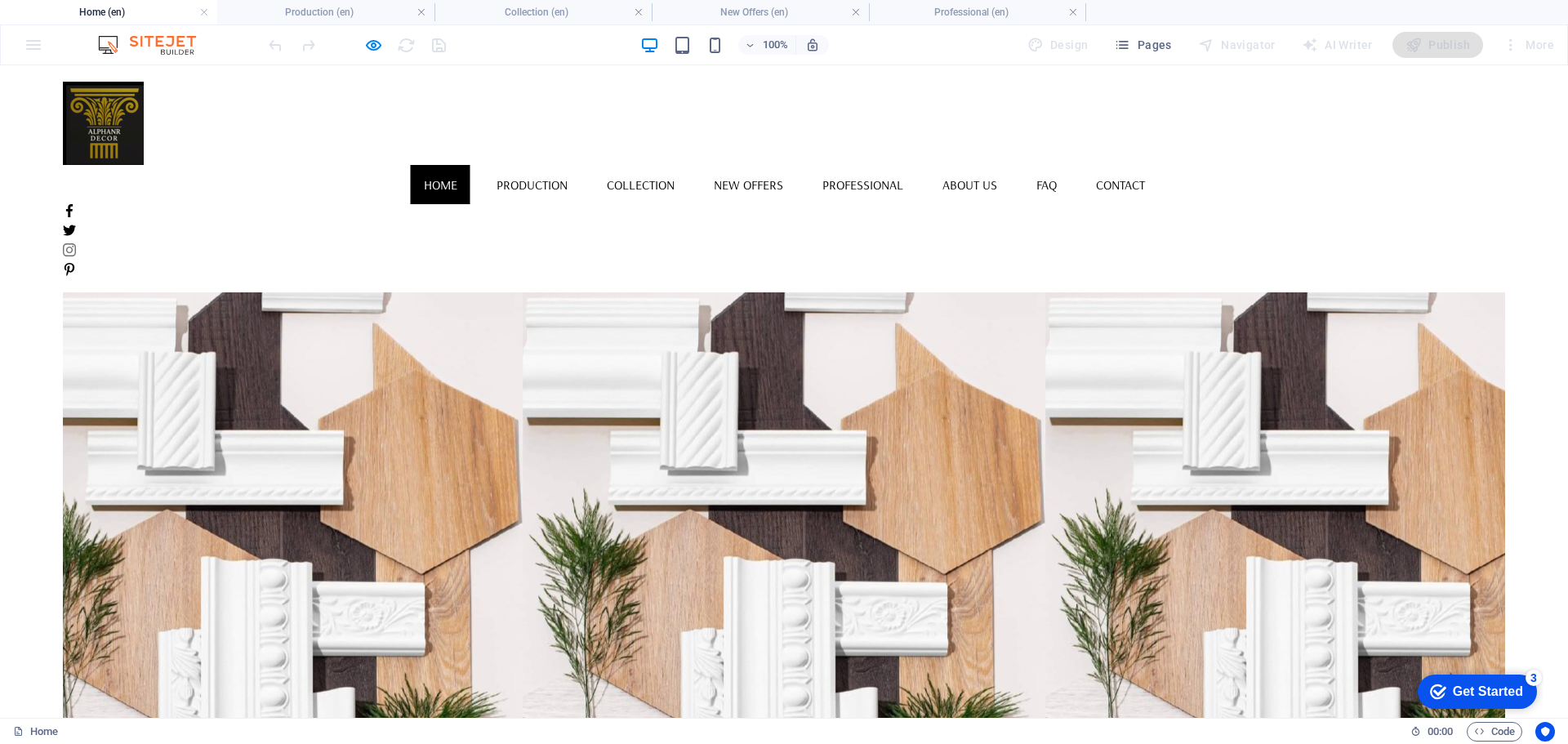
click at [76, 243] on icon at bounding box center [69, 250] width 13 height 13
